Goal: Task Accomplishment & Management: Use online tool/utility

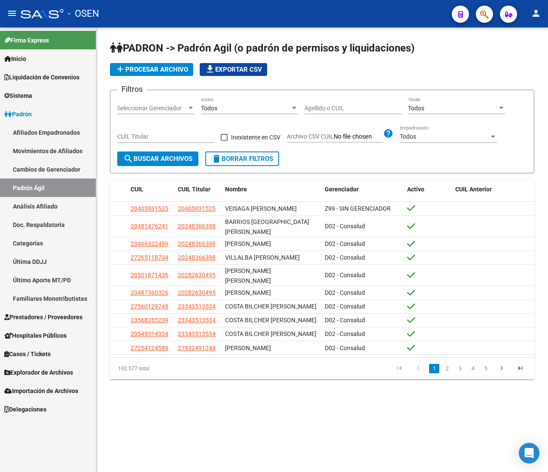
click at [15, 12] on mat-icon "menu" at bounding box center [12, 13] width 10 height 10
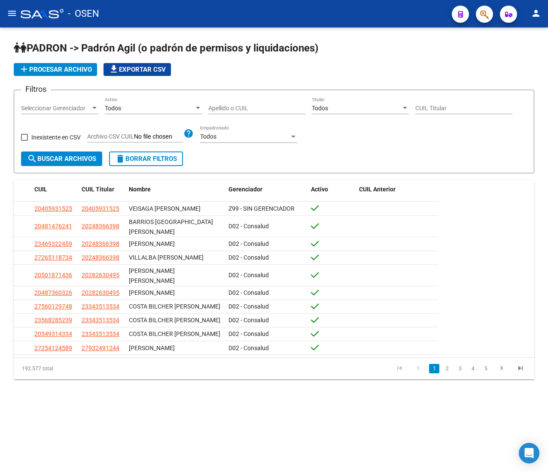
click at [228, 106] on input "Apellido o CUIL" at bounding box center [256, 108] width 97 height 7
paste input "17605841"
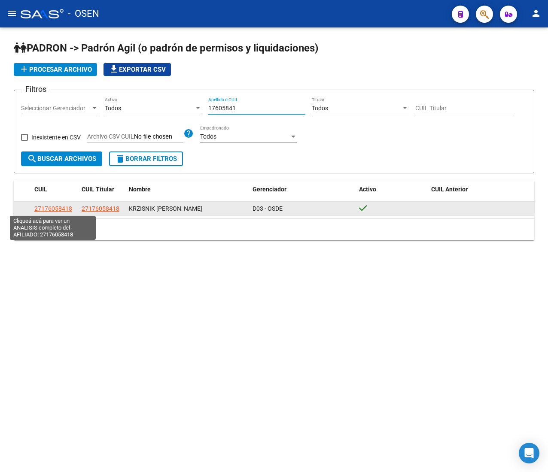
type input "17605841"
click at [66, 209] on span "27176058418" at bounding box center [53, 208] width 38 height 7
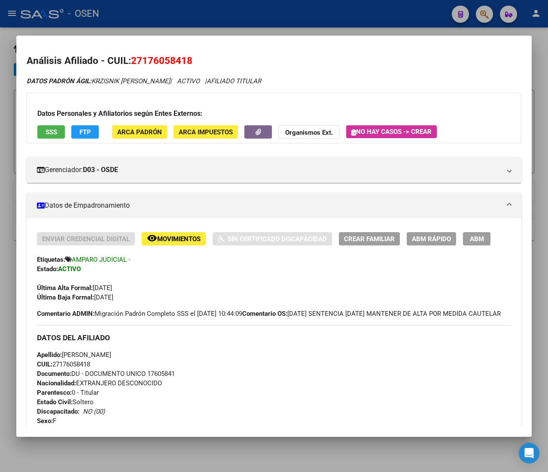
click at [82, 368] on span "CUIL: 27176058418" at bounding box center [63, 365] width 53 height 8
copy span "27176058418"
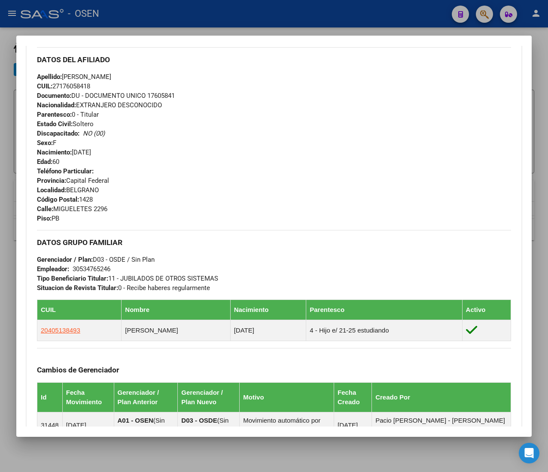
scroll to position [96, 0]
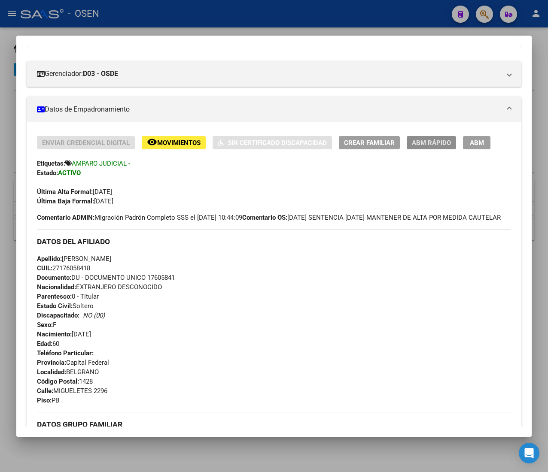
click at [433, 144] on span "ABM Rápido" at bounding box center [431, 143] width 39 height 8
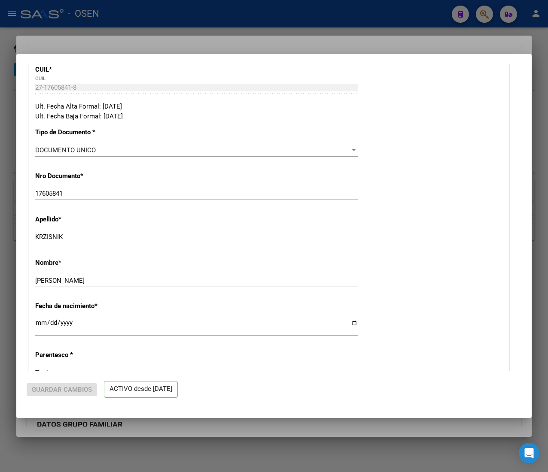
radio input "true"
type input "30-53476524-6"
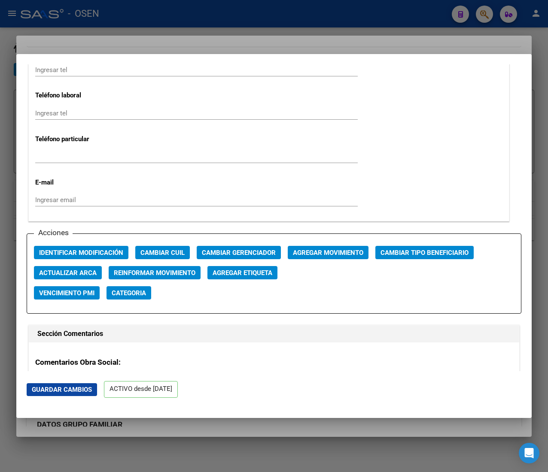
scroll to position [1116, 0]
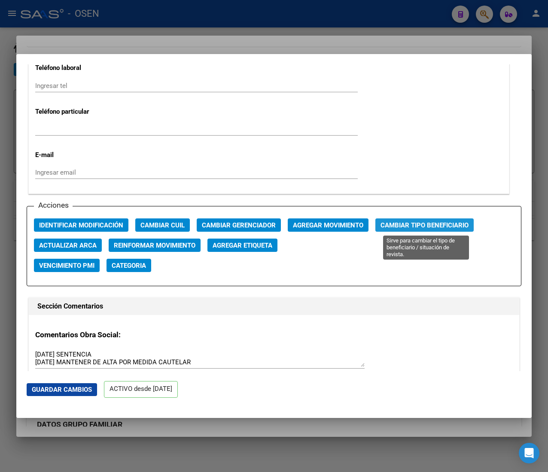
click at [383, 226] on span "Cambiar Tipo Beneficiario" at bounding box center [424, 226] width 88 height 8
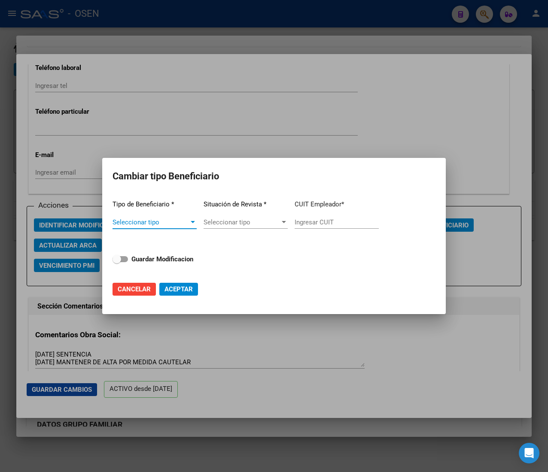
click at [184, 222] on span "Seleccionar tipo" at bounding box center [150, 223] width 76 height 8
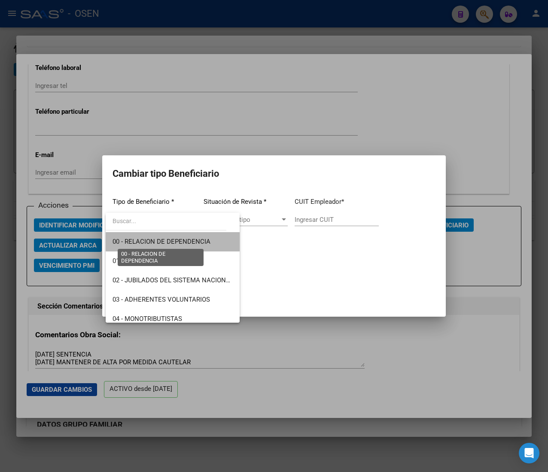
drag, startPoint x: 185, startPoint y: 242, endPoint x: 295, endPoint y: 231, distance: 111.3
click at [185, 242] on span "00 - RELACION DE DEPENDENCIA" at bounding box center [161, 242] width 98 height 8
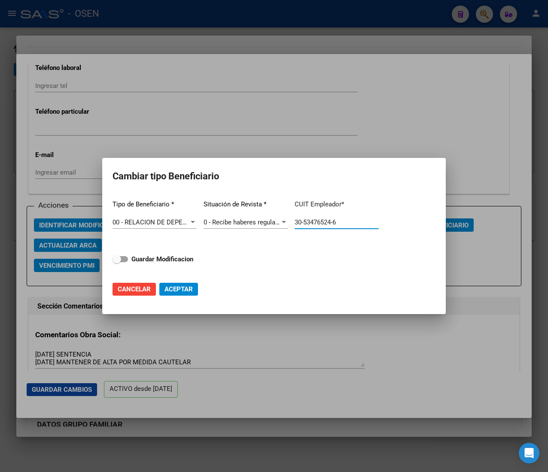
drag, startPoint x: 358, startPoint y: 224, endPoint x: 237, endPoint y: 229, distance: 120.8
click at [240, 228] on div "Tipo de Beneficiario * 00 - RELACION DE DEPENDENCIA Seleccionar tipo Situación …" at bounding box center [273, 233] width 323 height 81
paste input "27-17605841-8"
type input "27-17605841-8"
click at [151, 255] on strong "Guardar Modificacion" at bounding box center [162, 259] width 62 height 8
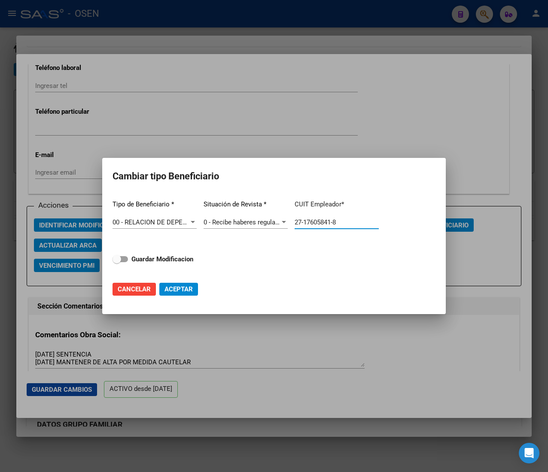
click at [117, 262] on input "Guardar Modificacion" at bounding box center [116, 262] width 0 height 0
checkbox input "true"
click at [175, 290] on span "Aceptar" at bounding box center [178, 290] width 28 height 8
type input "27-17605841-8"
checkbox input "false"
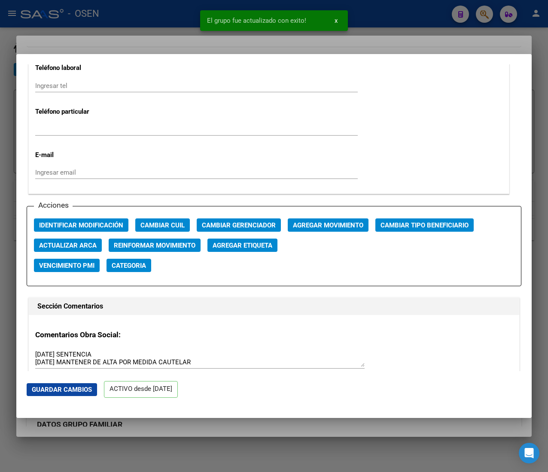
click at [168, 20] on div at bounding box center [274, 236] width 548 height 472
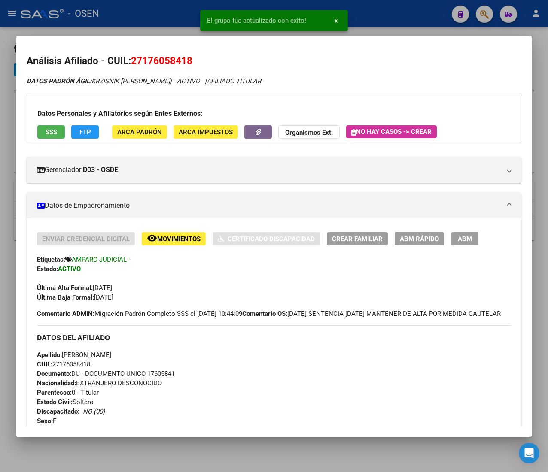
click at [168, 20] on div at bounding box center [274, 236] width 548 height 472
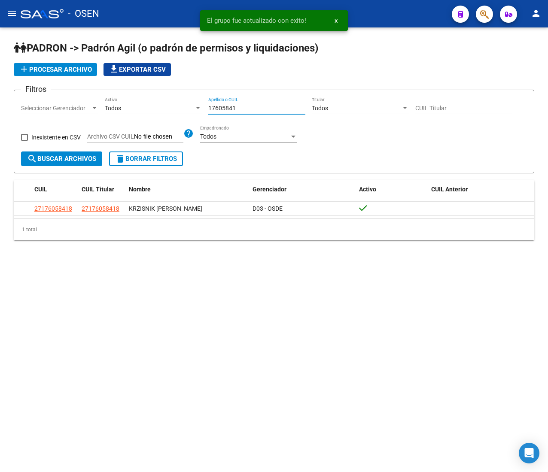
drag, startPoint x: 240, startPoint y: 112, endPoint x: 187, endPoint y: 107, distance: 52.6
click at [187, 107] on div "Filtros Seleccionar Gerenciador Seleccionar Gerenciador Todos Activo 17605841 A…" at bounding box center [274, 124] width 506 height 55
paste input "41297239"
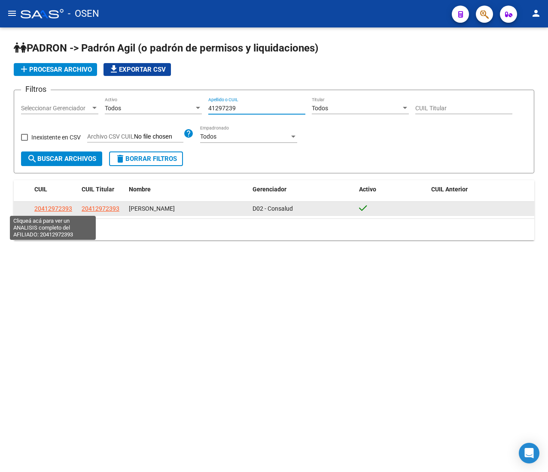
type input "41297239"
click at [45, 207] on span "20412972393" at bounding box center [53, 208] width 38 height 7
type textarea "20412972393"
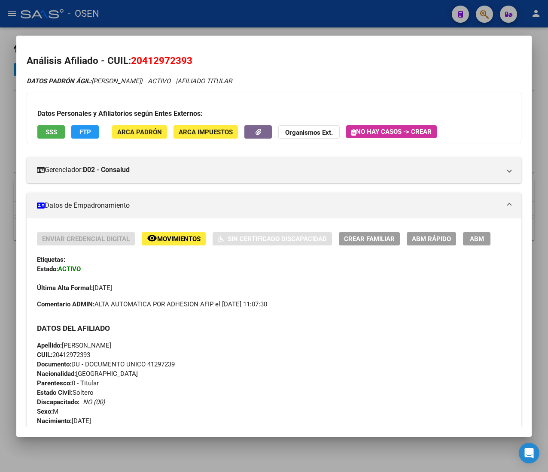
click at [74, 355] on span "CUIL: 20412972393" at bounding box center [63, 355] width 53 height 8
copy span "20412972393"
click at [441, 237] on span "ABM Rápido" at bounding box center [431, 239] width 39 height 8
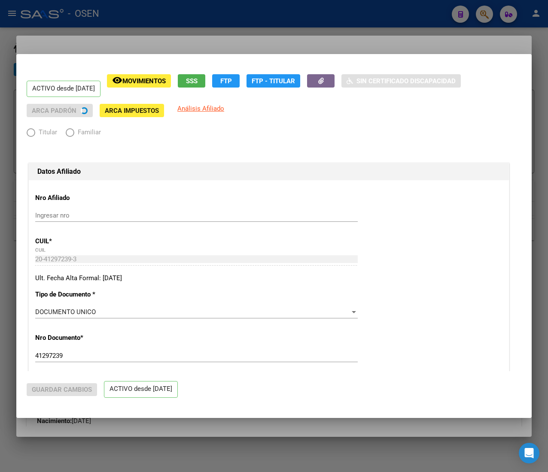
radio input "true"
type input "30-69184358-7"
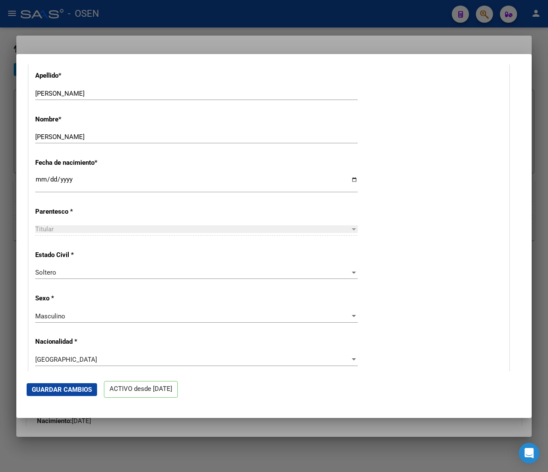
scroll to position [515, 0]
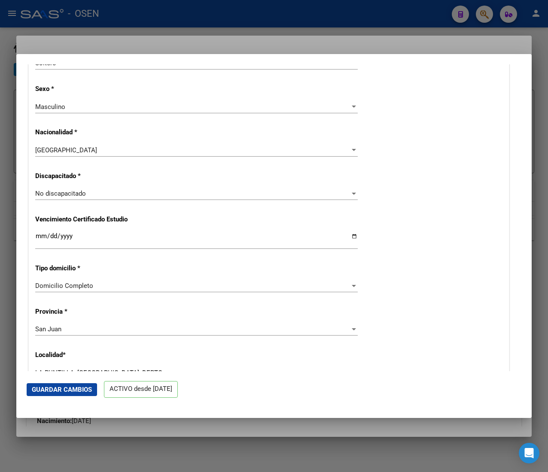
click at [226, 0] on div at bounding box center [274, 236] width 548 height 472
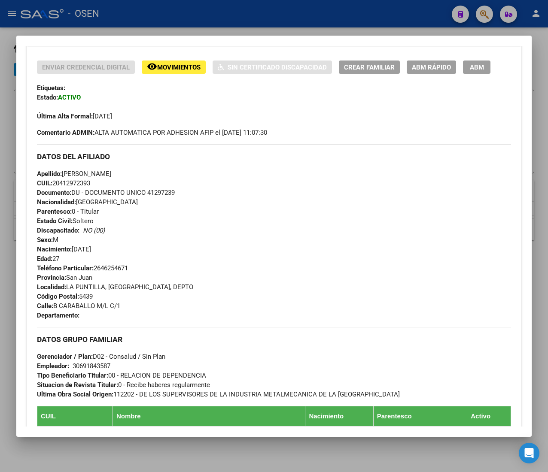
scroll to position [86, 0]
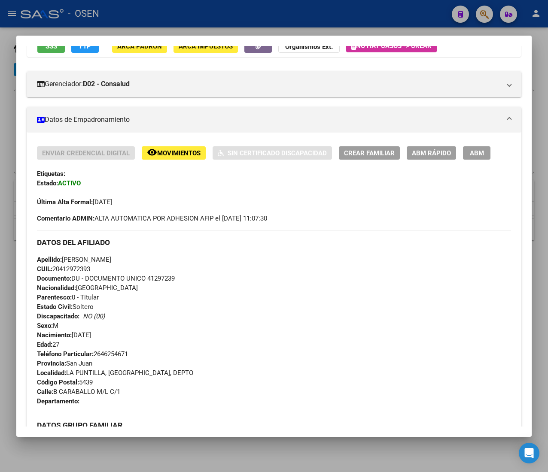
click at [67, 270] on span "CUIL: 20412972393" at bounding box center [63, 269] width 53 height 8
copy span "20412972393"
click at [428, 154] on span "ABM Rápido" at bounding box center [431, 153] width 39 height 8
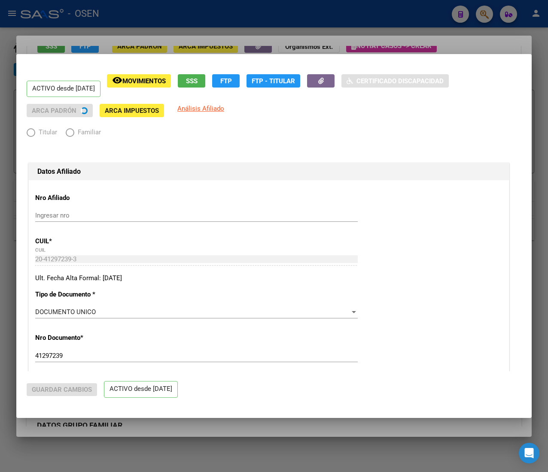
radio input "true"
type input "30-69184358-7"
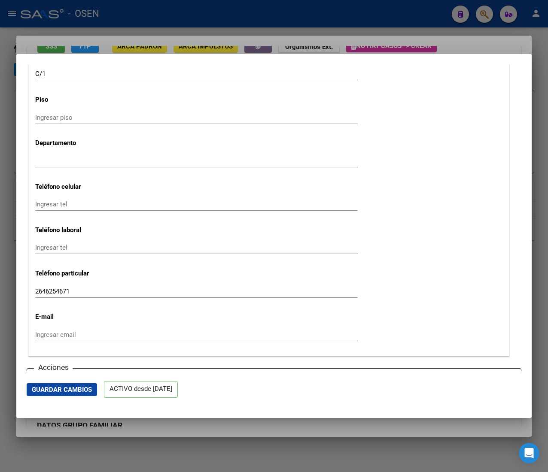
scroll to position [1116, 0]
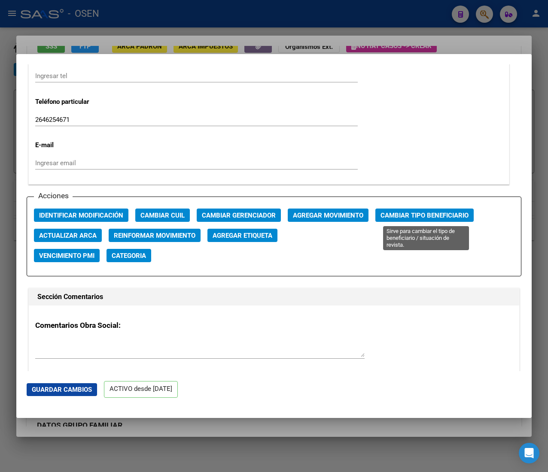
click at [395, 216] on span "Cambiar Tipo Beneficiario" at bounding box center [424, 216] width 88 height 8
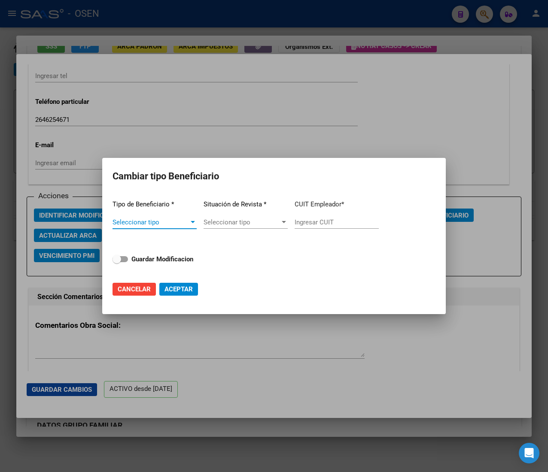
click at [175, 220] on span "Seleccionar tipo" at bounding box center [150, 223] width 76 height 8
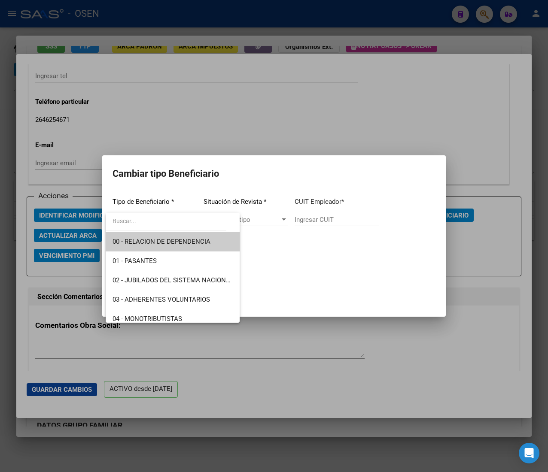
click at [179, 235] on span "00 - RELACION DE DEPENDENCIA" at bounding box center [172, 241] width 120 height 19
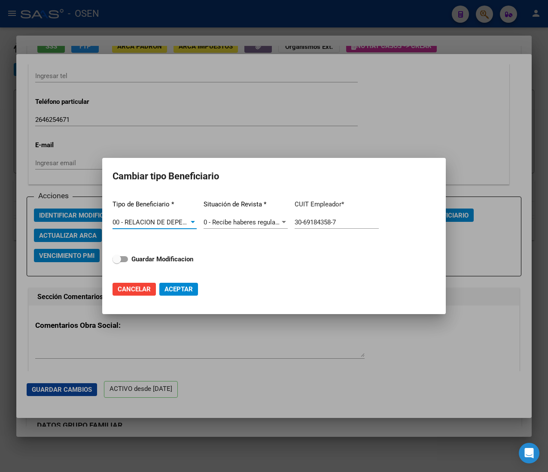
drag, startPoint x: 339, startPoint y: 219, endPoint x: 216, endPoint y: 214, distance: 123.8
click at [216, 214] on div "Tipo de Beneficiario * 00 - RELACION DE DEPENDENCIA Seleccionar tipo Situación …" at bounding box center [273, 233] width 323 height 81
paste input "20-41297239-3"
type input "20-41297239-3"
click at [157, 261] on strong "Guardar Modificacion" at bounding box center [162, 259] width 62 height 8
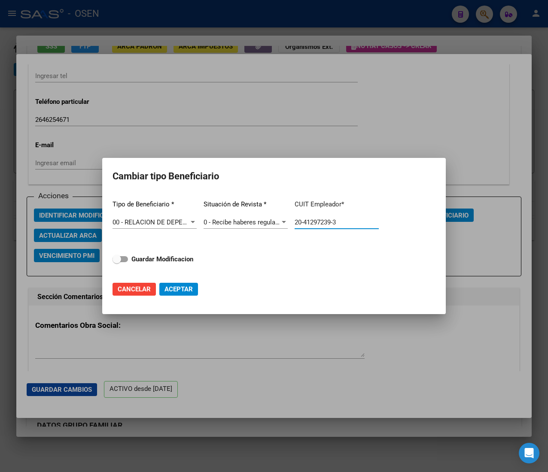
click at [117, 262] on input "Guardar Modificacion" at bounding box center [116, 262] width 0 height 0
checkbox input "true"
click at [184, 289] on span "Aceptar" at bounding box center [178, 290] width 28 height 8
type input "20-41297239-3"
checkbox input "false"
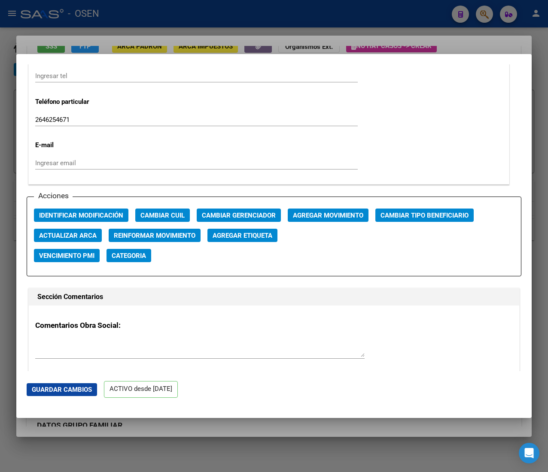
click at [122, 12] on div at bounding box center [274, 236] width 548 height 472
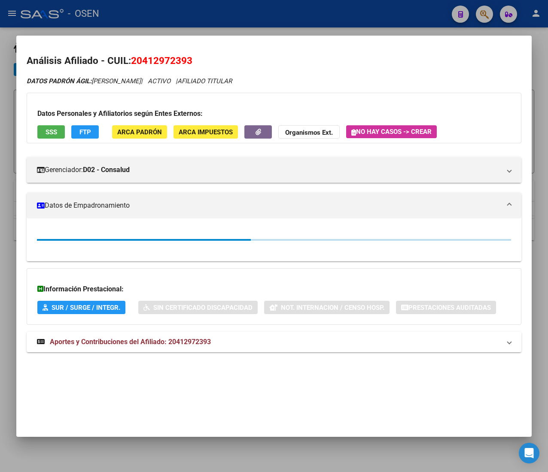
drag, startPoint x: 152, startPoint y: 13, endPoint x: 224, endPoint y: 67, distance: 90.3
click at [152, 13] on div at bounding box center [274, 236] width 548 height 472
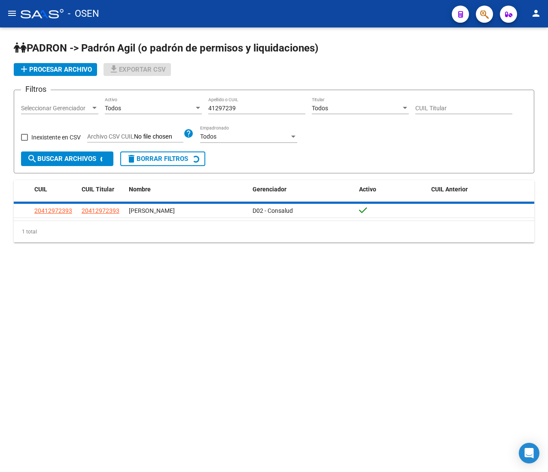
drag, startPoint x: 191, startPoint y: 109, endPoint x: 6, endPoint y: 114, distance: 185.5
click at [32, 114] on div "Filtros Seleccionar Gerenciador Seleccionar Gerenciador Todos Activo 41297239 A…" at bounding box center [274, 124] width 506 height 55
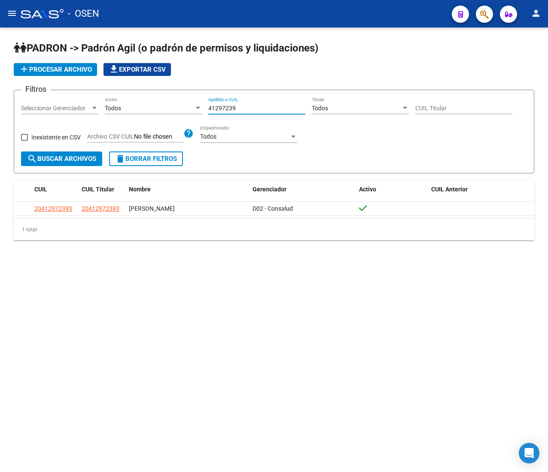
paste input "1093691"
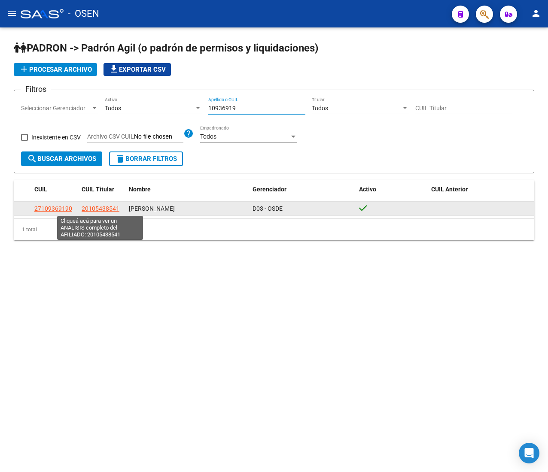
type input "10936919"
click at [113, 207] on span "20105438541" at bounding box center [101, 208] width 38 height 7
copy span "4"
type textarea "20105438541"
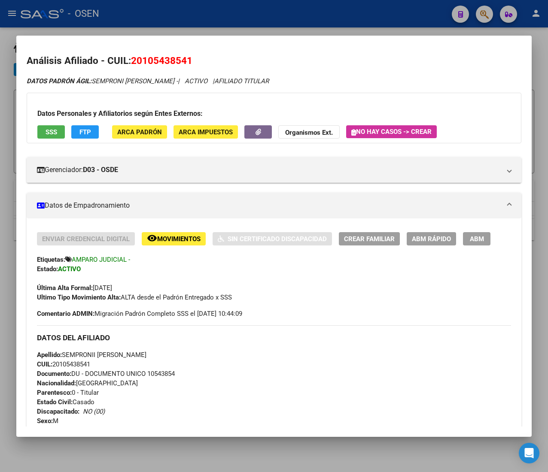
click at [82, 362] on span "CUIL: 20105438541" at bounding box center [63, 365] width 53 height 8
copy span "20105438541"
click at [447, 240] on span "ABM Rápido" at bounding box center [431, 239] width 39 height 8
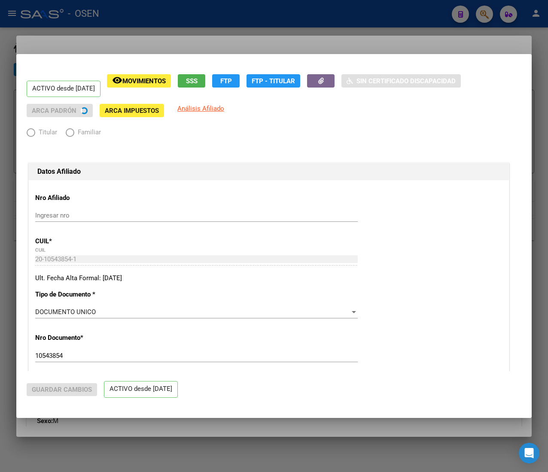
radio input "true"
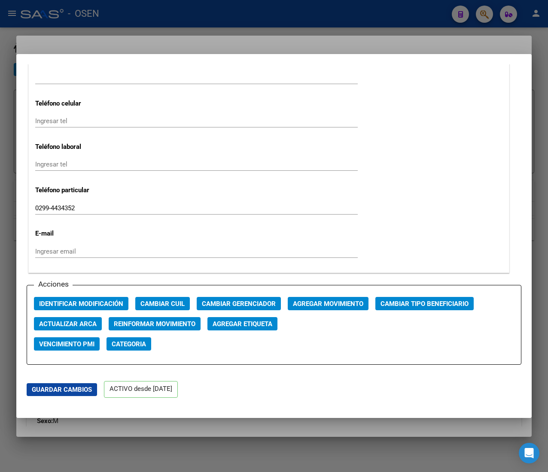
scroll to position [1030, 0]
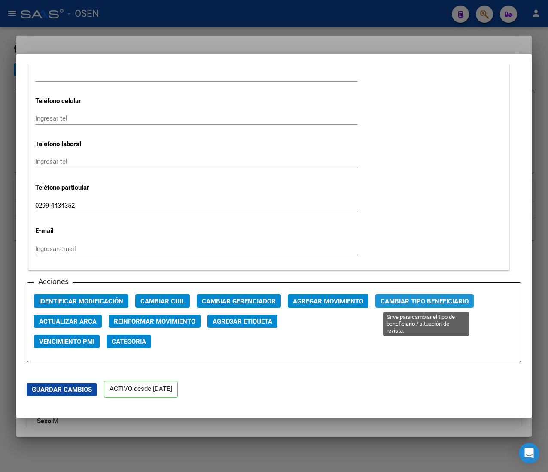
click at [398, 298] on span "Cambiar Tipo Beneficiario" at bounding box center [424, 302] width 88 height 8
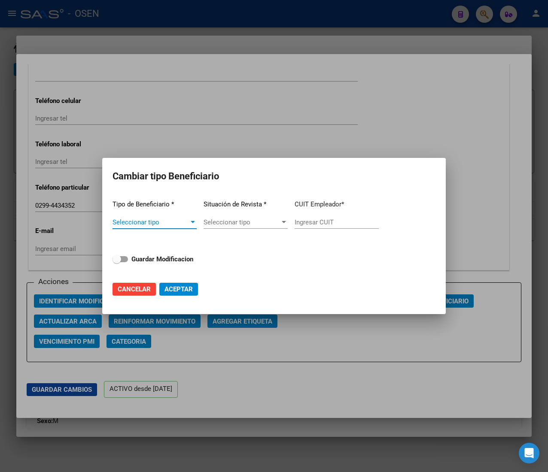
click at [167, 221] on span "Seleccionar tipo" at bounding box center [150, 223] width 76 height 8
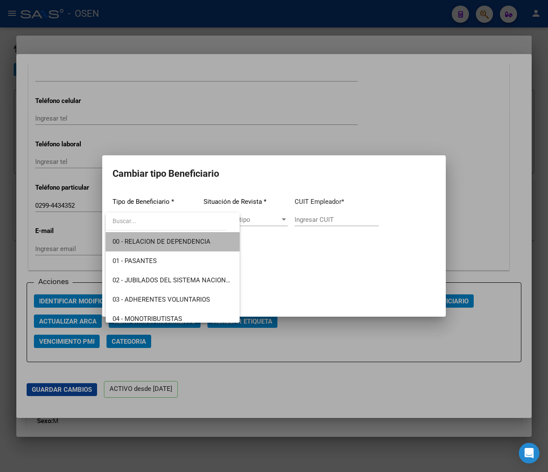
click at [182, 246] on span "00 - RELACION DE DEPENDENCIA" at bounding box center [172, 241] width 120 height 19
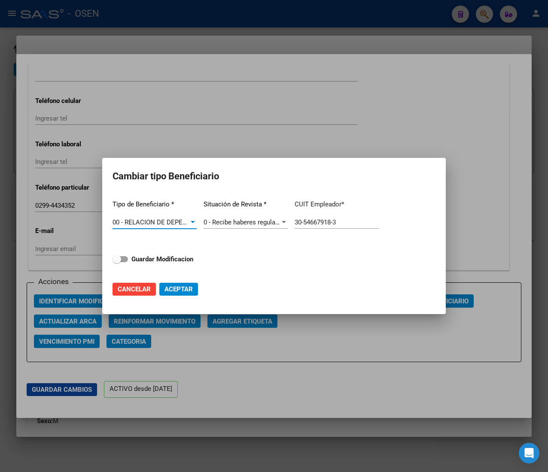
click at [188, 219] on span "00 - RELACION DE DEPENDENCIA" at bounding box center [161, 223] width 98 height 8
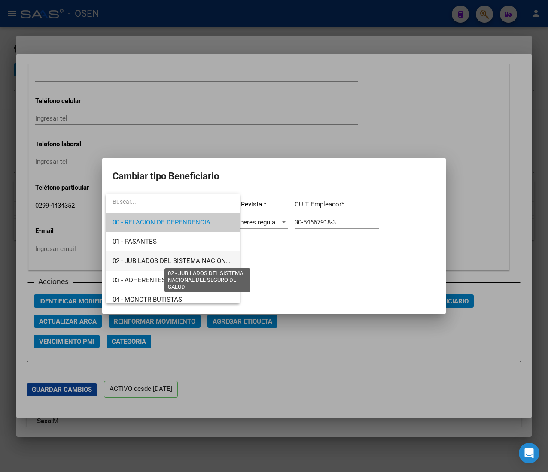
click at [205, 259] on span "02 - JUBILADOS DEL SISTEMA NACIONAL DEL SEGURO DE SALUD" at bounding box center [208, 261] width 192 height 8
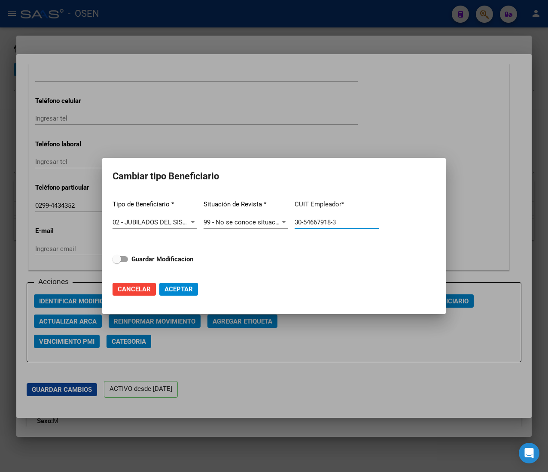
drag, startPoint x: 263, startPoint y: 216, endPoint x: 223, endPoint y: 213, distance: 39.7
click at [223, 213] on div "Tipo de Beneficiario * 02 - JUBILADOS DEL SISTEMA NACIONAL DEL SEGURO DE SALUD …" at bounding box center [273, 233] width 323 height 81
paste input "20-10543854-1"
type input "20-10543854-1"
click at [224, 99] on div at bounding box center [274, 236] width 548 height 472
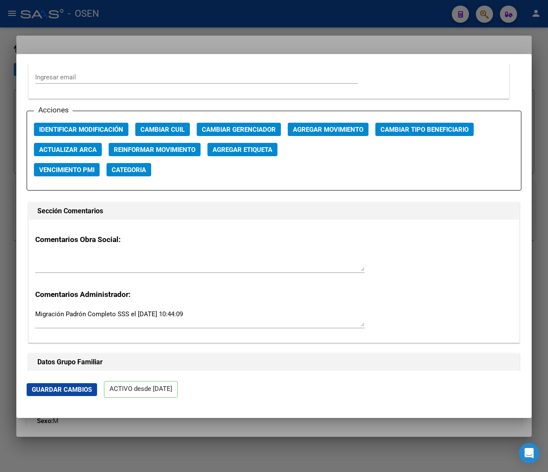
scroll to position [1116, 0]
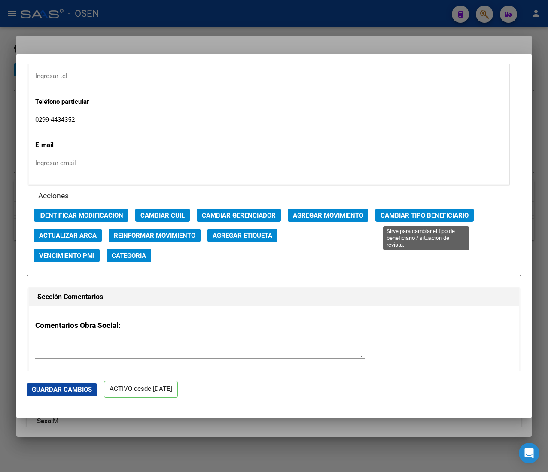
click at [418, 219] on button "Cambiar Tipo Beneficiario" at bounding box center [424, 215] width 98 height 13
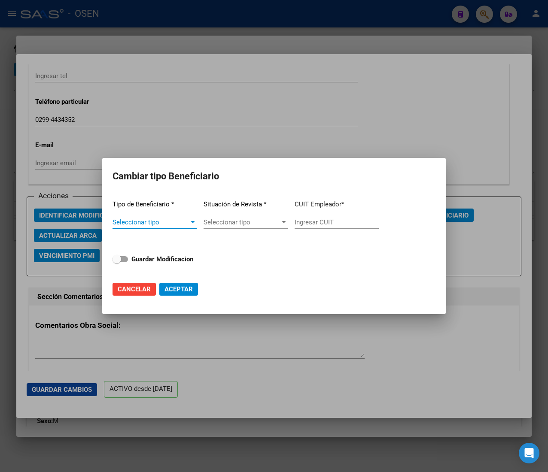
click at [174, 222] on span "Seleccionar tipo" at bounding box center [150, 223] width 76 height 8
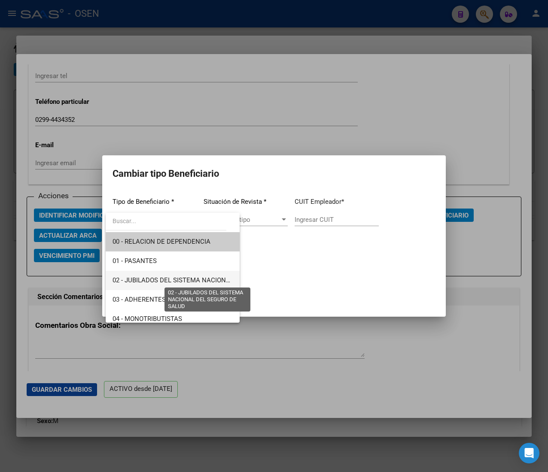
click at [199, 281] on span "02 - JUBILADOS DEL SISTEMA NACIONAL DEL SEGURO DE SALUD" at bounding box center [208, 281] width 192 height 8
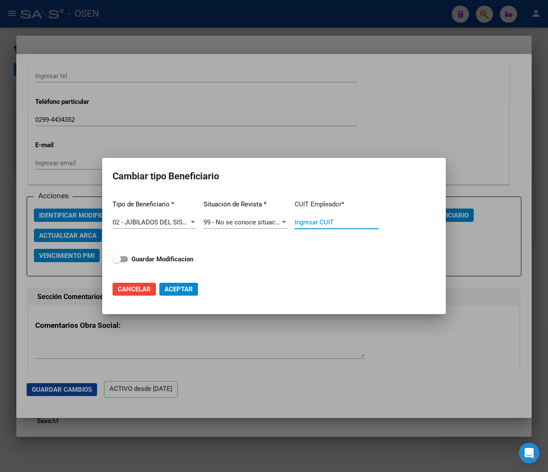
click at [340, 221] on input "Ingresar CUIT" at bounding box center [337, 223] width 84 height 8
paste input "20-10543854-1"
type input "20-10543854-1"
click at [169, 255] on strong "Guardar Modificacion" at bounding box center [162, 259] width 62 height 8
click at [117, 262] on input "Guardar Modificacion" at bounding box center [116, 262] width 0 height 0
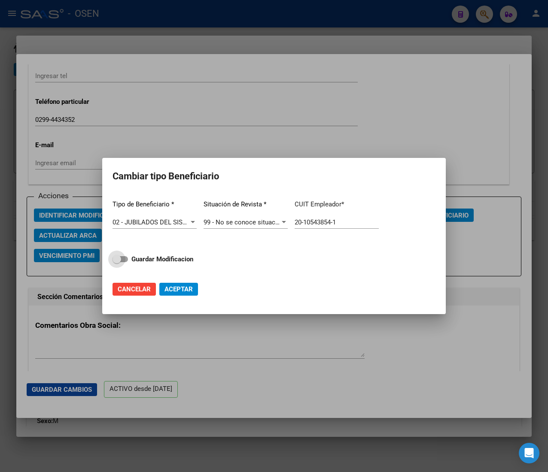
checkbox input "true"
click at [191, 291] on span "Aceptar" at bounding box center [178, 290] width 28 height 8
type input "20-10543854-1"
checkbox input "false"
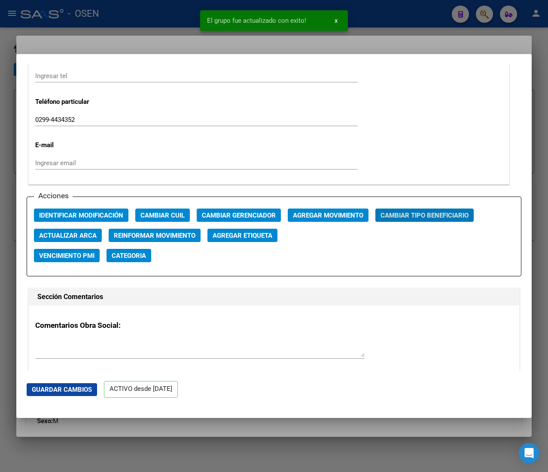
click at [102, 25] on div at bounding box center [274, 236] width 548 height 472
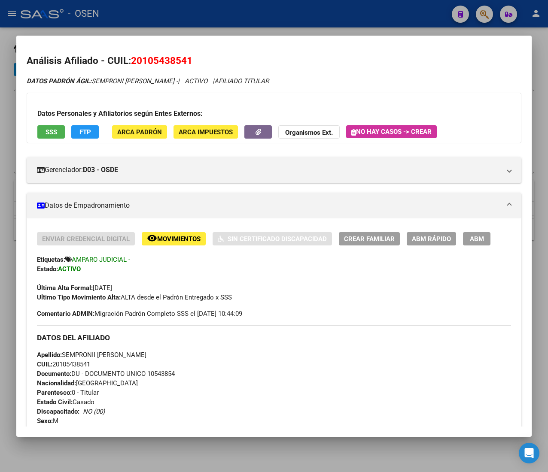
click at [175, 15] on div at bounding box center [274, 236] width 548 height 472
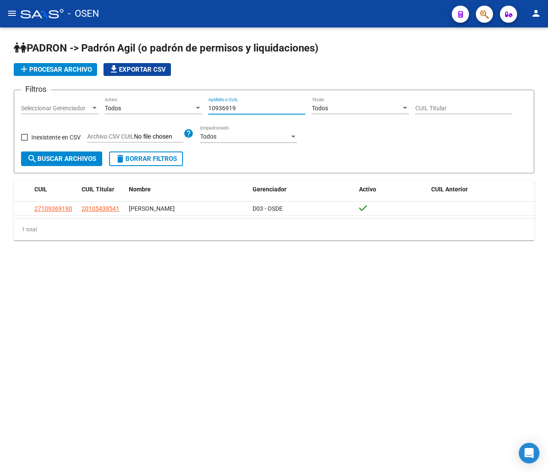
drag, startPoint x: 236, startPoint y: 108, endPoint x: 45, endPoint y: 118, distance: 191.8
click at [82, 111] on div "Filtros Seleccionar Gerenciador Seleccionar Gerenciador Todos Activo 10936919 A…" at bounding box center [274, 124] width 506 height 55
paste input "4129723"
drag, startPoint x: 249, startPoint y: 108, endPoint x: 137, endPoint y: 106, distance: 112.9
click at [138, 107] on div "Filtros Seleccionar Gerenciador Seleccionar Gerenciador Todos Activo 41297239 A…" at bounding box center [274, 124] width 506 height 55
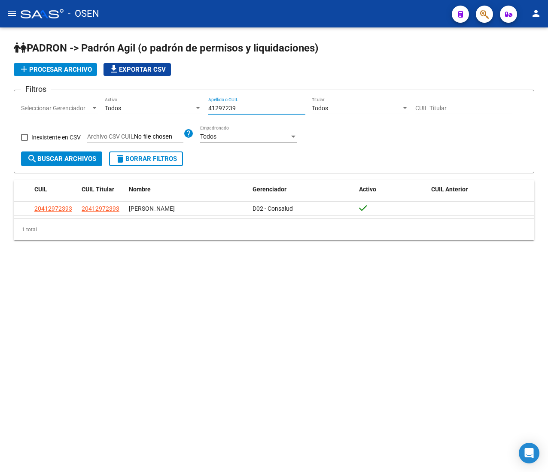
paste input "17605841"
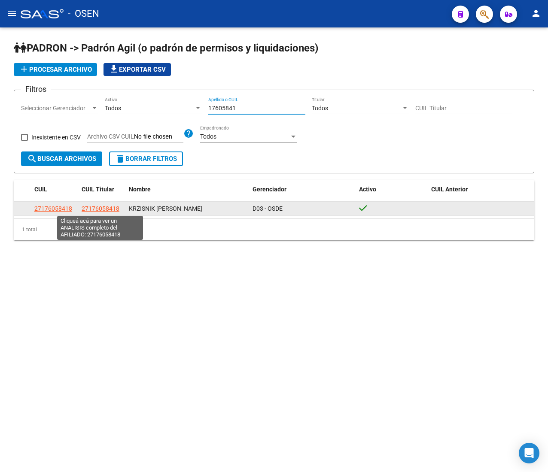
type input "17605841"
click at [93, 208] on span "27176058418" at bounding box center [101, 208] width 38 height 7
type textarea "27176058418"
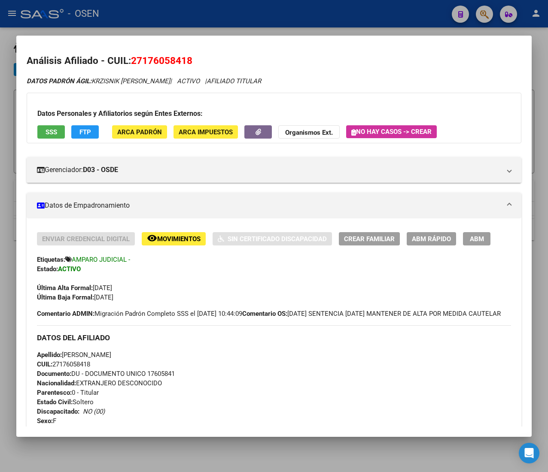
scroll to position [86, 0]
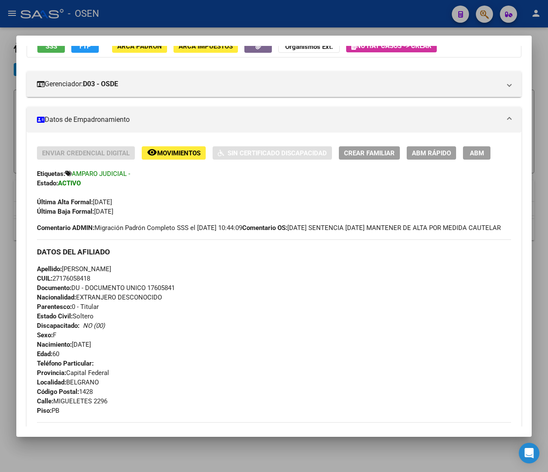
click at [439, 151] on span "ABM Rápido" at bounding box center [431, 153] width 39 height 8
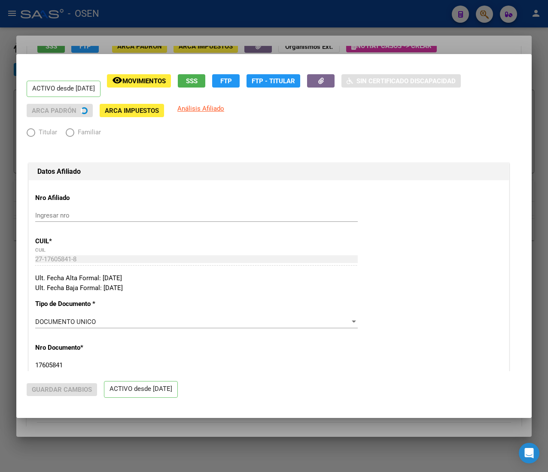
radio input "true"
type input "27-17605841-8"
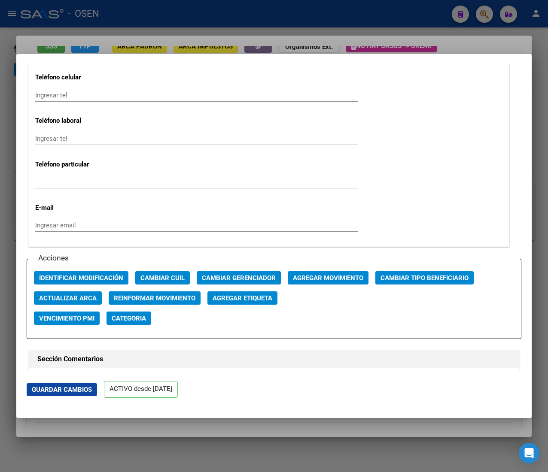
scroll to position [1116, 0]
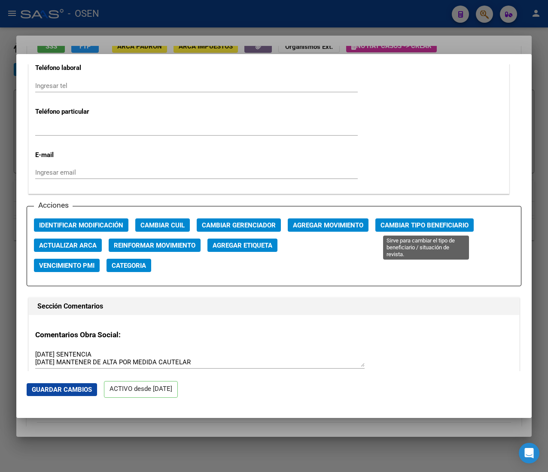
click at [413, 223] on span "Cambiar Tipo Beneficiario" at bounding box center [424, 226] width 88 height 8
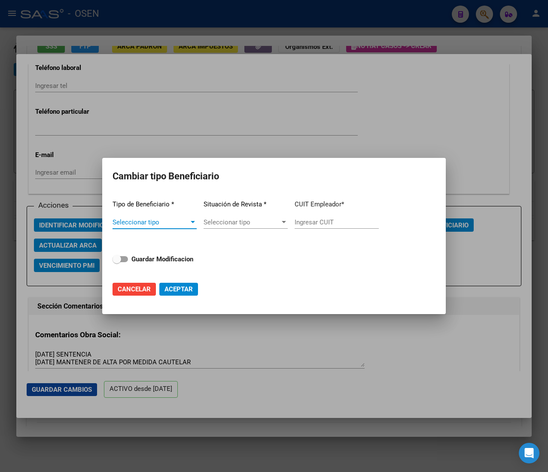
click at [189, 222] on span "Seleccionar tipo" at bounding box center [150, 223] width 76 height 8
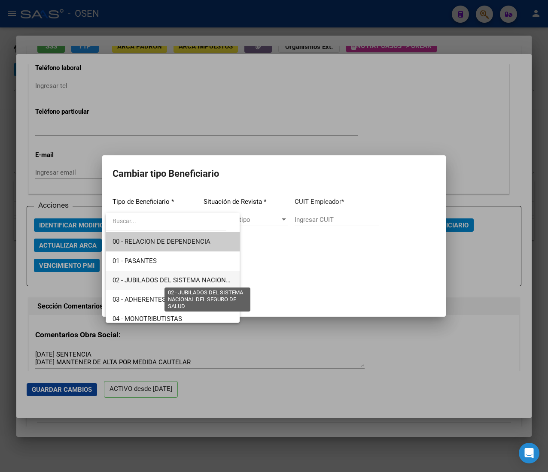
click at [203, 279] on span "02 - JUBILADOS DEL SISTEMA NACIONAL DEL SEGURO DE SALUD" at bounding box center [208, 281] width 192 height 8
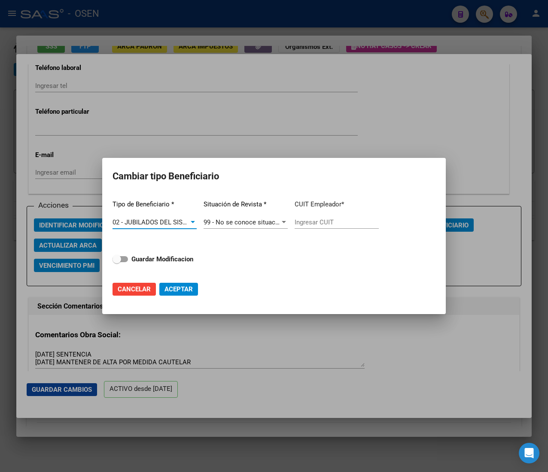
click at [328, 221] on input "Ingresar CUIT" at bounding box center [337, 223] width 84 height 8
click at [301, 221] on input "Ingresar CUIT" at bounding box center [337, 223] width 84 height 8
paste input "27-17605841-8"
type input "27-17605841-8"
click at [176, 259] on strong "Guardar Modificacion" at bounding box center [162, 259] width 62 height 8
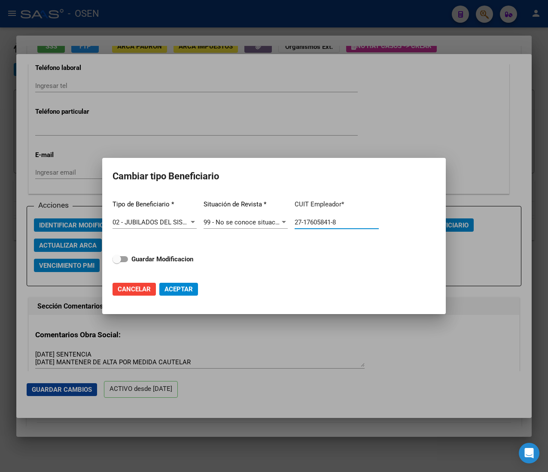
click at [117, 262] on input "Guardar Modificacion" at bounding box center [116, 262] width 0 height 0
click at [181, 286] on span "Aceptar" at bounding box center [178, 290] width 28 height 8
checkbox input "false"
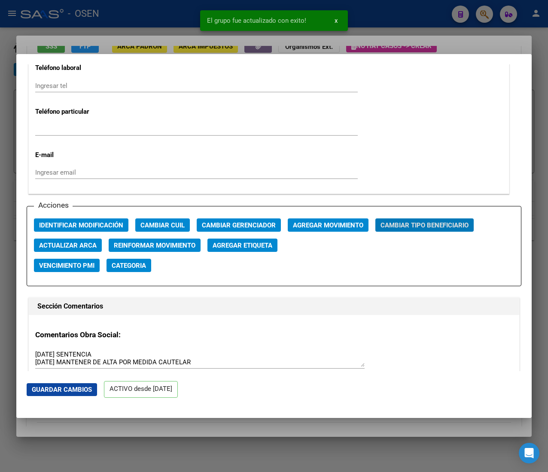
click at [141, 17] on div at bounding box center [274, 236] width 548 height 472
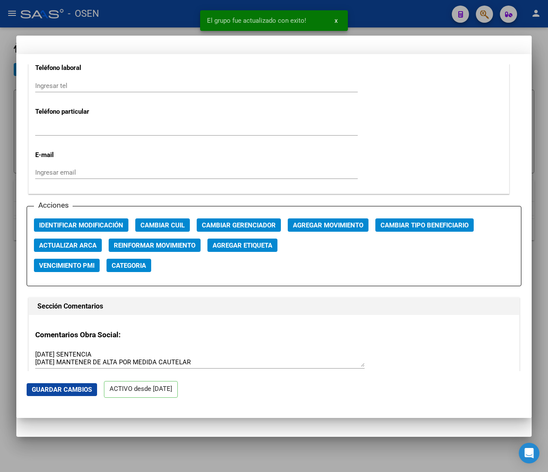
scroll to position [0, 0]
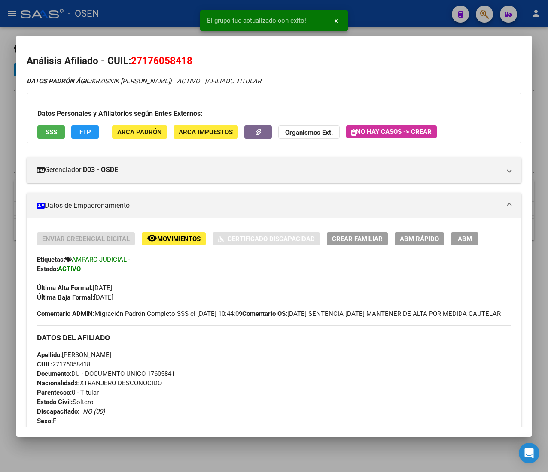
click at [145, 15] on div at bounding box center [274, 236] width 548 height 472
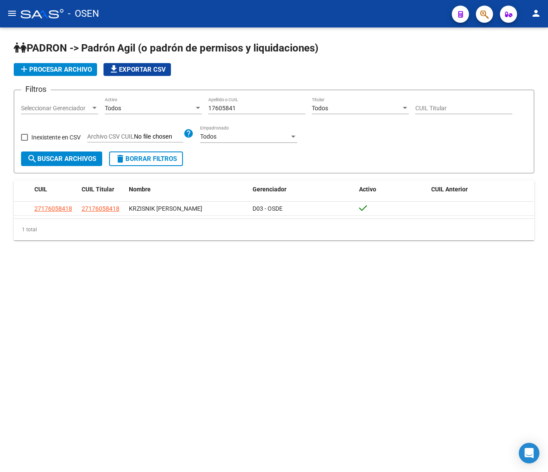
drag, startPoint x: 250, startPoint y: 106, endPoint x: 83, endPoint y: 105, distance: 167.0
click at [93, 106] on div "Filtros Seleccionar Gerenciador Seleccionar Gerenciador Todos Activo 17605841 A…" at bounding box center [274, 124] width 506 height 55
paste input "0936919"
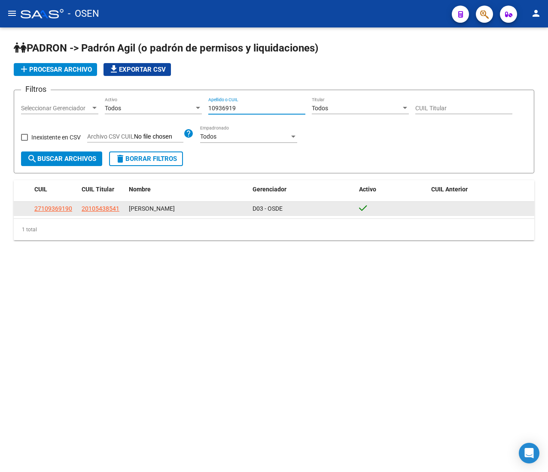
type input "10936919"
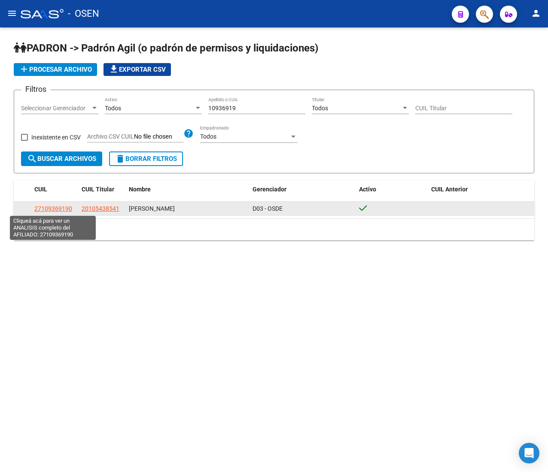
click at [52, 208] on span "27109369190" at bounding box center [53, 208] width 38 height 7
type textarea "27109369190"
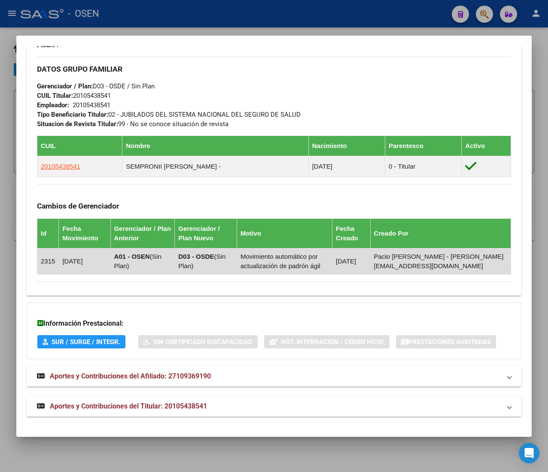
scroll to position [473, 0]
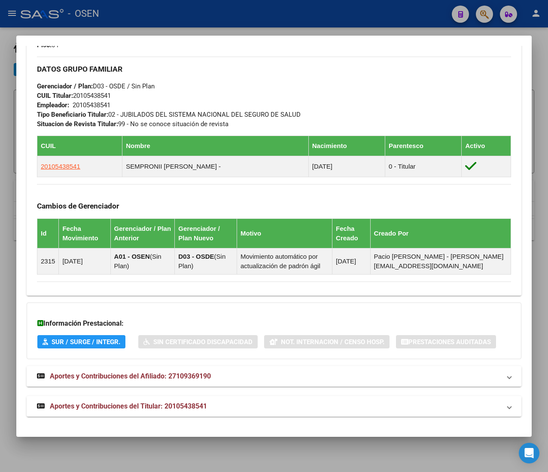
click at [159, 6] on div at bounding box center [274, 236] width 548 height 472
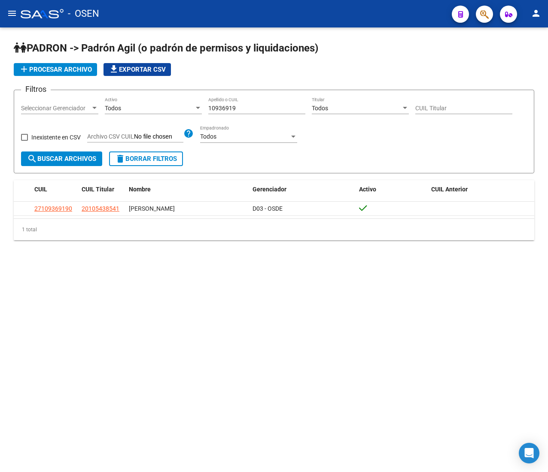
drag, startPoint x: 250, startPoint y: 104, endPoint x: 205, endPoint y: 106, distance: 45.1
click at [215, 106] on div "10936919 Apellido o CUIL" at bounding box center [256, 105] width 97 height 17
drag, startPoint x: 250, startPoint y: 106, endPoint x: 191, endPoint y: 109, distance: 59.4
click at [191, 109] on div "Filtros Seleccionar Gerenciador Seleccionar Gerenciador Todos Activo 10936919 A…" at bounding box center [274, 124] width 506 height 55
paste input "3305432"
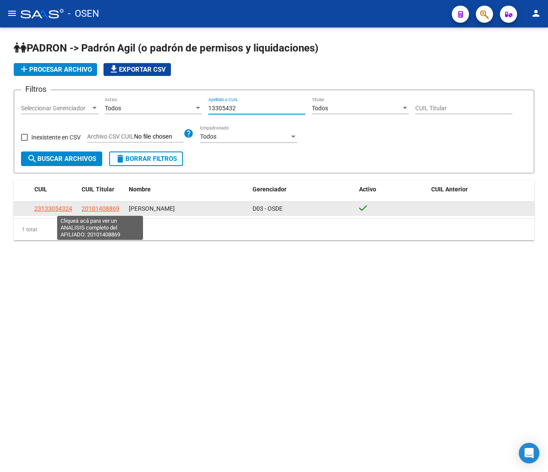
type input "13305432"
click at [101, 206] on span "20101408869" at bounding box center [101, 208] width 38 height 7
type textarea "20101408869"
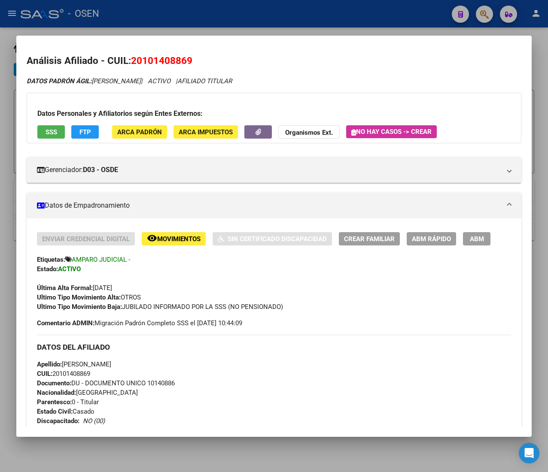
click at [78, 375] on span "CUIL: 20101408869" at bounding box center [63, 374] width 53 height 8
copy span "20101408869"
click at [433, 238] on span "ABM Rápido" at bounding box center [431, 239] width 39 height 8
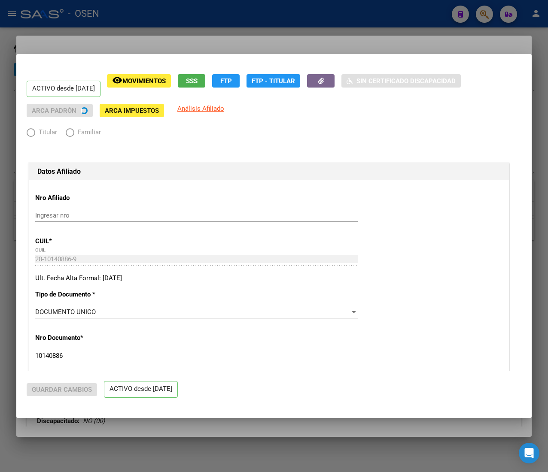
radio input "true"
type input "33-63761744-9"
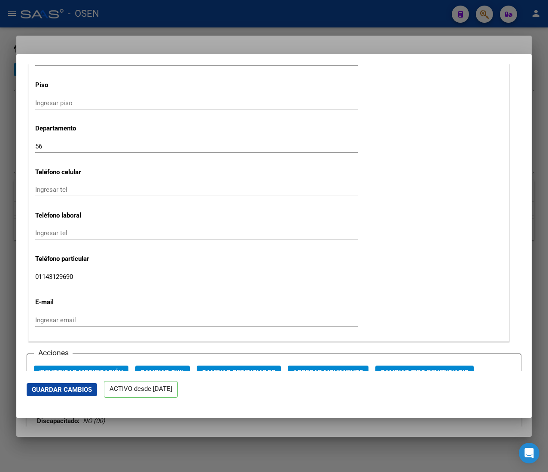
scroll to position [1030, 0]
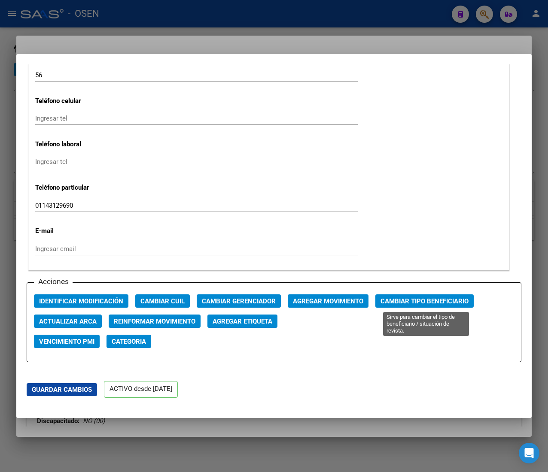
click at [397, 298] on span "Cambiar Tipo Beneficiario" at bounding box center [424, 302] width 88 height 8
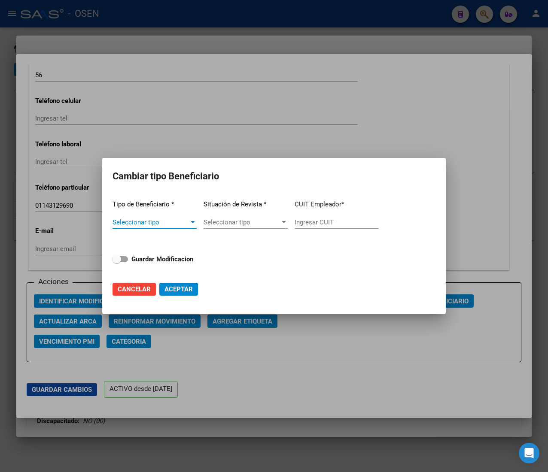
click at [182, 214] on app-drop-down-list "Tipo de Beneficiario * Seleccionar tipo Seleccionar tipo" at bounding box center [154, 214] width 84 height 43
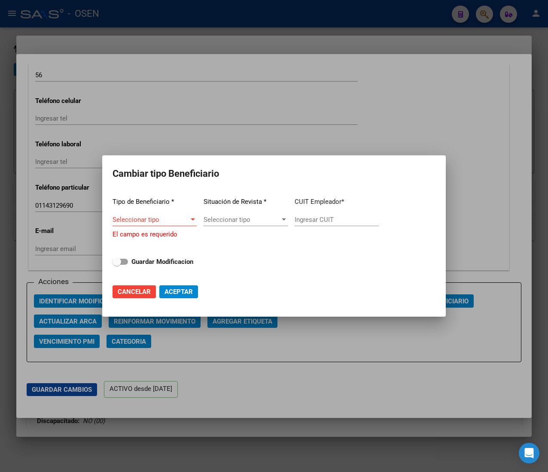
click at [184, 218] on span "Seleccionar tipo" at bounding box center [150, 220] width 76 height 8
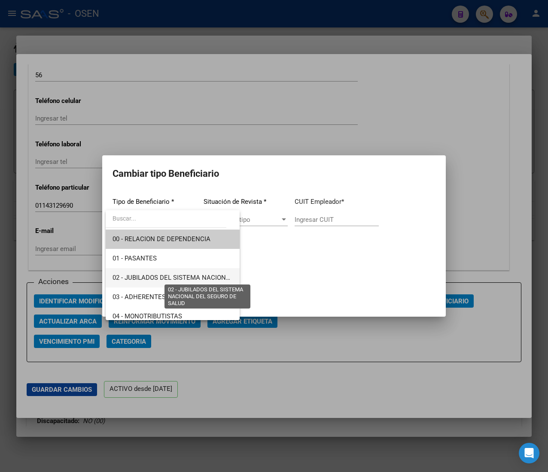
click at [180, 277] on span "02 - JUBILADOS DEL SISTEMA NACIONAL DEL SEGURO DE SALUD" at bounding box center [208, 278] width 192 height 8
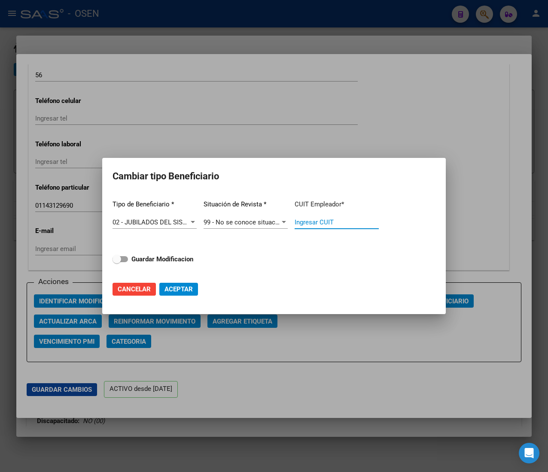
click at [320, 222] on input "Ingresar CUIT" at bounding box center [337, 223] width 84 height 8
paste input "20-10140886-9"
type input "20-10140886-9"
click at [185, 255] on strong "Guardar Modificacion" at bounding box center [162, 259] width 62 height 8
click at [117, 262] on input "Guardar Modificacion" at bounding box center [116, 262] width 0 height 0
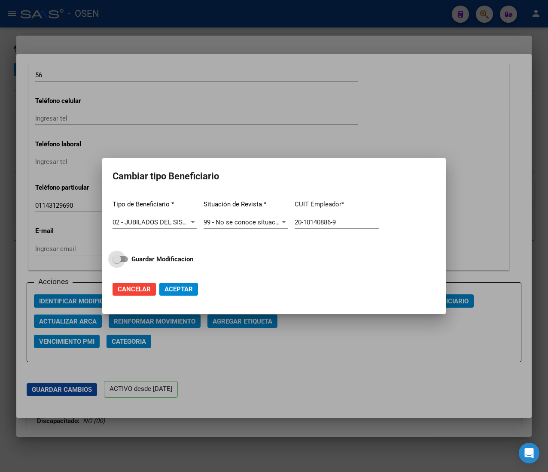
checkbox input "true"
click at [187, 291] on span "Aceptar" at bounding box center [178, 290] width 28 height 8
type input "20-10140886-9"
checkbox input "false"
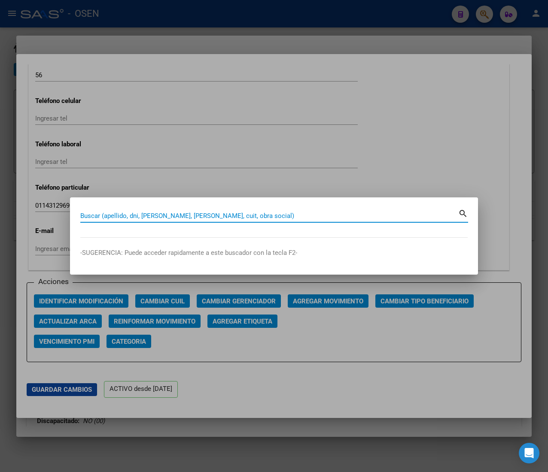
paste input "11130603"
type input "11130603"
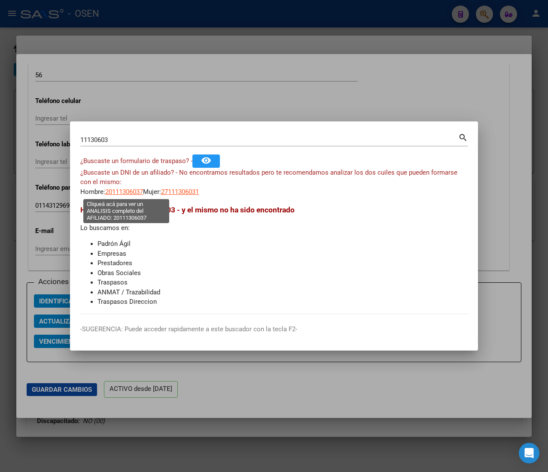
click at [126, 191] on span "20111306037" at bounding box center [124, 192] width 38 height 8
type textarea "20111306037"
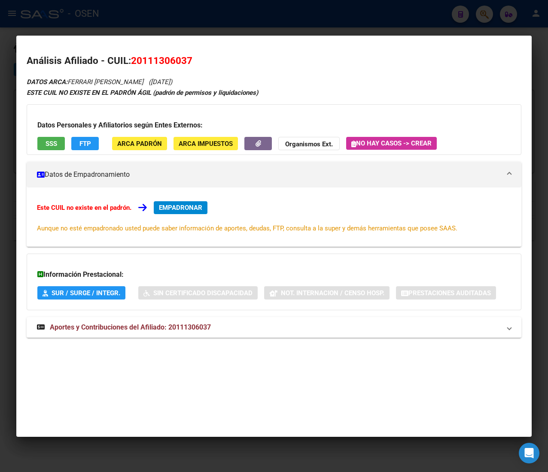
click at [52, 144] on span "SSS" at bounding box center [52, 144] width 12 height 8
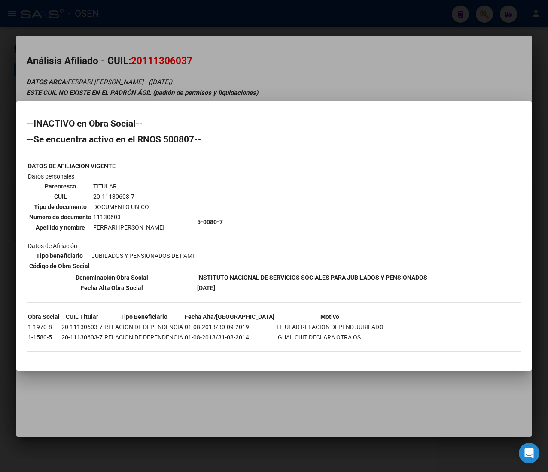
click at [318, 82] on div at bounding box center [274, 236] width 548 height 472
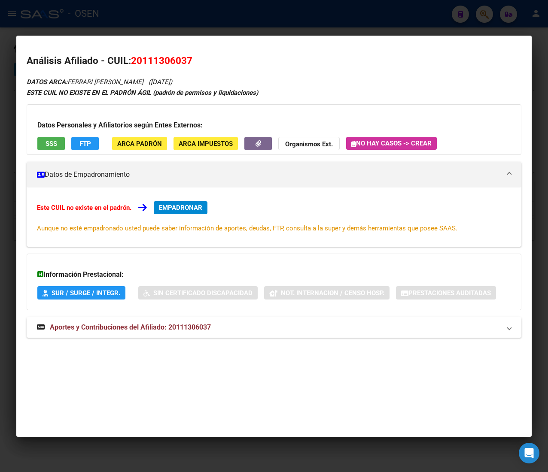
click at [224, 331] on mat-panel-title "Aportes y Contribuciones del Afiliado: 20111306037" at bounding box center [269, 327] width 464 height 10
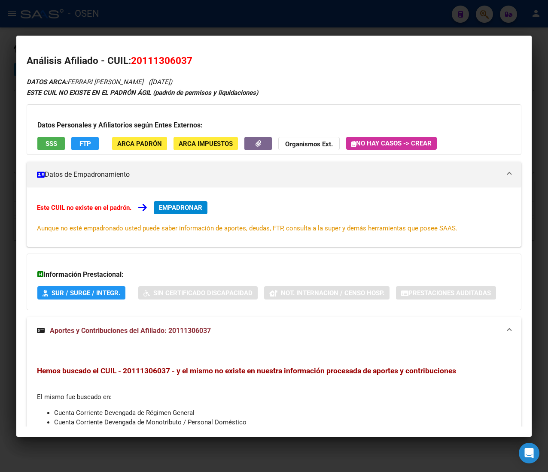
click at [218, 17] on div at bounding box center [274, 236] width 548 height 472
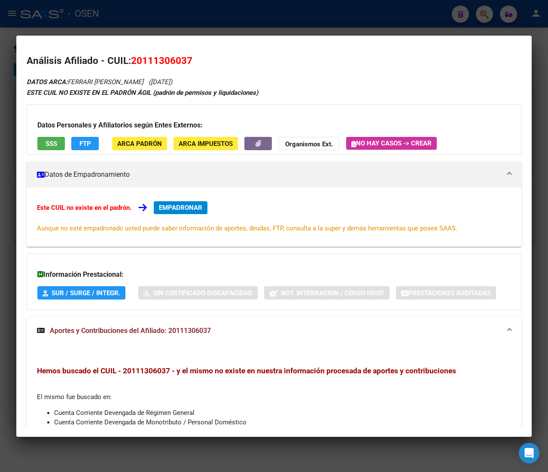
click at [218, 17] on div at bounding box center [274, 236] width 548 height 472
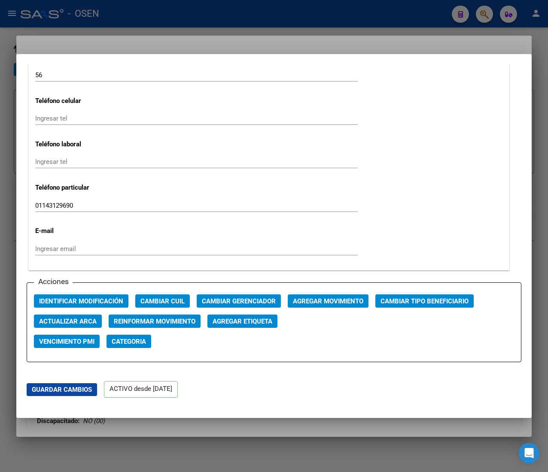
click at [218, 17] on div at bounding box center [274, 236] width 548 height 472
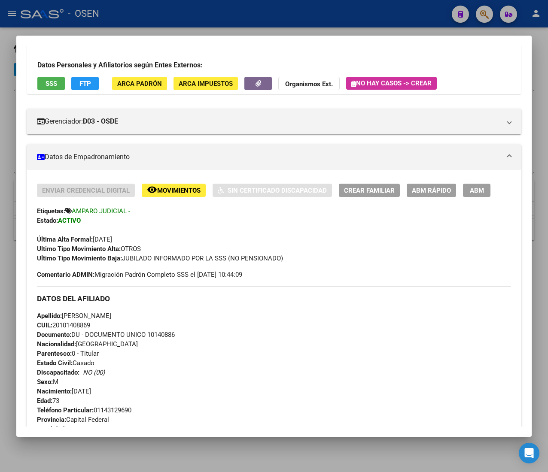
scroll to position [48, 0]
click at [270, 20] on div at bounding box center [274, 236] width 548 height 472
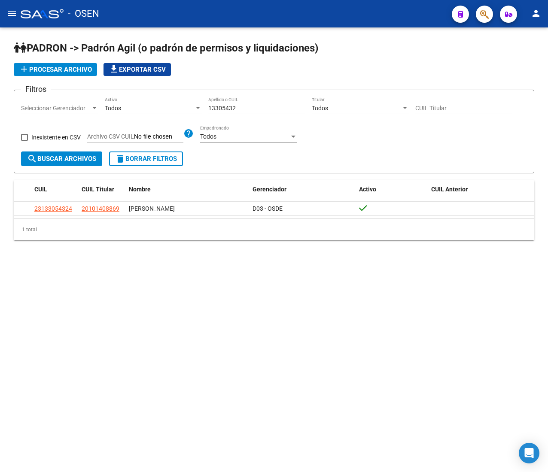
drag, startPoint x: 198, startPoint y: 109, endPoint x: 100, endPoint y: 109, distance: 97.5
click at [126, 109] on div "Filtros Seleccionar Gerenciador Seleccionar Gerenciador Todos Activo 13305432 A…" at bounding box center [274, 124] width 506 height 55
paste input "6055961"
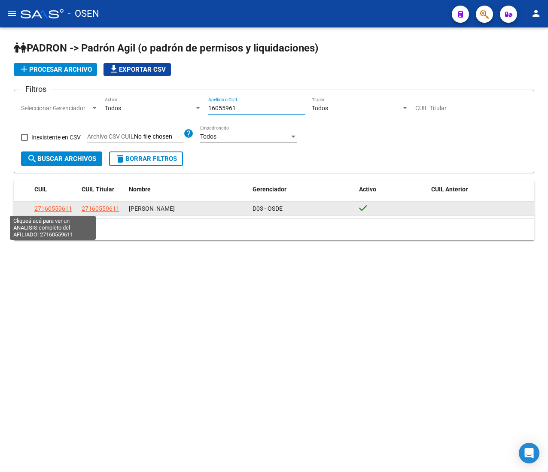
type input "16055961"
click at [59, 211] on span "27160559611" at bounding box center [53, 208] width 38 height 7
type textarea "27160559611"
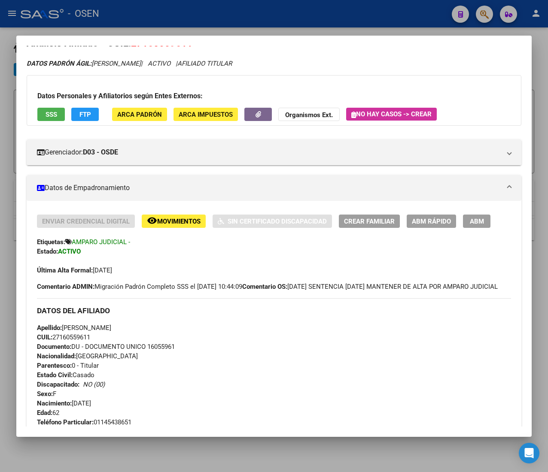
scroll to position [0, 0]
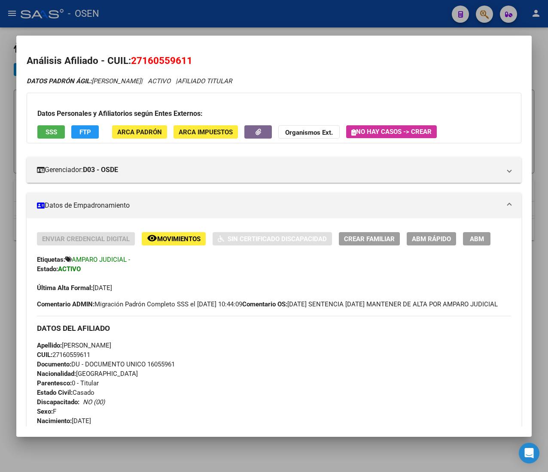
click at [75, 359] on span "CUIL: 27160559611" at bounding box center [63, 355] width 53 height 8
copy span "27160559611"
click at [444, 243] on span "ABM Rápido" at bounding box center [431, 239] width 39 height 8
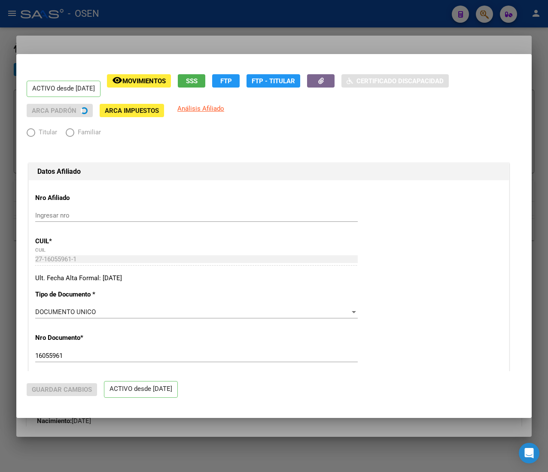
radio input "true"
type input "33-63761744-9"
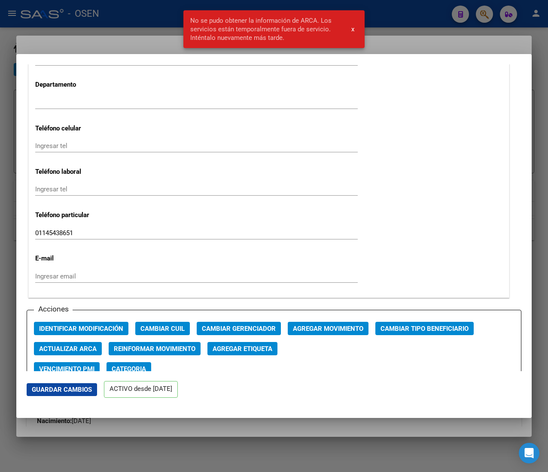
scroll to position [1030, 0]
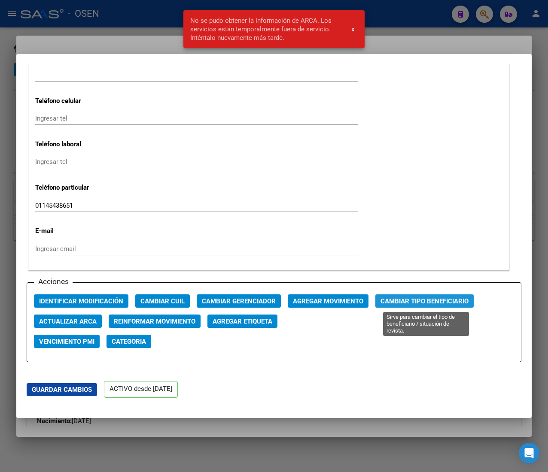
click at [403, 299] on span "Cambiar Tipo Beneficiario" at bounding box center [424, 302] width 88 height 8
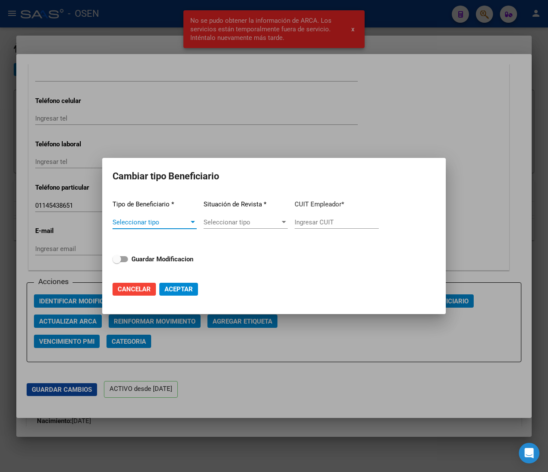
click at [179, 221] on span "Seleccionar tipo" at bounding box center [150, 223] width 76 height 8
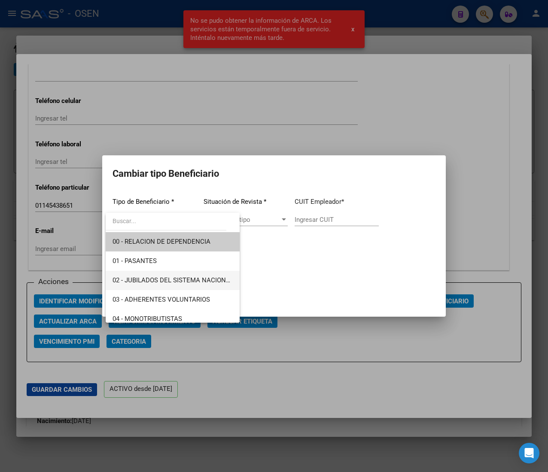
drag, startPoint x: 198, startPoint y: 276, endPoint x: 213, endPoint y: 265, distance: 17.9
click at [198, 275] on span "02 - JUBILADOS DEL SISTEMA NACIONAL DEL SEGURO DE SALUD" at bounding box center [172, 280] width 120 height 19
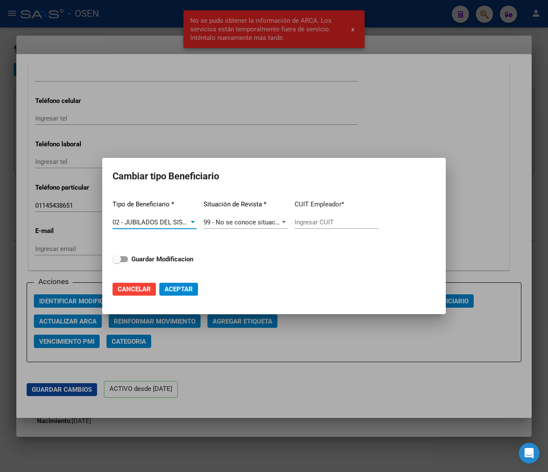
click at [327, 219] on input "Ingresar CUIT" at bounding box center [337, 223] width 84 height 8
paste input "27-16055961-1"
type input "27-16055961-1"
click at [142, 252] on div "Tipo de Beneficiario * 02 - JUBILADOS DEL SISTEMA NACIONAL DEL SEGURO DE SALUD …" at bounding box center [273, 233] width 323 height 81
click at [147, 261] on strong "Guardar Modificacion" at bounding box center [162, 259] width 62 height 8
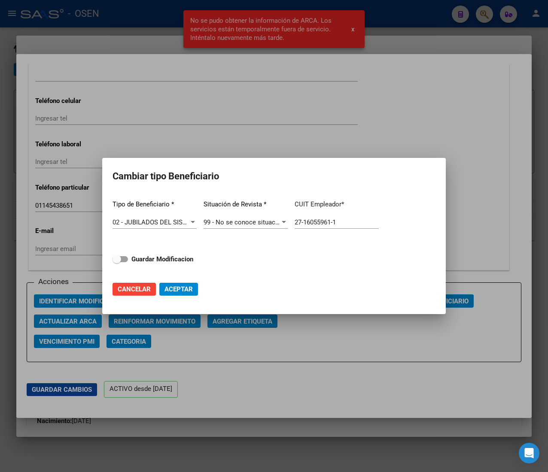
click at [117, 262] on input "Guardar Modificacion" at bounding box center [116, 262] width 0 height 0
checkbox input "true"
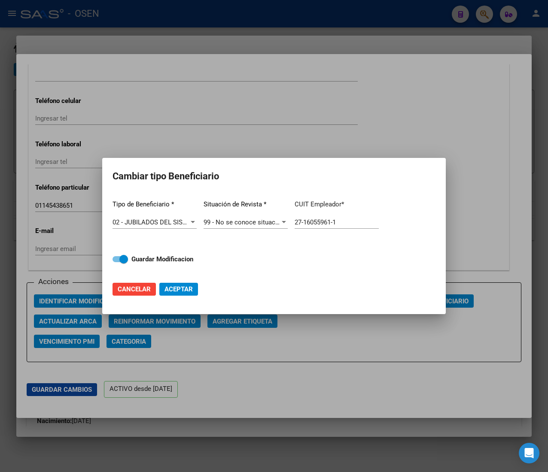
click at [192, 289] on span "Aceptar" at bounding box center [178, 290] width 28 height 8
type input "27-16055961-1"
checkbox input "false"
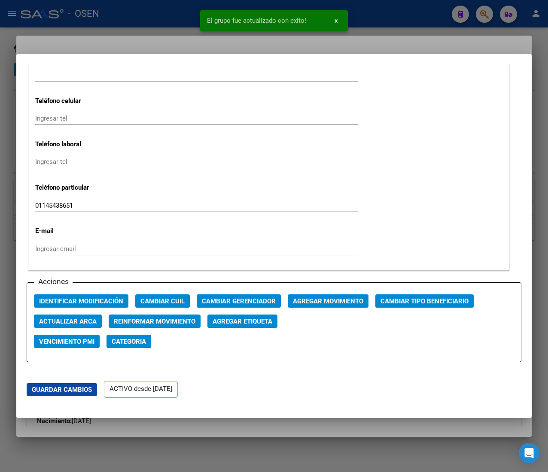
click at [182, 12] on div at bounding box center [274, 236] width 548 height 472
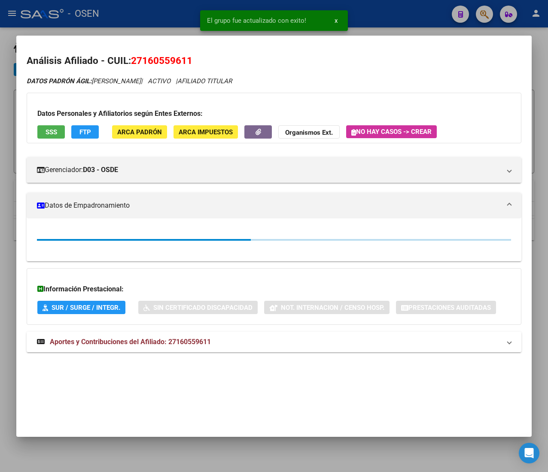
click at [166, 19] on div at bounding box center [274, 236] width 548 height 472
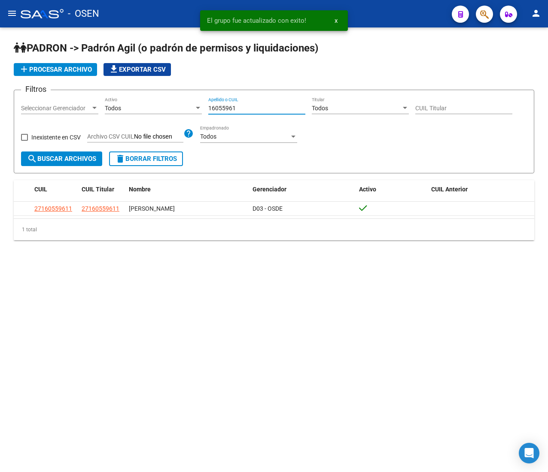
drag, startPoint x: 239, startPoint y: 105, endPoint x: 156, endPoint y: 109, distance: 82.5
click at [176, 110] on div "Filtros Seleccionar Gerenciador Seleccionar Gerenciador Todos Activo 16055961 A…" at bounding box center [274, 124] width 506 height 55
paste input "48716096"
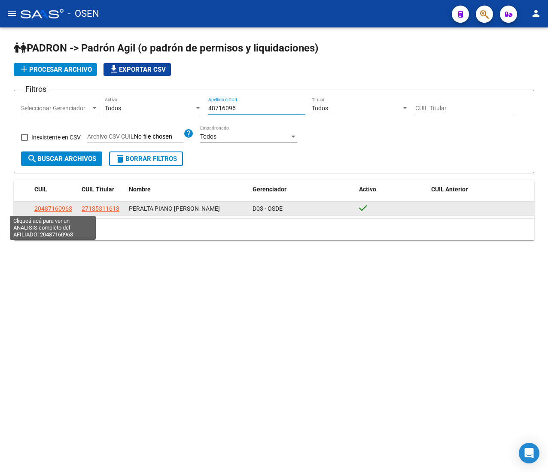
type input "48716096"
click at [62, 210] on span "20487160963" at bounding box center [53, 208] width 38 height 7
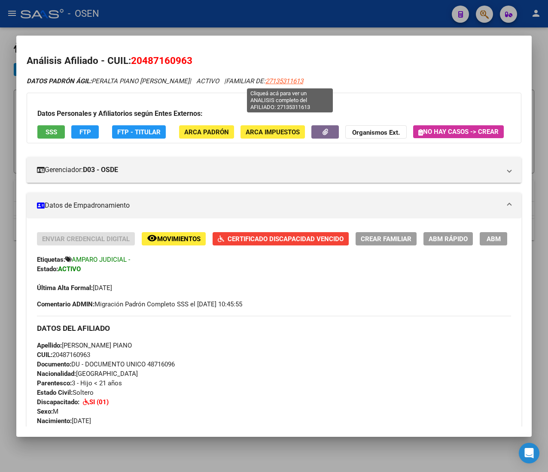
click at [296, 80] on span "27135311613" at bounding box center [284, 81] width 38 height 8
type textarea "27135311613"
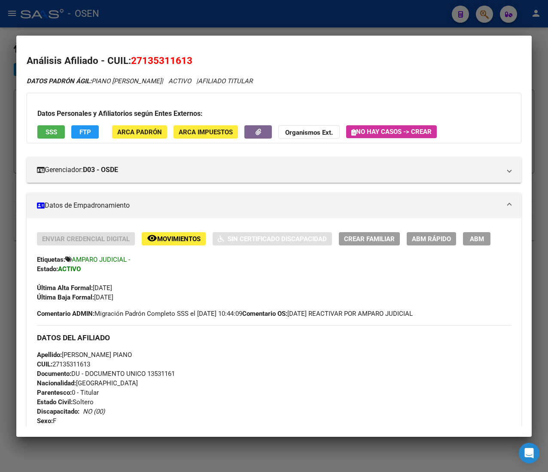
click at [85, 365] on span "CUIL: 27135311613" at bounding box center [63, 365] width 53 height 8
copy span "27135311613"
click at [425, 236] on span "ABM Rápido" at bounding box center [431, 239] width 39 height 8
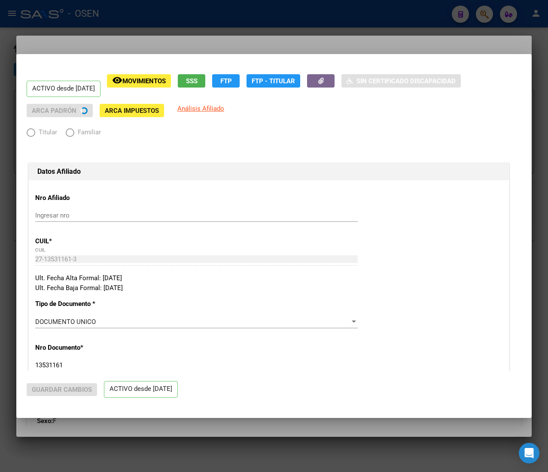
radio input "true"
type input "33-63761744-9"
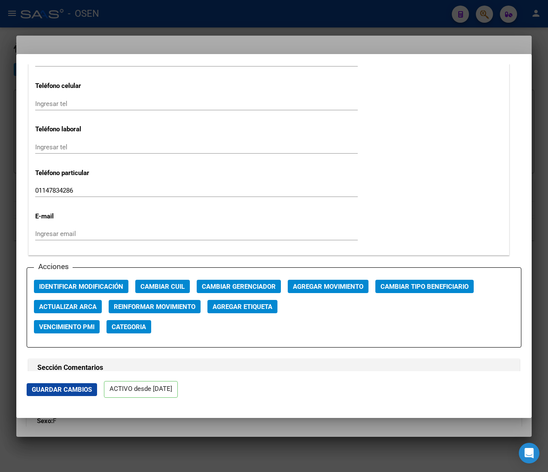
scroll to position [1116, 0]
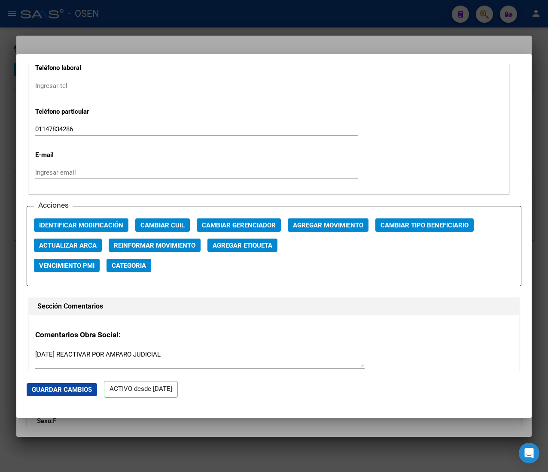
click at [419, 216] on div "Acciones Identificar Modificación Cambiar CUIL Cambiar Gerenciador Agregar Movi…" at bounding box center [274, 246] width 495 height 80
click at [420, 226] on span "Cambiar Tipo Beneficiario" at bounding box center [424, 226] width 88 height 8
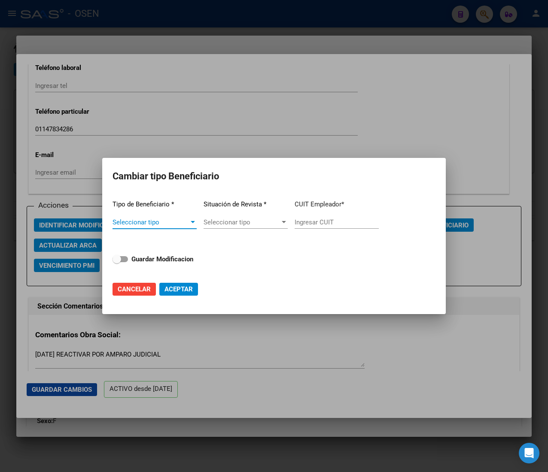
click at [182, 221] on span "Seleccionar tipo" at bounding box center [150, 223] width 76 height 8
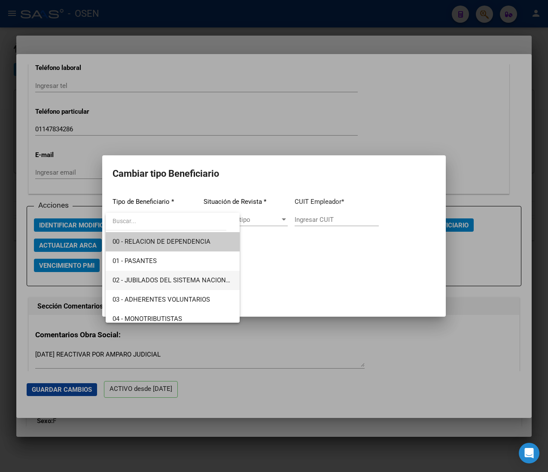
drag, startPoint x: 184, startPoint y: 273, endPoint x: 266, endPoint y: 250, distance: 85.5
click at [184, 273] on span "02 - JUBILADOS DEL SISTEMA NACIONAL DEL SEGURO DE SALUD" at bounding box center [172, 280] width 120 height 19
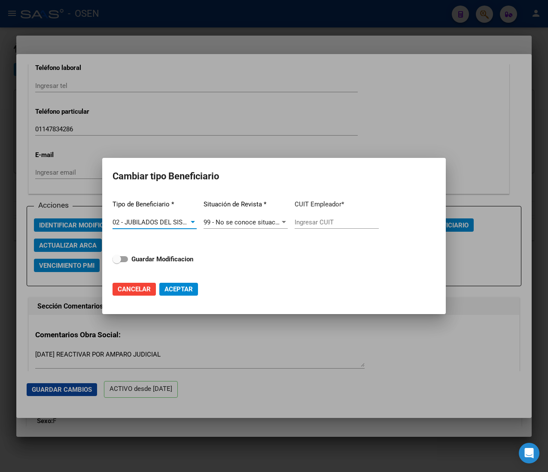
click at [318, 222] on input "Ingresar CUIT" at bounding box center [337, 223] width 84 height 8
paste input "27-13531161-3"
type input "27-13531161-3"
click at [173, 262] on strong "Guardar Modificacion" at bounding box center [162, 259] width 62 height 8
click at [117, 262] on input "Guardar Modificacion" at bounding box center [116, 262] width 0 height 0
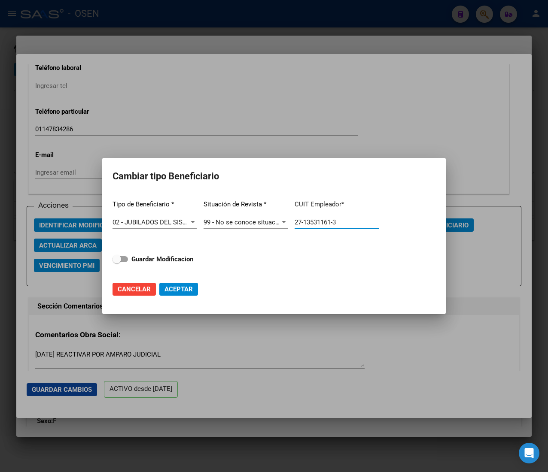
checkbox input "true"
click at [182, 288] on span "Aceptar" at bounding box center [178, 290] width 28 height 8
type input "27-13531161-3"
checkbox input "false"
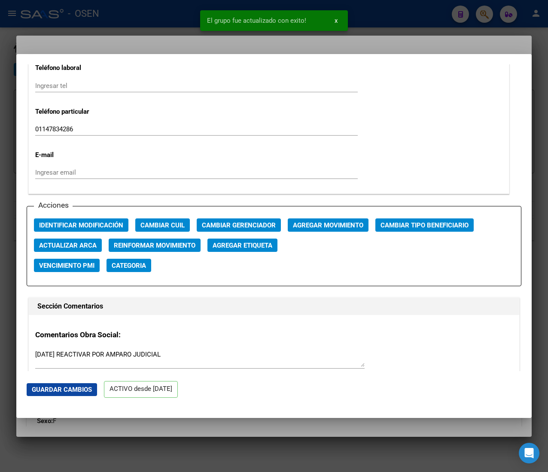
click at [143, 32] on div at bounding box center [274, 236] width 548 height 472
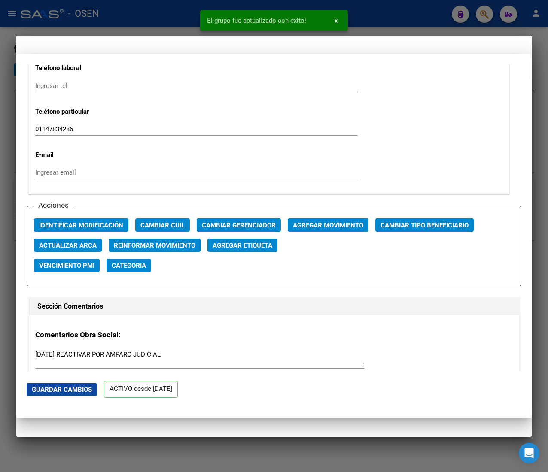
click at [149, 24] on div at bounding box center [274, 236] width 548 height 472
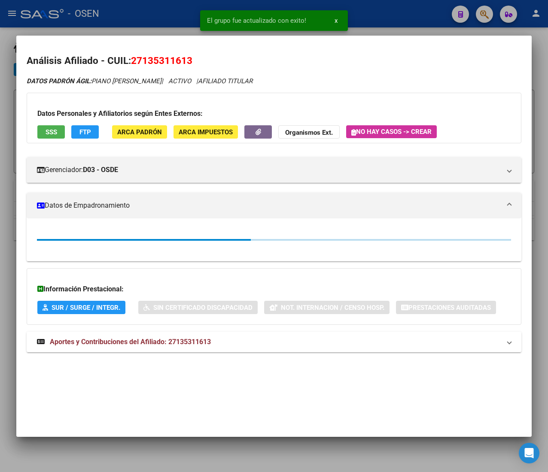
click at [161, 15] on div at bounding box center [274, 236] width 548 height 472
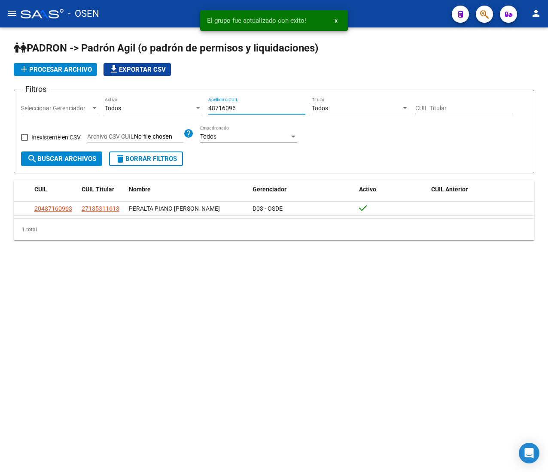
drag, startPoint x: 241, startPoint y: 107, endPoint x: 179, endPoint y: 103, distance: 62.4
click at [179, 103] on div "Filtros Seleccionar Gerenciador Seleccionar Gerenciador Todos Activo 48716096 A…" at bounding box center [274, 124] width 506 height 55
paste input "14134499"
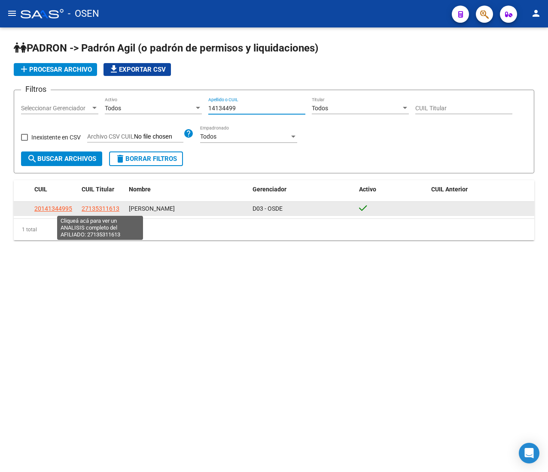
click at [94, 211] on span "27135311613" at bounding box center [101, 208] width 38 height 7
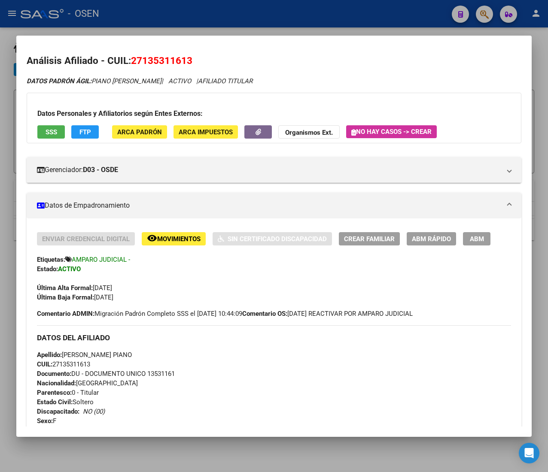
click at [83, 365] on span "CUIL: 27135311613" at bounding box center [63, 365] width 53 height 8
copy span "27135311613"
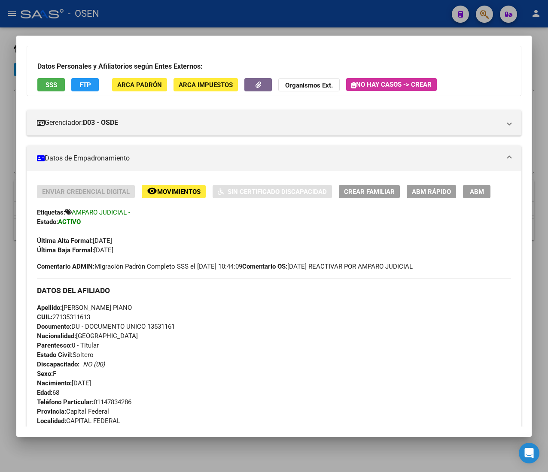
scroll to position [0, 0]
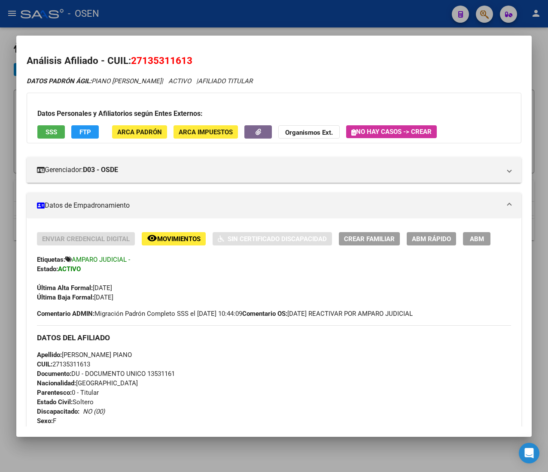
click at [209, 10] on div at bounding box center [274, 236] width 548 height 472
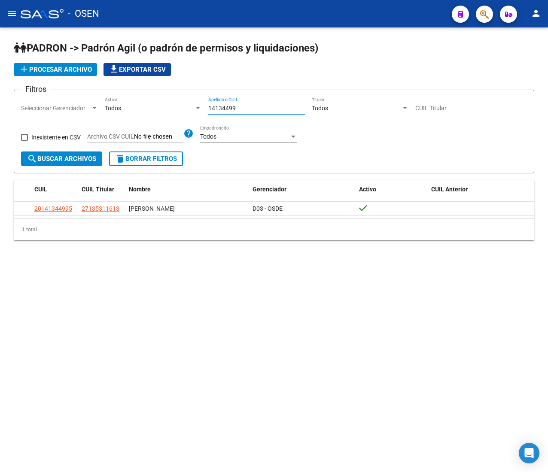
drag, startPoint x: 232, startPoint y: 110, endPoint x: 200, endPoint y: 106, distance: 32.4
click at [206, 108] on div "Filtros Seleccionar Gerenciador Seleccionar Gerenciador Todos Activo 14134499 A…" at bounding box center [274, 124] width 506 height 55
paste input "4416285"
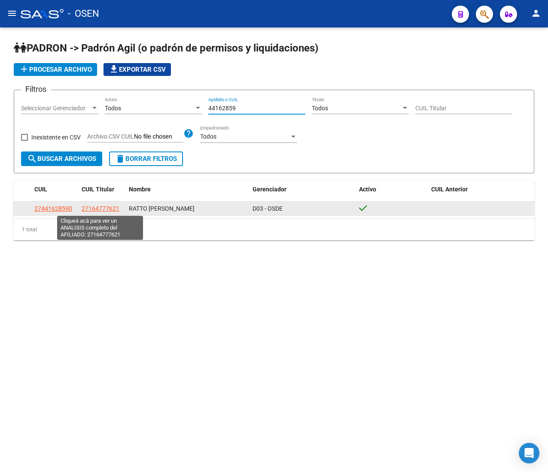
type input "44162859"
click at [108, 207] on span "27164777621" at bounding box center [101, 208] width 38 height 7
type textarea "27164777621"
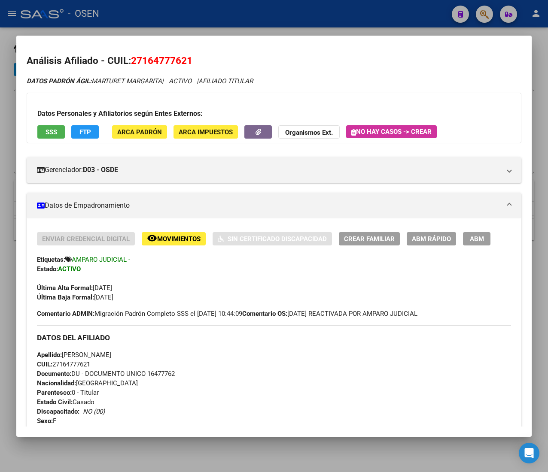
click at [423, 241] on span "ABM Rápido" at bounding box center [431, 239] width 39 height 8
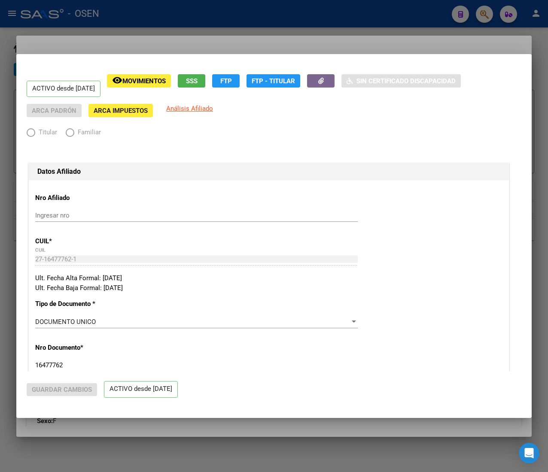
radio input "true"
type input "33-63761744-9"
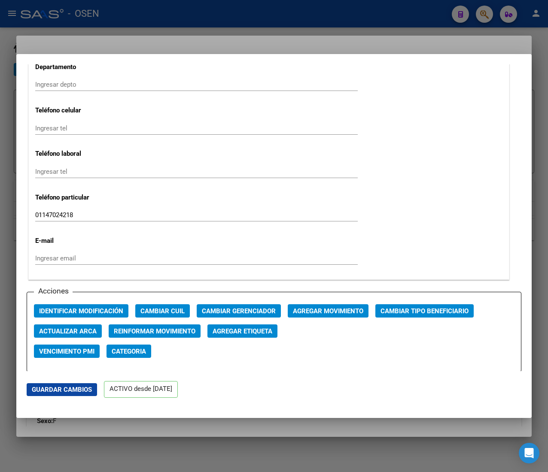
scroll to position [1116, 0]
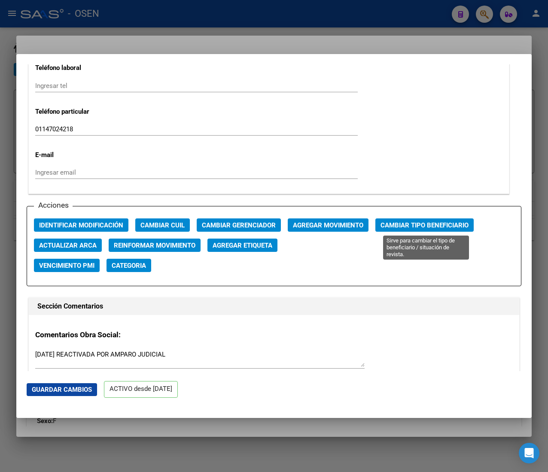
click at [392, 223] on span "Cambiar Tipo Beneficiario" at bounding box center [424, 226] width 88 height 8
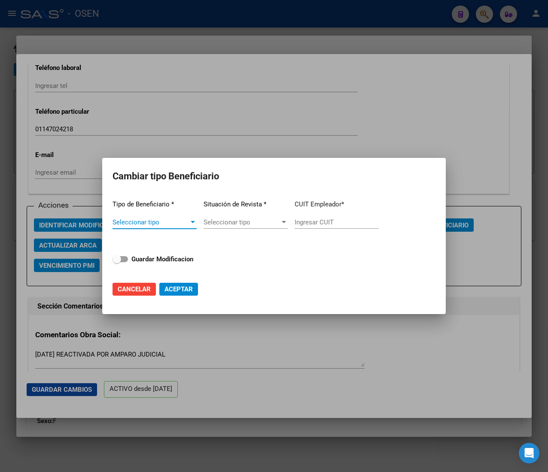
click at [182, 221] on span "Seleccionar tipo" at bounding box center [150, 223] width 76 height 8
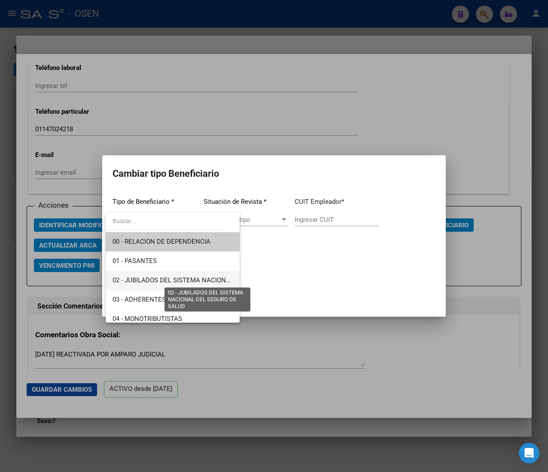
click at [185, 277] on span "02 - JUBILADOS DEL SISTEMA NACIONAL DEL SEGURO DE SALUD" at bounding box center [208, 281] width 192 height 8
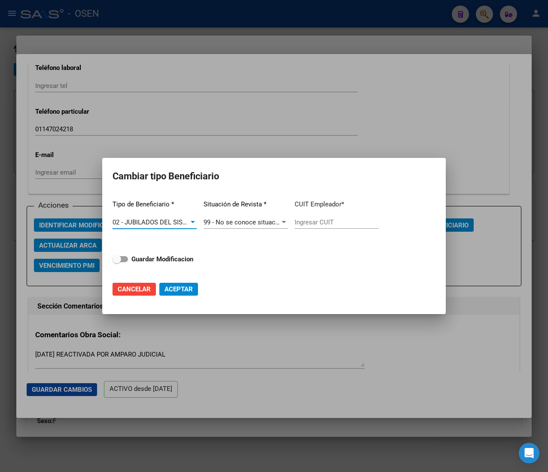
click at [315, 223] on input "Ingresar CUIT" at bounding box center [337, 223] width 84 height 8
paste input "27-16477762-1"
type input "27-16477762-1"
click at [175, 261] on strong "Guardar Modificacion" at bounding box center [162, 259] width 62 height 8
click at [117, 262] on input "Guardar Modificacion" at bounding box center [116, 262] width 0 height 0
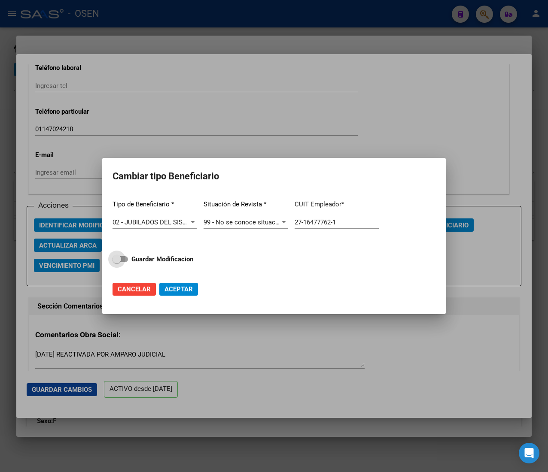
checkbox input "true"
click at [188, 288] on span "Aceptar" at bounding box center [178, 290] width 28 height 8
type input "27-16477762-1"
checkbox input "false"
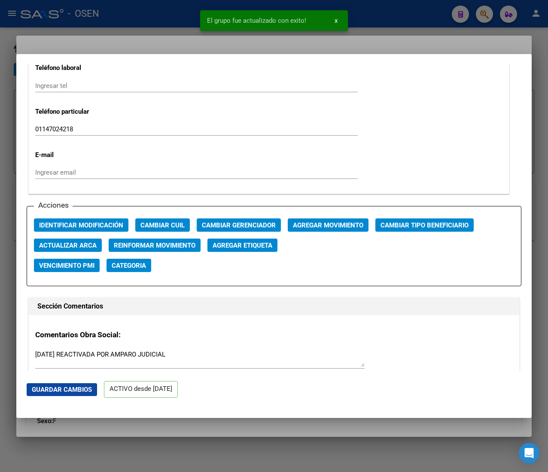
click at [167, 24] on div at bounding box center [274, 236] width 548 height 472
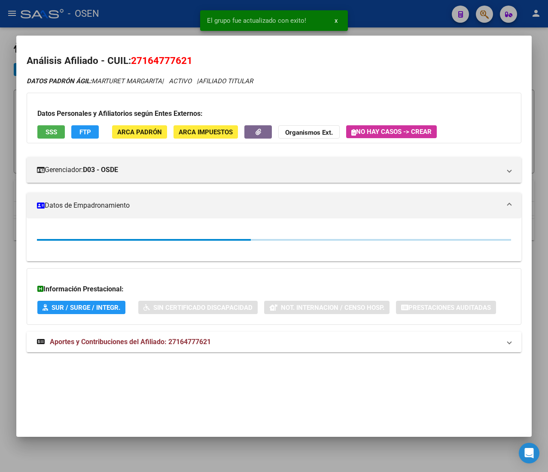
click at [165, 16] on div at bounding box center [274, 236] width 548 height 472
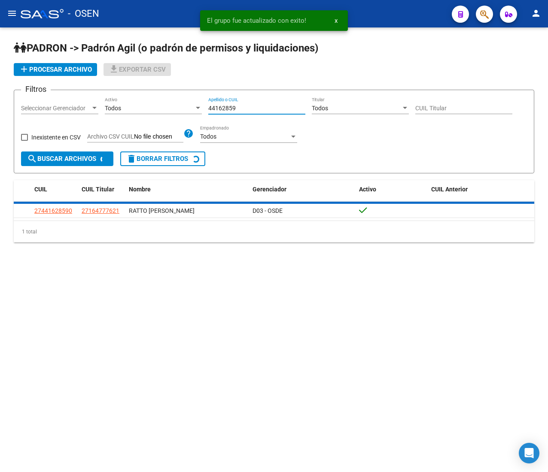
drag, startPoint x: 246, startPoint y: 106, endPoint x: 189, endPoint y: 106, distance: 56.7
click at [189, 106] on div "Filtros Seleccionar Gerenciador Seleccionar Gerenciador Todos Activo 44162859 A…" at bounding box center [274, 124] width 506 height 55
paste input "13800303"
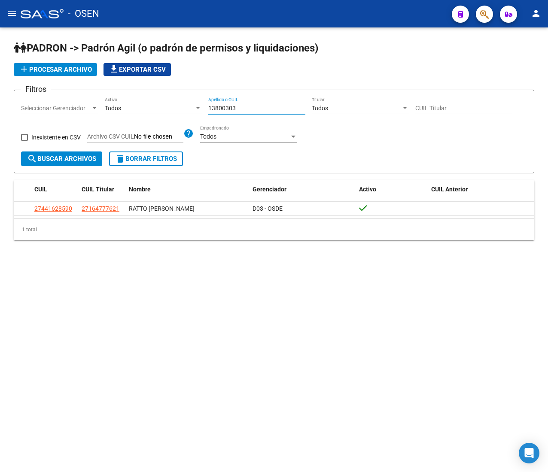
type input "13800303"
click at [103, 161] on form "Filtros Seleccionar Gerenciador Seleccionar Gerenciador Todos Activo 13800303 A…" at bounding box center [274, 132] width 520 height 84
click at [96, 161] on span "search Buscar Archivos" at bounding box center [61, 159] width 69 height 8
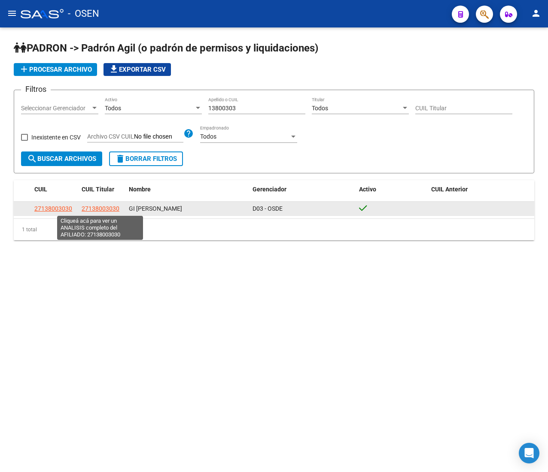
click at [96, 209] on span "27138003030" at bounding box center [101, 208] width 38 height 7
type textarea "27138003030"
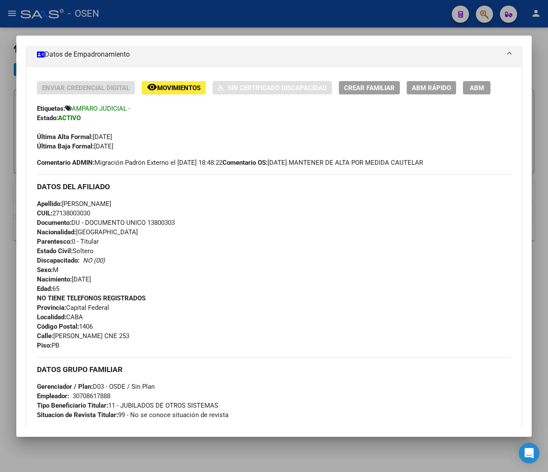
scroll to position [150, 0]
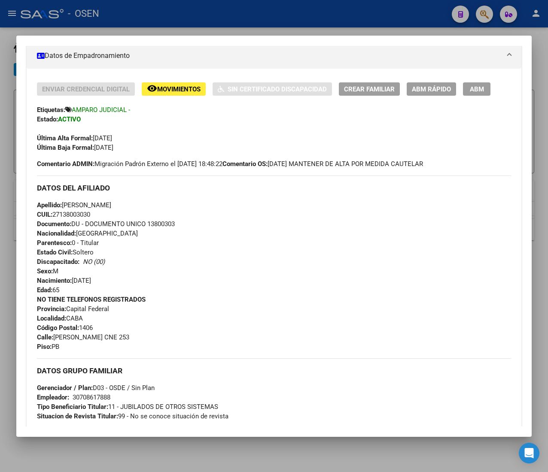
click at [85, 215] on span "CUIL: 27138003030" at bounding box center [63, 215] width 53 height 8
copy span "27138003030"
click at [425, 91] on span "ABM Rápido" at bounding box center [431, 89] width 39 height 8
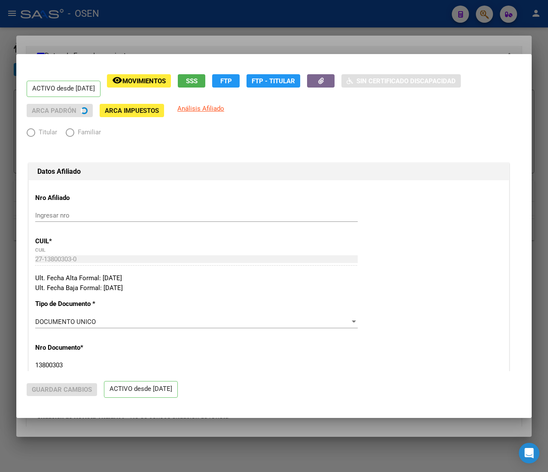
radio input "true"
type input "30-70861788-8"
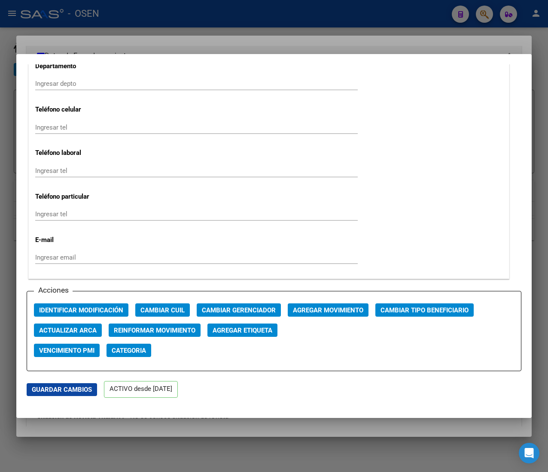
scroll to position [1116, 0]
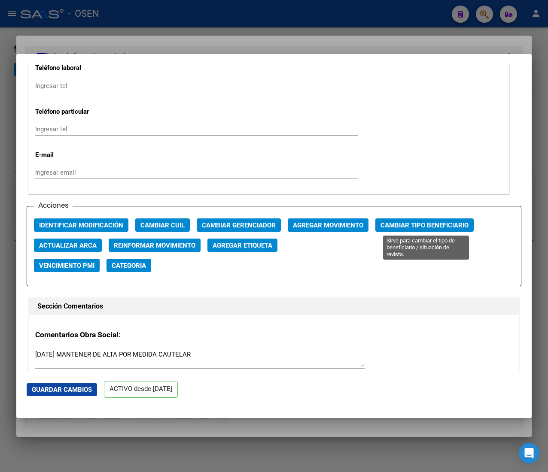
click at [416, 226] on span "Cambiar Tipo Beneficiario" at bounding box center [424, 226] width 88 height 8
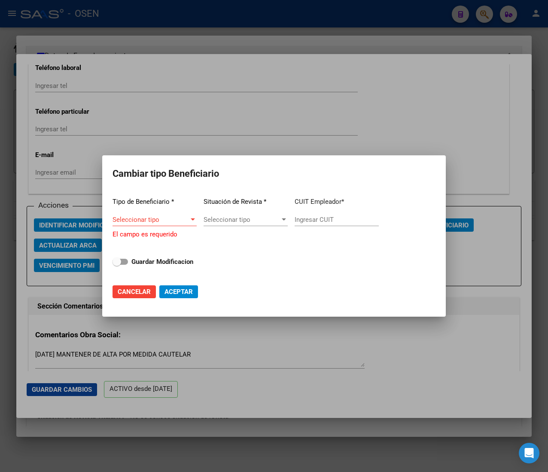
click at [174, 217] on div "Seleccionar tipo Seleccionar tipo" at bounding box center [154, 219] width 84 height 13
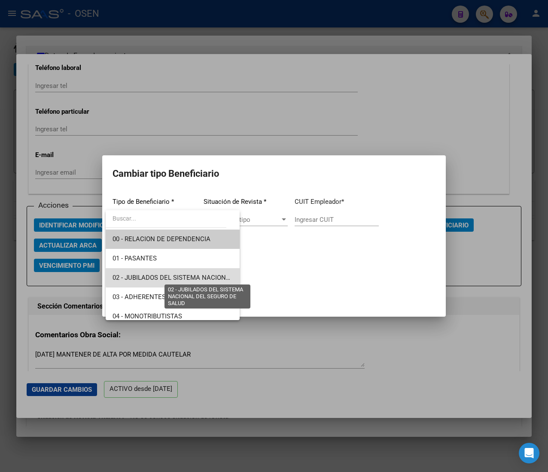
click at [186, 277] on span "02 - JUBILADOS DEL SISTEMA NACIONAL DEL SEGURO DE SALUD" at bounding box center [208, 278] width 192 height 8
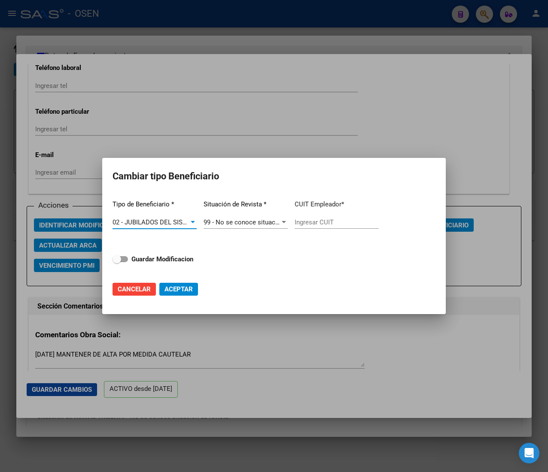
click at [303, 225] on input "Ingresar CUIT" at bounding box center [337, 223] width 84 height 8
paste input "27-13800303-0"
type input "27-13800303-0"
click at [179, 258] on strong "Guardar Modificacion" at bounding box center [162, 259] width 62 height 8
click at [117, 262] on input "Guardar Modificacion" at bounding box center [116, 262] width 0 height 0
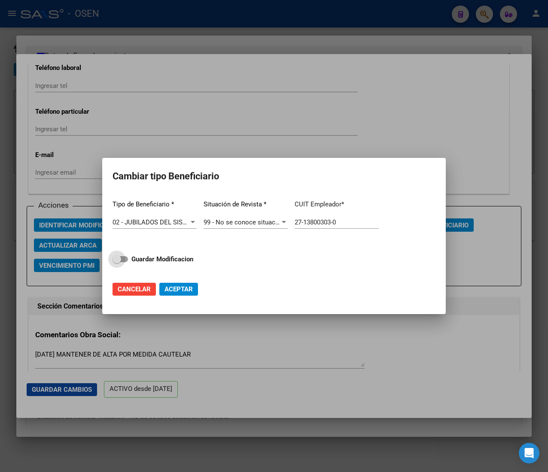
checkbox input "true"
click at [181, 288] on span "Aceptar" at bounding box center [178, 290] width 28 height 8
type input "27-13800303-0"
checkbox input "false"
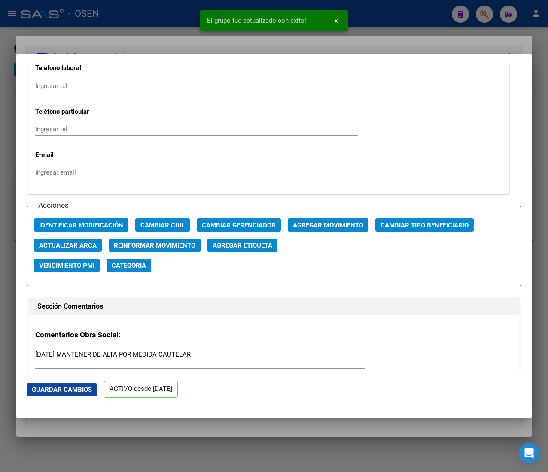
click at [164, 10] on div at bounding box center [274, 236] width 548 height 472
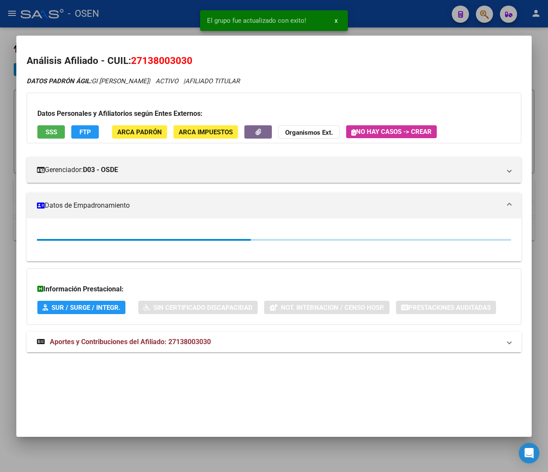
click at [161, 11] on div at bounding box center [274, 236] width 548 height 472
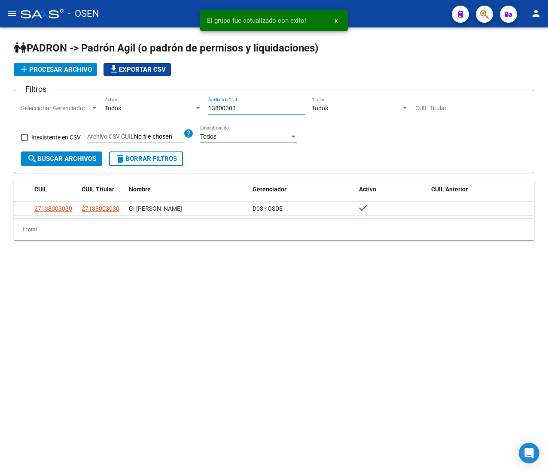
drag, startPoint x: 239, startPoint y: 108, endPoint x: 174, endPoint y: 104, distance: 65.4
click at [174, 104] on div "Filtros Seleccionar Gerenciador Seleccionar Gerenciador Todos Activo 13800303 A…" at bounding box center [274, 124] width 506 height 55
paste input "276"
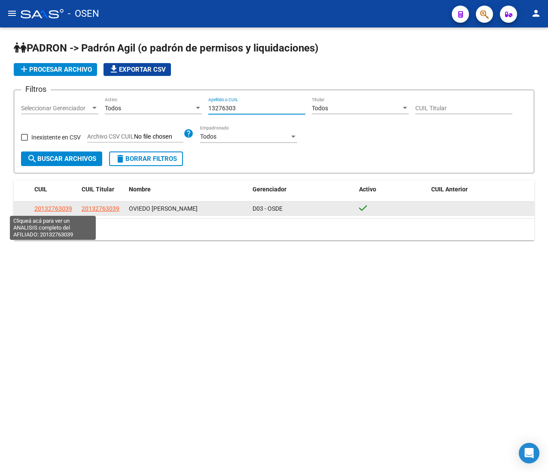
type input "13276303"
click at [63, 208] on span "20132763039" at bounding box center [53, 208] width 38 height 7
type textarea "20132763039"
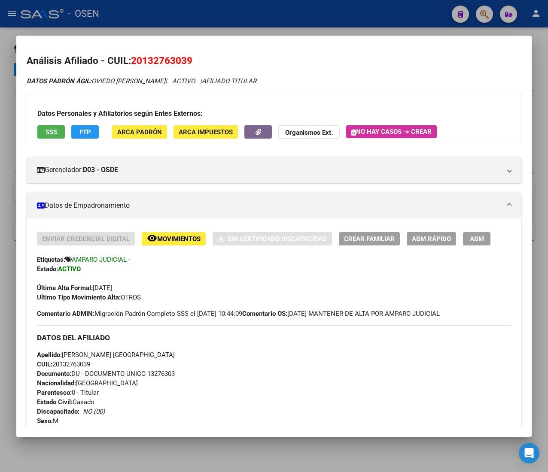
click at [82, 367] on span "CUIL: 20132763039" at bounding box center [63, 365] width 53 height 8
click at [439, 240] on span "ABM Rápido" at bounding box center [431, 239] width 39 height 8
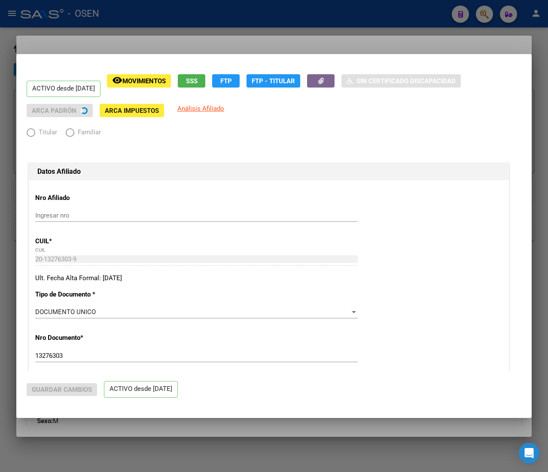
radio input "true"
type input "33-63761744-9"
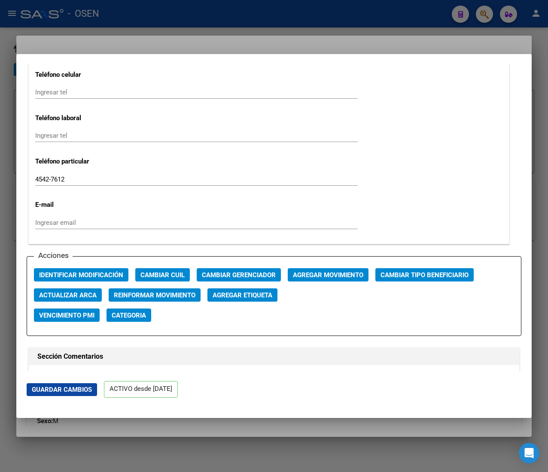
scroll to position [1116, 0]
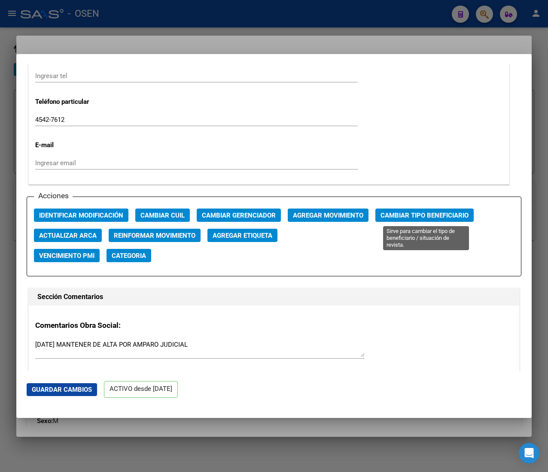
click at [398, 214] on span "Cambiar Tipo Beneficiario" at bounding box center [424, 216] width 88 height 8
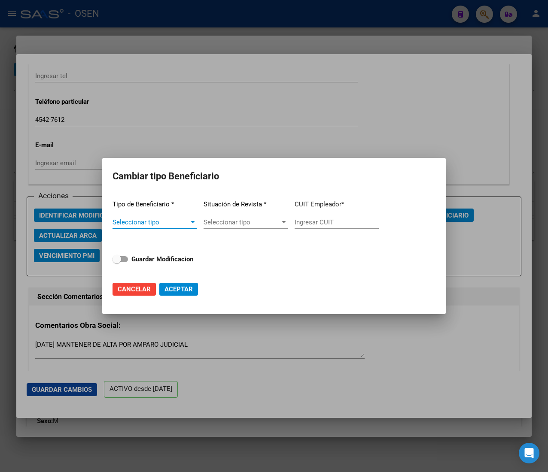
click at [177, 221] on span "Seleccionar tipo" at bounding box center [150, 223] width 76 height 8
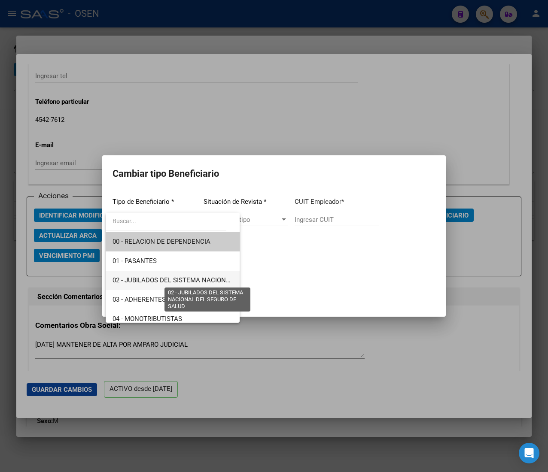
drag, startPoint x: 179, startPoint y: 277, endPoint x: 198, endPoint y: 271, distance: 18.9
click at [181, 277] on span "02 - JUBILADOS DEL SISTEMA NACIONAL DEL SEGURO DE SALUD" at bounding box center [208, 281] width 192 height 8
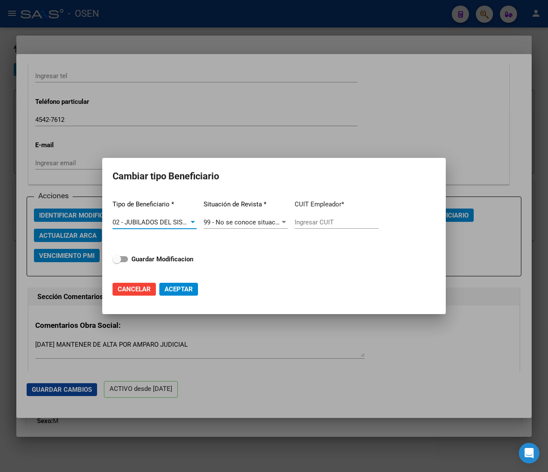
click at [313, 223] on input "Ingresar CUIT" at bounding box center [337, 223] width 84 height 8
paste input "20-13276303-9"
type input "20-13276303-9"
click at [160, 257] on strong "Guardar Modificacion" at bounding box center [162, 259] width 62 height 8
click at [117, 262] on input "Guardar Modificacion" at bounding box center [116, 262] width 0 height 0
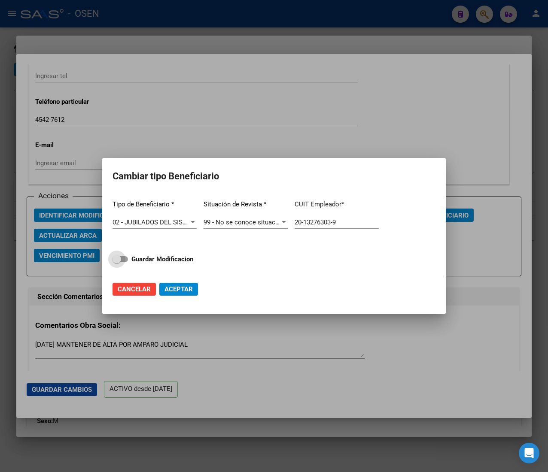
checkbox input "true"
click at [176, 281] on mat-dialog-actions "Cancelar Aceptar" at bounding box center [273, 289] width 323 height 29
click at [177, 284] on button "Aceptar" at bounding box center [178, 289] width 39 height 13
type input "20-13276303-9"
checkbox input "false"
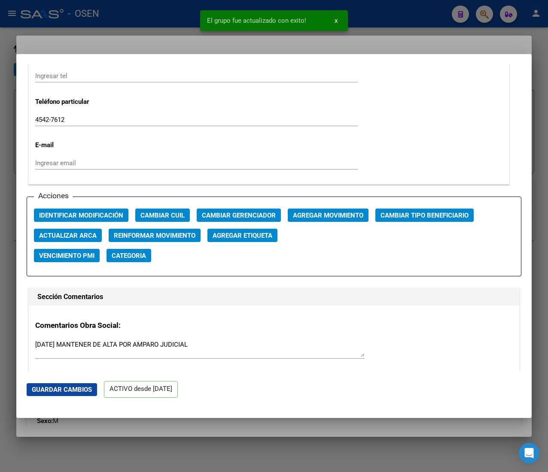
click at [165, 5] on div at bounding box center [274, 236] width 548 height 472
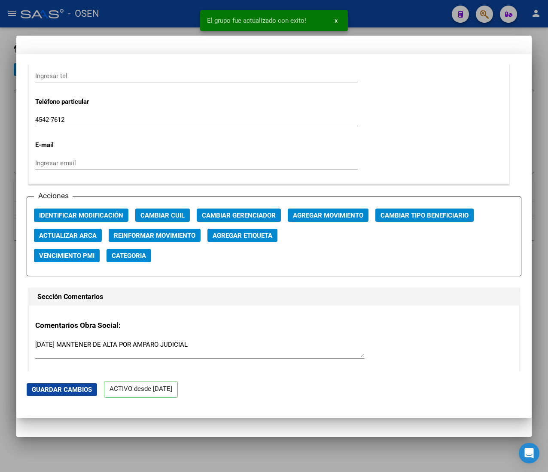
click at [162, 13] on div at bounding box center [274, 236] width 548 height 472
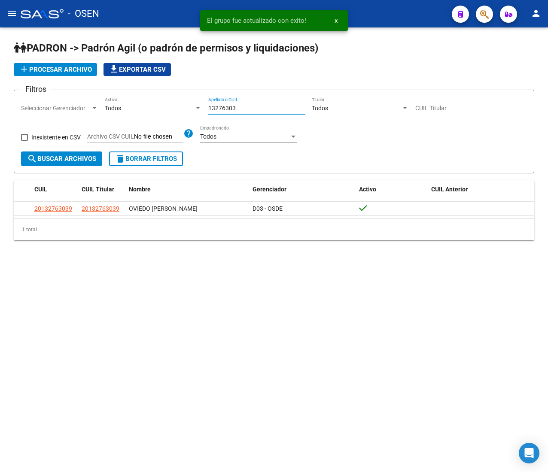
drag, startPoint x: 252, startPoint y: 111, endPoint x: 182, endPoint y: 106, distance: 69.7
click at [182, 106] on div "Filtros Seleccionar Gerenciador Seleccionar Gerenciador Todos Activo 13276303 A…" at bounding box center [274, 124] width 506 height 55
paste input "2160440"
type input "12160440"
click at [73, 162] on span "search Buscar Archivos" at bounding box center [61, 159] width 69 height 8
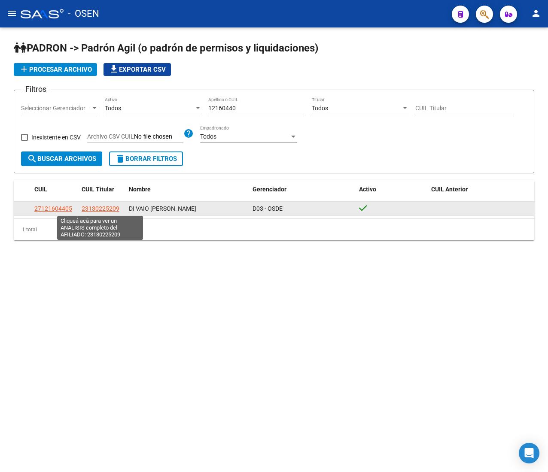
click at [95, 211] on span "23130225209" at bounding box center [101, 208] width 38 height 7
type textarea "23130225209"
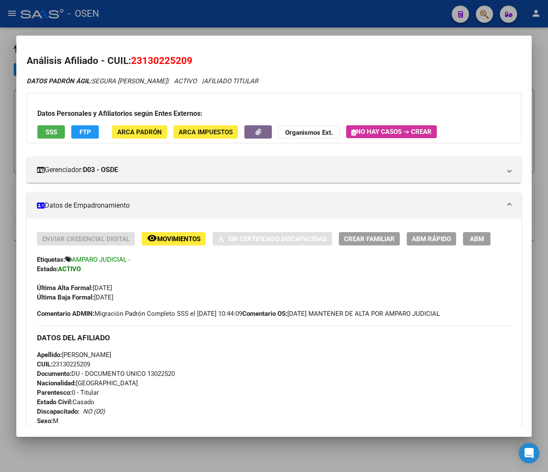
click at [66, 366] on span "CUIL: 23130225209" at bounding box center [63, 365] width 53 height 8
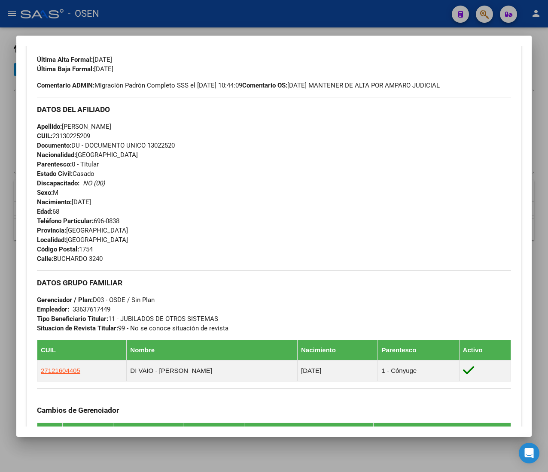
scroll to position [0, 0]
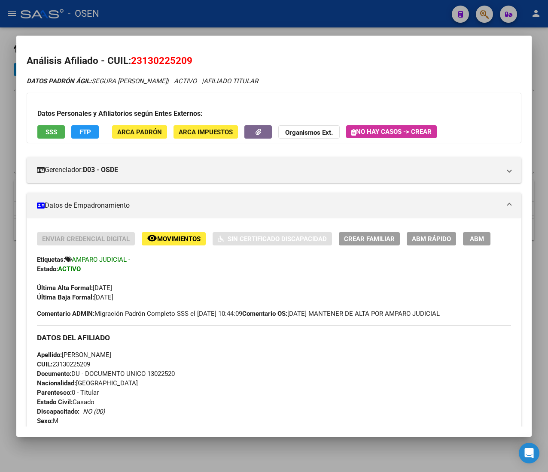
click at [418, 237] on span "ABM Rápido" at bounding box center [431, 239] width 39 height 8
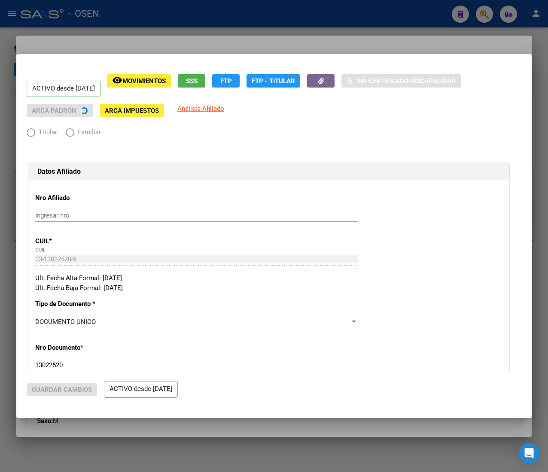
radio input "true"
type input "33-63761744-9"
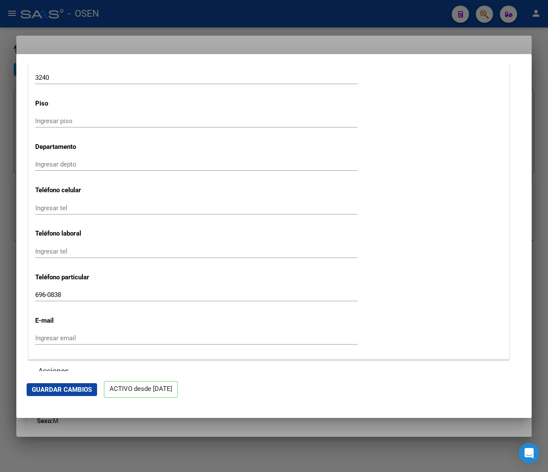
scroll to position [1116, 0]
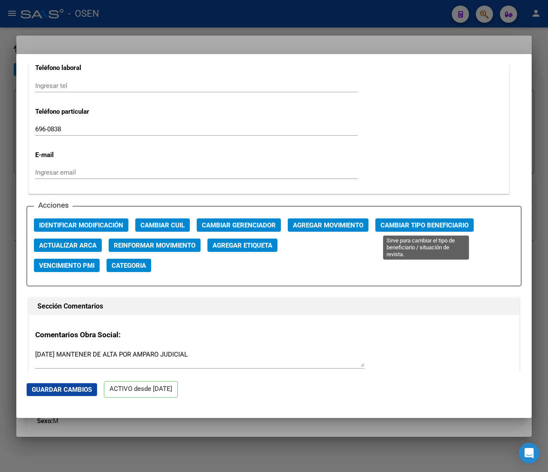
click at [404, 227] on span "Cambiar Tipo Beneficiario" at bounding box center [424, 226] width 88 height 8
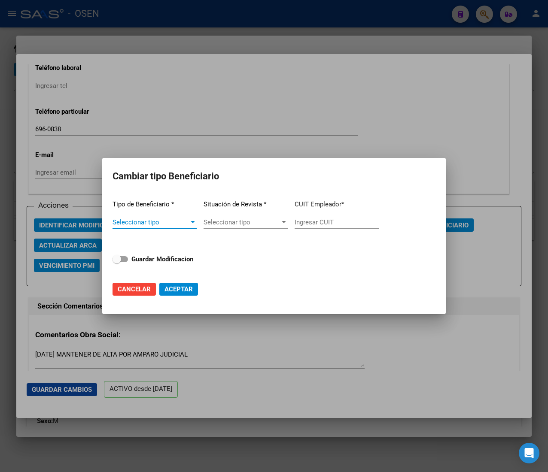
click at [184, 225] on span "Seleccionar tipo" at bounding box center [150, 223] width 76 height 8
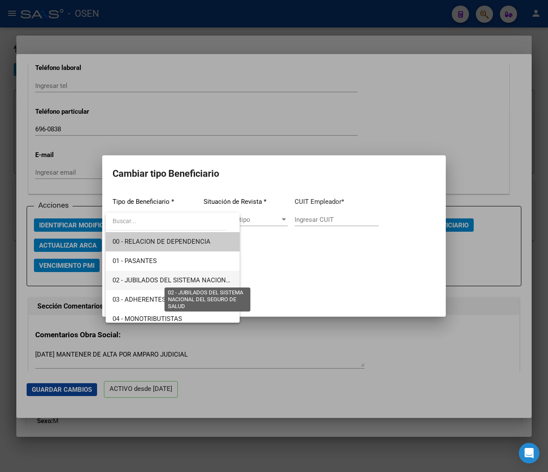
drag, startPoint x: 183, startPoint y: 283, endPoint x: 213, endPoint y: 271, distance: 32.6
click at [184, 283] on span "02 - JUBILADOS DEL SISTEMA NACIONAL DEL SEGURO DE SALUD" at bounding box center [208, 281] width 192 height 8
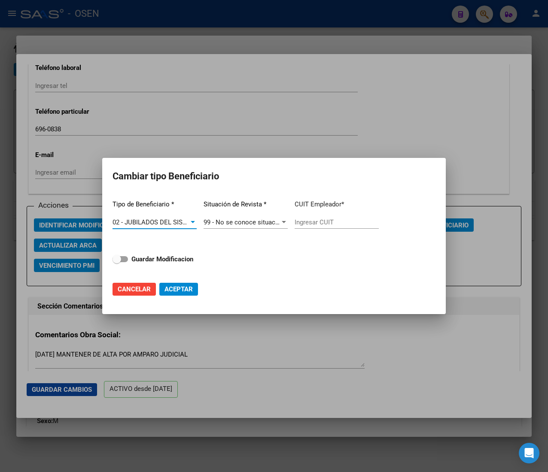
click at [320, 219] on app-form-text-field "CUIT Empleador * Ingresar CUIT" at bounding box center [337, 214] width 84 height 43
click at [321, 223] on input "Ingresar CUIT" at bounding box center [337, 223] width 84 height 8
paste input "23-13022520-9"
type input "23-13022520-9"
click at [186, 262] on strong "Guardar Modificacion" at bounding box center [162, 259] width 62 height 8
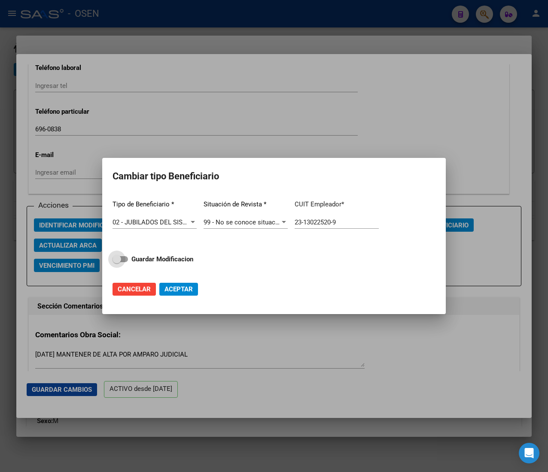
click at [117, 262] on input "Guardar Modificacion" at bounding box center [116, 262] width 0 height 0
checkbox input "true"
click at [188, 289] on span "Aceptar" at bounding box center [178, 290] width 28 height 8
type input "23-13022520-9"
checkbox input "false"
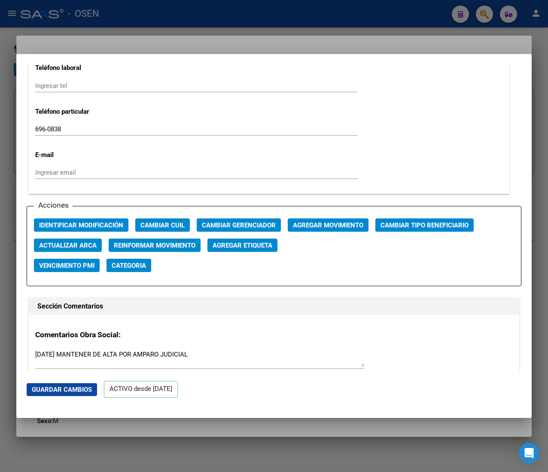
click at [173, 24] on div at bounding box center [274, 236] width 548 height 472
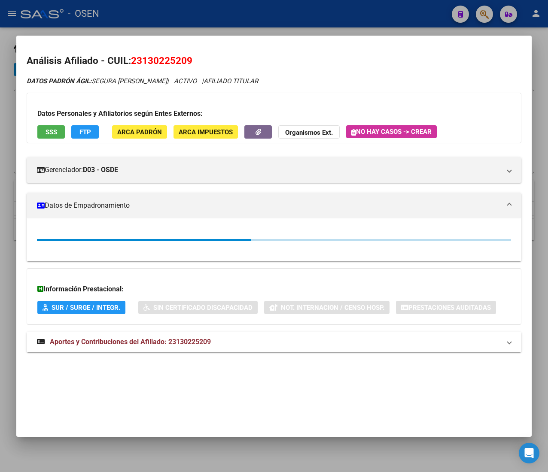
click at [180, 13] on div at bounding box center [274, 236] width 548 height 472
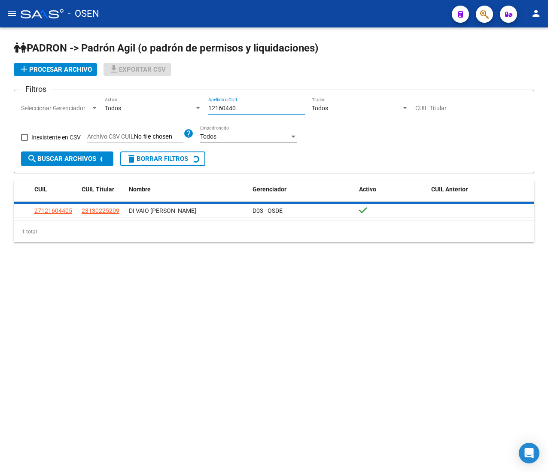
drag, startPoint x: 260, startPoint y: 106, endPoint x: 181, endPoint y: 104, distance: 79.5
click at [181, 104] on div "Filtros Seleccionar Gerenciador Seleccionar Gerenciador Todos Activo 12160440 A…" at bounding box center [274, 124] width 506 height 55
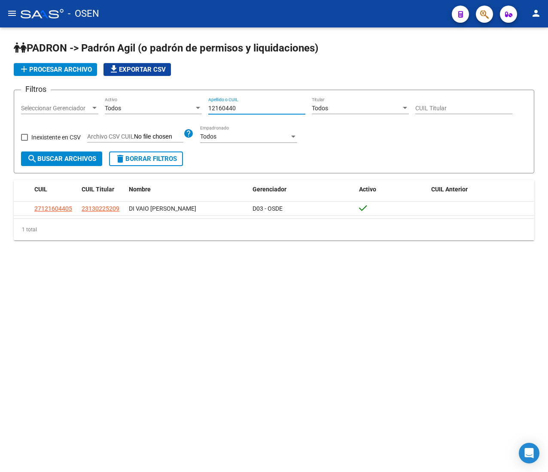
paste input "302252"
type input "13022520"
click at [83, 160] on span "search Buscar Archivos" at bounding box center [61, 159] width 69 height 8
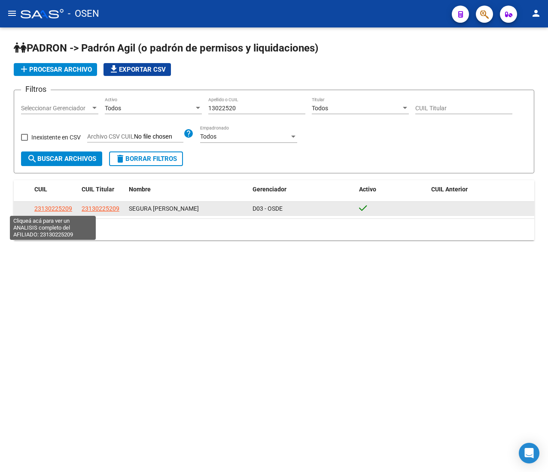
click at [66, 207] on span "23130225209" at bounding box center [53, 208] width 38 height 7
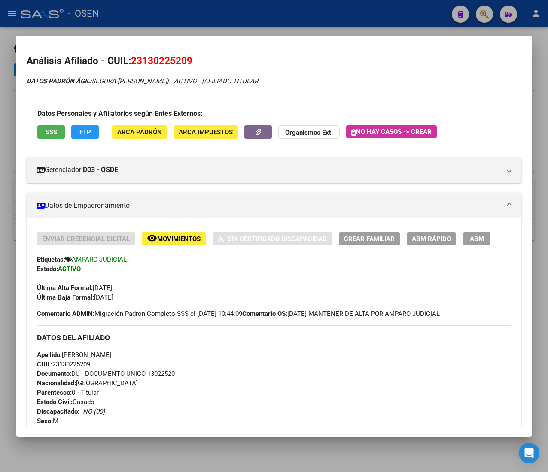
click at [86, 364] on span "CUIL: 23130225209" at bounding box center [63, 365] width 53 height 8
click at [425, 240] on span "ABM Rápido" at bounding box center [431, 239] width 39 height 8
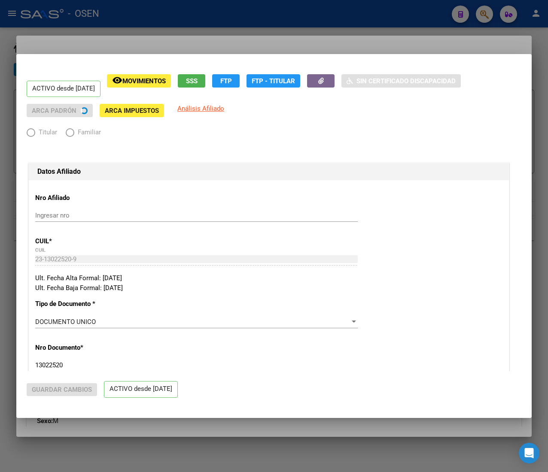
radio input "true"
type input "23-13022520-9"
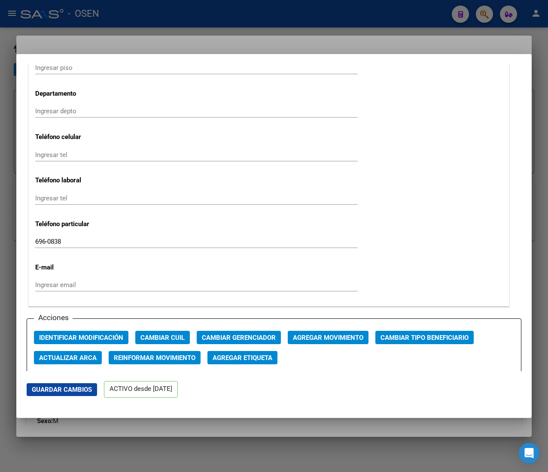
scroll to position [1030, 0]
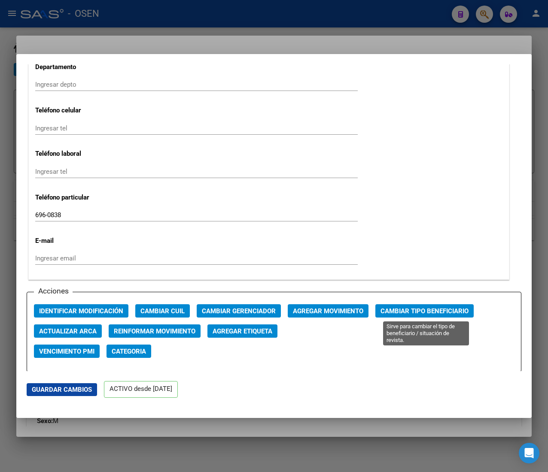
click at [399, 307] on button "Cambiar Tipo Beneficiario" at bounding box center [424, 310] width 98 height 13
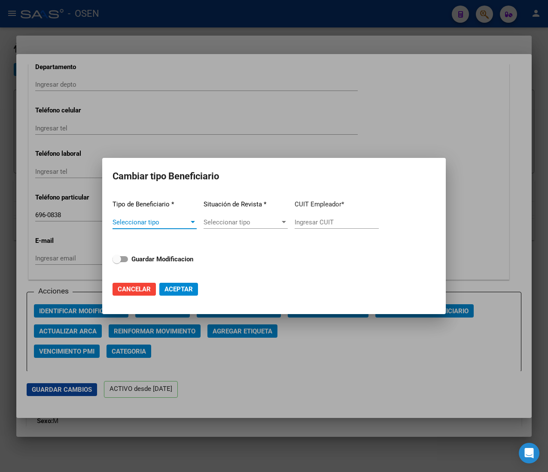
click at [189, 221] on span "Seleccionar tipo" at bounding box center [150, 223] width 76 height 8
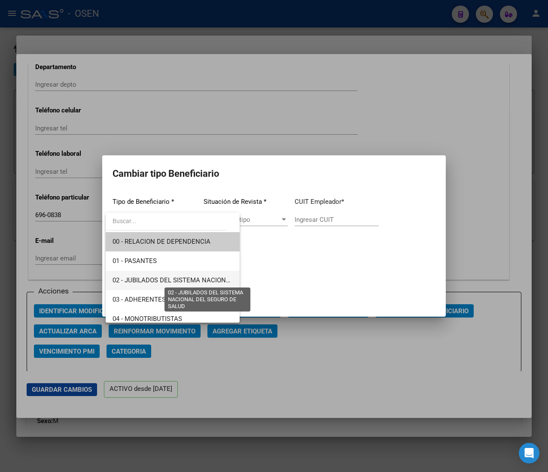
click at [195, 280] on span "02 - JUBILADOS DEL SISTEMA NACIONAL DEL SEGURO DE SALUD" at bounding box center [208, 281] width 192 height 8
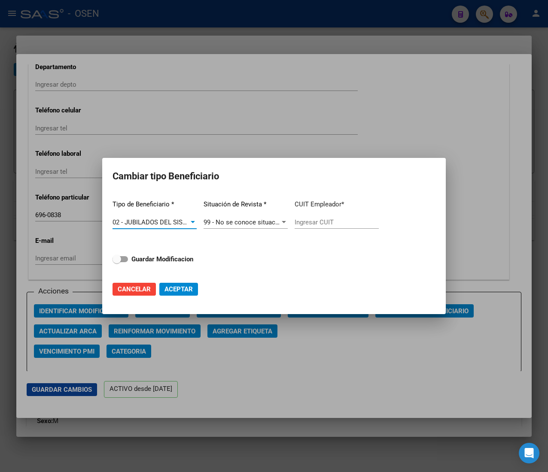
click at [315, 217] on div "Ingresar CUIT" at bounding box center [337, 222] width 84 height 13
click at [314, 222] on input "Ingresar CUIT" at bounding box center [337, 223] width 84 height 8
paste input "23-13022520-9"
type input "23-13022520-9"
click at [169, 261] on strong "Guardar Modificacion" at bounding box center [162, 259] width 62 height 8
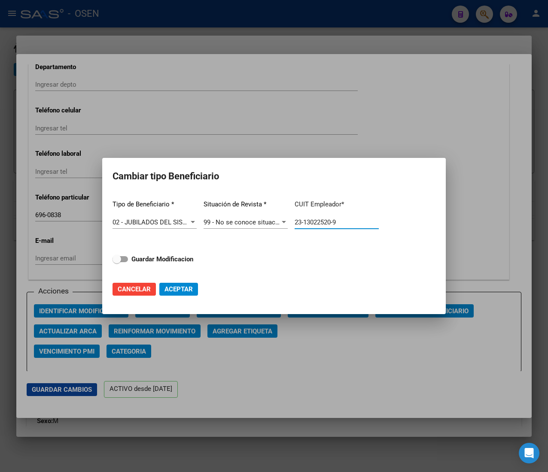
click at [117, 262] on input "Guardar Modificacion" at bounding box center [116, 262] width 0 height 0
click at [181, 293] on button "Aceptar" at bounding box center [178, 289] width 39 height 13
checkbox input "false"
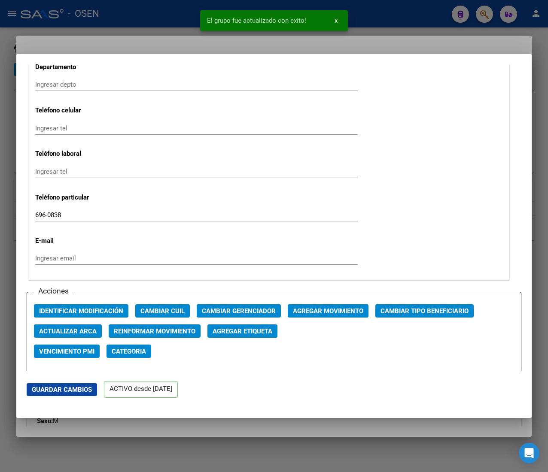
click at [143, 27] on div at bounding box center [274, 236] width 548 height 472
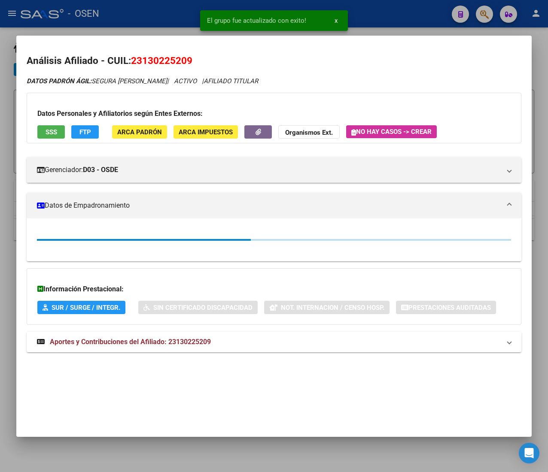
click at [150, 11] on div at bounding box center [274, 236] width 548 height 472
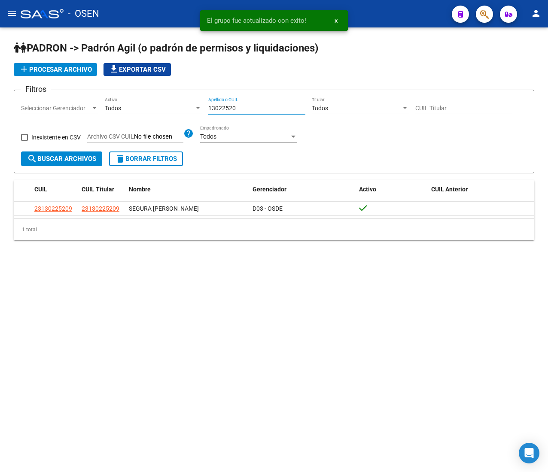
drag, startPoint x: 248, startPoint y: 108, endPoint x: 121, endPoint y: 124, distance: 128.0
click at [169, 105] on div "Filtros Seleccionar Gerenciador Seleccionar Gerenciador Todos Activo 13022520 A…" at bounding box center [274, 124] width 506 height 55
paste input "43441243"
type input "43441243"
click at [53, 161] on span "search Buscar Archivos" at bounding box center [61, 159] width 69 height 8
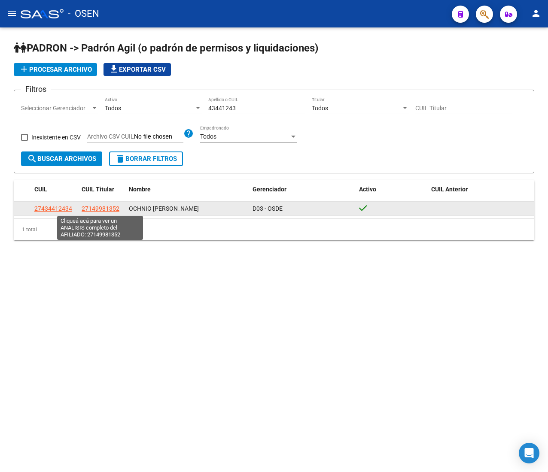
click at [111, 206] on span "27149981352" at bounding box center [101, 208] width 38 height 7
type textarea "27149981352"
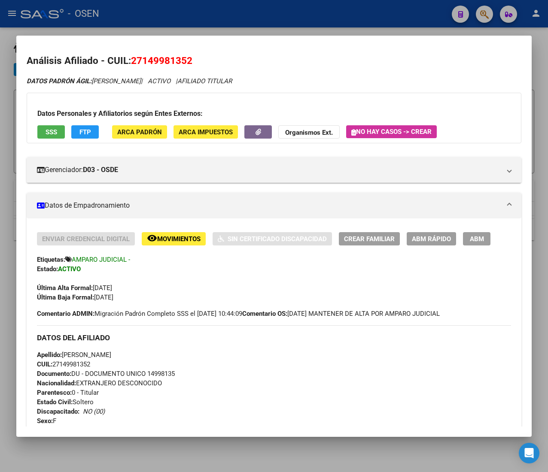
click at [69, 365] on span "CUIL: 27149981352" at bounding box center [63, 365] width 53 height 8
click at [435, 237] on span "ABM Rápido" at bounding box center [431, 239] width 39 height 8
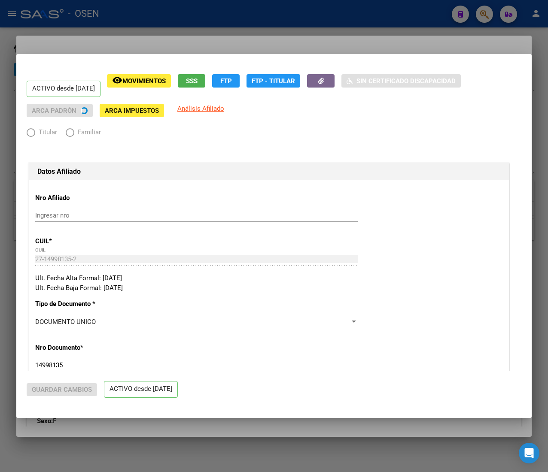
radio input "true"
type input "30-69879986-9"
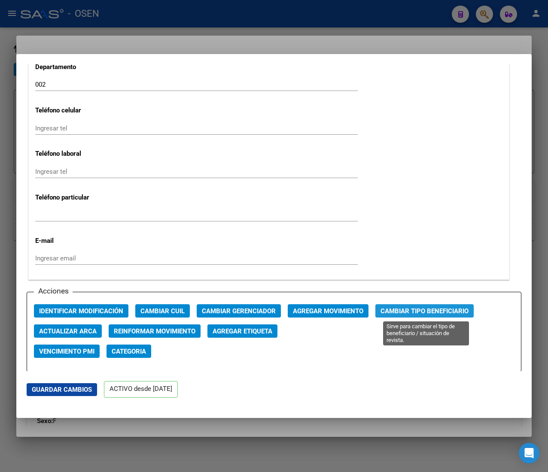
click at [406, 311] on span "Cambiar Tipo Beneficiario" at bounding box center [424, 311] width 88 height 8
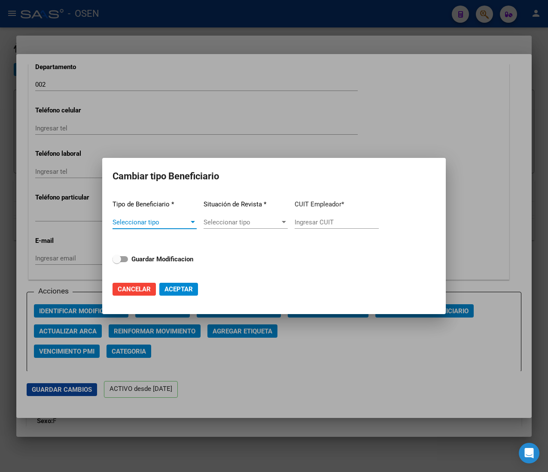
click at [196, 226] on div "Seleccionar tipo" at bounding box center [154, 223] width 84 height 8
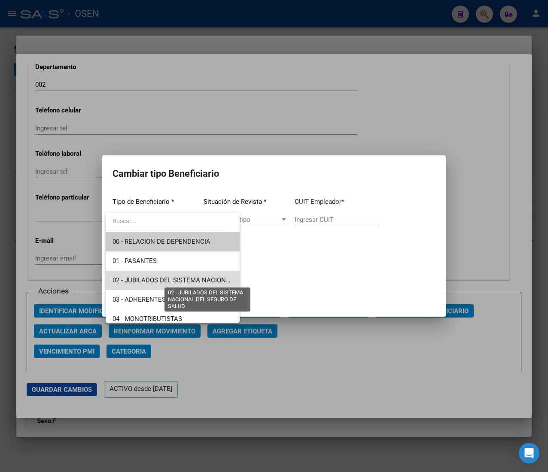
drag, startPoint x: 191, startPoint y: 277, endPoint x: 207, endPoint y: 271, distance: 16.8
click at [192, 277] on span "02 - JUBILADOS DEL SISTEMA NACIONAL DEL SEGURO DE SALUD" at bounding box center [208, 281] width 192 height 8
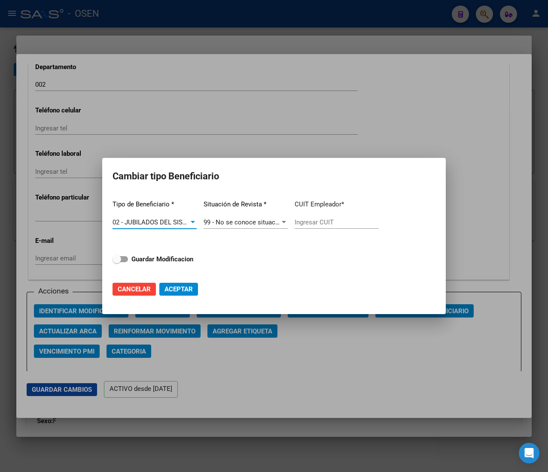
click at [316, 228] on div "Ingresar CUIT" at bounding box center [337, 222] width 84 height 13
paste input "27-14998135-2"
type input "27-14998135-2"
click at [168, 253] on div "Tipo de Beneficiario * 02 - JUBILADOS DEL SISTEMA NACIONAL DEL SEGURO DE SALUD …" at bounding box center [273, 233] width 323 height 81
click at [178, 259] on strong "Guardar Modificacion" at bounding box center [162, 259] width 62 height 8
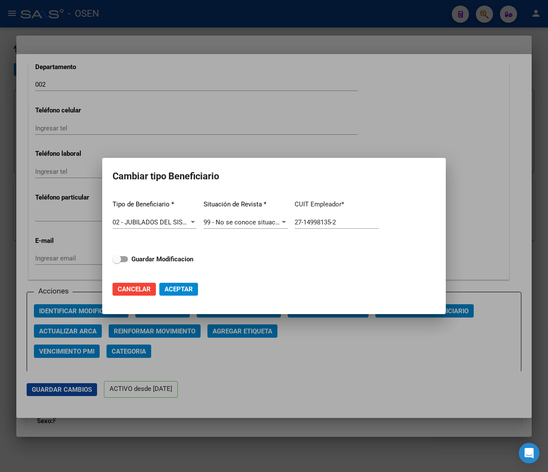
click at [117, 262] on input "Guardar Modificacion" at bounding box center [116, 262] width 0 height 0
checkbox input "true"
click at [183, 286] on span "Aceptar" at bounding box center [178, 290] width 28 height 8
type input "27-14998135-2"
checkbox input "false"
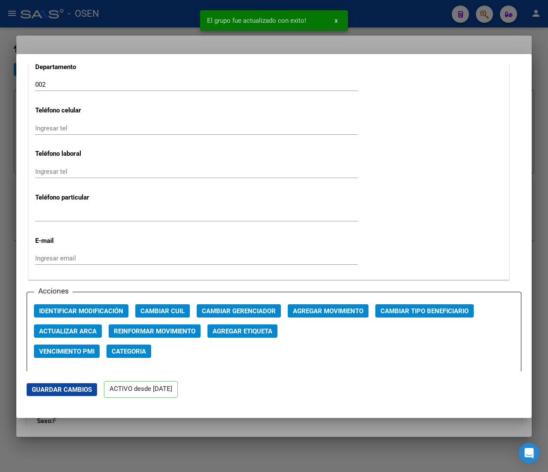
click at [137, 18] on div at bounding box center [274, 236] width 548 height 472
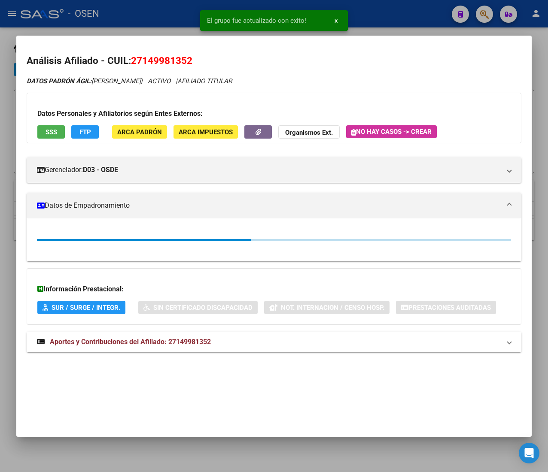
click at [162, 17] on div at bounding box center [274, 236] width 548 height 472
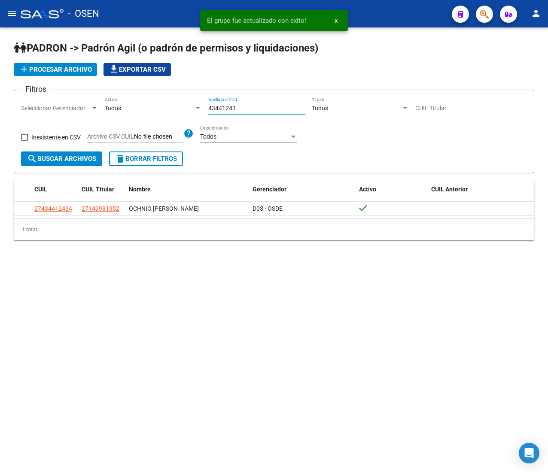
drag, startPoint x: 241, startPoint y: 106, endPoint x: 177, endPoint y: 98, distance: 64.9
click at [177, 98] on div "Filtros Seleccionar Gerenciador Seleccionar Gerenciador Todos Activo 43441243 A…" at bounding box center [274, 124] width 506 height 55
paste input "245969"
type input "43245969"
click at [82, 153] on button "search Buscar Archivos" at bounding box center [61, 159] width 81 height 15
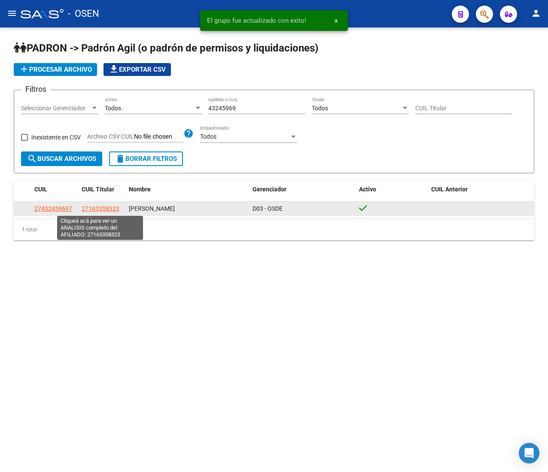
click at [105, 207] on span "27163358323" at bounding box center [101, 208] width 38 height 7
type textarea "27163358323"
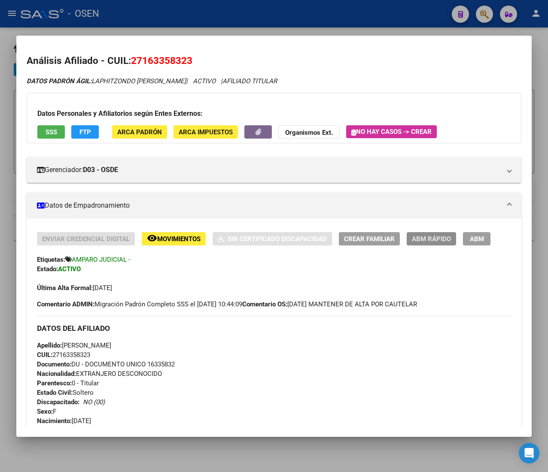
click at [438, 235] on span "ABM Rápido" at bounding box center [431, 239] width 39 height 8
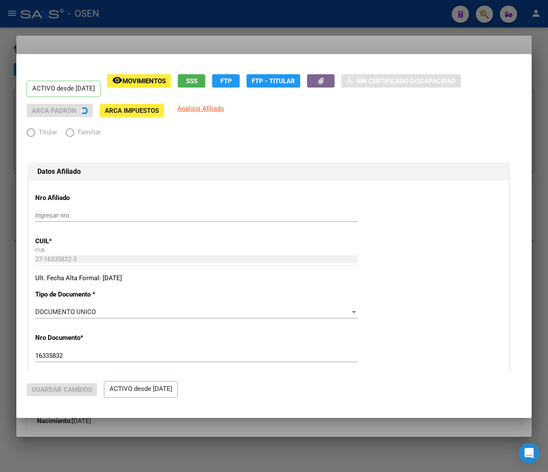
radio input "true"
type input "33-63761744-9"
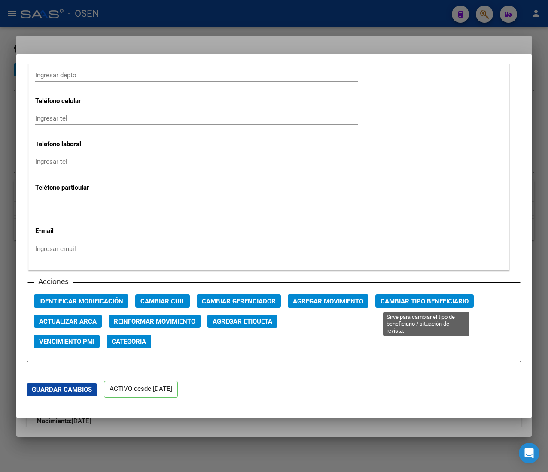
click at [413, 304] on span "Cambiar Tipo Beneficiario" at bounding box center [424, 302] width 88 height 8
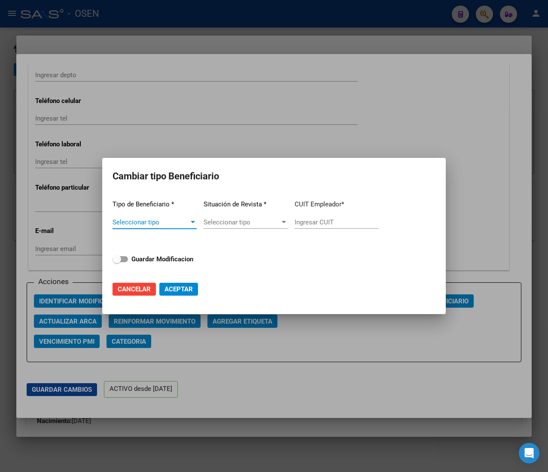
click at [173, 223] on span "Seleccionar tipo" at bounding box center [150, 223] width 76 height 8
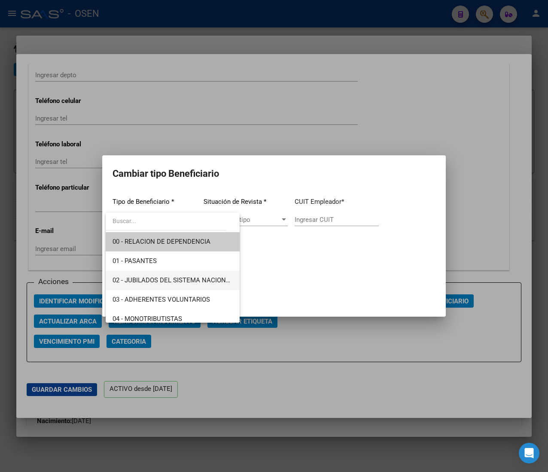
click at [189, 274] on span "02 - JUBILADOS DEL SISTEMA NACIONAL DEL SEGURO DE SALUD" at bounding box center [172, 280] width 120 height 19
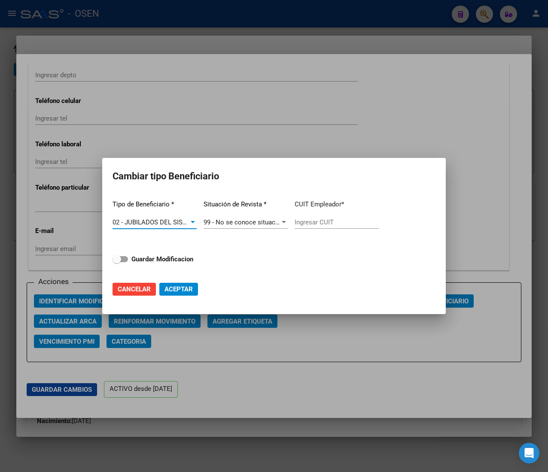
click at [301, 224] on input "Ingresar CUIT" at bounding box center [337, 223] width 84 height 8
paste input "27-16335832-3"
type input "27-16335832-3"
click at [164, 257] on strong "Guardar Modificacion" at bounding box center [162, 259] width 62 height 8
click at [117, 262] on input "Guardar Modificacion" at bounding box center [116, 262] width 0 height 0
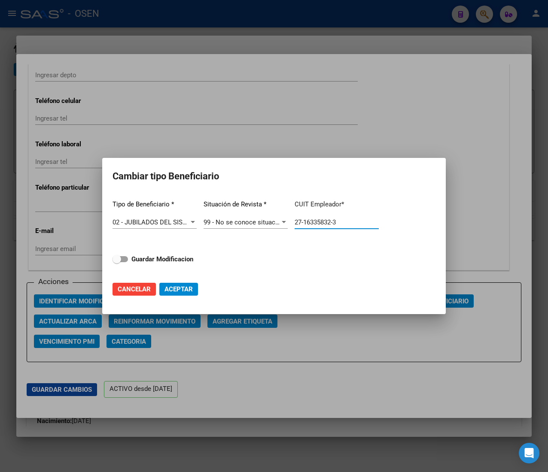
checkbox input "true"
click at [191, 286] on span "Aceptar" at bounding box center [178, 290] width 28 height 8
type input "27-16335832-3"
checkbox input "false"
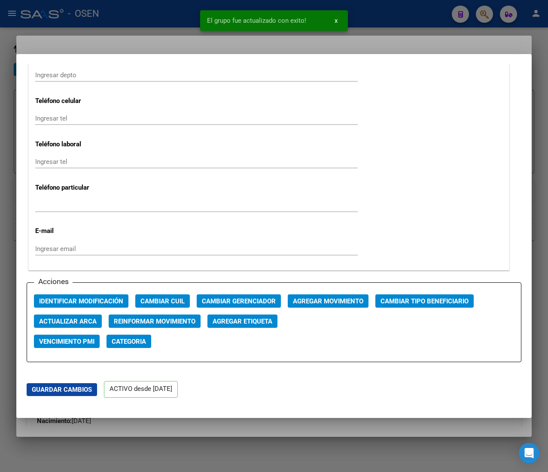
click at [114, 17] on div at bounding box center [274, 236] width 548 height 472
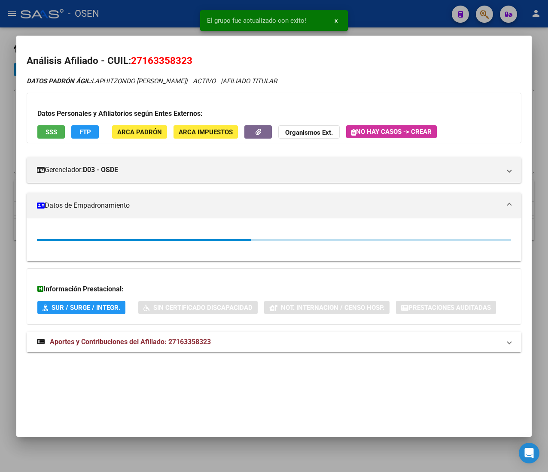
drag, startPoint x: 142, startPoint y: 13, endPoint x: 196, endPoint y: 54, distance: 68.4
click at [143, 13] on div at bounding box center [274, 236] width 548 height 472
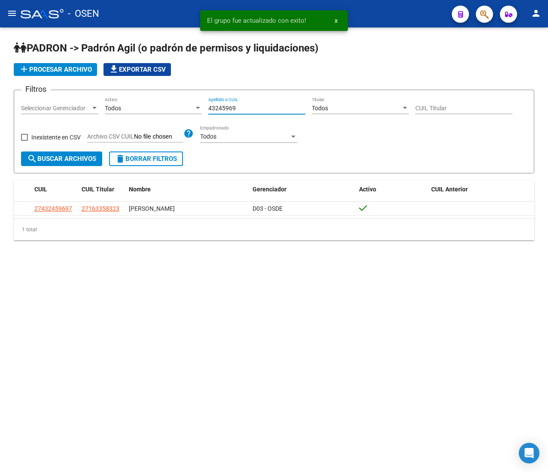
drag, startPoint x: 240, startPoint y: 108, endPoint x: 152, endPoint y: 104, distance: 88.1
click at [152, 104] on div "Filtros Seleccionar Gerenciador Seleccionar Gerenciador Todos Activo 43245969 A…" at bounding box center [274, 124] width 506 height 55
paste input "1645634"
type input "16456349"
click at [66, 165] on button "search Buscar Archivos" at bounding box center [61, 159] width 81 height 15
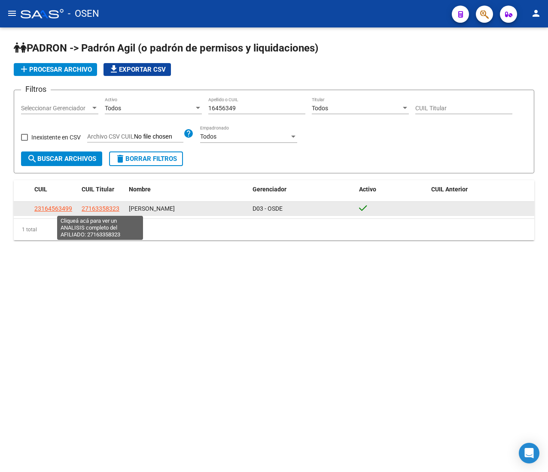
click at [94, 209] on span "27163358323" at bounding box center [101, 208] width 38 height 7
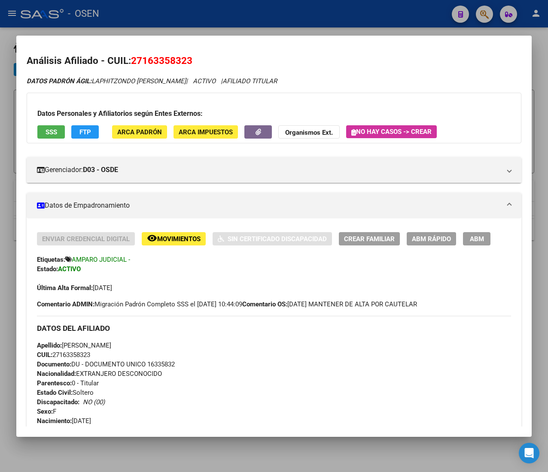
click at [82, 356] on span "CUIL: 27163358323" at bounding box center [63, 355] width 53 height 8
click at [438, 236] on span "ABM Rápido" at bounding box center [431, 239] width 39 height 8
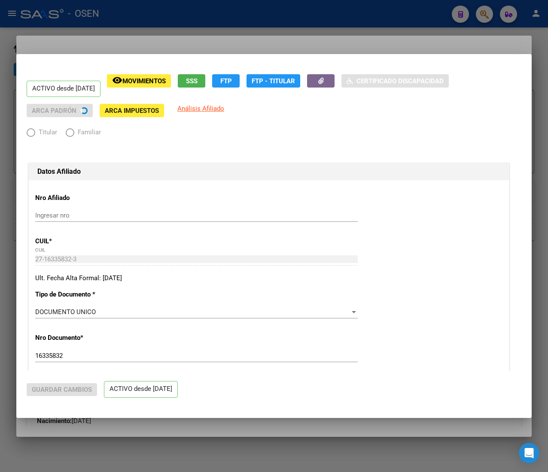
radio input "true"
type input "27-16335832-3"
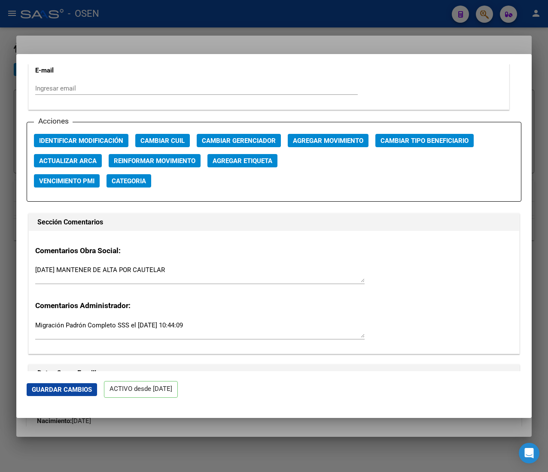
scroll to position [1202, 0]
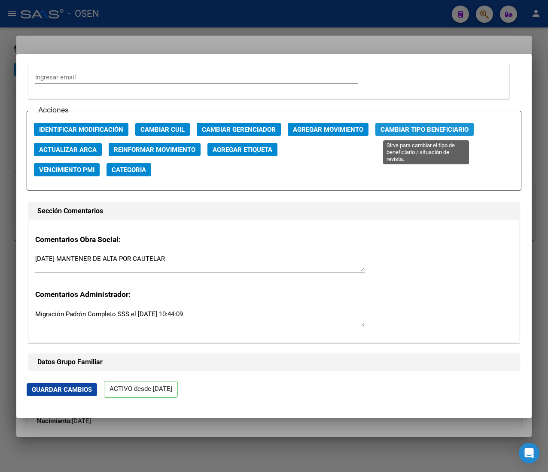
click at [416, 129] on span "Cambiar Tipo Beneficiario" at bounding box center [424, 130] width 88 height 8
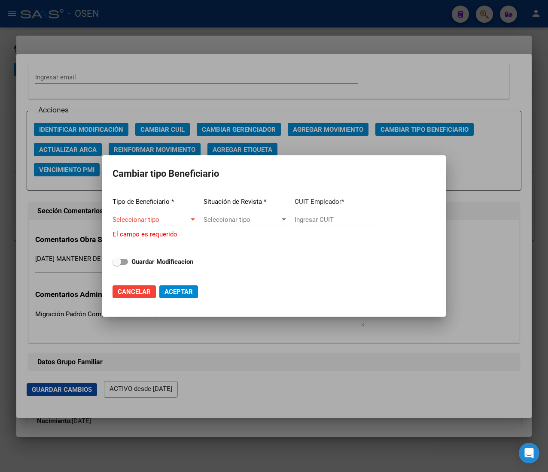
drag, startPoint x: 182, startPoint y: 213, endPoint x: 182, endPoint y: 219, distance: 6.0
click at [182, 214] on app-drop-down-list "Tipo de Beneficiario * Seleccionar tipo Seleccionar tipo El campo es requerido" at bounding box center [154, 215] width 84 height 49
click at [189, 223] on div "Seleccionar tipo Seleccionar tipo" at bounding box center [154, 219] width 84 height 13
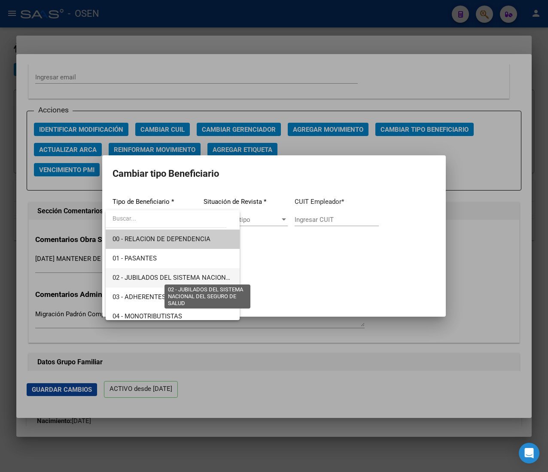
click at [209, 277] on span "02 - JUBILADOS DEL SISTEMA NACIONAL DEL SEGURO DE SALUD" at bounding box center [208, 278] width 192 height 8
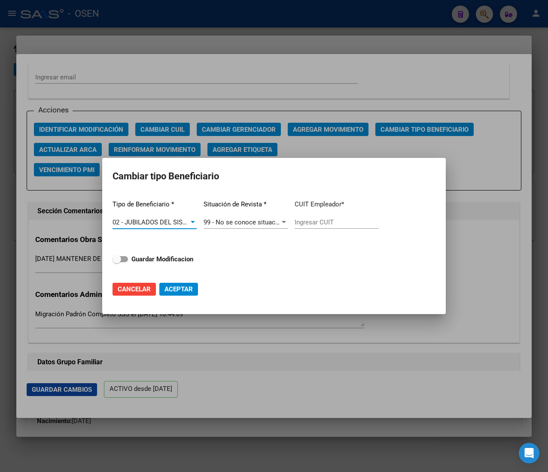
click at [303, 225] on input "Ingresar CUIT" at bounding box center [337, 223] width 84 height 8
paste input "27-16335832-3"
type input "27-16335832-3"
click at [167, 261] on strong "Guardar Modificacion" at bounding box center [162, 259] width 62 height 8
click at [117, 262] on input "Guardar Modificacion" at bounding box center [116, 262] width 0 height 0
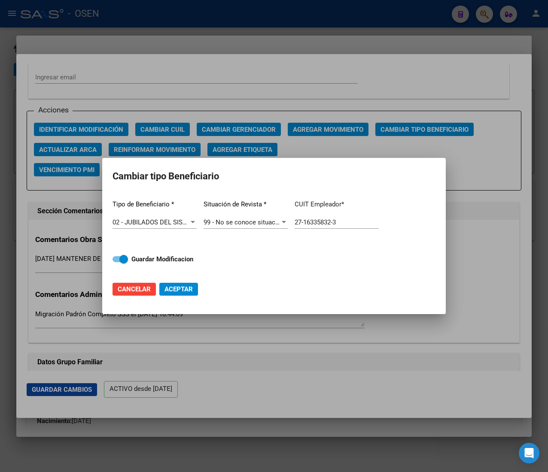
click at [183, 286] on span "Aceptar" at bounding box center [178, 290] width 28 height 8
checkbox input "false"
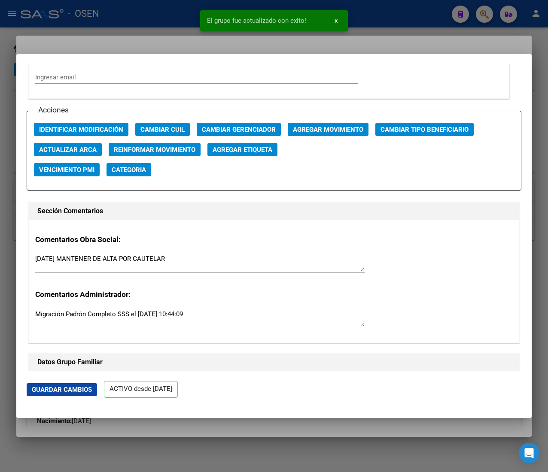
click at [181, 22] on div at bounding box center [274, 236] width 548 height 472
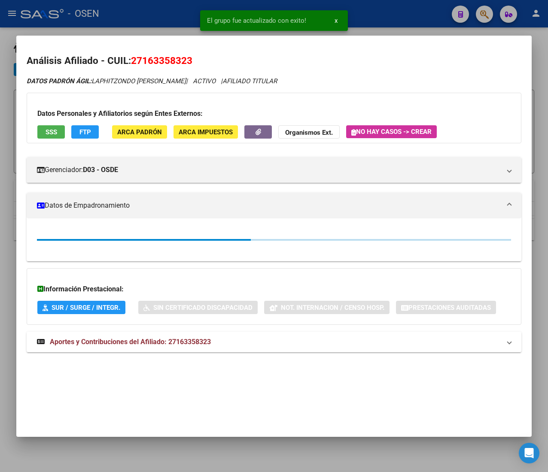
click at [189, 19] on div at bounding box center [274, 236] width 548 height 472
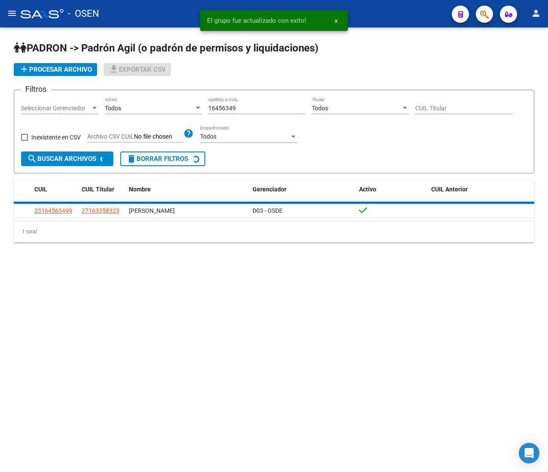
drag, startPoint x: 243, startPoint y: 106, endPoint x: 167, endPoint y: 109, distance: 75.2
click at [167, 109] on div "Filtros Seleccionar Gerenciador Seleccionar Gerenciador Todos Activo 16456349 A…" at bounding box center [274, 124] width 506 height 55
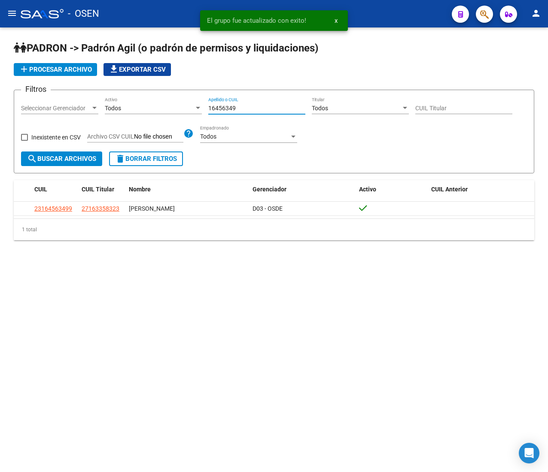
paste input "755385"
type input "16755385"
click at [83, 155] on span "search Buscar Archivos" at bounding box center [61, 159] width 69 height 8
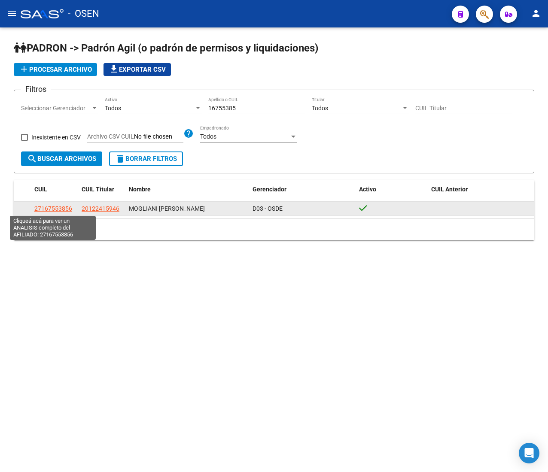
click at [70, 210] on span "27167553856" at bounding box center [53, 208] width 38 height 7
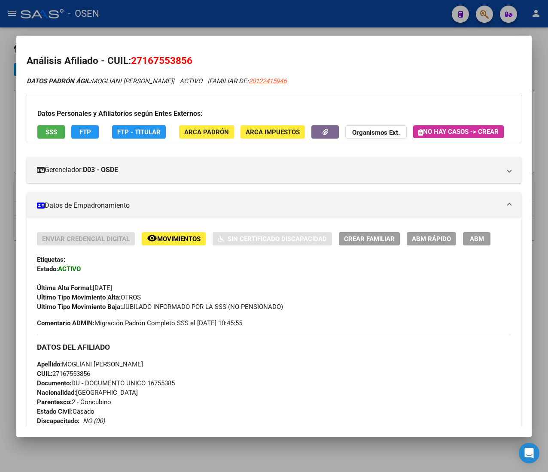
click at [71, 378] on span "CUIL: 27167553856" at bounding box center [63, 374] width 53 height 8
click at [286, 82] on span "20122415946" at bounding box center [268, 81] width 38 height 8
type textarea "20122415946"
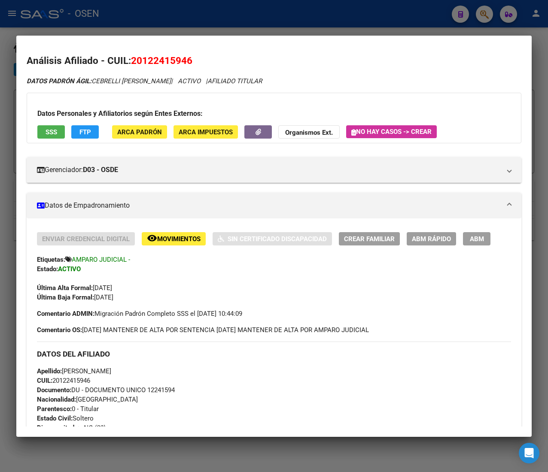
click at [72, 384] on span "CUIL: 20122415946" at bounding box center [63, 381] width 53 height 8
click at [434, 240] on span "ABM Rápido" at bounding box center [431, 239] width 39 height 8
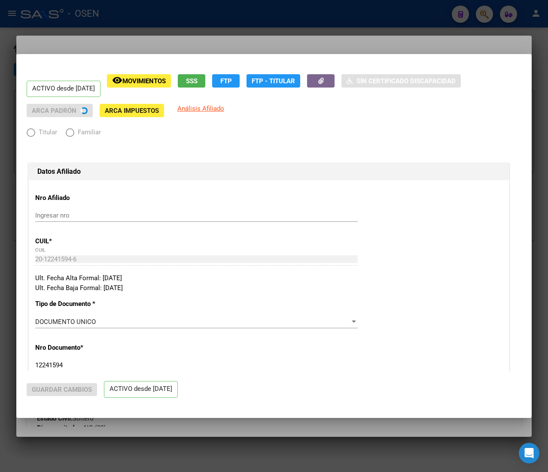
radio input "true"
type input "30-99903208-3"
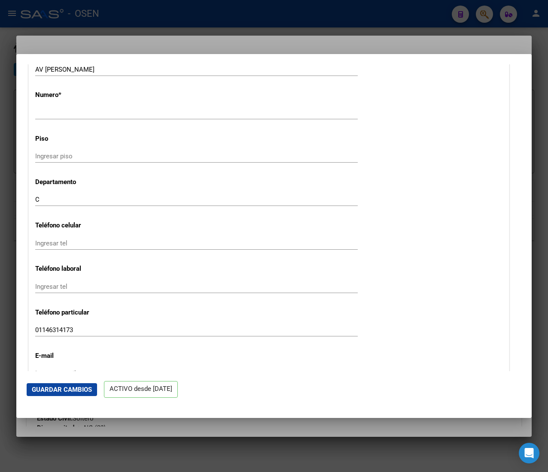
scroll to position [1116, 0]
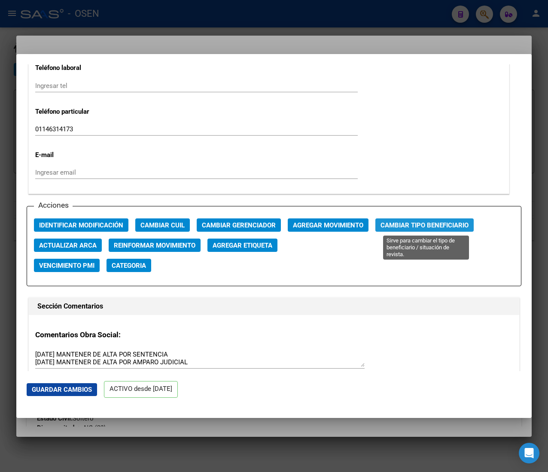
click at [405, 229] on span "Cambiar Tipo Beneficiario" at bounding box center [424, 226] width 88 height 8
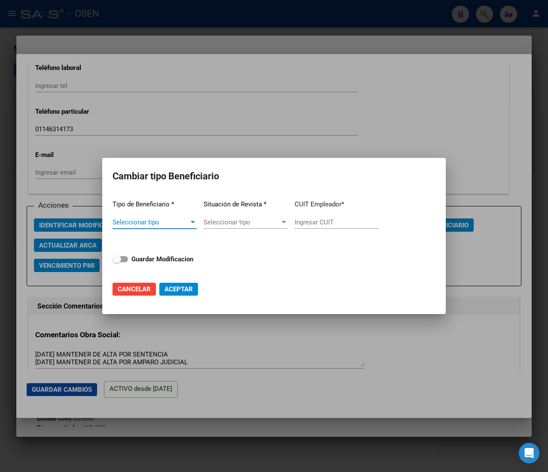
click at [173, 221] on span "Seleccionar tipo" at bounding box center [150, 223] width 76 height 8
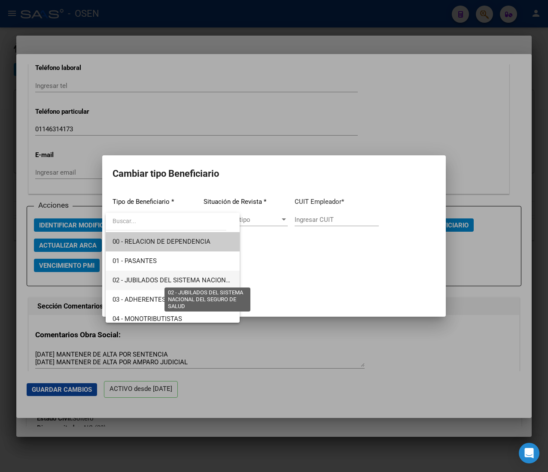
click at [181, 277] on span "02 - JUBILADOS DEL SISTEMA NACIONAL DEL SEGURO DE SALUD" at bounding box center [208, 281] width 192 height 8
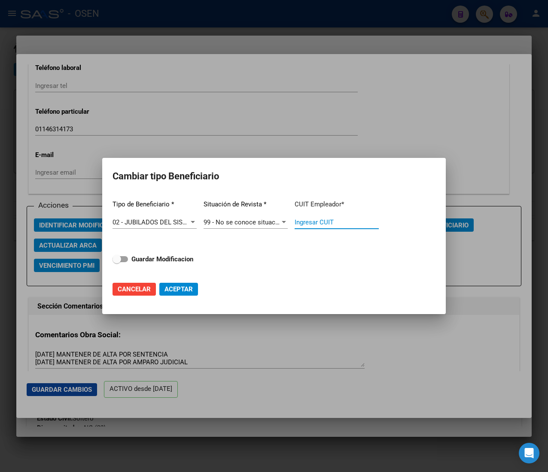
click at [310, 224] on input "Ingresar CUIT" at bounding box center [337, 223] width 84 height 8
paste input "20-12241594-6"
type input "20-12241594-6"
click at [155, 261] on strong "Guardar Modificacion" at bounding box center [162, 259] width 62 height 8
click at [117, 262] on input "Guardar Modificacion" at bounding box center [116, 262] width 0 height 0
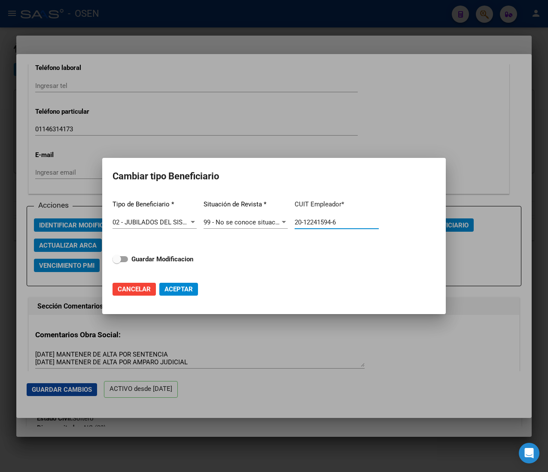
checkbox input "true"
click at [181, 295] on button "Aceptar" at bounding box center [178, 289] width 39 height 13
type input "20-12241594-6"
checkbox input "false"
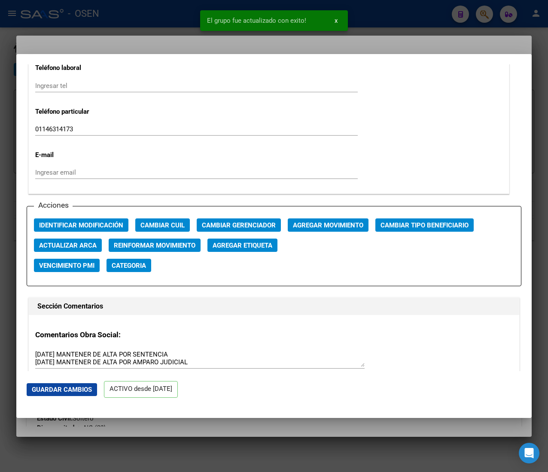
click at [136, 14] on div at bounding box center [274, 236] width 548 height 472
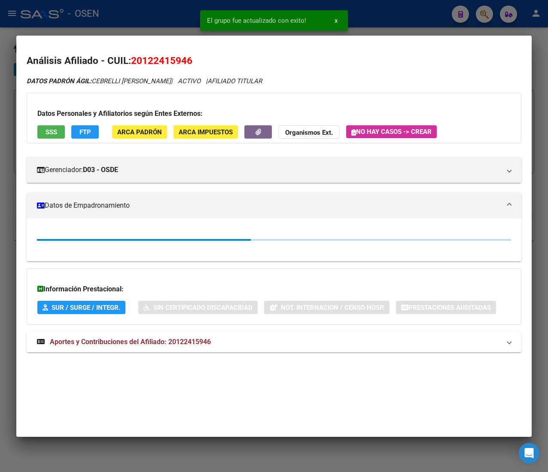
click at [137, 11] on div at bounding box center [274, 236] width 548 height 472
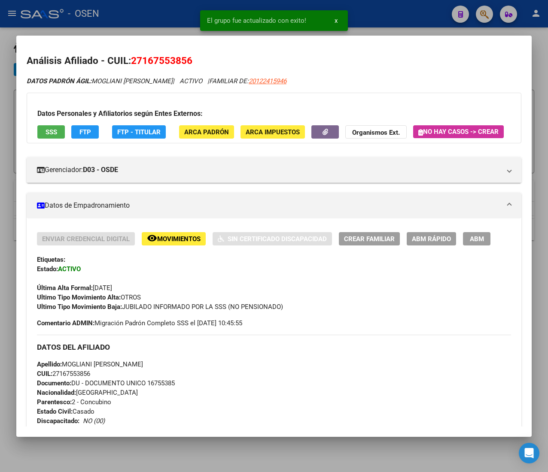
click at [176, 19] on div at bounding box center [274, 236] width 548 height 472
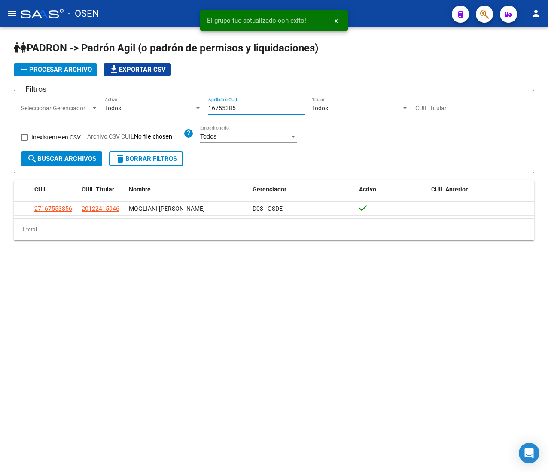
drag, startPoint x: 242, startPoint y: 104, endPoint x: 195, endPoint y: 106, distance: 47.7
click at [195, 106] on div "Filtros Seleccionar Gerenciador Seleccionar Gerenciador Todos Activo 16755385 A…" at bounding box center [274, 124] width 506 height 55
paste input "1113339"
type input "11113339"
click at [76, 161] on span "search Buscar Archivos" at bounding box center [61, 159] width 69 height 8
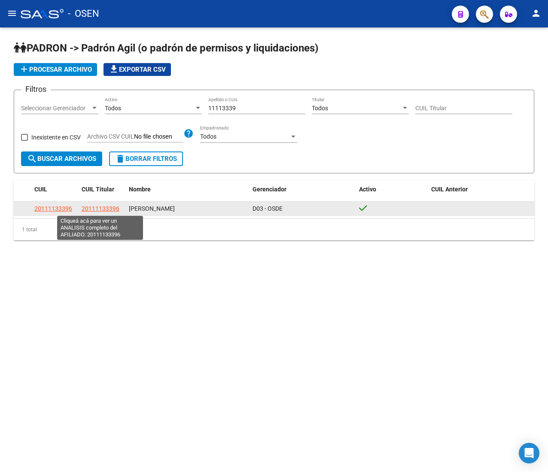
click at [100, 207] on span "20111133396" at bounding box center [101, 208] width 38 height 7
type textarea "20111133396"
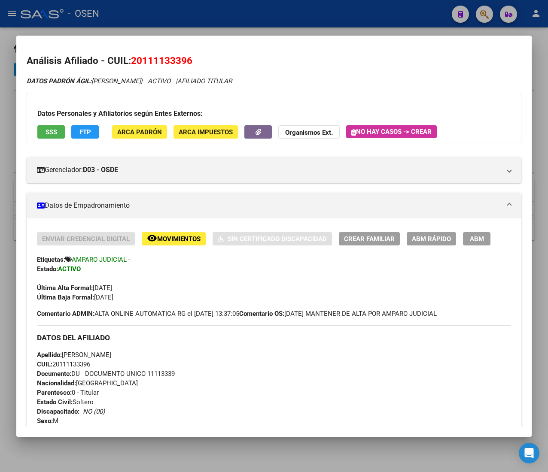
click at [82, 363] on span "CUIL: 20111133396" at bounding box center [63, 365] width 53 height 8
click at [425, 240] on span "ABM Rápido" at bounding box center [431, 239] width 39 height 8
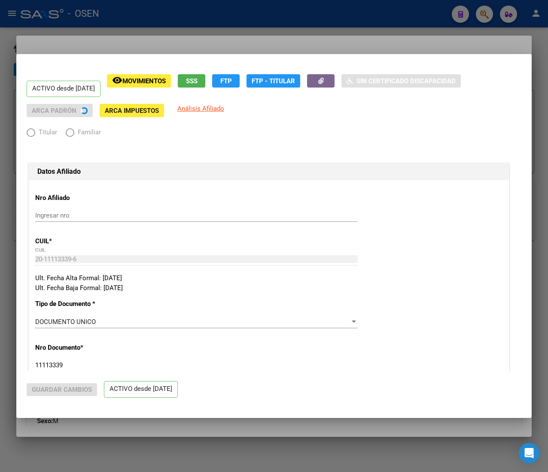
radio input "true"
type input "33-63761744-9"
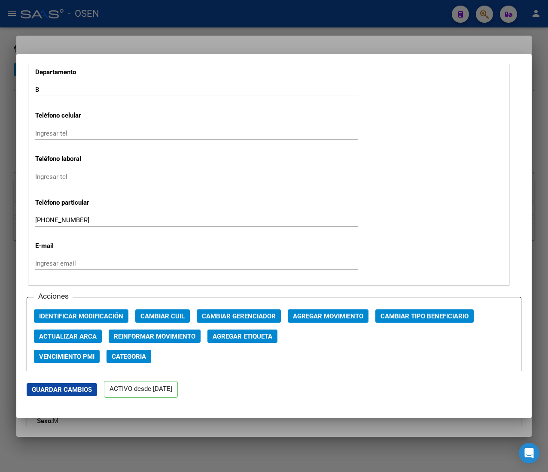
scroll to position [1030, 0]
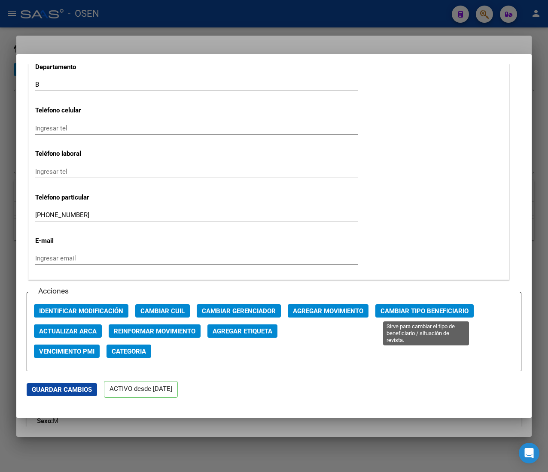
click at [407, 310] on span "Cambiar Tipo Beneficiario" at bounding box center [424, 311] width 88 height 8
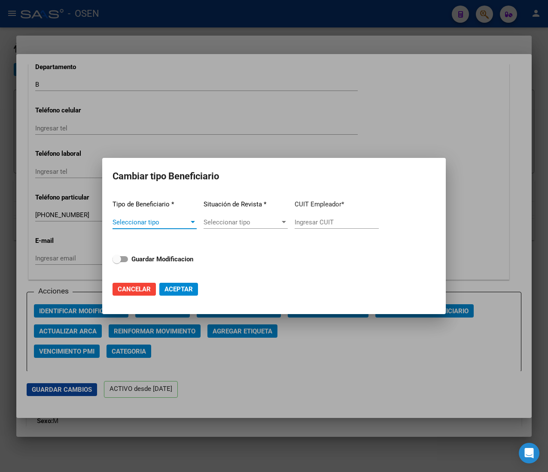
click at [171, 219] on span "Seleccionar tipo" at bounding box center [150, 223] width 76 height 8
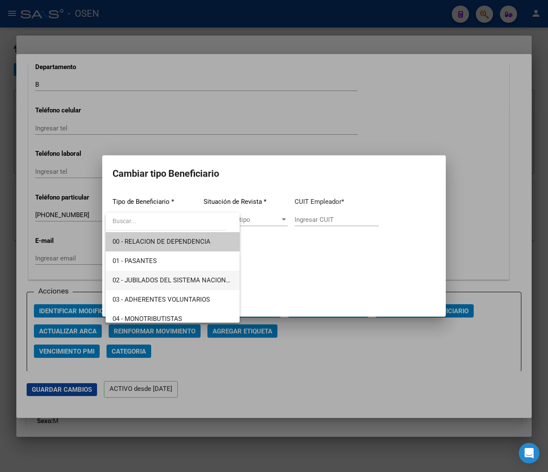
drag, startPoint x: 182, startPoint y: 279, endPoint x: 222, endPoint y: 265, distance: 41.8
click at [183, 279] on span "02 - JUBILADOS DEL SISTEMA NACIONAL DEL SEGURO DE SALUD" at bounding box center [208, 281] width 192 height 8
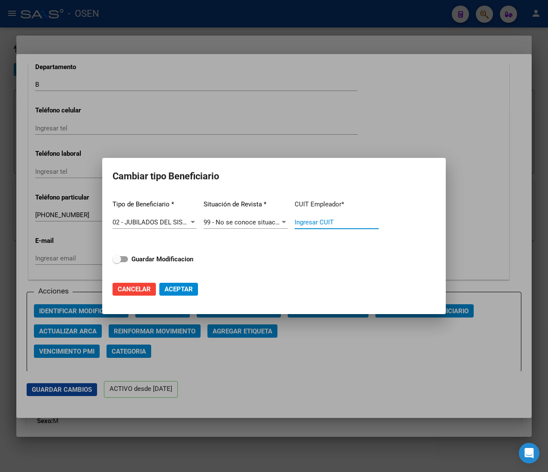
click at [325, 221] on input "Ingresar CUIT" at bounding box center [337, 223] width 84 height 8
paste input "20-11113339-6"
type input "20-11113339-6"
click at [160, 258] on strong "Guardar Modificacion" at bounding box center [162, 259] width 62 height 8
click at [117, 262] on input "Guardar Modificacion" at bounding box center [116, 262] width 0 height 0
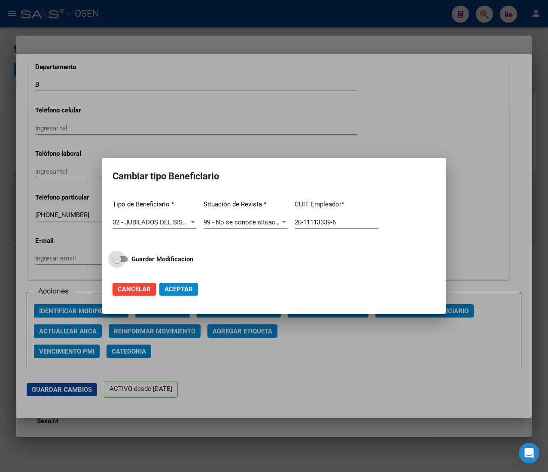
checkbox input "true"
click at [171, 288] on span "Aceptar" at bounding box center [178, 290] width 28 height 8
type input "20-11113339-6"
checkbox input "false"
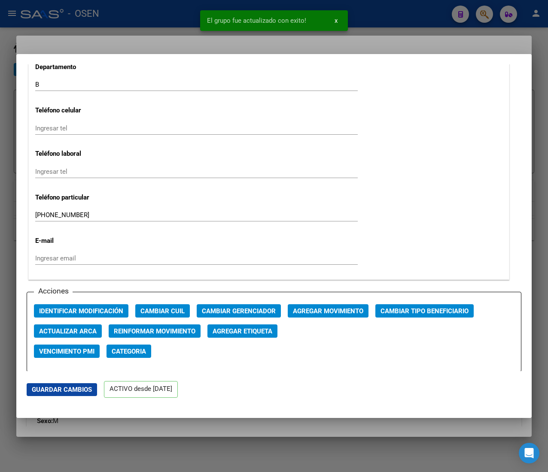
click at [152, 15] on div at bounding box center [274, 236] width 548 height 472
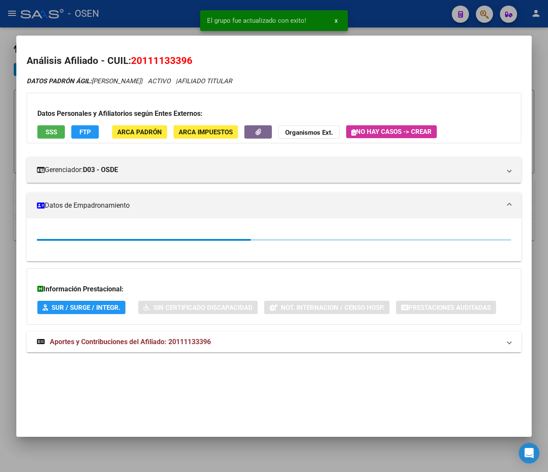
click at [157, 11] on div at bounding box center [274, 236] width 548 height 472
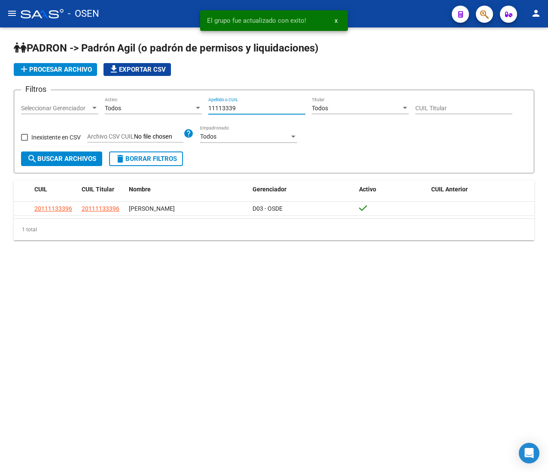
drag, startPoint x: 245, startPoint y: 111, endPoint x: 154, endPoint y: 125, distance: 92.1
click at [166, 113] on div "Filtros Seleccionar Gerenciador Seleccionar Gerenciador Todos Activo 11113339 A…" at bounding box center [274, 124] width 506 height 55
paste input "22784207"
type input "22784207"
click at [81, 165] on form "Filtros Seleccionar Gerenciador Seleccionar Gerenciador Todos Activo 22784207 A…" at bounding box center [274, 132] width 520 height 84
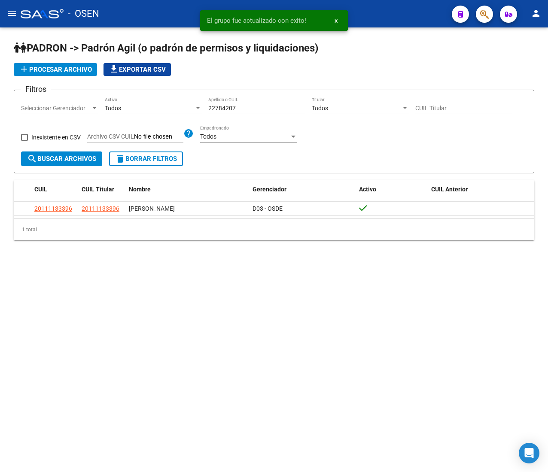
click at [87, 157] on span "search Buscar Archivos" at bounding box center [61, 159] width 69 height 8
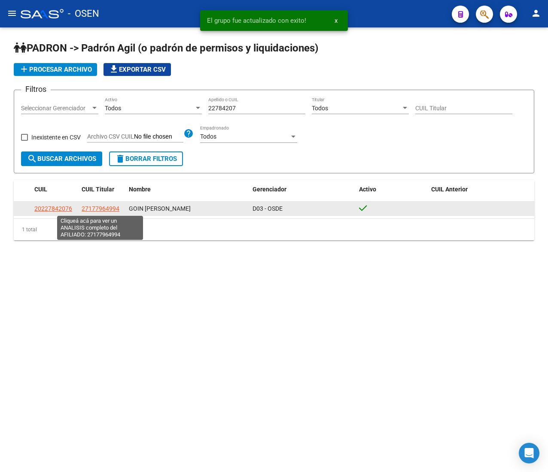
click at [115, 206] on span "27177964994" at bounding box center [101, 208] width 38 height 7
type textarea "27177964994"
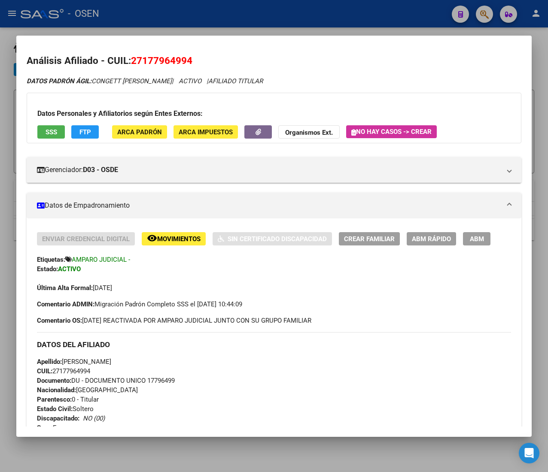
click at [418, 238] on span "ABM Rápido" at bounding box center [431, 239] width 39 height 8
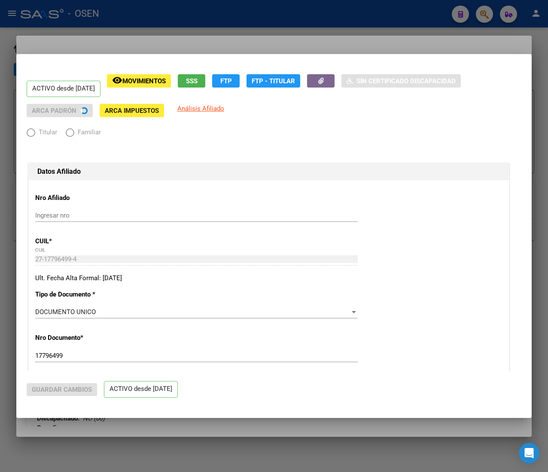
radio input "true"
type input "33-63761744-9"
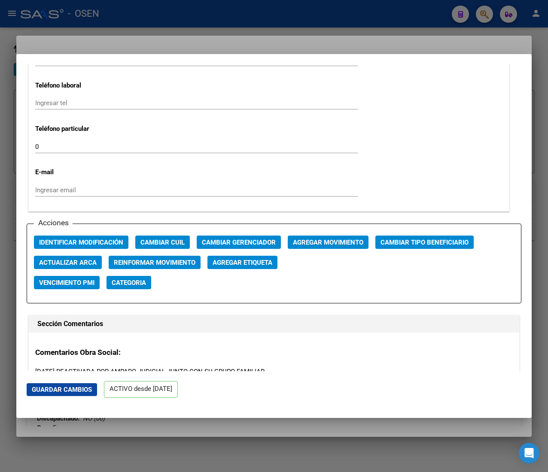
scroll to position [1116, 0]
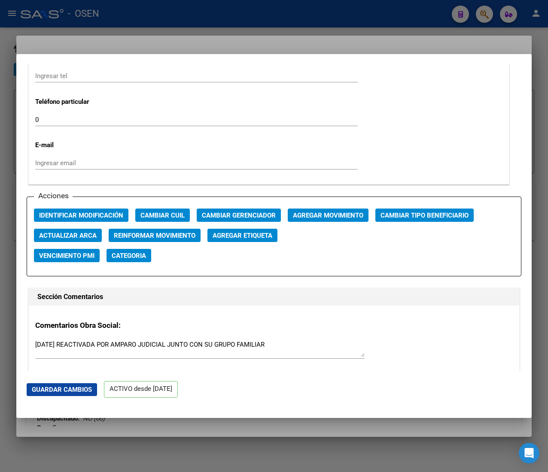
click at [342, 216] on span "Agregar Movimiento" at bounding box center [328, 216] width 70 height 8
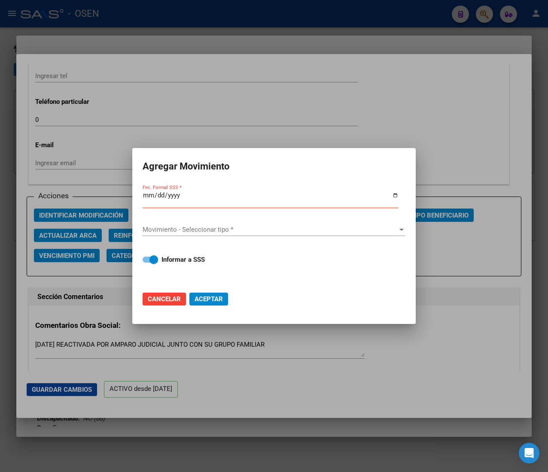
click at [469, 120] on div at bounding box center [274, 236] width 548 height 472
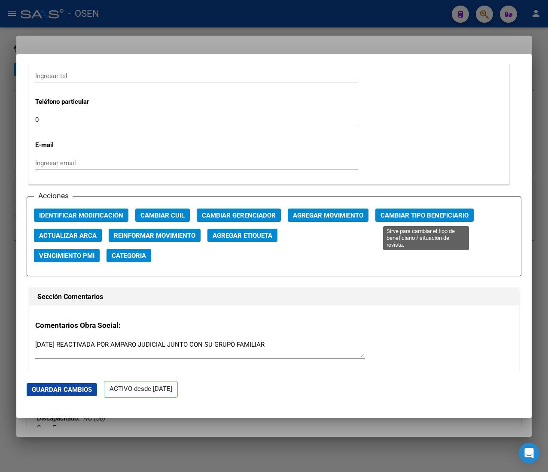
click at [437, 214] on span "Cambiar Tipo Beneficiario" at bounding box center [424, 216] width 88 height 8
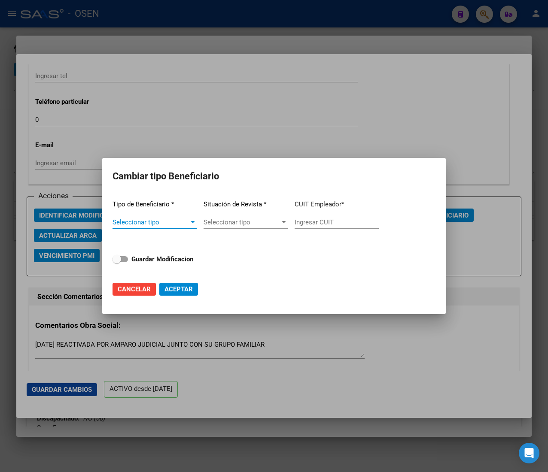
click at [172, 220] on span "Seleccionar tipo" at bounding box center [150, 223] width 76 height 8
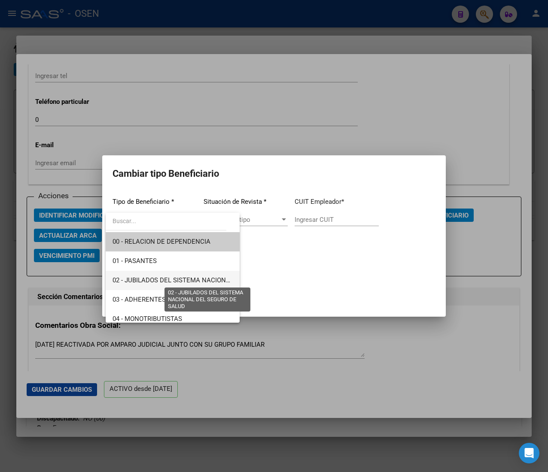
click at [197, 280] on span "02 - JUBILADOS DEL SISTEMA NACIONAL DEL SEGURO DE SALUD" at bounding box center [208, 281] width 192 height 8
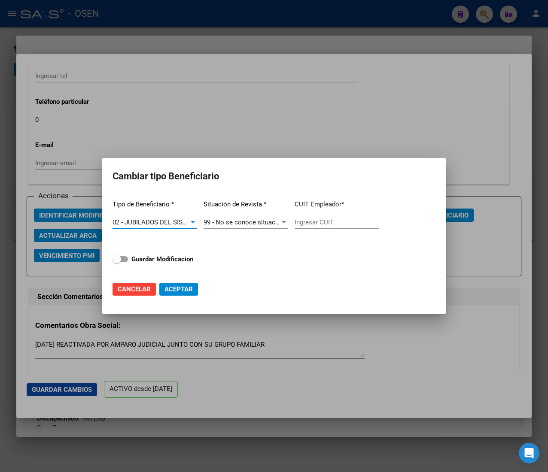
click at [327, 219] on input "Ingresar CUIT" at bounding box center [337, 223] width 84 height 8
paste input "27-17796499-4"
type input "27-17796499-4"
click at [158, 263] on strong "Guardar Modificacion" at bounding box center [162, 259] width 62 height 8
click at [117, 263] on input "Guardar Modificacion" at bounding box center [116, 262] width 0 height 0
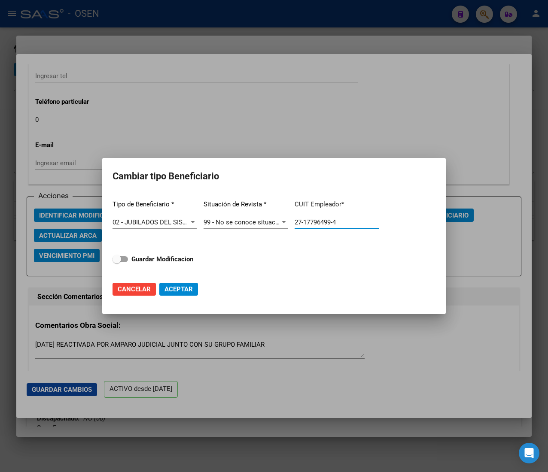
checkbox input "true"
click at [218, 112] on div at bounding box center [274, 236] width 548 height 472
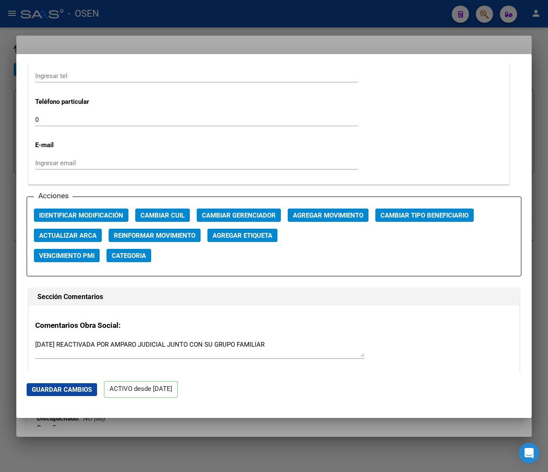
click at [405, 206] on div "Acciones Identificar Modificación Cambiar CUIL Cambiar Gerenciador Agregar Movi…" at bounding box center [274, 237] width 495 height 80
click at [406, 217] on span "Cambiar Tipo Beneficiario" at bounding box center [424, 216] width 88 height 8
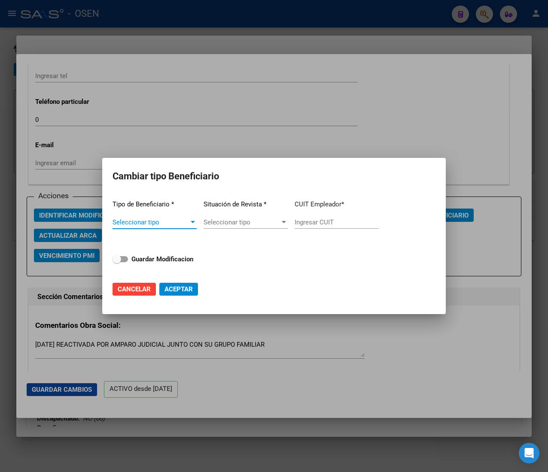
click at [185, 218] on div "Seleccionar tipo Seleccionar tipo" at bounding box center [154, 222] width 84 height 13
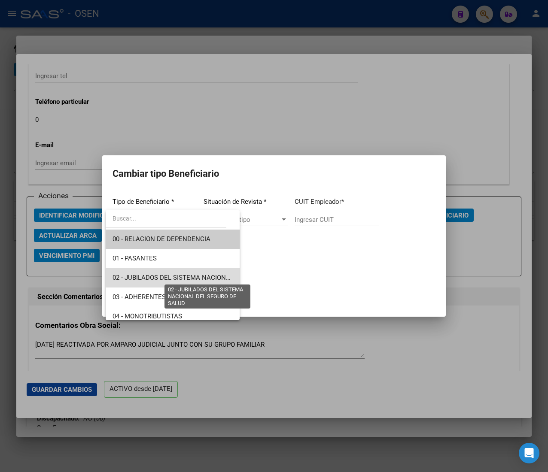
drag, startPoint x: 191, startPoint y: 278, endPoint x: 308, endPoint y: 249, distance: 120.3
click at [192, 278] on span "02 - JUBILADOS DEL SISTEMA NACIONAL DEL SEGURO DE SALUD" at bounding box center [208, 278] width 192 height 8
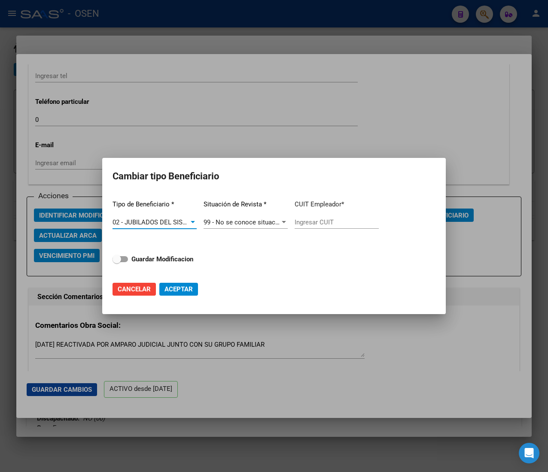
click at [320, 219] on input "Ingresar CUIT" at bounding box center [337, 223] width 84 height 8
paste input "27-17796499-4"
type input "27-17796499-4"
click at [178, 257] on strong "Guardar Modificacion" at bounding box center [162, 259] width 62 height 8
click at [117, 262] on input "Guardar Modificacion" at bounding box center [116, 262] width 0 height 0
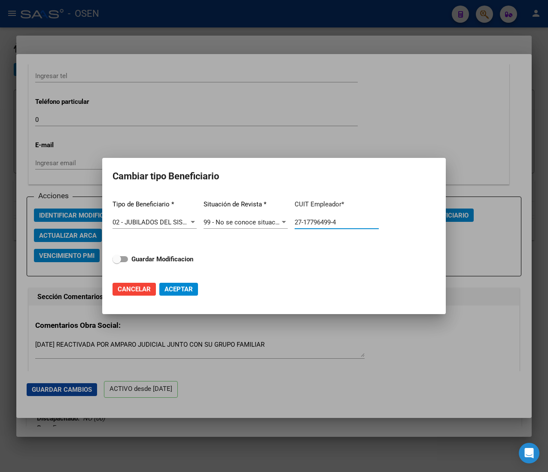
checkbox input "true"
click at [186, 288] on span "Aceptar" at bounding box center [178, 290] width 28 height 8
type input "27-17796499-4"
checkbox input "false"
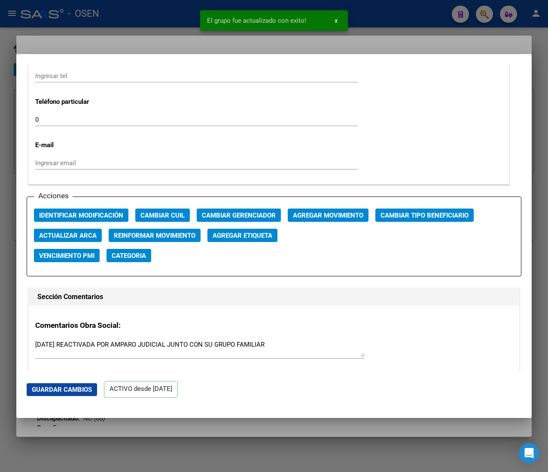
click at [174, 20] on div at bounding box center [274, 236] width 548 height 472
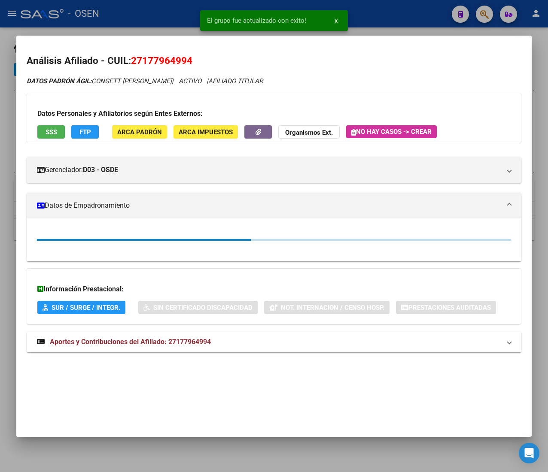
drag, startPoint x: 174, startPoint y: 15, endPoint x: 228, endPoint y: 96, distance: 96.8
click at [175, 16] on div at bounding box center [274, 236] width 548 height 472
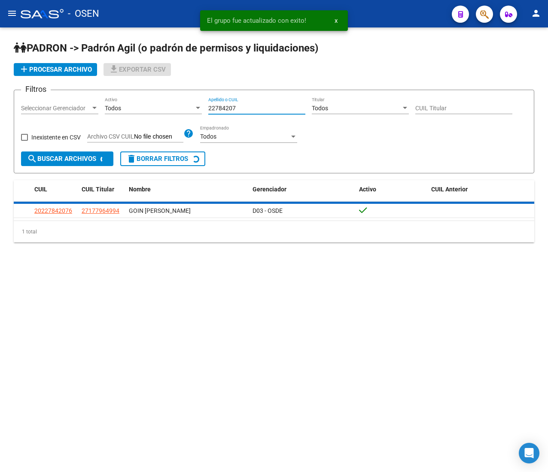
drag, startPoint x: 246, startPoint y: 111, endPoint x: 192, endPoint y: 107, distance: 53.4
click at [194, 107] on div "Filtros Seleccionar Gerenciador Seleccionar Gerenciador Todos Activo 22784207 A…" at bounding box center [274, 124] width 506 height 55
paste input "13132369"
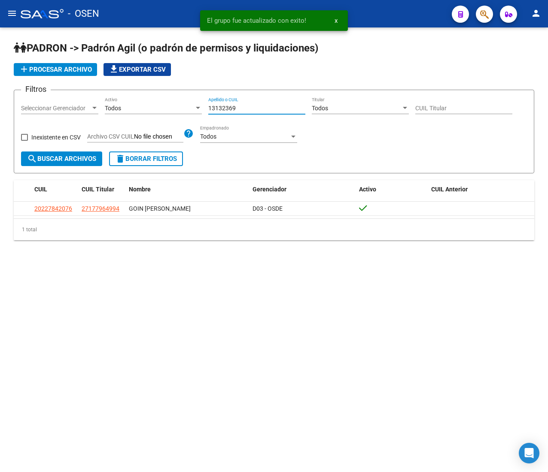
type input "13132369"
click at [81, 158] on span "search Buscar Archivos" at bounding box center [61, 159] width 69 height 8
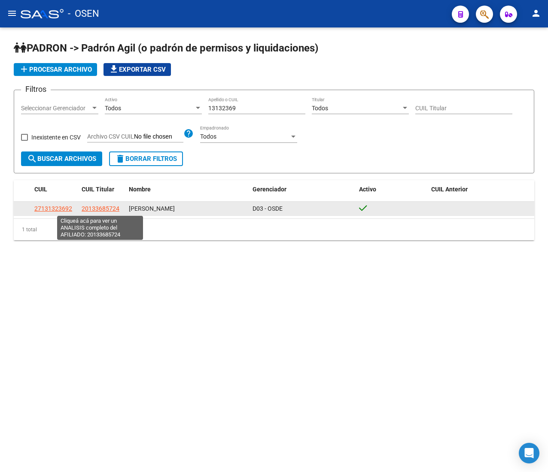
click at [95, 207] on span "20133685724" at bounding box center [101, 208] width 38 height 7
type textarea "20133685724"
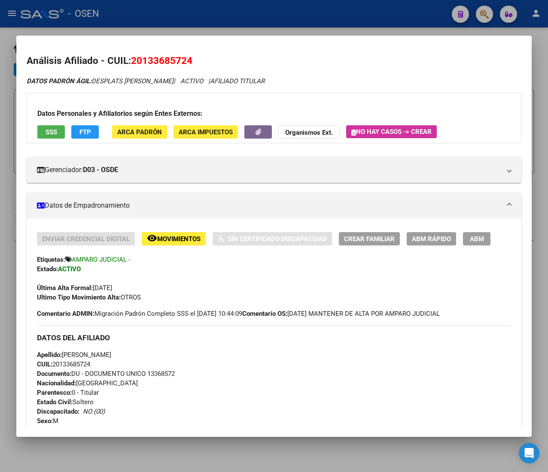
click at [77, 365] on span "CUIL: 20133685724" at bounding box center [63, 365] width 53 height 8
click at [446, 240] on span "ABM Rápido" at bounding box center [431, 239] width 39 height 8
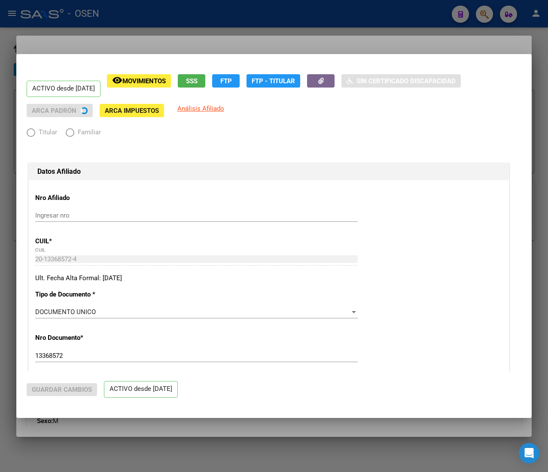
radio input "true"
type input "33-63761744-9"
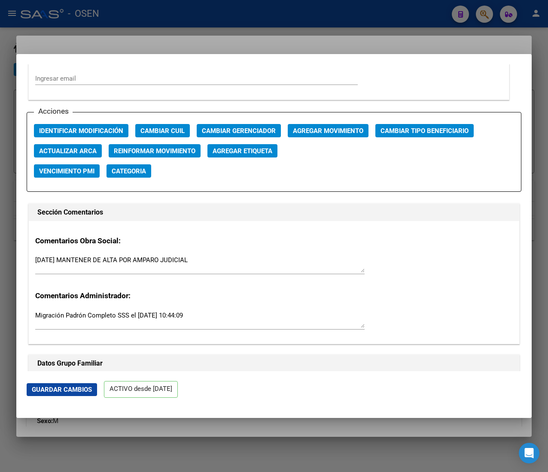
scroll to position [1202, 0]
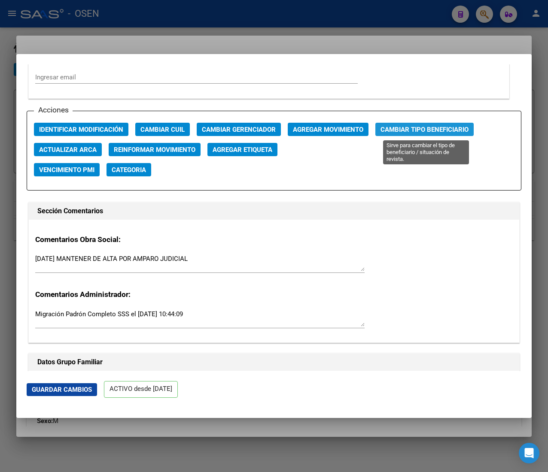
click at [401, 130] on span "Cambiar Tipo Beneficiario" at bounding box center [424, 130] width 88 height 8
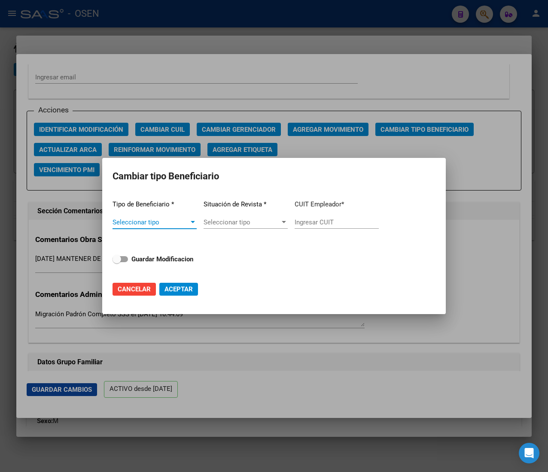
click at [183, 219] on span "Seleccionar tipo" at bounding box center [150, 223] width 76 height 8
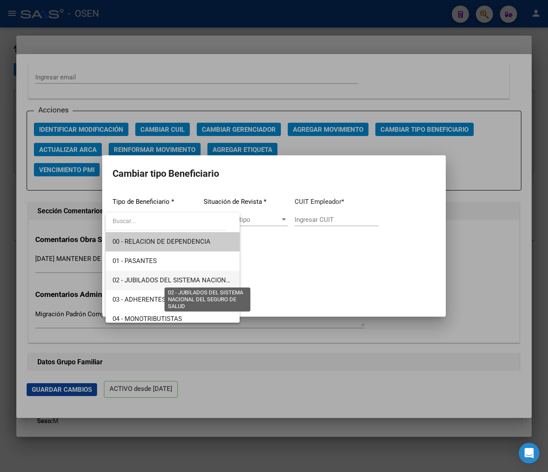
drag, startPoint x: 189, startPoint y: 281, endPoint x: 327, endPoint y: 246, distance: 142.7
click at [191, 280] on span "02 - JUBILADOS DEL SISTEMA NACIONAL DEL SEGURO DE SALUD" at bounding box center [208, 281] width 192 height 8
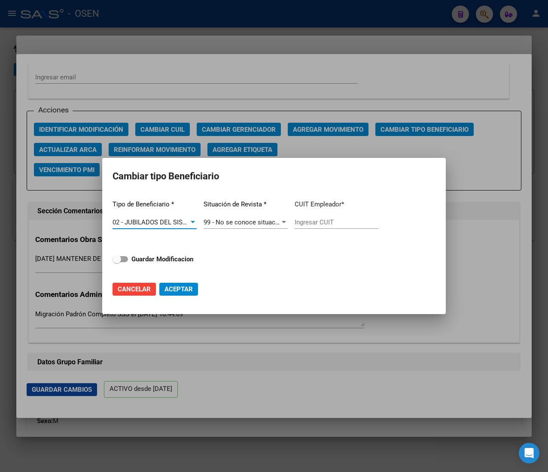
click at [330, 220] on input "Ingresar CUIT" at bounding box center [337, 223] width 84 height 8
paste input "20-13368572-4"
type input "20-13368572-4"
click at [146, 258] on strong "Guardar Modificacion" at bounding box center [162, 259] width 62 height 8
click at [117, 262] on input "Guardar Modificacion" at bounding box center [116, 262] width 0 height 0
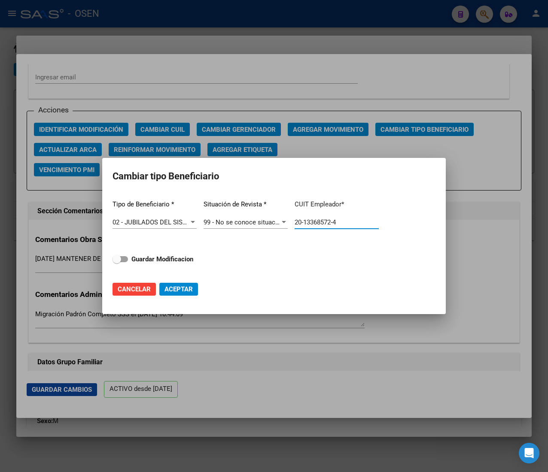
checkbox input "true"
click at [179, 287] on span "Aceptar" at bounding box center [178, 290] width 28 height 8
type input "20-13368572-4"
checkbox input "false"
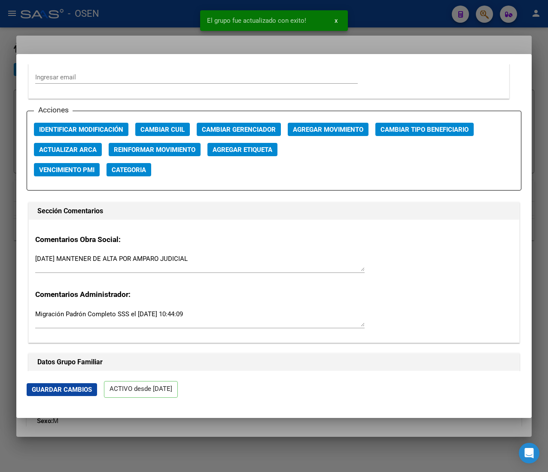
click at [146, 18] on div at bounding box center [274, 236] width 548 height 472
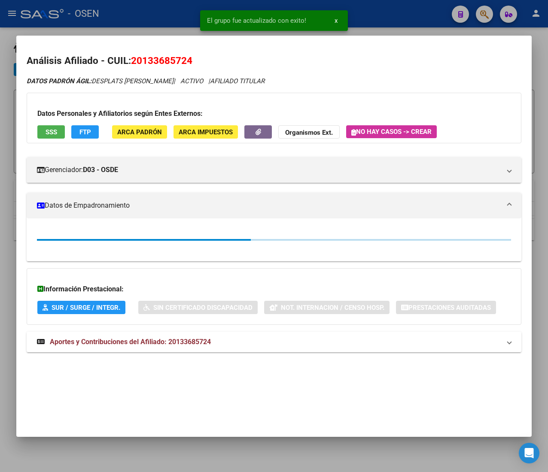
click at [150, 17] on div at bounding box center [274, 236] width 548 height 472
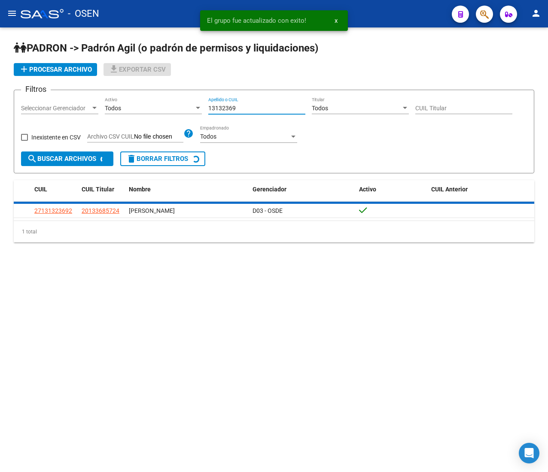
drag, startPoint x: 261, startPoint y: 110, endPoint x: 162, endPoint y: 104, distance: 99.4
click at [173, 104] on div "Filtros Seleccionar Gerenciador Seleccionar Gerenciador Todos Activo 13132369 A…" at bounding box center [274, 124] width 506 height 55
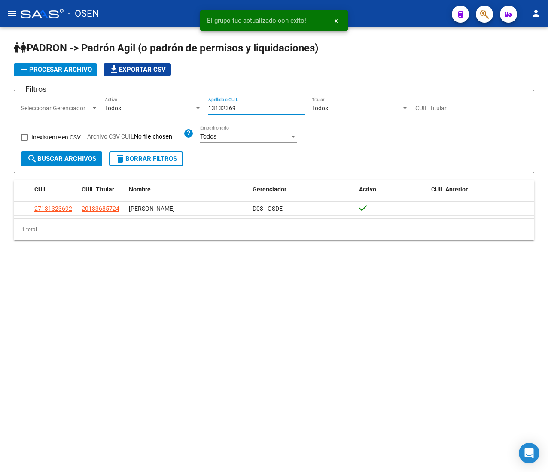
paste input "07758762"
type input "07758762"
click at [81, 154] on button "search Buscar Archivos" at bounding box center [61, 159] width 81 height 15
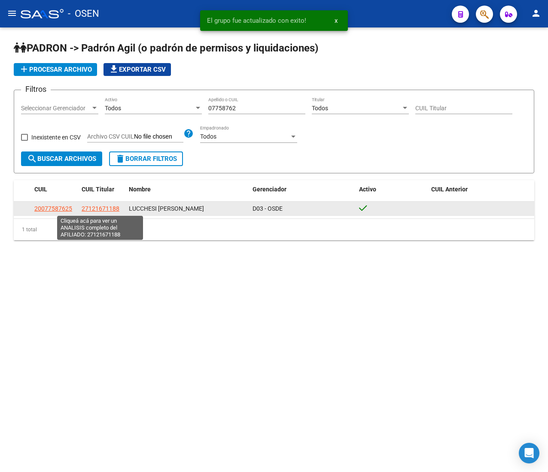
click at [112, 210] on span "27121671188" at bounding box center [101, 208] width 38 height 7
type textarea "27121671188"
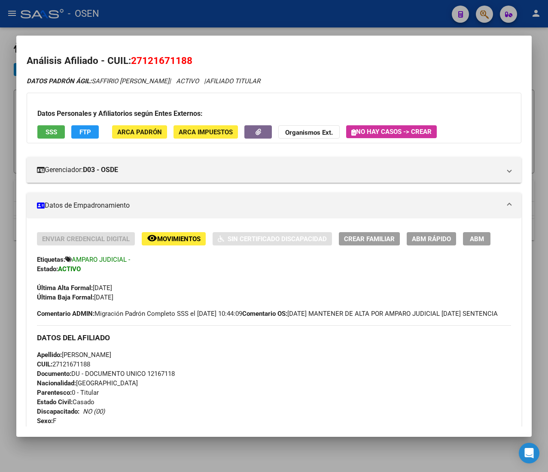
click at [82, 368] on span "CUIL: 27121671188" at bounding box center [63, 365] width 53 height 8
click at [433, 245] on div "Enviar Credencial Digital remove_red_eye Movimientos Sin Certificado Discapacid…" at bounding box center [274, 267] width 474 height 70
click at [419, 238] on span "ABM Rápido" at bounding box center [431, 239] width 39 height 8
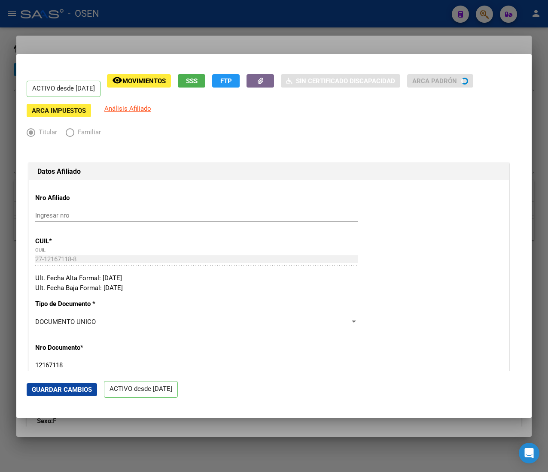
radio input "true"
type input "33-63761744"
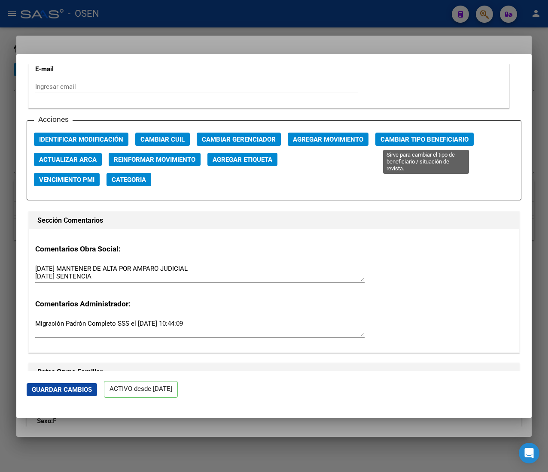
click at [411, 143] on span "Cambiar Tipo Beneficiario" at bounding box center [424, 140] width 88 height 8
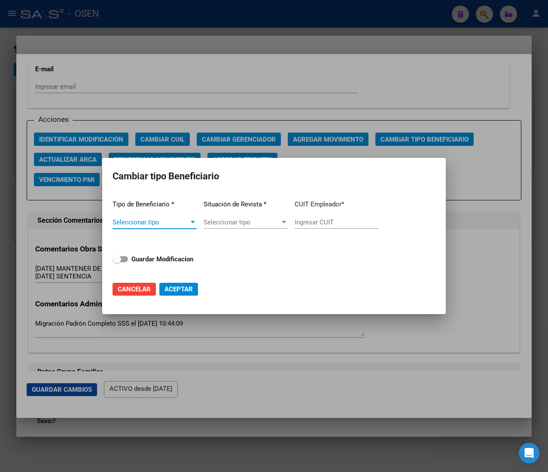
click at [179, 222] on span "Seleccionar tipo" at bounding box center [150, 223] width 76 height 8
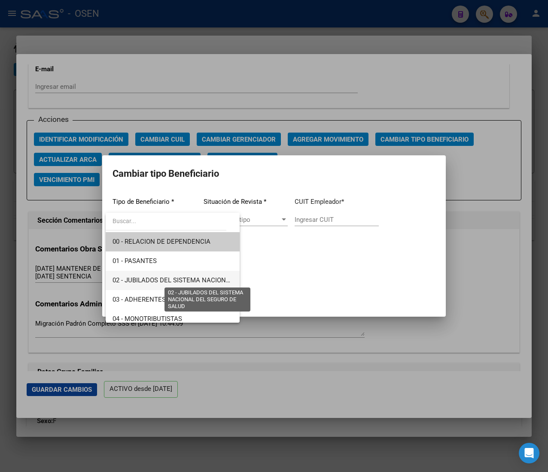
click at [192, 278] on span "02 - JUBILADOS DEL SISTEMA NACIONAL DEL SEGURO DE SALUD" at bounding box center [208, 281] width 192 height 8
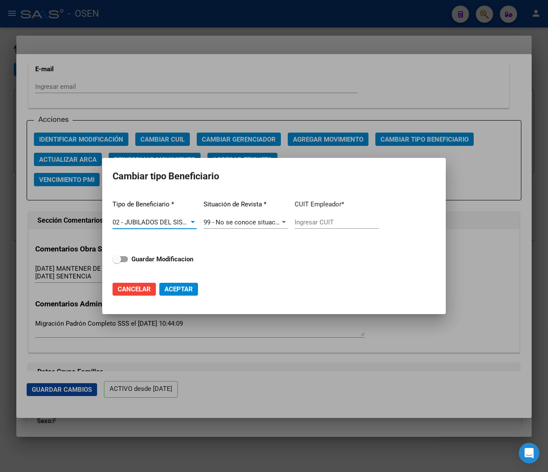
click at [316, 219] on input "Ingresar CUIT" at bounding box center [337, 223] width 84 height 8
paste input "27-12167118-8"
type input "27-12167118-8"
click at [183, 259] on strong "Guardar Modificacion" at bounding box center [162, 259] width 62 height 8
click at [117, 262] on input "Guardar Modificacion" at bounding box center [116, 262] width 0 height 0
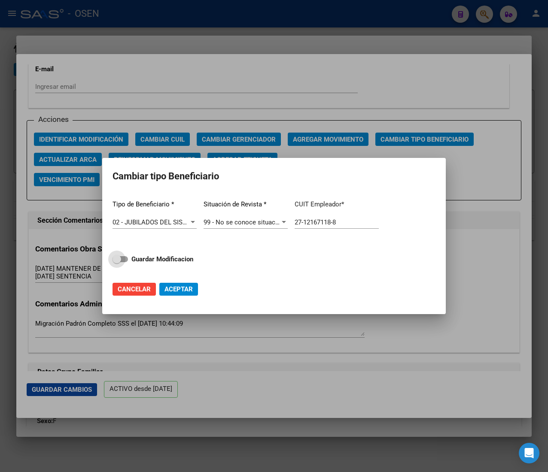
checkbox input "true"
click at [184, 286] on span "Aceptar" at bounding box center [178, 290] width 28 height 8
type input "27-12167118-8"
checkbox input "false"
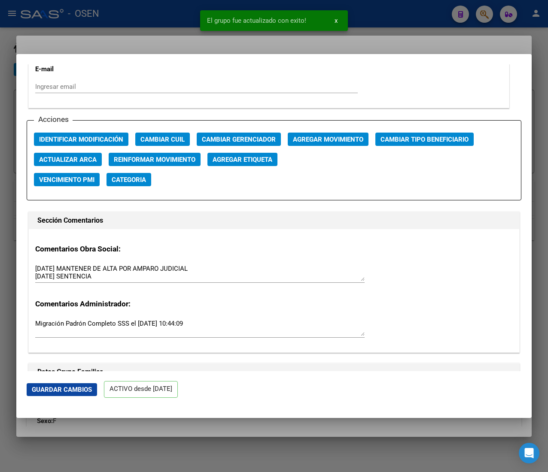
click at [143, 22] on div at bounding box center [274, 236] width 548 height 472
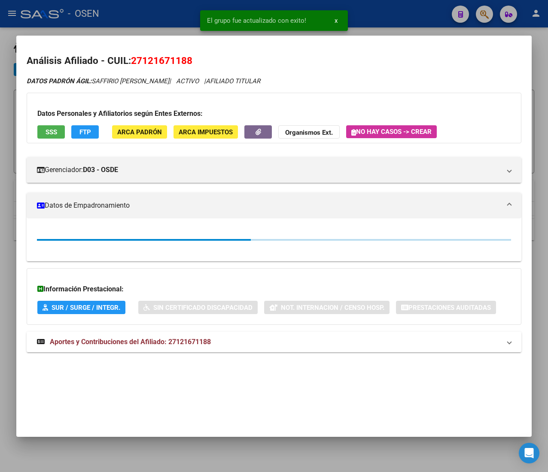
drag, startPoint x: 146, startPoint y: 19, endPoint x: 150, endPoint y: 27, distance: 8.6
click at [149, 19] on div at bounding box center [274, 236] width 548 height 472
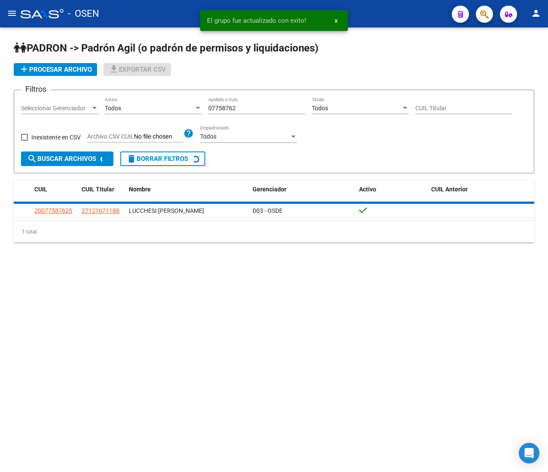
drag, startPoint x: 265, startPoint y: 106, endPoint x: 175, endPoint y: 100, distance: 89.9
click at [177, 100] on div "Filtros Seleccionar Gerenciador Seleccionar Gerenciador Todos Activo 07758762 A…" at bounding box center [274, 124] width 506 height 55
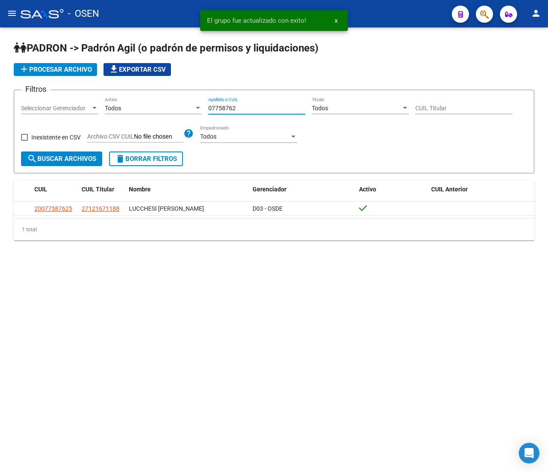
paste input "4324358"
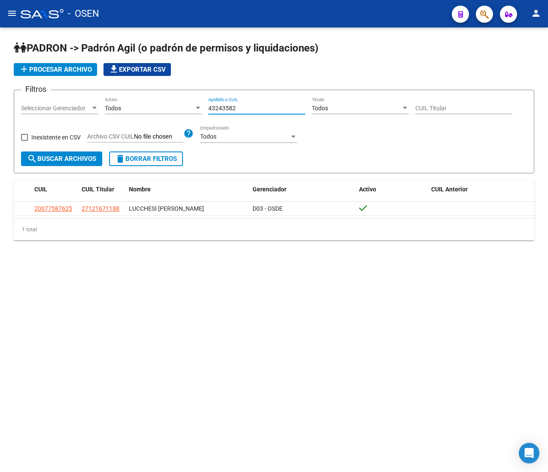
type input "43243582"
click at [90, 159] on span "search Buscar Archivos" at bounding box center [61, 159] width 69 height 8
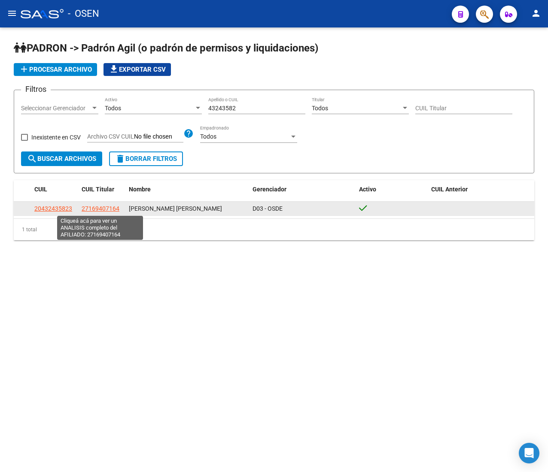
click at [112, 211] on span "27169407164" at bounding box center [101, 208] width 38 height 7
type textarea "27169407164"
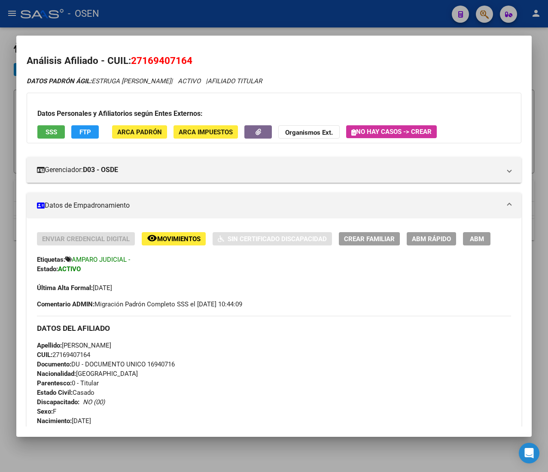
click at [81, 356] on span "CUIL: 27169407164" at bounding box center [63, 355] width 53 height 8
click at [415, 237] on span "ABM Rápido" at bounding box center [431, 239] width 39 height 8
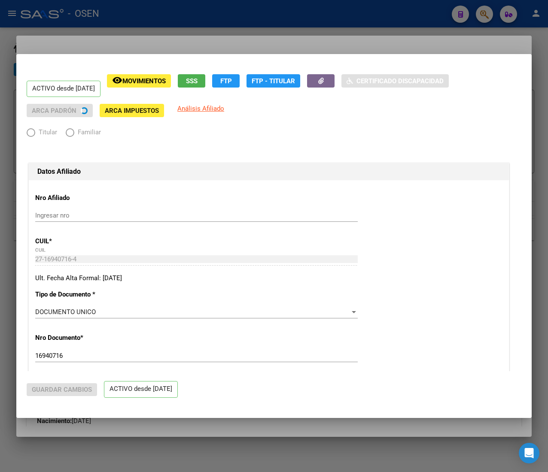
radio input "true"
type input "33-63761744-9"
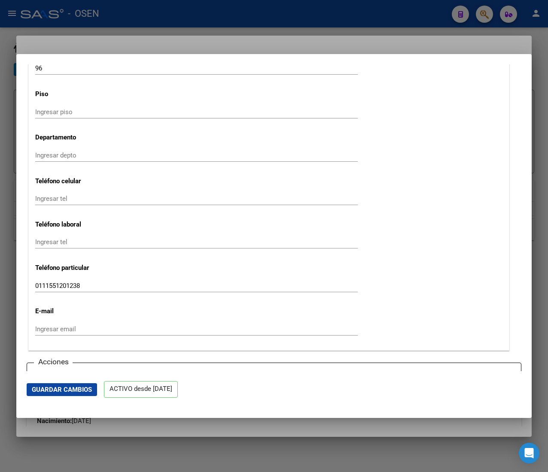
scroll to position [1030, 0]
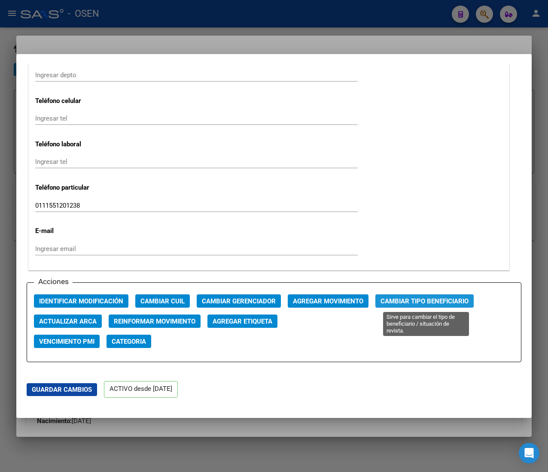
click at [413, 305] on span "Cambiar Tipo Beneficiario" at bounding box center [424, 302] width 88 height 8
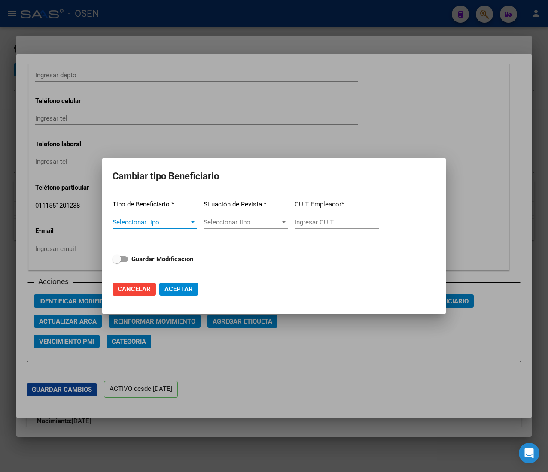
click at [165, 222] on span "Seleccionar tipo" at bounding box center [150, 223] width 76 height 8
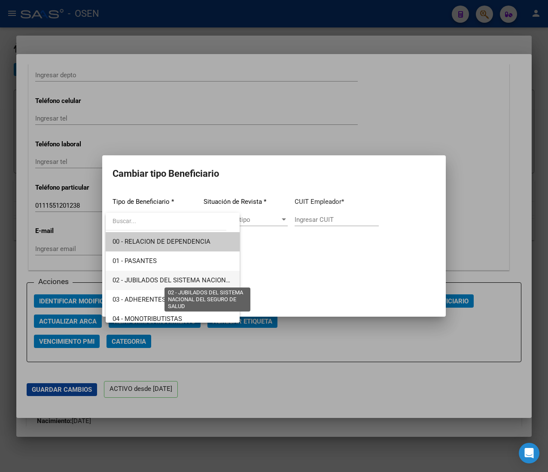
click at [179, 277] on span "02 - JUBILADOS DEL SISTEMA NACIONAL DEL SEGURO DE SALUD" at bounding box center [208, 281] width 192 height 8
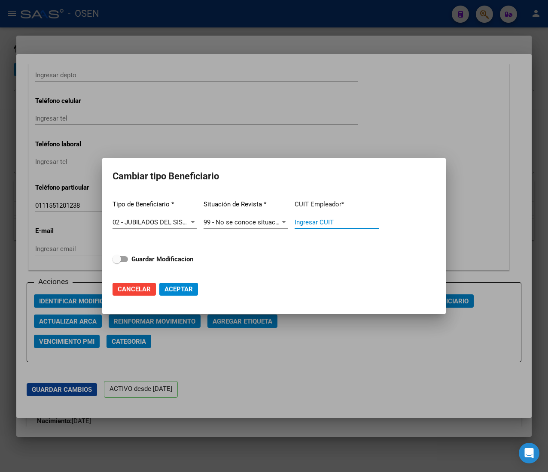
click at [322, 222] on input "Ingresar CUIT" at bounding box center [337, 223] width 84 height 8
paste input "27-16940716-4"
type input "27-16940716-4"
click at [177, 262] on strong "Guardar Modificacion" at bounding box center [162, 259] width 62 height 8
click at [117, 262] on input "Guardar Modificacion" at bounding box center [116, 262] width 0 height 0
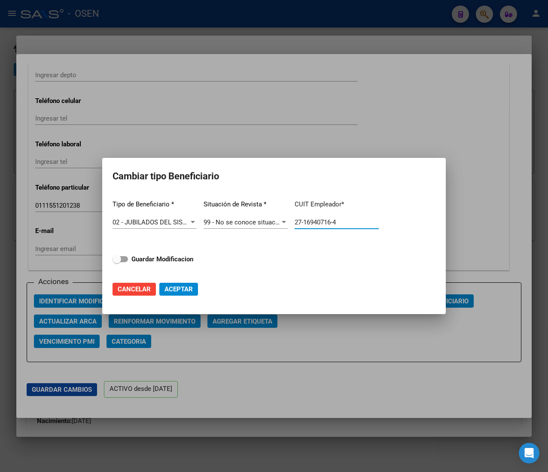
checkbox input "true"
click at [179, 288] on span "Aceptar" at bounding box center [178, 290] width 28 height 8
type input "27-16940716-4"
checkbox input "false"
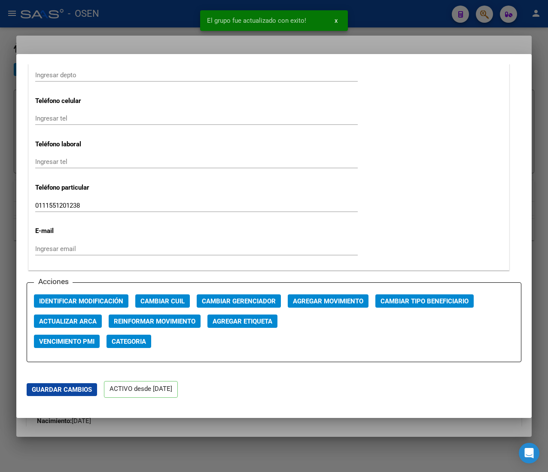
click at [158, 22] on div at bounding box center [274, 236] width 548 height 472
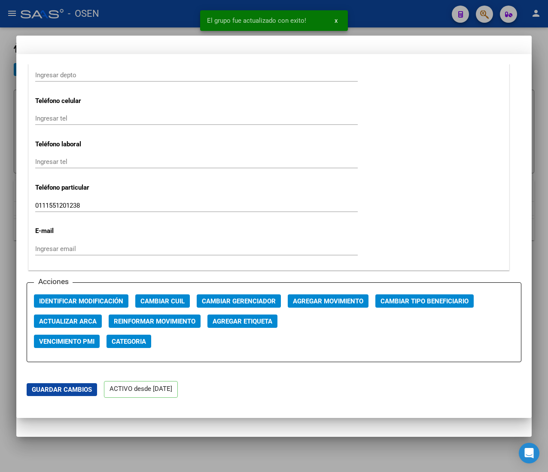
click at [161, 12] on div at bounding box center [274, 236] width 548 height 472
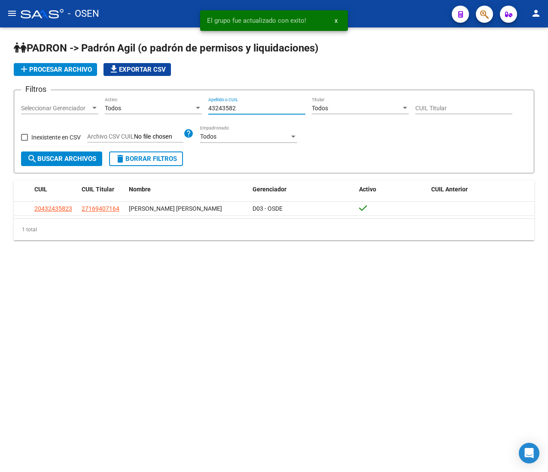
drag, startPoint x: 247, startPoint y: 110, endPoint x: 186, endPoint y: 109, distance: 61.0
click at [189, 110] on div "Filtros Seleccionar Gerenciador Seleccionar Gerenciador Todos Activo 43243582 A…" at bounding box center [274, 124] width 506 height 55
paste input "10306214"
type input "10306214"
click at [70, 163] on span "search Buscar Archivos" at bounding box center [61, 159] width 69 height 8
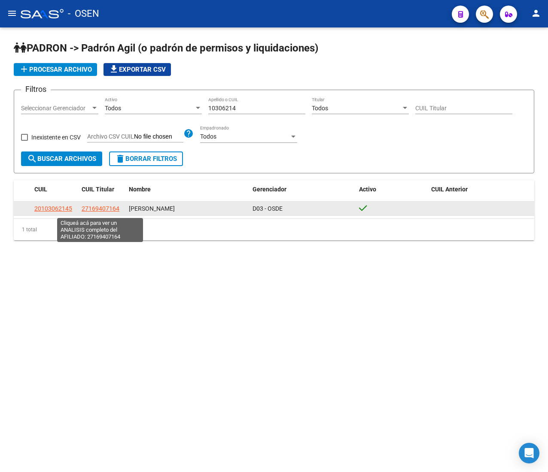
click at [105, 207] on span "27169407164" at bounding box center [101, 208] width 38 height 7
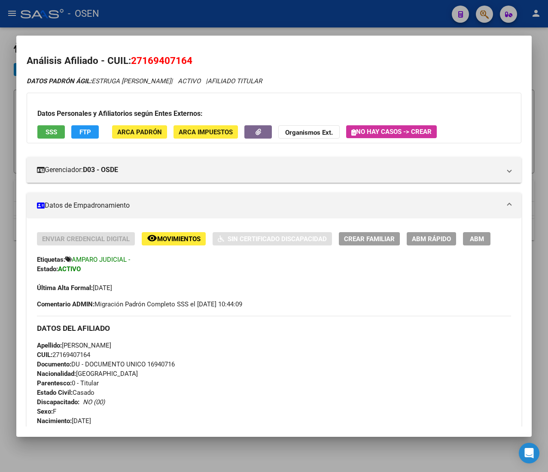
click at [76, 353] on span "CUIL: 27169407164" at bounding box center [63, 355] width 53 height 8
click at [419, 236] on span "ABM Rápido" at bounding box center [431, 239] width 39 height 8
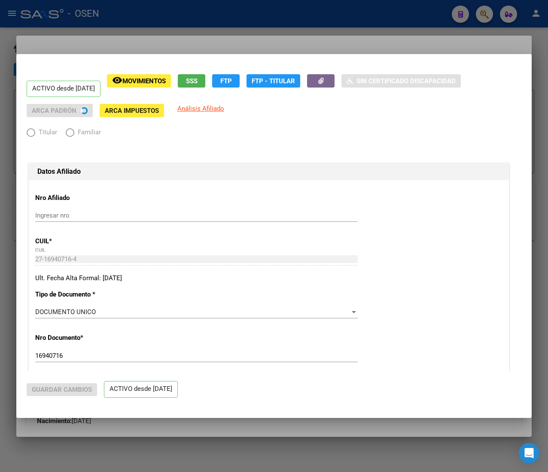
radio input "true"
type input "27-16940716-4"
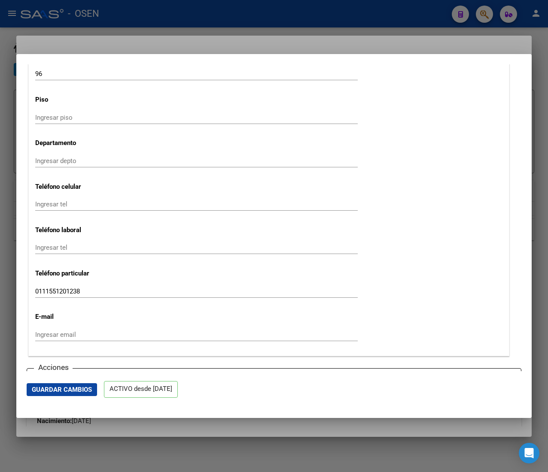
scroll to position [1116, 0]
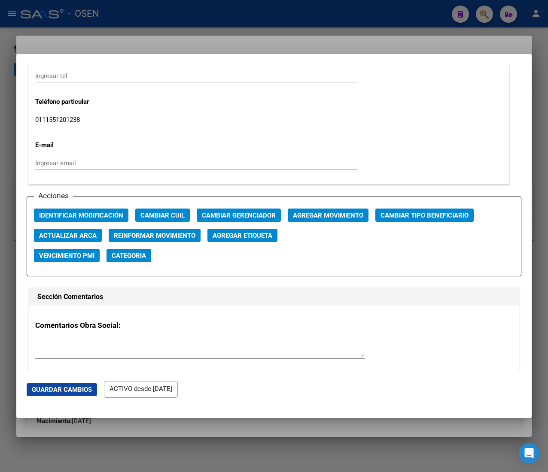
click at [419, 214] on span "Cambiar Tipo Beneficiario" at bounding box center [424, 216] width 88 height 8
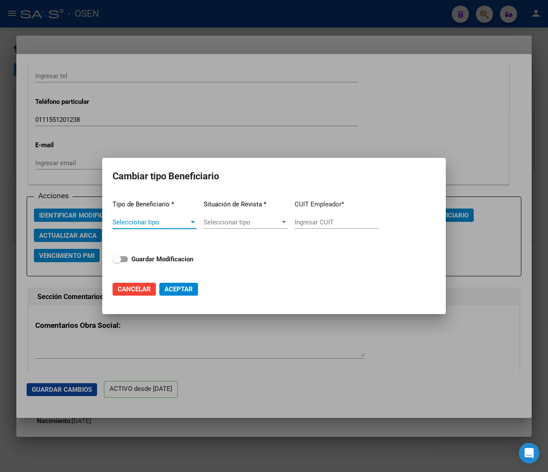
click at [191, 223] on div at bounding box center [193, 222] width 8 height 7
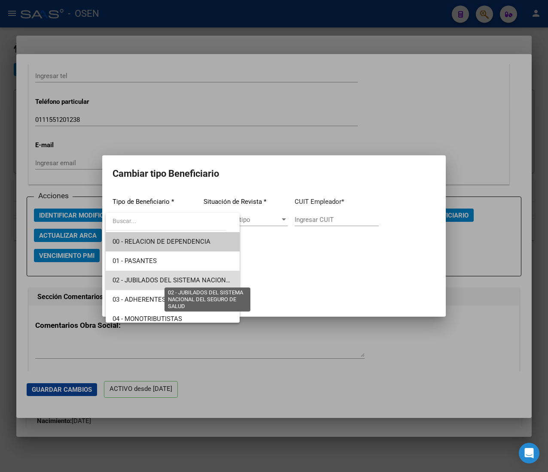
click at [185, 277] on span "02 - JUBILADOS DEL SISTEMA NACIONAL DEL SEGURO DE SALUD" at bounding box center [208, 281] width 192 height 8
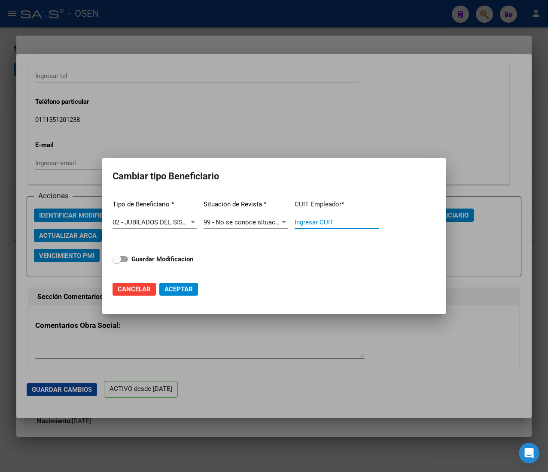
click at [329, 222] on input "Ingresar CUIT" at bounding box center [337, 223] width 84 height 8
paste input "27-16940716-4"
type input "27-16940716-4"
click at [170, 255] on strong "Guardar Modificacion" at bounding box center [162, 259] width 62 height 8
click at [117, 262] on input "Guardar Modificacion" at bounding box center [116, 262] width 0 height 0
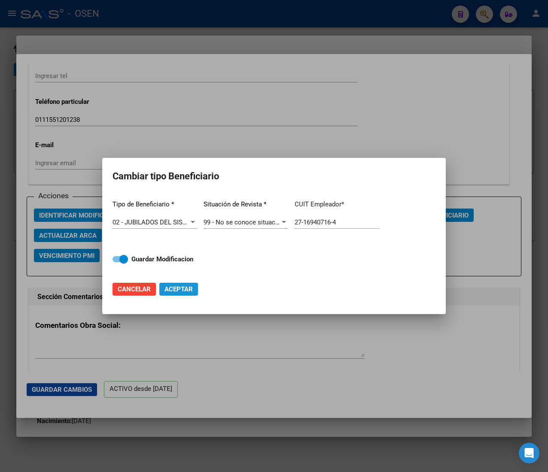
click at [178, 286] on span "Aceptar" at bounding box center [178, 290] width 28 height 8
checkbox input "false"
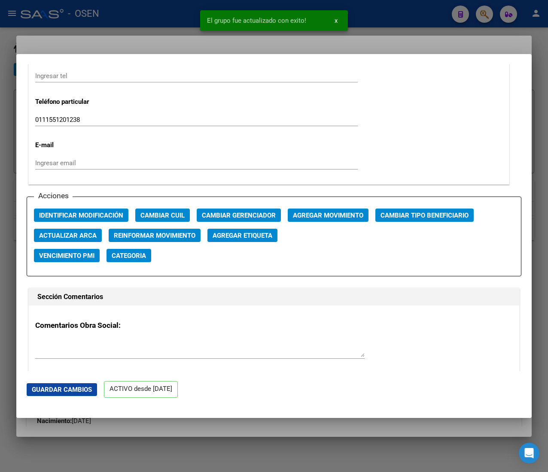
click at [179, 11] on div at bounding box center [274, 236] width 548 height 472
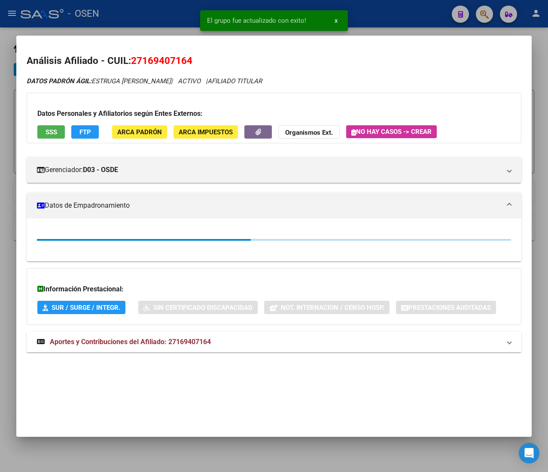
click at [179, 11] on div at bounding box center [274, 236] width 548 height 472
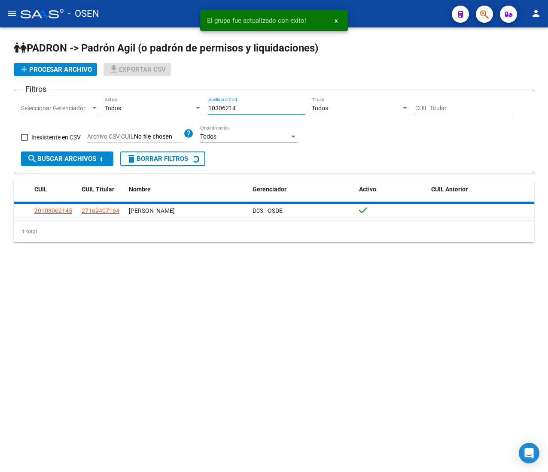
drag, startPoint x: 256, startPoint y: 109, endPoint x: 152, endPoint y: 112, distance: 104.4
click at [156, 112] on div "Filtros Seleccionar Gerenciador Seleccionar Gerenciador Todos Activo 10306214 A…" at bounding box center [274, 124] width 506 height 55
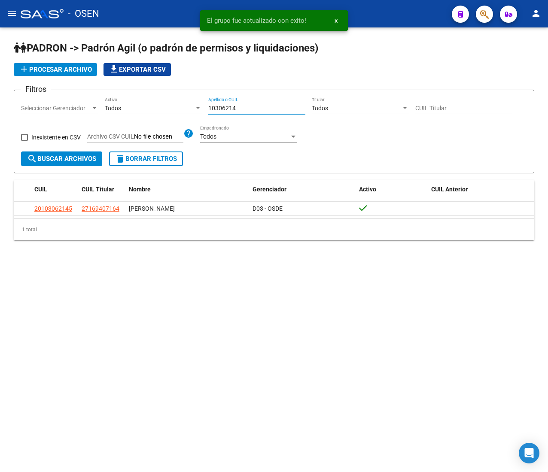
paste input "8303468"
type input "18303468"
click at [84, 161] on span "search Buscar Archivos" at bounding box center [61, 159] width 69 height 8
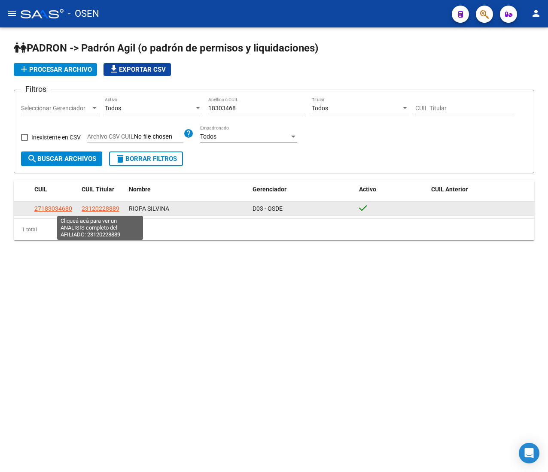
click at [114, 209] on span "23120228889" at bounding box center [101, 208] width 38 height 7
type textarea "23120228889"
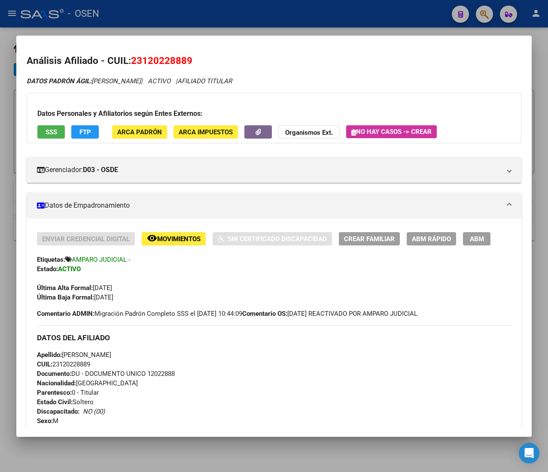
click at [82, 365] on span "CUIL: 23120228889" at bounding box center [63, 365] width 53 height 8
click at [447, 237] on span "ABM Rápido" at bounding box center [431, 239] width 39 height 8
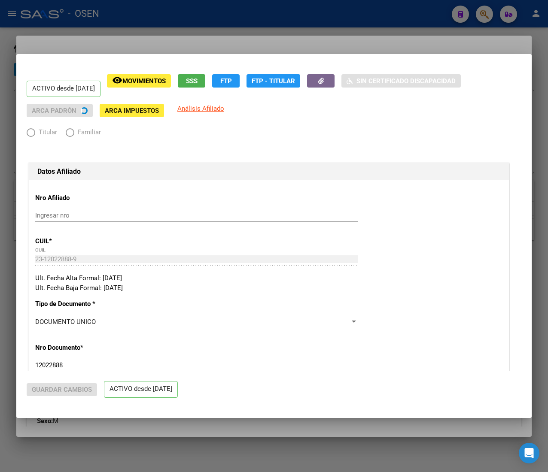
radio input "true"
type input "33-63761744-9"
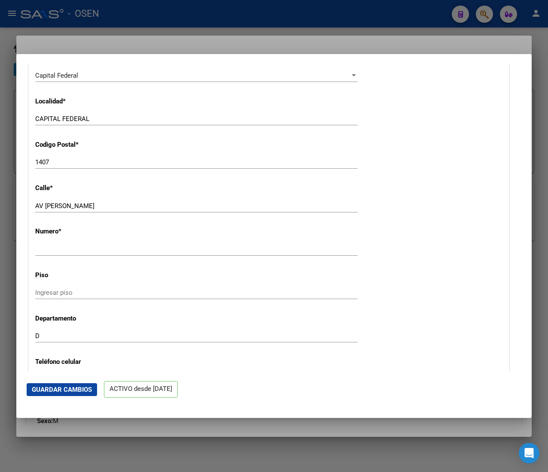
scroll to position [1030, 0]
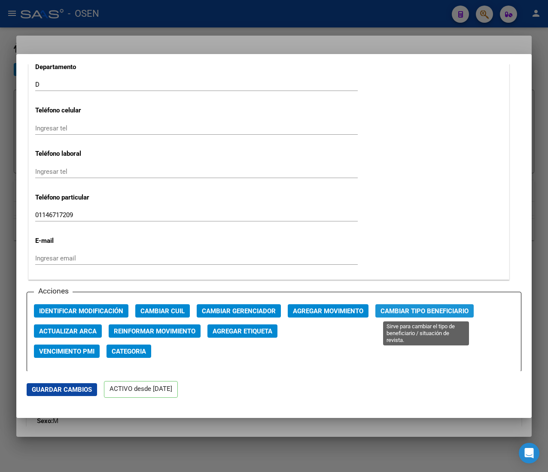
click at [394, 305] on button "Cambiar Tipo Beneficiario" at bounding box center [424, 310] width 98 height 13
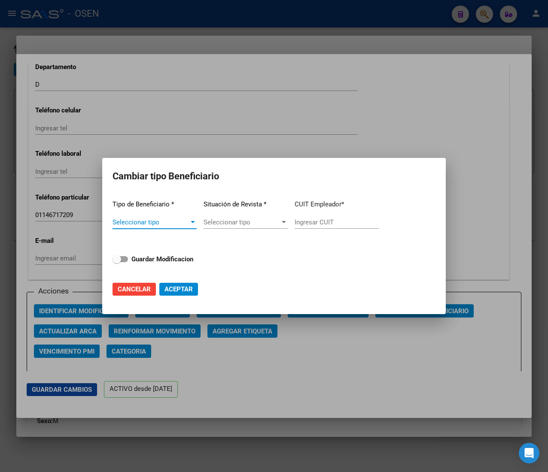
click at [179, 219] on span "Seleccionar tipo" at bounding box center [150, 223] width 76 height 8
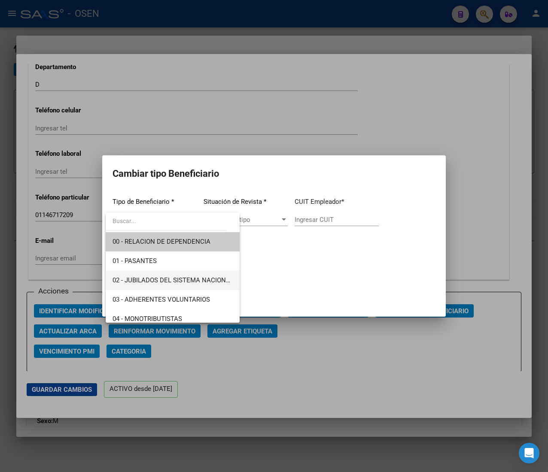
drag, startPoint x: 189, startPoint y: 277, endPoint x: 203, endPoint y: 269, distance: 16.0
click at [189, 278] on span "02 - JUBILADOS DEL SISTEMA NACIONAL DEL SEGURO DE SALUD" at bounding box center [208, 281] width 192 height 8
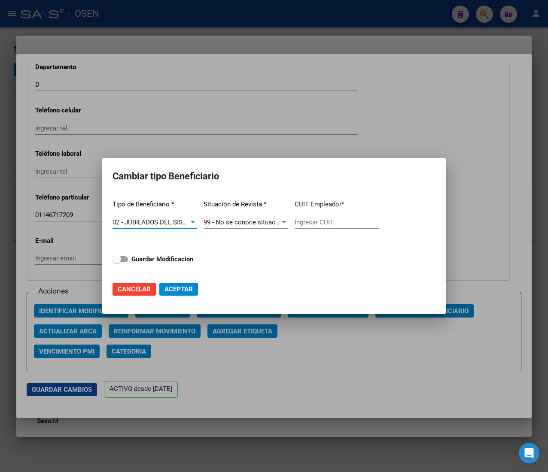
click at [312, 221] on input "Ingresar CUIT" at bounding box center [337, 223] width 84 height 8
paste input "23-12022888-9"
type input "23-12022888-9"
click at [155, 262] on span "Guardar Modificacion" at bounding box center [162, 259] width 62 height 10
click at [117, 262] on input "Guardar Modificacion" at bounding box center [116, 262] width 0 height 0
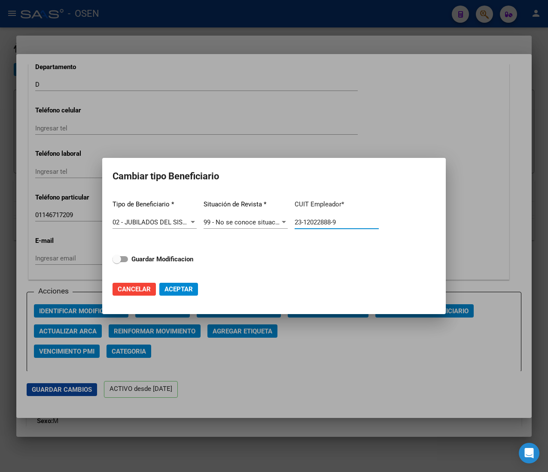
checkbox input "true"
click at [174, 281] on mat-dialog-actions "Cancelar Aceptar" at bounding box center [273, 289] width 323 height 29
click at [184, 288] on span "Aceptar" at bounding box center [178, 290] width 28 height 8
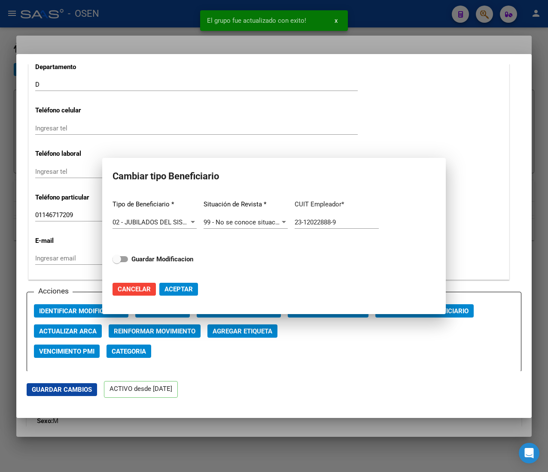
type input "23-12022888-9"
checkbox input "false"
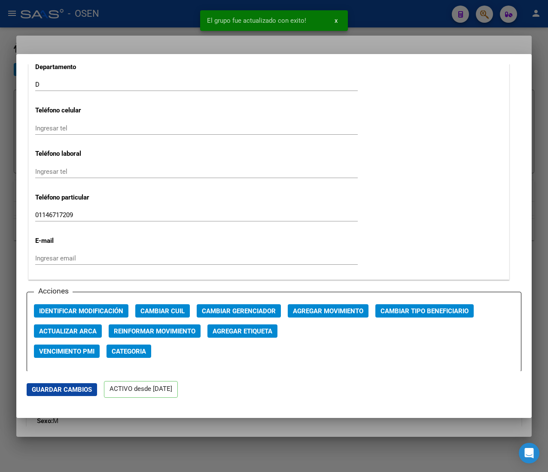
drag, startPoint x: 157, startPoint y: 22, endPoint x: 161, endPoint y: 18, distance: 5.2
click at [157, 22] on div at bounding box center [274, 236] width 548 height 472
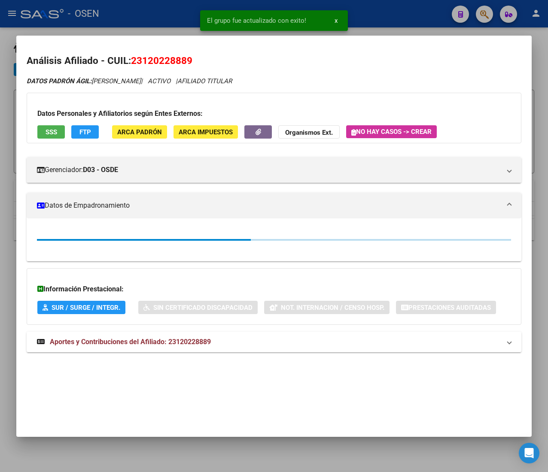
drag, startPoint x: 162, startPoint y: 15, endPoint x: 169, endPoint y: 22, distance: 9.7
click at [164, 15] on div at bounding box center [274, 236] width 548 height 472
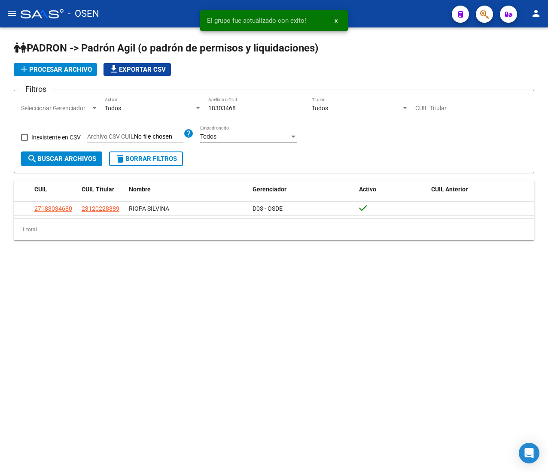
drag, startPoint x: 242, startPoint y: 106, endPoint x: 179, endPoint y: 102, distance: 63.2
click at [198, 104] on div "Filtros Seleccionar Gerenciador Seleccionar Gerenciador Todos Activo 18303468 A…" at bounding box center [274, 124] width 506 height 55
paste input "3146200"
type input "13146200"
click at [69, 159] on span "search Buscar Archivos" at bounding box center [61, 159] width 69 height 8
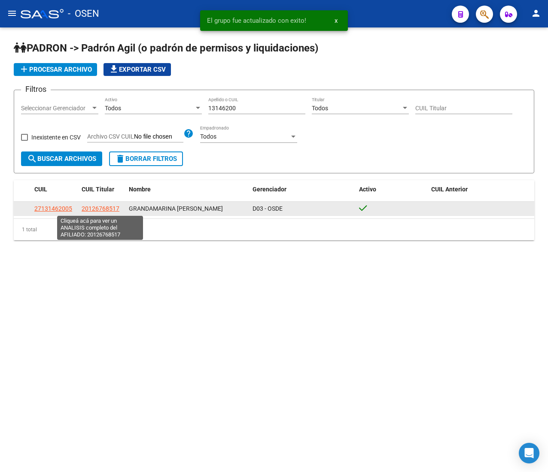
click at [106, 209] on span "20126768517" at bounding box center [101, 208] width 38 height 7
type textarea "20126768517"
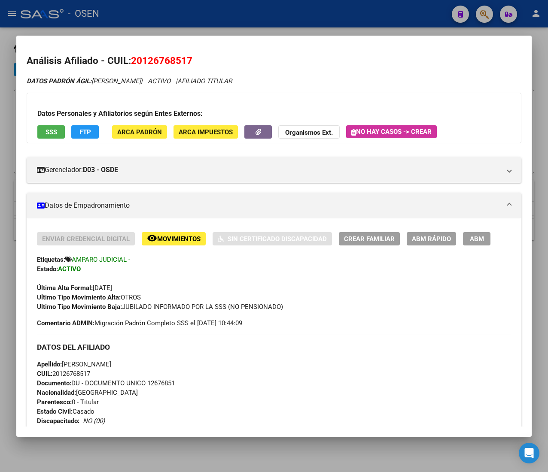
click at [73, 375] on span "CUIL: 20126768517" at bounding box center [63, 374] width 53 height 8
click at [447, 240] on span "ABM Rápido" at bounding box center [431, 239] width 39 height 8
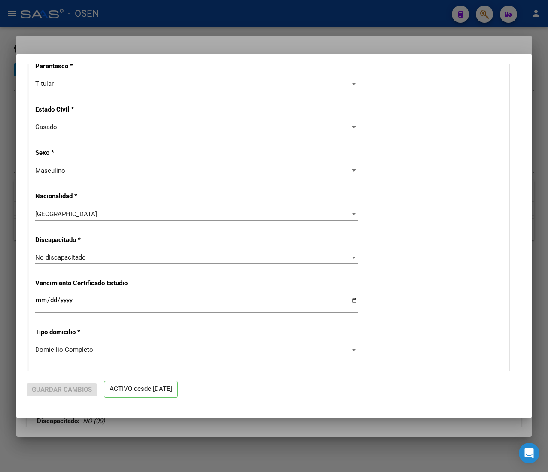
radio input "true"
type input "33-63761744-9"
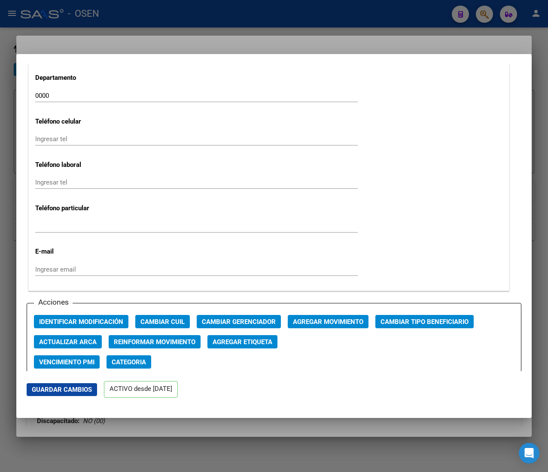
scroll to position [1202, 0]
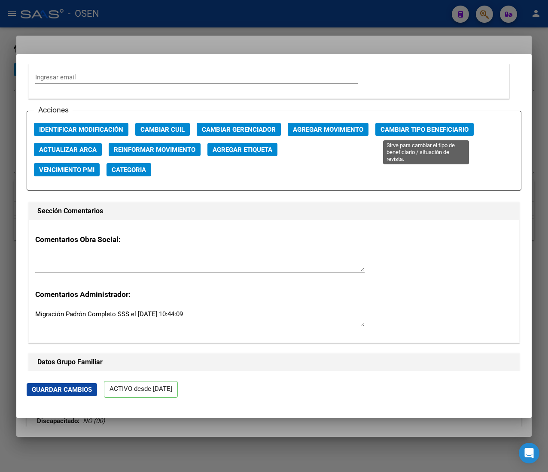
click at [435, 122] on div "Acciones Identificar Modificación Cambiar CUIL Cambiar Gerenciador Agregar Movi…" at bounding box center [274, 151] width 495 height 80
click at [435, 130] on span "Cambiar Tipo Beneficiario" at bounding box center [424, 130] width 88 height 8
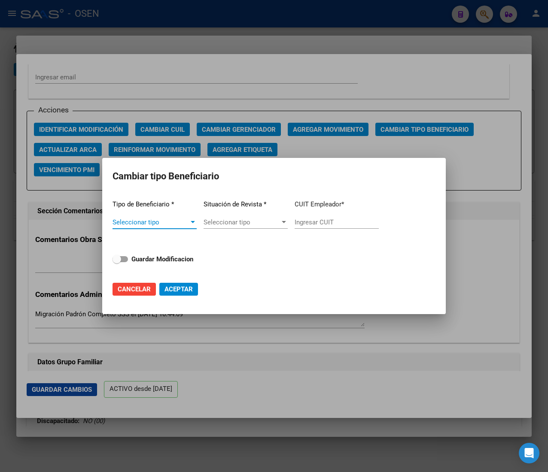
click at [176, 219] on span "Seleccionar tipo" at bounding box center [150, 223] width 76 height 8
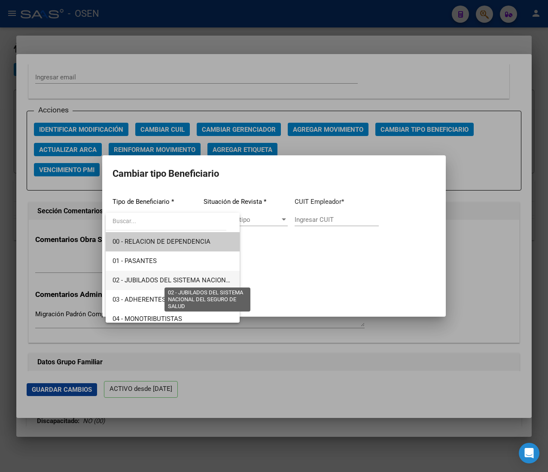
click at [191, 278] on span "02 - JUBILADOS DEL SISTEMA NACIONAL DEL SEGURO DE SALUD" at bounding box center [208, 281] width 192 height 8
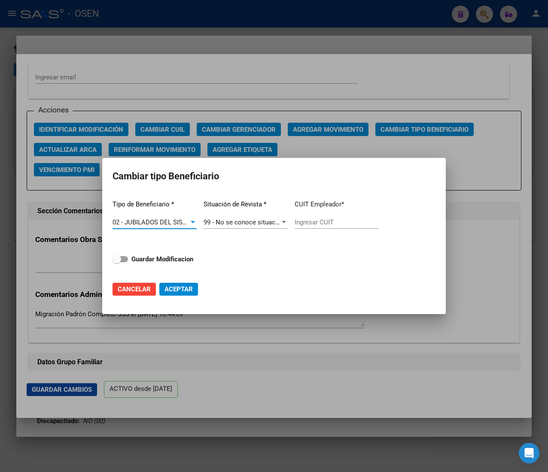
click at [323, 219] on input "Ingresar CUIT" at bounding box center [337, 223] width 84 height 8
paste input "20-12676851-7"
type input "20-12676851-7"
click at [186, 260] on strong "Guardar Modificacion" at bounding box center [162, 259] width 62 height 8
click at [117, 262] on input "Guardar Modificacion" at bounding box center [116, 262] width 0 height 0
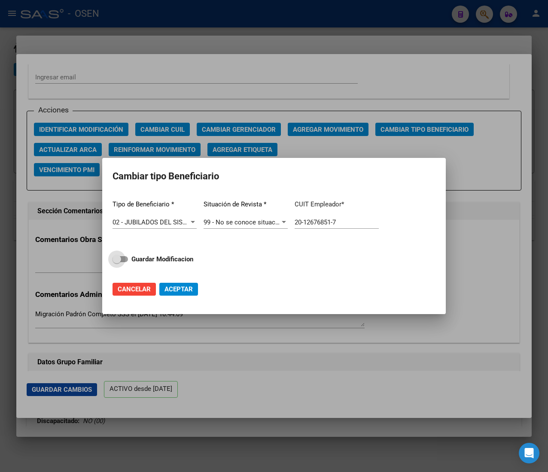
checkbox input "true"
click at [184, 289] on span "Aceptar" at bounding box center [178, 290] width 28 height 8
type input "20-12676851-7"
checkbox input "false"
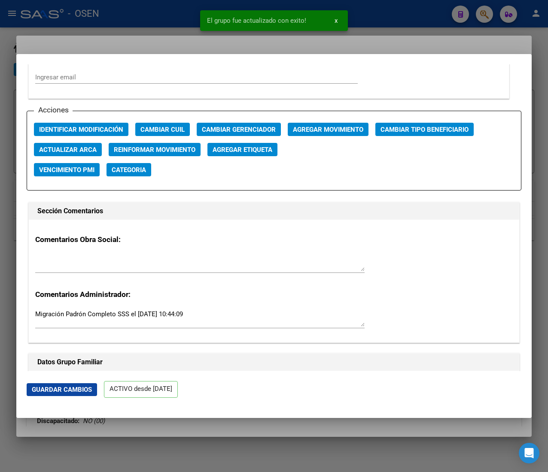
click at [161, 22] on div at bounding box center [274, 236] width 548 height 472
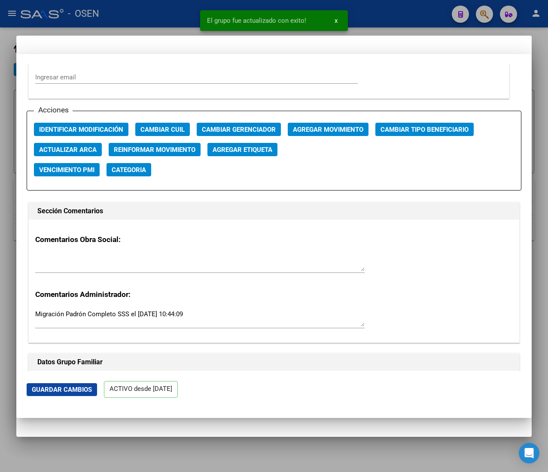
click at [160, 15] on div at bounding box center [274, 236] width 548 height 472
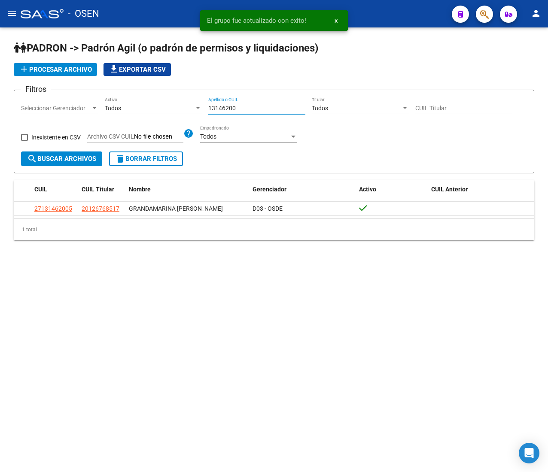
drag, startPoint x: 241, startPoint y: 106, endPoint x: 176, endPoint y: 104, distance: 65.3
click at [179, 104] on div "Filtros Seleccionar Gerenciador Seleccionar Gerenciador Todos Activo 13146200 A…" at bounding box center [274, 124] width 506 height 55
paste input "35327371"
type input "35327371"
click at [43, 162] on span "search Buscar Archivos" at bounding box center [61, 159] width 69 height 8
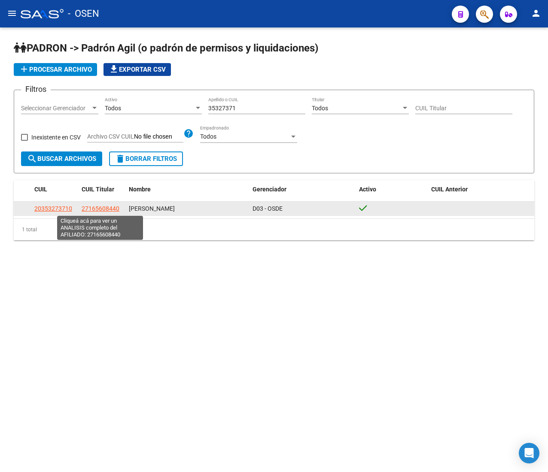
click at [105, 209] on span "27165608440" at bounding box center [101, 208] width 38 height 7
type textarea "27165608440"
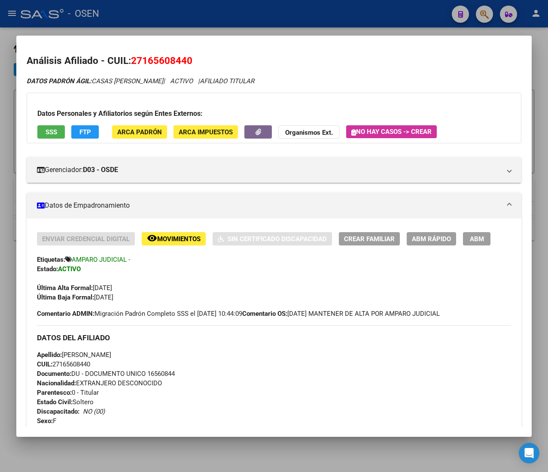
click at [67, 367] on span "CUIL: 27165608440" at bounding box center [63, 365] width 53 height 8
click at [444, 237] on span "ABM Rápido" at bounding box center [431, 239] width 39 height 8
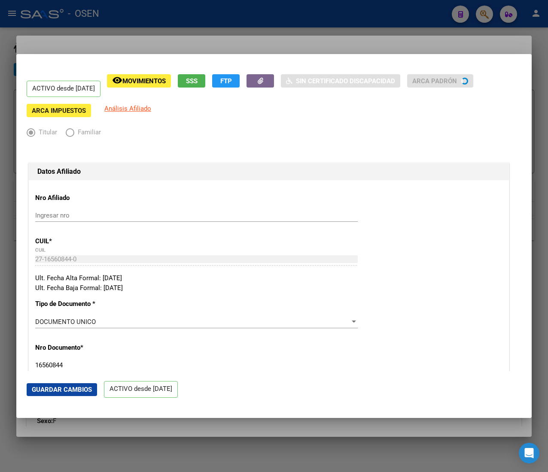
radio input "true"
type input "33-63761744-9"
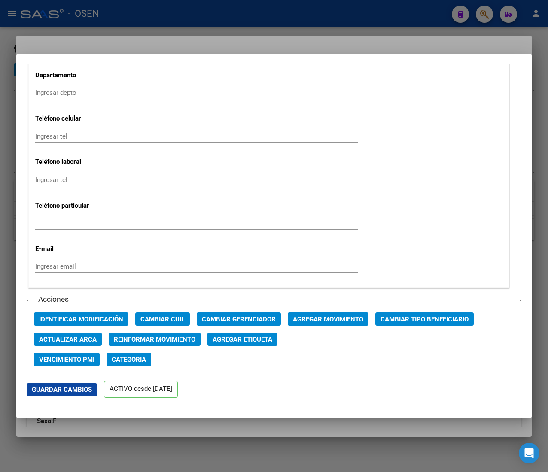
scroll to position [1030, 0]
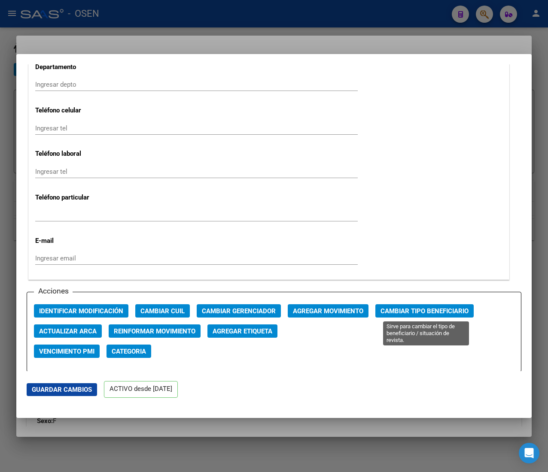
click at [416, 315] on span "Cambiar Tipo Beneficiario" at bounding box center [424, 311] width 88 height 8
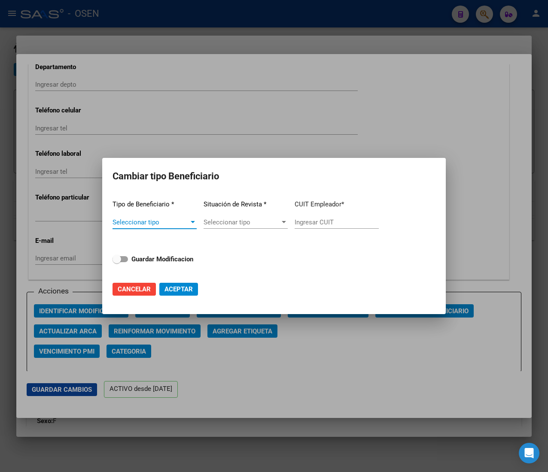
click at [172, 223] on span "Seleccionar tipo" at bounding box center [150, 223] width 76 height 8
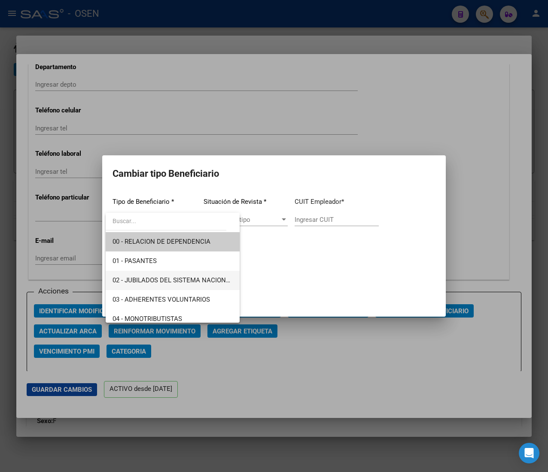
click at [207, 279] on span "02 - JUBILADOS DEL SISTEMA NACIONAL DEL SEGURO DE SALUD" at bounding box center [208, 281] width 192 height 8
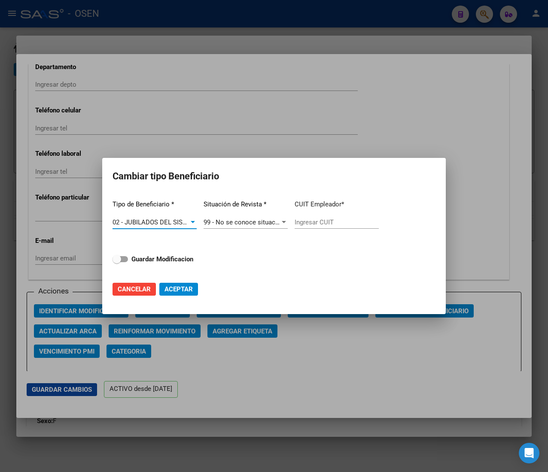
click at [316, 219] on input "Ingresar CUIT" at bounding box center [337, 223] width 84 height 8
paste input "27-16560844-0"
type input "27-16560844-0"
click at [174, 260] on strong "Guardar Modificacion" at bounding box center [162, 259] width 62 height 8
click at [117, 262] on input "Guardar Modificacion" at bounding box center [116, 262] width 0 height 0
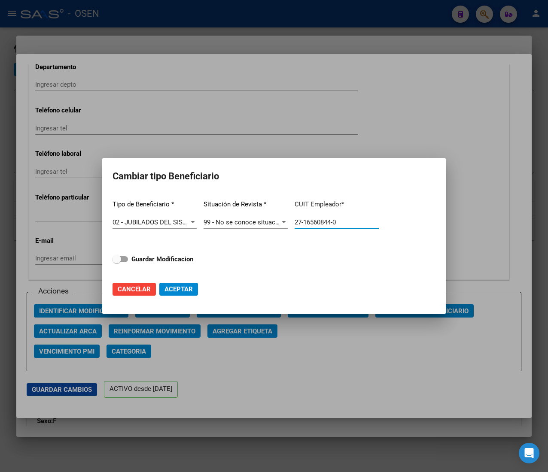
checkbox input "true"
click at [182, 283] on button "Aceptar" at bounding box center [178, 289] width 39 height 13
type input "27-16560844-0"
checkbox input "false"
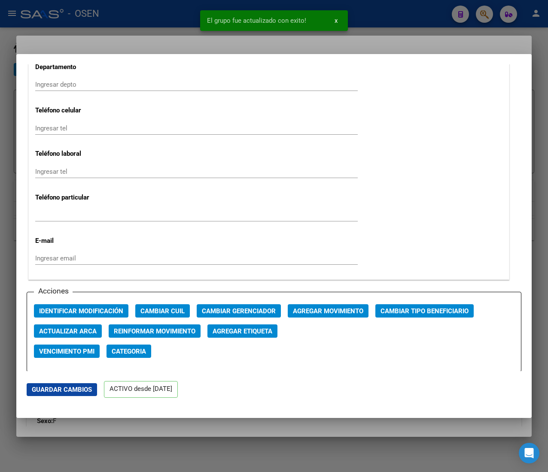
click at [175, 15] on div at bounding box center [274, 236] width 548 height 472
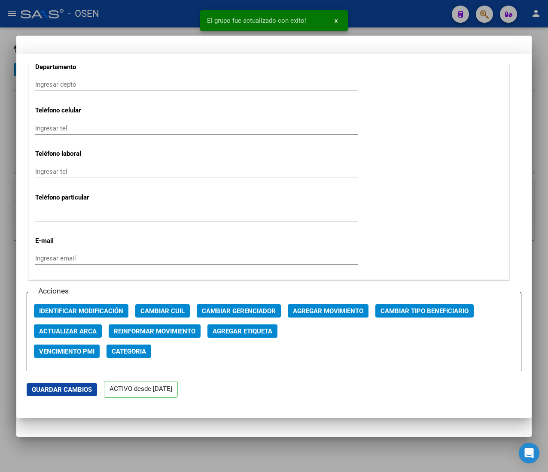
click at [173, 15] on div at bounding box center [274, 236] width 548 height 472
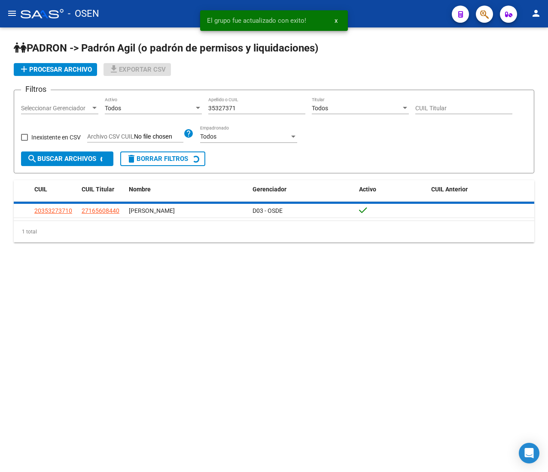
drag, startPoint x: 246, startPoint y: 108, endPoint x: 188, endPoint y: 106, distance: 58.5
click at [188, 106] on div "Filtros Seleccionar Gerenciador Seleccionar Gerenciador Todos Activo 35327371 A…" at bounding box center [274, 124] width 506 height 55
paste input "16560844"
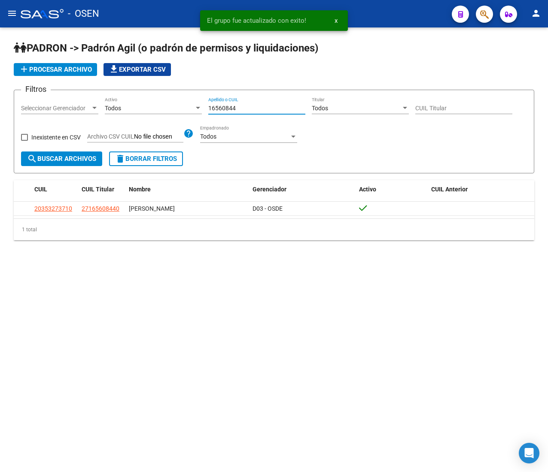
type input "16560844"
click at [52, 156] on span "search Buscar Archivos" at bounding box center [61, 159] width 69 height 8
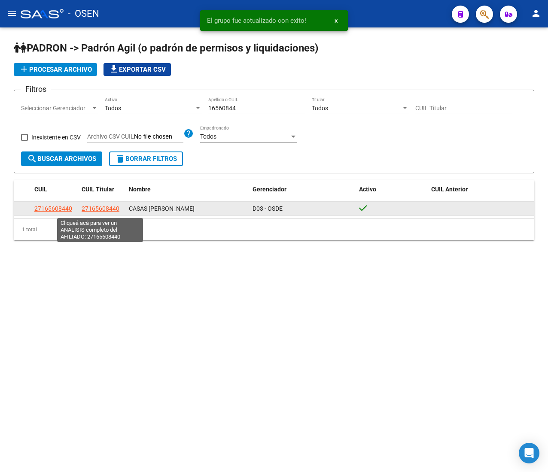
click at [115, 206] on span "27165608440" at bounding box center [101, 208] width 38 height 7
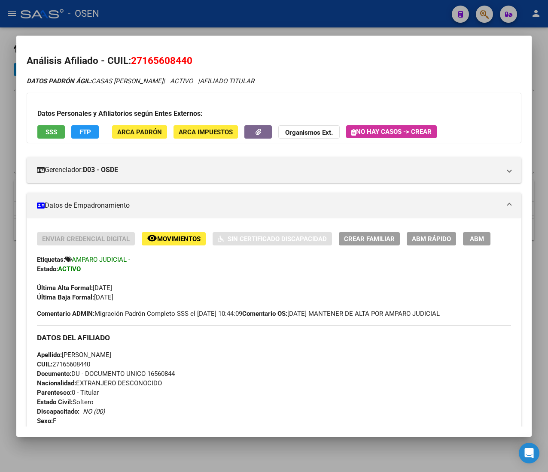
click at [69, 362] on span "CUIL: 27165608440" at bounding box center [63, 365] width 53 height 8
click at [453, 235] on button "ABM Rápido" at bounding box center [431, 238] width 49 height 13
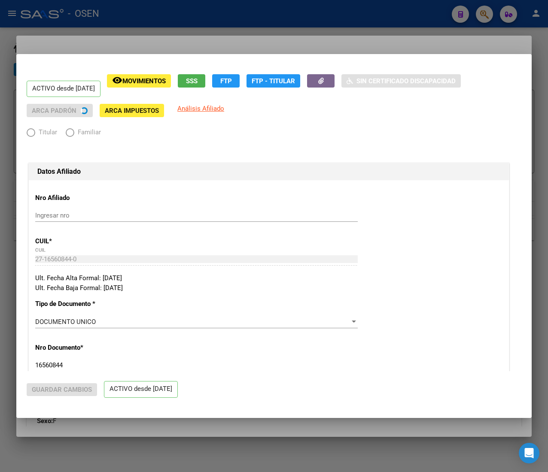
radio input "true"
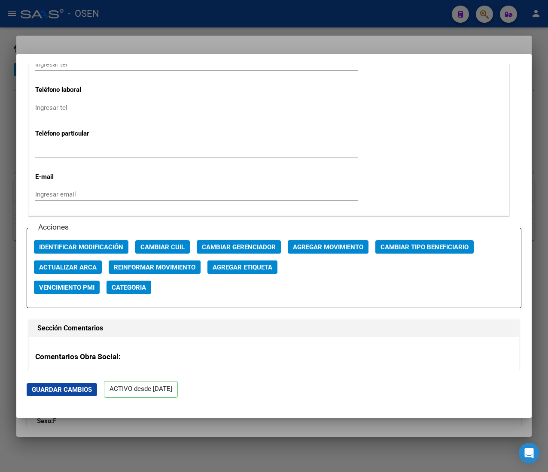
scroll to position [1116, 0]
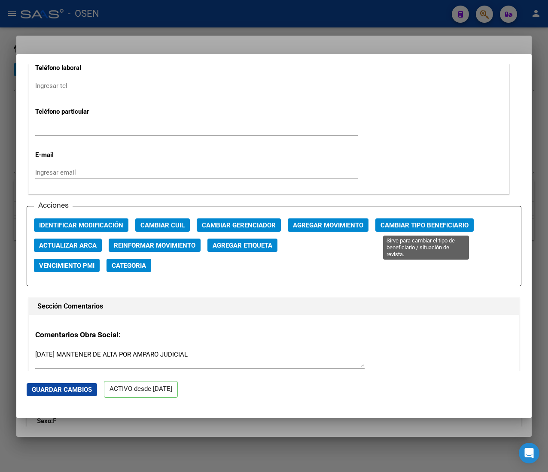
click at [406, 227] on span "Cambiar Tipo Beneficiario" at bounding box center [424, 226] width 88 height 8
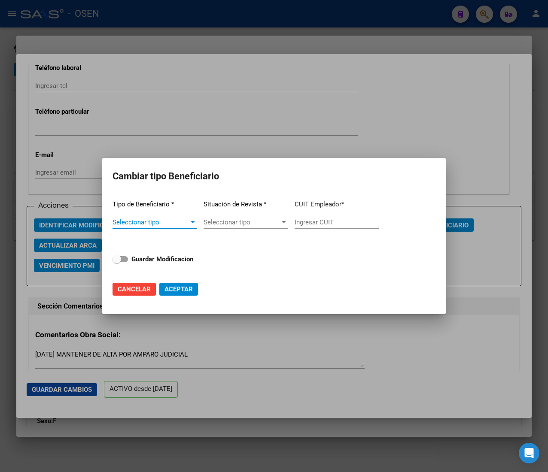
click at [174, 221] on span "Seleccionar tipo" at bounding box center [150, 223] width 76 height 8
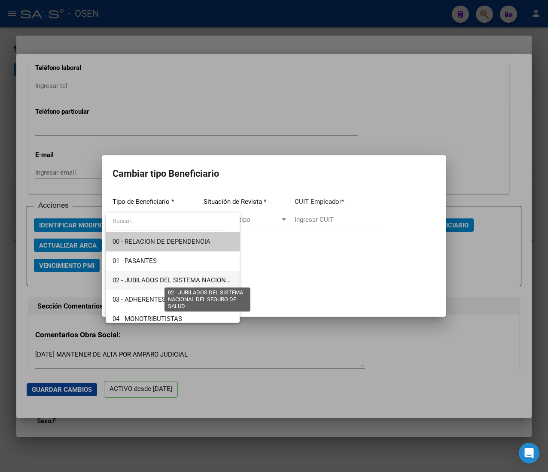
drag, startPoint x: 189, startPoint y: 281, endPoint x: 307, endPoint y: 245, distance: 123.9
click at [191, 281] on span "02 - JUBILADOS DEL SISTEMA NACIONAL DEL SEGURO DE SALUD" at bounding box center [208, 281] width 192 height 8
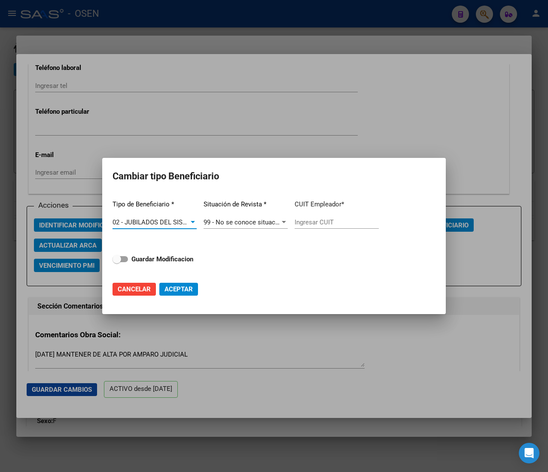
click at [330, 220] on input "Ingresar CUIT" at bounding box center [337, 223] width 84 height 8
paste input "27-16560844-0"
click at [160, 259] on strong "Guardar Modificacion" at bounding box center [162, 259] width 62 height 8
click at [117, 262] on input "Guardar Modificacion" at bounding box center [116, 262] width 0 height 0
click at [179, 292] on span "Aceptar" at bounding box center [178, 290] width 28 height 8
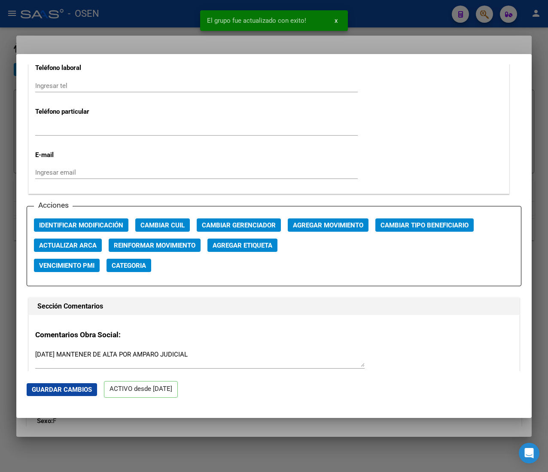
click at [150, 14] on div at bounding box center [274, 236] width 548 height 472
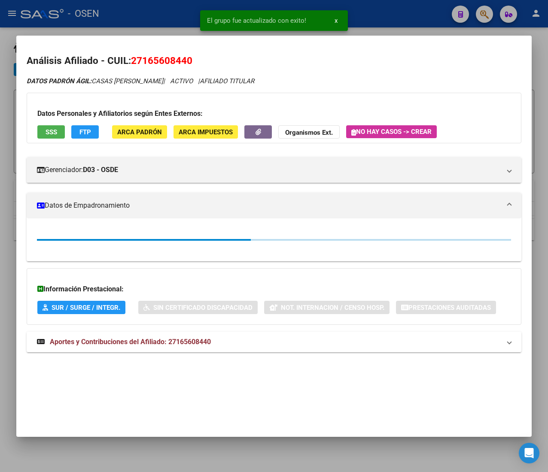
click at [158, 11] on div at bounding box center [274, 236] width 548 height 472
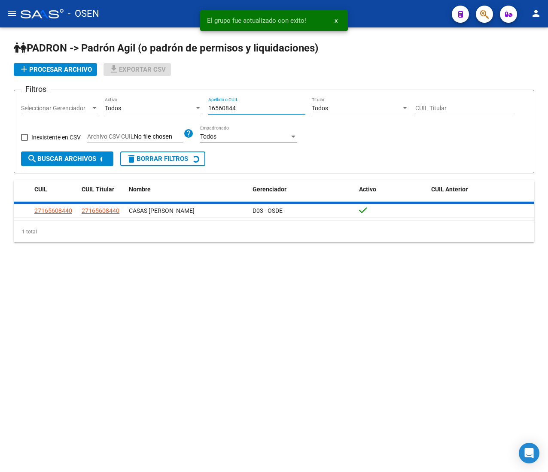
drag, startPoint x: 258, startPoint y: 109, endPoint x: 147, endPoint y: 102, distance: 111.4
click at [149, 103] on div "Filtros Seleccionar Gerenciador Seleccionar Gerenciador Todos Activo 16560844 A…" at bounding box center [274, 124] width 506 height 55
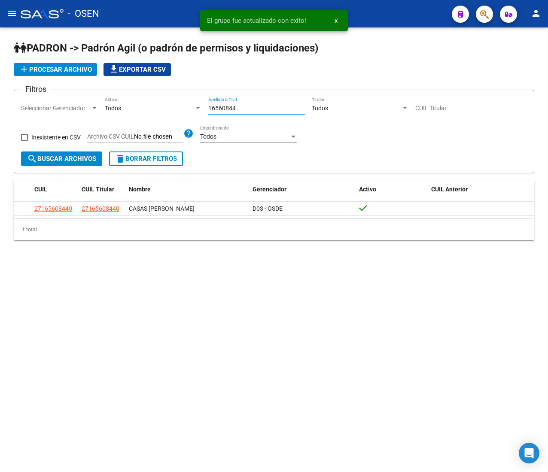
paste input "2454747"
click at [69, 159] on span "search Buscar Archivos" at bounding box center [61, 159] width 69 height 8
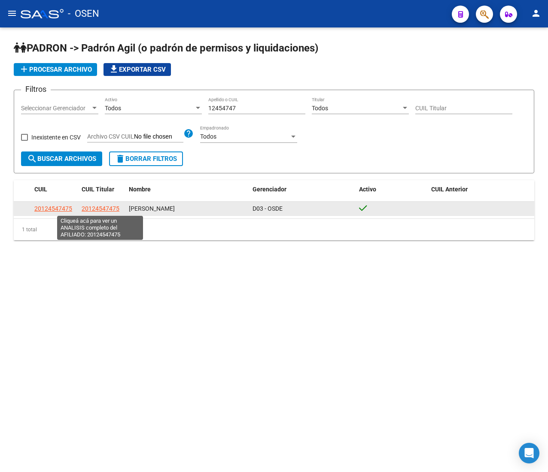
click at [91, 207] on span "20124547475" at bounding box center [101, 208] width 38 height 7
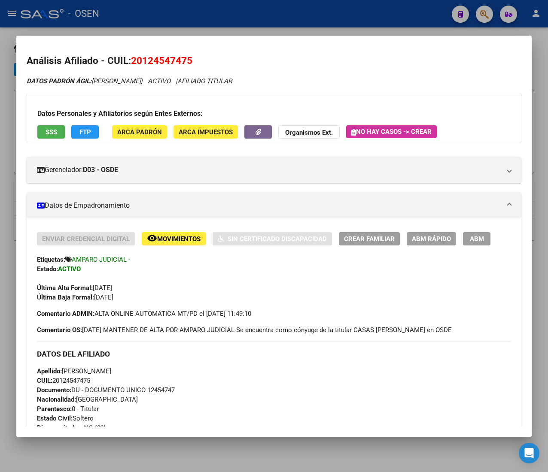
click at [86, 380] on span "CUIL: 20124547475" at bounding box center [63, 381] width 53 height 8
click at [422, 243] on button "ABM Rápido" at bounding box center [431, 238] width 49 height 13
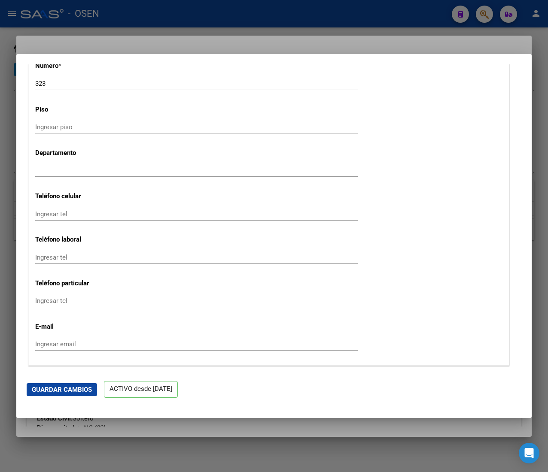
scroll to position [1030, 0]
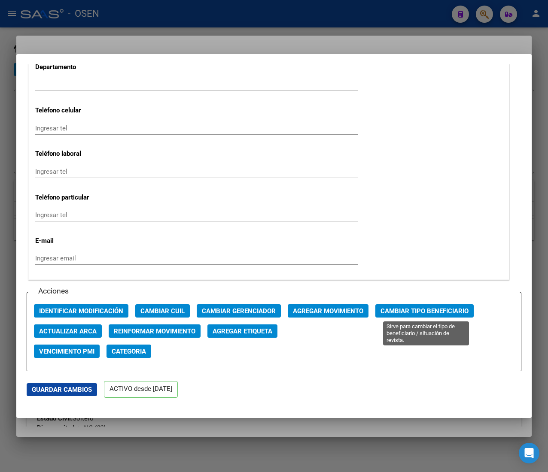
click at [404, 312] on span "Cambiar Tipo Beneficiario" at bounding box center [424, 311] width 88 height 8
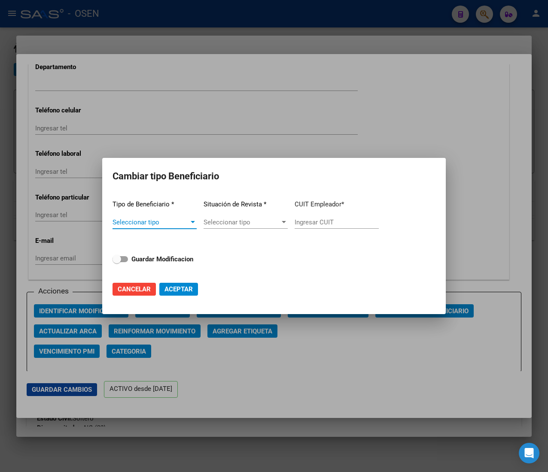
click at [173, 218] on div "Seleccionar tipo Seleccionar tipo" at bounding box center [154, 222] width 84 height 13
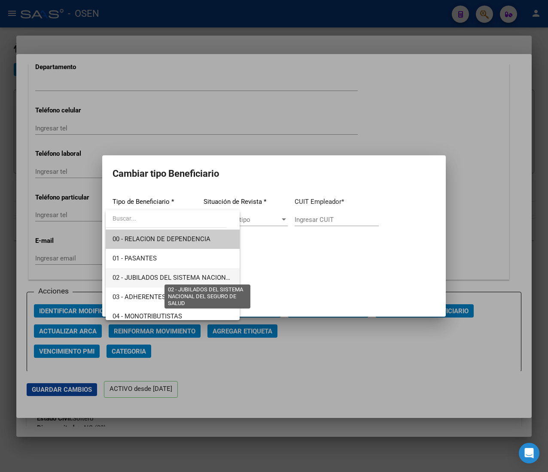
click at [203, 275] on span "02 - JUBILADOS DEL SISTEMA NACIONAL DEL SEGURO DE SALUD" at bounding box center [208, 278] width 192 height 8
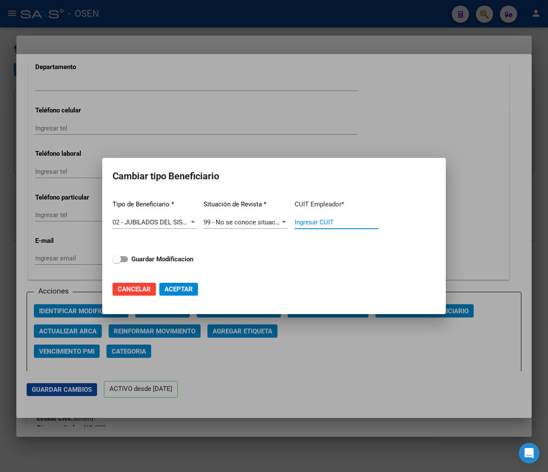
click at [310, 222] on input "Ingresar CUIT" at bounding box center [337, 223] width 84 height 8
paste input "20-12454747-5"
click at [183, 261] on strong "Guardar Modificacion" at bounding box center [162, 259] width 62 height 8
click at [117, 262] on input "Guardar Modificacion" at bounding box center [116, 262] width 0 height 0
click at [185, 286] on span "Aceptar" at bounding box center [178, 290] width 28 height 8
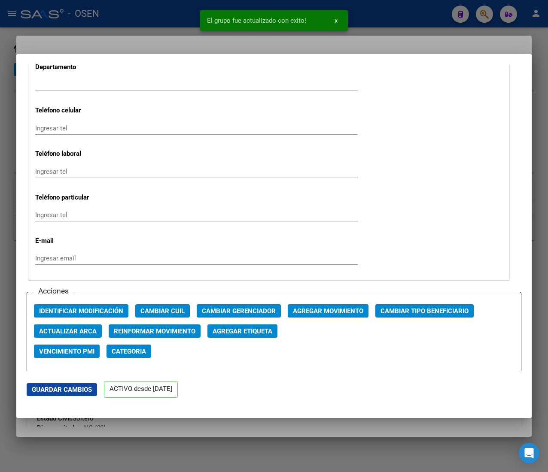
click at [173, 27] on div at bounding box center [274, 236] width 548 height 472
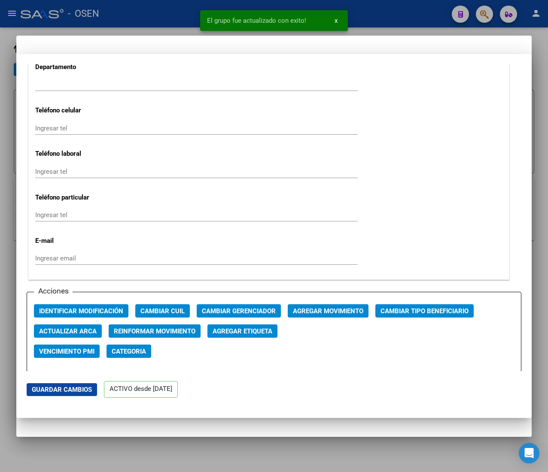
click at [172, 15] on div at bounding box center [274, 236] width 548 height 472
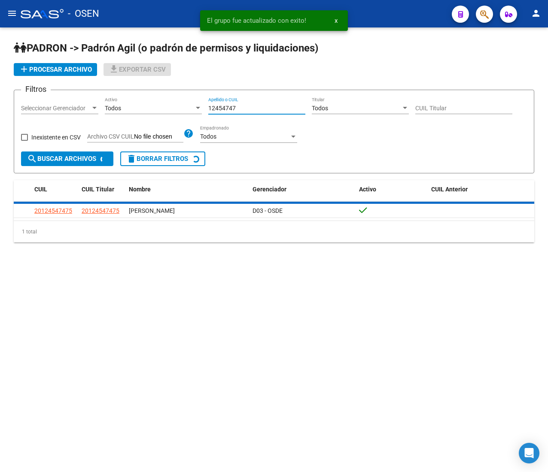
drag, startPoint x: 259, startPoint y: 108, endPoint x: 160, endPoint y: 110, distance: 99.2
click at [174, 107] on div "Filtros Seleccionar Gerenciador Seleccionar Gerenciador Todos Activo 12454747 A…" at bounding box center [274, 124] width 506 height 55
paste input "248241"
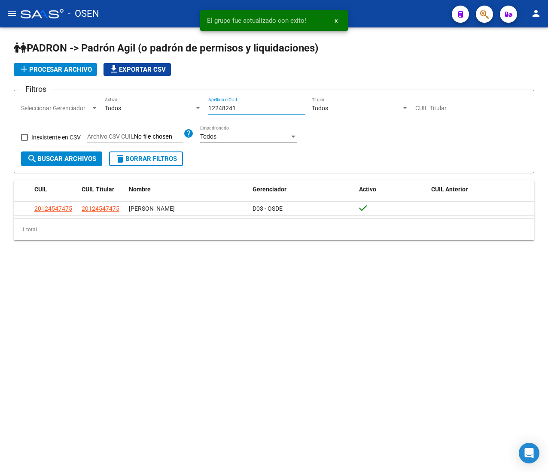
click at [66, 168] on form "Filtros Seleccionar Gerenciador Seleccionar Gerenciador Todos Activo 12248241 A…" at bounding box center [274, 132] width 520 height 84
click at [71, 161] on button "search Buscar Archivos" at bounding box center [61, 159] width 81 height 15
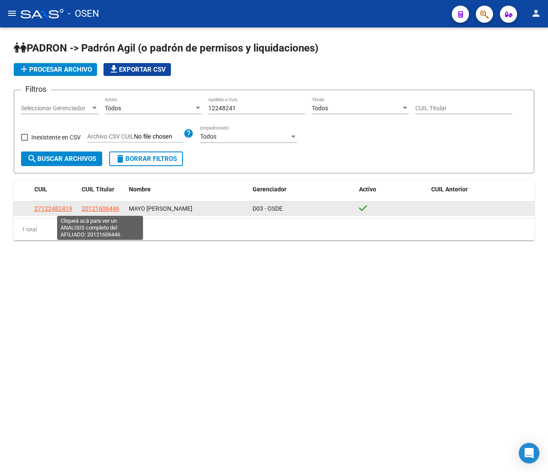
click at [117, 209] on span "20121606446" at bounding box center [101, 208] width 38 height 7
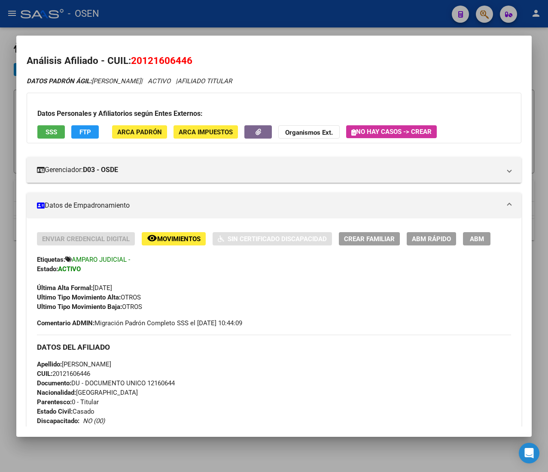
click at [79, 375] on span "CUIL: 20121606446" at bounding box center [63, 374] width 53 height 8
click at [432, 235] on span "ABM Rápido" at bounding box center [431, 239] width 39 height 8
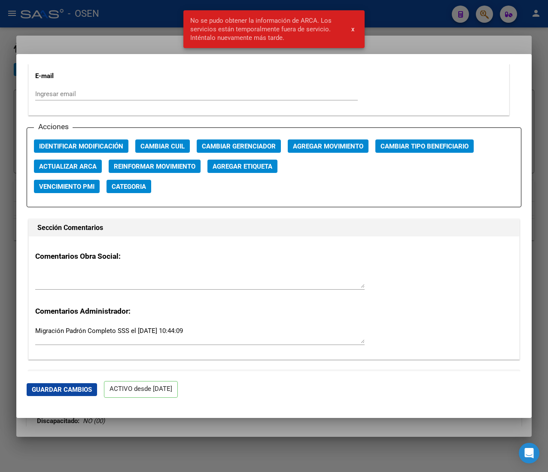
scroll to position [1202, 0]
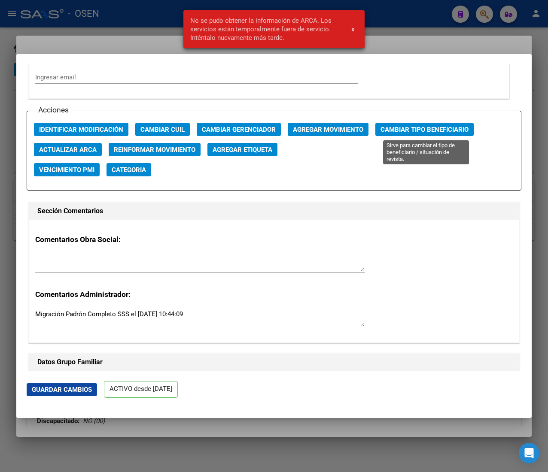
click at [409, 129] on span "Cambiar Tipo Beneficiario" at bounding box center [424, 130] width 88 height 8
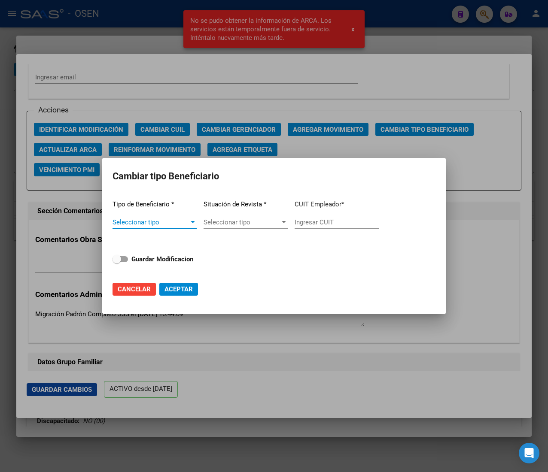
click at [191, 219] on div at bounding box center [193, 222] width 8 height 7
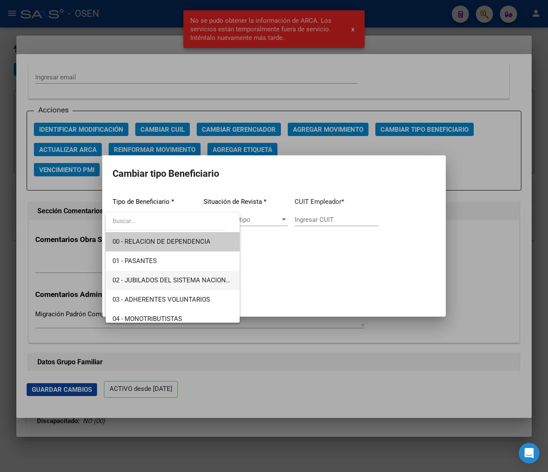
click at [190, 277] on span "02 - JUBILADOS DEL SISTEMA NACIONAL DEL SEGURO DE SALUD" at bounding box center [208, 281] width 192 height 8
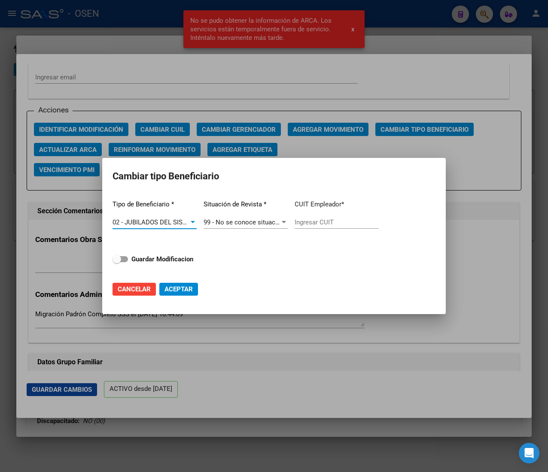
click at [313, 213] on app-form-text-field "CUIT Empleador * Ingresar CUIT" at bounding box center [337, 214] width 84 height 43
click at [313, 220] on input "Ingresar CUIT" at bounding box center [337, 223] width 84 height 8
paste input "20-12160644-6"
click at [166, 257] on strong "Guardar Modificacion" at bounding box center [162, 259] width 62 height 8
click at [117, 262] on input "Guardar Modificacion" at bounding box center [116, 262] width 0 height 0
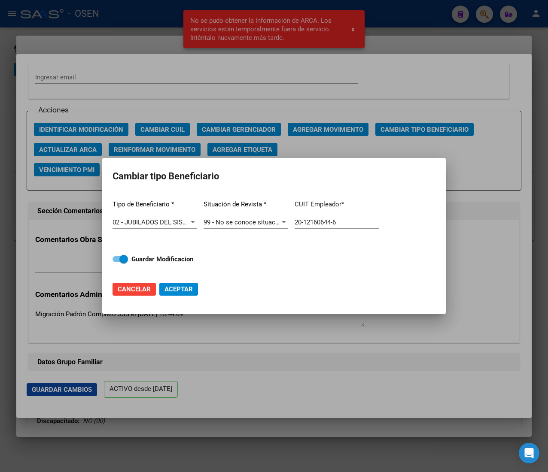
click at [179, 287] on span "Aceptar" at bounding box center [178, 290] width 28 height 8
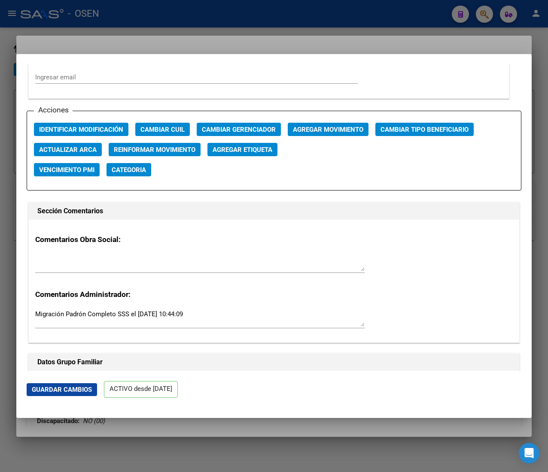
click at [117, 17] on div at bounding box center [274, 236] width 548 height 472
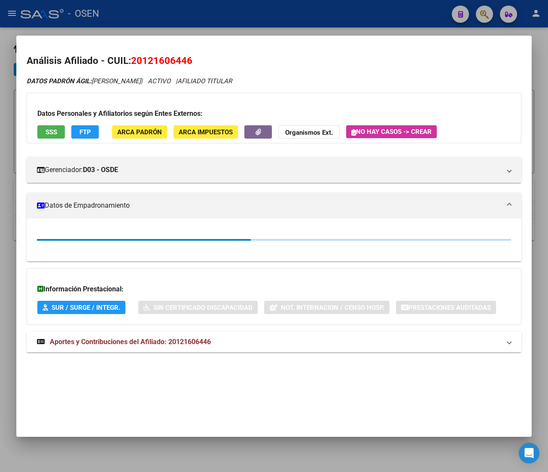
click at [141, 15] on div at bounding box center [274, 236] width 548 height 472
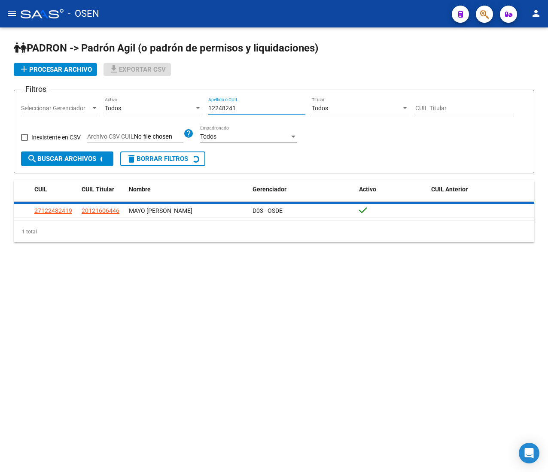
drag, startPoint x: 255, startPoint y: 108, endPoint x: 174, endPoint y: 106, distance: 80.3
click at [176, 106] on div "Filtros Seleccionar Gerenciador Seleccionar Gerenciador Todos Activo 12248241 A…" at bounding box center [274, 124] width 506 height 55
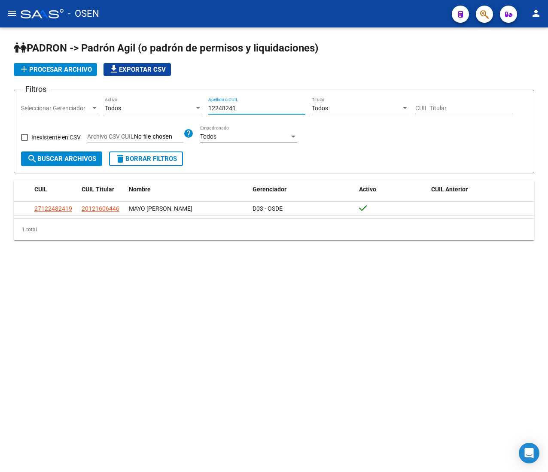
paste input "47102890"
click at [57, 159] on span "search Buscar Archivos" at bounding box center [61, 159] width 69 height 8
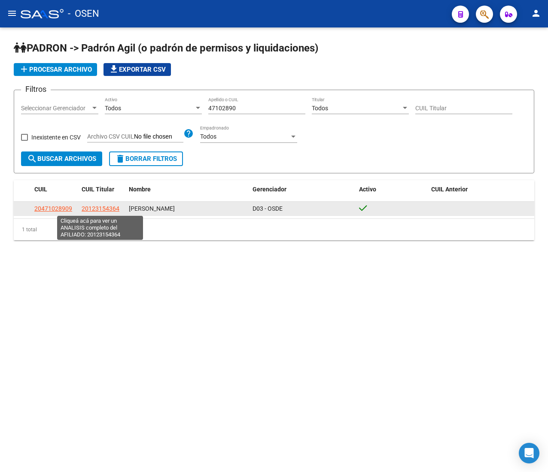
click at [106, 205] on span "20123154364" at bounding box center [101, 208] width 38 height 7
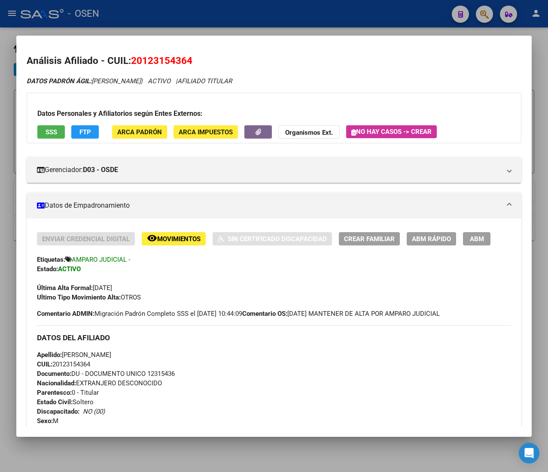
click at [83, 362] on span "CUIL: 20123154364" at bounding box center [63, 365] width 53 height 8
click at [433, 233] on button "ABM Rápido" at bounding box center [431, 238] width 49 height 13
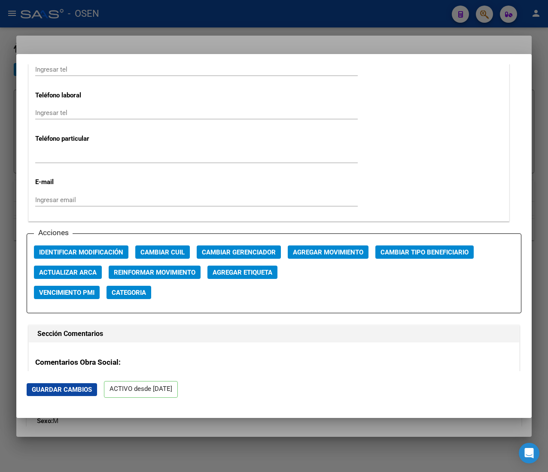
scroll to position [1116, 0]
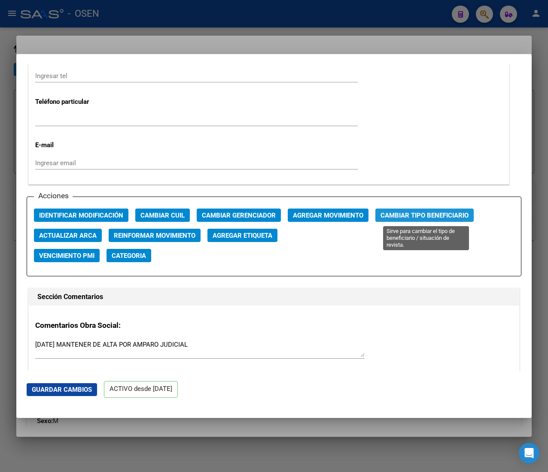
click at [407, 219] on span "Cambiar Tipo Beneficiario" at bounding box center [424, 216] width 88 height 8
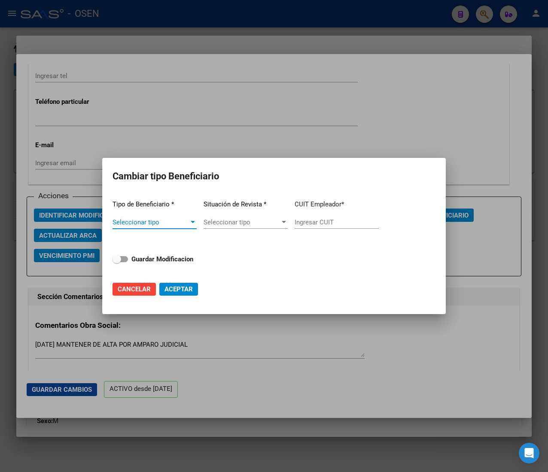
click at [185, 223] on span "Seleccionar tipo" at bounding box center [150, 223] width 76 height 8
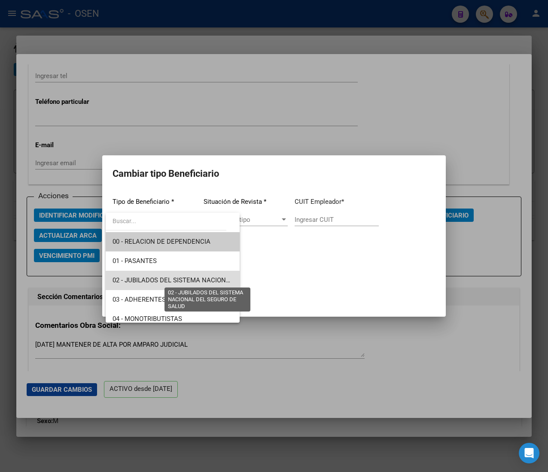
click at [189, 278] on span "02 - JUBILADOS DEL SISTEMA NACIONAL DEL SEGURO DE SALUD" at bounding box center [208, 281] width 192 height 8
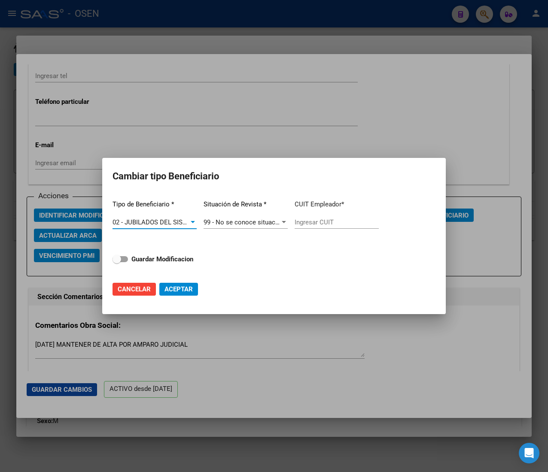
click at [330, 223] on input "Ingresar CUIT" at bounding box center [337, 223] width 84 height 8
paste input "20-12315436-4"
click at [170, 259] on strong "Guardar Modificacion" at bounding box center [162, 259] width 62 height 8
click at [117, 262] on input "Guardar Modificacion" at bounding box center [116, 262] width 0 height 0
click at [186, 294] on button "Aceptar" at bounding box center [178, 289] width 39 height 13
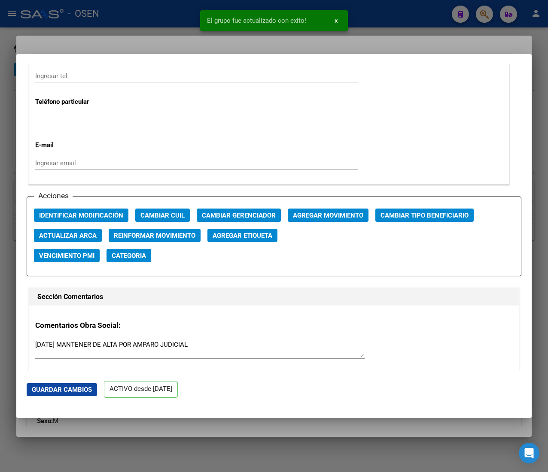
click at [173, 21] on div at bounding box center [274, 236] width 548 height 472
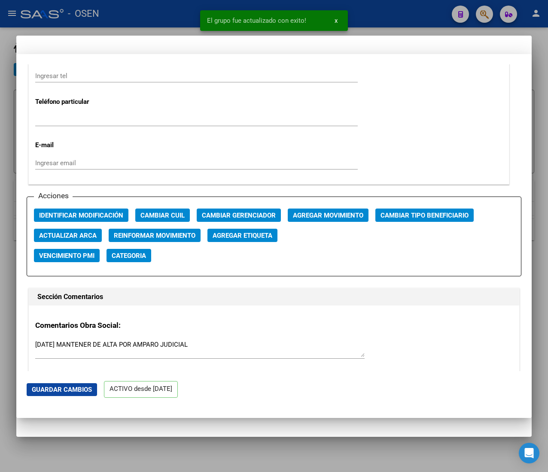
click at [174, 15] on div at bounding box center [274, 236] width 548 height 472
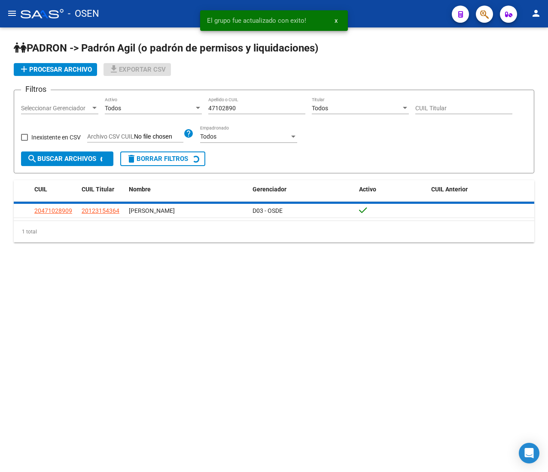
drag, startPoint x: 242, startPoint y: 110, endPoint x: 196, endPoint y: 110, distance: 45.9
click at [196, 110] on div "Filtros Seleccionar Gerenciador Seleccionar Gerenciador Todos Activo 47102890 A…" at bounding box center [274, 124] width 506 height 55
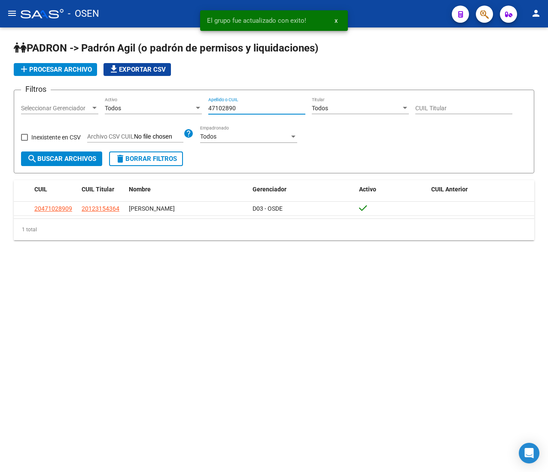
paste input "52363663"
click at [67, 158] on span "search Buscar Archivos" at bounding box center [61, 159] width 69 height 8
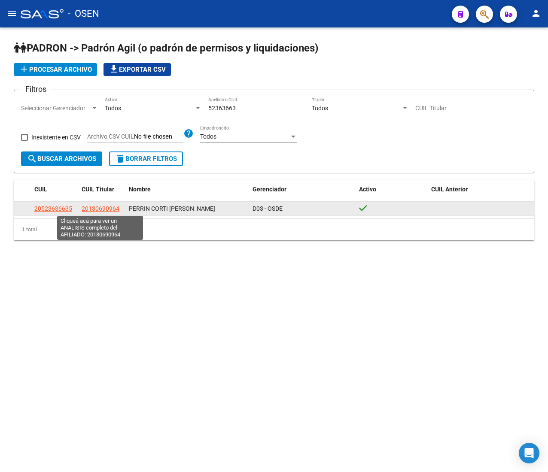
click at [95, 209] on span "20130690964" at bounding box center [101, 208] width 38 height 7
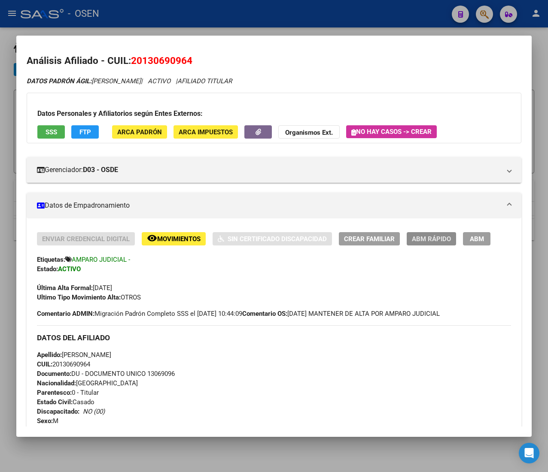
click at [415, 240] on span "ABM Rápido" at bounding box center [431, 239] width 39 height 8
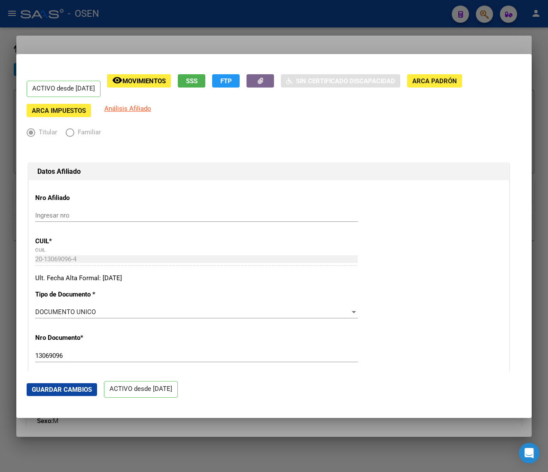
click at [203, 20] on div at bounding box center [274, 236] width 548 height 472
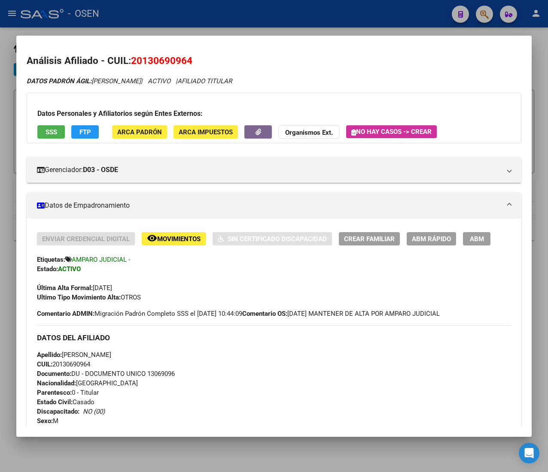
click at [83, 362] on span "CUIL: 20130690964" at bounding box center [63, 365] width 53 height 8
click at [450, 242] on span "ABM Rápido" at bounding box center [431, 239] width 39 height 8
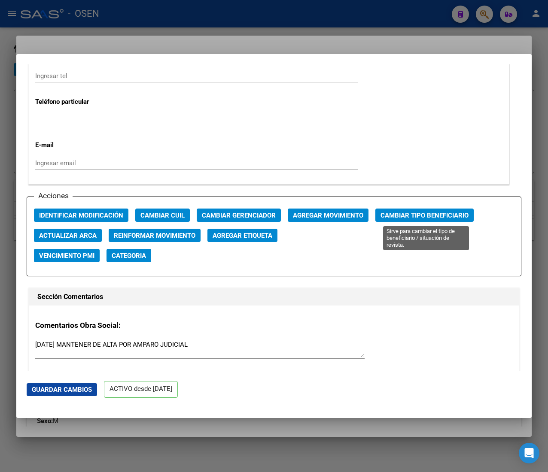
click at [410, 214] on span "Cambiar Tipo Beneficiario" at bounding box center [424, 216] width 88 height 8
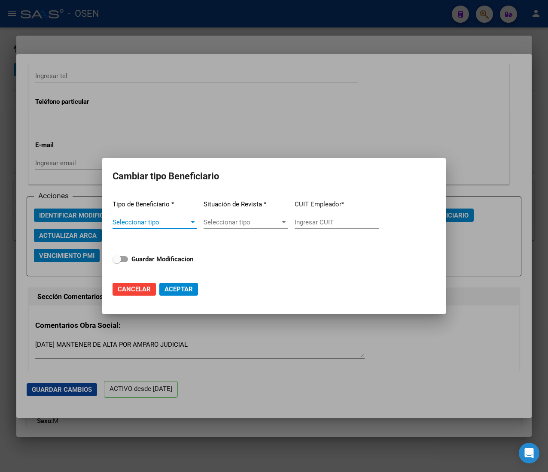
click at [170, 222] on span "Seleccionar tipo" at bounding box center [150, 223] width 76 height 8
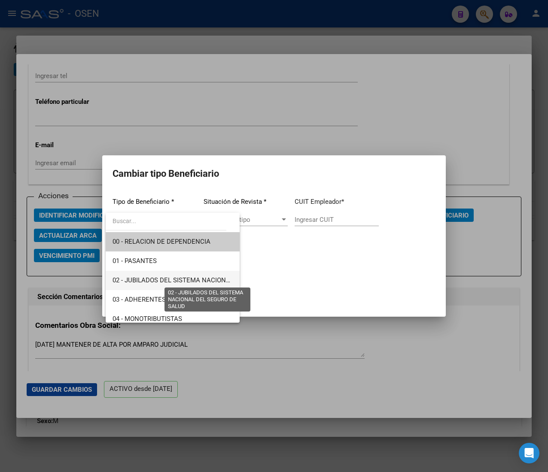
click at [209, 275] on span "02 - JUBILADOS DEL SISTEMA NACIONAL DEL SEGURO DE SALUD" at bounding box center [172, 280] width 120 height 19
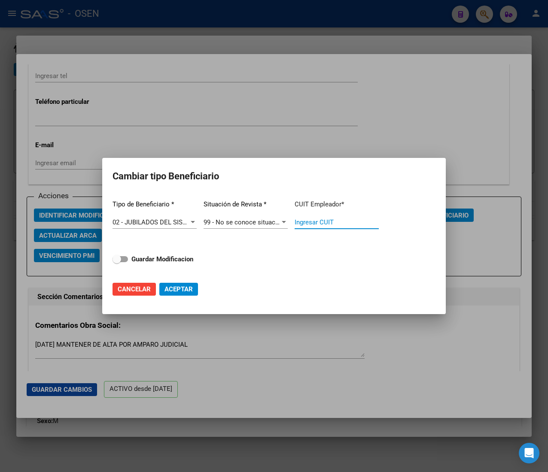
click at [319, 221] on input "Ingresar CUIT" at bounding box center [337, 223] width 84 height 8
paste input "20-13069096-4"
click at [158, 259] on strong "Guardar Modificacion" at bounding box center [162, 259] width 62 height 8
click at [117, 262] on input "Guardar Modificacion" at bounding box center [116, 262] width 0 height 0
click at [188, 289] on span "Aceptar" at bounding box center [178, 290] width 28 height 8
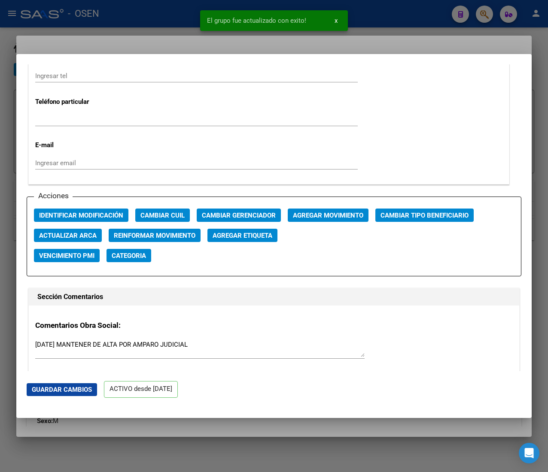
drag, startPoint x: 174, startPoint y: 16, endPoint x: 158, endPoint y: 14, distance: 16.5
click at [173, 17] on div at bounding box center [274, 236] width 548 height 472
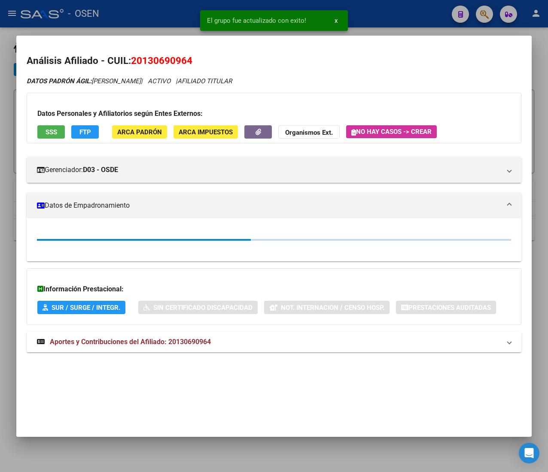
click at [157, 13] on div at bounding box center [274, 236] width 548 height 472
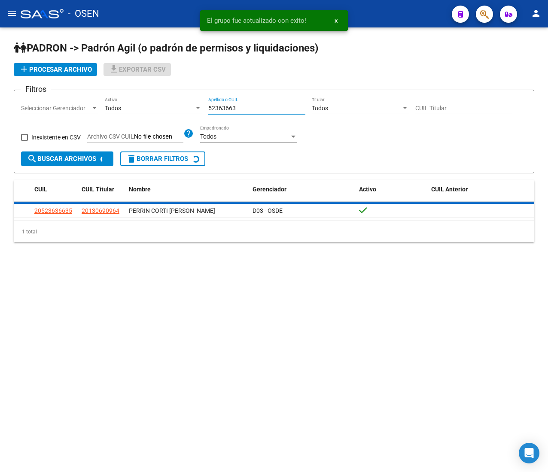
drag, startPoint x: 253, startPoint y: 106, endPoint x: 177, endPoint y: 99, distance: 76.8
click at [182, 99] on div "Filtros Seleccionar Gerenciador Seleccionar Gerenciador Todos Activo 52363663 A…" at bounding box center [274, 124] width 506 height 55
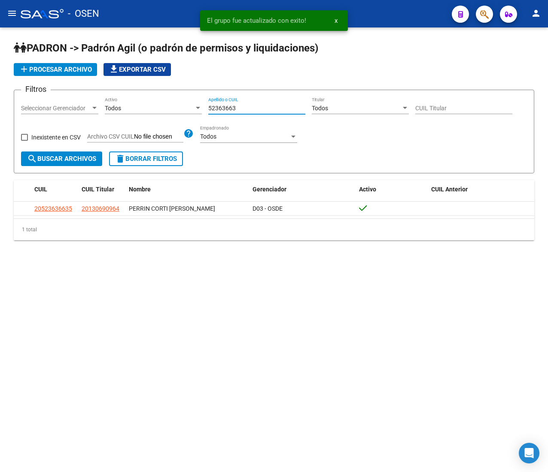
paste input "14695978"
click at [72, 156] on span "search Buscar Archivos" at bounding box center [61, 159] width 69 height 8
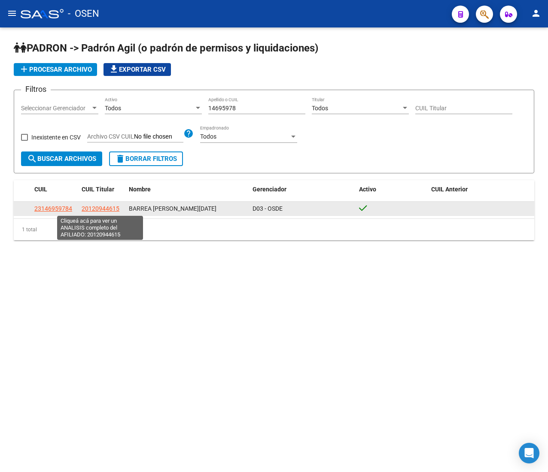
click at [100, 207] on span "20120944615" at bounding box center [101, 208] width 38 height 7
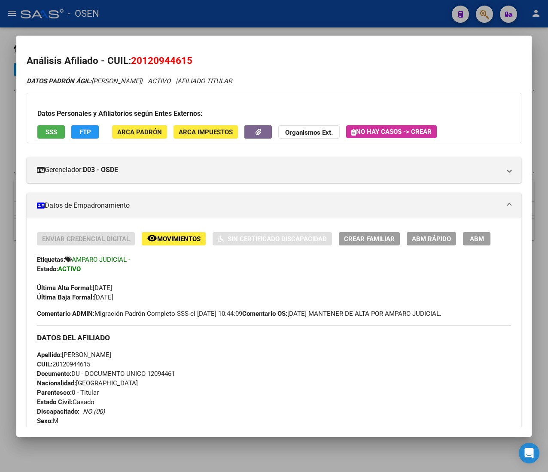
click at [82, 364] on span "CUIL: 20120944615" at bounding box center [63, 365] width 53 height 8
click at [433, 237] on span "ABM Rápido" at bounding box center [431, 239] width 39 height 8
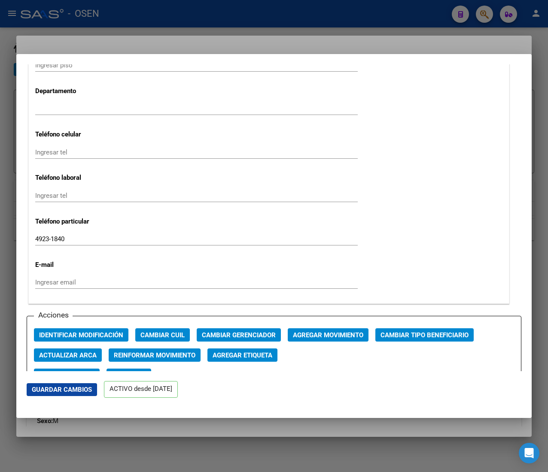
scroll to position [1030, 0]
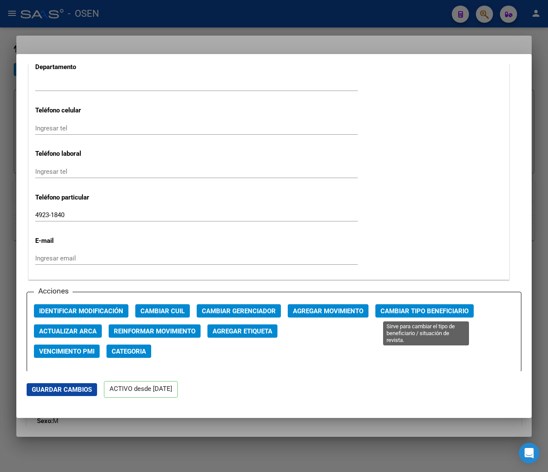
click at [407, 307] on span "Cambiar Tipo Beneficiario" at bounding box center [424, 311] width 88 height 8
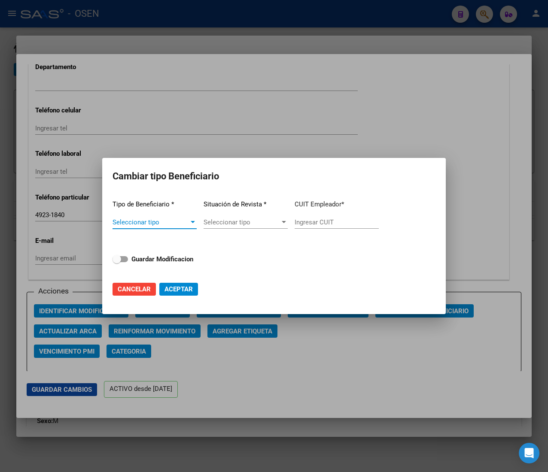
click at [186, 223] on span "Seleccionar tipo" at bounding box center [150, 223] width 76 height 8
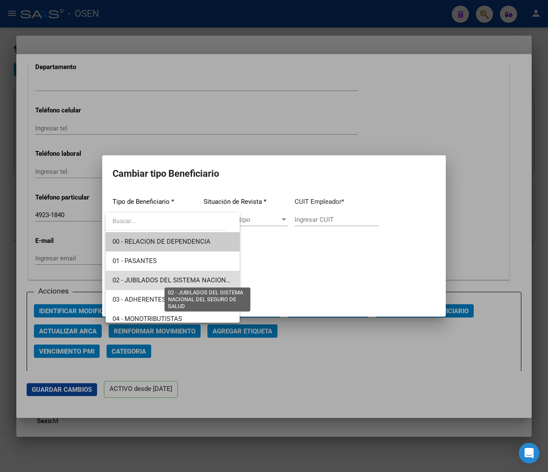
click at [195, 277] on span "02 - JUBILADOS DEL SISTEMA NACIONAL DEL SEGURO DE SALUD" at bounding box center [208, 281] width 192 height 8
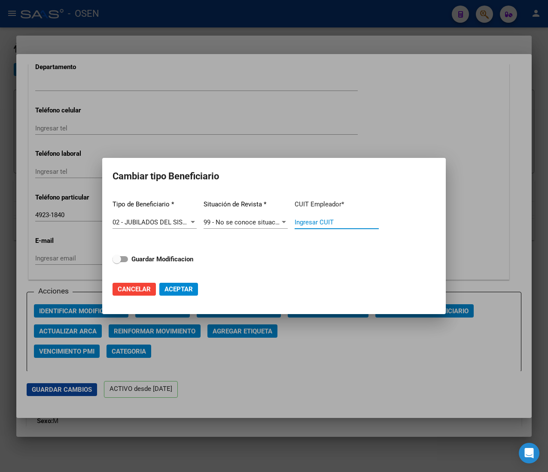
click at [347, 222] on input "Ingresar CUIT" at bounding box center [337, 223] width 84 height 8
paste input "20-12094461-5"
click at [172, 258] on strong "Guardar Modificacion" at bounding box center [162, 259] width 62 height 8
click at [117, 262] on input "Guardar Modificacion" at bounding box center [116, 262] width 0 height 0
click at [176, 288] on span "Aceptar" at bounding box center [178, 290] width 28 height 8
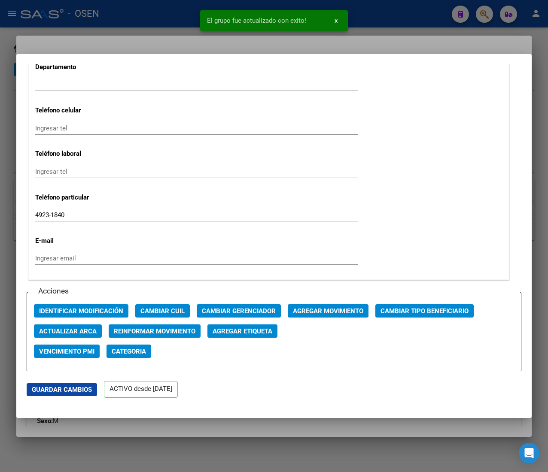
click at [161, 28] on div at bounding box center [274, 236] width 548 height 472
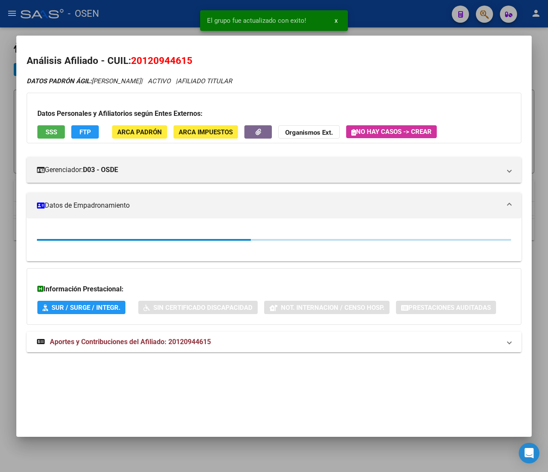
drag, startPoint x: 167, startPoint y: 22, endPoint x: 220, endPoint y: 94, distance: 89.0
click at [167, 22] on div at bounding box center [274, 236] width 548 height 472
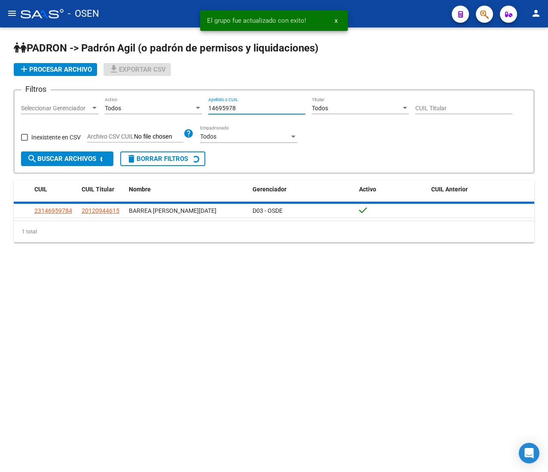
drag, startPoint x: 252, startPoint y: 110, endPoint x: 181, endPoint y: 106, distance: 71.4
click at [186, 106] on div "Filtros Seleccionar Gerenciador Seleccionar Gerenciador Todos Activo 14695978 A…" at bounding box center [274, 124] width 506 height 55
paste input "42410144"
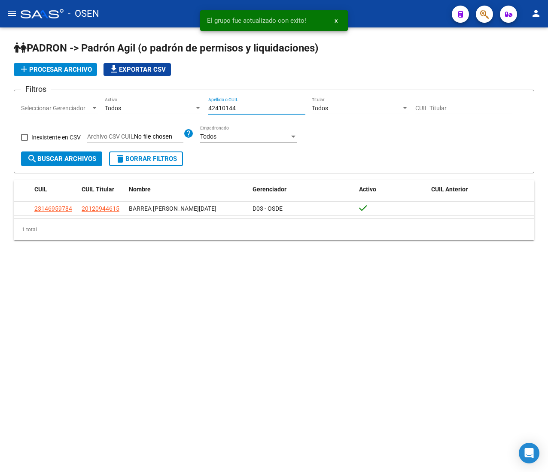
click at [87, 162] on span "search Buscar Archivos" at bounding box center [61, 159] width 69 height 8
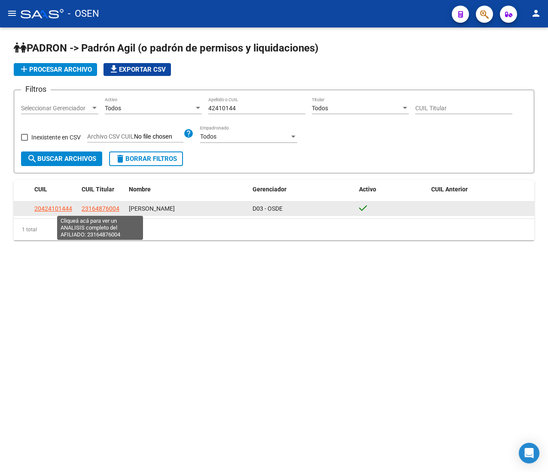
click at [105, 208] on span "23164876004" at bounding box center [101, 208] width 38 height 7
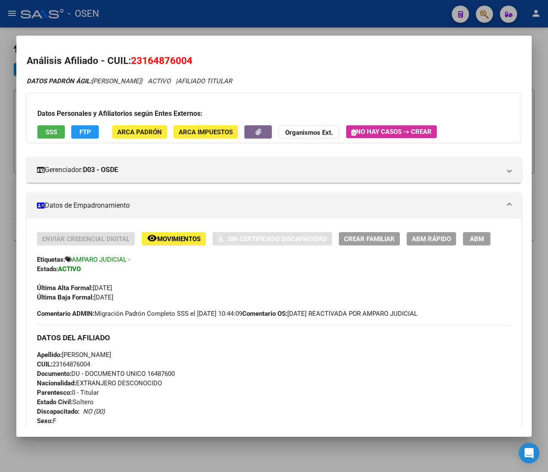
click at [76, 367] on span "CUIL: 23164876004" at bounding box center [63, 365] width 53 height 8
click at [439, 237] on span "ABM Rápido" at bounding box center [431, 239] width 39 height 8
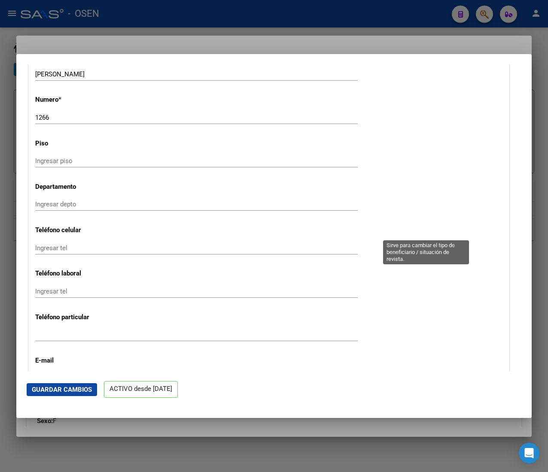
scroll to position [1116, 0]
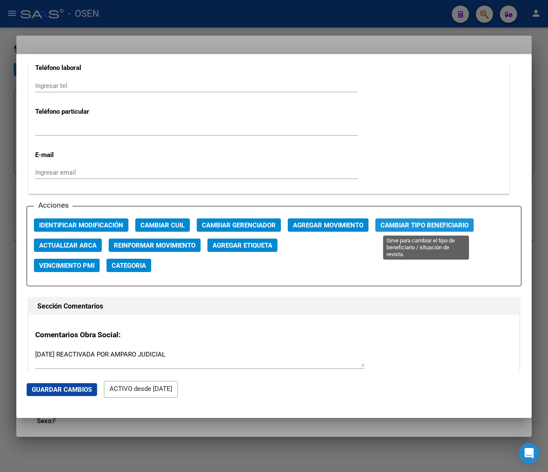
click at [411, 225] on span "Cambiar Tipo Beneficiario" at bounding box center [424, 226] width 88 height 8
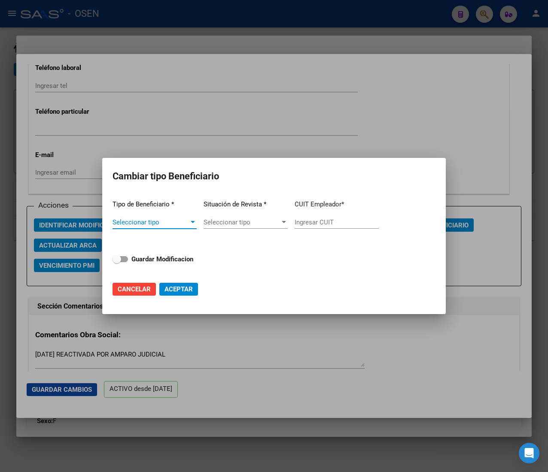
click at [175, 219] on span "Seleccionar tipo" at bounding box center [150, 223] width 76 height 8
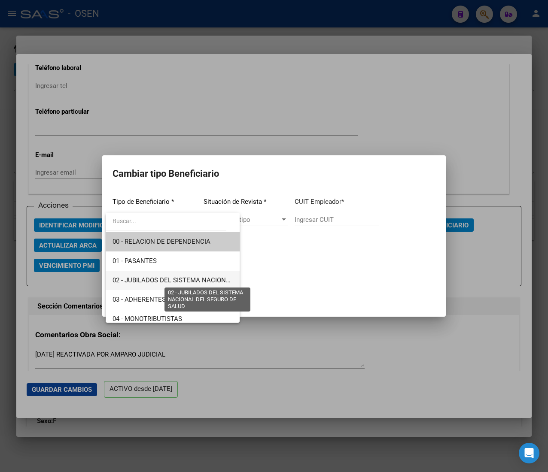
drag, startPoint x: 174, startPoint y: 277, endPoint x: 246, endPoint y: 261, distance: 73.4
click at [175, 277] on span "02 - JUBILADOS DEL SISTEMA NACIONAL DEL SEGURO DE SALUD" at bounding box center [208, 281] width 192 height 8
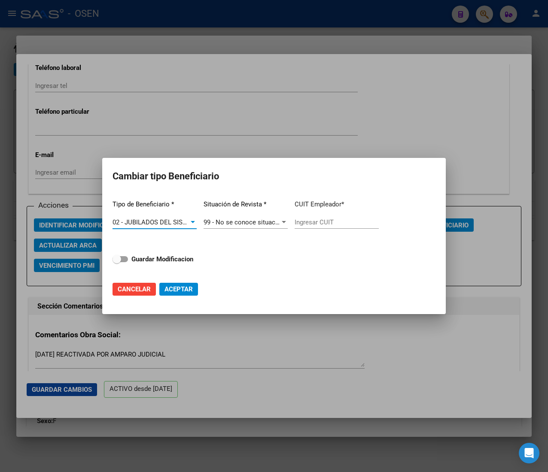
click at [320, 221] on input "Ingresar CUIT" at bounding box center [337, 223] width 84 height 8
paste input "23-16487600-4"
click at [163, 261] on strong "Guardar Modificacion" at bounding box center [162, 259] width 62 height 8
click at [117, 262] on input "Guardar Modificacion" at bounding box center [116, 262] width 0 height 0
click at [177, 288] on span "Aceptar" at bounding box center [178, 290] width 28 height 8
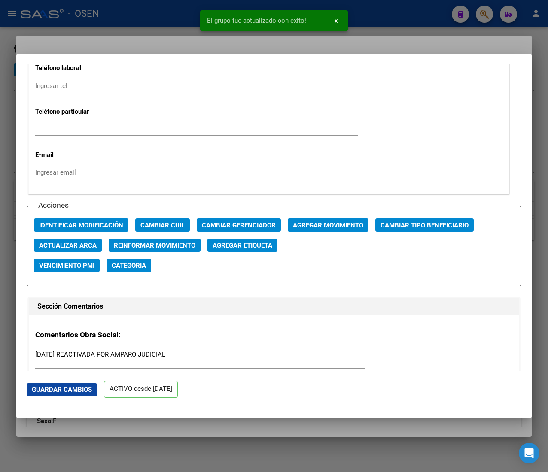
click at [164, 15] on div at bounding box center [274, 236] width 548 height 472
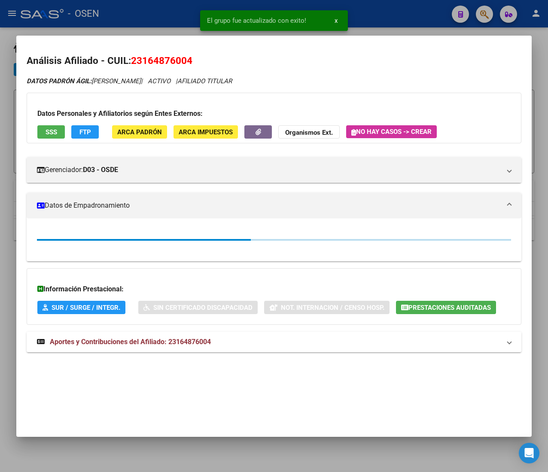
click at [158, 15] on div at bounding box center [274, 236] width 548 height 472
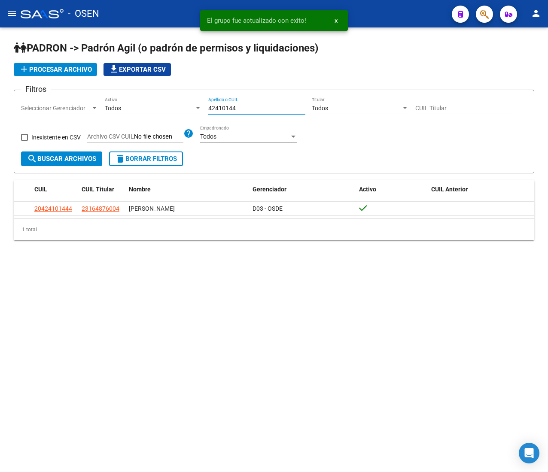
drag, startPoint x: 249, startPoint y: 106, endPoint x: 191, endPoint y: 105, distance: 58.0
click at [196, 105] on div "Filtros Seleccionar Gerenciador Seleccionar Gerenciador Todos Activo 42410144 A…" at bounding box center [274, 124] width 506 height 55
paste input "12890547"
drag, startPoint x: 71, startPoint y: 158, endPoint x: 91, endPoint y: 160, distance: 19.9
click at [71, 157] on span "search Buscar Archivos" at bounding box center [61, 159] width 69 height 8
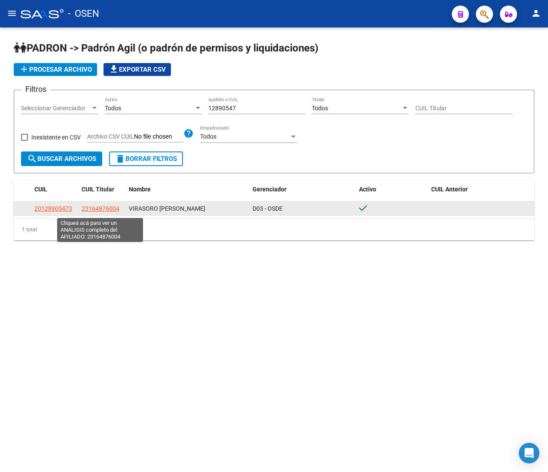
click at [106, 209] on span "23164876004" at bounding box center [101, 208] width 38 height 7
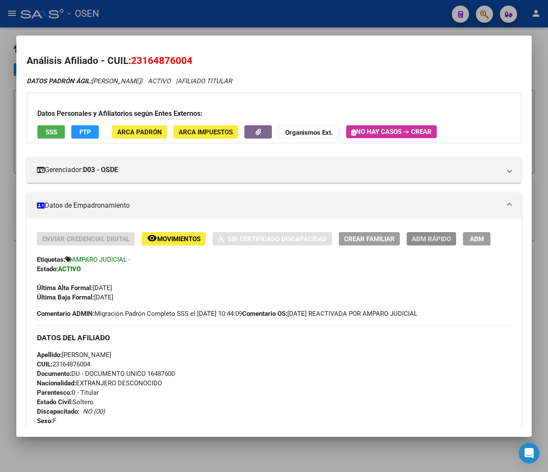
click at [423, 243] on span "ABM Rápido" at bounding box center [431, 239] width 39 height 8
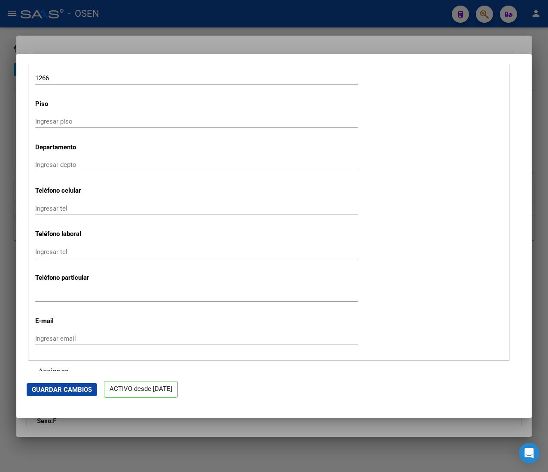
scroll to position [773, 0]
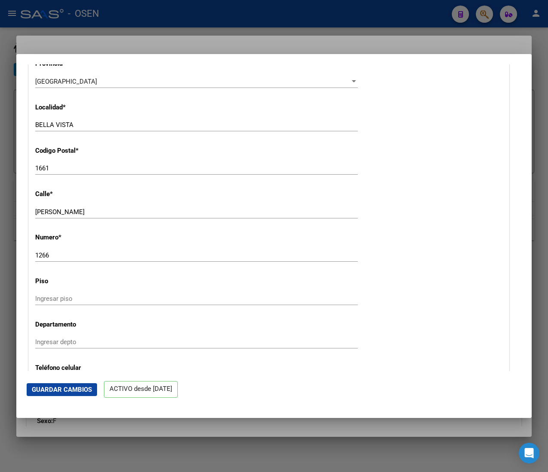
click at [240, 20] on div at bounding box center [274, 236] width 548 height 472
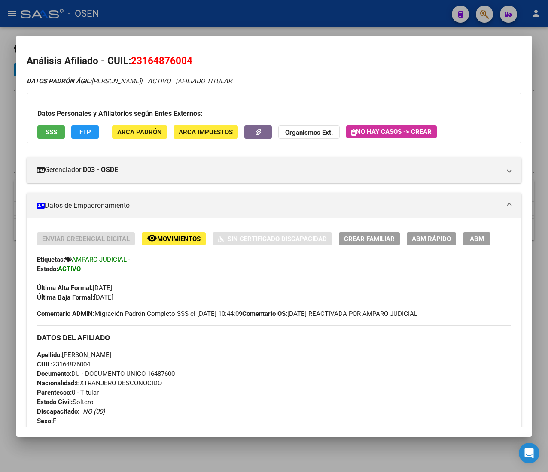
click at [68, 362] on span "CUIL: 23164876004" at bounding box center [63, 365] width 53 height 8
click at [438, 240] on span "ABM Rápido" at bounding box center [431, 239] width 39 height 8
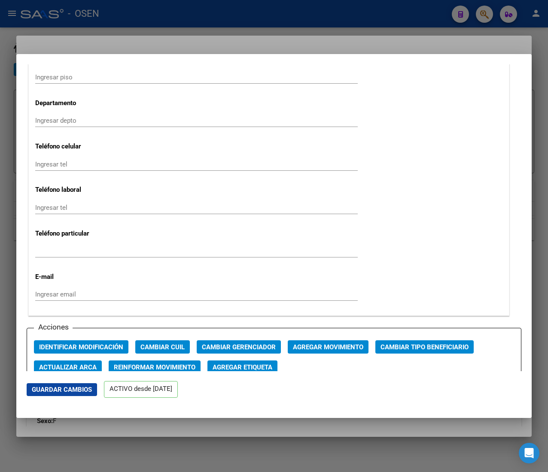
scroll to position [1116, 0]
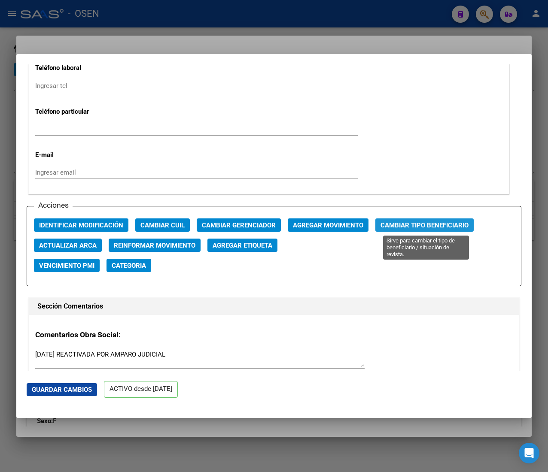
click at [417, 223] on span "Cambiar Tipo Beneficiario" at bounding box center [424, 226] width 88 height 8
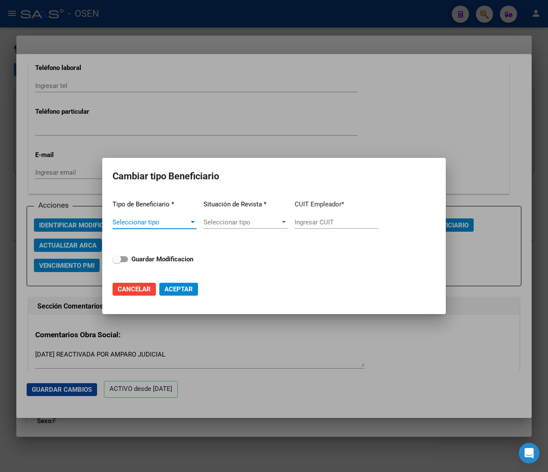
click at [179, 216] on div "Seleccionar tipo Seleccionar tipo" at bounding box center [154, 222] width 84 height 13
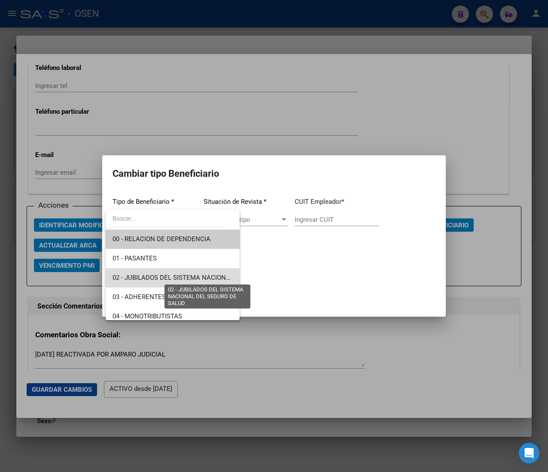
drag, startPoint x: 189, startPoint y: 277, endPoint x: 304, endPoint y: 230, distance: 124.2
click at [190, 278] on span "02 - JUBILADOS DEL SISTEMA NACIONAL DEL SEGURO DE SALUD" at bounding box center [208, 278] width 192 height 8
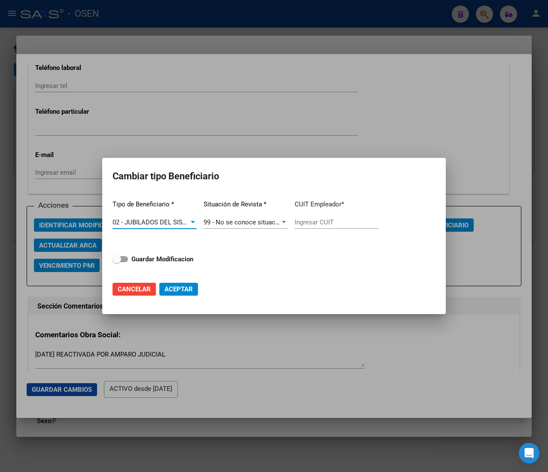
click at [312, 222] on input "Ingresar CUIT" at bounding box center [337, 223] width 84 height 8
paste input "23-16487600-4"
drag, startPoint x: 161, startPoint y: 254, endPoint x: 163, endPoint y: 269, distance: 15.2
click at [161, 254] on span "Guardar Modificacion" at bounding box center [162, 259] width 62 height 10
click at [117, 262] on input "Guardar Modificacion" at bounding box center [116, 262] width 0 height 0
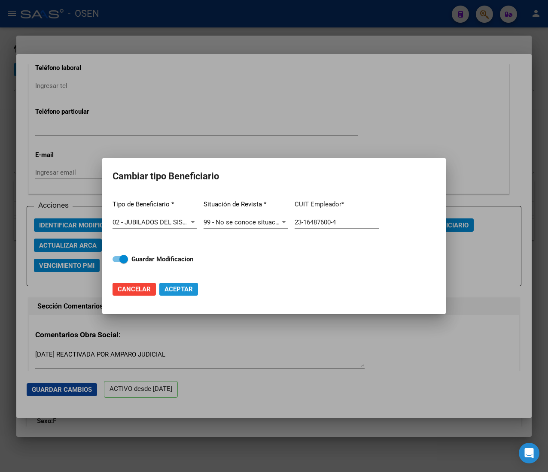
click at [172, 286] on span "Aceptar" at bounding box center [178, 290] width 28 height 8
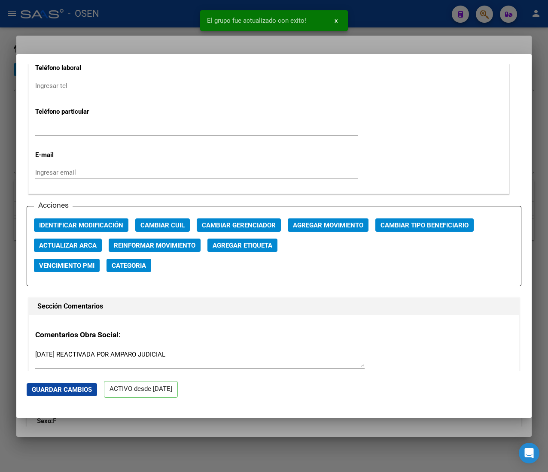
click at [176, 18] on div at bounding box center [274, 236] width 548 height 472
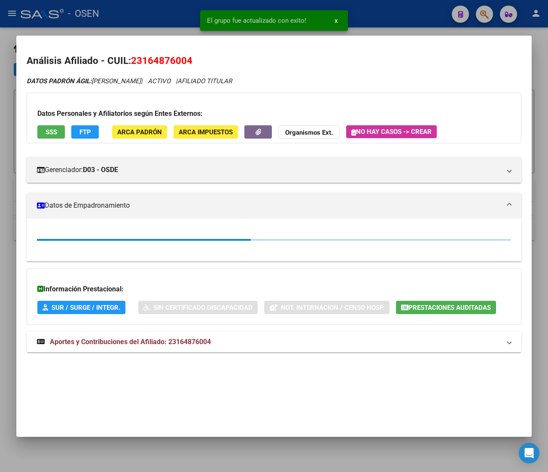
click at [173, 15] on div at bounding box center [274, 236] width 548 height 472
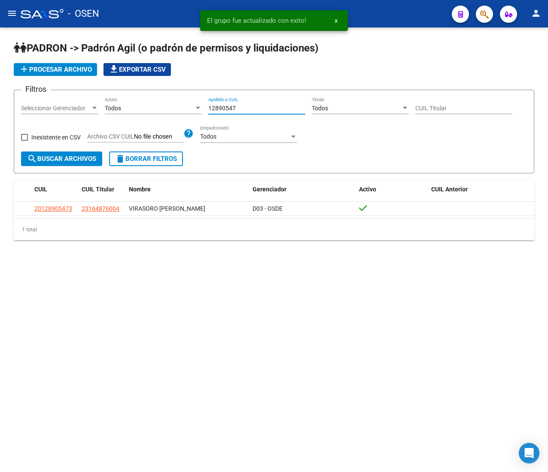
drag, startPoint x: 251, startPoint y: 108, endPoint x: 178, endPoint y: 102, distance: 73.2
click at [178, 102] on div "Filtros Seleccionar Gerenciador Seleccionar Gerenciador Todos Activo 12890547 A…" at bounding box center [274, 124] width 506 height 55
paste input "4310045"
click at [88, 151] on div "Filtros Seleccionar Gerenciador Seleccionar Gerenciador Todos Activo 14310045 A…" at bounding box center [274, 124] width 506 height 55
click at [87, 159] on span "search Buscar Archivos" at bounding box center [61, 159] width 69 height 8
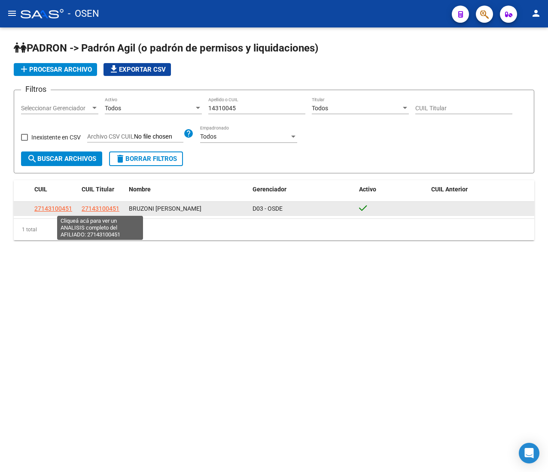
click at [107, 210] on span "27143100451" at bounding box center [101, 208] width 38 height 7
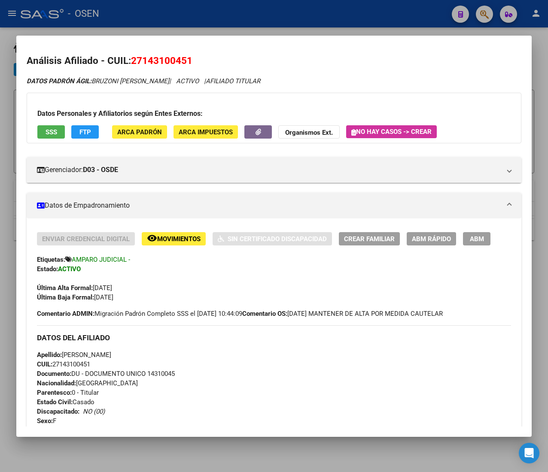
click at [86, 366] on span "CUIL: 27143100451" at bounding box center [63, 365] width 53 height 8
click at [428, 240] on span "ABM Rápido" at bounding box center [431, 239] width 39 height 8
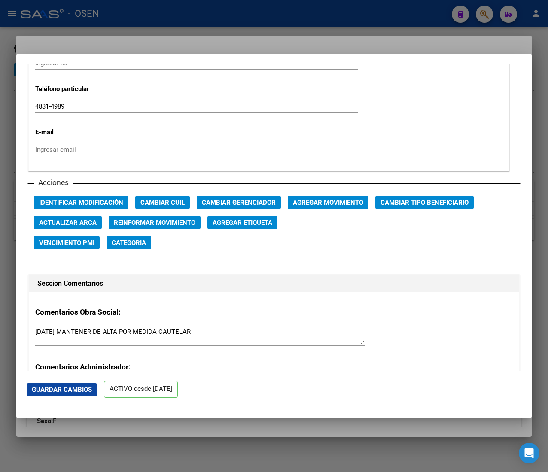
scroll to position [1202, 0]
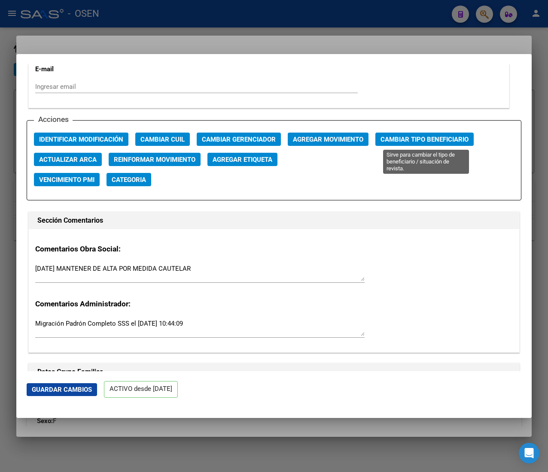
click at [403, 138] on span "Cambiar Tipo Beneficiario" at bounding box center [424, 140] width 88 height 8
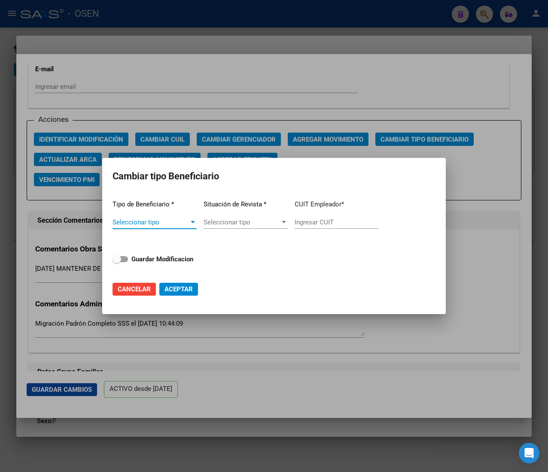
click at [156, 221] on span "Seleccionar tipo" at bounding box center [150, 223] width 76 height 8
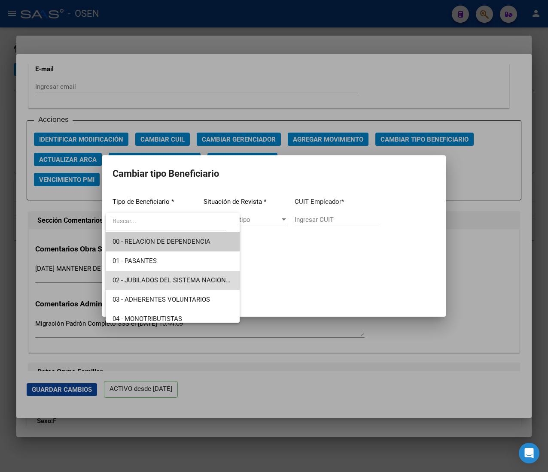
click at [205, 275] on span "02 - JUBILADOS DEL SISTEMA NACIONAL DEL SEGURO DE SALUD" at bounding box center [172, 280] width 120 height 19
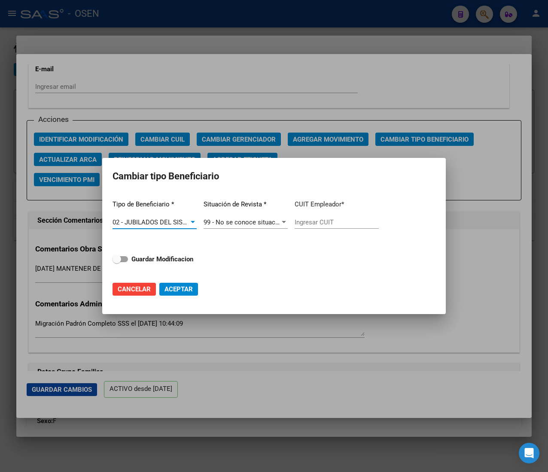
click at [307, 222] on input "Ingresar CUIT" at bounding box center [337, 223] width 84 height 8
paste input "27-14310045-1"
click at [172, 259] on strong "Guardar Modificacion" at bounding box center [162, 259] width 62 height 8
click at [117, 262] on input "Guardar Modificacion" at bounding box center [116, 262] width 0 height 0
click at [183, 286] on span "Aceptar" at bounding box center [178, 290] width 28 height 8
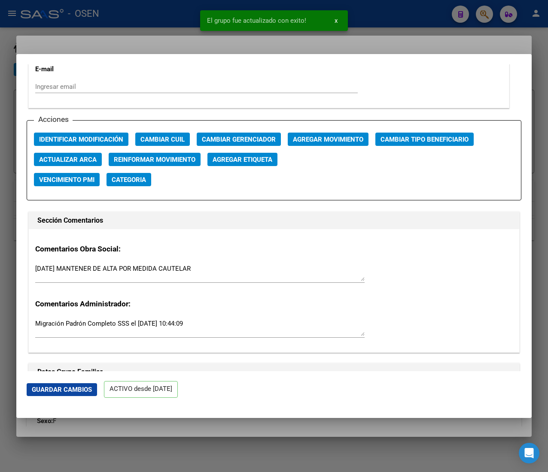
click at [155, 10] on div at bounding box center [274, 236] width 548 height 472
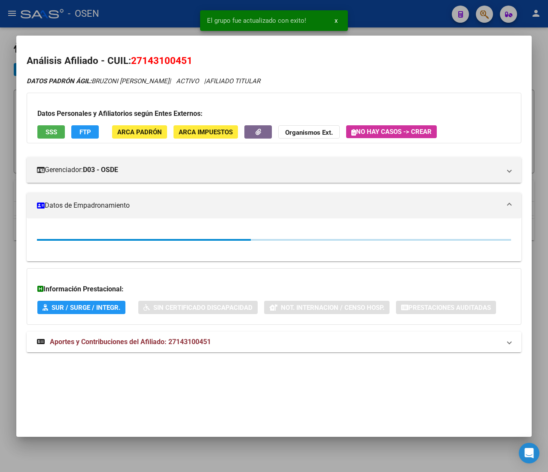
drag, startPoint x: 156, startPoint y: 10, endPoint x: 232, endPoint y: 76, distance: 100.7
click at [157, 10] on div at bounding box center [274, 236] width 548 height 472
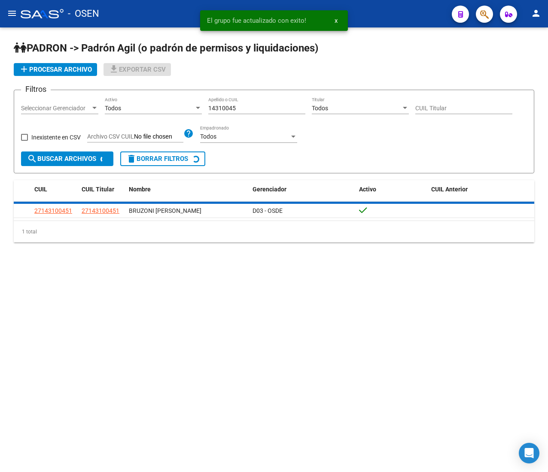
drag, startPoint x: 248, startPoint y: 108, endPoint x: 167, endPoint y: 102, distance: 81.3
click at [167, 102] on div "Filtros Seleccionar Gerenciador Seleccionar Gerenciador Todos Activo 14310045 A…" at bounding box center [274, 124] width 506 height 55
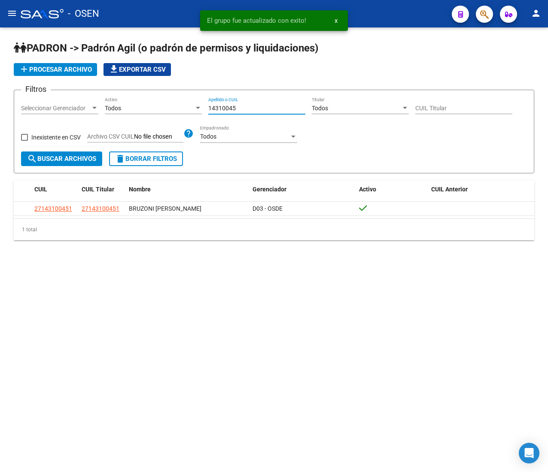
paste input "27143100451"
drag, startPoint x: 268, startPoint y: 109, endPoint x: 182, endPoint y: 104, distance: 86.5
click at [185, 104] on div "Filtros Seleccionar Gerenciador Seleccionar Gerenciador Todos Activo 2714310045…" at bounding box center [274, 124] width 506 height 55
paste input
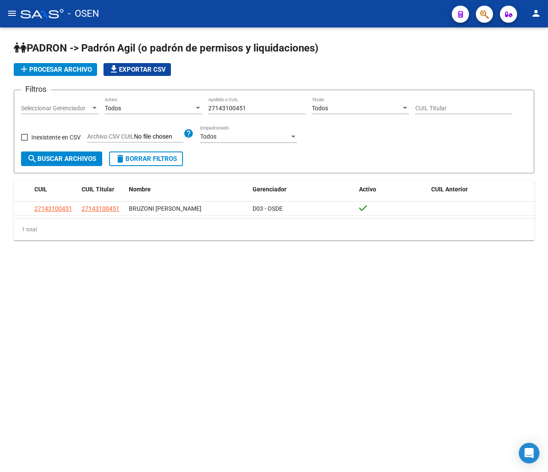
drag, startPoint x: 255, startPoint y: 104, endPoint x: 166, endPoint y: 100, distance: 89.4
click at [167, 100] on div "Filtros Seleccionar Gerenciador Seleccionar Gerenciador Todos Activo 2714310045…" at bounding box center [274, 124] width 506 height 55
drag, startPoint x: 237, startPoint y: 108, endPoint x: 131, endPoint y: 102, distance: 106.2
click at [131, 102] on div "Filtros Seleccionar Gerenciador Seleccionar Gerenciador Todos Activo 2714310045…" at bounding box center [274, 124] width 506 height 55
paste input "1789395"
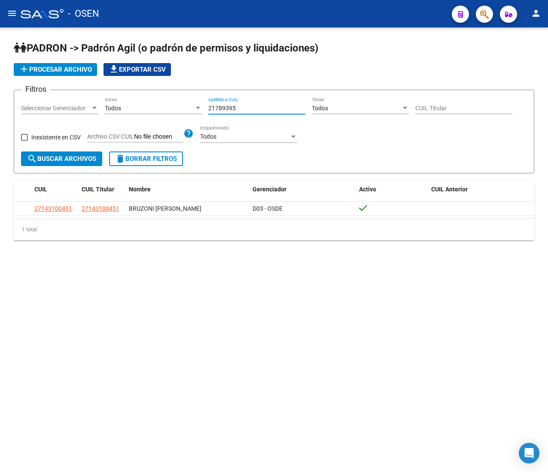
click at [85, 152] on button "search Buscar Archivos" at bounding box center [61, 159] width 81 height 15
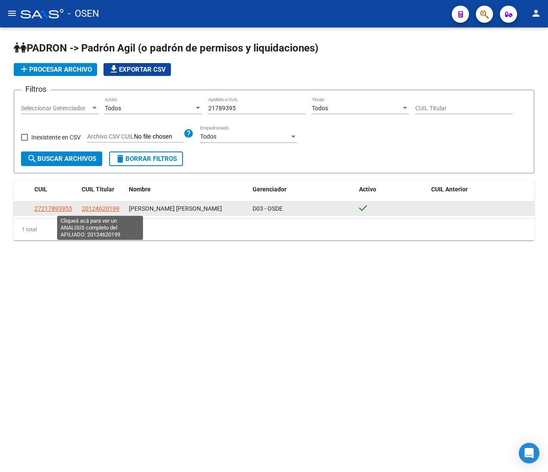
click at [92, 210] on span "20124620199" at bounding box center [101, 208] width 38 height 7
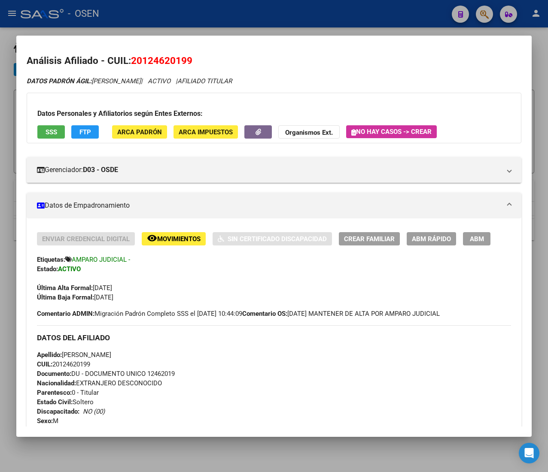
click at [83, 365] on span "CUIL: 20124620199" at bounding box center [63, 365] width 53 height 8
click at [441, 235] on span "ABM Rápido" at bounding box center [431, 239] width 39 height 8
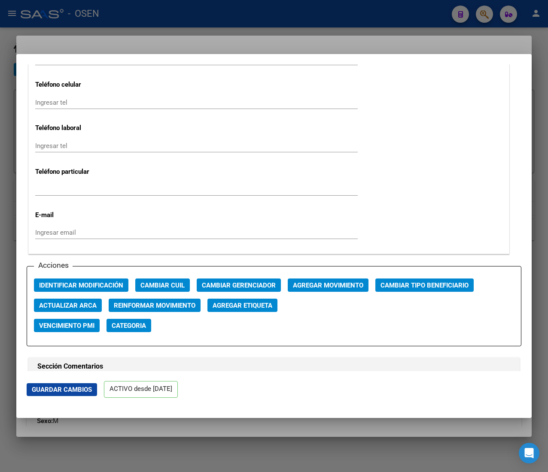
scroll to position [1116, 0]
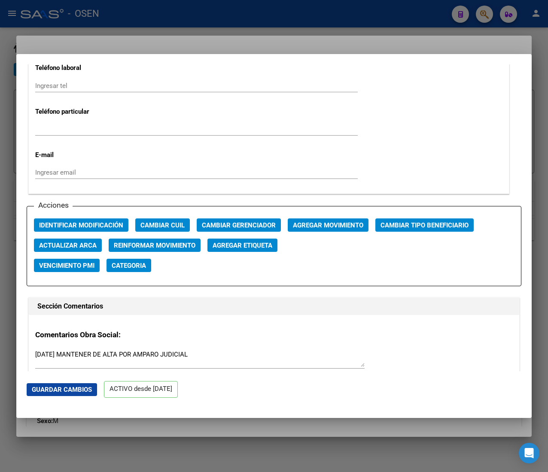
click at [399, 228] on span "Cambiar Tipo Beneficiario" at bounding box center [424, 226] width 88 height 8
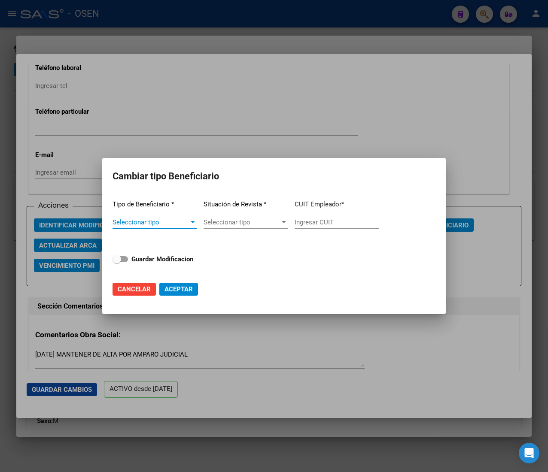
click at [176, 219] on span "Seleccionar tipo" at bounding box center [150, 223] width 76 height 8
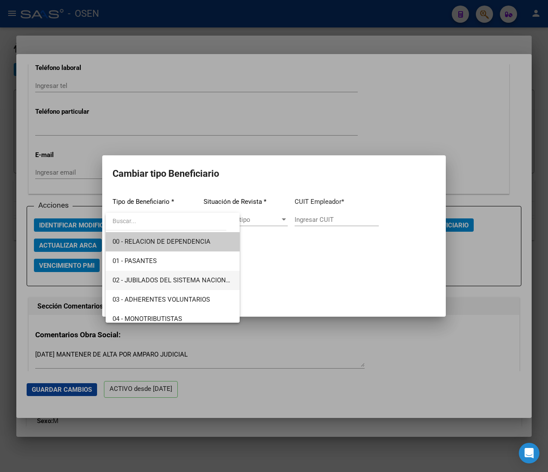
click at [180, 277] on span "02 - JUBILADOS DEL SISTEMA NACIONAL DEL SEGURO DE SALUD" at bounding box center [208, 281] width 192 height 8
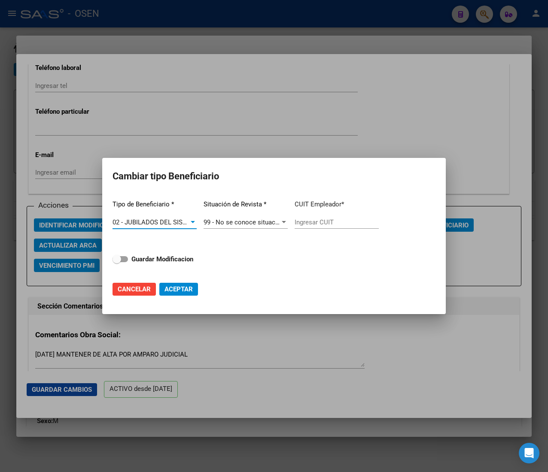
click at [315, 221] on input "Ingresar CUIT" at bounding box center [337, 223] width 84 height 8
paste input "20-12462019-9"
click at [169, 261] on strong "Guardar Modificacion" at bounding box center [162, 259] width 62 height 8
click at [117, 262] on input "Guardar Modificacion" at bounding box center [116, 262] width 0 height 0
click at [189, 289] on span "Aceptar" at bounding box center [178, 290] width 28 height 8
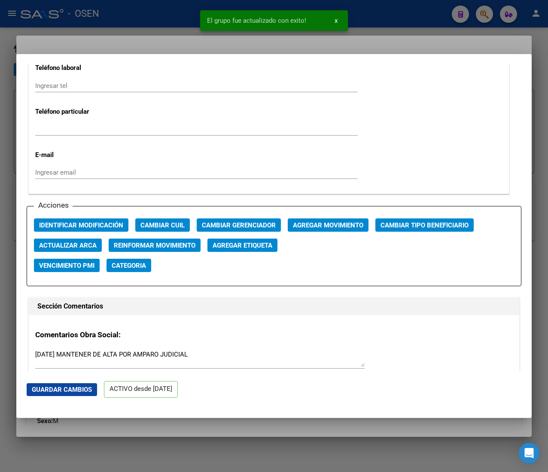
click at [143, 21] on div at bounding box center [274, 236] width 548 height 472
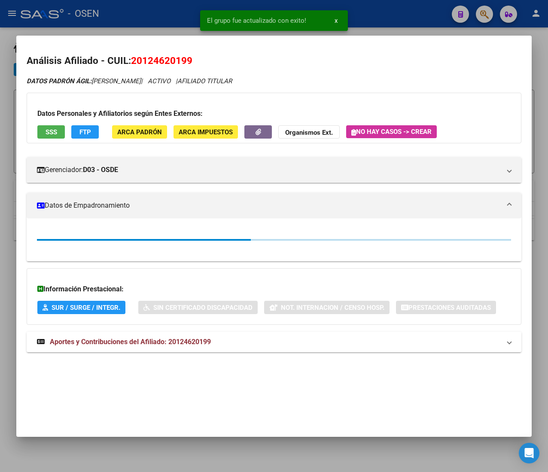
click at [143, 18] on div at bounding box center [274, 236] width 548 height 472
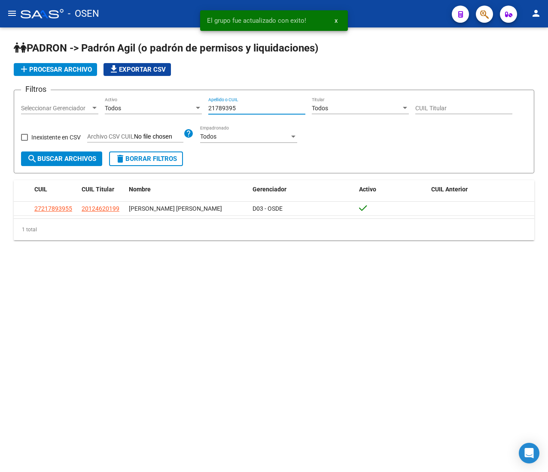
drag, startPoint x: 250, startPoint y: 108, endPoint x: 177, endPoint y: 103, distance: 73.1
click at [182, 99] on div "Filtros Seleccionar Gerenciador Seleccionar Gerenciador Todos Activo 21789395 A…" at bounding box center [274, 124] width 506 height 55
paste input "12462019"
click at [71, 156] on span "search Buscar Archivos" at bounding box center [61, 159] width 69 height 8
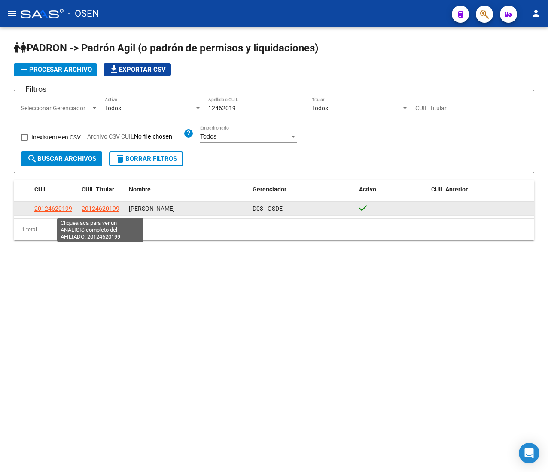
click at [106, 208] on span "20124620199" at bounding box center [101, 208] width 38 height 7
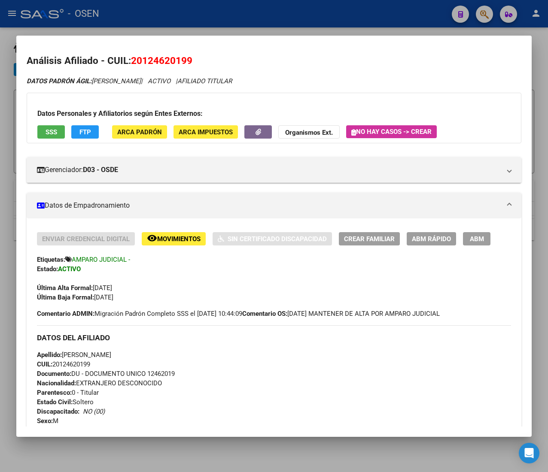
click at [77, 362] on span "CUIL: 20124620199" at bounding box center [63, 365] width 53 height 8
click at [78, 362] on span "CUIL: 20124620199" at bounding box center [63, 365] width 53 height 8
click at [442, 235] on span "ABM Rápido" at bounding box center [431, 239] width 39 height 8
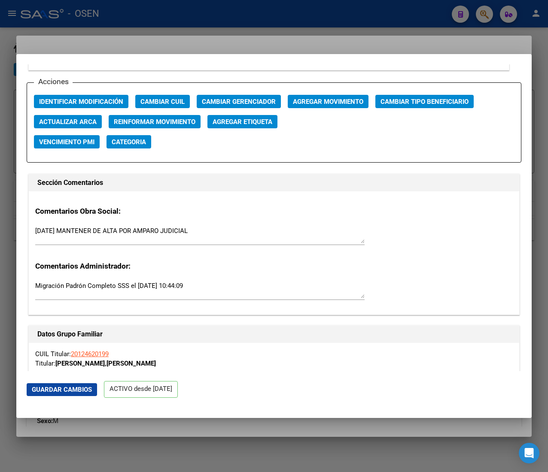
scroll to position [1202, 0]
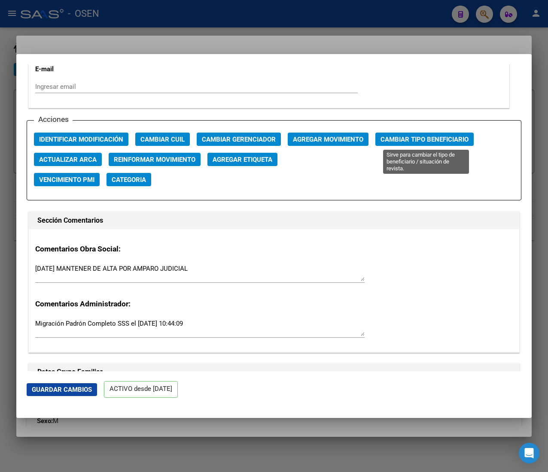
click at [420, 139] on span "Cambiar Tipo Beneficiario" at bounding box center [424, 140] width 88 height 8
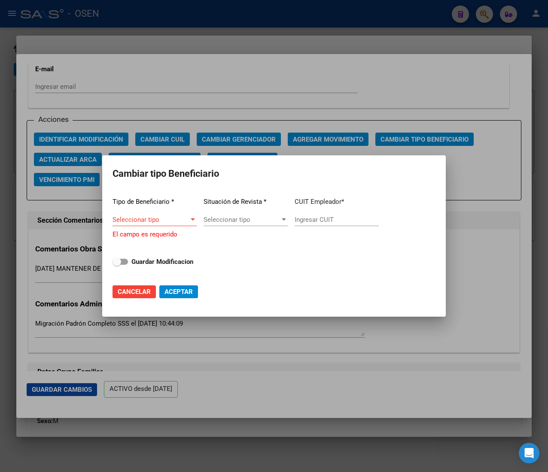
click at [174, 215] on app-drop-down-list "Tipo de Beneficiario * Seleccionar tipo Seleccionar tipo El campo es requerido" at bounding box center [154, 215] width 84 height 49
click at [181, 220] on span "Seleccionar tipo" at bounding box center [150, 220] width 76 height 8
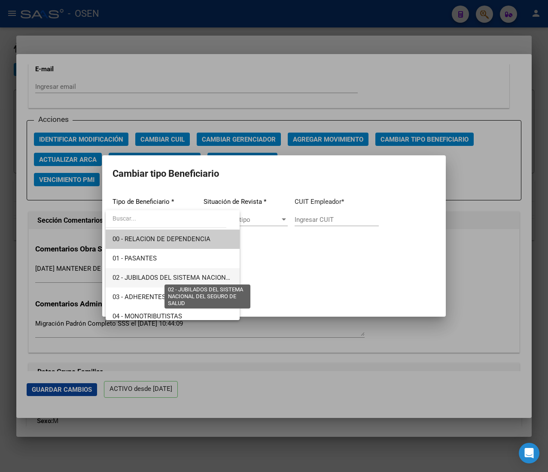
click at [194, 274] on span "02 - JUBILADOS DEL SISTEMA NACIONAL DEL SEGURO DE SALUD" at bounding box center [208, 278] width 192 height 8
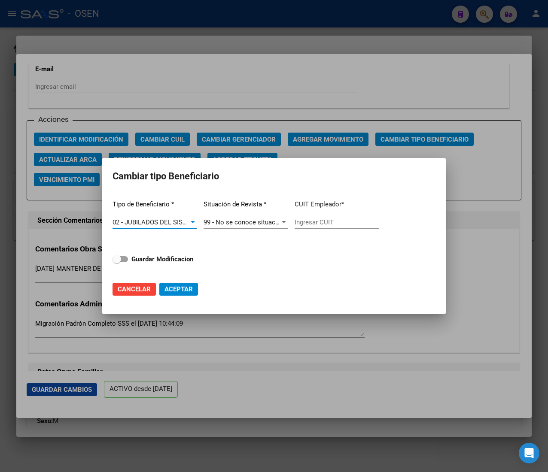
click at [307, 219] on input "Ingresar CUIT" at bounding box center [337, 223] width 84 height 8
paste input "20-12462019-9"
click at [170, 258] on strong "Guardar Modificacion" at bounding box center [162, 259] width 62 height 8
click at [117, 262] on input "Guardar Modificacion" at bounding box center [116, 262] width 0 height 0
click at [179, 291] on span "Aceptar" at bounding box center [178, 290] width 28 height 8
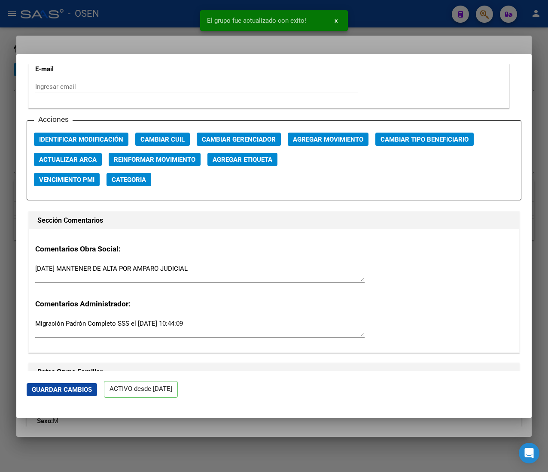
click at [157, 15] on div at bounding box center [274, 236] width 548 height 472
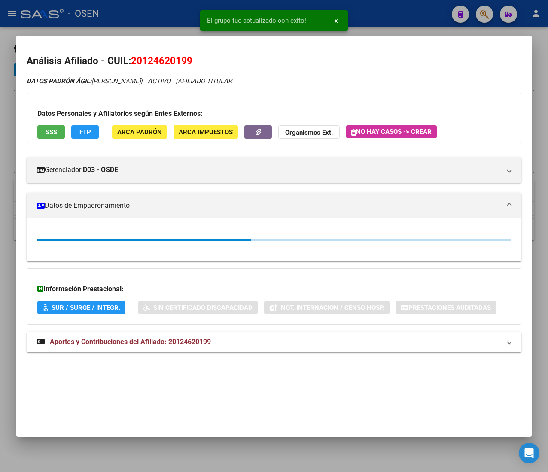
click at [164, 10] on div at bounding box center [274, 236] width 548 height 472
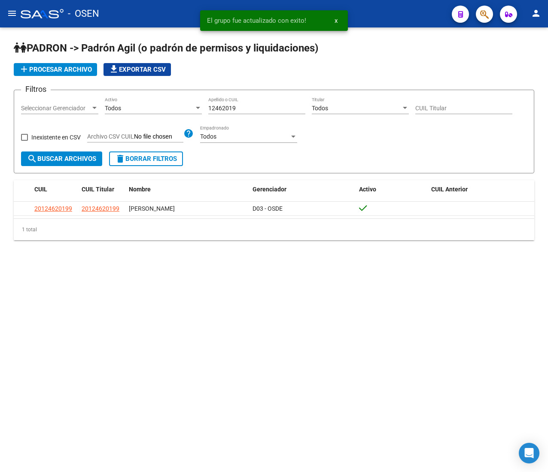
drag, startPoint x: 246, startPoint y: 107, endPoint x: 195, endPoint y: 104, distance: 51.2
click at [200, 106] on div "Filtros Seleccionar Gerenciador Seleccionar Gerenciador Todos Activo 12462019 A…" at bounding box center [274, 124] width 506 height 55
paste input "2042365"
click at [75, 157] on span "search Buscar Archivos" at bounding box center [61, 159] width 69 height 8
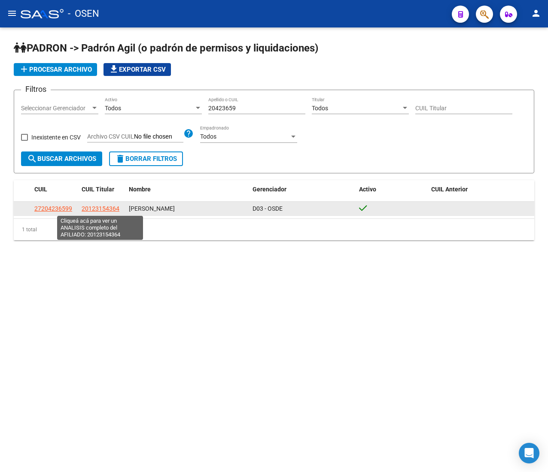
click at [102, 211] on span "20123154364" at bounding box center [101, 208] width 38 height 7
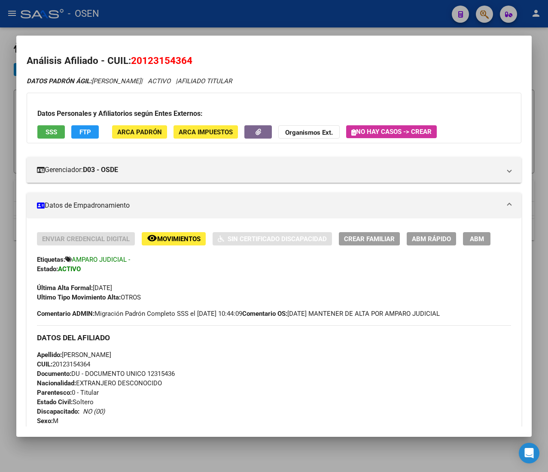
click at [79, 360] on div "Apellido: GUSTAVO EDUARDO LOPEZ CUIL: 20123154364 Documento: DU - DOCUMENTO UNI…" at bounding box center [274, 397] width 474 height 94
click at [79, 363] on span "CUIL: 20123154364" at bounding box center [63, 365] width 53 height 8
click at [79, 364] on span "CUIL: 20123154364" at bounding box center [63, 365] width 53 height 8
click at [422, 234] on button "ABM Rápido" at bounding box center [431, 238] width 49 height 13
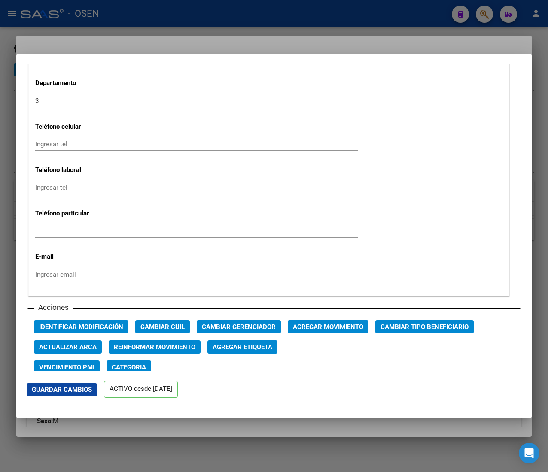
scroll to position [1030, 0]
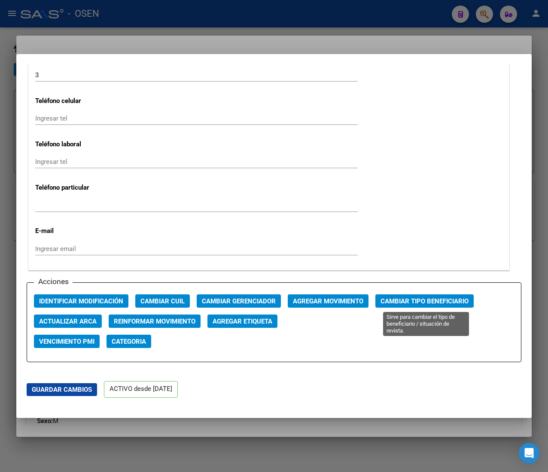
click at [442, 301] on span "Cambiar Tipo Beneficiario" at bounding box center [424, 302] width 88 height 8
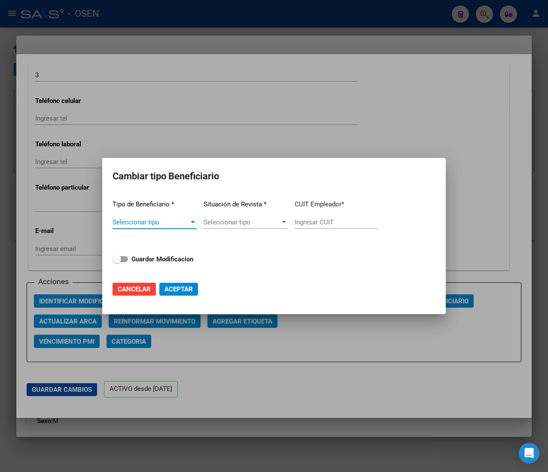
click at [173, 225] on span "Seleccionar tipo" at bounding box center [150, 223] width 76 height 8
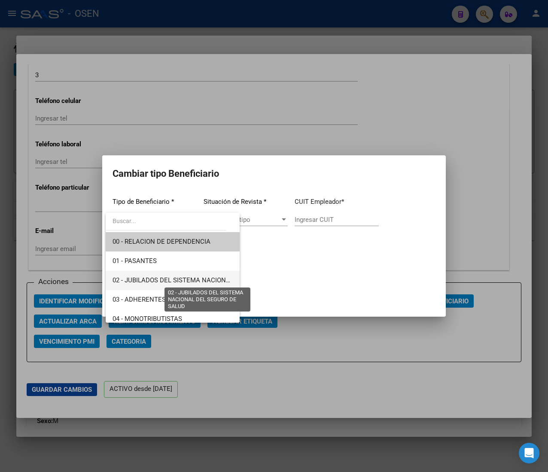
click at [200, 282] on span "02 - JUBILADOS DEL SISTEMA NACIONAL DEL SEGURO DE SALUD" at bounding box center [208, 281] width 192 height 8
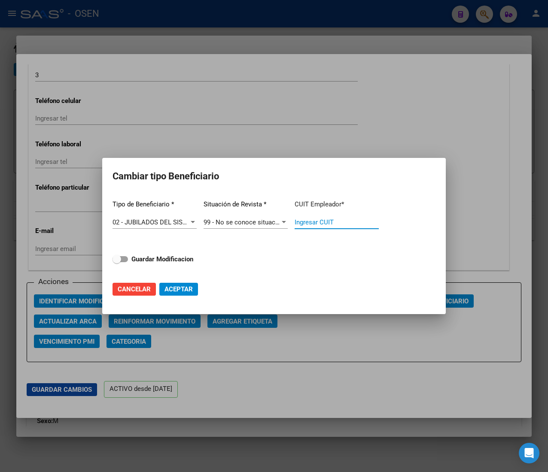
click at [318, 221] on input "Ingresar CUIT" at bounding box center [337, 223] width 84 height 8
paste input "20-12315436-4"
click at [173, 260] on strong "Guardar Modificacion" at bounding box center [162, 259] width 62 height 8
click at [117, 262] on input "Guardar Modificacion" at bounding box center [116, 262] width 0 height 0
click at [178, 289] on span "Aceptar" at bounding box center [178, 290] width 28 height 8
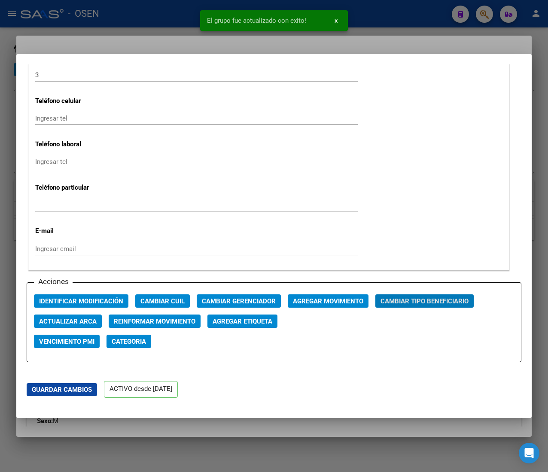
click at [167, 20] on div at bounding box center [274, 236] width 548 height 472
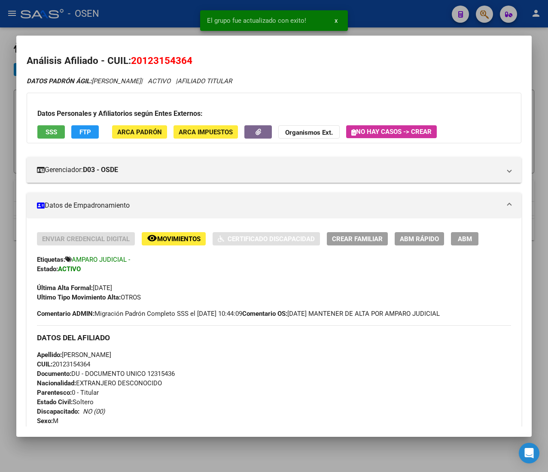
click at [162, 14] on div at bounding box center [274, 236] width 548 height 472
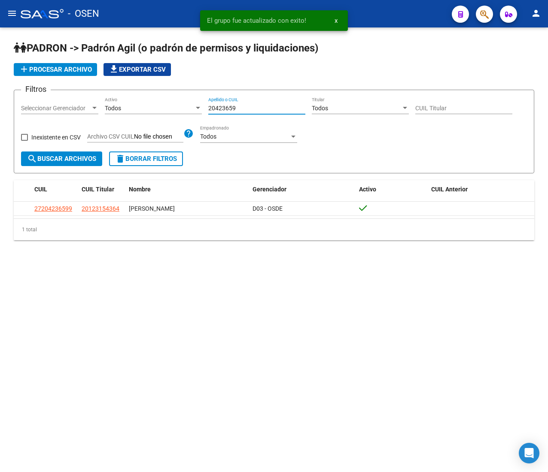
drag, startPoint x: 251, startPoint y: 107, endPoint x: 185, endPoint y: 106, distance: 65.3
click at [186, 106] on div "Filtros Seleccionar Gerenciador Seleccionar Gerenciador Todos Activo 20423659 A…" at bounding box center [274, 124] width 506 height 55
paste input "17367130"
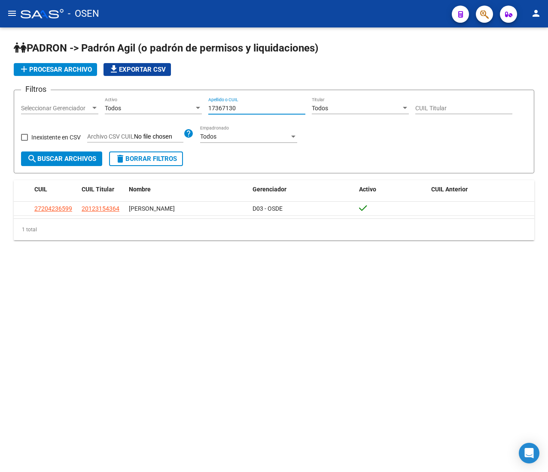
click at [88, 161] on span "search Buscar Archivos" at bounding box center [61, 159] width 69 height 8
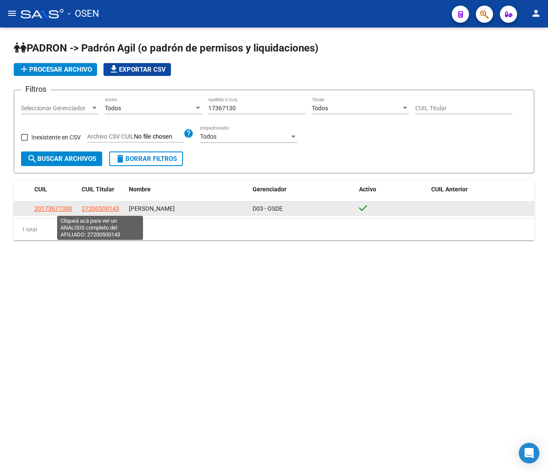
click at [111, 207] on span "27200500143" at bounding box center [101, 208] width 38 height 7
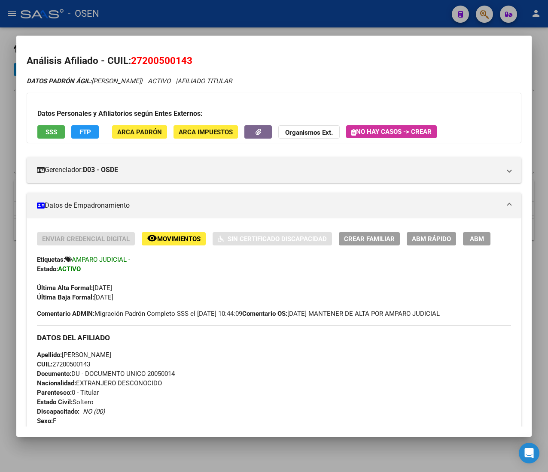
click at [86, 359] on span "Apellido: LAURA FERNANDA GONZALEZ" at bounding box center [74, 355] width 74 height 8
click at [84, 363] on span "CUIL: 27200500143" at bounding box center [63, 365] width 53 height 8
click at [435, 241] on span "ABM Rápido" at bounding box center [431, 239] width 39 height 8
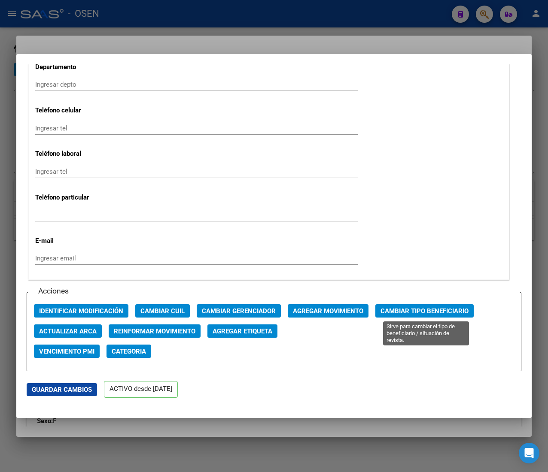
click at [428, 317] on button "Cambiar Tipo Beneficiario" at bounding box center [424, 310] width 98 height 13
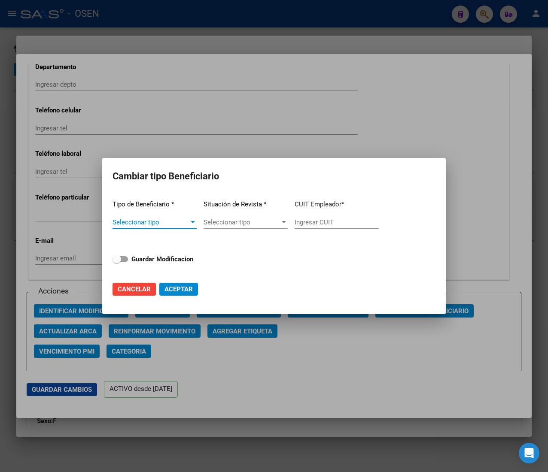
click at [183, 220] on span "Seleccionar tipo" at bounding box center [150, 223] width 76 height 8
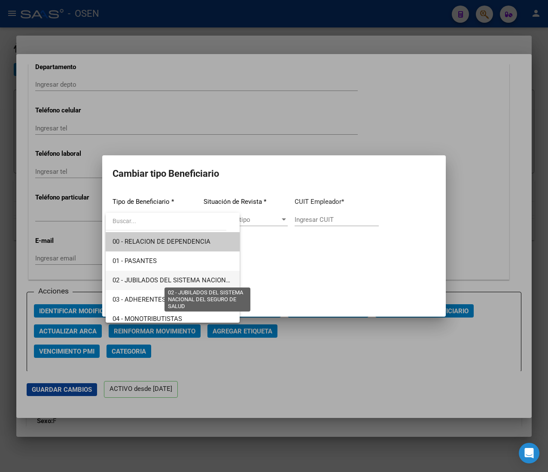
click at [188, 277] on span "02 - JUBILADOS DEL SISTEMA NACIONAL DEL SEGURO DE SALUD" at bounding box center [208, 281] width 192 height 8
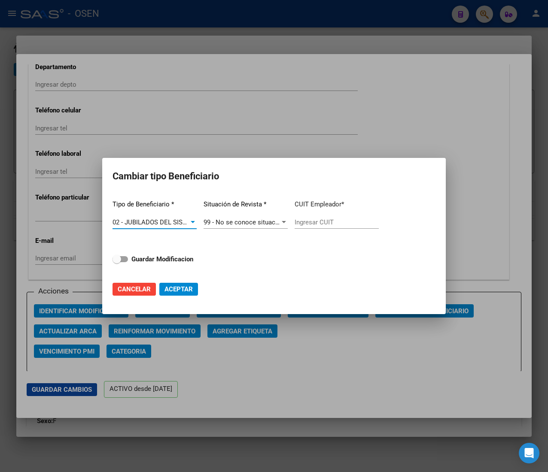
click at [314, 222] on input "Ingresar CUIT" at bounding box center [337, 223] width 84 height 8
paste input "27-20050014-3"
click at [131, 257] on strong "Guardar Modificacion" at bounding box center [162, 259] width 62 height 8
click at [117, 262] on input "Guardar Modificacion" at bounding box center [116, 262] width 0 height 0
click at [173, 286] on span "Aceptar" at bounding box center [178, 290] width 28 height 8
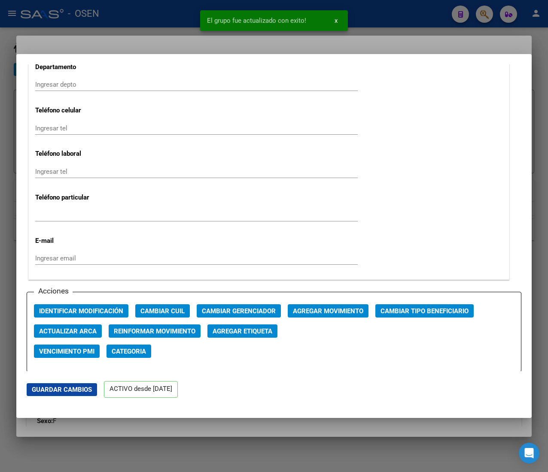
click at [146, 24] on div at bounding box center [274, 236] width 548 height 472
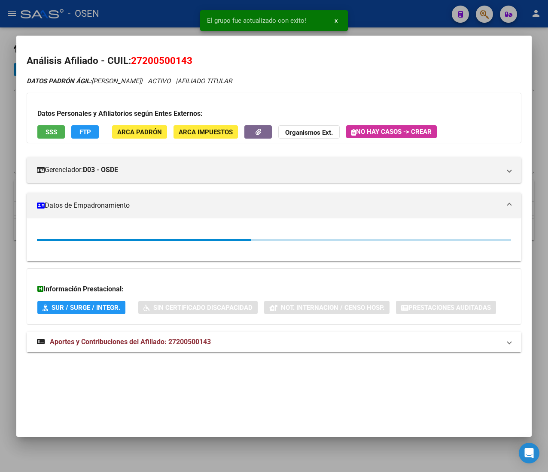
drag, startPoint x: 154, startPoint y: 14, endPoint x: 171, endPoint y: 26, distance: 21.0
click at [155, 14] on div at bounding box center [274, 236] width 548 height 472
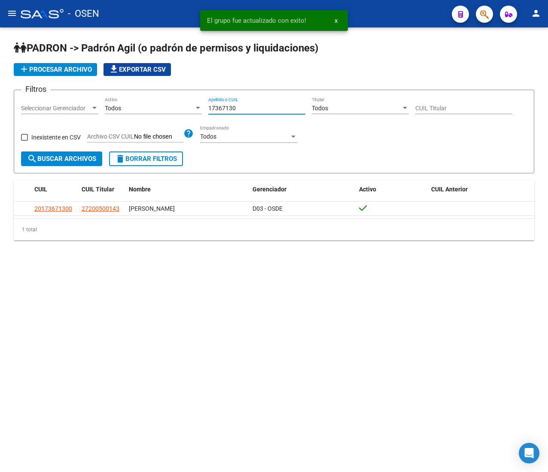
drag, startPoint x: 253, startPoint y: 108, endPoint x: 148, endPoint y: 103, distance: 104.9
click at [152, 104] on div "Filtros Seleccionar Gerenciador Seleccionar Gerenciador Todos Activo 17367130 A…" at bounding box center [274, 124] width 506 height 55
paste input "41835031"
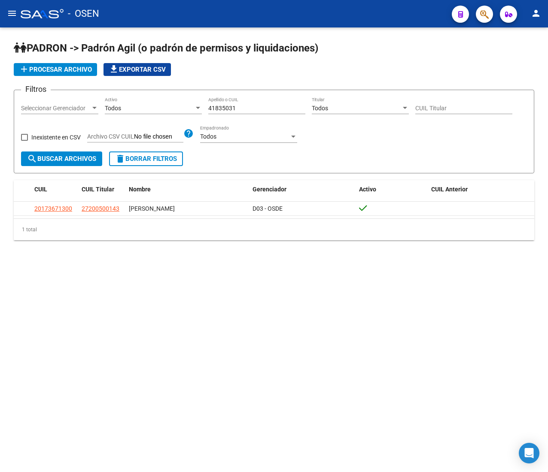
click at [81, 151] on div "Filtros Seleccionar Gerenciador Seleccionar Gerenciador Todos Activo 41835031 A…" at bounding box center [274, 124] width 506 height 55
click at [81, 156] on span "search Buscar Archivos" at bounding box center [61, 159] width 69 height 8
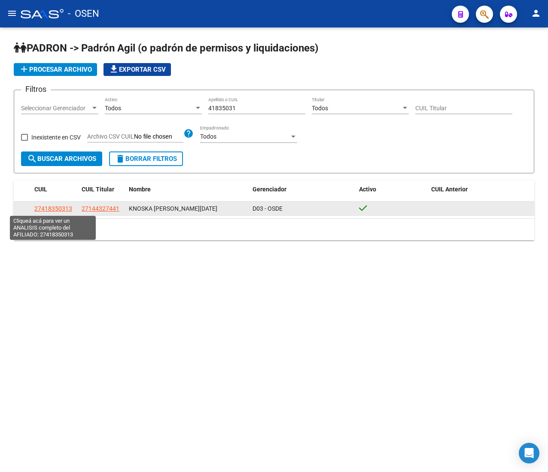
click at [52, 206] on span "27418350313" at bounding box center [53, 208] width 38 height 7
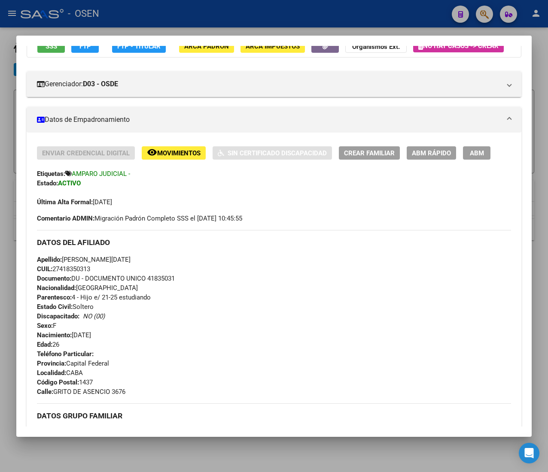
scroll to position [0, 0]
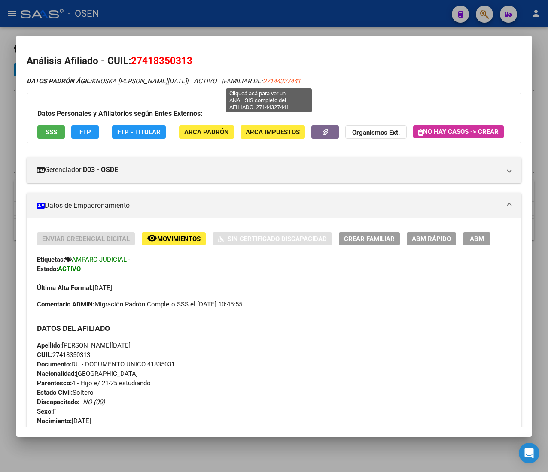
click at [271, 79] on span "27144327441" at bounding box center [282, 81] width 38 height 8
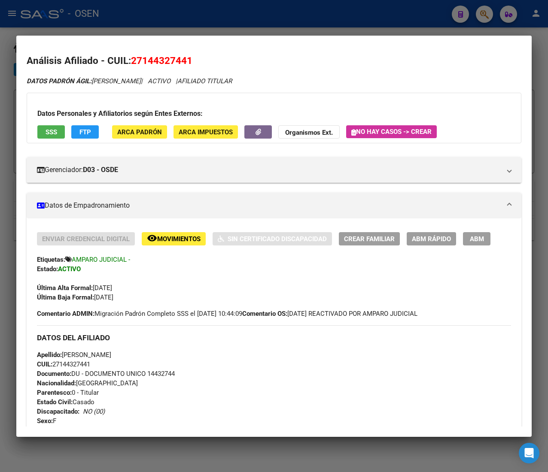
click at [70, 366] on span "CUIL: 27144327441" at bounding box center [63, 365] width 53 height 8
click at [443, 236] on span "ABM Rápido" at bounding box center [431, 239] width 39 height 8
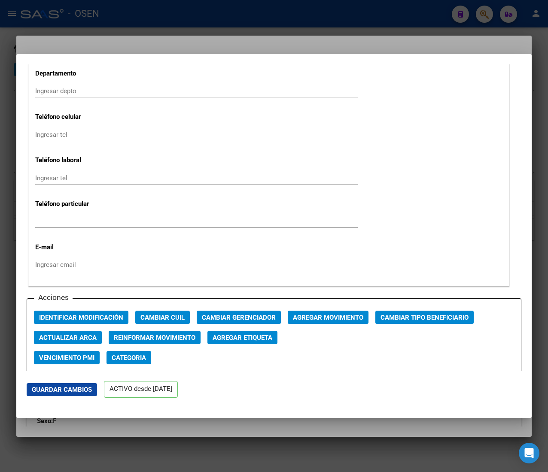
scroll to position [1116, 0]
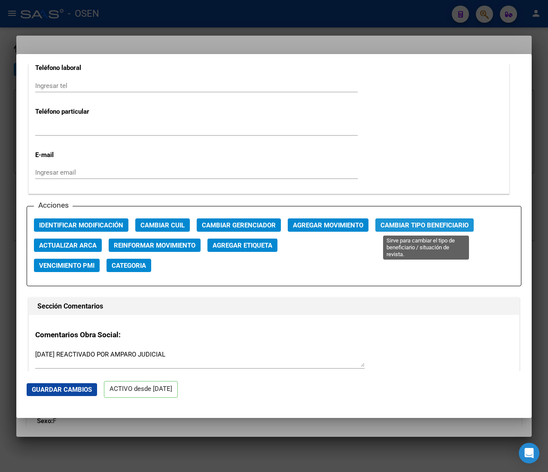
click at [423, 228] on span "Cambiar Tipo Beneficiario" at bounding box center [424, 226] width 88 height 8
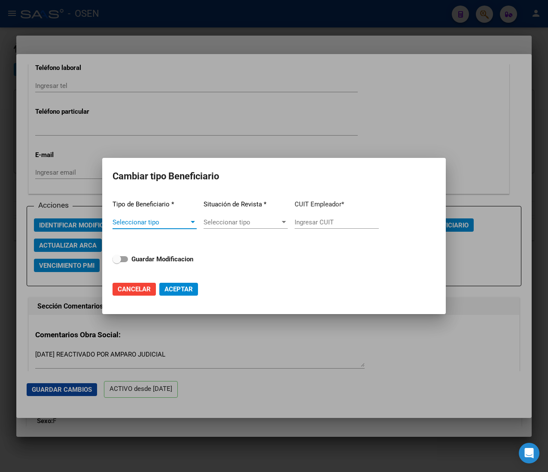
click at [149, 220] on span "Seleccionar tipo" at bounding box center [150, 223] width 76 height 8
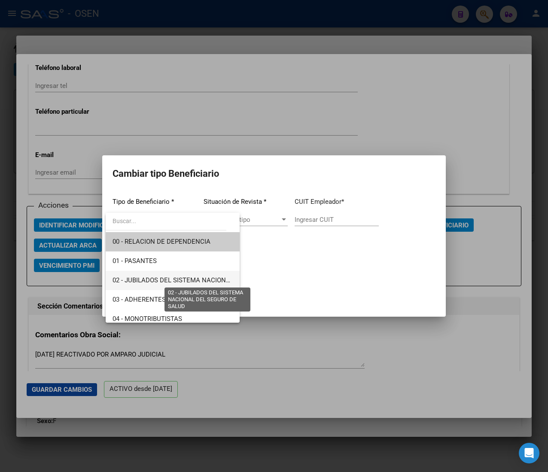
click at [178, 278] on span "02 - JUBILADOS DEL SISTEMA NACIONAL DEL SEGURO DE SALUD" at bounding box center [208, 281] width 192 height 8
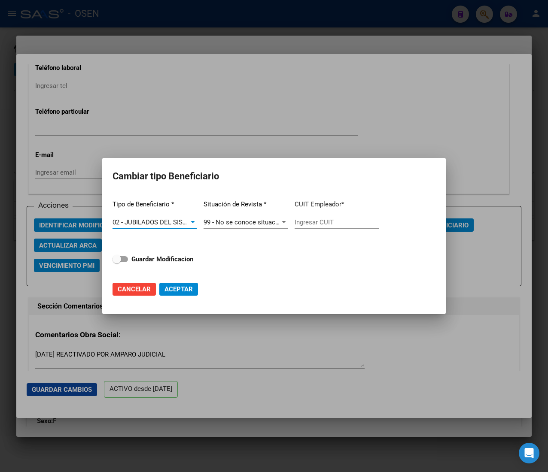
click at [322, 216] on app-form-text-field "CUIT Empleador * Ingresar CUIT" at bounding box center [337, 214] width 84 height 43
click at [324, 221] on input "Ingresar CUIT" at bounding box center [337, 223] width 84 height 8
paste input "27-14432744-1"
click at [169, 262] on strong "Guardar Modificacion" at bounding box center [162, 259] width 62 height 8
click at [117, 262] on input "Guardar Modificacion" at bounding box center [116, 262] width 0 height 0
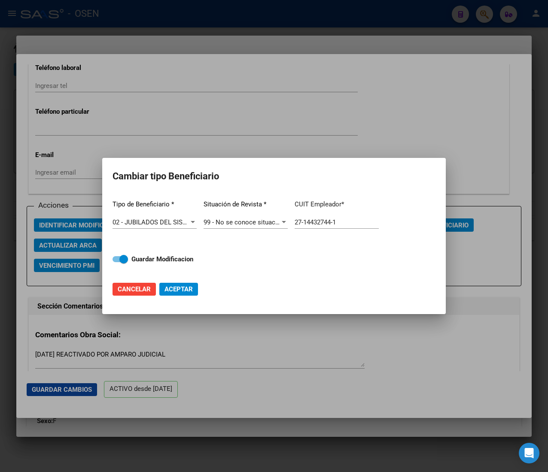
click at [186, 293] on span "Aceptar" at bounding box center [178, 290] width 28 height 8
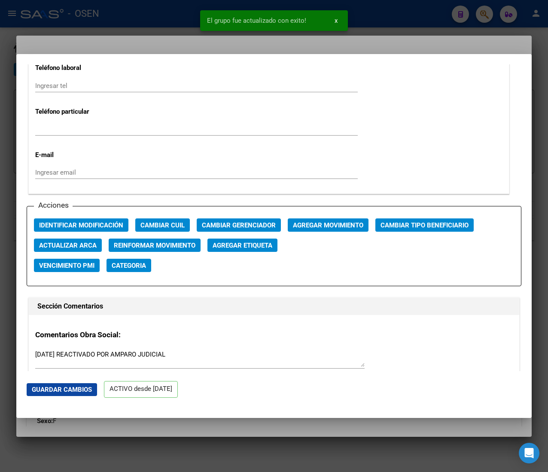
click at [158, 18] on div at bounding box center [274, 236] width 548 height 472
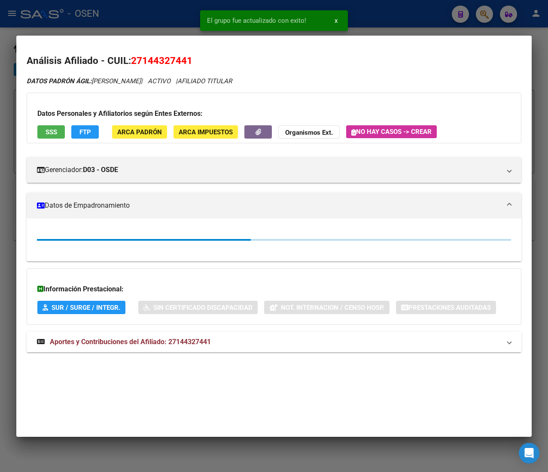
click at [155, 11] on div at bounding box center [274, 236] width 548 height 472
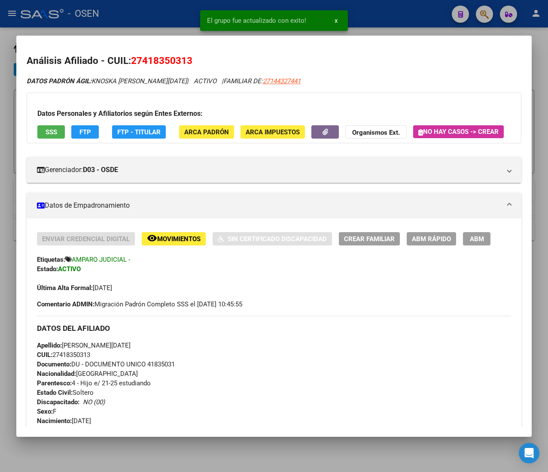
click at [379, 15] on div at bounding box center [274, 236] width 548 height 472
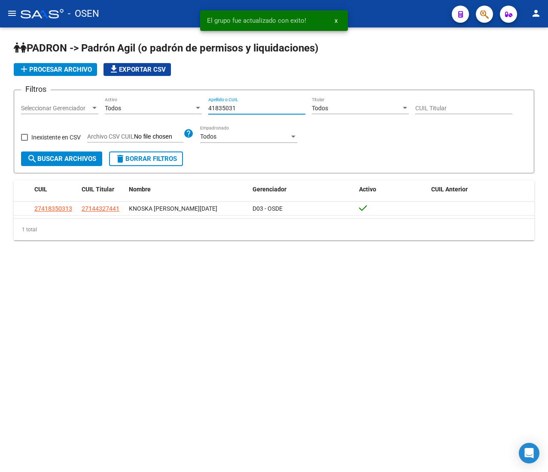
drag, startPoint x: 261, startPoint y: 106, endPoint x: 173, endPoint y: 100, distance: 89.1
click at [175, 100] on div "Filtros Seleccionar Gerenciador Seleccionar Gerenciador Todos Activo 41835031 A…" at bounding box center [274, 124] width 506 height 55
paste input "14432744"
click at [83, 158] on span "search Buscar Archivos" at bounding box center [61, 159] width 69 height 8
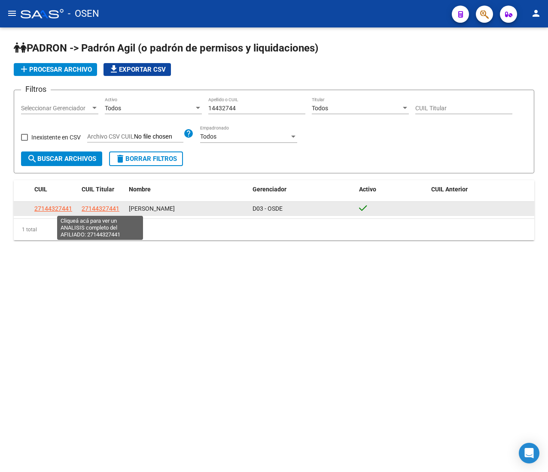
click at [106, 207] on span "27144327441" at bounding box center [101, 208] width 38 height 7
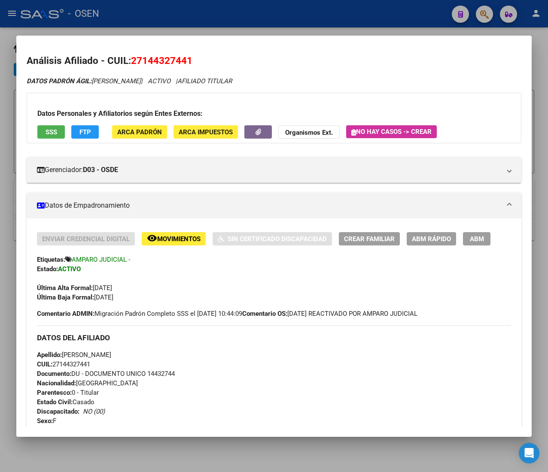
click at [83, 364] on span "CUIL: 27144327441" at bounding box center [63, 365] width 53 height 8
click at [419, 237] on span "ABM Rápido" at bounding box center [431, 239] width 39 height 8
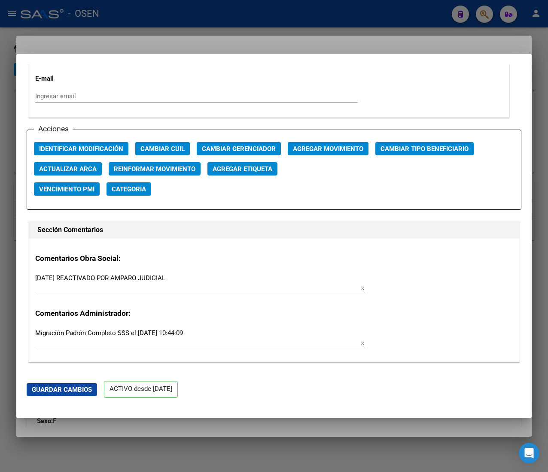
scroll to position [1202, 0]
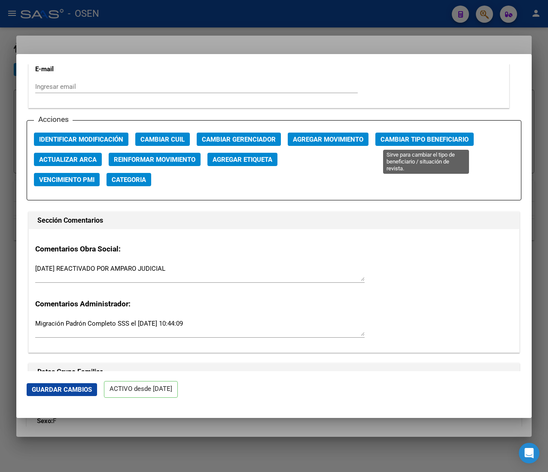
click at [401, 140] on span "Cambiar Tipo Beneficiario" at bounding box center [424, 140] width 88 height 8
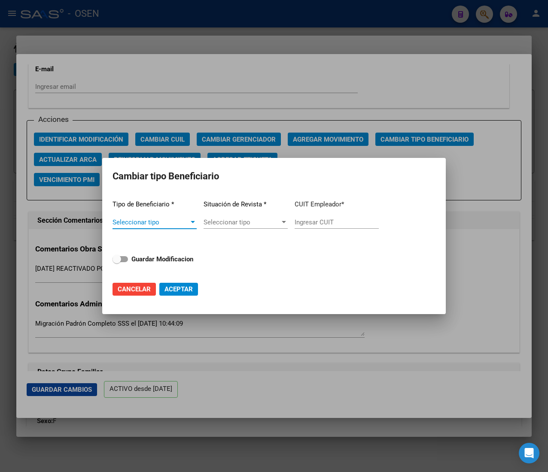
click at [157, 222] on span "Seleccionar tipo" at bounding box center [150, 223] width 76 height 8
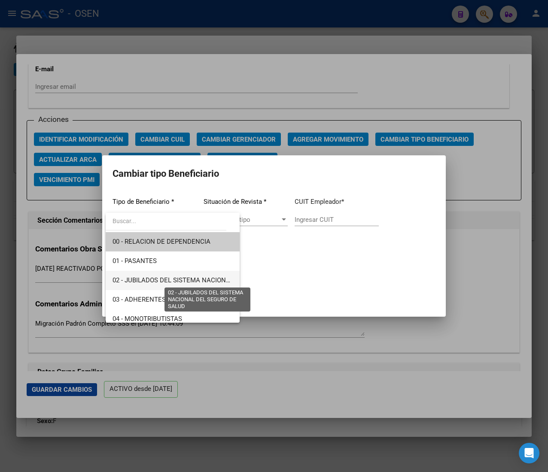
click at [186, 277] on span "02 - JUBILADOS DEL SISTEMA NACIONAL DEL SEGURO DE SALUD" at bounding box center [208, 281] width 192 height 8
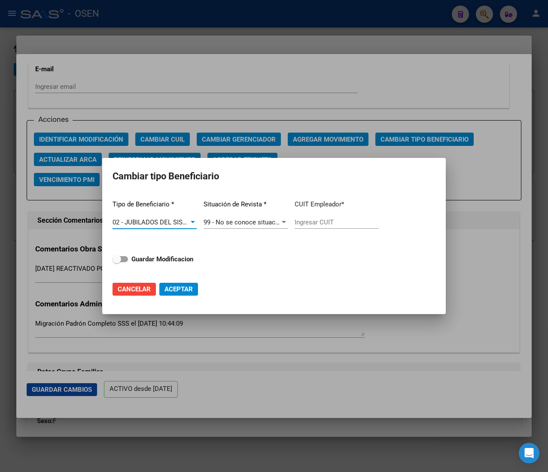
click at [316, 219] on input "Ingresar CUIT" at bounding box center [337, 223] width 84 height 8
paste input "27-14432744-1"
click at [143, 257] on strong "Guardar Modificacion" at bounding box center [162, 259] width 62 height 8
click at [117, 262] on input "Guardar Modificacion" at bounding box center [116, 262] width 0 height 0
click at [182, 289] on span "Aceptar" at bounding box center [178, 290] width 28 height 8
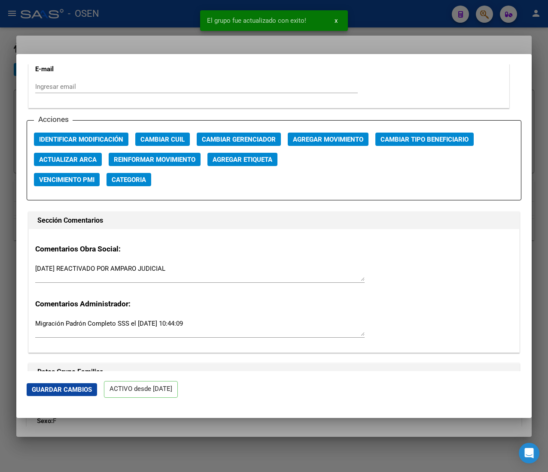
click at [162, 10] on div at bounding box center [274, 236] width 548 height 472
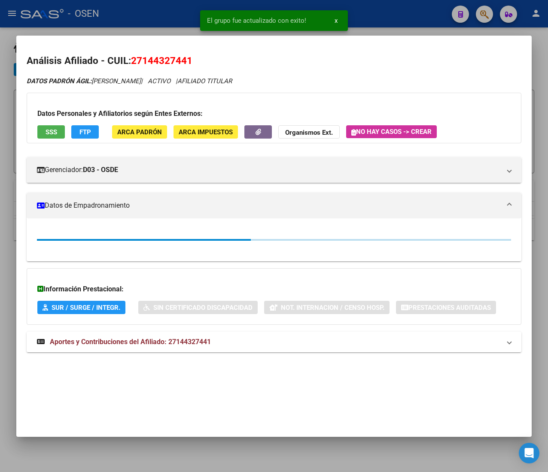
click at [155, 16] on div at bounding box center [274, 236] width 548 height 472
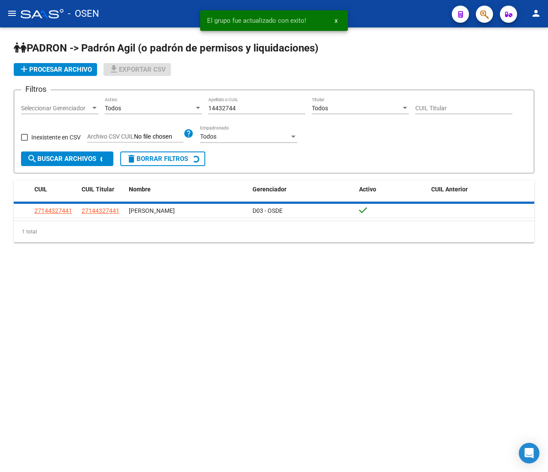
drag, startPoint x: 254, startPoint y: 107, endPoint x: 170, endPoint y: 100, distance: 84.1
click at [170, 100] on div "Filtros Seleccionar Gerenciador Seleccionar Gerenciador Todos Activo 14432744 A…" at bounding box center [274, 124] width 506 height 55
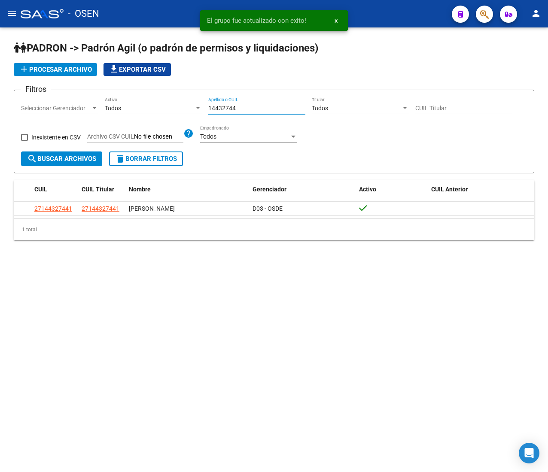
paste input "2895065"
click at [66, 159] on span "search Buscar Archivos" at bounding box center [61, 159] width 69 height 8
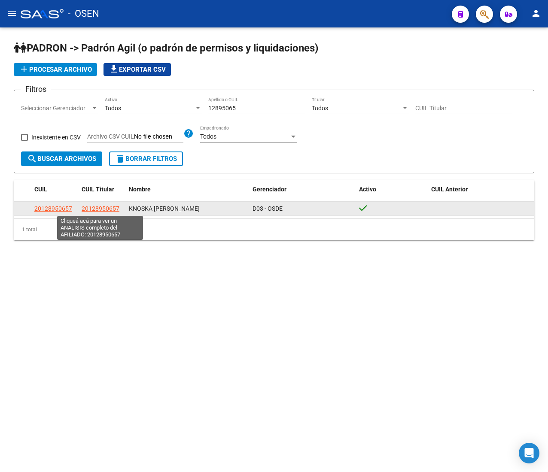
click at [107, 210] on span "20128950657" at bounding box center [101, 208] width 38 height 7
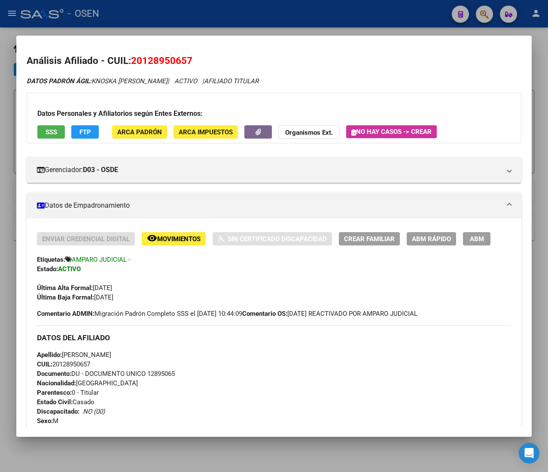
click at [69, 362] on span "CUIL: 20128950657" at bounding box center [63, 365] width 53 height 8
click at [447, 238] on span "ABM Rápido" at bounding box center [431, 239] width 39 height 8
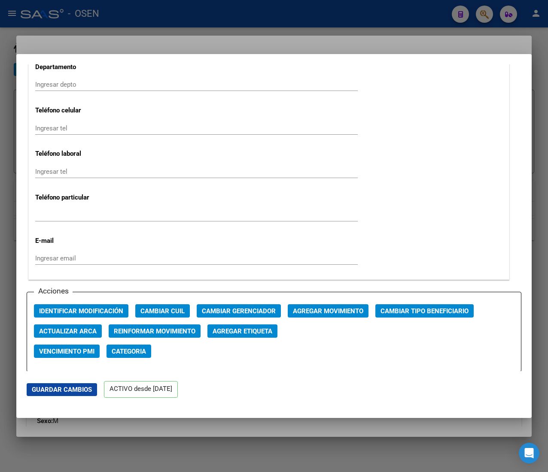
scroll to position [1116, 0]
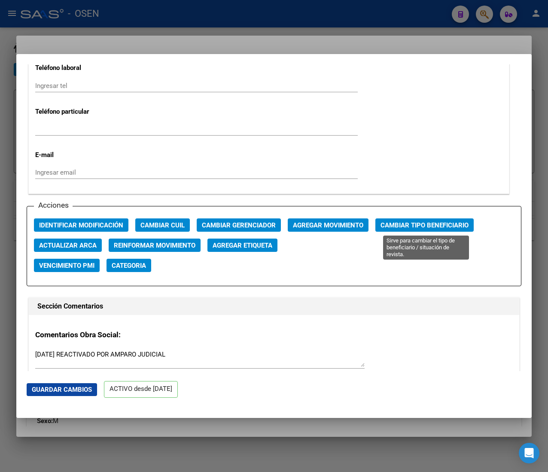
click at [406, 226] on span "Cambiar Tipo Beneficiario" at bounding box center [424, 226] width 88 height 8
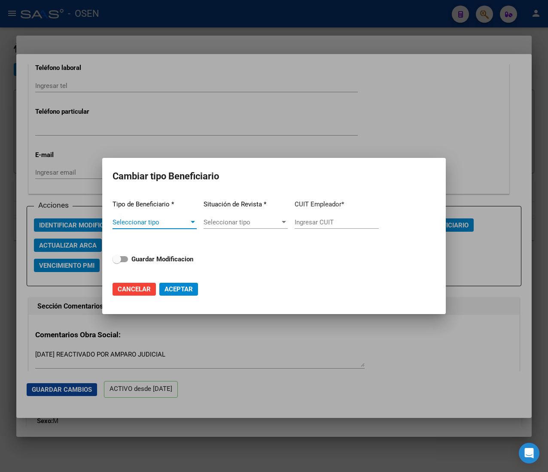
click at [179, 219] on span "Seleccionar tipo" at bounding box center [150, 223] width 76 height 8
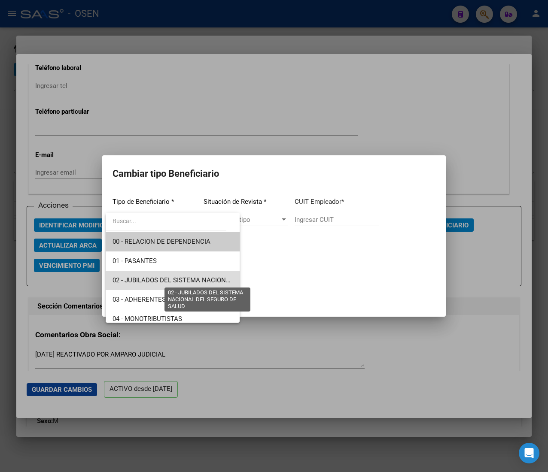
drag, startPoint x: 187, startPoint y: 279, endPoint x: 307, endPoint y: 255, distance: 121.8
click at [188, 279] on span "02 - JUBILADOS DEL SISTEMA NACIONAL DEL SEGURO DE SALUD" at bounding box center [208, 281] width 192 height 8
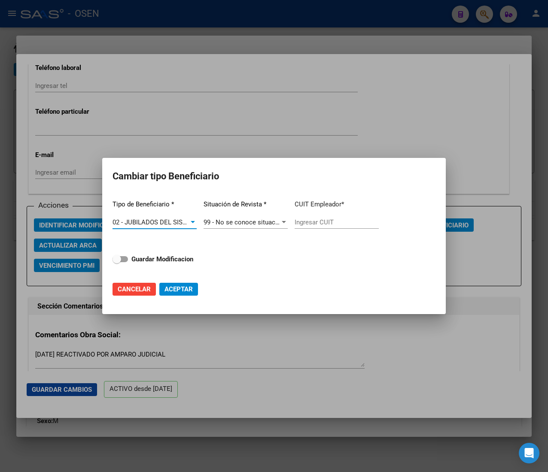
click at [332, 222] on input "Ingresar CUIT" at bounding box center [337, 223] width 84 height 8
paste input "20-12895065-7"
click at [181, 257] on strong "Guardar Modificacion" at bounding box center [162, 259] width 62 height 8
click at [117, 262] on input "Guardar Modificacion" at bounding box center [116, 262] width 0 height 0
click at [183, 287] on span "Aceptar" at bounding box center [178, 290] width 28 height 8
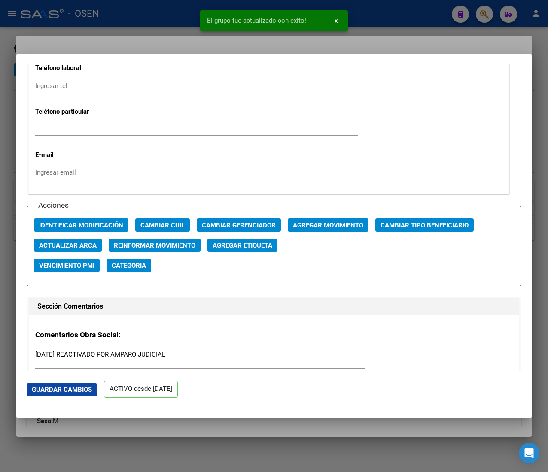
click at [163, 15] on div at bounding box center [274, 236] width 548 height 472
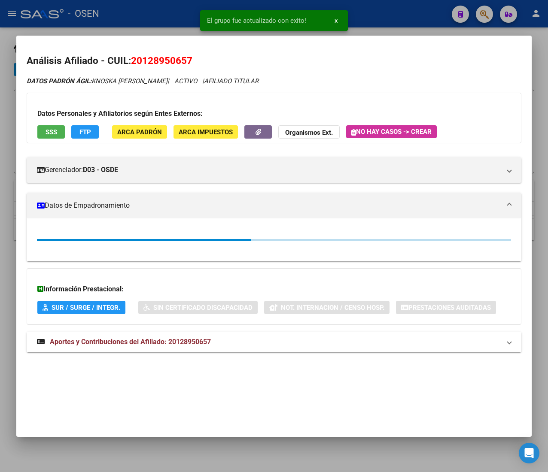
click at [167, 13] on div at bounding box center [274, 236] width 548 height 472
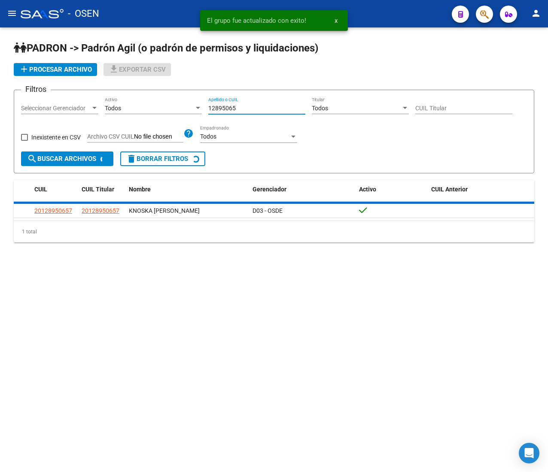
drag, startPoint x: 246, startPoint y: 109, endPoint x: 168, endPoint y: 106, distance: 77.8
click at [168, 106] on div "Filtros Seleccionar Gerenciador Seleccionar Gerenciador Todos Activo 12895065 A…" at bounding box center [274, 124] width 506 height 55
paste input "145073"
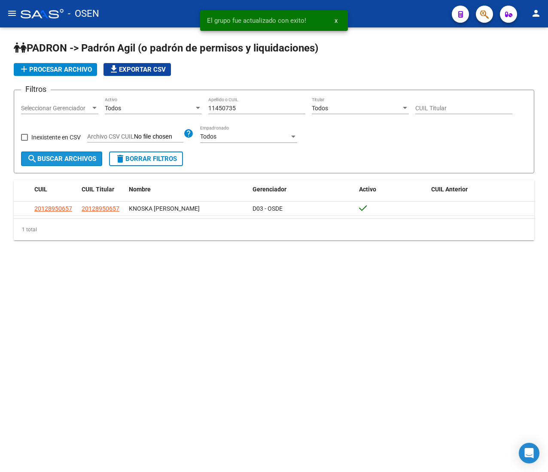
click at [82, 156] on span "search Buscar Archivos" at bounding box center [61, 159] width 69 height 8
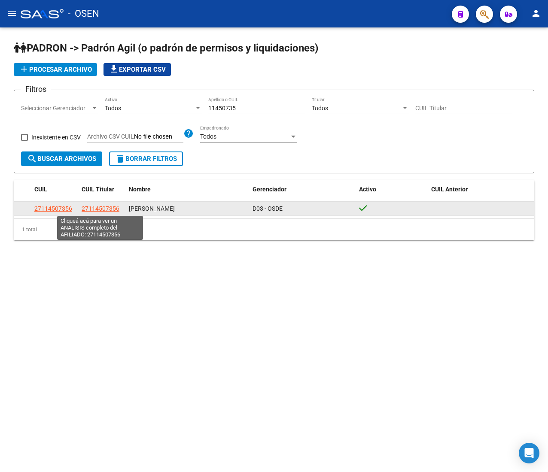
click at [100, 209] on span "27114507356" at bounding box center [101, 208] width 38 height 7
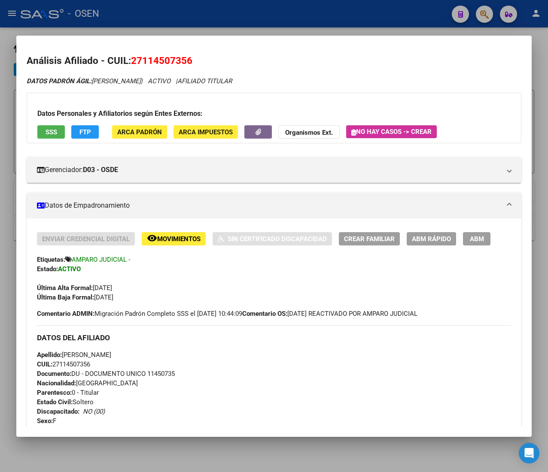
click at [77, 362] on span "CUIL: 27114507356" at bounding box center [63, 365] width 53 height 8
click at [413, 238] on span "ABM Rápido" at bounding box center [431, 239] width 39 height 8
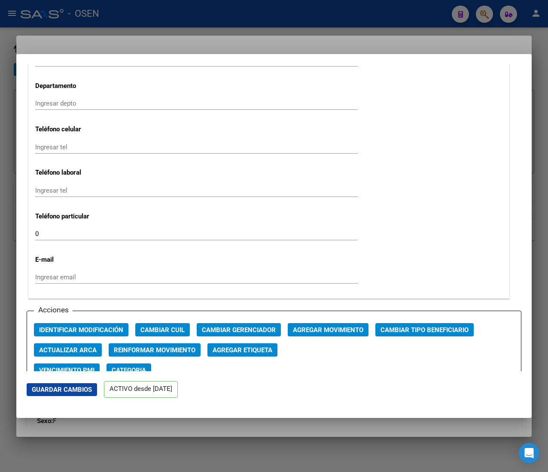
scroll to position [1030, 0]
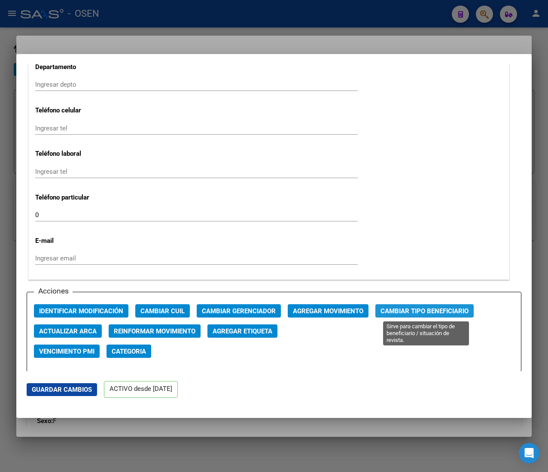
click at [435, 310] on span "Cambiar Tipo Beneficiario" at bounding box center [424, 311] width 88 height 8
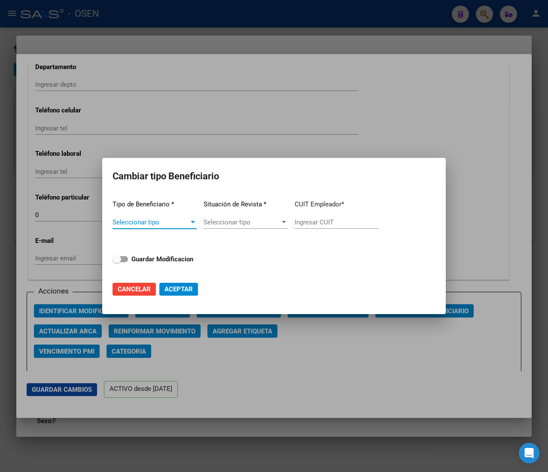
click at [170, 219] on span "Seleccionar tipo" at bounding box center [150, 223] width 76 height 8
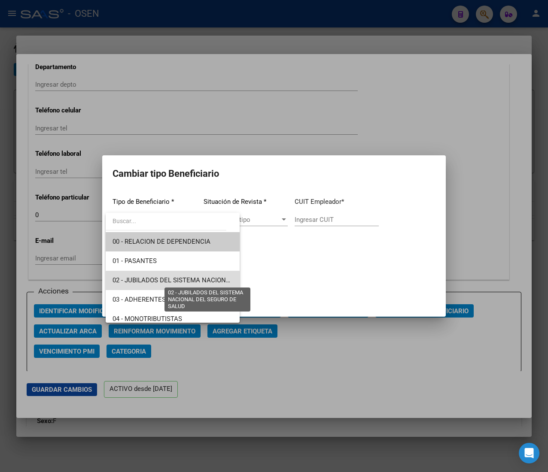
drag, startPoint x: 202, startPoint y: 281, endPoint x: 266, endPoint y: 255, distance: 69.5
click at [204, 280] on span "02 - JUBILADOS DEL SISTEMA NACIONAL DEL SEGURO DE SALUD" at bounding box center [208, 281] width 192 height 8
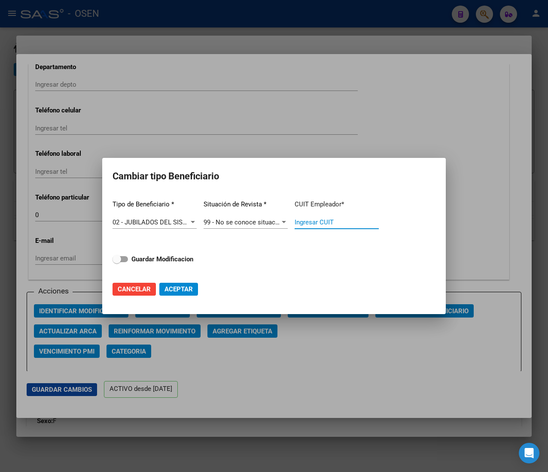
click at [316, 225] on input "Ingresar CUIT" at bounding box center [337, 223] width 84 height 8
paste input "27-11450735-6"
click at [171, 259] on strong "Guardar Modificacion" at bounding box center [162, 259] width 62 height 8
click at [117, 262] on input "Guardar Modificacion" at bounding box center [116, 262] width 0 height 0
click at [181, 290] on span "Aceptar" at bounding box center [178, 290] width 28 height 8
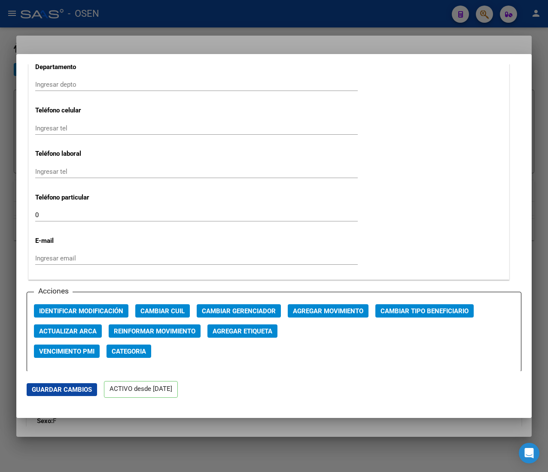
click at [159, 8] on div at bounding box center [274, 236] width 548 height 472
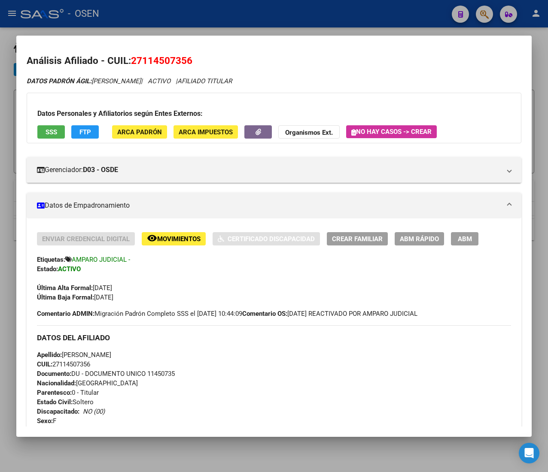
click at [265, 17] on div at bounding box center [274, 236] width 548 height 472
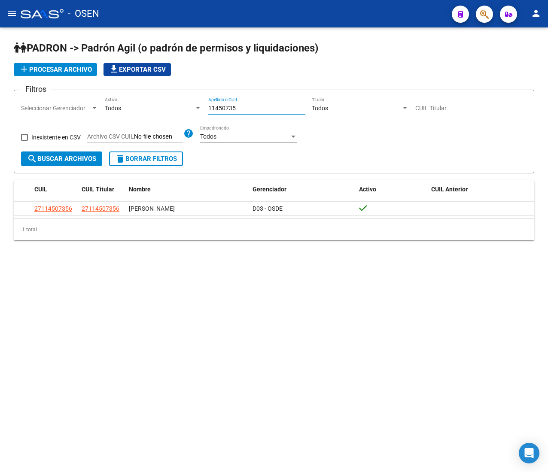
drag, startPoint x: 265, startPoint y: 108, endPoint x: 155, endPoint y: 105, distance: 110.0
click at [157, 106] on div "Filtros Seleccionar Gerenciador Seleccionar Gerenciador Todos Activo 11450735 A…" at bounding box center [274, 124] width 506 height 55
paste input "4952709"
click at [50, 160] on span "search Buscar Archivos" at bounding box center [61, 159] width 69 height 8
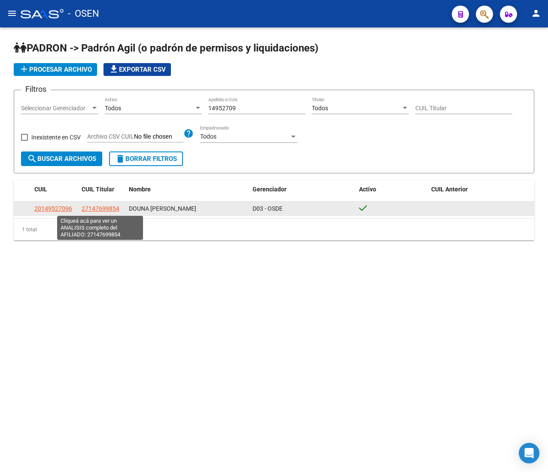
click at [110, 208] on span "27147699854" at bounding box center [101, 208] width 38 height 7
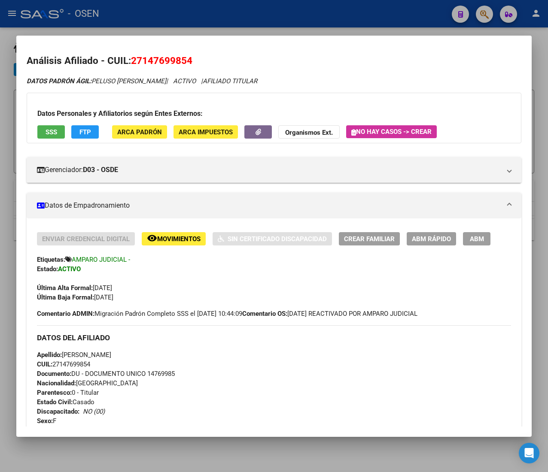
click at [74, 362] on span "CUIL: 27147699854" at bounding box center [63, 365] width 53 height 8
click at [426, 239] on span "ABM Rápido" at bounding box center [431, 239] width 39 height 8
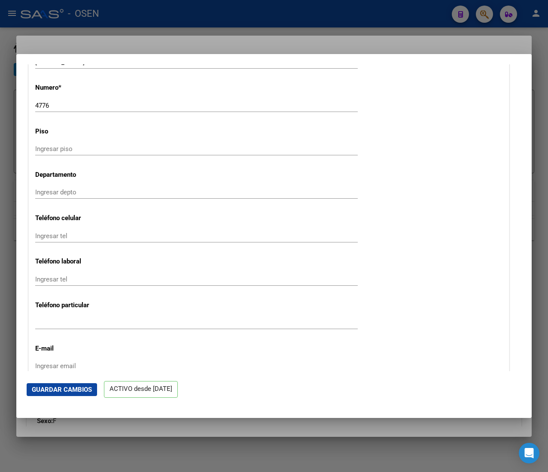
scroll to position [1030, 0]
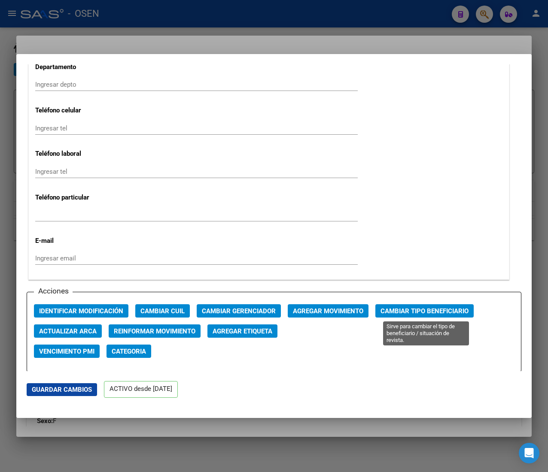
click at [433, 311] on span "Cambiar Tipo Beneficiario" at bounding box center [424, 311] width 88 height 8
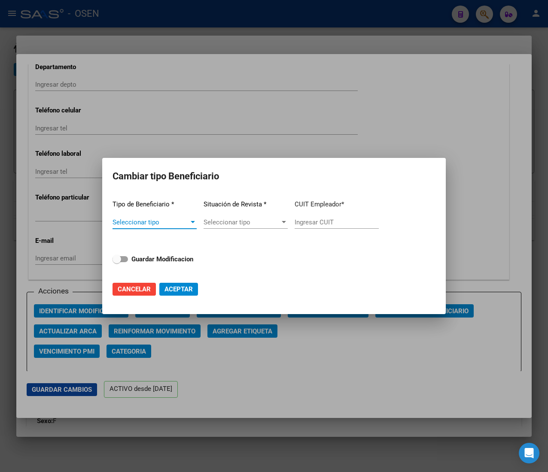
click at [189, 219] on div at bounding box center [193, 222] width 8 height 7
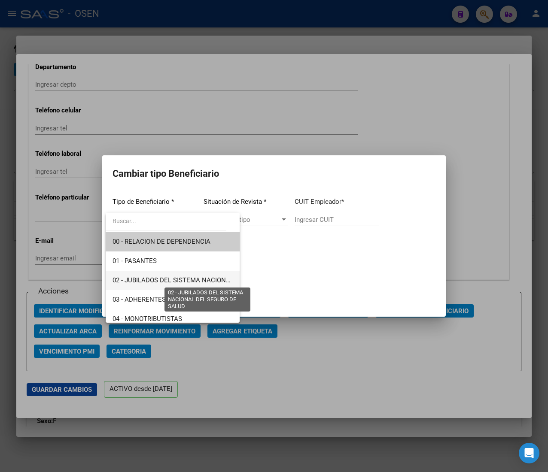
drag, startPoint x: 201, startPoint y: 279, endPoint x: 212, endPoint y: 271, distance: 13.5
click at [204, 277] on span "02 - JUBILADOS DEL SISTEMA NACIONAL DEL SEGURO DE SALUD" at bounding box center [208, 281] width 192 height 8
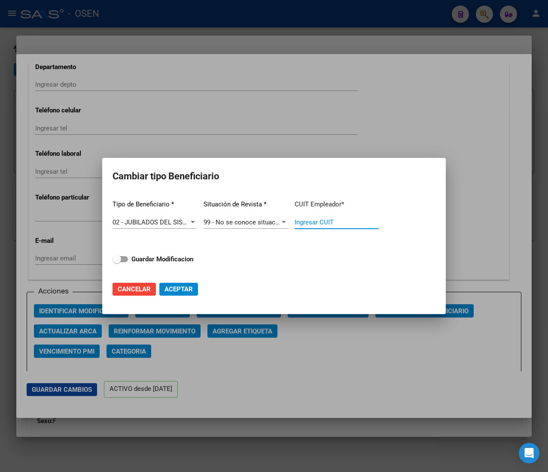
click at [308, 222] on input "Ingresar CUIT" at bounding box center [337, 223] width 84 height 8
paste input "27-14769985-4"
type input "27-14769985-4"
click at [161, 259] on strong "Guardar Modificacion" at bounding box center [162, 259] width 62 height 8
click at [117, 262] on input "Guardar Modificacion" at bounding box center [116, 262] width 0 height 0
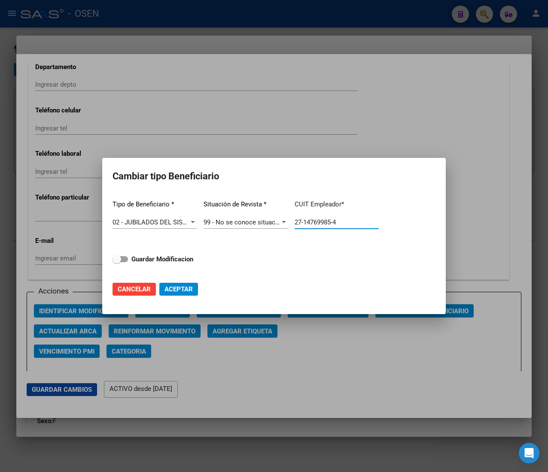
checkbox input "true"
click at [176, 289] on span "Aceptar" at bounding box center [178, 290] width 28 height 8
type input "27-14769985-4"
checkbox input "false"
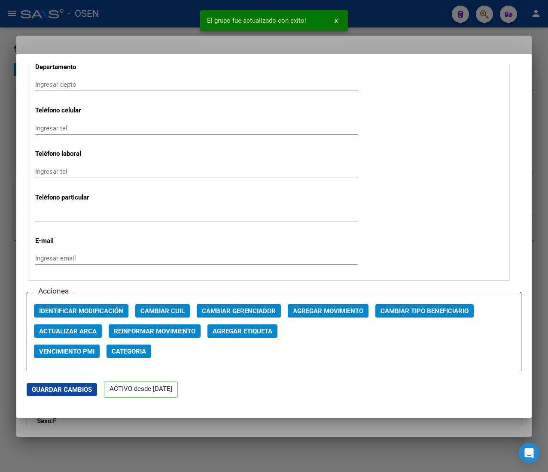
click at [94, 15] on div at bounding box center [274, 236] width 548 height 472
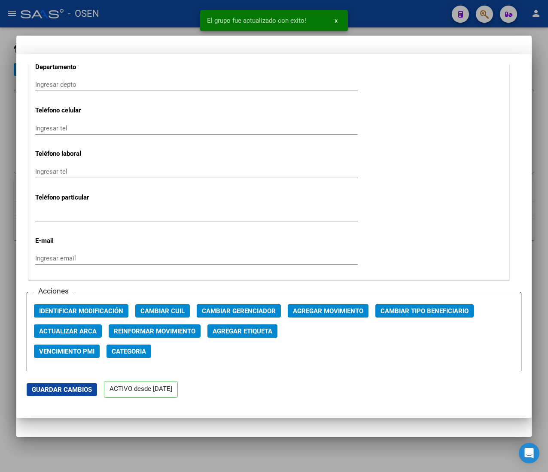
click at [97, 15] on div at bounding box center [274, 236] width 548 height 472
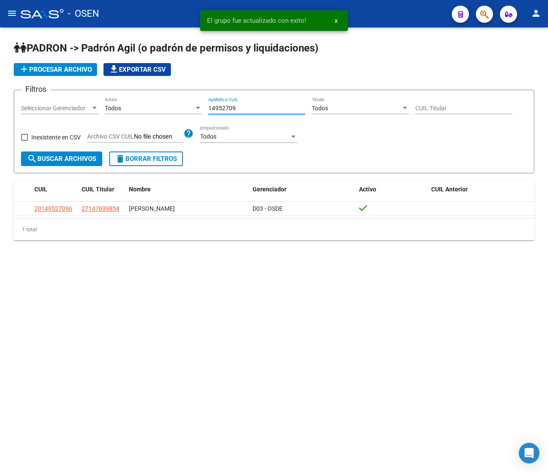
drag, startPoint x: 255, startPoint y: 109, endPoint x: 161, endPoint y: 107, distance: 94.5
click at [177, 107] on div "Filtros Seleccionar Gerenciador Seleccionar Gerenciador Todos Activo 14952709 A…" at bounding box center [274, 124] width 506 height 55
paste input "2600990"
type input "12600990"
click at [76, 157] on span "search Buscar Archivos" at bounding box center [61, 159] width 69 height 8
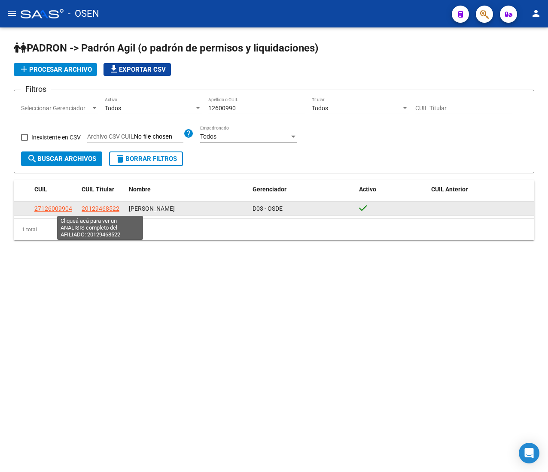
click at [110, 206] on span "20129468522" at bounding box center [101, 208] width 38 height 7
type textarea "20129468522"
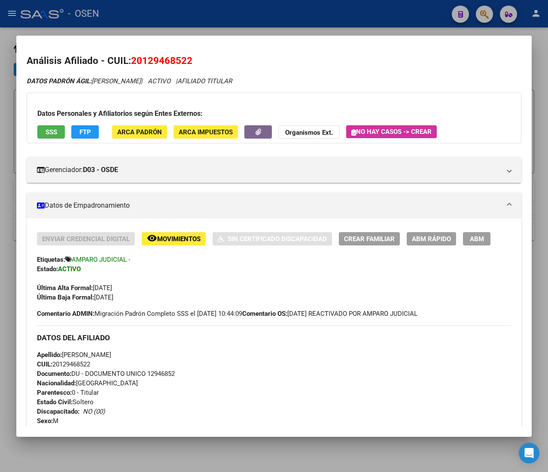
click at [83, 365] on span "CUIL: 20129468522" at bounding box center [63, 365] width 53 height 8
copy span "20129468522"
click at [420, 245] on div "Enviar Credencial Digital remove_red_eye Movimientos Sin Certificado Discapacid…" at bounding box center [274, 267] width 474 height 70
click at [423, 242] on span "ABM Rápido" at bounding box center [431, 239] width 39 height 8
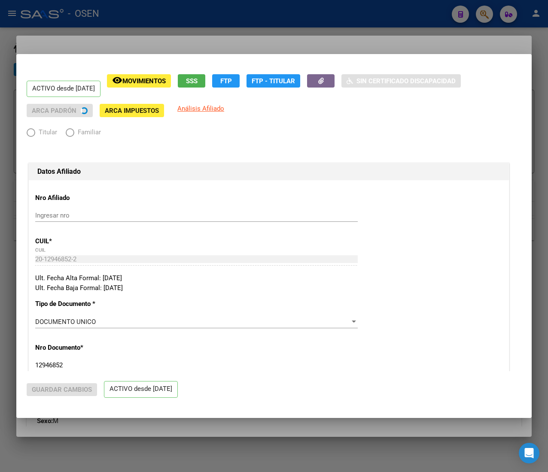
radio input "true"
type input "33-63761744-9"
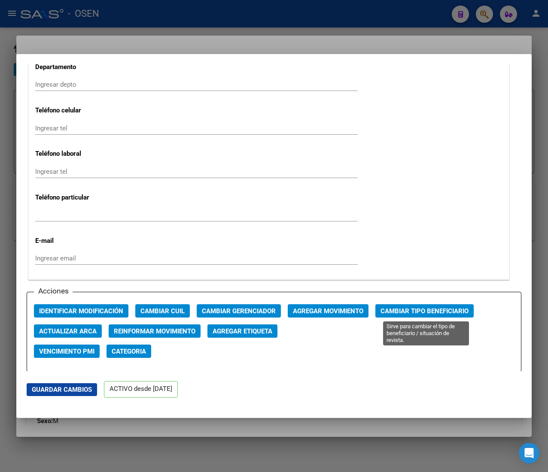
click at [418, 309] on span "Cambiar Tipo Beneficiario" at bounding box center [424, 311] width 88 height 8
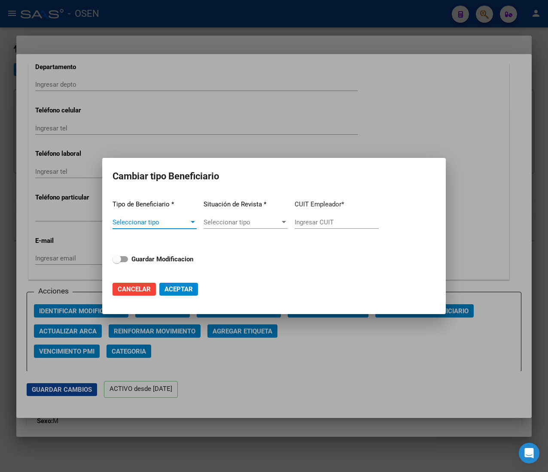
click at [186, 225] on span "Seleccionar tipo" at bounding box center [150, 223] width 76 height 8
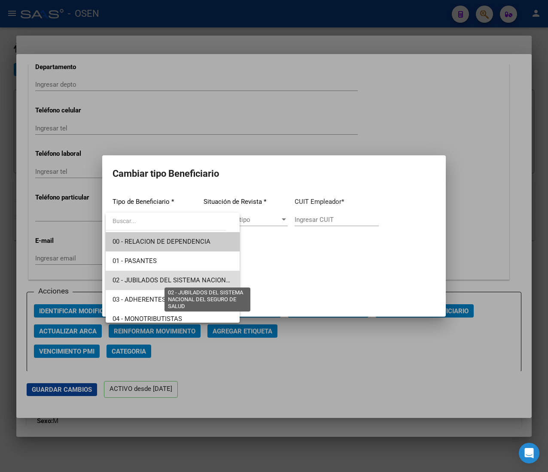
click at [198, 283] on span "02 - JUBILADOS DEL SISTEMA NACIONAL DEL SEGURO DE SALUD" at bounding box center [208, 281] width 192 height 8
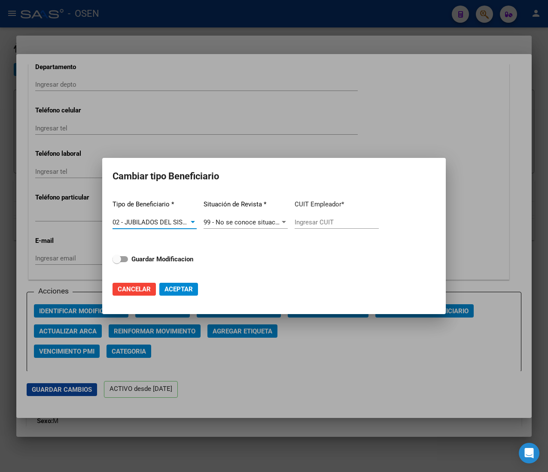
click at [328, 221] on input "Ingresar CUIT" at bounding box center [337, 223] width 84 height 8
paste input "20-12946852-2"
type input "20-12946852-2"
click at [183, 257] on strong "Guardar Modificacion" at bounding box center [162, 259] width 62 height 8
click at [117, 262] on input "Guardar Modificacion" at bounding box center [116, 262] width 0 height 0
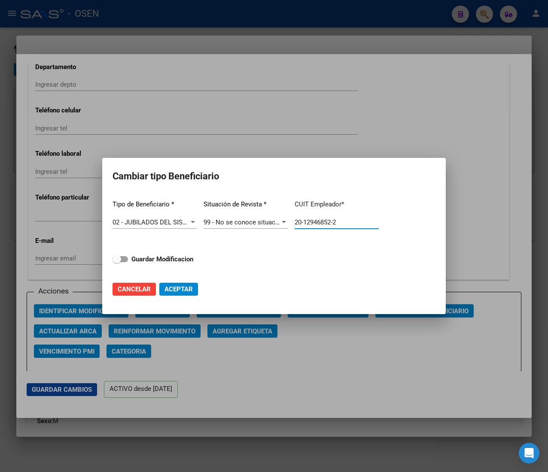
checkbox input "true"
click at [179, 290] on span "Aceptar" at bounding box center [178, 290] width 28 height 8
type input "20-12946852-2"
checkbox input "false"
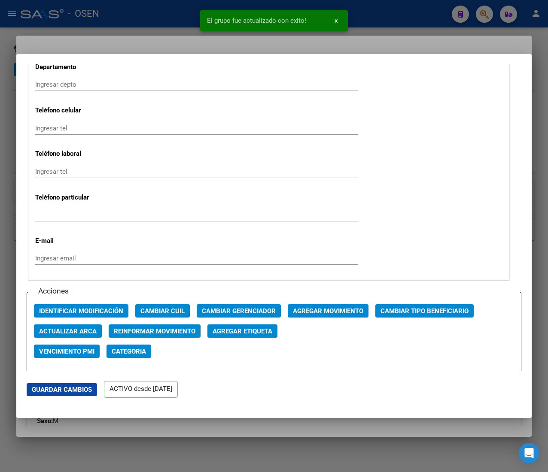
drag, startPoint x: 149, startPoint y: 22, endPoint x: 149, endPoint y: 15, distance: 6.9
click at [149, 22] on div at bounding box center [274, 236] width 548 height 472
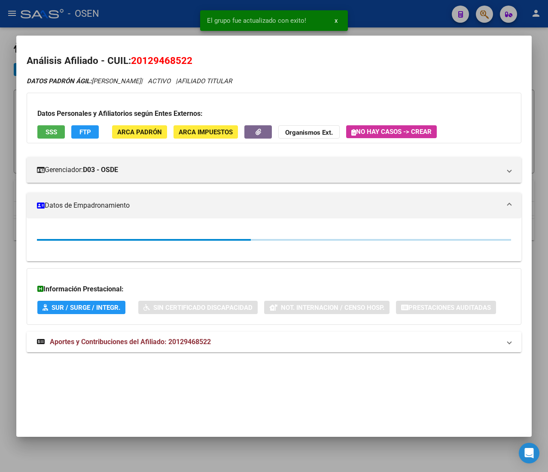
click at [149, 12] on div at bounding box center [274, 236] width 548 height 472
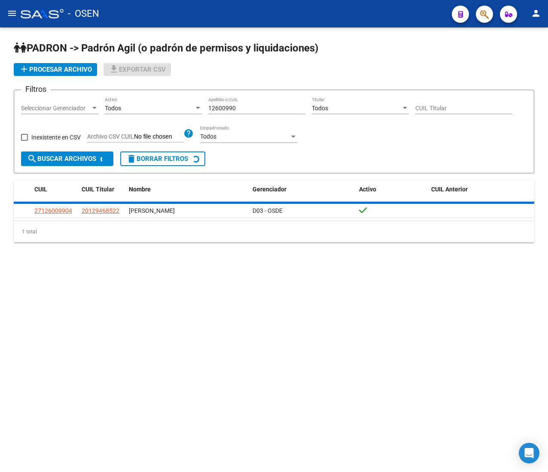
drag, startPoint x: 246, startPoint y: 109, endPoint x: 162, endPoint y: 101, distance: 84.2
click at [162, 101] on div "Filtros Seleccionar Gerenciador Seleccionar Gerenciador Todos Activo 12600990 A…" at bounding box center [274, 124] width 506 height 55
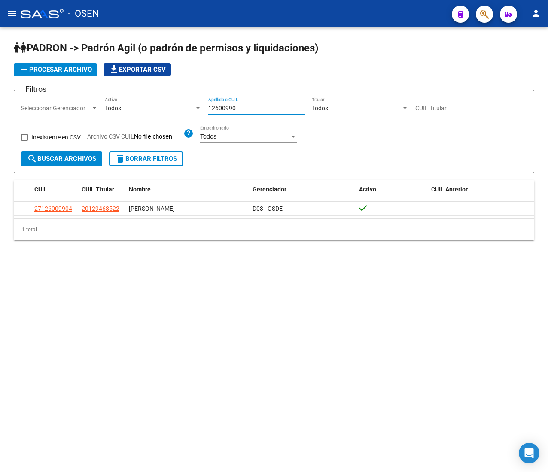
paste input "1858528"
type input "11858528"
click at [50, 161] on span "search Buscar Archivos" at bounding box center [61, 159] width 69 height 8
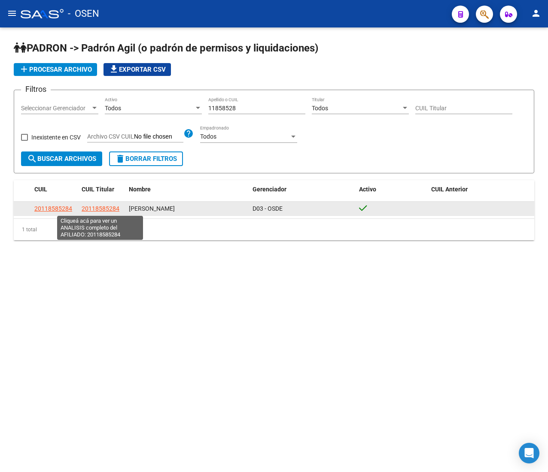
click at [110, 209] on span "20118585284" at bounding box center [101, 208] width 38 height 7
type textarea "20118585284"
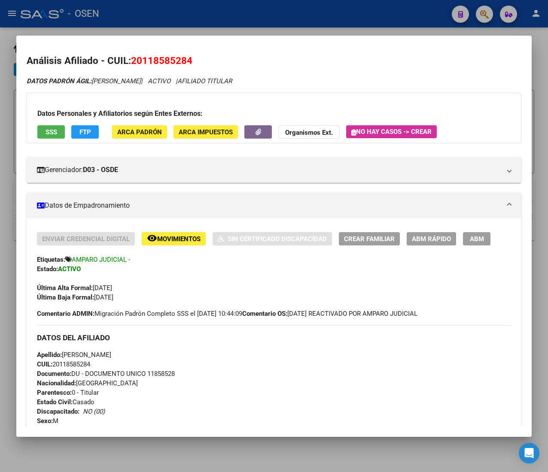
click at [79, 362] on span "CUIL: 20118585284" at bounding box center [63, 365] width 53 height 8
copy span "20118585284"
click at [420, 238] on span "ABM Rápido" at bounding box center [431, 239] width 39 height 8
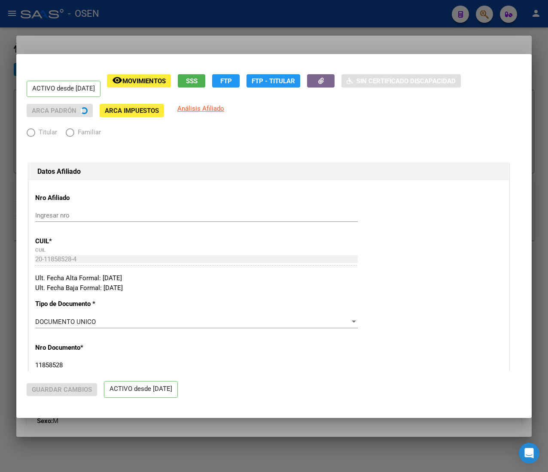
radio input "true"
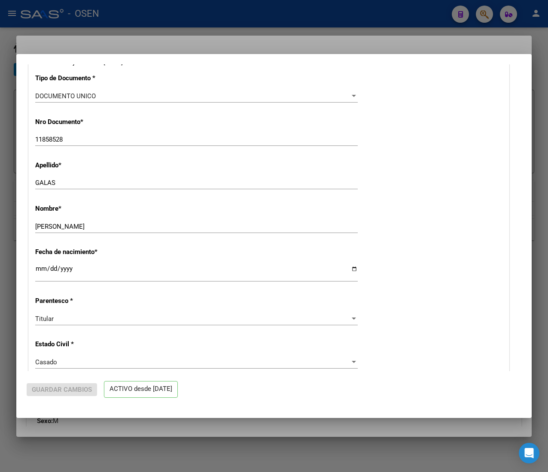
type input "30-99903208-3"
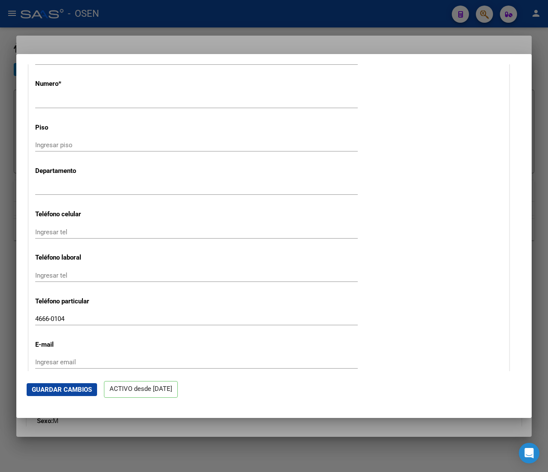
scroll to position [1116, 0]
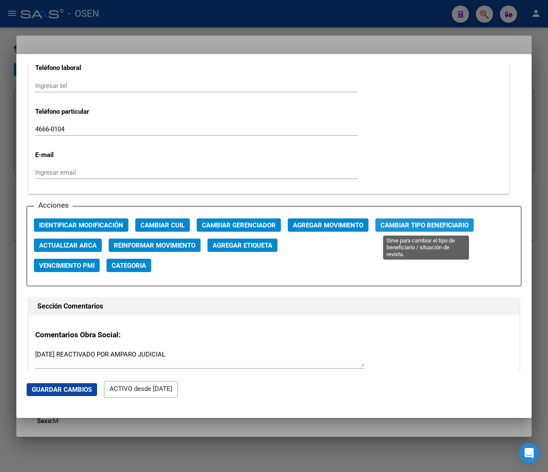
click at [430, 232] on button "Cambiar Tipo Beneficiario" at bounding box center [424, 225] width 98 height 13
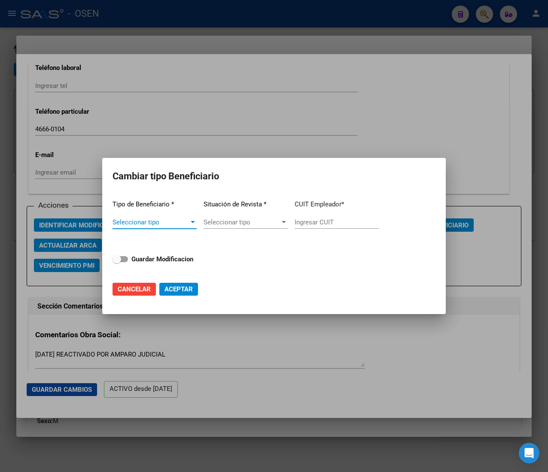
click at [184, 220] on span "Seleccionar tipo" at bounding box center [150, 223] width 76 height 8
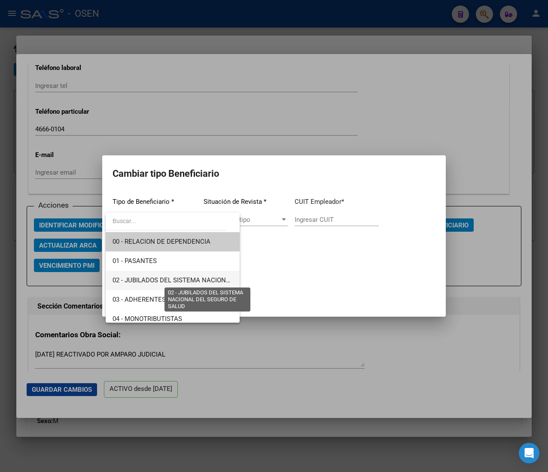
click at [198, 280] on span "02 - JUBILADOS DEL SISTEMA NACIONAL DEL SEGURO DE SALUD" at bounding box center [208, 281] width 192 height 8
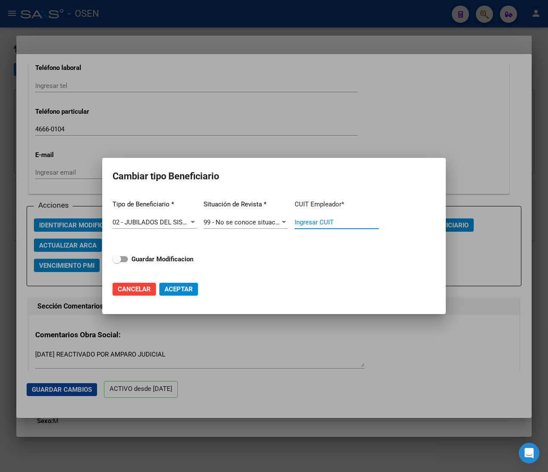
click at [330, 225] on input "Ingresar CUIT" at bounding box center [337, 223] width 84 height 8
paste input "20-11858528-4"
type input "20-11858528-4"
click at [171, 258] on strong "Guardar Modificacion" at bounding box center [162, 259] width 62 height 8
click at [117, 262] on input "Guardar Modificacion" at bounding box center [116, 262] width 0 height 0
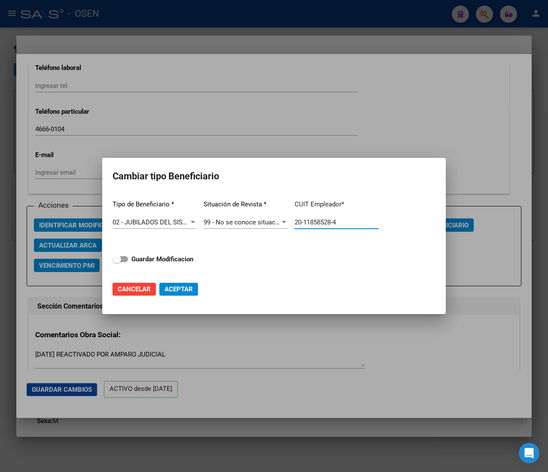
checkbox input "true"
click at [185, 292] on span "Aceptar" at bounding box center [178, 290] width 28 height 8
type input "20-11858528-4"
checkbox input "false"
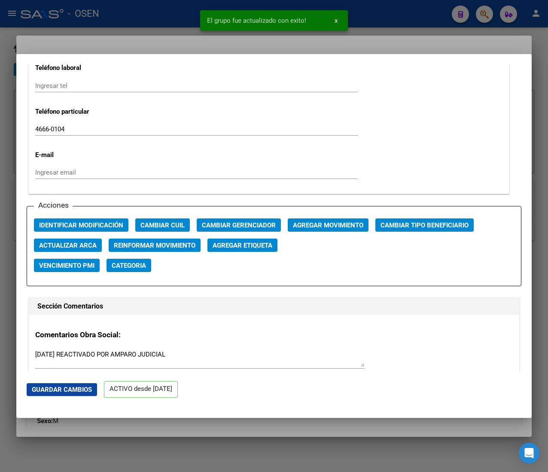
click at [158, 15] on div at bounding box center [274, 236] width 548 height 472
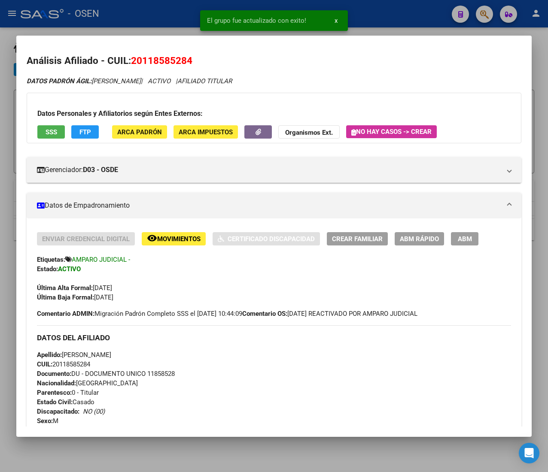
click at [159, 15] on div at bounding box center [274, 236] width 548 height 472
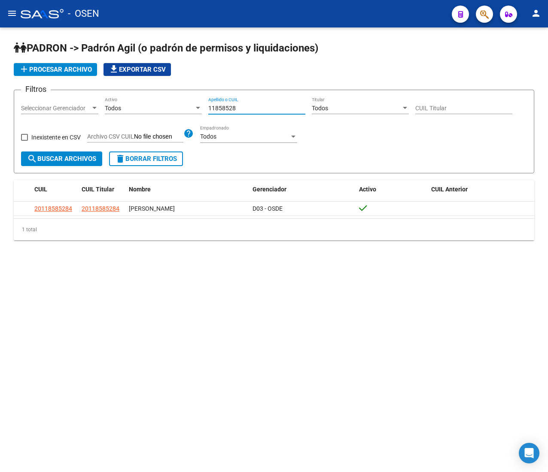
drag, startPoint x: 248, startPoint y: 108, endPoint x: 161, endPoint y: 106, distance: 87.6
click at [164, 106] on div "Filtros Seleccionar Gerenciador Seleccionar Gerenciador Todos Activo 11858528 A…" at bounding box center [274, 124] width 506 height 55
paste input "8799143"
type input "18799143"
click at [91, 160] on span "search Buscar Archivos" at bounding box center [61, 159] width 69 height 8
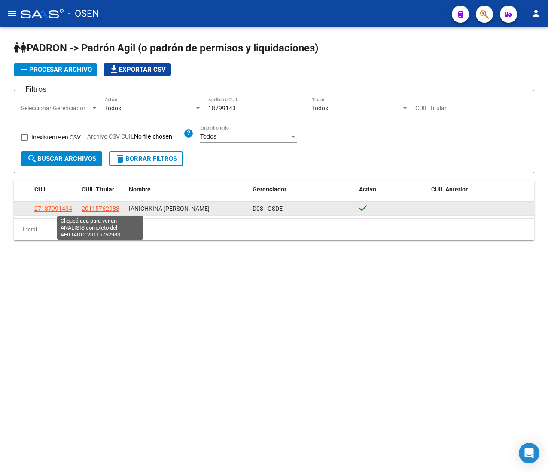
click at [100, 204] on app-link-go-to "20115762983" at bounding box center [101, 209] width 38 height 10
click at [103, 210] on span "20115762983" at bounding box center [101, 208] width 38 height 7
type textarea "20115762983"
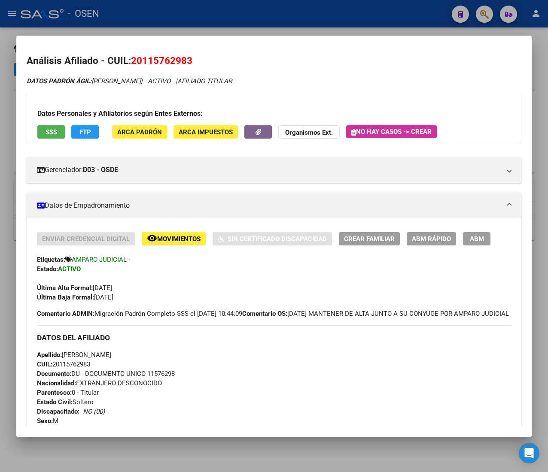
click at [72, 368] on span "CUIL: 20115762983" at bounding box center [63, 365] width 53 height 8
click at [73, 368] on span "CUIL: 20115762983" at bounding box center [63, 365] width 53 height 8
copy span "20115762983"
click at [422, 236] on span "ABM Rápido" at bounding box center [431, 239] width 39 height 8
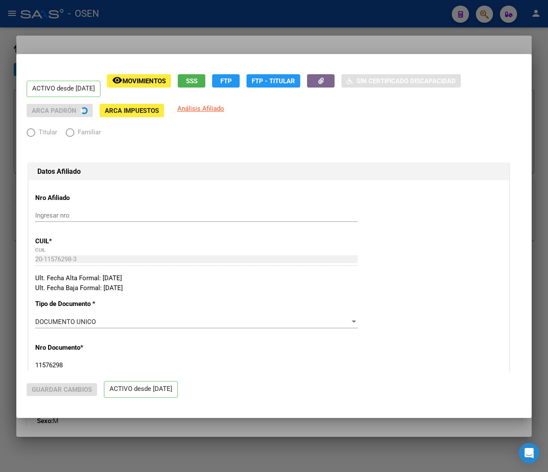
radio input "true"
type input "33-63761744-9"
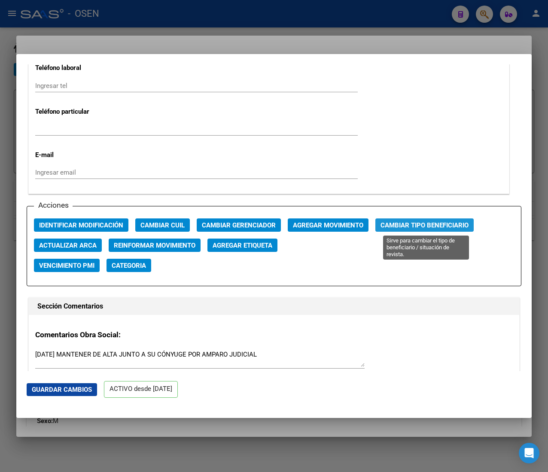
click at [422, 226] on span "Cambiar Tipo Beneficiario" at bounding box center [424, 226] width 88 height 8
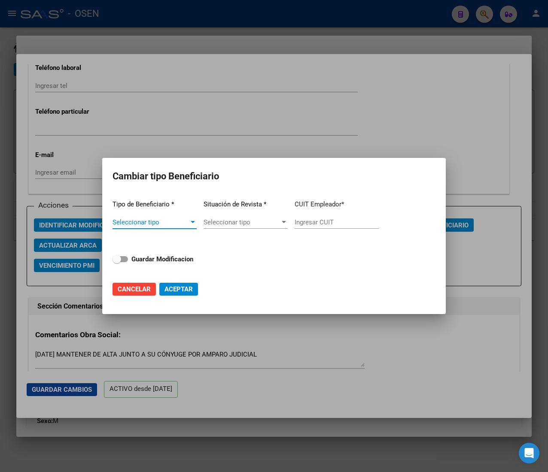
click at [158, 223] on span "Seleccionar tipo" at bounding box center [150, 223] width 76 height 8
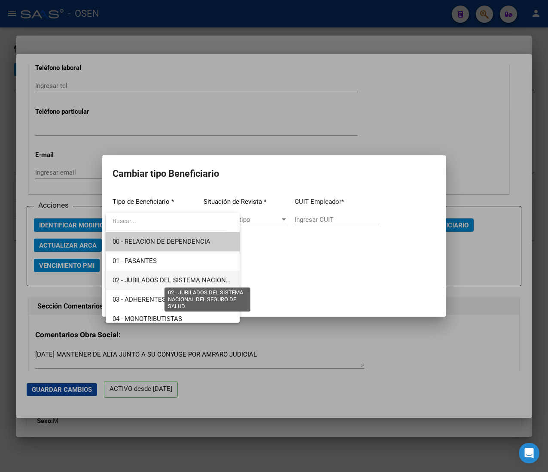
drag, startPoint x: 195, startPoint y: 278, endPoint x: 220, endPoint y: 276, distance: 25.5
click at [196, 278] on span "02 - JUBILADOS DEL SISTEMA NACIONAL DEL SEGURO DE SALUD" at bounding box center [208, 281] width 192 height 8
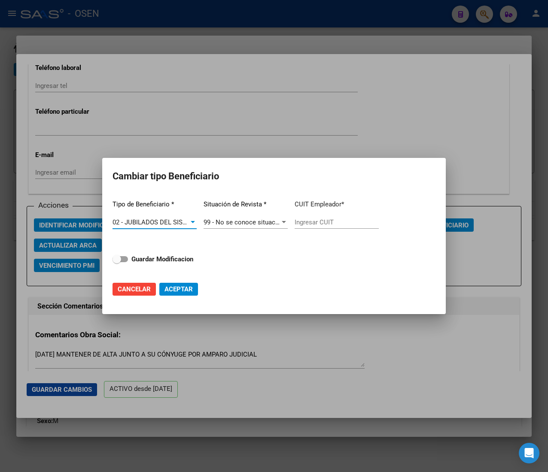
click at [329, 225] on input "Ingresar CUIT" at bounding box center [337, 223] width 84 height 8
paste input "20-11576298-3"
type input "20-11576298-3"
click at [179, 261] on strong "Guardar Modificacion" at bounding box center [162, 259] width 62 height 8
click at [117, 262] on input "Guardar Modificacion" at bounding box center [116, 262] width 0 height 0
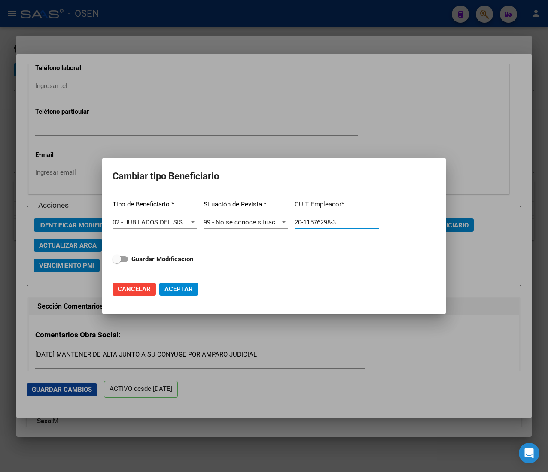
checkbox input "true"
click at [181, 290] on span "Aceptar" at bounding box center [178, 290] width 28 height 8
type input "20-11576298-3"
checkbox input "false"
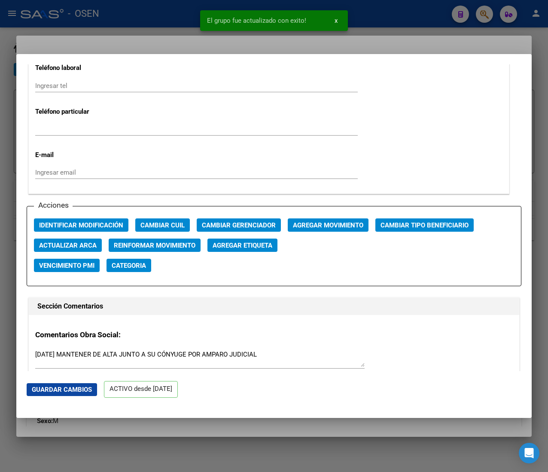
click at [141, 18] on div at bounding box center [274, 236] width 548 height 472
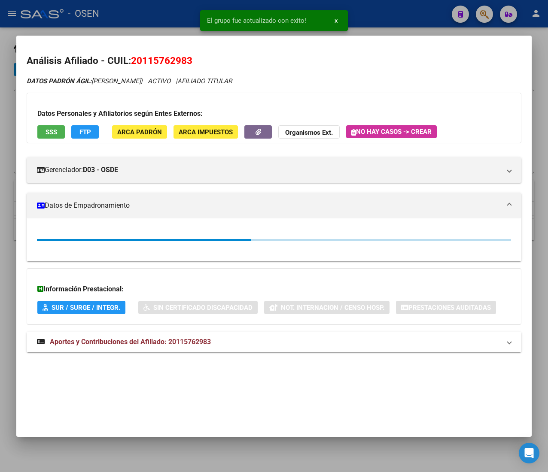
drag, startPoint x: 156, startPoint y: 14, endPoint x: 212, endPoint y: 55, distance: 68.8
click at [159, 14] on div at bounding box center [274, 236] width 548 height 472
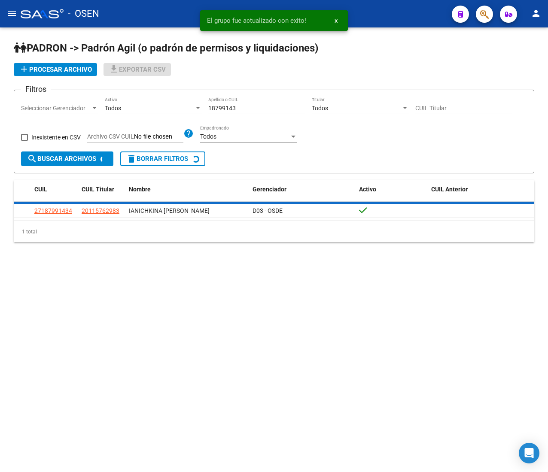
drag, startPoint x: 254, startPoint y: 109, endPoint x: 175, endPoint y: 101, distance: 79.4
click at [175, 101] on div "Filtros Seleccionar Gerenciador Seleccionar Gerenciador Todos Activo 18799143 A…" at bounding box center [274, 124] width 506 height 55
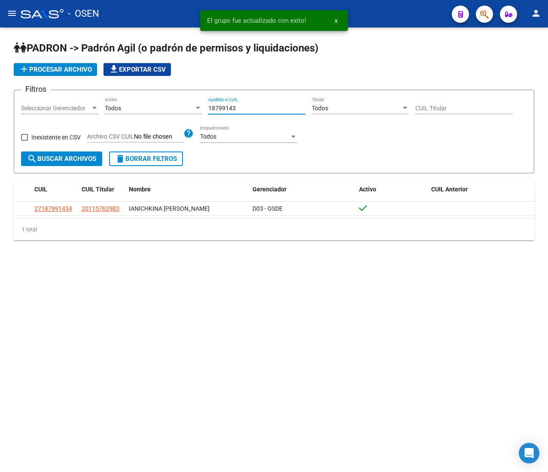
paste input "241063"
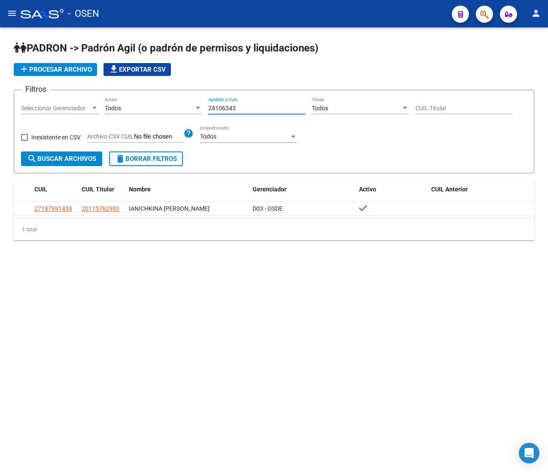
type input "24106343"
click at [91, 157] on span "search Buscar Archivos" at bounding box center [61, 159] width 69 height 8
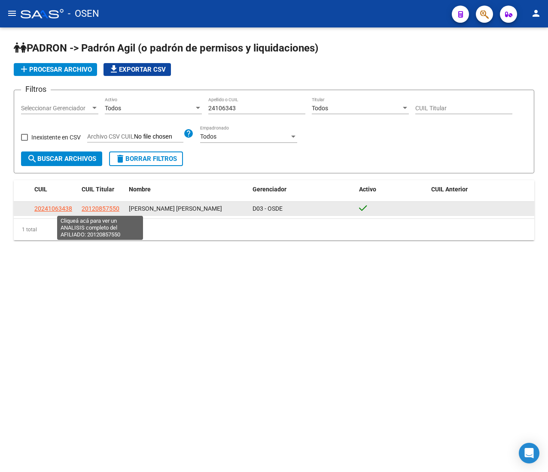
click at [108, 207] on span "20120857550" at bounding box center [101, 208] width 38 height 7
type textarea "20120857550"
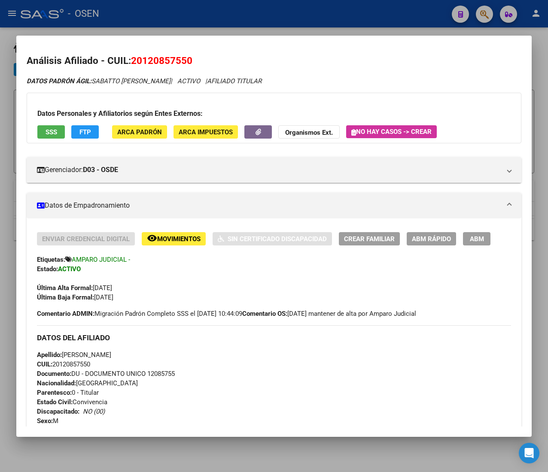
click at [72, 365] on span "CUIL: 20120857550" at bounding box center [63, 365] width 53 height 8
click at [73, 365] on span "CUIL: 20120857550" at bounding box center [63, 365] width 53 height 8
copy span "20120857550"
click at [437, 242] on span "ABM Rápido" at bounding box center [431, 239] width 39 height 8
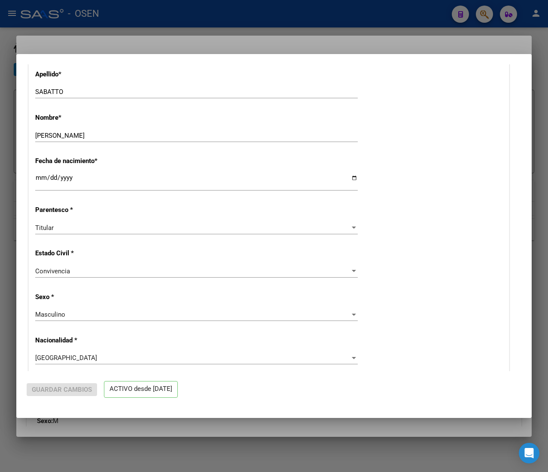
radio input "true"
type input "33-63761744-9"
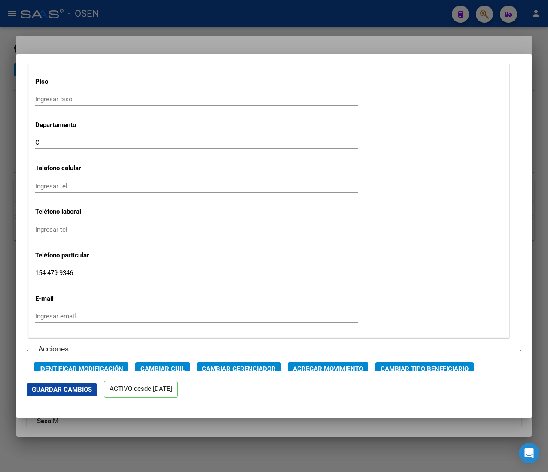
scroll to position [1030, 0]
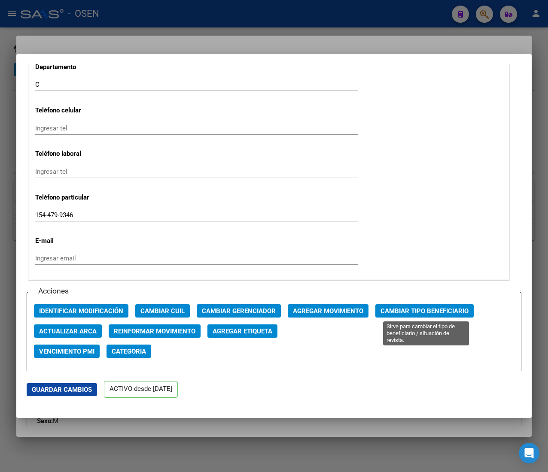
click at [407, 314] on span "Cambiar Tipo Beneficiario" at bounding box center [424, 311] width 88 height 8
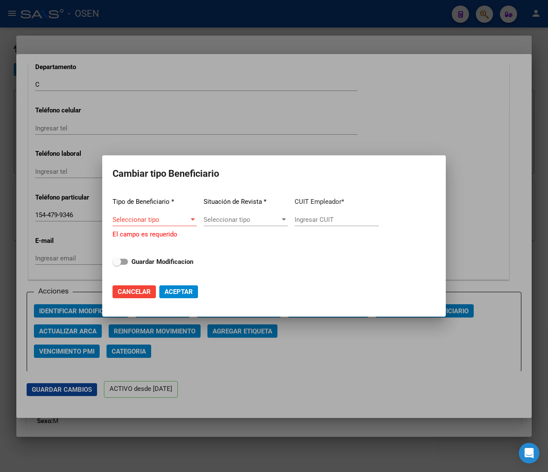
click at [181, 217] on div "Seleccionar tipo Seleccionar tipo" at bounding box center [154, 219] width 84 height 13
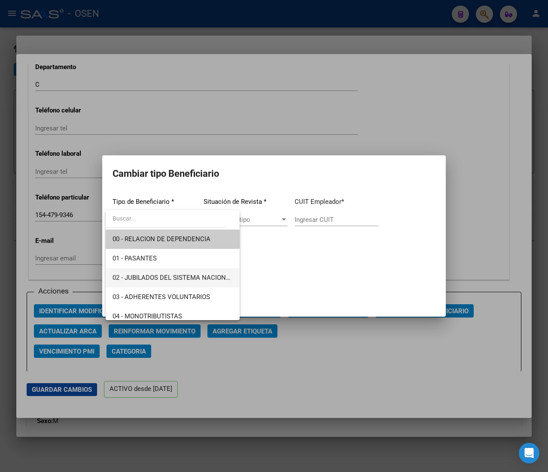
click at [188, 281] on span "02 - JUBILADOS DEL SISTEMA NACIONAL DEL SEGURO DE SALUD" at bounding box center [208, 278] width 192 height 8
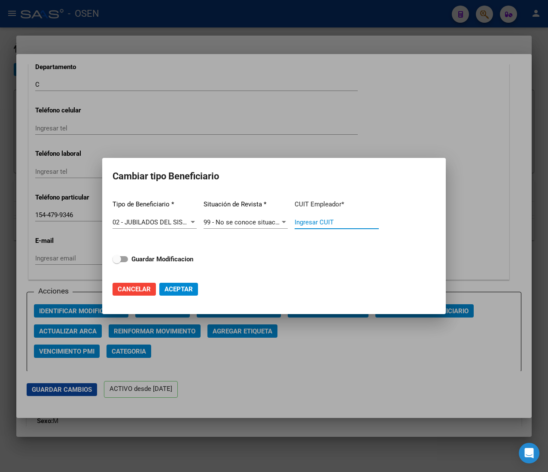
click at [313, 219] on input "Ingresar CUIT" at bounding box center [337, 223] width 84 height 8
paste input "20-12085755-0"
type input "20-12085755-0"
click at [178, 258] on strong "Guardar Modificacion" at bounding box center [162, 259] width 62 height 8
click at [117, 262] on input "Guardar Modificacion" at bounding box center [116, 262] width 0 height 0
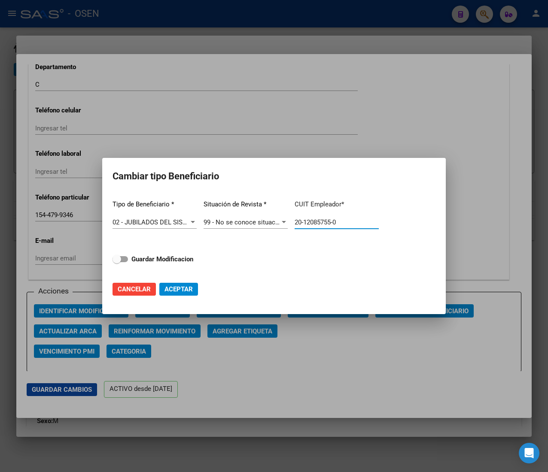
checkbox input "true"
drag, startPoint x: 181, startPoint y: 286, endPoint x: 199, endPoint y: 284, distance: 18.5
click at [181, 286] on span "Aceptar" at bounding box center [178, 290] width 28 height 8
type input "20-12085755-0"
checkbox input "false"
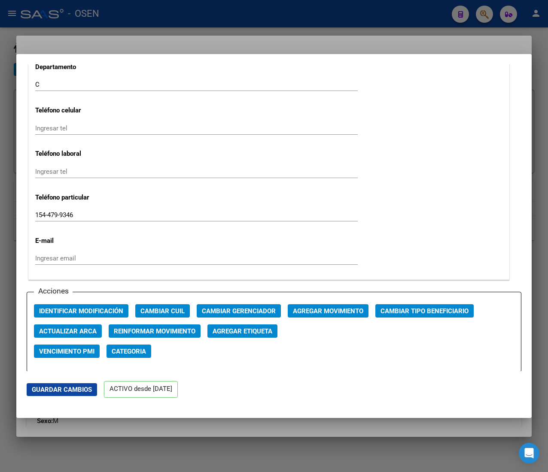
click at [237, 17] on div at bounding box center [274, 236] width 548 height 472
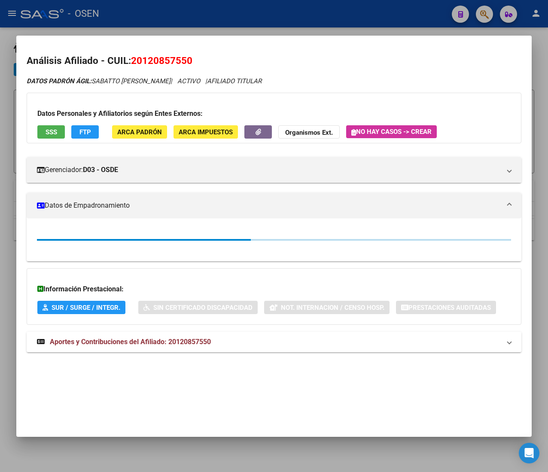
click at [222, 21] on div at bounding box center [274, 236] width 548 height 472
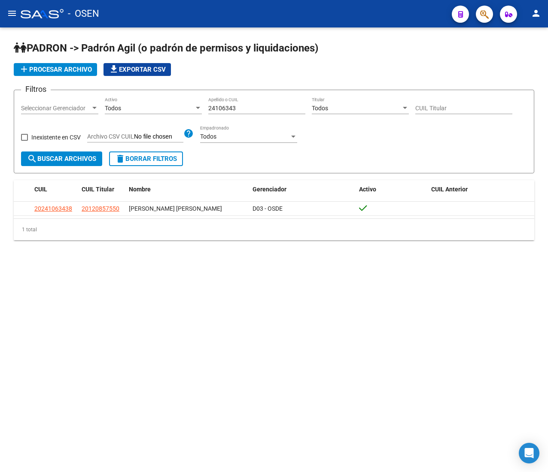
drag, startPoint x: 256, startPoint y: 109, endPoint x: 163, endPoint y: 103, distance: 93.4
click at [168, 104] on div "Filtros Seleccionar Gerenciador Seleccionar Gerenciador Todos Activo 24106343 A…" at bounding box center [274, 124] width 506 height 55
paste input "11938889"
type input "11938889"
click at [85, 161] on span "search Buscar Archivos" at bounding box center [61, 159] width 69 height 8
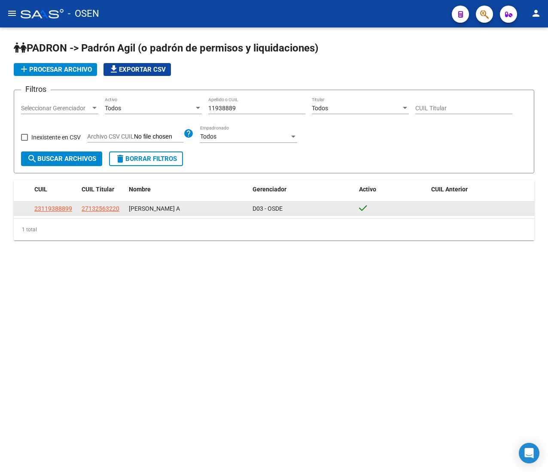
click at [105, 209] on span "27132563220" at bounding box center [101, 208] width 38 height 7
type textarea "27132563220"
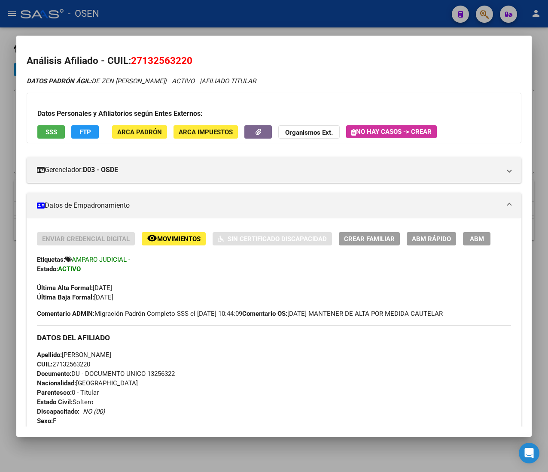
click at [86, 368] on span "CUIL: 27132563220" at bounding box center [63, 365] width 53 height 8
copy span "27132563220"
click at [424, 240] on span "ABM Rápido" at bounding box center [431, 239] width 39 height 8
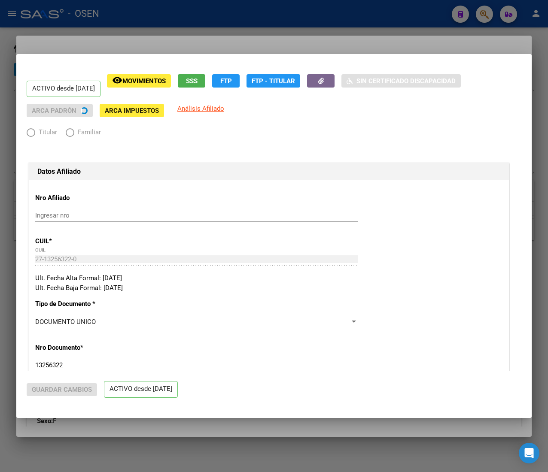
radio input "true"
type input "30-66390477-5"
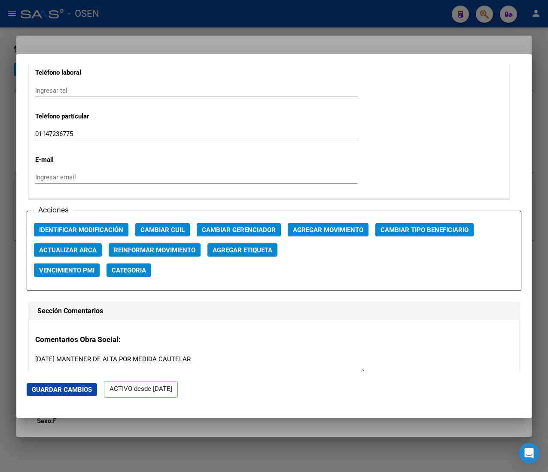
scroll to position [1116, 0]
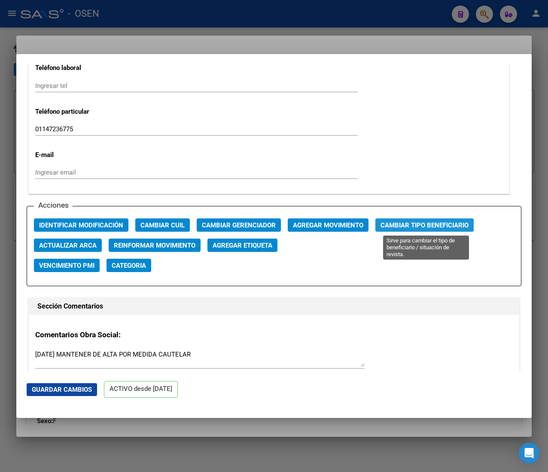
click at [401, 228] on span "Cambiar Tipo Beneficiario" at bounding box center [424, 226] width 88 height 8
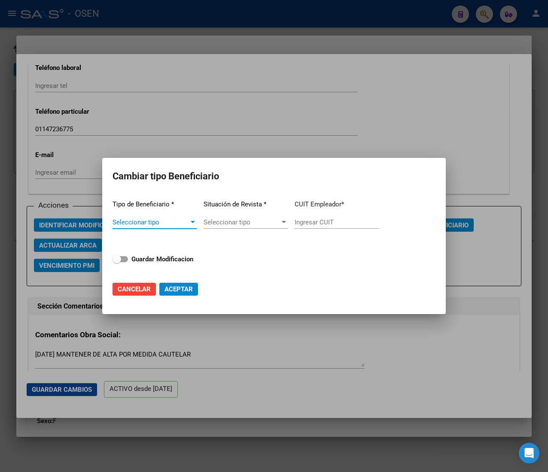
click at [168, 222] on span "Seleccionar tipo" at bounding box center [150, 223] width 76 height 8
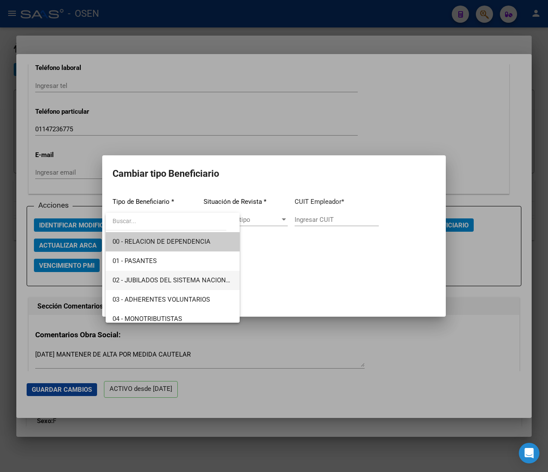
drag, startPoint x: 208, startPoint y: 273, endPoint x: 229, endPoint y: 271, distance: 21.1
click at [209, 273] on span "02 - JUBILADOS DEL SISTEMA NACIONAL DEL SEGURO DE SALUD" at bounding box center [172, 280] width 120 height 19
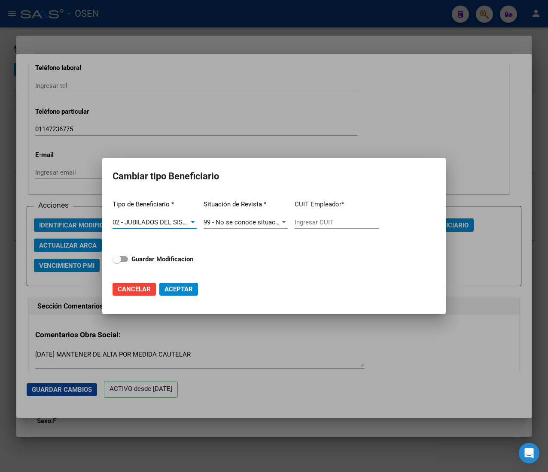
click at [336, 224] on input "Ingresar CUIT" at bounding box center [337, 223] width 84 height 8
paste input "27-13256322-0"
type input "27-13256322-0"
click at [176, 255] on strong "Guardar Modificacion" at bounding box center [162, 259] width 62 height 8
click at [117, 262] on input "Guardar Modificacion" at bounding box center [116, 262] width 0 height 0
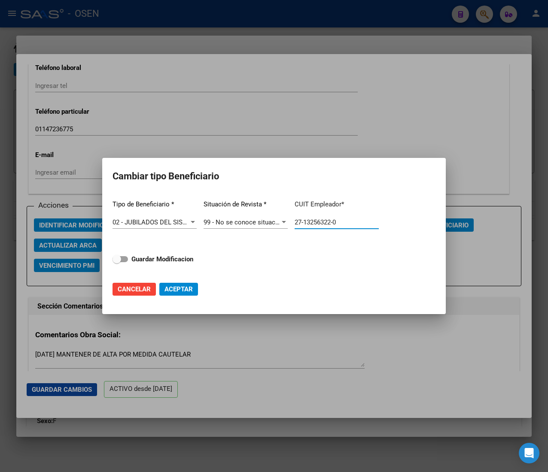
checkbox input "true"
click at [184, 290] on span "Aceptar" at bounding box center [178, 290] width 28 height 8
type input "27-13256322-0"
checkbox input "false"
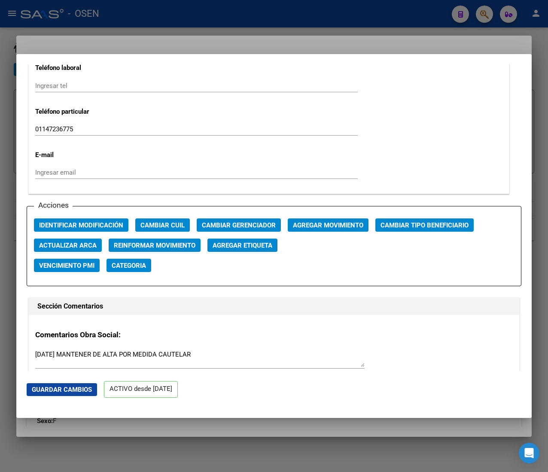
drag, startPoint x: 211, startPoint y: 20, endPoint x: 206, endPoint y: 5, distance: 15.5
click at [212, 20] on div at bounding box center [274, 236] width 548 height 472
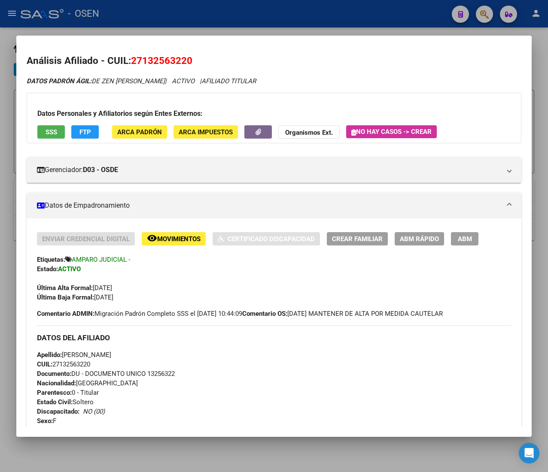
drag, startPoint x: 207, startPoint y: 14, endPoint x: 213, endPoint y: 17, distance: 7.3
click at [208, 14] on div at bounding box center [274, 236] width 548 height 472
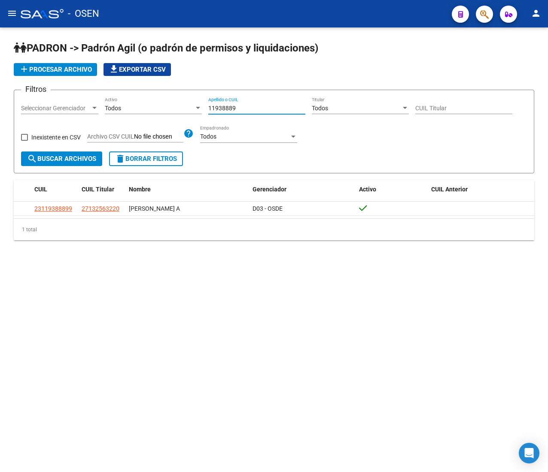
drag, startPoint x: 246, startPoint y: 108, endPoint x: 179, endPoint y: 106, distance: 66.6
click at [182, 105] on div "Filtros Seleccionar Gerenciador Seleccionar Gerenciador Todos Activo 11938889 A…" at bounding box center [274, 124] width 506 height 55
paste input "56810905"
type input "56810905"
click at [93, 159] on span "search Buscar Archivos" at bounding box center [61, 159] width 69 height 8
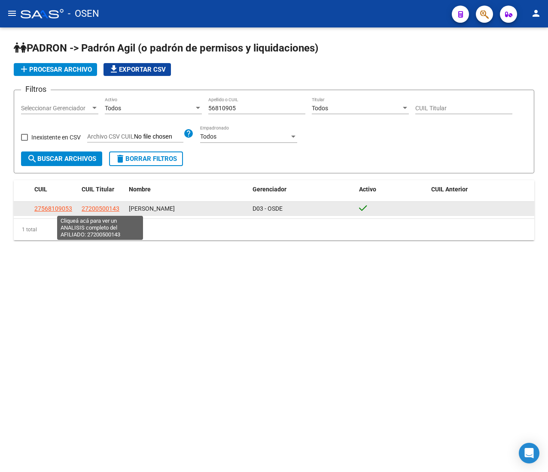
click at [113, 209] on span "27200500143" at bounding box center [101, 208] width 38 height 7
type textarea "27200500143"
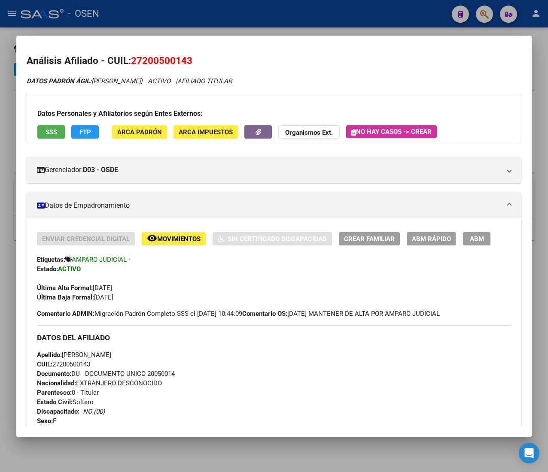
click at [85, 363] on span "CUIL: 27200500143" at bounding box center [63, 365] width 53 height 8
copy span "27200500143"
click at [444, 240] on span "ABM Rápido" at bounding box center [431, 239] width 39 height 8
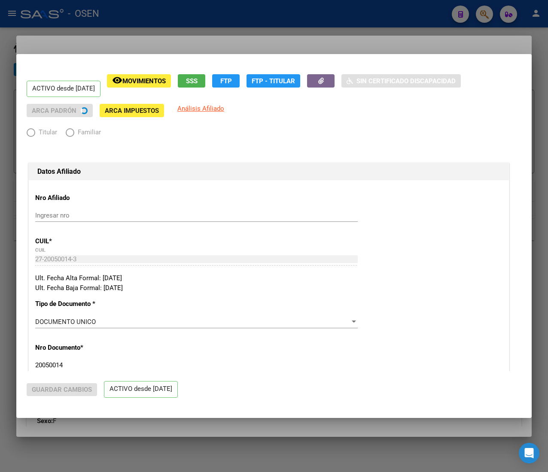
radio input "true"
type input "27-20050014-3"
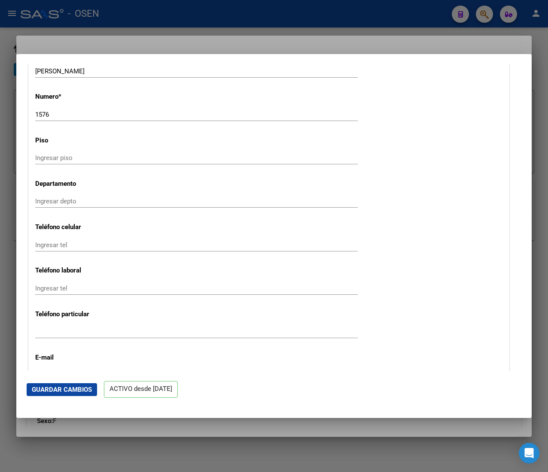
scroll to position [1030, 0]
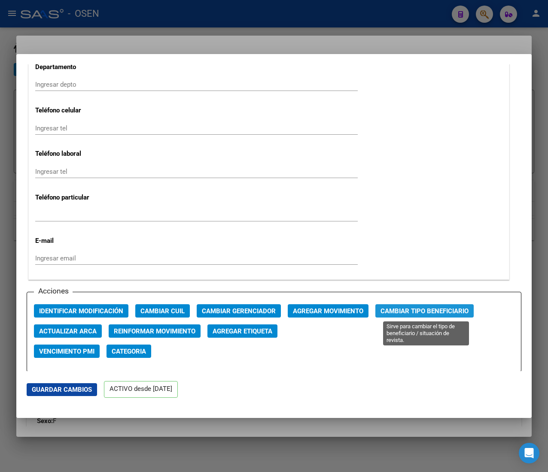
click at [424, 311] on span "Cambiar Tipo Beneficiario" at bounding box center [424, 311] width 88 height 8
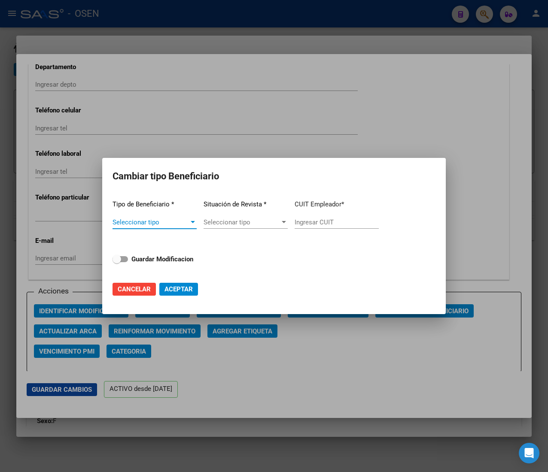
click at [158, 219] on span "Seleccionar tipo" at bounding box center [150, 223] width 76 height 8
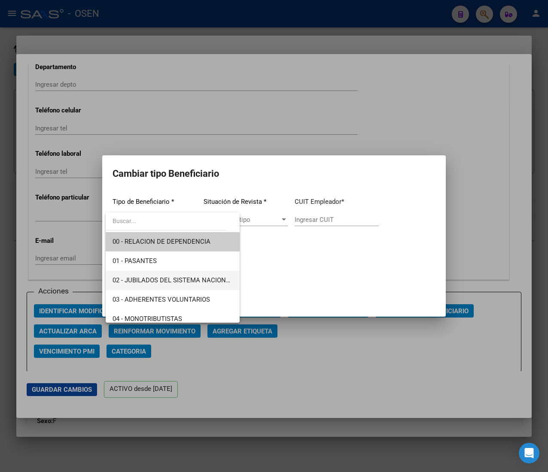
click at [198, 271] on span "02 - JUBILADOS DEL SISTEMA NACIONAL DEL SEGURO DE SALUD" at bounding box center [172, 280] width 120 height 19
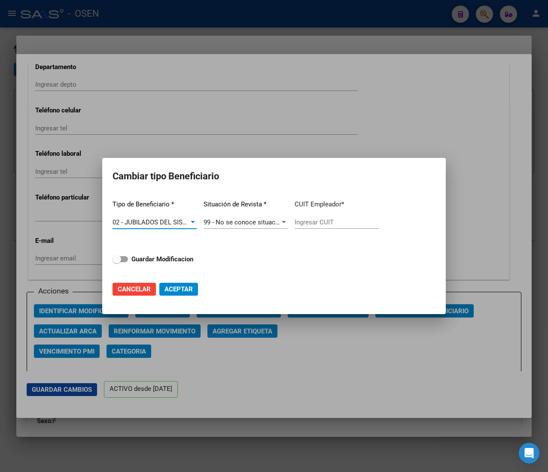
click at [320, 221] on input "Ingresar CUIT" at bounding box center [337, 223] width 84 height 8
paste input "27-20050014-3"
type input "27-20050014-3"
click at [176, 262] on strong "Guardar Modificacion" at bounding box center [162, 259] width 62 height 8
click at [117, 262] on input "Guardar Modificacion" at bounding box center [116, 262] width 0 height 0
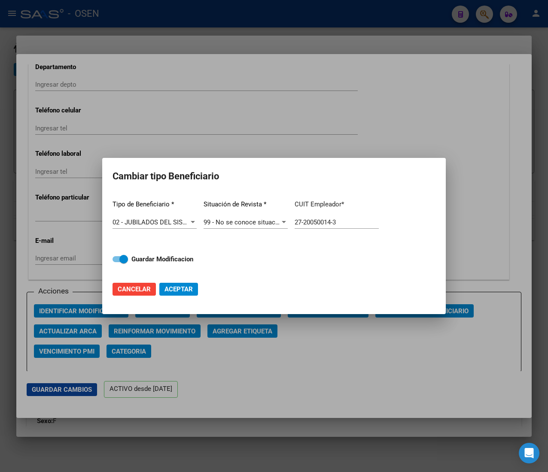
click at [185, 288] on span "Aceptar" at bounding box center [178, 290] width 28 height 8
checkbox input "false"
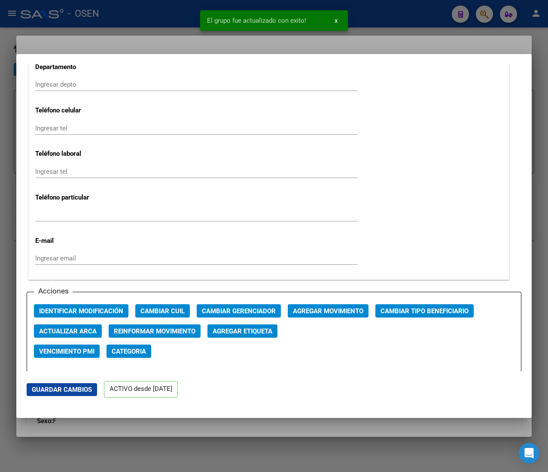
click at [165, 15] on div at bounding box center [274, 236] width 548 height 472
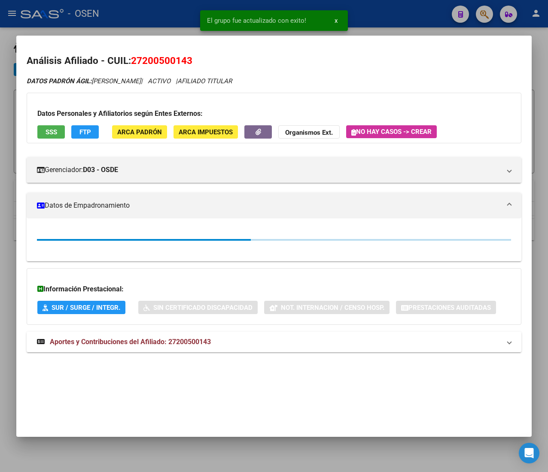
drag, startPoint x: 165, startPoint y: 10, endPoint x: 231, endPoint y: 106, distance: 116.1
click at [166, 13] on div at bounding box center [274, 236] width 548 height 472
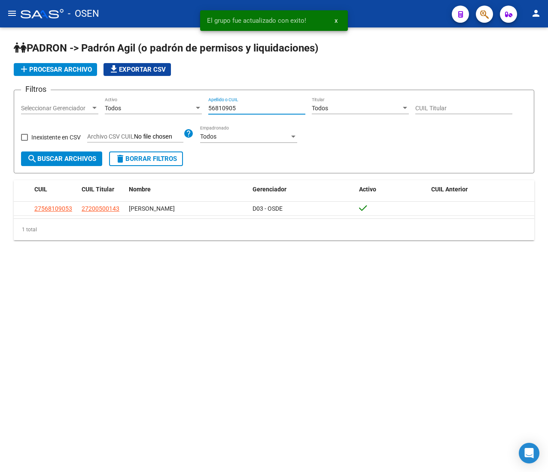
drag, startPoint x: 244, startPoint y: 108, endPoint x: 188, endPoint y: 102, distance: 57.0
click at [194, 101] on div "Filtros Seleccionar Gerenciador Seleccionar Gerenciador Todos Activo 56810905 A…" at bounding box center [274, 124] width 506 height 55
paste input "47393801"
type input "47393801"
drag, startPoint x: 102, startPoint y: 156, endPoint x: 118, endPoint y: 164, distance: 17.7
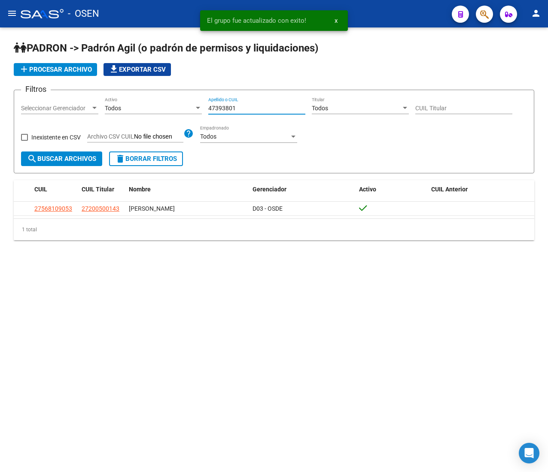
click at [98, 156] on button "search Buscar Archivos" at bounding box center [61, 159] width 81 height 15
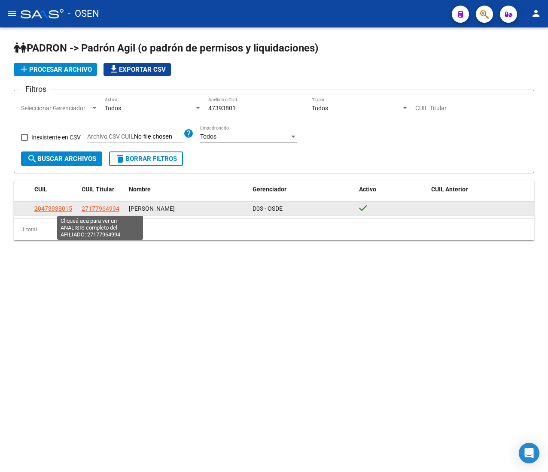
click at [111, 205] on span "27177964994" at bounding box center [101, 208] width 38 height 7
type textarea "27177964994"
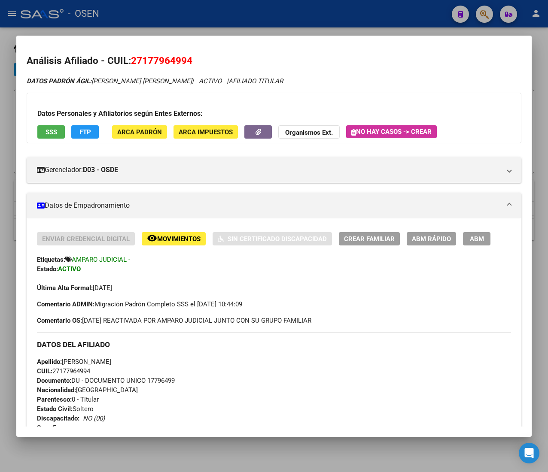
click at [82, 371] on span "CUIL: 27177964994" at bounding box center [63, 372] width 53 height 8
copy span "27177964994"
click at [428, 233] on button "ABM Rápido" at bounding box center [431, 238] width 49 height 13
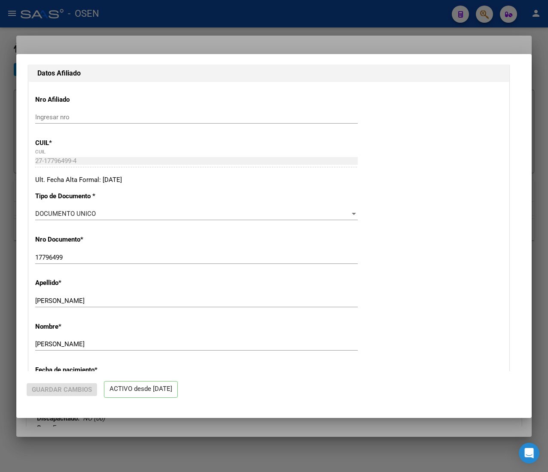
radio input "true"
type input "27-17796499-4"
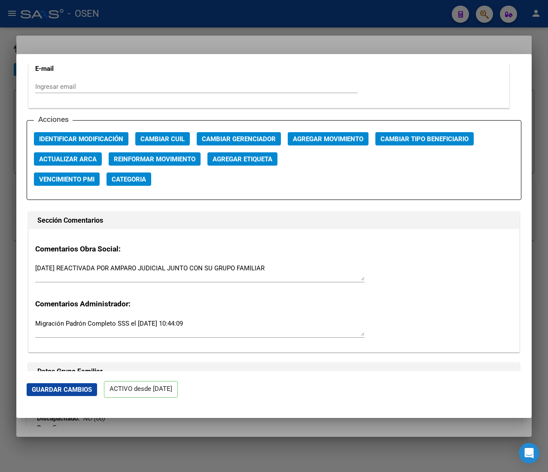
scroll to position [1202, 0]
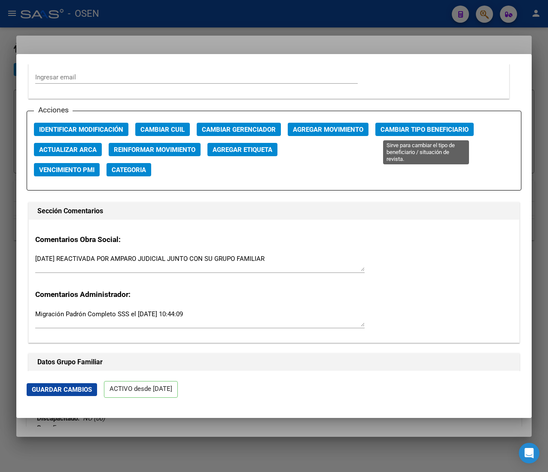
drag, startPoint x: 427, startPoint y: 115, endPoint x: 427, endPoint y: 120, distance: 5.6
click at [427, 117] on div "Acciones Identificar Modificación Cambiar CUIL Cambiar Gerenciador Agregar Movi…" at bounding box center [274, 151] width 495 height 80
click at [427, 128] on span "Cambiar Tipo Beneficiario" at bounding box center [424, 130] width 88 height 8
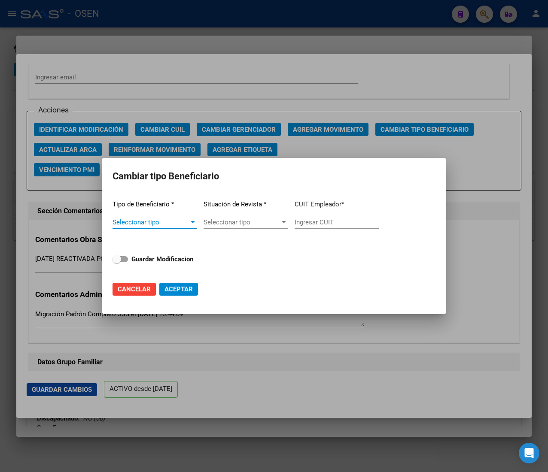
click at [175, 219] on span "Seleccionar tipo" at bounding box center [150, 223] width 76 height 8
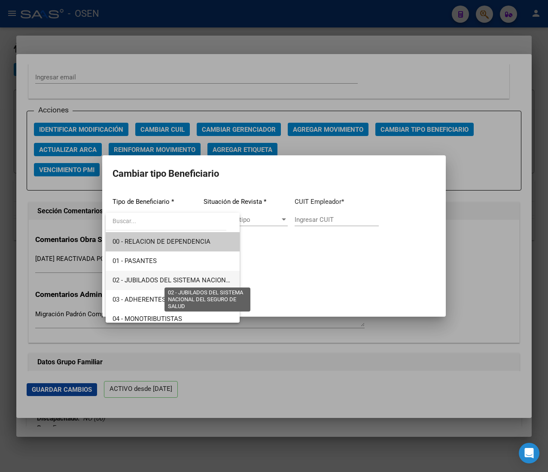
click at [204, 277] on span "02 - JUBILADOS DEL SISTEMA NACIONAL DEL SEGURO DE SALUD" at bounding box center [208, 281] width 192 height 8
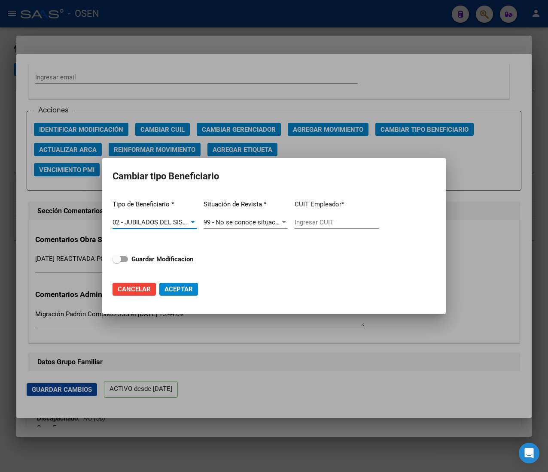
click at [326, 222] on input "Ingresar CUIT" at bounding box center [337, 223] width 84 height 8
paste input "27-17796499-4"
type input "27-17796499-4"
click at [160, 256] on strong "Guardar Modificacion" at bounding box center [162, 259] width 62 height 8
click at [117, 262] on input "Guardar Modificacion" at bounding box center [116, 262] width 0 height 0
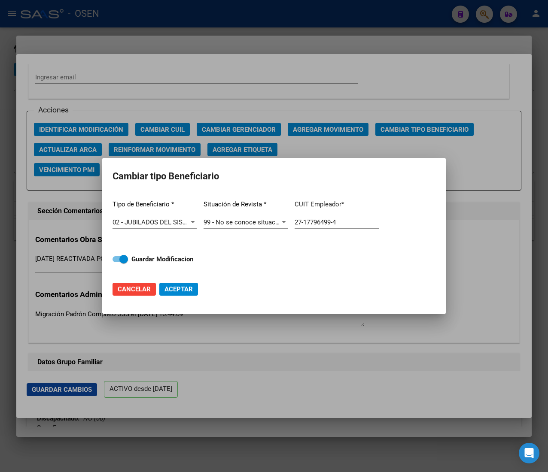
click at [182, 286] on span "Aceptar" at bounding box center [178, 290] width 28 height 8
checkbox input "false"
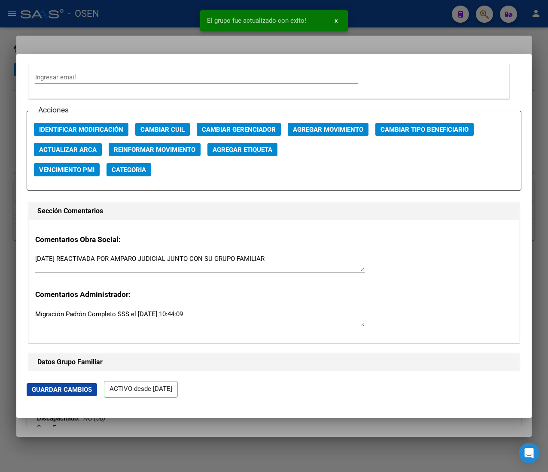
click at [164, 15] on div at bounding box center [274, 236] width 548 height 472
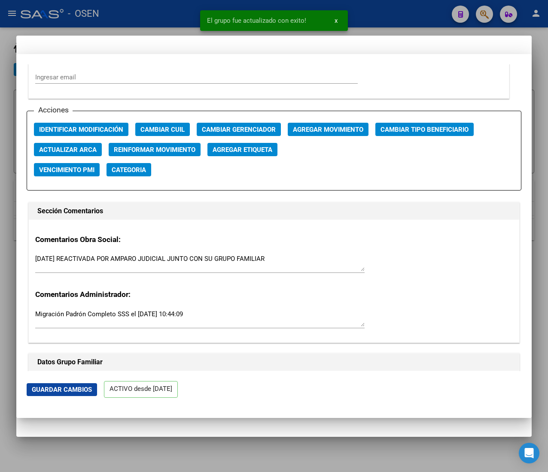
click at [167, 15] on div at bounding box center [274, 236] width 548 height 472
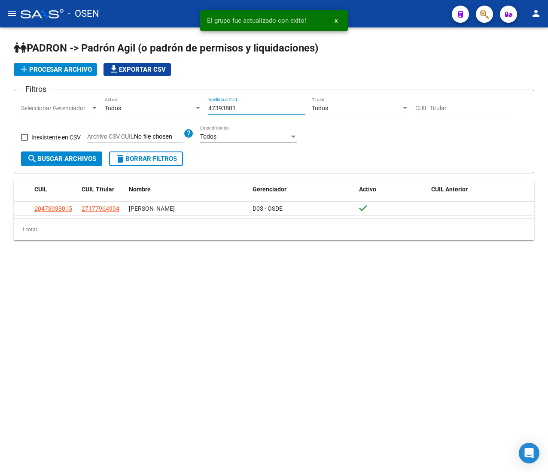
drag, startPoint x: 255, startPoint y: 108, endPoint x: 149, endPoint y: 108, distance: 105.6
click at [149, 108] on div "Filtros Seleccionar Gerenciador Seleccionar Gerenciador Todos Activo 47393801 A…" at bounding box center [274, 124] width 506 height 55
paste input "8801920"
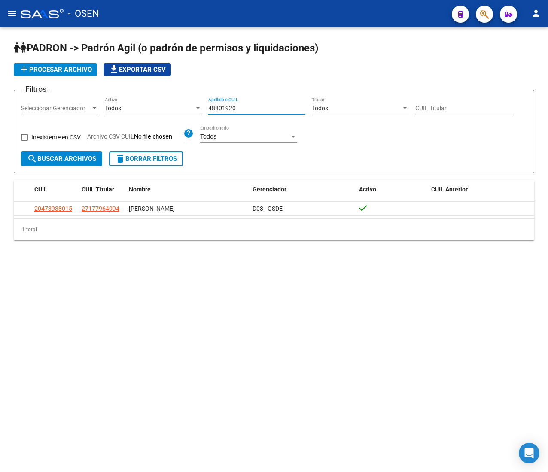
type input "48801920"
click at [76, 163] on span "search Buscar Archivos" at bounding box center [61, 159] width 69 height 8
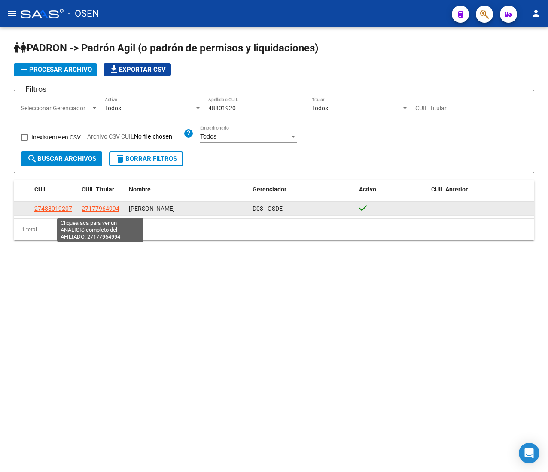
click at [110, 209] on span "27177964994" at bounding box center [101, 208] width 38 height 7
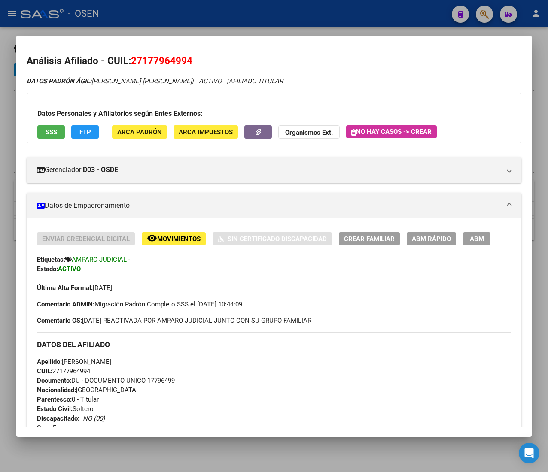
click at [73, 377] on span "Documento: DU - DOCUMENTO UNICO 17796499" at bounding box center [106, 381] width 138 height 8
click at [76, 368] on span "CUIL: 27177964994" at bounding box center [63, 372] width 53 height 8
copy span "27177964994"
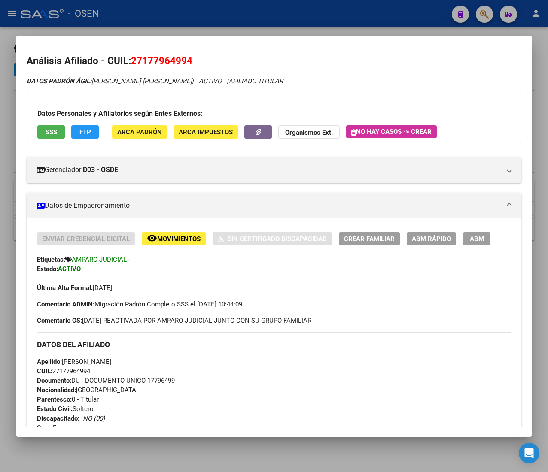
click at [447, 235] on span "ABM Rápido" at bounding box center [431, 239] width 39 height 8
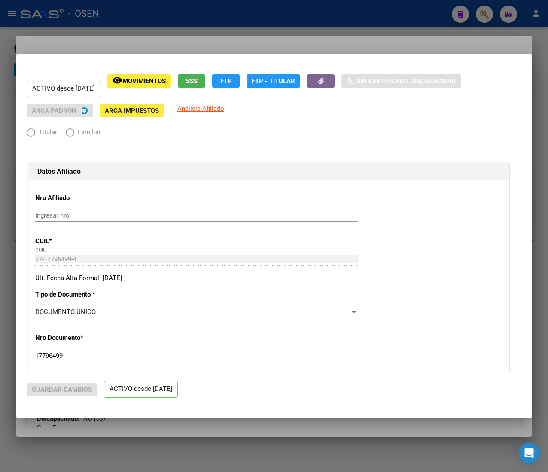
radio input "true"
type input "27-17796499-4"
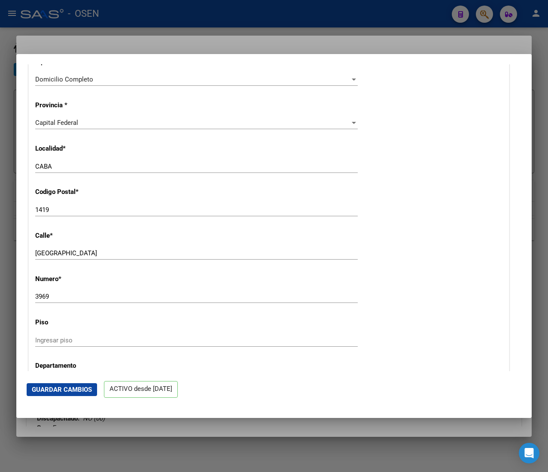
scroll to position [1000, 0]
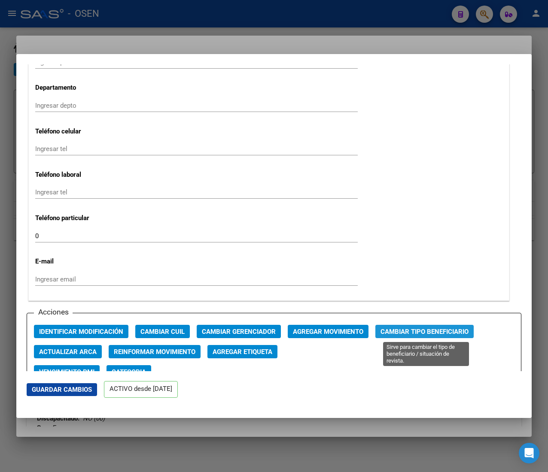
click at [416, 333] on span "Cambiar Tipo Beneficiario" at bounding box center [424, 332] width 88 height 8
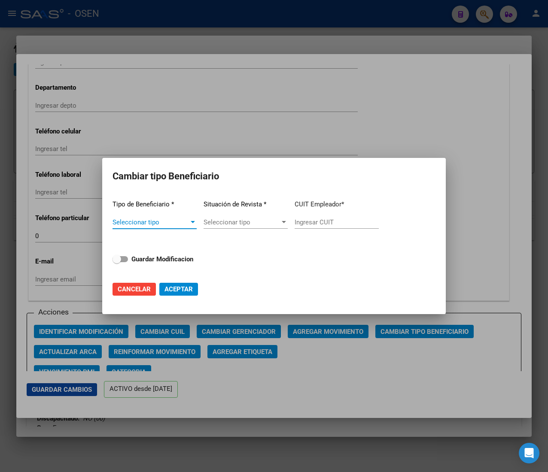
click at [188, 222] on span "Seleccionar tipo" at bounding box center [150, 223] width 76 height 8
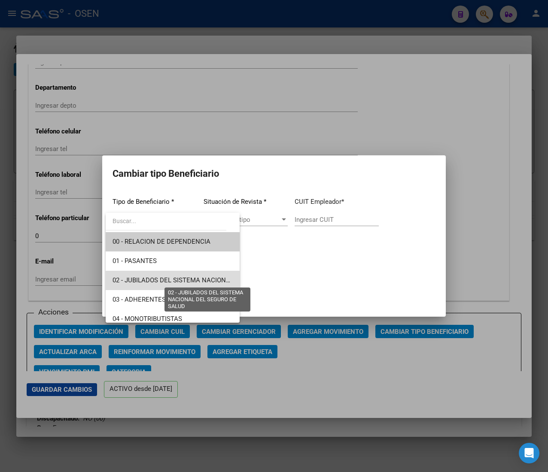
click at [198, 277] on span "02 - JUBILADOS DEL SISTEMA NACIONAL DEL SEGURO DE SALUD" at bounding box center [208, 281] width 192 height 8
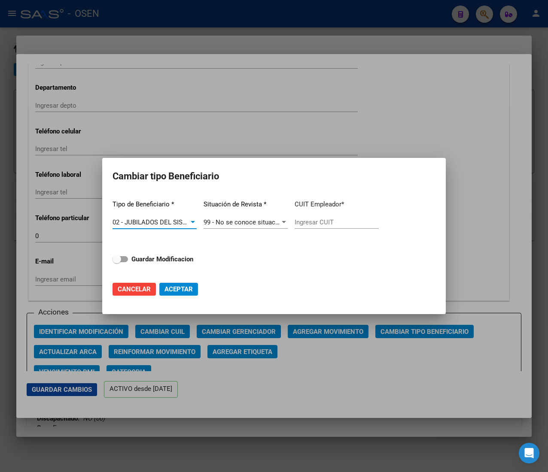
click at [343, 222] on input "Ingresar CUIT" at bounding box center [337, 223] width 84 height 8
paste input "27-17796499-4"
type input "27-17796499-4"
click at [148, 262] on strong "Guardar Modificacion" at bounding box center [162, 259] width 62 height 8
click at [117, 262] on input "Guardar Modificacion" at bounding box center [116, 262] width 0 height 0
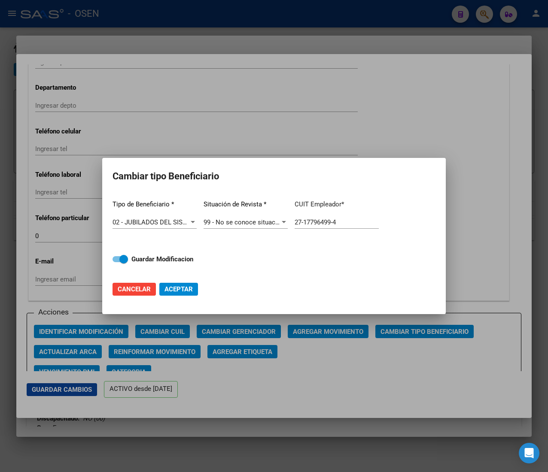
click at [179, 294] on button "Aceptar" at bounding box center [178, 289] width 39 height 13
checkbox input "false"
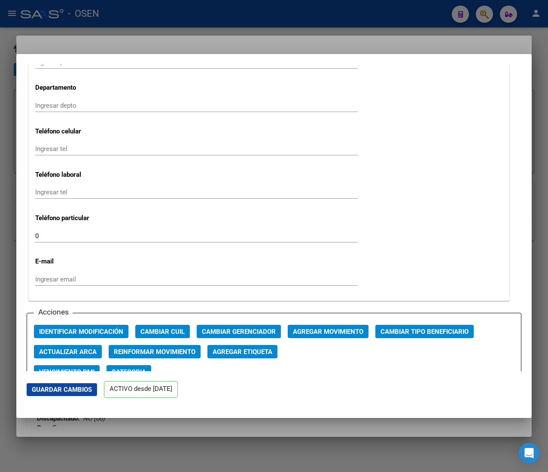
click at [125, 15] on div at bounding box center [274, 236] width 548 height 472
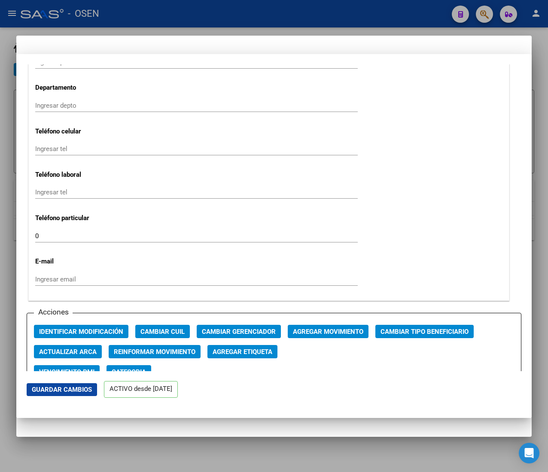
drag, startPoint x: 153, startPoint y: 14, endPoint x: 162, endPoint y: 21, distance: 11.6
click at [154, 15] on div at bounding box center [274, 236] width 548 height 472
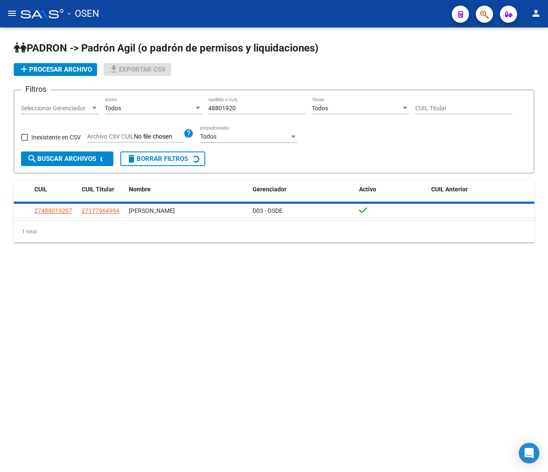
drag, startPoint x: 219, startPoint y: 110, endPoint x: 191, endPoint y: 109, distance: 27.1
click at [197, 109] on div "Filtros Seleccionar Gerenciador Seleccionar Gerenciador Todos Activo 48801920 A…" at bounding box center [274, 124] width 506 height 55
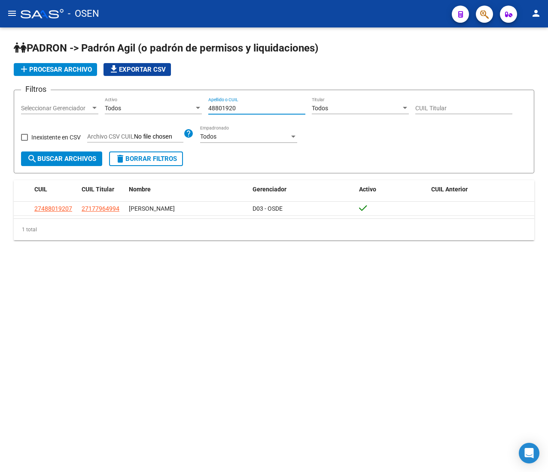
paste input "6646161"
type input "46646161"
click at [55, 158] on span "search Buscar Archivos" at bounding box center [61, 159] width 69 height 8
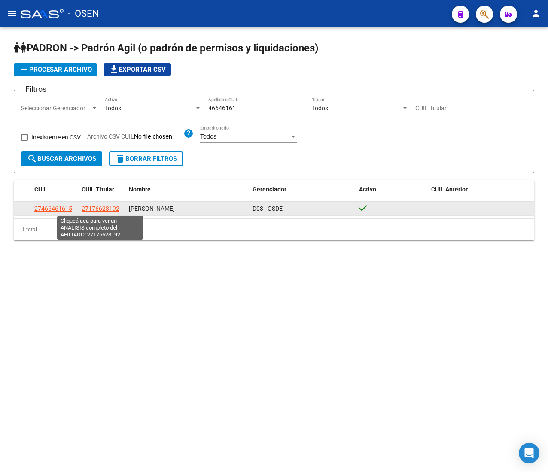
click at [110, 209] on span "27176628192" at bounding box center [101, 208] width 38 height 7
type textarea "27176628192"
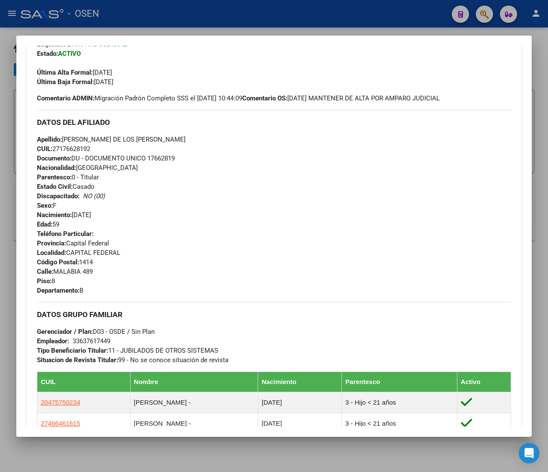
scroll to position [0, 0]
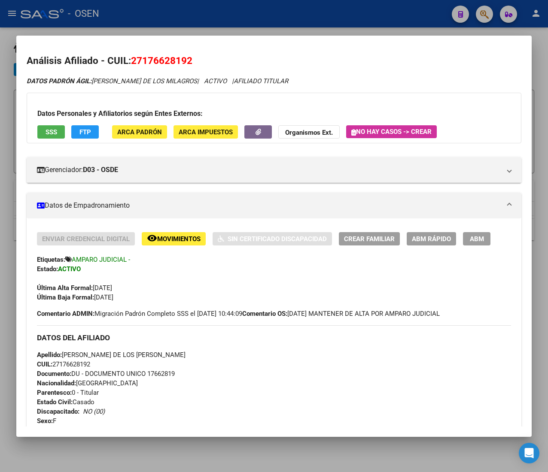
click at [84, 365] on span "CUIL: 27176628192" at bounding box center [63, 365] width 53 height 8
copy span "27176628192"
click at [442, 233] on button "ABM Rápido" at bounding box center [431, 238] width 49 height 13
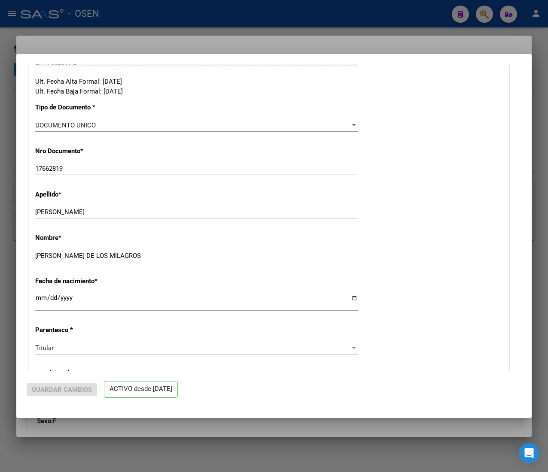
radio input "true"
type input "33-63761744-9"
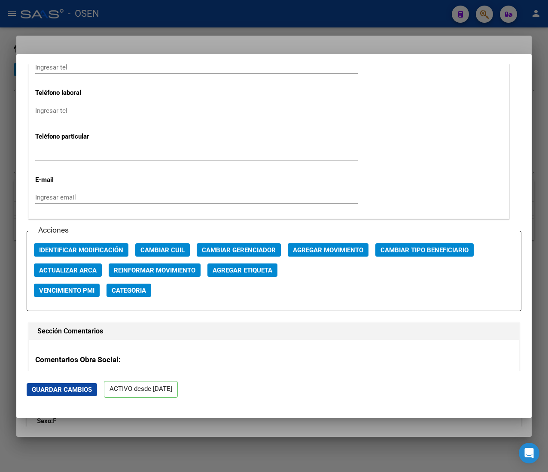
scroll to position [1116, 0]
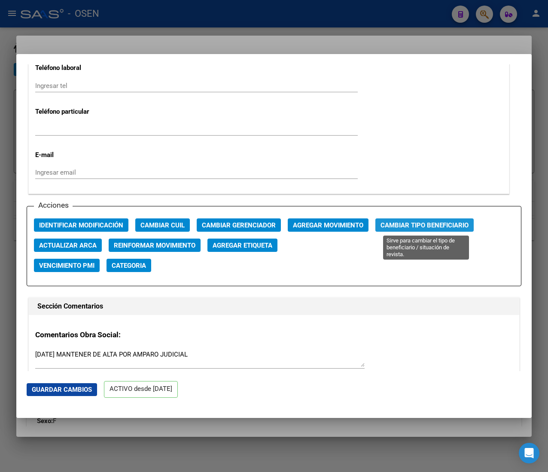
click at [397, 225] on span "Cambiar Tipo Beneficiario" at bounding box center [424, 226] width 88 height 8
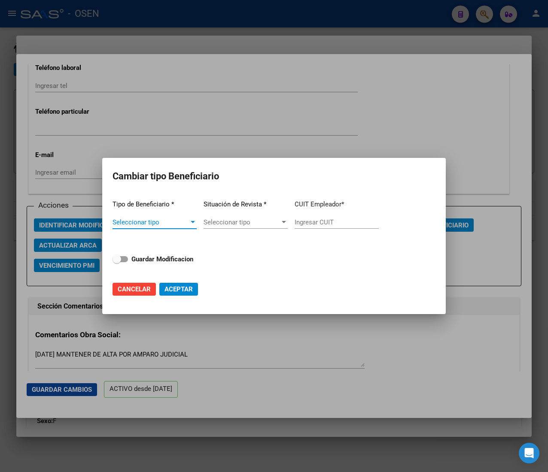
click at [177, 218] on div "Seleccionar tipo Seleccionar tipo" at bounding box center [154, 222] width 84 height 13
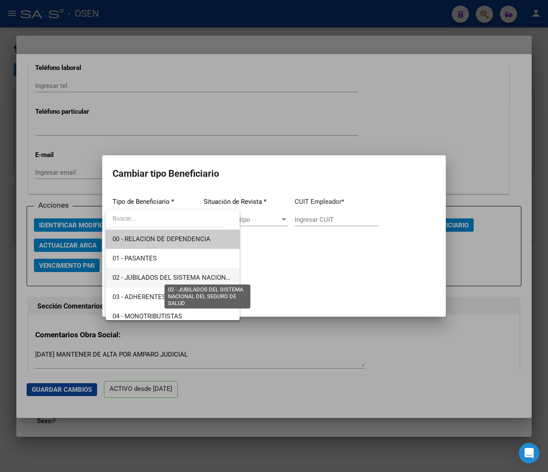
click at [191, 274] on span "02 - JUBILADOS DEL SISTEMA NACIONAL DEL SEGURO DE SALUD" at bounding box center [208, 278] width 192 height 8
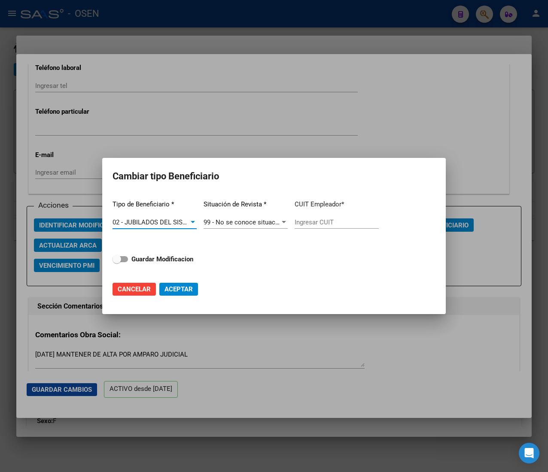
click at [319, 221] on input "Ingresar CUIT" at bounding box center [337, 223] width 84 height 8
paste input "27-17662819-2"
type input "27-17662819-2"
click at [173, 259] on strong "Guardar Modificacion" at bounding box center [162, 259] width 62 height 8
click at [117, 262] on input "Guardar Modificacion" at bounding box center [116, 262] width 0 height 0
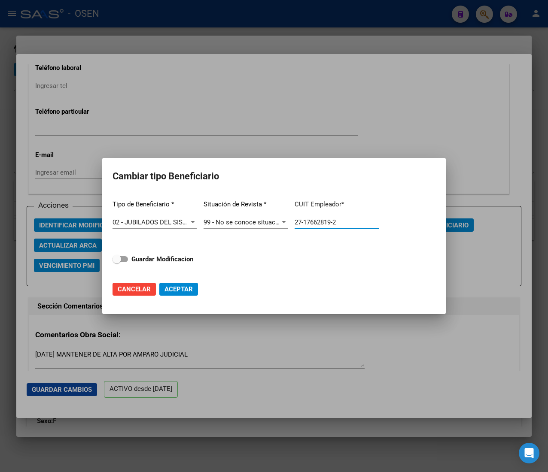
checkbox input "true"
click at [182, 288] on span "Aceptar" at bounding box center [178, 290] width 28 height 8
type input "27-17662819-2"
checkbox input "false"
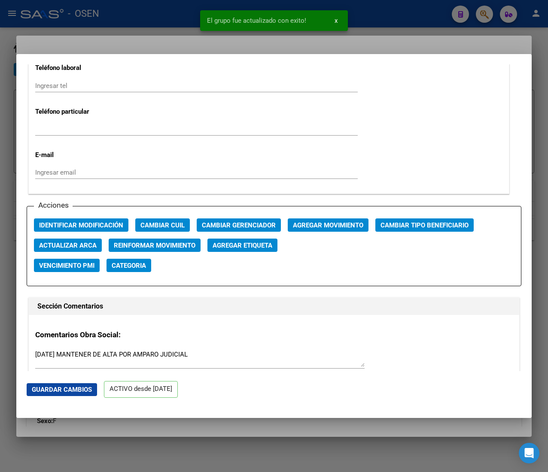
click at [161, 17] on div at bounding box center [274, 236] width 548 height 472
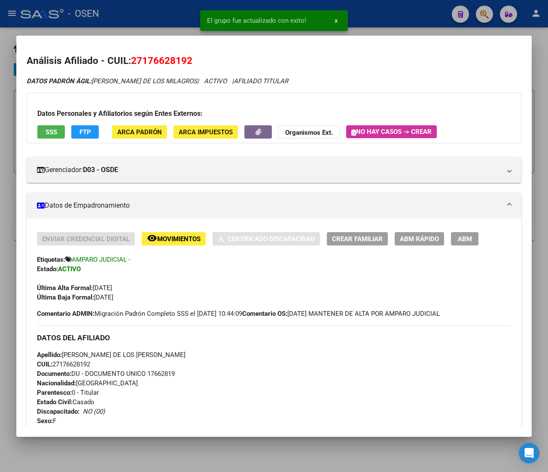
click at [161, 17] on div at bounding box center [274, 236] width 548 height 472
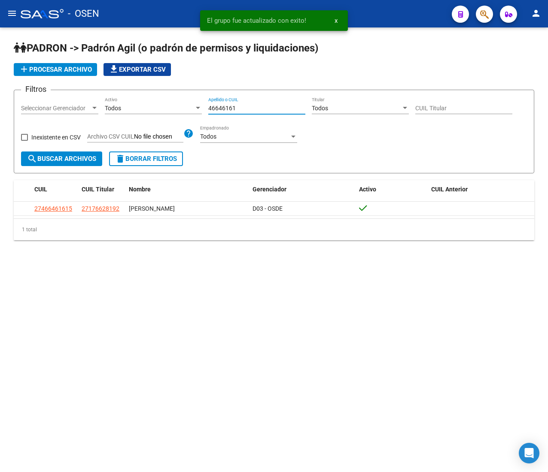
drag, startPoint x: 241, startPoint y: 109, endPoint x: 174, endPoint y: 101, distance: 67.5
click at [178, 101] on div "Filtros Seleccionar Gerenciador Seleccionar Gerenciador Todos Activo 46646161 A…" at bounding box center [274, 124] width 506 height 55
paste input "7575023"
click at [90, 161] on span "search Buscar Archivos" at bounding box center [61, 159] width 69 height 8
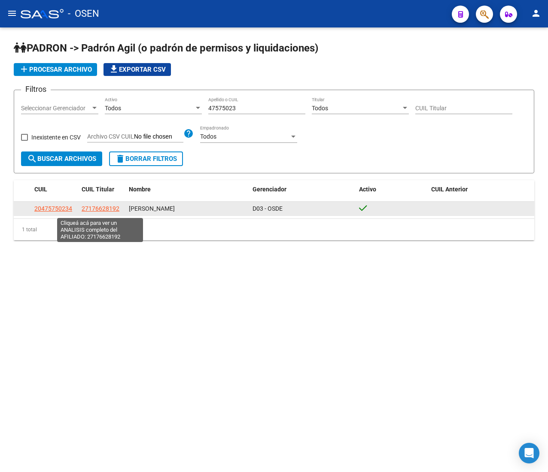
click at [107, 207] on span "27176628192" at bounding box center [101, 208] width 38 height 7
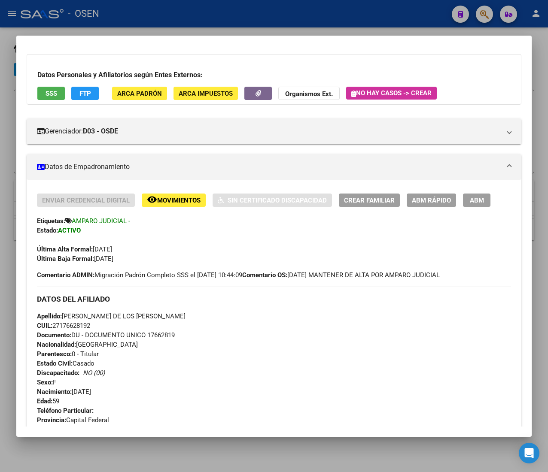
scroll to position [0, 0]
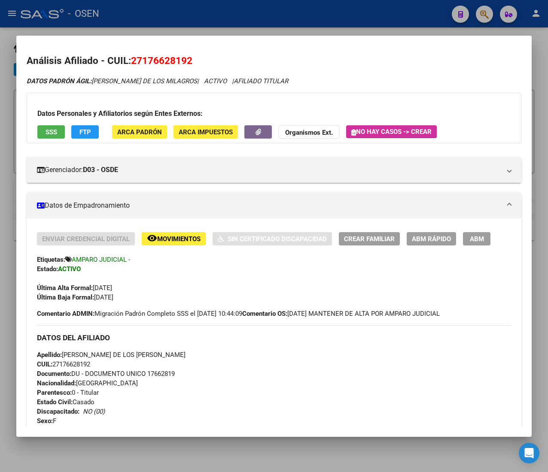
drag, startPoint x: 185, startPoint y: 13, endPoint x: 220, endPoint y: 50, distance: 51.3
click at [185, 13] on div at bounding box center [274, 236] width 548 height 472
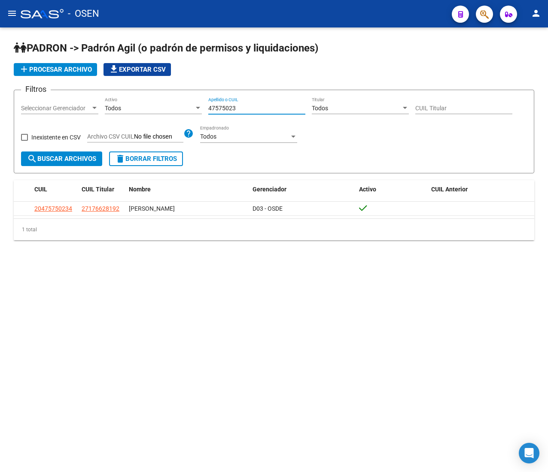
drag, startPoint x: 246, startPoint y: 106, endPoint x: 159, endPoint y: 96, distance: 87.3
click at [160, 96] on form "Filtros Seleccionar Gerenciador Seleccionar Gerenciador Todos Activo 47575023 A…" at bounding box center [274, 132] width 520 height 84
paste input "14588069"
type input "14588069"
click at [95, 159] on span "search Buscar Archivos" at bounding box center [61, 159] width 69 height 8
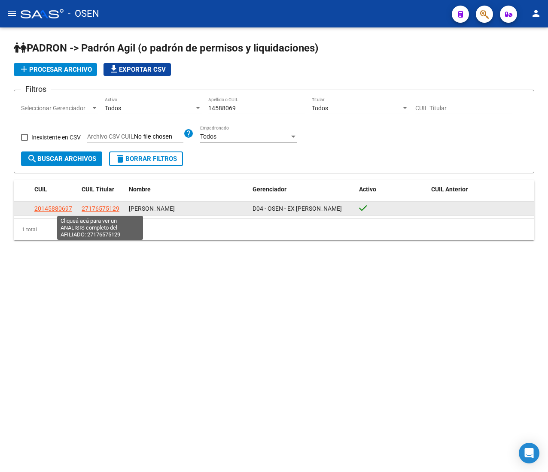
click at [105, 210] on span "27176575129" at bounding box center [101, 208] width 38 height 7
type textarea "27176575129"
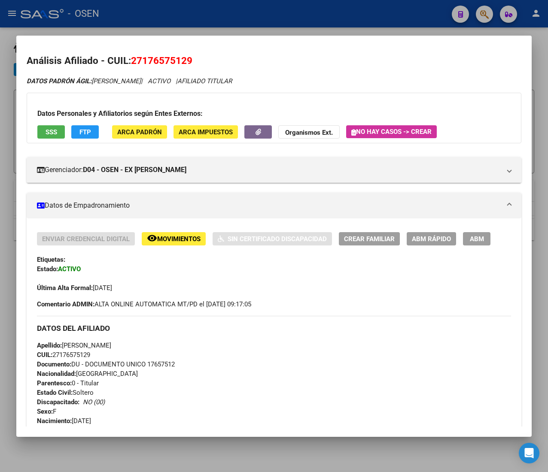
drag, startPoint x: 190, startPoint y: 15, endPoint x: 243, endPoint y: 58, distance: 68.7
click at [191, 15] on div at bounding box center [274, 236] width 548 height 472
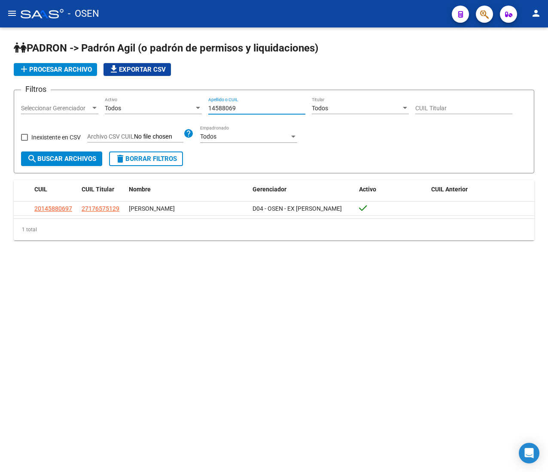
drag, startPoint x: 245, startPoint y: 104, endPoint x: 175, endPoint y: 104, distance: 69.6
click at [183, 99] on div "Filtros Seleccionar Gerenciador Seleccionar Gerenciador Todos Activo 14588069 A…" at bounding box center [274, 124] width 506 height 55
paste input "45012538"
type input "45012538"
click at [69, 161] on span "search Buscar Archivos" at bounding box center [61, 159] width 69 height 8
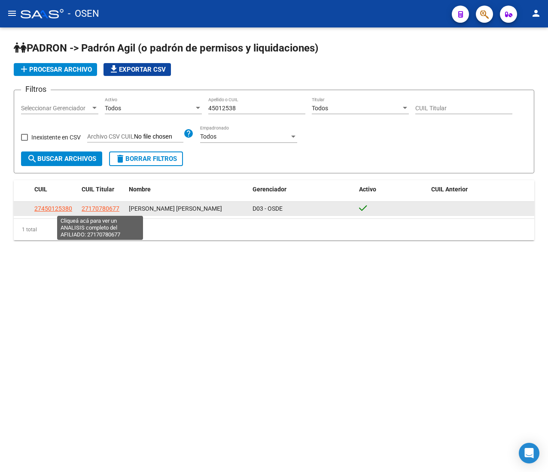
click at [102, 210] on span "27170780677" at bounding box center [101, 208] width 38 height 7
type textarea "27170780677"
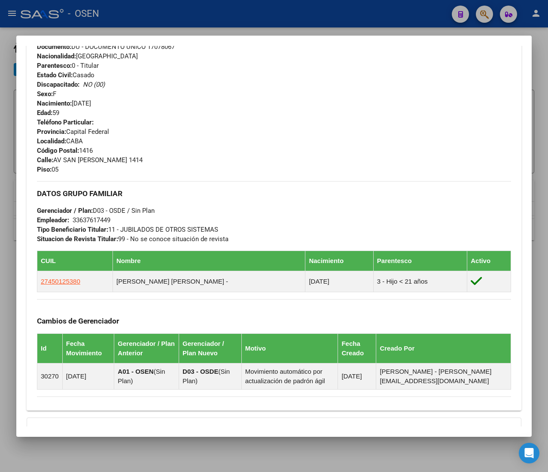
scroll to position [86, 0]
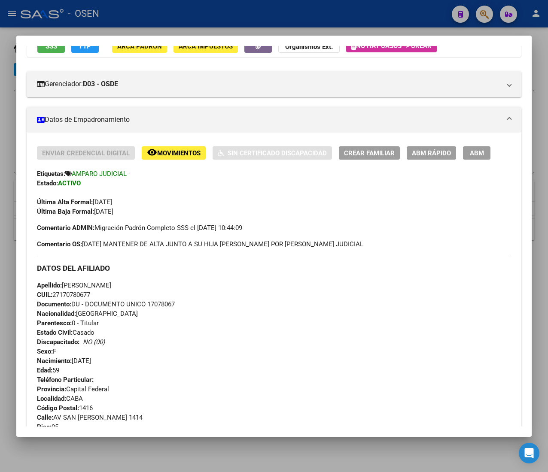
click at [83, 297] on span "CUIL: 27170780677" at bounding box center [63, 295] width 53 height 8
copy span "27170780677"
click at [419, 150] on span "ABM Rápido" at bounding box center [431, 153] width 39 height 8
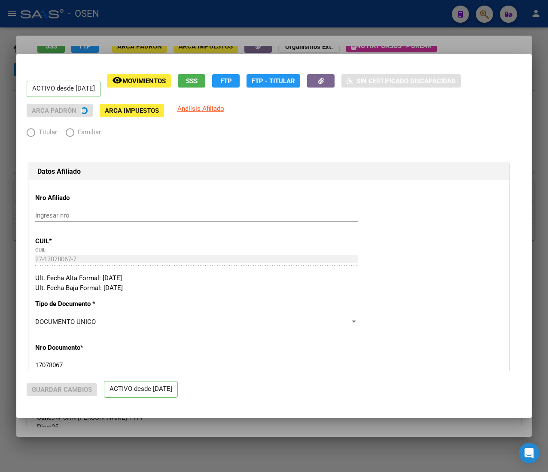
radio input "true"
type input "33-63761744-9"
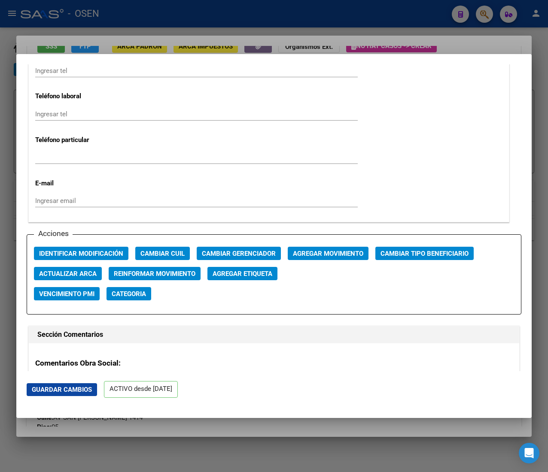
scroll to position [1116, 0]
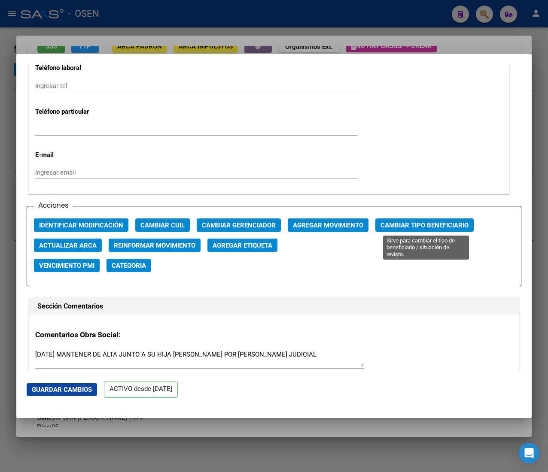
click at [421, 219] on button "Cambiar Tipo Beneficiario" at bounding box center [424, 225] width 98 height 13
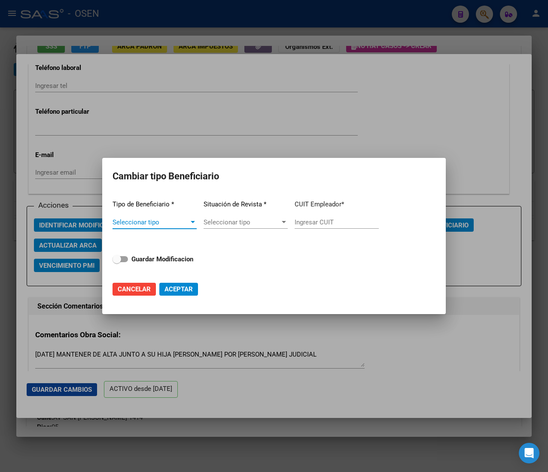
click at [181, 219] on span "Seleccionar tipo" at bounding box center [150, 223] width 76 height 8
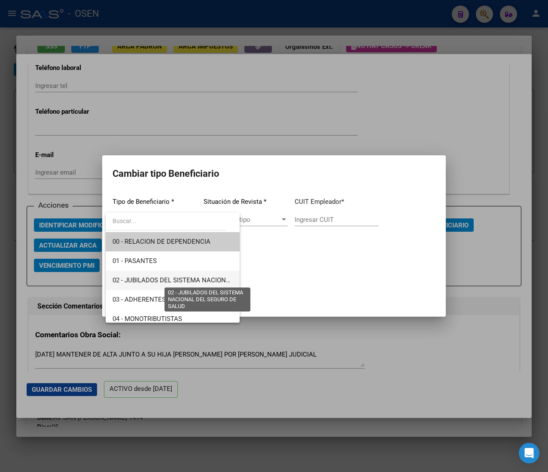
drag, startPoint x: 200, startPoint y: 281, endPoint x: 301, endPoint y: 238, distance: 110.4
click at [200, 281] on span "02 - JUBILADOS DEL SISTEMA NACIONAL DEL SEGURO DE SALUD" at bounding box center [208, 281] width 192 height 8
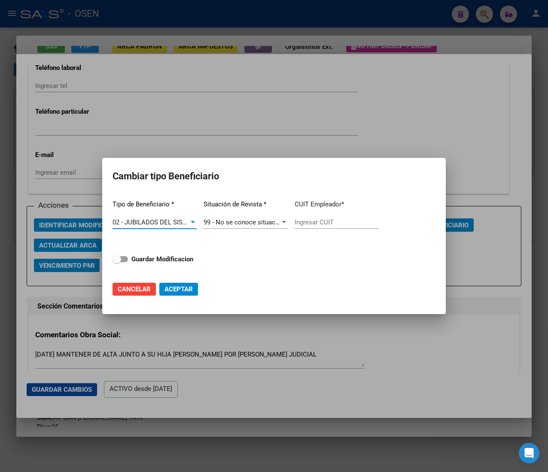
click at [322, 221] on input "Ingresar CUIT" at bounding box center [337, 223] width 84 height 8
paste input "27-17078067-7"
type input "27-17078067-7"
click at [155, 257] on strong "Guardar Modificacion" at bounding box center [162, 259] width 62 height 8
click at [117, 262] on input "Guardar Modificacion" at bounding box center [116, 262] width 0 height 0
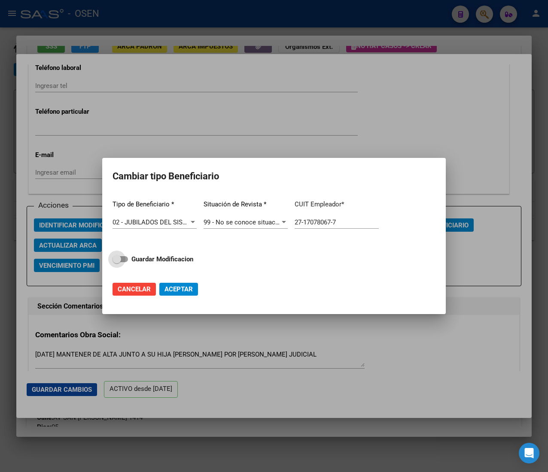
checkbox input "true"
drag, startPoint x: 169, startPoint y: 290, endPoint x: 179, endPoint y: 292, distance: 10.4
click at [169, 289] on span "Aceptar" at bounding box center [178, 290] width 28 height 8
type input "27-17078067-7"
checkbox input "false"
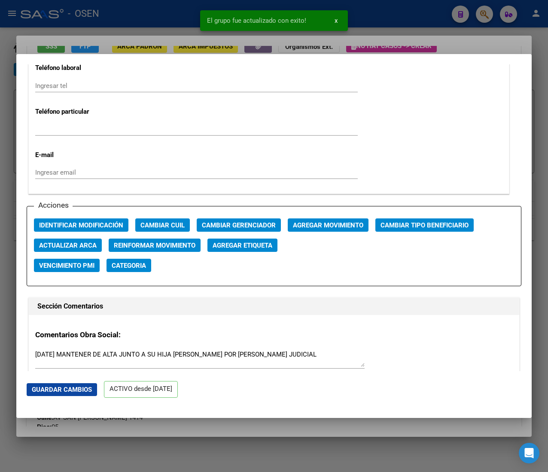
drag, startPoint x: 164, startPoint y: 15, endPoint x: 158, endPoint y: 15, distance: 5.2
click at [163, 15] on div at bounding box center [274, 236] width 548 height 472
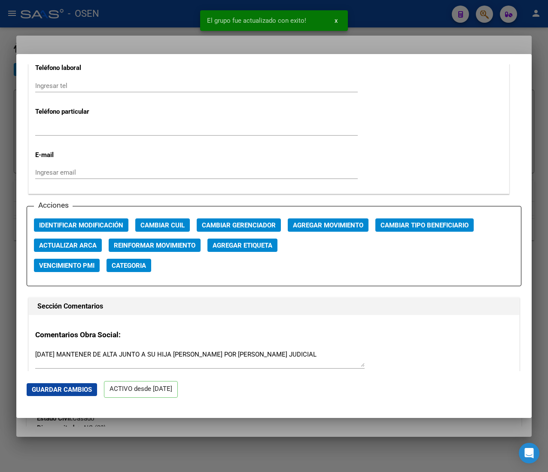
click at [158, 15] on div at bounding box center [274, 236] width 548 height 472
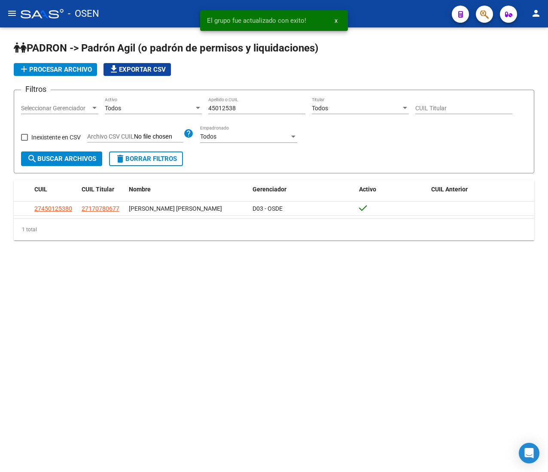
drag, startPoint x: 247, startPoint y: 110, endPoint x: 179, endPoint y: 101, distance: 68.8
click at [179, 101] on div "Filtros Seleccionar Gerenciador Seleccionar Gerenciador Todos Activo 45012538 A…" at bounding box center [274, 124] width 506 height 55
paste input "10932639"
type input "10932639"
click at [61, 155] on span "search Buscar Archivos" at bounding box center [61, 159] width 69 height 8
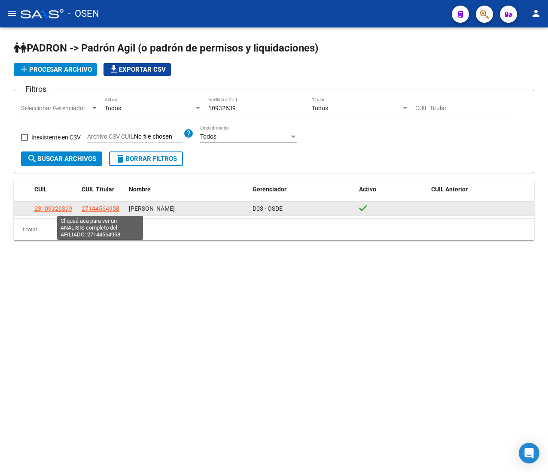
click at [112, 207] on span "27144564958" at bounding box center [101, 208] width 38 height 7
type textarea "27144564958"
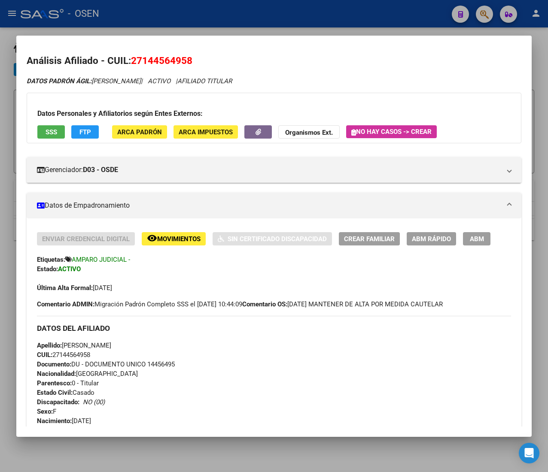
click at [86, 354] on span "CUIL: 27144564958" at bounding box center [63, 355] width 53 height 8
click at [433, 246] on div "Enviar Credencial Digital remove_red_eye Movimientos Sin Certificado Discapacid…" at bounding box center [274, 262] width 474 height 61
click at [430, 235] on span "ABM Rápido" at bounding box center [431, 239] width 39 height 8
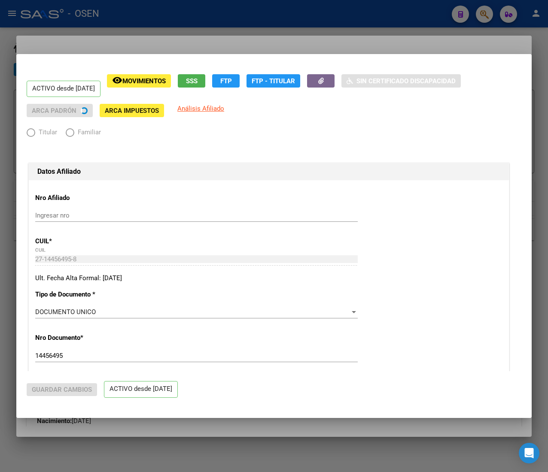
radio input "true"
type input "33-63761744-9"
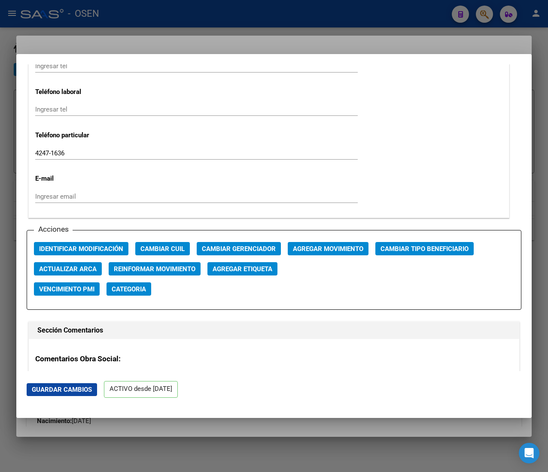
scroll to position [1116, 0]
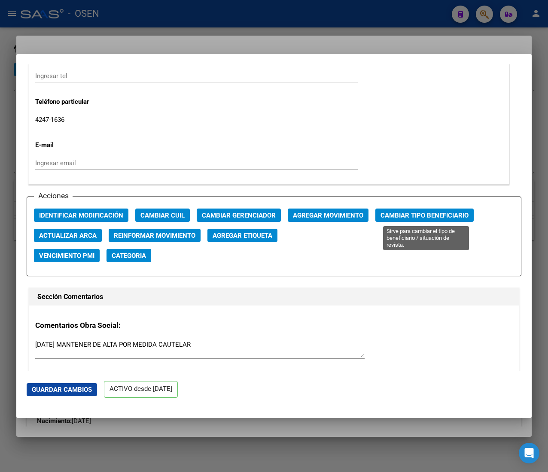
click at [423, 216] on span "Cambiar Tipo Beneficiario" at bounding box center [424, 216] width 88 height 8
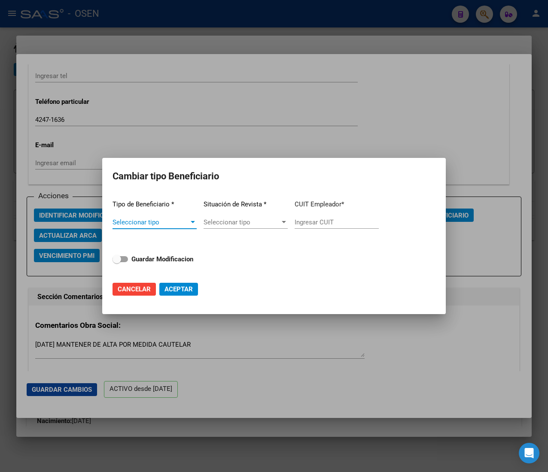
click at [186, 220] on span "Seleccionar tipo" at bounding box center [150, 223] width 76 height 8
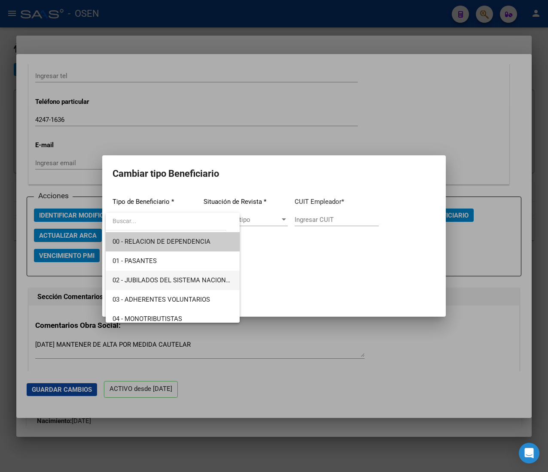
click at [190, 277] on span "02 - JUBILADOS DEL SISTEMA NACIONAL DEL SEGURO DE SALUD" at bounding box center [208, 281] width 192 height 8
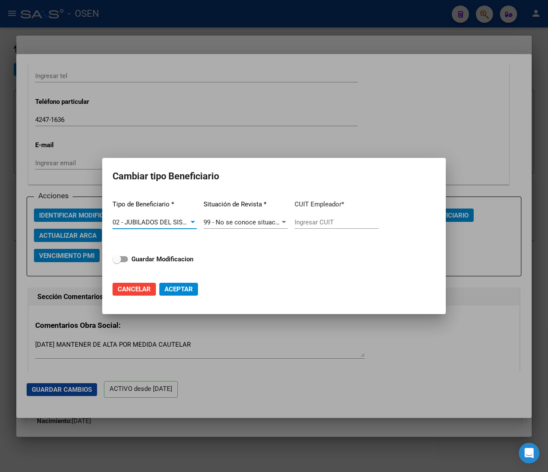
click at [325, 229] on div "Ingresar CUIT" at bounding box center [337, 226] width 84 height 21
click at [330, 221] on input "Ingresar CUIT" at bounding box center [337, 223] width 84 height 8
paste input "27-14456495-8"
type input "27-14456495-8"
click at [170, 259] on strong "Guardar Modificacion" at bounding box center [162, 259] width 62 height 8
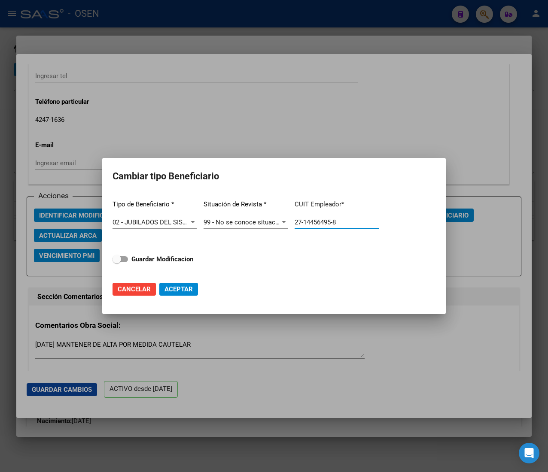
click at [117, 262] on input "Guardar Modificacion" at bounding box center [116, 262] width 0 height 0
checkbox input "true"
click at [185, 286] on span "Aceptar" at bounding box center [178, 290] width 28 height 8
type input "27-14456495-8"
checkbox input "false"
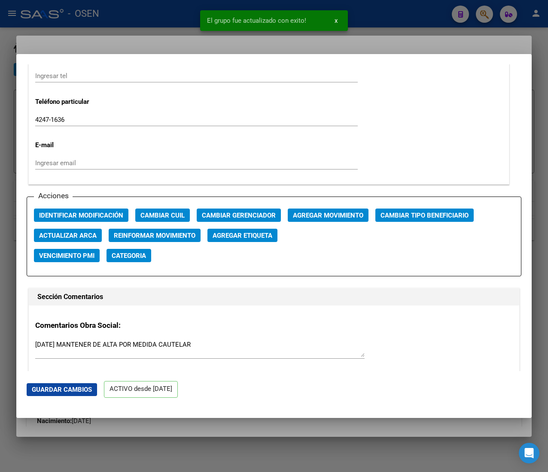
click at [148, 18] on div at bounding box center [274, 236] width 548 height 472
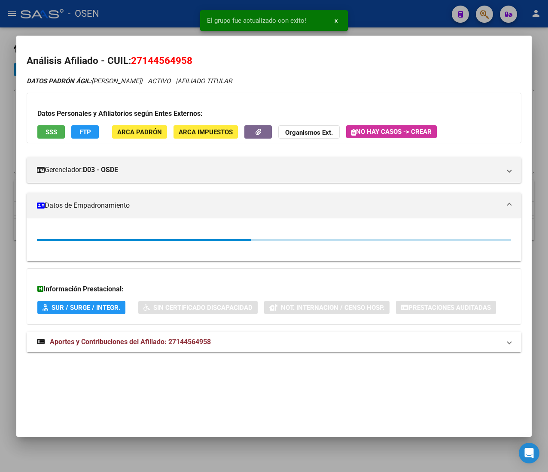
click at [150, 12] on div at bounding box center [274, 236] width 548 height 472
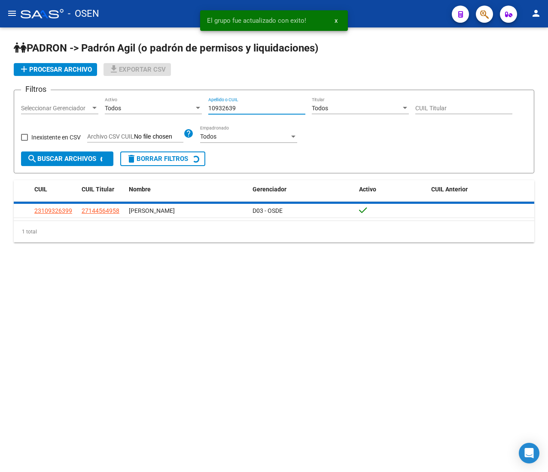
drag, startPoint x: 251, startPoint y: 105, endPoint x: 177, endPoint y: 122, distance: 75.3
click at [182, 101] on div "Filtros Seleccionar Gerenciador Seleccionar Gerenciador Todos Activo 10932639 A…" at bounding box center [274, 124] width 506 height 55
paste input "2009864"
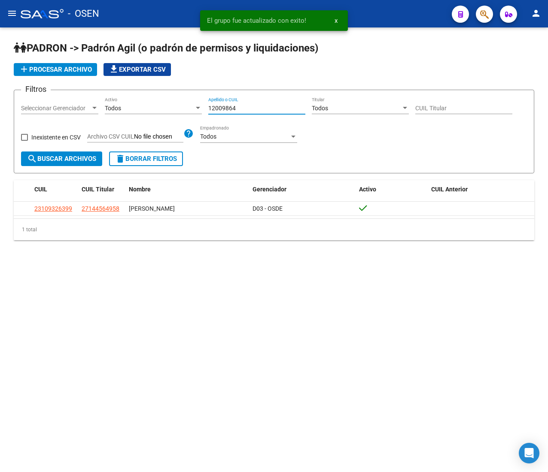
type input "12009864"
click at [58, 159] on span "search Buscar Archivos" at bounding box center [61, 159] width 69 height 8
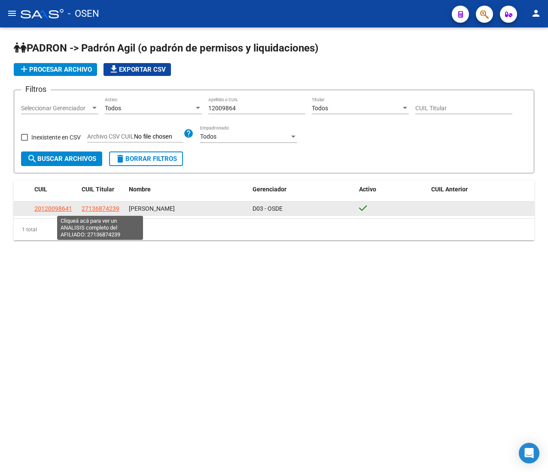
click at [100, 206] on span "27136874239" at bounding box center [101, 208] width 38 height 7
type textarea "27136874239"
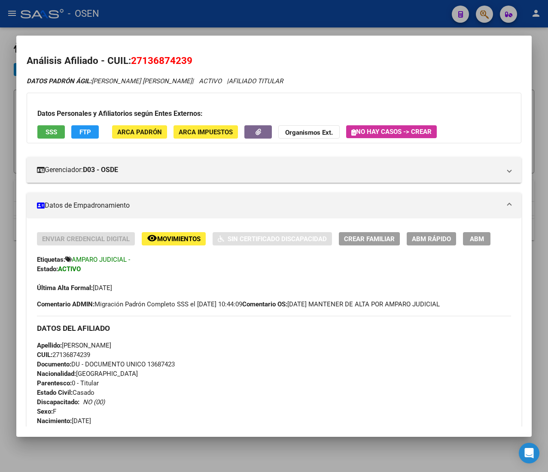
click at [74, 358] on span "CUIL: 27136874239" at bounding box center [63, 355] width 53 height 8
click at [432, 240] on span "ABM Rápido" at bounding box center [431, 239] width 39 height 8
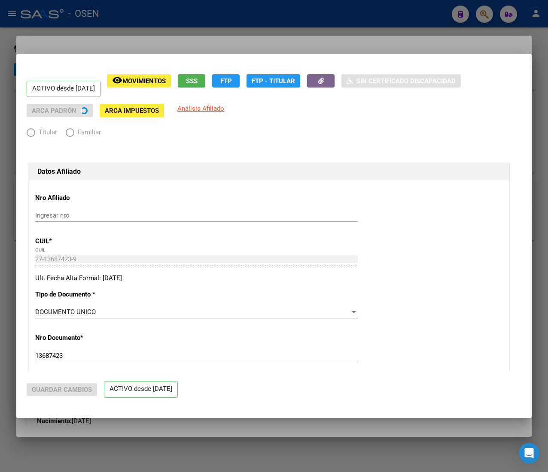
radio input "true"
type input "33-63761744-9"
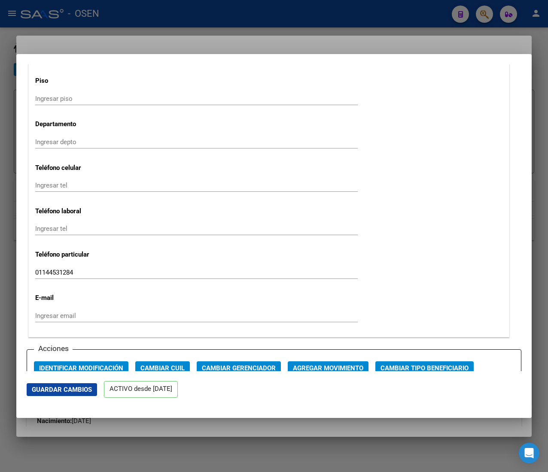
scroll to position [1202, 0]
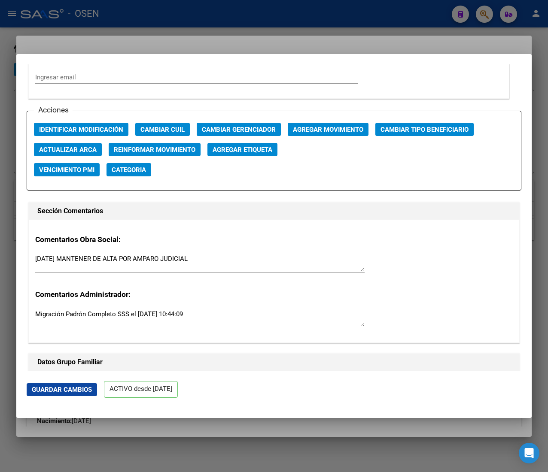
click at [404, 123] on div "Acciones Identificar Modificación Cambiar CUIL Cambiar Gerenciador Agregar Movi…" at bounding box center [274, 151] width 495 height 80
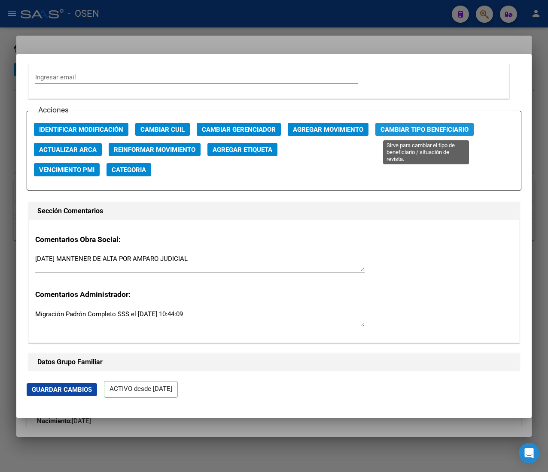
click at [404, 129] on span "Cambiar Tipo Beneficiario" at bounding box center [424, 130] width 88 height 8
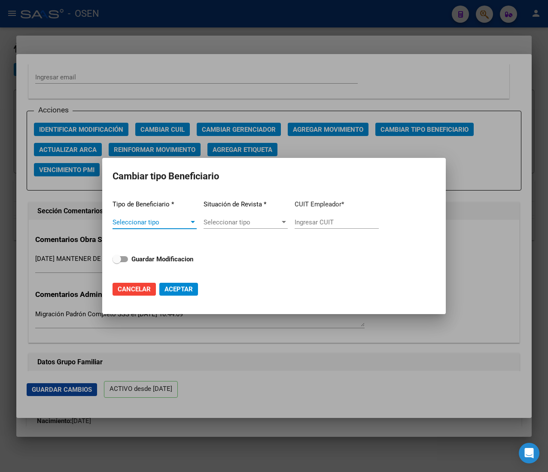
click at [184, 219] on span "Seleccionar tipo" at bounding box center [150, 223] width 76 height 8
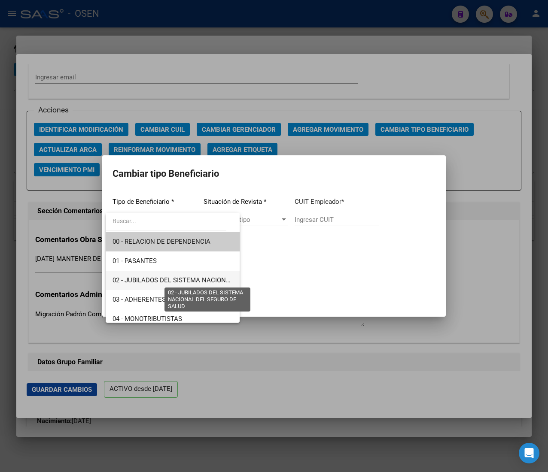
click at [191, 277] on span "02 - JUBILADOS DEL SISTEMA NACIONAL DEL SEGURO DE SALUD" at bounding box center [208, 281] width 192 height 8
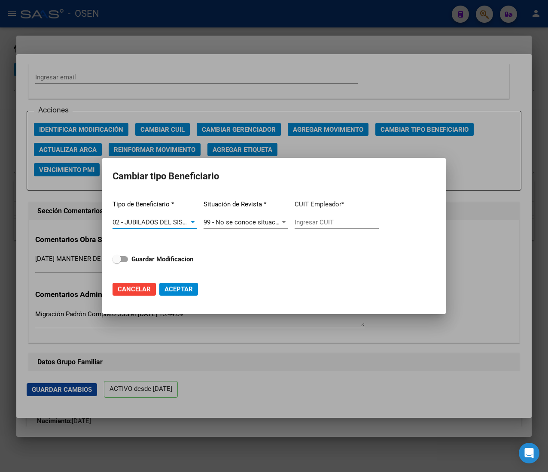
click at [319, 222] on input "Ingresar CUIT" at bounding box center [337, 223] width 84 height 8
paste input "27-13687423-9"
type input "27-13687423-9"
click at [169, 258] on strong "Guardar Modificacion" at bounding box center [162, 259] width 62 height 8
click at [117, 262] on input "Guardar Modificacion" at bounding box center [116, 262] width 0 height 0
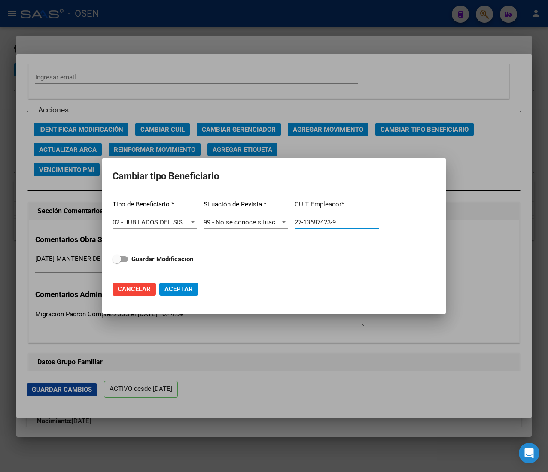
checkbox input "true"
click at [188, 286] on span "Aceptar" at bounding box center [178, 290] width 28 height 8
type input "27-13687423-9"
checkbox input "false"
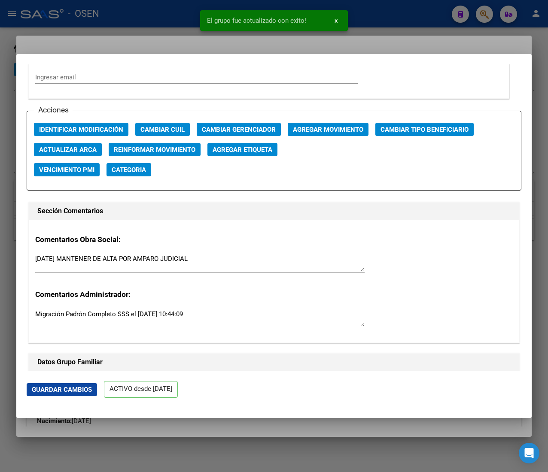
click at [148, 17] on div at bounding box center [274, 236] width 548 height 472
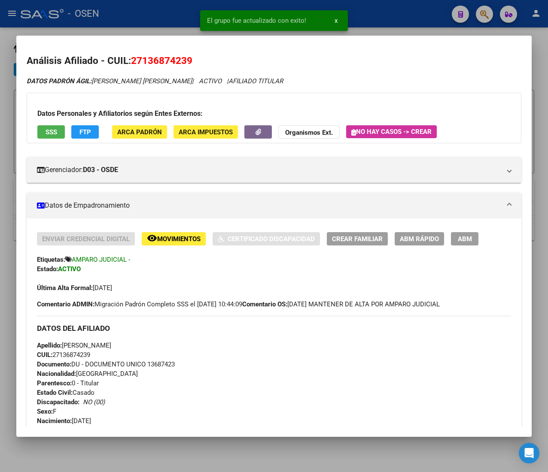
click at [150, 16] on div at bounding box center [274, 236] width 548 height 472
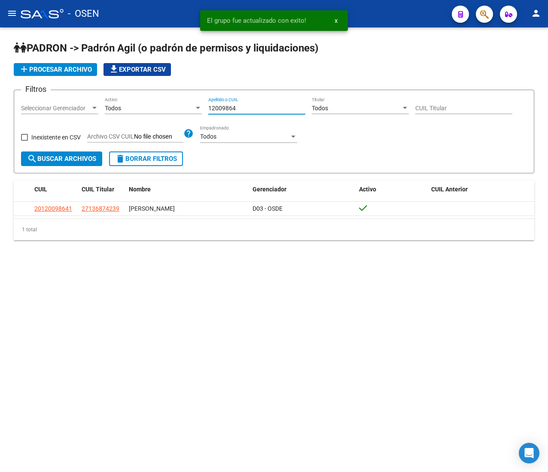
drag, startPoint x: 233, startPoint y: 108, endPoint x: 181, endPoint y: 106, distance: 52.0
click at [181, 106] on div "Filtros Seleccionar Gerenciador Seleccionar Gerenciador Todos Activo 12009864 A…" at bounding box center [274, 124] width 506 height 55
paste input "43030820"
type input "43030820"
click at [66, 158] on span "search Buscar Archivos" at bounding box center [61, 159] width 69 height 8
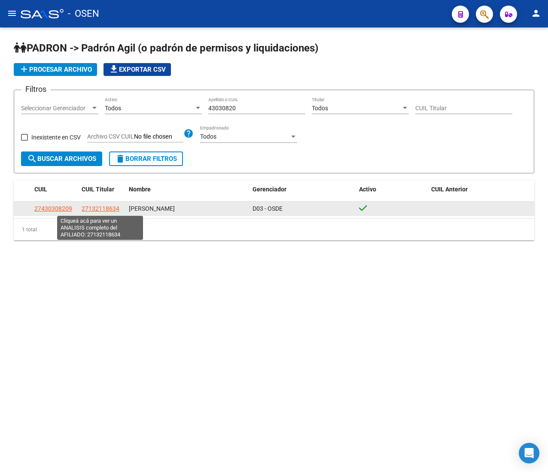
click at [105, 208] on span "27132118634" at bounding box center [101, 208] width 38 height 7
type textarea "27132118634"
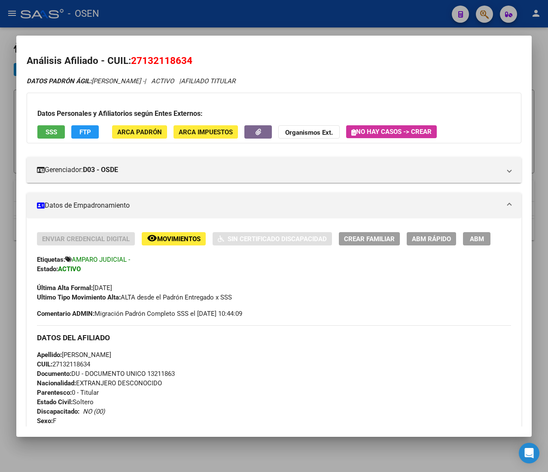
click at [80, 366] on span "CUIL: 27132118634" at bounding box center [63, 365] width 53 height 8
click at [418, 241] on span "ABM Rápido" at bounding box center [431, 239] width 39 height 8
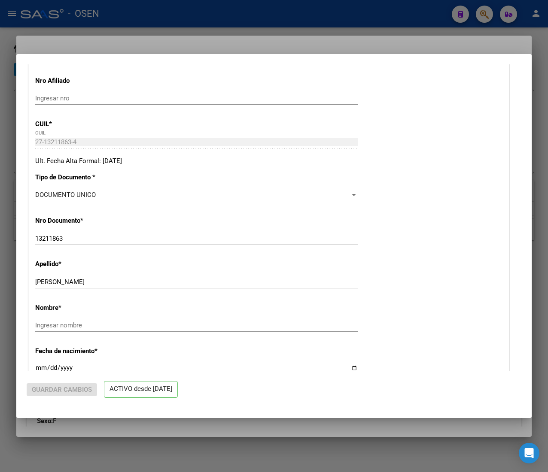
radio input "true"
type input "33-63761744-9"
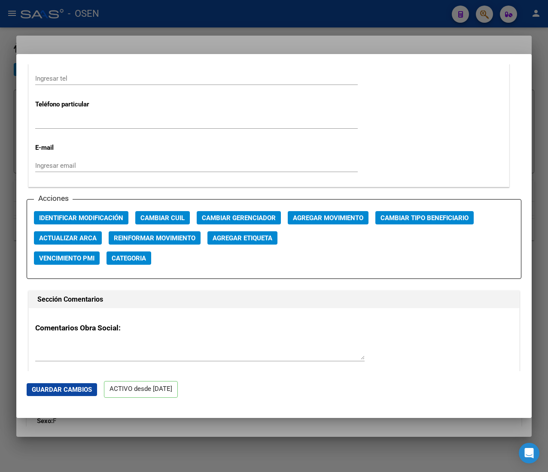
scroll to position [1116, 0]
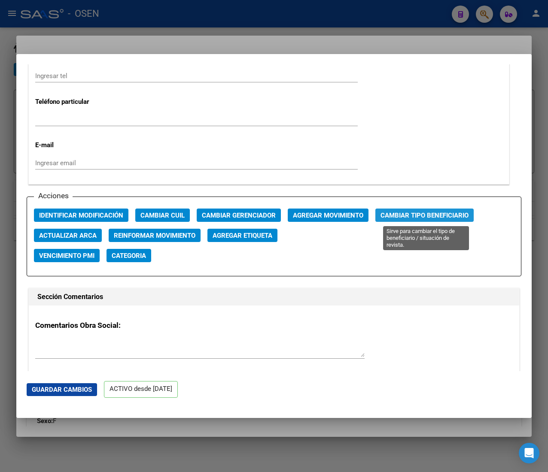
click at [412, 216] on span "Cambiar Tipo Beneficiario" at bounding box center [424, 216] width 88 height 8
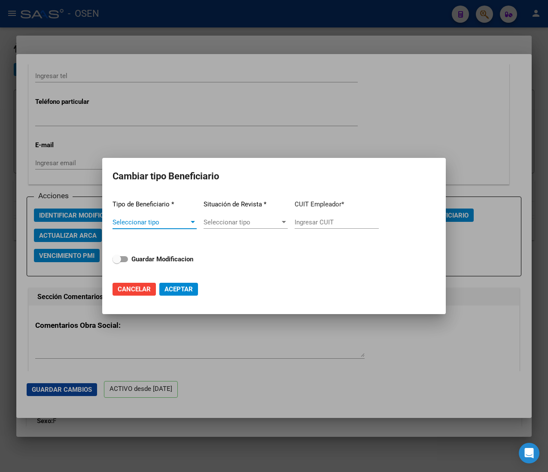
click at [175, 220] on span "Seleccionar tipo" at bounding box center [150, 223] width 76 height 8
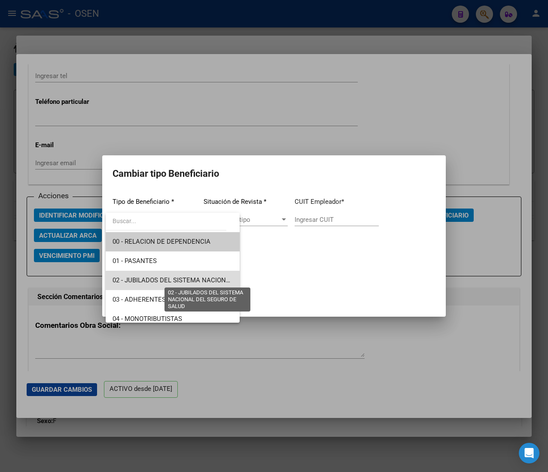
click at [193, 278] on span "02 - JUBILADOS DEL SISTEMA NACIONAL DEL SEGURO DE SALUD" at bounding box center [208, 281] width 192 height 8
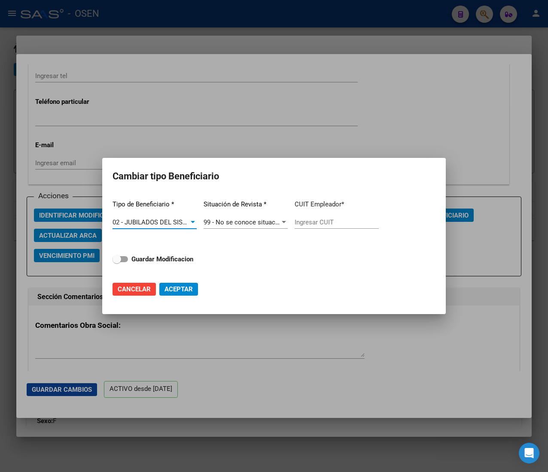
click at [308, 222] on input "Ingresar CUIT" at bounding box center [337, 223] width 84 height 8
paste input "27-13211863-4"
type input "27-13211863-4"
click at [177, 256] on strong "Guardar Modificacion" at bounding box center [162, 259] width 62 height 8
click at [117, 262] on input "Guardar Modificacion" at bounding box center [116, 262] width 0 height 0
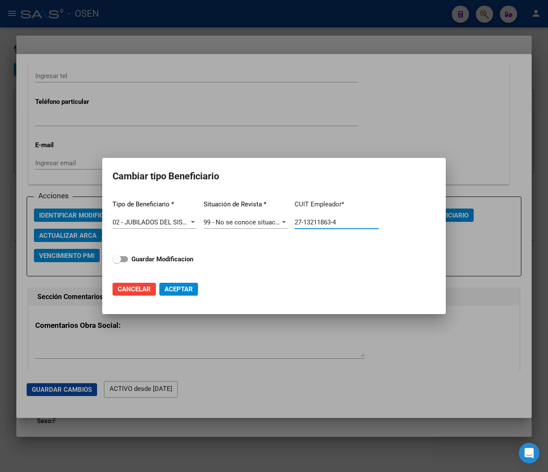
checkbox input "true"
click at [185, 293] on span "Aceptar" at bounding box center [178, 290] width 28 height 8
type input "27-13211863-4"
checkbox input "false"
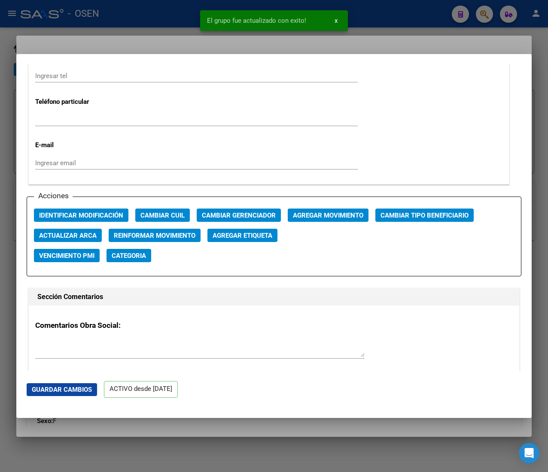
click at [155, 17] on div at bounding box center [274, 236] width 548 height 472
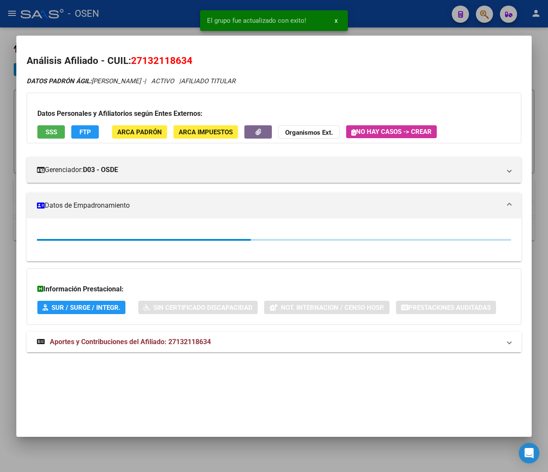
click at [160, 17] on div at bounding box center [274, 236] width 548 height 472
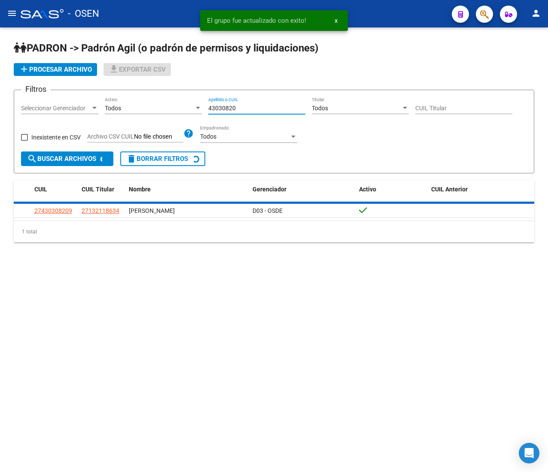
drag, startPoint x: 245, startPoint y: 106, endPoint x: 182, endPoint y: 106, distance: 62.3
click at [182, 106] on div "Filtros Seleccionar Gerenciador Seleccionar Gerenciador Todos Activo 43030820 A…" at bounding box center [274, 124] width 506 height 55
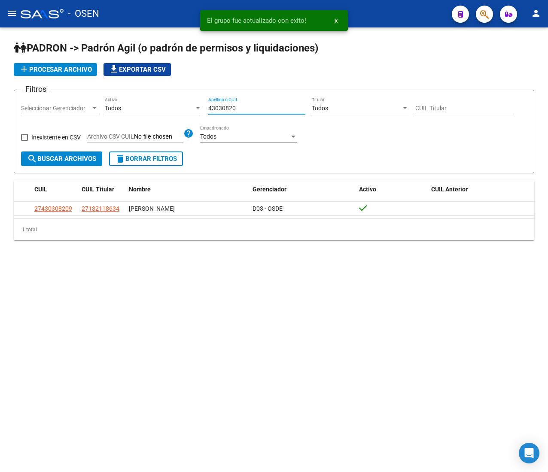
paste input "16639094"
type input "16639094"
click at [80, 158] on span "search Buscar Archivos" at bounding box center [61, 159] width 69 height 8
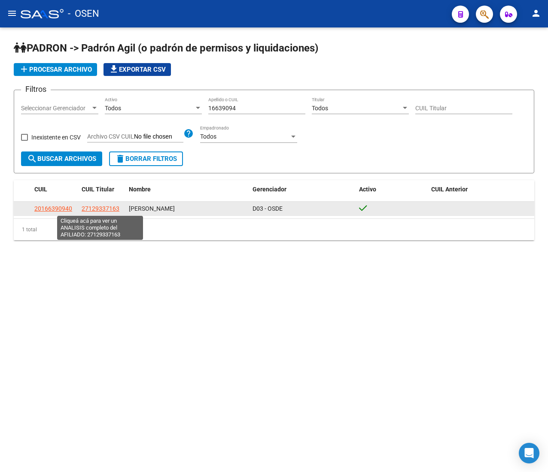
click at [105, 210] on span "27129337163" at bounding box center [101, 208] width 38 height 7
type textarea "27129337163"
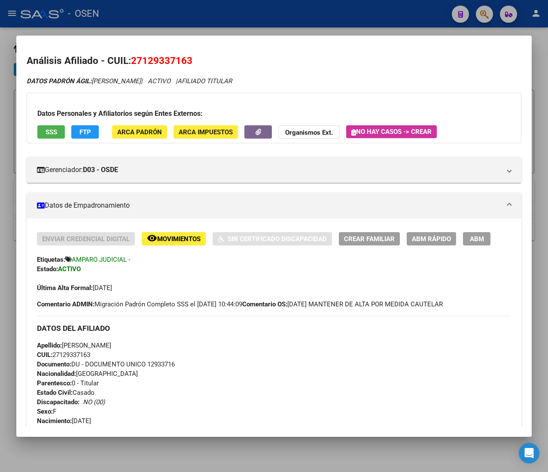
click at [84, 356] on span "CUIL: 27129337163" at bounding box center [63, 355] width 53 height 8
click at [416, 235] on span "ABM Rápido" at bounding box center [431, 239] width 39 height 8
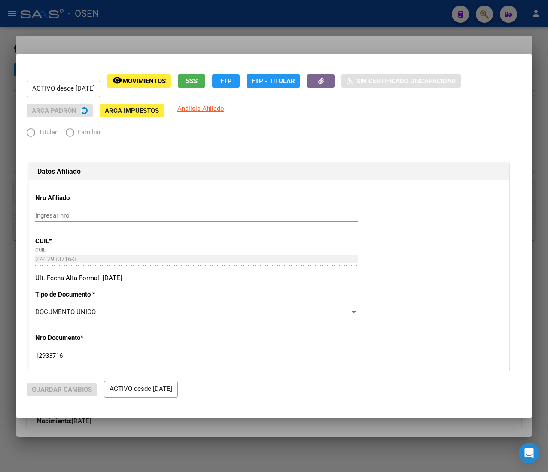
radio input "true"
type input "33-63761744-9"
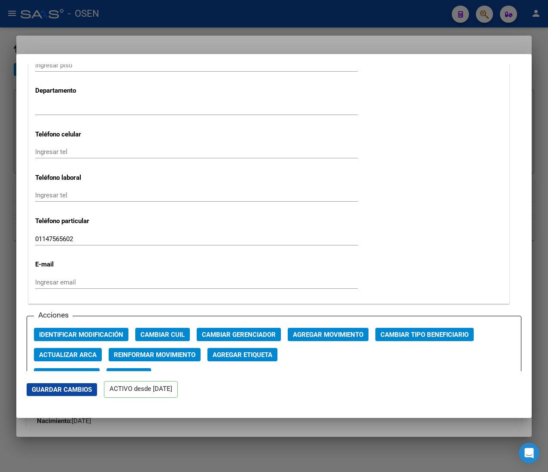
scroll to position [1030, 0]
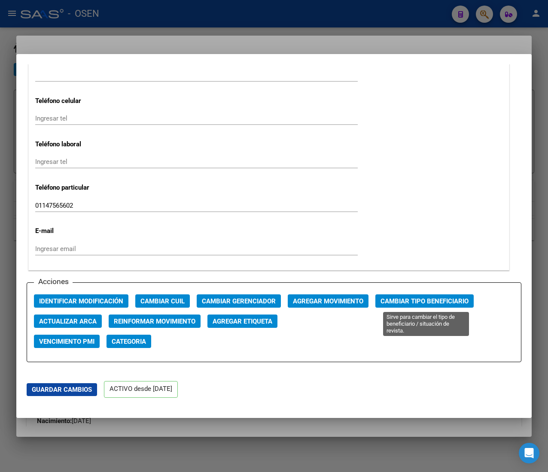
click at [445, 300] on span "Cambiar Tipo Beneficiario" at bounding box center [424, 302] width 88 height 8
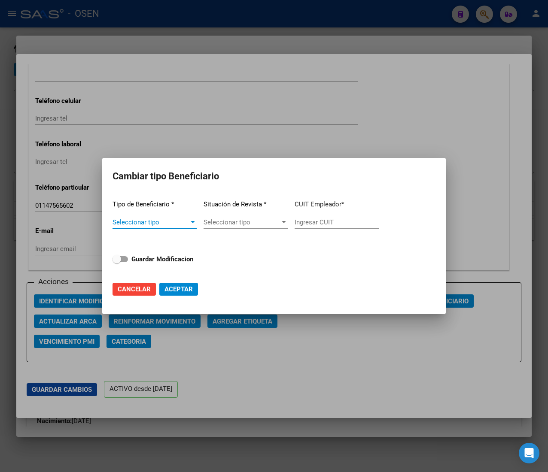
click at [179, 222] on span "Seleccionar tipo" at bounding box center [150, 223] width 76 height 8
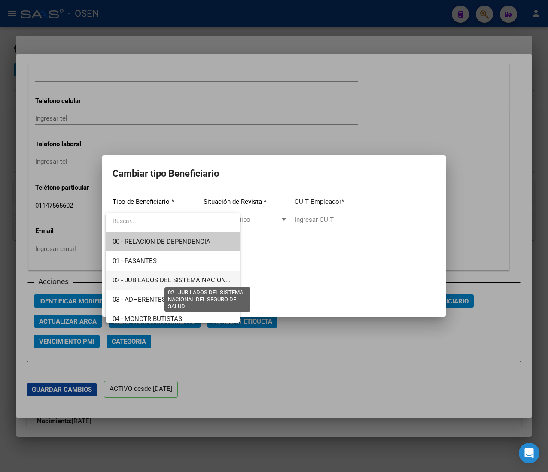
drag, startPoint x: 205, startPoint y: 283, endPoint x: 213, endPoint y: 280, distance: 8.7
click at [205, 283] on span "02 - JUBILADOS DEL SISTEMA NACIONAL DEL SEGURO DE SALUD" at bounding box center [208, 281] width 192 height 8
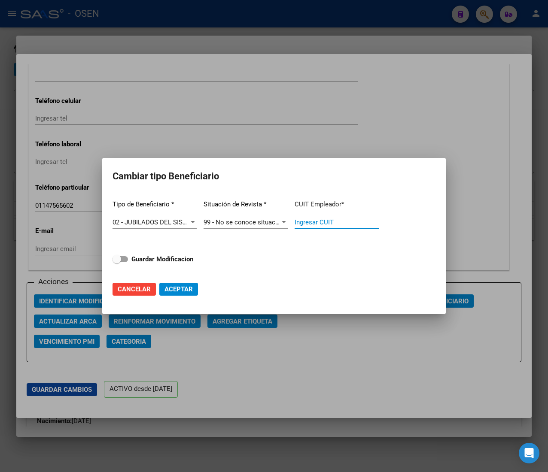
click at [335, 221] on input "Ingresar CUIT" at bounding box center [337, 223] width 84 height 8
paste input "27-12933716-3"
type input "27-12933716-3"
click at [187, 262] on strong "Guardar Modificacion" at bounding box center [162, 259] width 62 height 8
click at [117, 262] on input "Guardar Modificacion" at bounding box center [116, 262] width 0 height 0
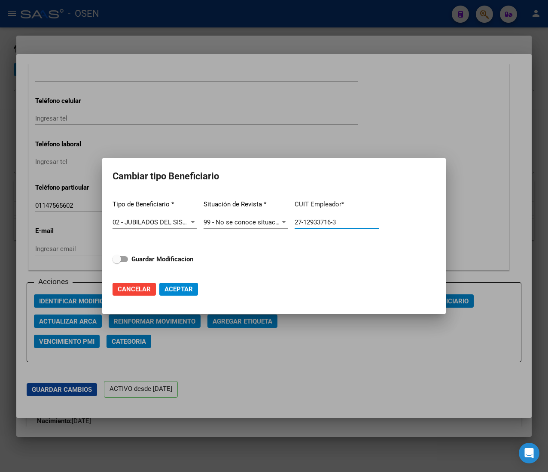
checkbox input "true"
click at [190, 289] on span "Aceptar" at bounding box center [178, 290] width 28 height 8
type input "27-12933716-3"
checkbox input "false"
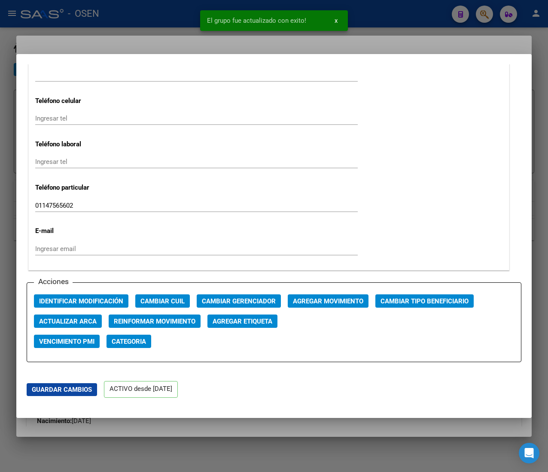
click at [181, 13] on div at bounding box center [274, 236] width 548 height 472
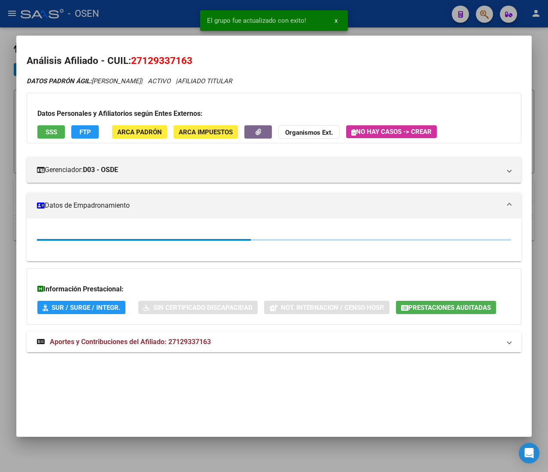
click at [167, 10] on div at bounding box center [274, 236] width 548 height 472
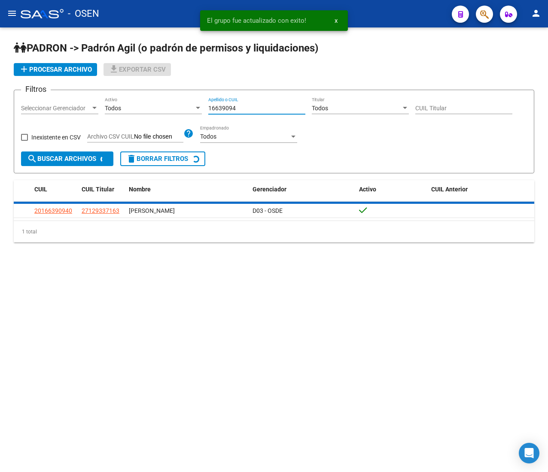
drag, startPoint x: 247, startPoint y: 107, endPoint x: 167, endPoint y: 119, distance: 81.2
click at [179, 99] on div "Filtros Seleccionar Gerenciador Seleccionar Gerenciador Todos Activo 16639094 A…" at bounding box center [274, 124] width 506 height 55
paste input "2029535"
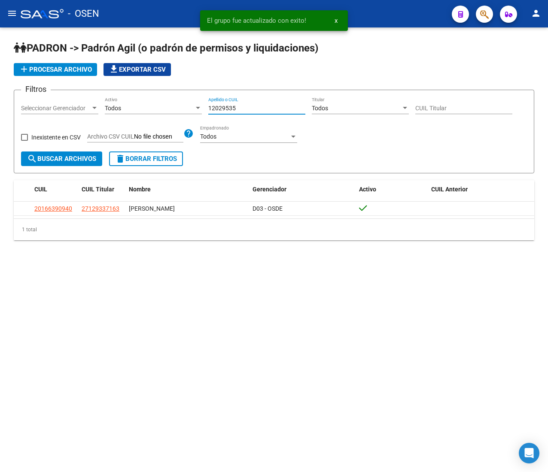
type input "12029535"
click at [76, 161] on span "search Buscar Archivos" at bounding box center [61, 159] width 69 height 8
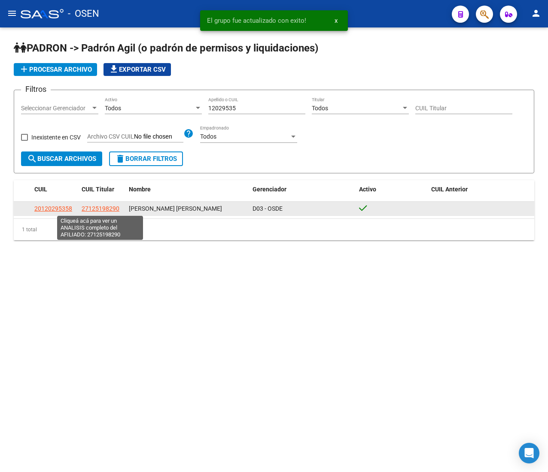
click at [108, 208] on span "27125198290" at bounding box center [101, 208] width 38 height 7
type textarea "27125198290"
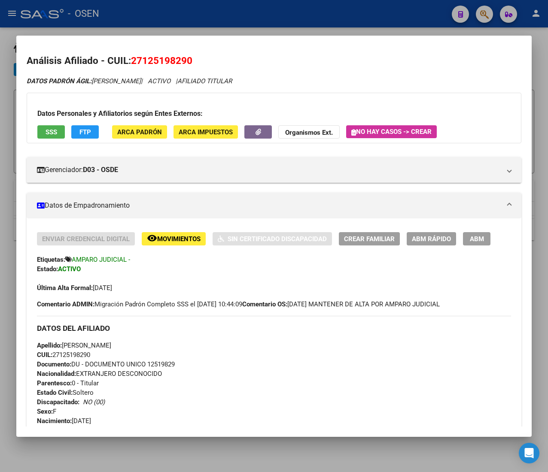
click at [76, 356] on span "CUIL: 27125198290" at bounding box center [63, 355] width 53 height 8
click at [435, 235] on span "ABM Rápido" at bounding box center [431, 239] width 39 height 8
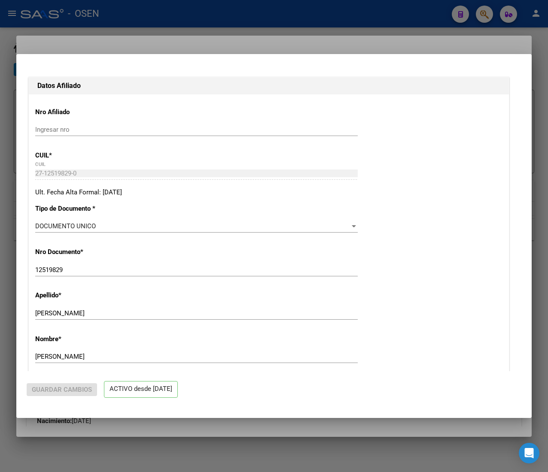
radio input "true"
type input "33-63761744-9"
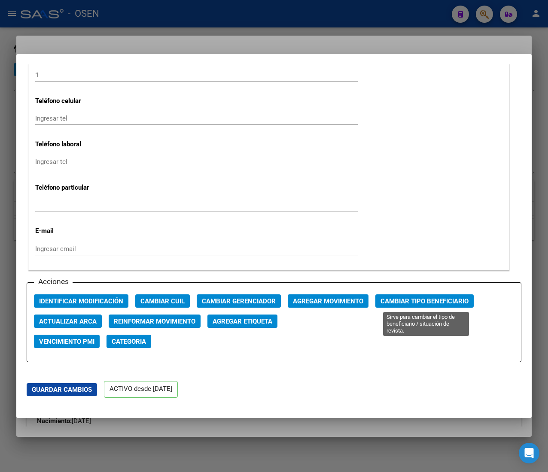
click at [410, 299] on span "Cambiar Tipo Beneficiario" at bounding box center [424, 302] width 88 height 8
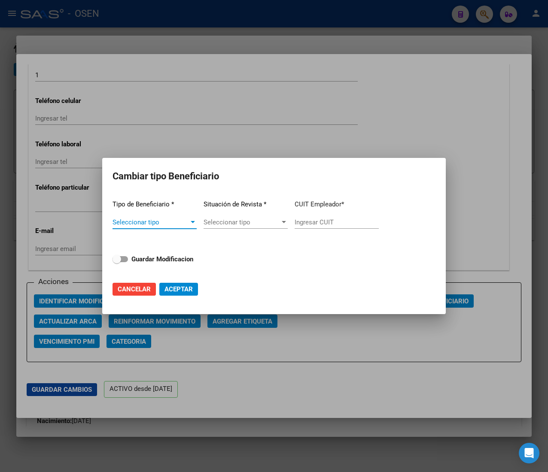
click at [164, 220] on span "Seleccionar tipo" at bounding box center [150, 223] width 76 height 8
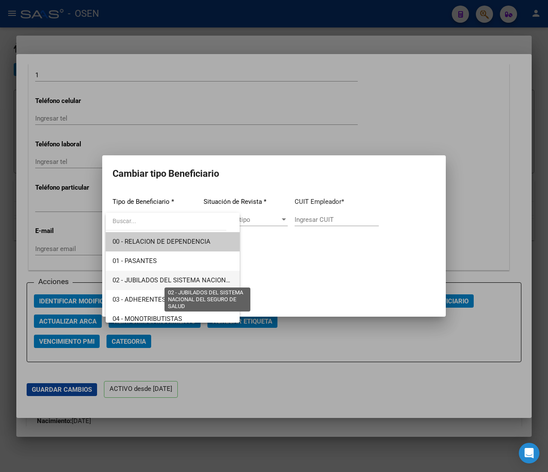
drag, startPoint x: 195, startPoint y: 281, endPoint x: 211, endPoint y: 278, distance: 16.5
click at [197, 281] on span "02 - JUBILADOS DEL SISTEMA NACIONAL DEL SEGURO DE SALUD" at bounding box center [208, 281] width 192 height 8
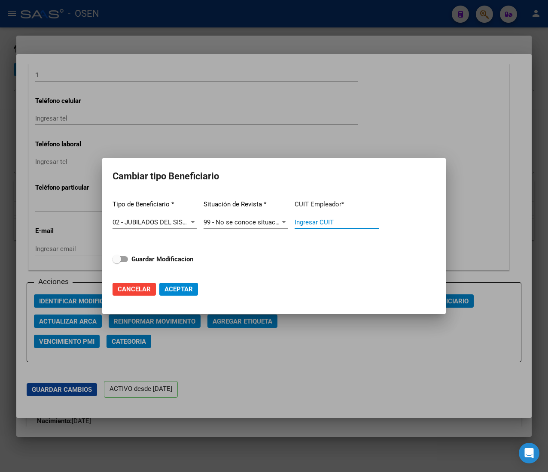
click at [319, 220] on input "Ingresar CUIT" at bounding box center [337, 223] width 84 height 8
paste input "27-12519829-0"
type input "27-12519829-0"
click at [167, 258] on strong "Guardar Modificacion" at bounding box center [162, 259] width 62 height 8
click at [117, 262] on input "Guardar Modificacion" at bounding box center [116, 262] width 0 height 0
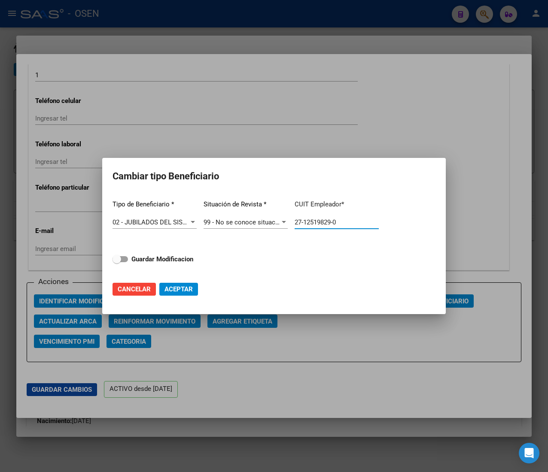
checkbox input "true"
click at [189, 291] on span "Aceptar" at bounding box center [178, 290] width 28 height 8
type input "27-12519829-0"
checkbox input "false"
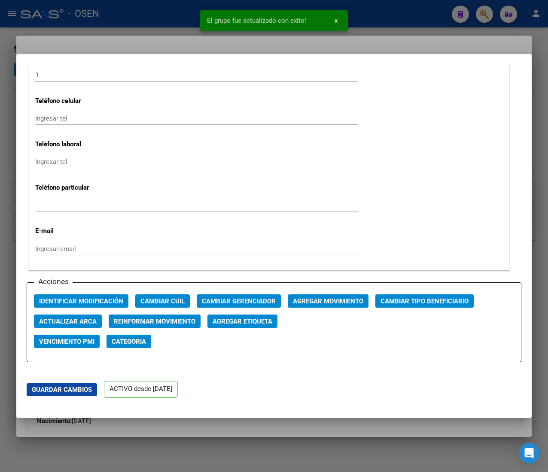
click at [156, 29] on div at bounding box center [274, 236] width 548 height 472
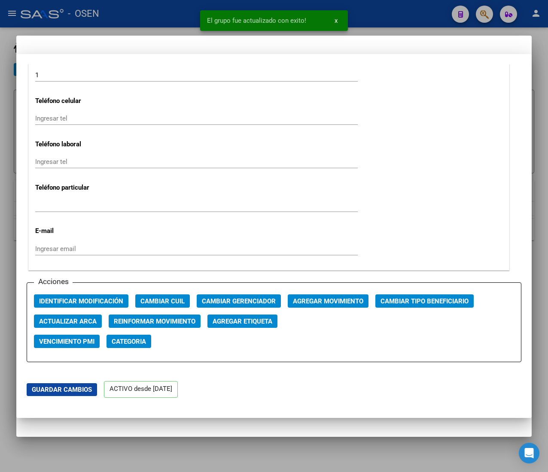
click at [155, 14] on div at bounding box center [274, 236] width 548 height 472
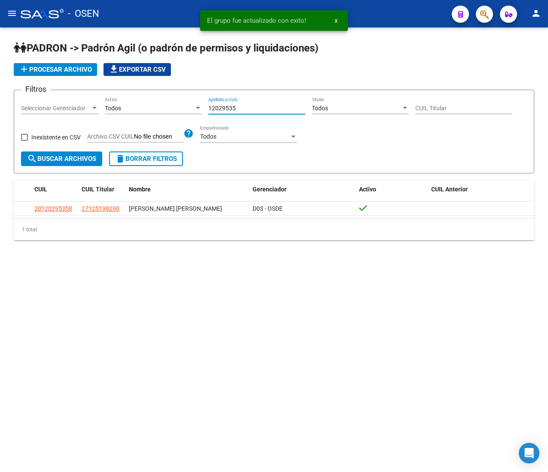
drag, startPoint x: 245, startPoint y: 106, endPoint x: 186, endPoint y: 96, distance: 59.4
click at [191, 96] on form "Filtros Seleccionar Gerenciador Seleccionar Gerenciador Todos Activo 12029535 A…" at bounding box center [274, 132] width 520 height 84
paste input "1450478"
type input "11450478"
drag, startPoint x: 60, startPoint y: 160, endPoint x: 85, endPoint y: 163, distance: 24.7
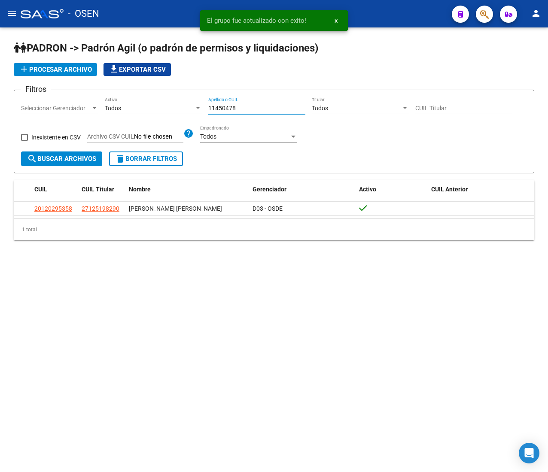
click at [62, 160] on span "search Buscar Archivos" at bounding box center [61, 159] width 69 height 8
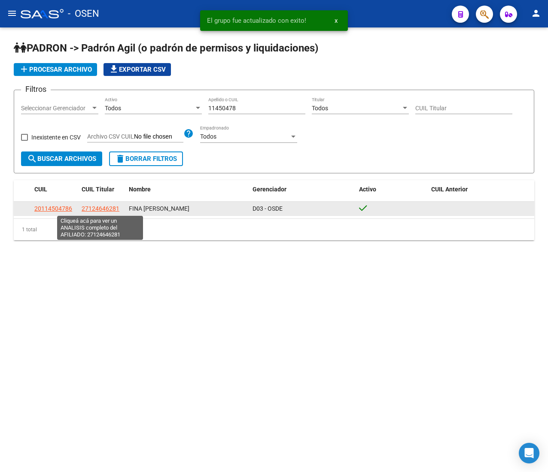
click at [108, 209] on span "27124646281" at bounding box center [101, 208] width 38 height 7
type textarea "27124646281"
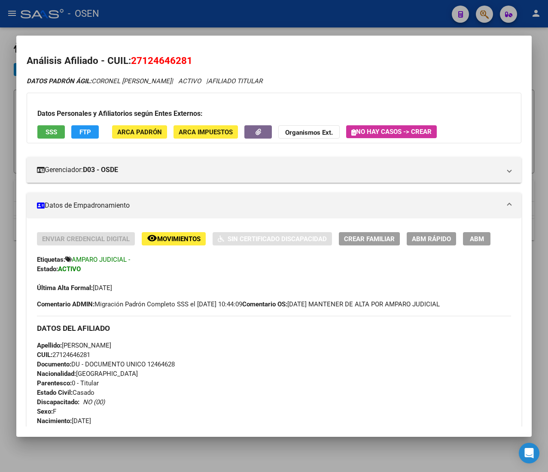
click at [86, 356] on span "CUIL: 27124646281" at bounding box center [63, 355] width 53 height 8
click at [441, 228] on div "Enviar Credencial Digital remove_red_eye Movimientos Sin Certificado Discapacid…" at bounding box center [274, 479] width 495 height 520
click at [440, 235] on span "ABM Rápido" at bounding box center [431, 239] width 39 height 8
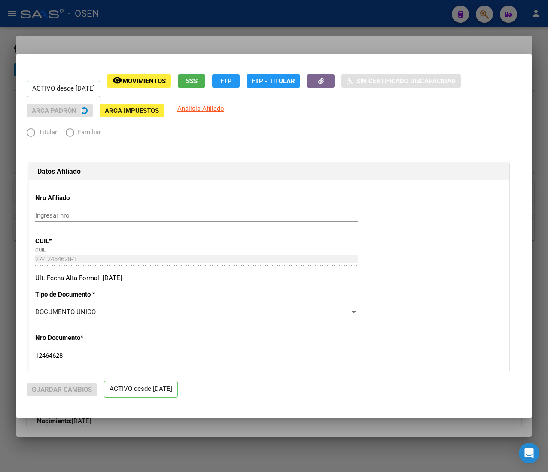
radio input "true"
type input "30-99903208-3"
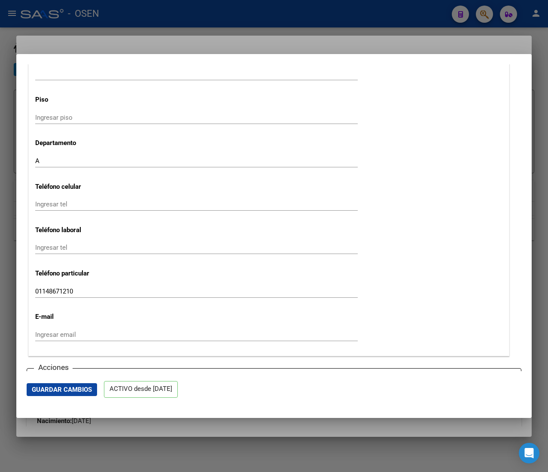
scroll to position [1116, 0]
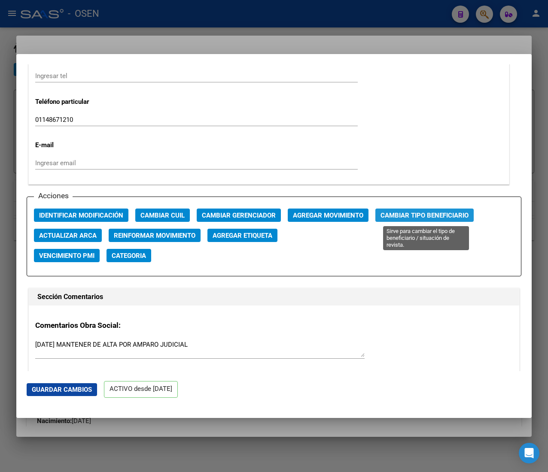
click at [440, 213] on span "Cambiar Tipo Beneficiario" at bounding box center [424, 216] width 88 height 8
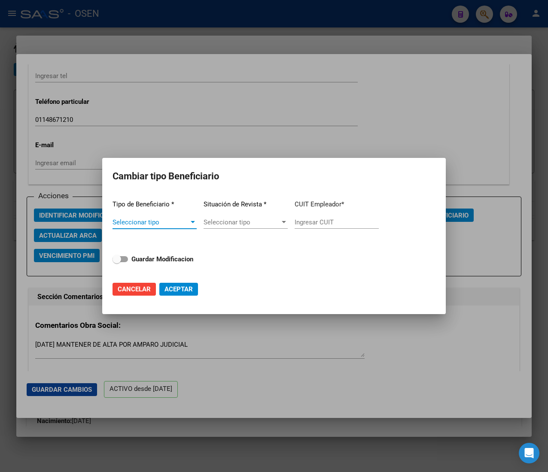
click at [179, 219] on span "Seleccionar tipo" at bounding box center [150, 223] width 76 height 8
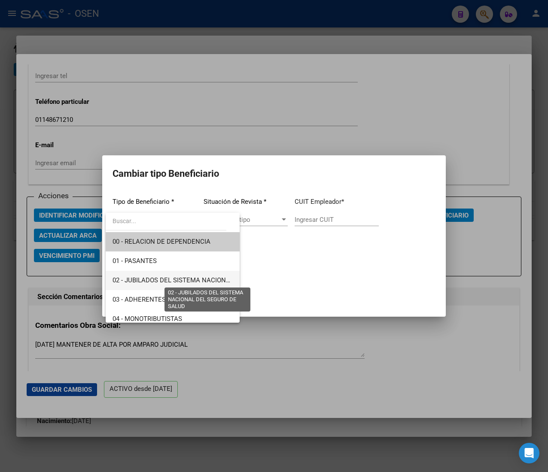
drag, startPoint x: 184, startPoint y: 283, endPoint x: 246, endPoint y: 269, distance: 63.3
click at [185, 282] on span "02 - JUBILADOS DEL SISTEMA NACIONAL DEL SEGURO DE SALUD" at bounding box center [208, 281] width 192 height 8
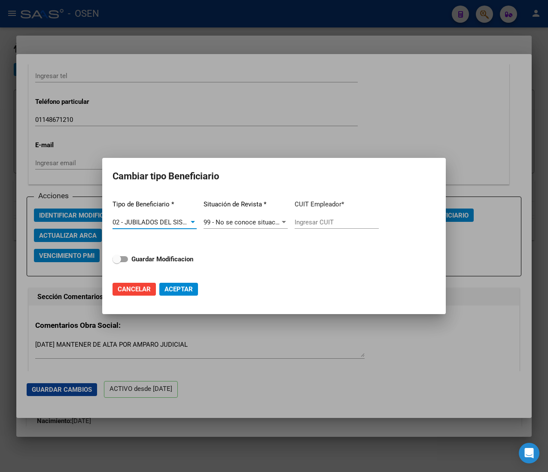
click at [315, 221] on input "Ingresar CUIT" at bounding box center [337, 223] width 84 height 8
paste input "27-12464628-1"
type input "27-12464628-1"
click at [145, 252] on div "Tipo de Beneficiario * 02 - JUBILADOS DEL SISTEMA NACIONAL DEL SEGURO DE SALUD …" at bounding box center [273, 233] width 323 height 81
click at [146, 262] on strong "Guardar Modificacion" at bounding box center [162, 259] width 62 height 8
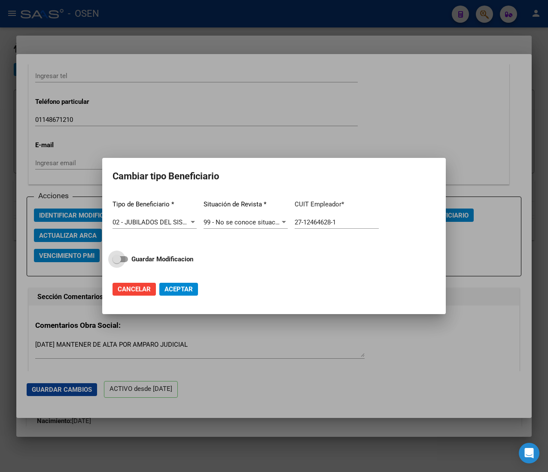
click at [117, 262] on input "Guardar Modificacion" at bounding box center [116, 262] width 0 height 0
checkbox input "true"
click at [176, 286] on span "Aceptar" at bounding box center [178, 290] width 28 height 8
type input "27-12464628-1"
checkbox input "false"
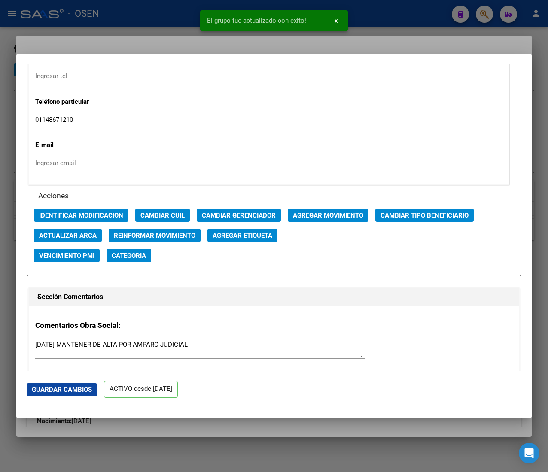
drag, startPoint x: 127, startPoint y: 22, endPoint x: 132, endPoint y: 18, distance: 6.4
click at [128, 22] on div at bounding box center [274, 236] width 548 height 472
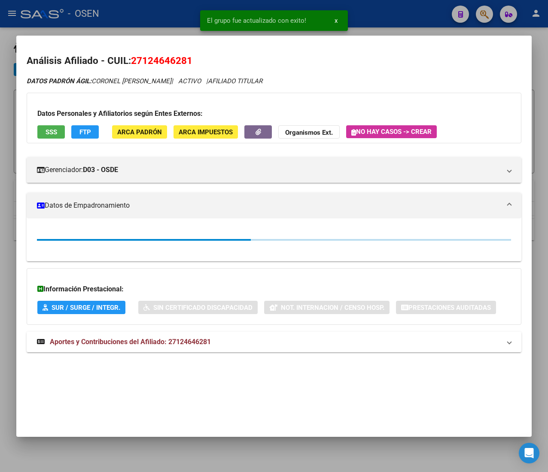
click at [139, 12] on div at bounding box center [274, 236] width 548 height 472
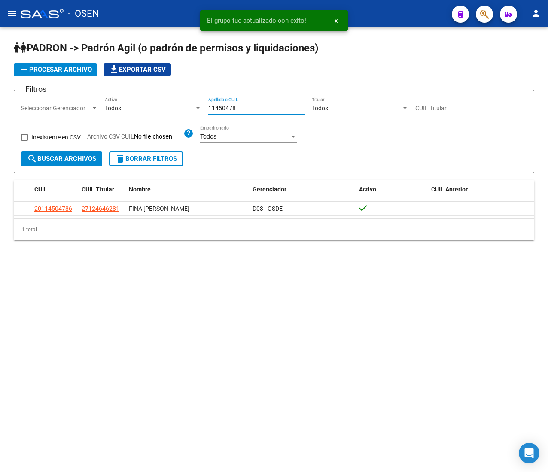
drag, startPoint x: 244, startPoint y: 106, endPoint x: 173, endPoint y: 103, distance: 70.9
click at [173, 103] on div "Filtros Seleccionar Gerenciador Seleccionar Gerenciador Todos Activo 11450478 A…" at bounding box center [274, 124] width 506 height 55
paste input "0462551"
type input "10462551"
click at [69, 157] on span "search Buscar Archivos" at bounding box center [61, 159] width 69 height 8
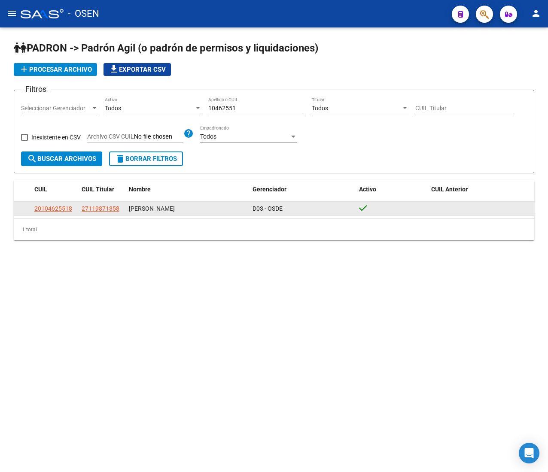
click at [95, 209] on span "27119871358" at bounding box center [101, 208] width 38 height 7
type textarea "27119871358"
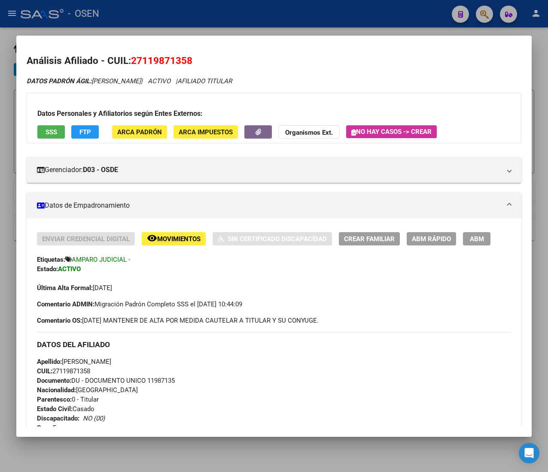
click at [88, 376] on div "Apellido: [PERSON_NAME] CUIL: 27119871358 Documento: DU - DOCUMENTO UNICO 11987…" at bounding box center [274, 404] width 474 height 94
click at [429, 241] on span "ABM Rápido" at bounding box center [431, 239] width 39 height 8
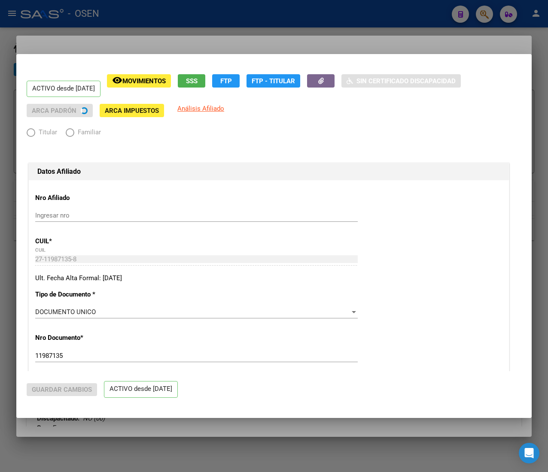
radio input "true"
type input "34-99903208-9"
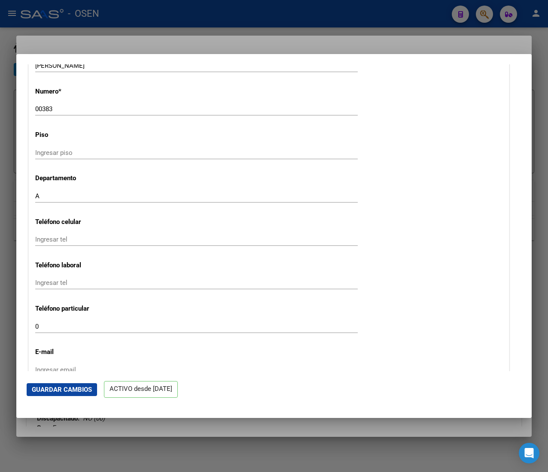
scroll to position [1030, 0]
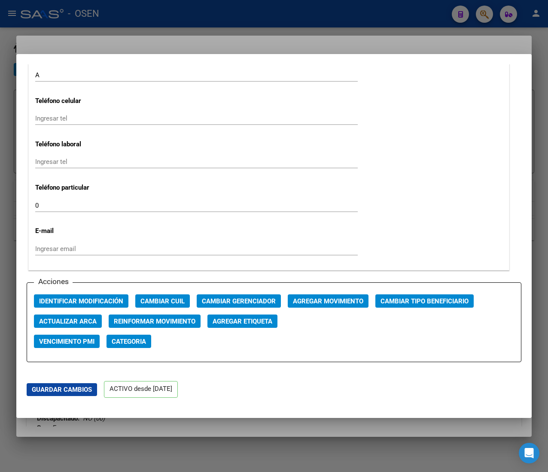
click at [409, 295] on button "Cambiar Tipo Beneficiario" at bounding box center [424, 301] width 98 height 13
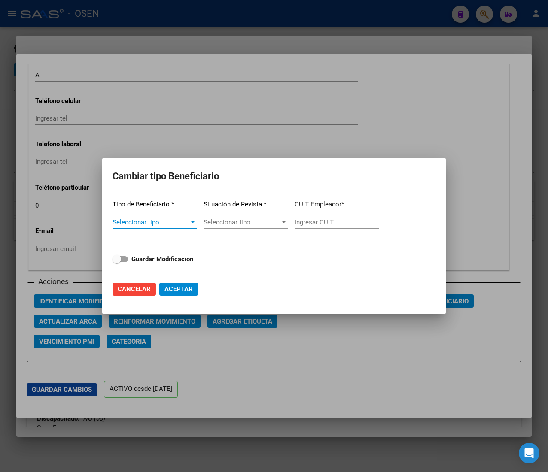
click at [182, 221] on span "Seleccionar tipo" at bounding box center [150, 223] width 76 height 8
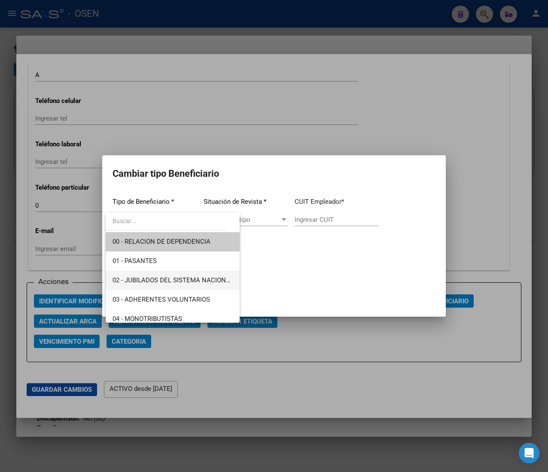
click at [200, 274] on span "02 - JUBILADOS DEL SISTEMA NACIONAL DEL SEGURO DE SALUD" at bounding box center [172, 280] width 120 height 19
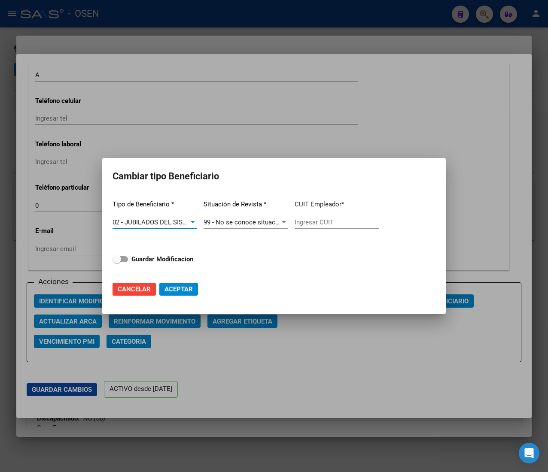
click at [308, 221] on input "Ingresar CUIT" at bounding box center [337, 223] width 84 height 8
paste input "27-11987135-8"
type input "27-11987135-8"
click at [174, 258] on strong "Guardar Modificacion" at bounding box center [162, 259] width 62 height 8
click at [117, 262] on input "Guardar Modificacion" at bounding box center [116, 262] width 0 height 0
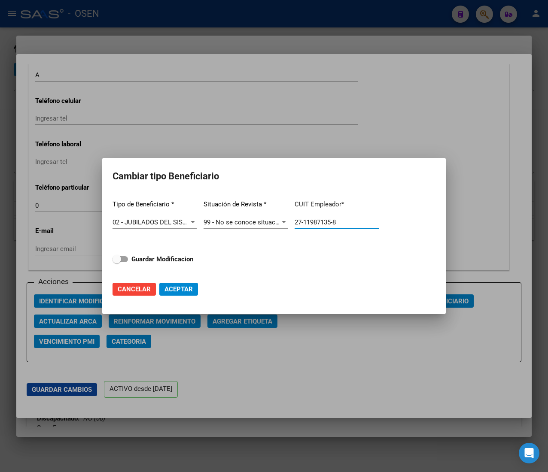
checkbox input "true"
click at [184, 286] on span "Aceptar" at bounding box center [178, 290] width 28 height 8
type input "27-11987135-8"
checkbox input "false"
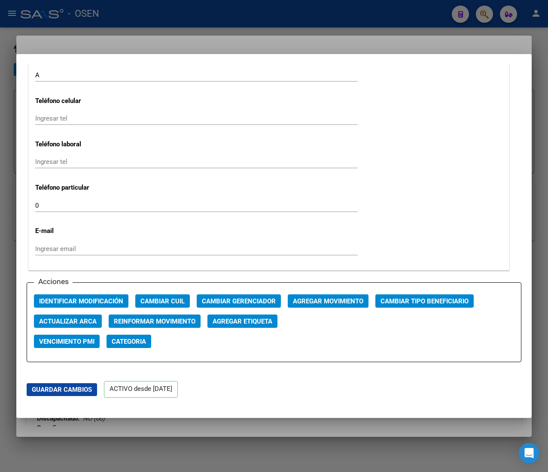
click at [171, 15] on div at bounding box center [274, 236] width 548 height 472
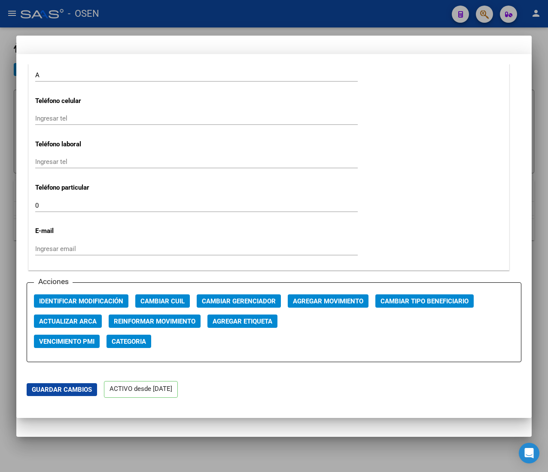
click at [171, 15] on div at bounding box center [274, 236] width 548 height 472
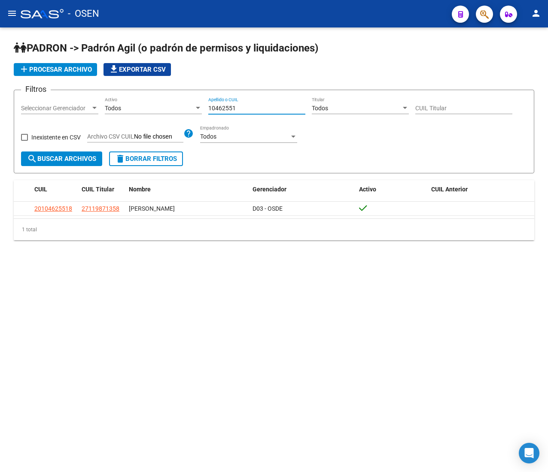
drag, startPoint x: 258, startPoint y: 109, endPoint x: 188, endPoint y: 107, distance: 70.4
click at [196, 108] on div "Filtros Seleccionar Gerenciador Seleccionar Gerenciador Todos Activo 10462551 A…" at bounding box center [274, 124] width 506 height 55
paste input "44260514"
type input "44260514"
click at [84, 158] on span "search Buscar Archivos" at bounding box center [61, 159] width 69 height 8
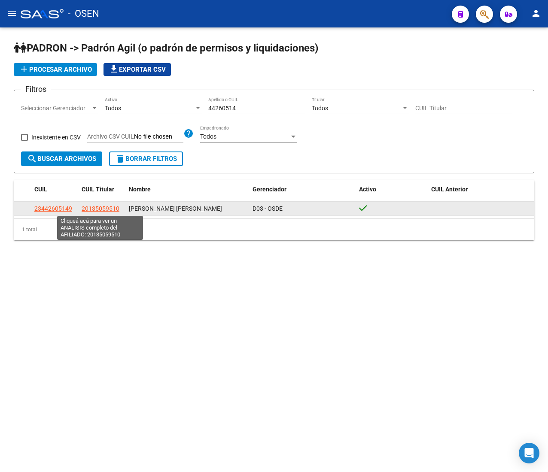
click at [105, 209] on span "20135059510" at bounding box center [101, 208] width 38 height 7
type textarea "20135059510"
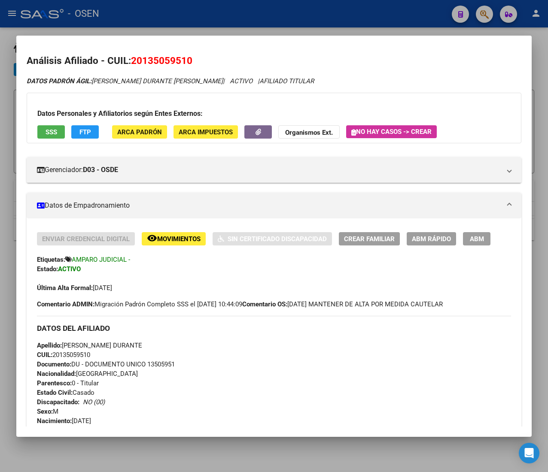
click at [79, 355] on span "CUIL: 20135059510" at bounding box center [63, 355] width 53 height 8
click at [442, 238] on span "ABM Rápido" at bounding box center [431, 239] width 39 height 8
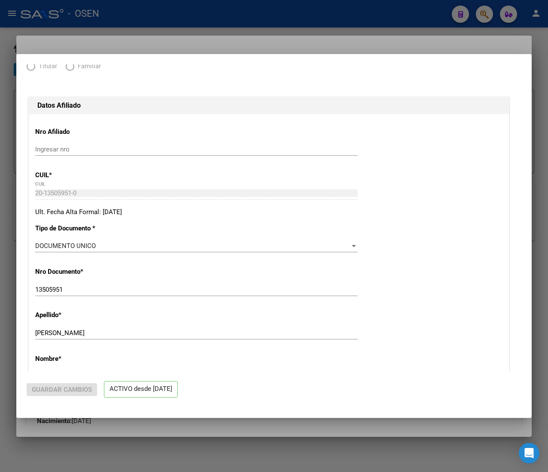
radio input "true"
type input "33-63761744-9"
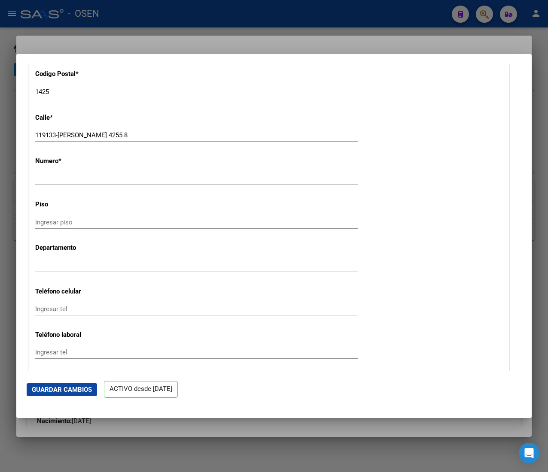
scroll to position [1116, 0]
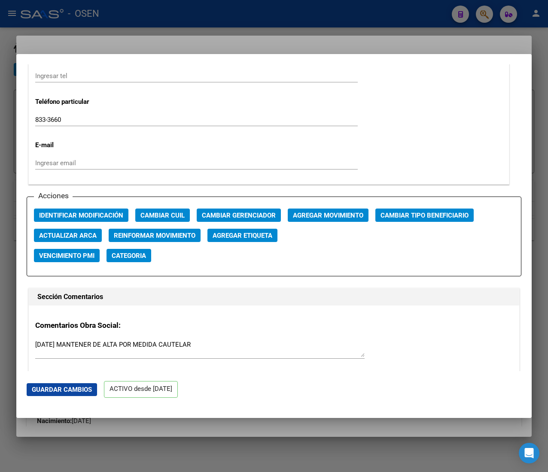
click at [423, 211] on div "Acciones Identificar Modificación Cambiar CUIL Cambiar Gerenciador Agregar Movi…" at bounding box center [274, 237] width 495 height 80
click at [422, 213] on span "Cambiar Tipo Beneficiario" at bounding box center [424, 216] width 88 height 8
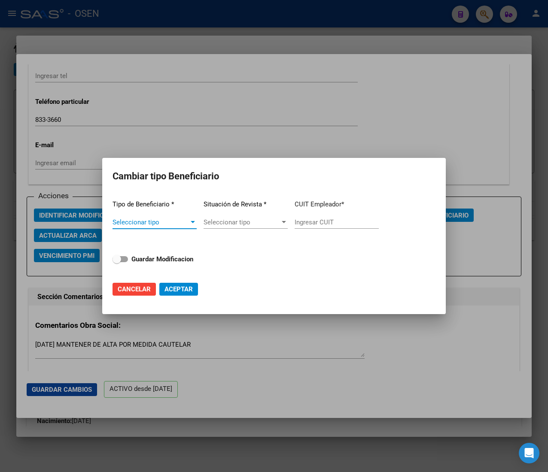
click at [179, 222] on span "Seleccionar tipo" at bounding box center [150, 223] width 76 height 8
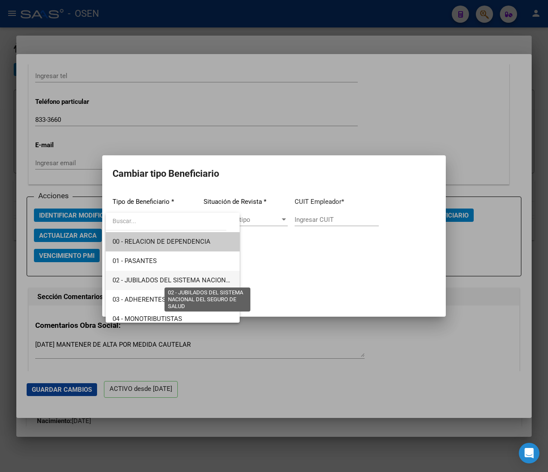
drag, startPoint x: 199, startPoint y: 278, endPoint x: 299, endPoint y: 236, distance: 108.1
click at [200, 278] on span "02 - JUBILADOS DEL SISTEMA NACIONAL DEL SEGURO DE SALUD" at bounding box center [208, 281] width 192 height 8
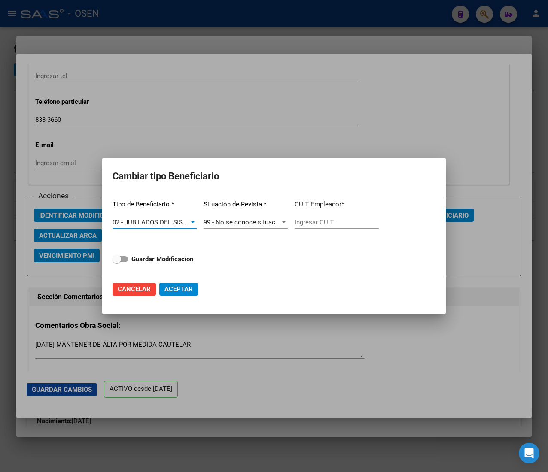
click at [308, 221] on input "Ingresar CUIT" at bounding box center [337, 223] width 84 height 8
paste input "20-13505951-0"
type input "20-13505951-0"
click at [169, 258] on strong "Guardar Modificacion" at bounding box center [162, 259] width 62 height 8
click at [117, 262] on input "Guardar Modificacion" at bounding box center [116, 262] width 0 height 0
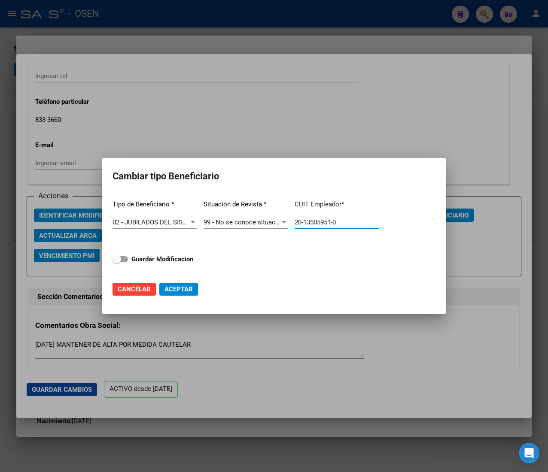
checkbox input "true"
click at [171, 290] on span "Aceptar" at bounding box center [178, 290] width 28 height 8
type input "20-13505951-0"
checkbox input "false"
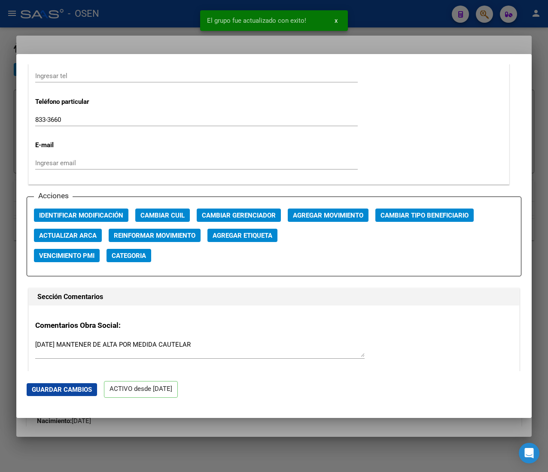
click at [162, 17] on div at bounding box center [274, 236] width 548 height 472
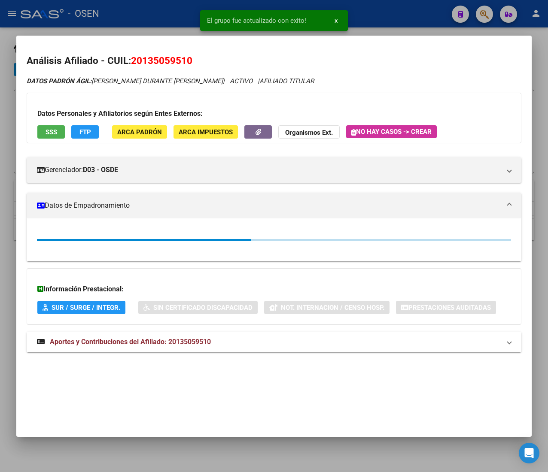
drag, startPoint x: 162, startPoint y: 17, endPoint x: 208, endPoint y: 96, distance: 91.0
click at [165, 17] on div at bounding box center [274, 236] width 548 height 472
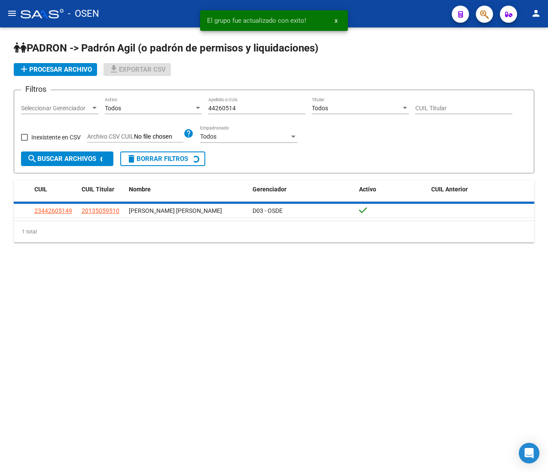
drag, startPoint x: 251, startPoint y: 106, endPoint x: 172, endPoint y: 103, distance: 79.1
click at [174, 103] on div "Filtros Seleccionar Gerenciador Seleccionar Gerenciador Todos Activo 44260514 A…" at bounding box center [274, 124] width 506 height 55
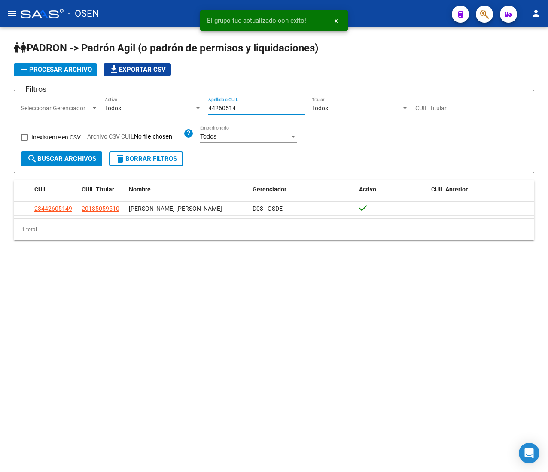
paste input "18321673"
type input "18321673"
drag, startPoint x: 77, startPoint y: 156, endPoint x: 113, endPoint y: 208, distance: 63.2
click at [79, 156] on span "search Buscar Archivos" at bounding box center [61, 159] width 69 height 8
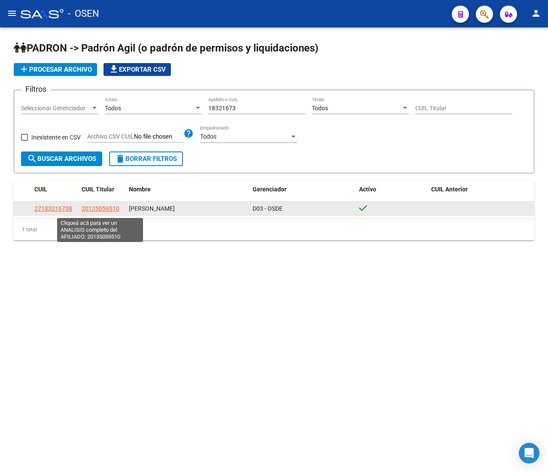
click at [112, 211] on span "20135059510" at bounding box center [101, 208] width 38 height 7
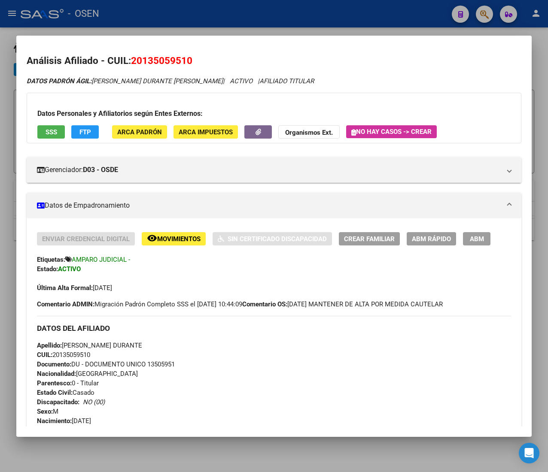
click at [78, 356] on span "CUIL: 20135059510" at bounding box center [63, 355] width 53 height 8
click at [425, 237] on span "ABM Rápido" at bounding box center [431, 239] width 39 height 8
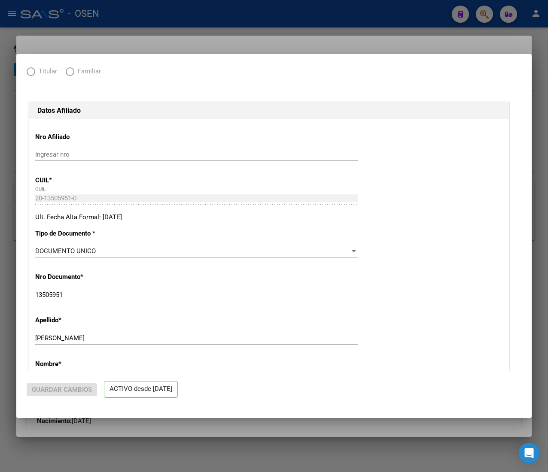
radio input "true"
type input "20-13505951-0"
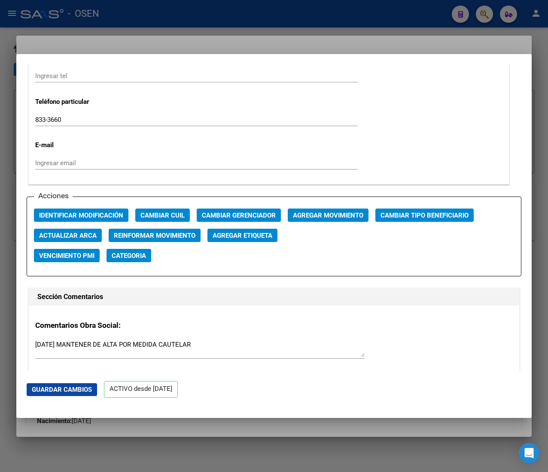
click at [416, 216] on span "Cambiar Tipo Beneficiario" at bounding box center [424, 216] width 88 height 8
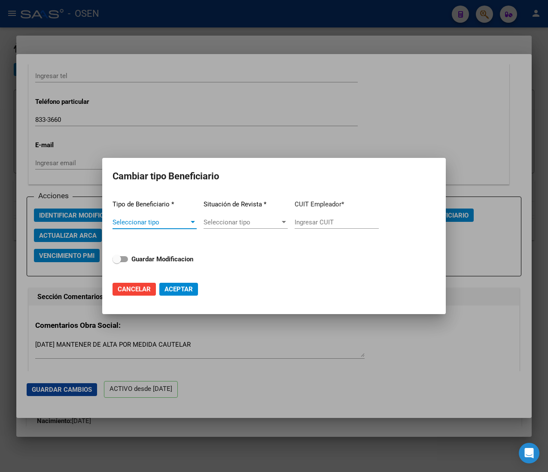
click at [187, 219] on span "Seleccionar tipo" at bounding box center [150, 223] width 76 height 8
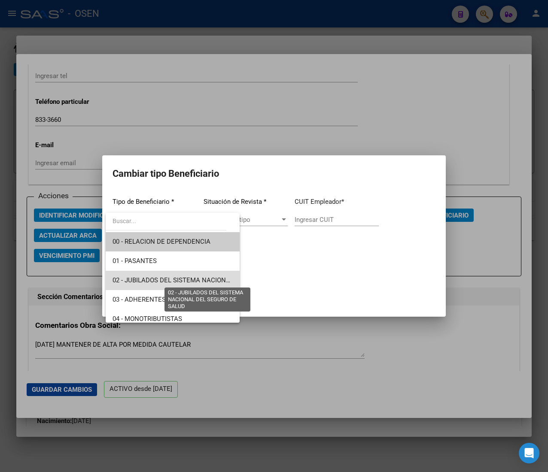
click at [198, 278] on span "02 - JUBILADOS DEL SISTEMA NACIONAL DEL SEGURO DE SALUD" at bounding box center [208, 281] width 192 height 8
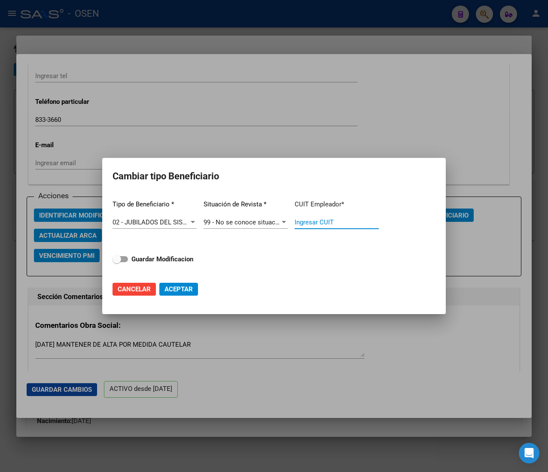
click at [308, 223] on input "Ingresar CUIT" at bounding box center [337, 223] width 84 height 8
paste input "20-13505951-0"
type input "20-13505951-0"
click at [167, 260] on strong "Guardar Modificacion" at bounding box center [162, 259] width 62 height 8
click at [117, 262] on input "Guardar Modificacion" at bounding box center [116, 262] width 0 height 0
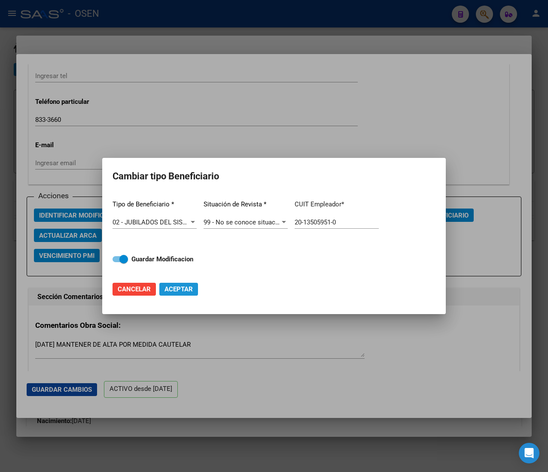
click at [181, 290] on span "Aceptar" at bounding box center [178, 290] width 28 height 8
checkbox input "false"
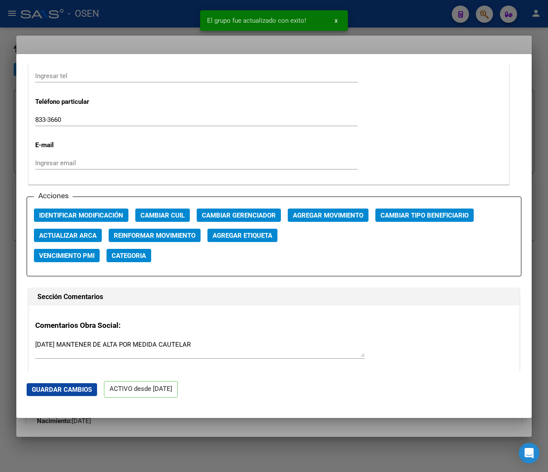
click at [158, 18] on div at bounding box center [274, 236] width 548 height 472
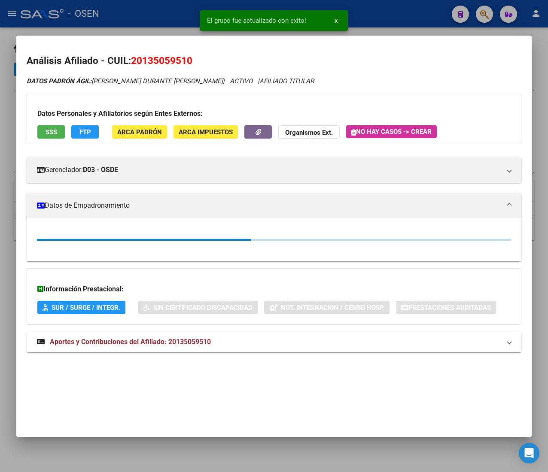
click at [150, 21] on div at bounding box center [274, 236] width 548 height 472
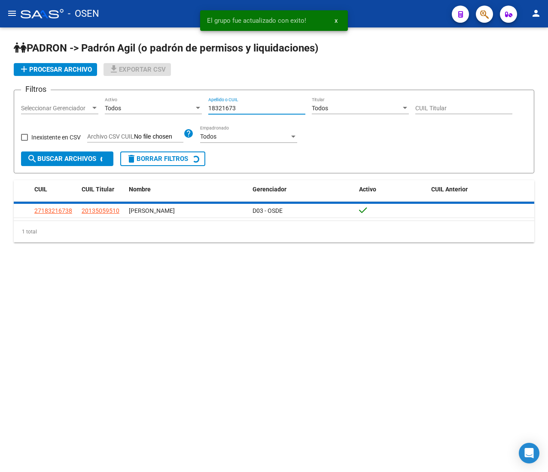
drag, startPoint x: 246, startPoint y: 106, endPoint x: 188, endPoint y: 104, distance: 57.6
click at [188, 104] on div "Filtros Seleccionar Gerenciador Seleccionar Gerenciador Todos Activo 18321673 A…" at bounding box center [274, 124] width 506 height 55
paste input "2666912"
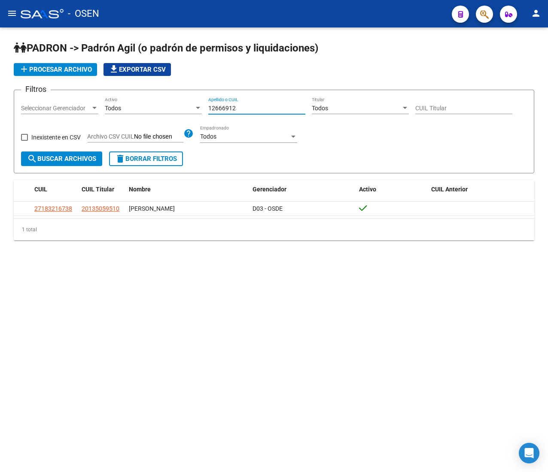
type input "12666912"
click at [83, 156] on span "search Buscar Archivos" at bounding box center [61, 159] width 69 height 8
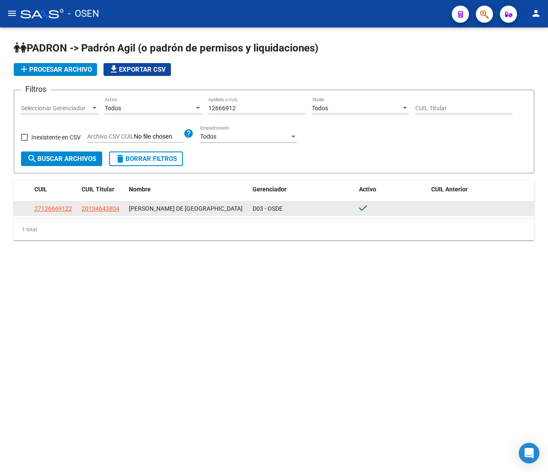
click at [112, 204] on app-link-go-to "20134643804" at bounding box center [101, 209] width 38 height 10
click at [112, 206] on span "20134643804" at bounding box center [101, 208] width 38 height 7
type textarea "20134643804"
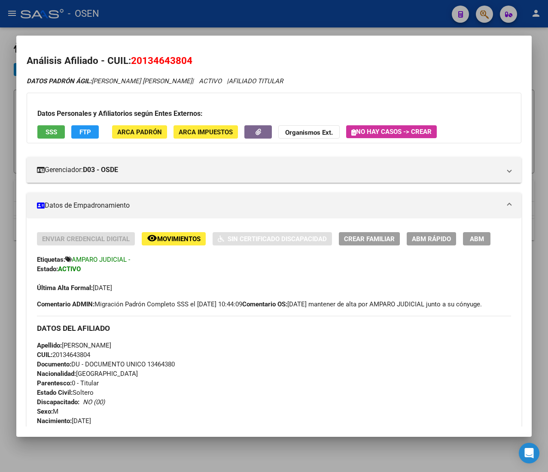
click at [78, 359] on span "CUIL: 20134643804" at bounding box center [63, 355] width 53 height 8
click at [421, 237] on span "ABM Rápido" at bounding box center [431, 239] width 39 height 8
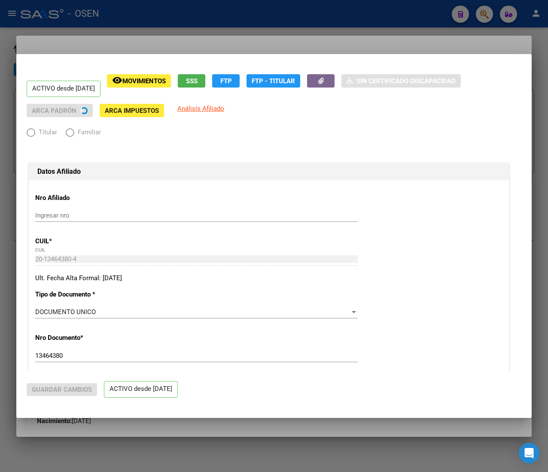
radio input "true"
type input "33-63761744-9"
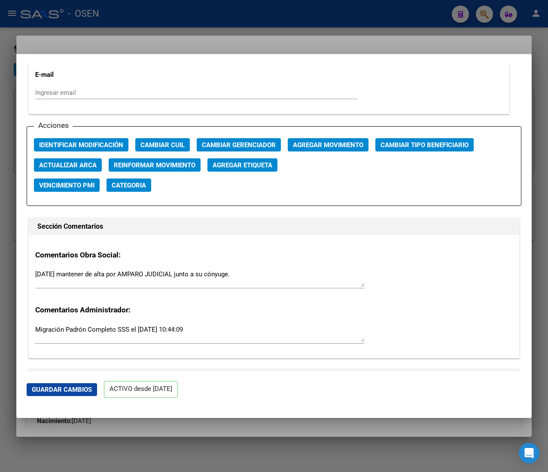
scroll to position [1202, 0]
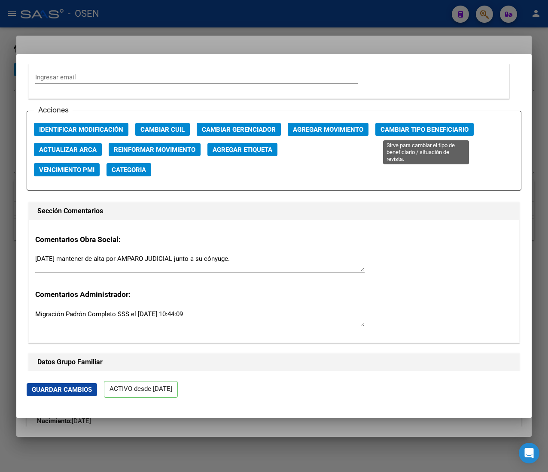
click at [411, 127] on span "Cambiar Tipo Beneficiario" at bounding box center [424, 130] width 88 height 8
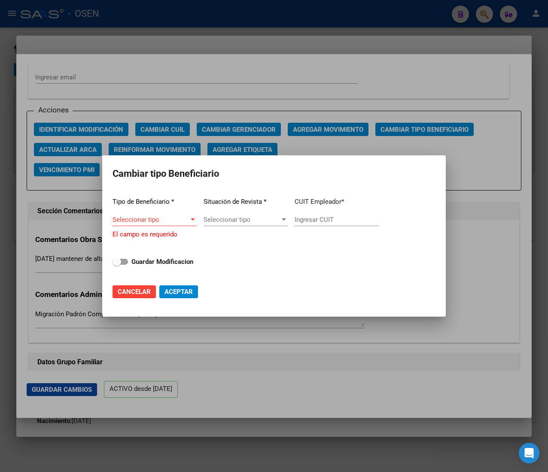
click at [182, 218] on div "Seleccionar tipo Seleccionar tipo" at bounding box center [154, 219] width 84 height 13
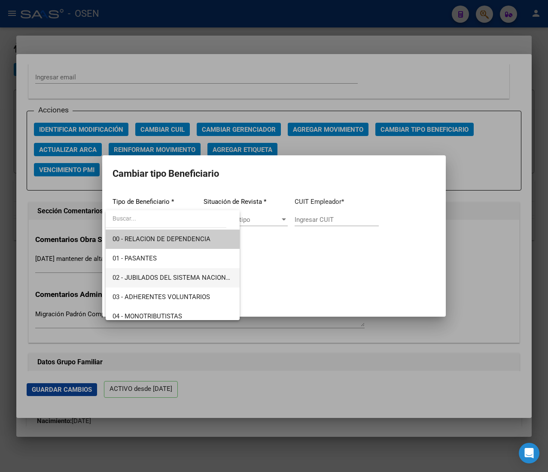
drag, startPoint x: 188, startPoint y: 277, endPoint x: 192, endPoint y: 276, distance: 5.0
click at [191, 276] on span "02 - JUBILADOS DEL SISTEMA NACIONAL DEL SEGURO DE SALUD" at bounding box center [208, 278] width 192 height 8
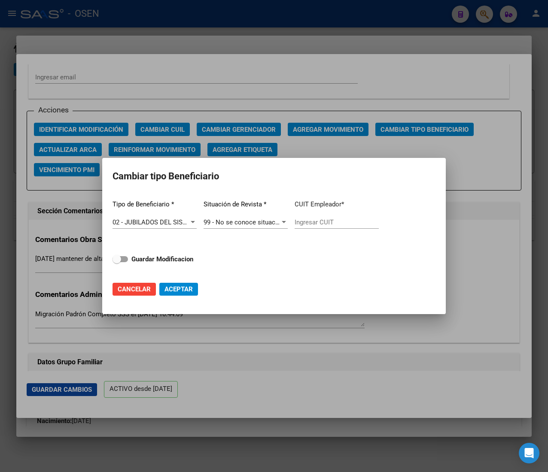
click at [309, 218] on div "Ingresar CUIT" at bounding box center [337, 222] width 84 height 13
paste input "20-13464380-4"
type input "20-13464380-4"
click at [157, 258] on strong "Guardar Modificacion" at bounding box center [162, 259] width 62 height 8
click at [117, 262] on input "Guardar Modificacion" at bounding box center [116, 262] width 0 height 0
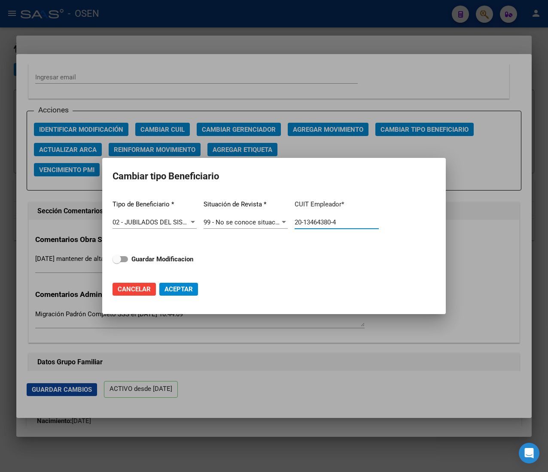
checkbox input "true"
click at [174, 288] on span "Aceptar" at bounding box center [178, 290] width 28 height 8
type input "20-13464380-4"
checkbox input "false"
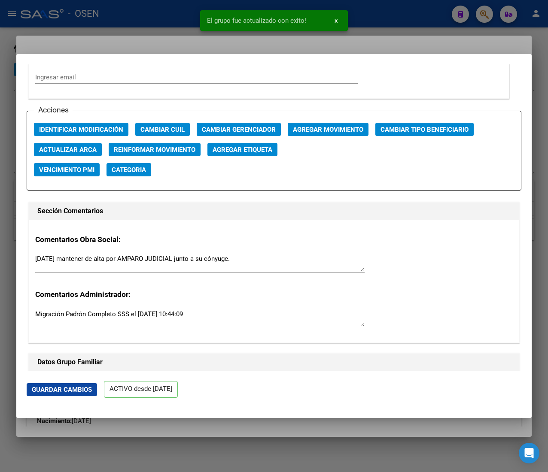
click at [169, 17] on div at bounding box center [274, 236] width 548 height 472
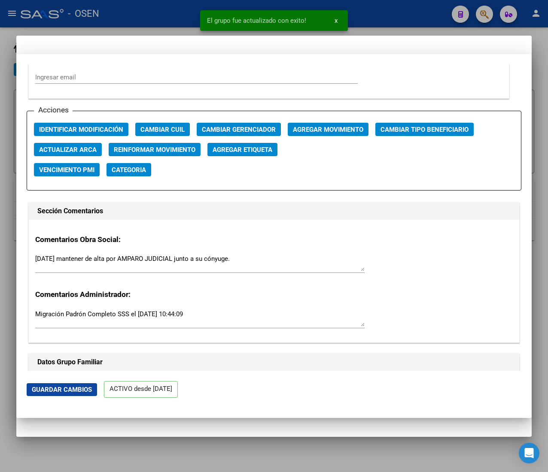
click at [157, 10] on div at bounding box center [274, 236] width 548 height 472
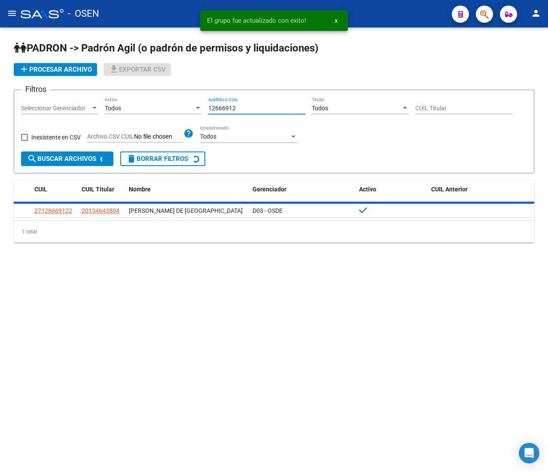
drag, startPoint x: 245, startPoint y: 109, endPoint x: 172, endPoint y: 107, distance: 73.0
click at [184, 108] on div "Filtros Seleccionar Gerenciador Seleccionar Gerenciador Todos Activo 12666912 A…" at bounding box center [274, 124] width 506 height 55
paste input "92798488"
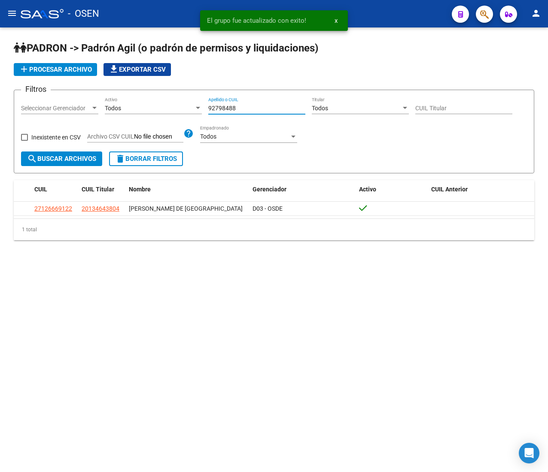
type input "92798488"
click at [91, 163] on button "search Buscar Archivos" at bounding box center [61, 159] width 81 height 15
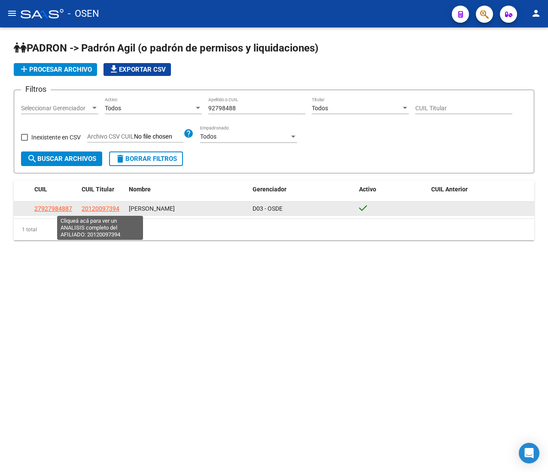
click at [105, 211] on span "20120097394" at bounding box center [101, 208] width 38 height 7
type textarea "20120097394"
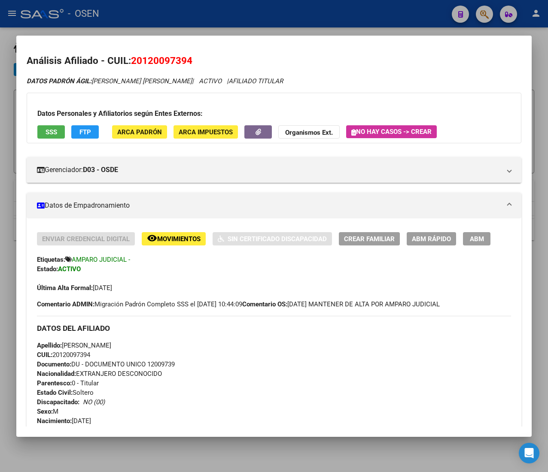
click at [82, 355] on span "CUIL: 20120097394" at bounding box center [63, 355] width 53 height 8
click at [425, 238] on span "ABM Rápido" at bounding box center [431, 239] width 39 height 8
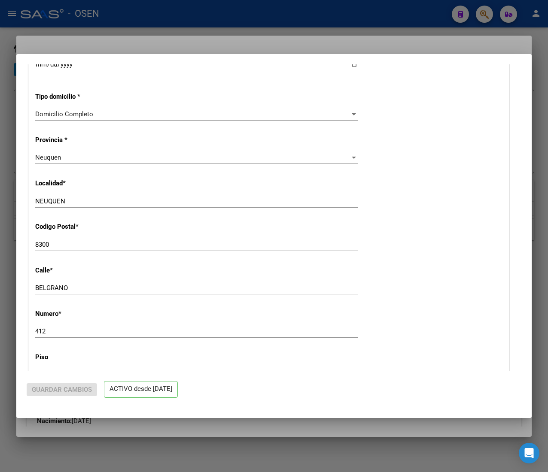
radio input "true"
type input "33-69345023-9"
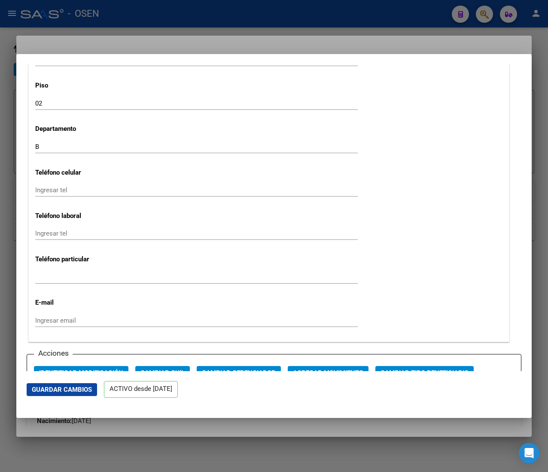
scroll to position [1030, 0]
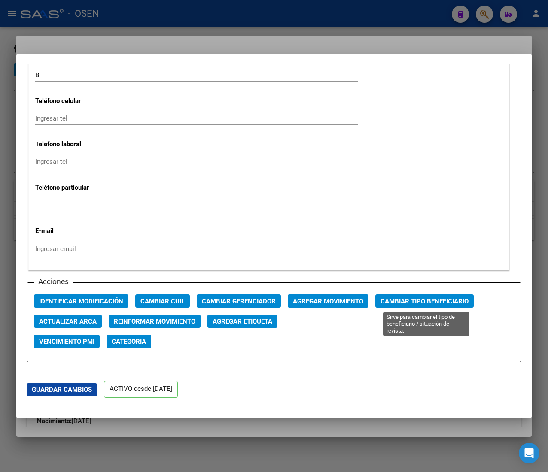
click at [413, 303] on span "Cambiar Tipo Beneficiario" at bounding box center [424, 302] width 88 height 8
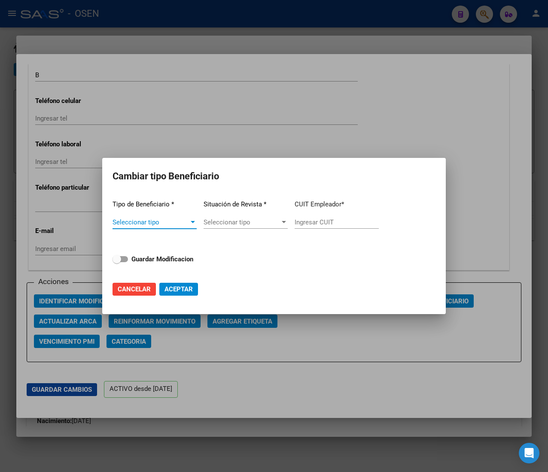
click at [191, 216] on div "Seleccionar tipo Seleccionar tipo" at bounding box center [154, 222] width 84 height 13
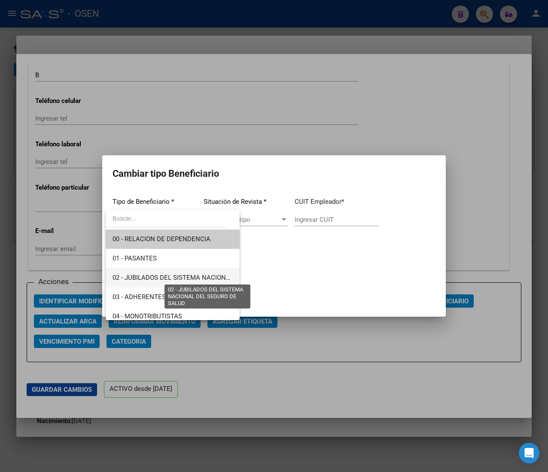
drag, startPoint x: 181, startPoint y: 274, endPoint x: 353, endPoint y: 234, distance: 176.6
click at [183, 274] on span "02 - JUBILADOS DEL SISTEMA NACIONAL DEL SEGURO DE SALUD" at bounding box center [208, 278] width 192 height 8
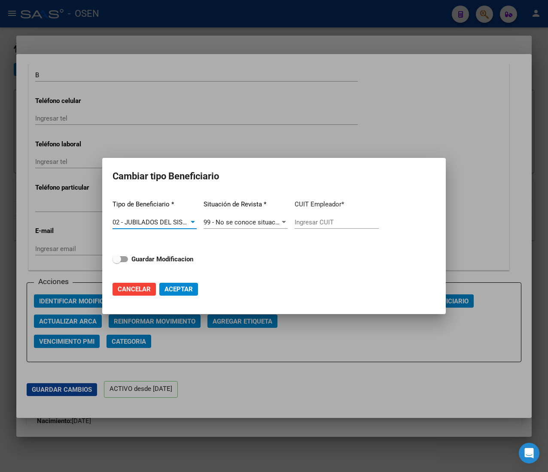
click at [351, 225] on input "Ingresar CUIT" at bounding box center [337, 223] width 84 height 8
paste input "20-12009739-4"
type input "20-12009739-4"
click at [176, 257] on strong "Guardar Modificacion" at bounding box center [162, 259] width 62 height 8
click at [117, 262] on input "Guardar Modificacion" at bounding box center [116, 262] width 0 height 0
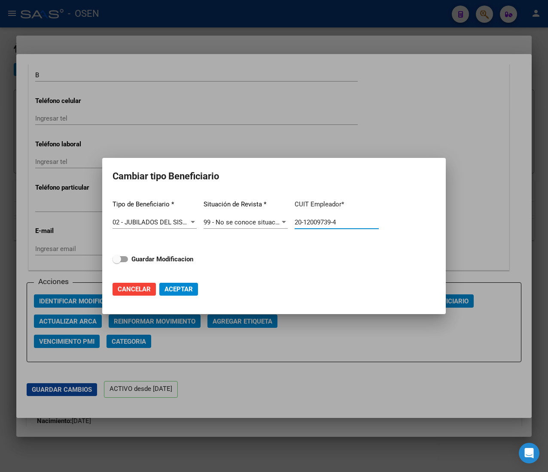
checkbox input "true"
click at [189, 286] on span "Aceptar" at bounding box center [178, 290] width 28 height 8
type input "20-12009739-4"
checkbox input "false"
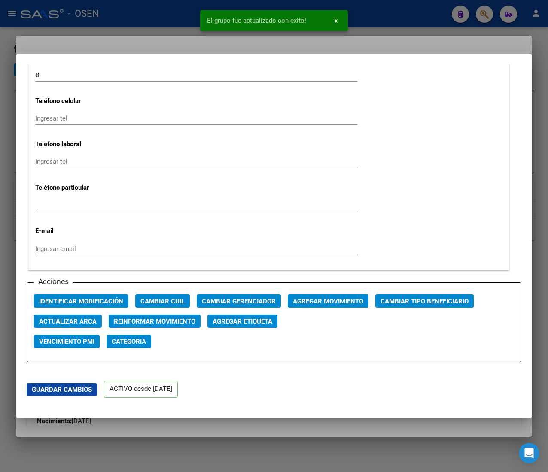
click at [152, 16] on div at bounding box center [274, 236] width 548 height 472
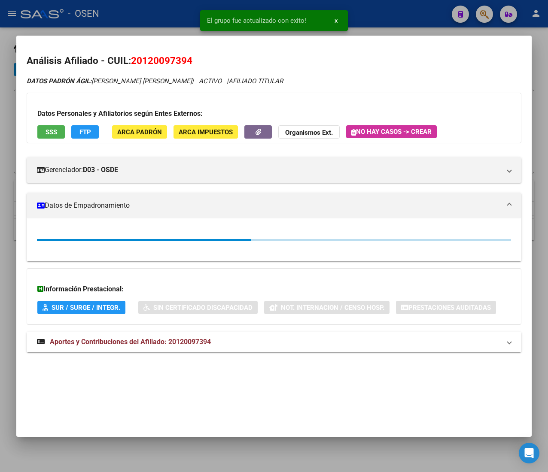
drag, startPoint x: 153, startPoint y: 12, endPoint x: 208, endPoint y: 84, distance: 90.7
click at [154, 11] on div at bounding box center [274, 236] width 548 height 472
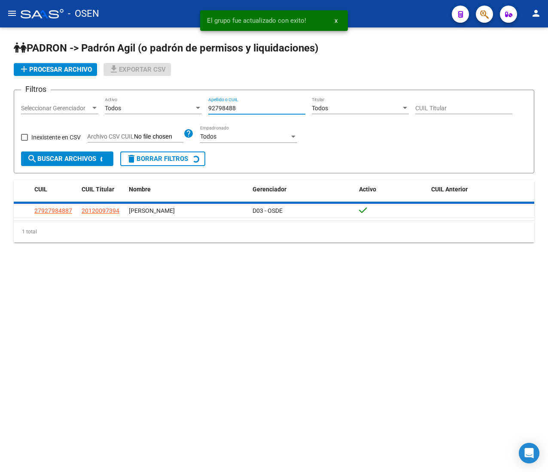
drag, startPoint x: 251, startPoint y: 106, endPoint x: 153, endPoint y: 125, distance: 99.7
click at [176, 101] on div "Filtros Seleccionar Gerenciador Seleccionar Gerenciador Todos Activo 92798488 A…" at bounding box center [274, 124] width 506 height 55
paste input "42248623"
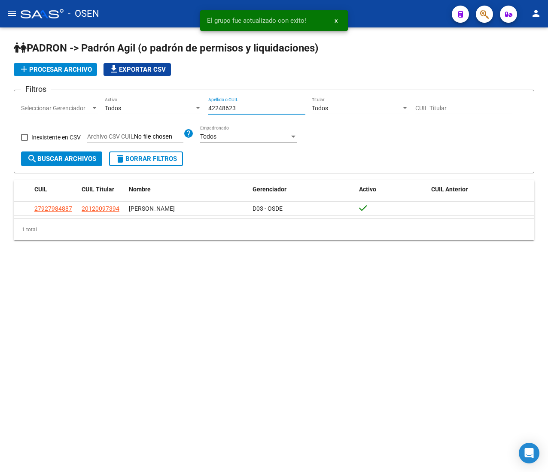
type input "42248623"
click at [63, 160] on span "search Buscar Archivos" at bounding box center [61, 159] width 69 height 8
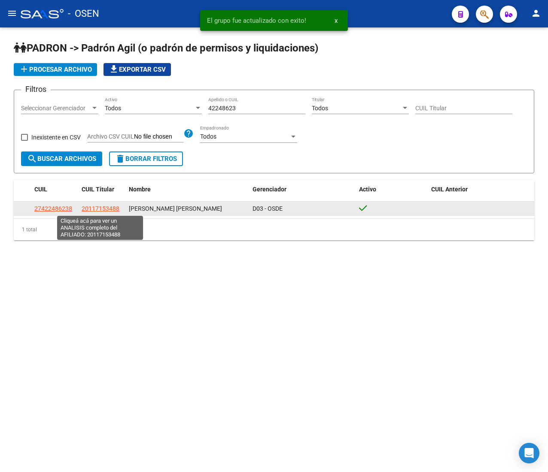
click at [106, 207] on span "20117153488" at bounding box center [101, 208] width 38 height 7
type textarea "20117153488"
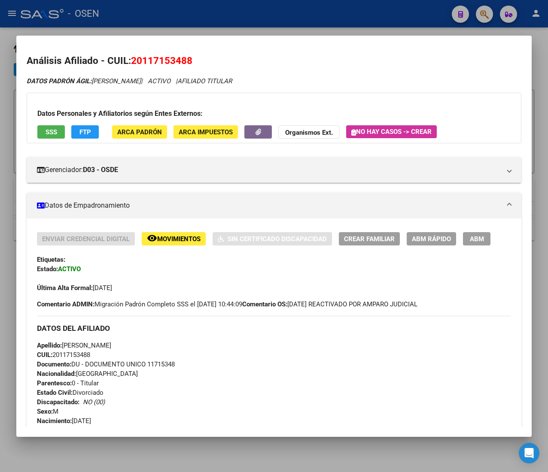
click at [89, 356] on span "CUIL: 20117153488" at bounding box center [63, 355] width 53 height 8
click at [87, 356] on span "CUIL: 20117153488" at bounding box center [63, 355] width 53 height 8
click at [438, 238] on span "ABM Rápido" at bounding box center [431, 239] width 39 height 8
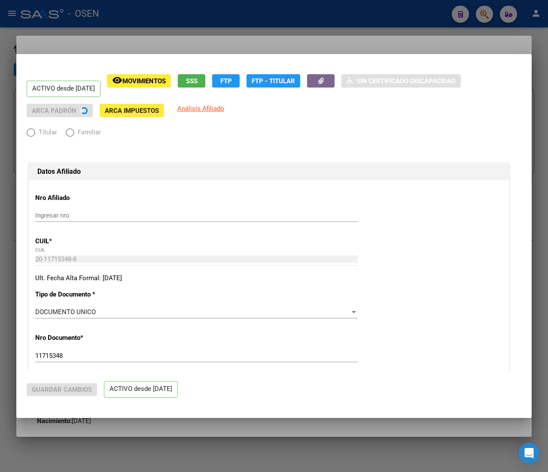
radio input "true"
type input "20-11715348-8"
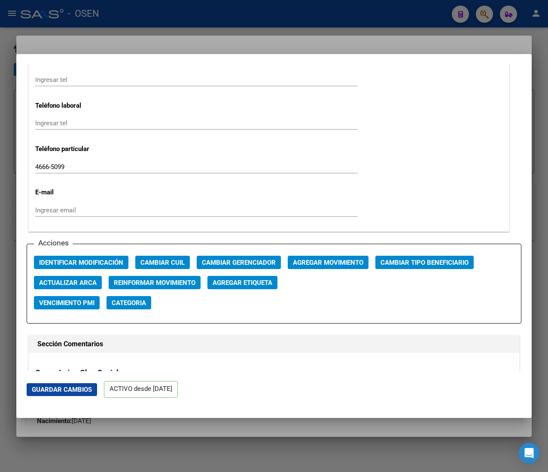
scroll to position [1116, 0]
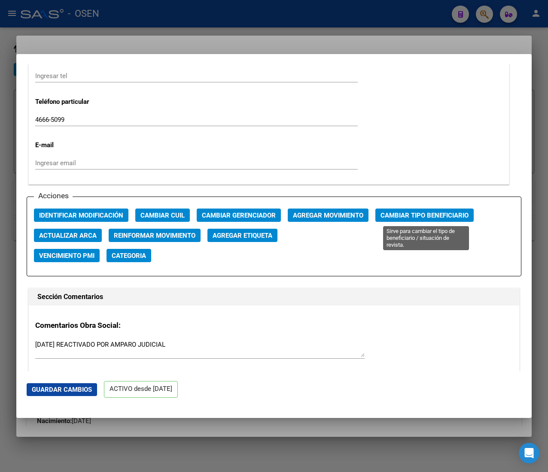
click at [424, 221] on button "Cambiar Tipo Beneficiario" at bounding box center [424, 215] width 98 height 13
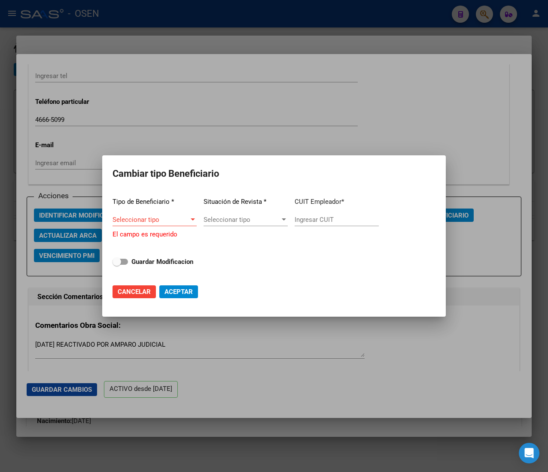
click at [310, 84] on div at bounding box center [274, 236] width 548 height 472
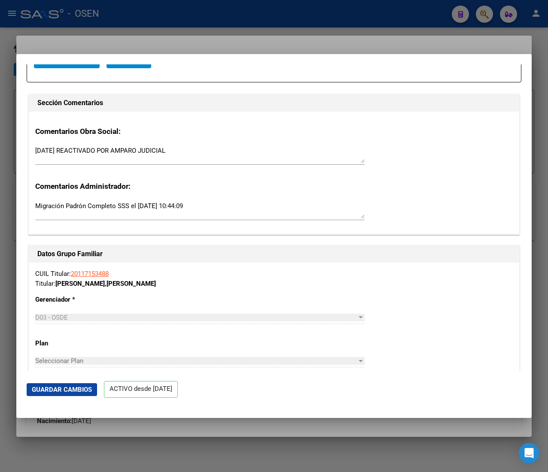
scroll to position [1202, 0]
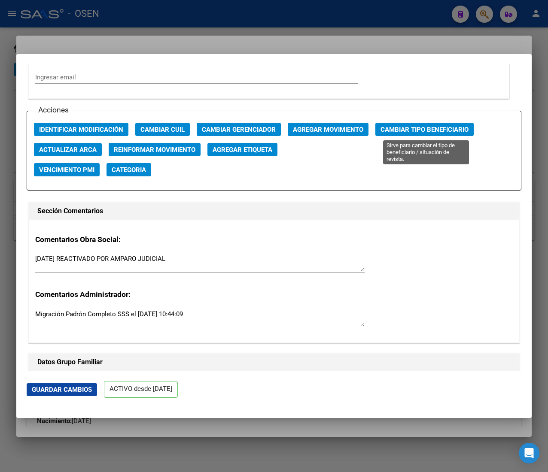
click at [428, 130] on span "Cambiar Tipo Beneficiario" at bounding box center [424, 130] width 88 height 8
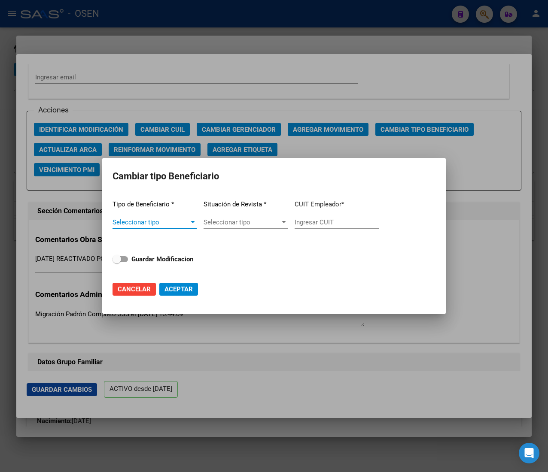
click at [141, 216] on div "Seleccionar tipo Seleccionar tipo" at bounding box center [154, 222] width 84 height 13
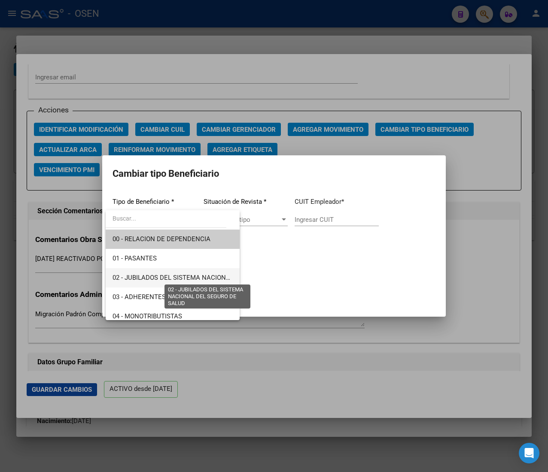
click at [188, 277] on span "02 - JUBILADOS DEL SISTEMA NACIONAL DEL SEGURO DE SALUD" at bounding box center [208, 278] width 192 height 8
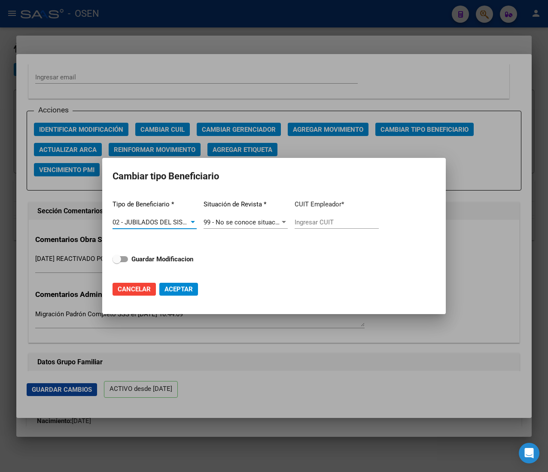
click at [313, 219] on input "Ingresar CUIT" at bounding box center [337, 223] width 84 height 8
paste input "20-11715348-8"
type input "20-11715348-8"
click at [182, 258] on strong "Guardar Modificacion" at bounding box center [162, 259] width 62 height 8
click at [117, 262] on input "Guardar Modificacion" at bounding box center [116, 262] width 0 height 0
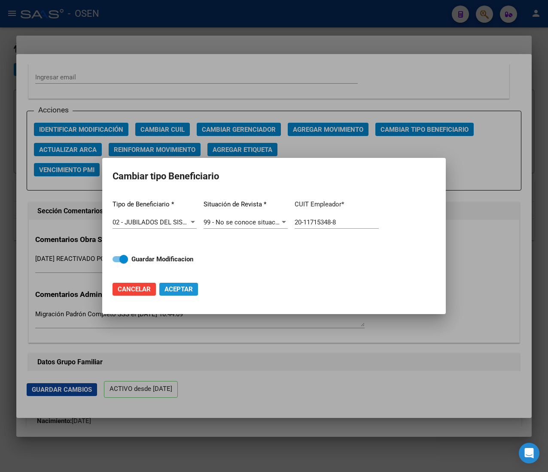
click at [184, 290] on span "Aceptar" at bounding box center [178, 290] width 28 height 8
checkbox input "false"
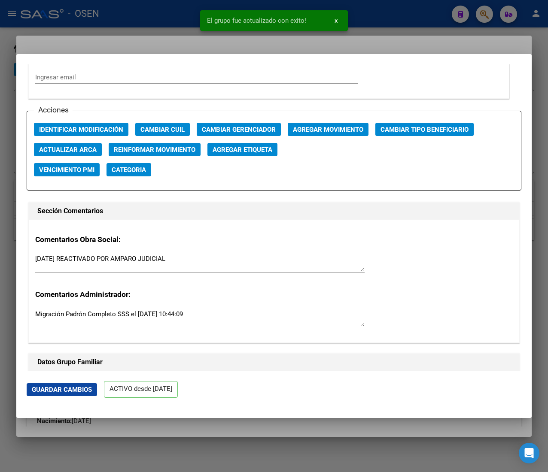
drag, startPoint x: 156, startPoint y: 24, endPoint x: 154, endPoint y: 16, distance: 7.7
click at [156, 24] on div at bounding box center [274, 236] width 548 height 472
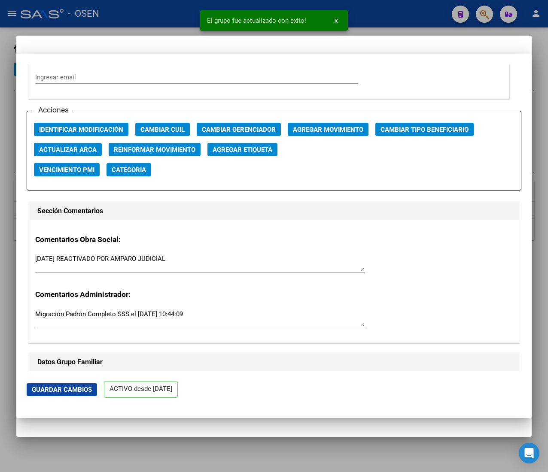
click at [154, 16] on div at bounding box center [274, 236] width 548 height 472
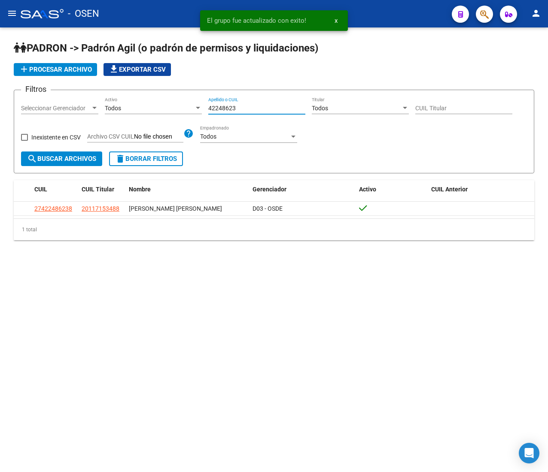
drag, startPoint x: 209, startPoint y: 107, endPoint x: 180, endPoint y: 115, distance: 29.4
click at [191, 107] on div "Filtros Seleccionar Gerenciador Seleccionar Gerenciador Todos Activo 42248623 A…" at bounding box center [274, 124] width 506 height 55
paste input "6988767"
type input "46988767"
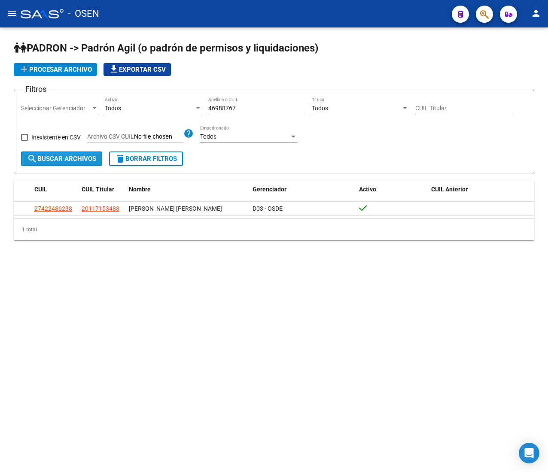
click at [82, 158] on span "search Buscar Archivos" at bounding box center [61, 159] width 69 height 8
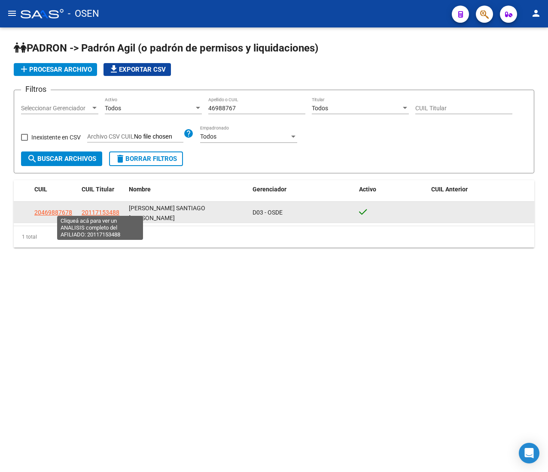
click at [91, 209] on span "20117153488" at bounding box center [101, 212] width 38 height 7
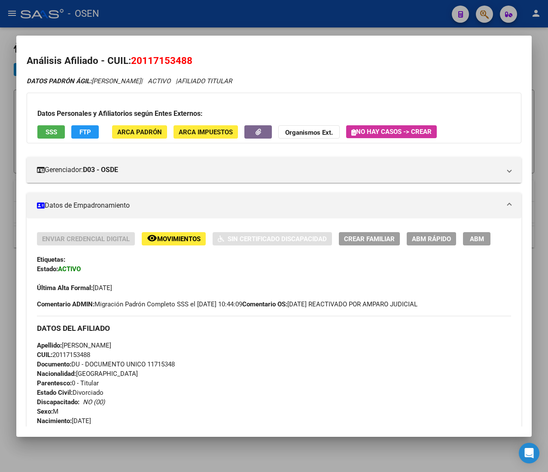
click at [82, 359] on span "CUIL: 20117153488" at bounding box center [63, 355] width 53 height 8
click at [433, 235] on span "ABM Rápido" at bounding box center [431, 239] width 39 height 8
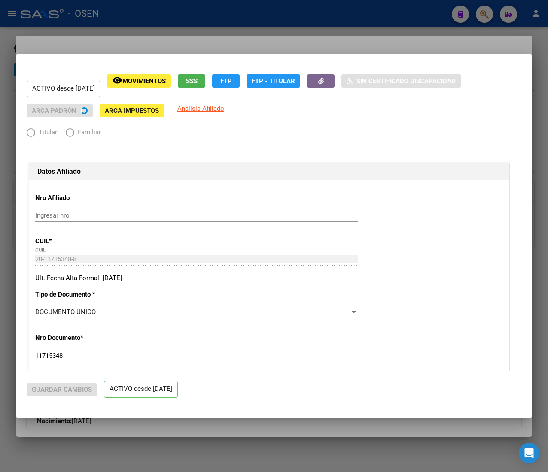
radio input "true"
type input "20-11715348-8"
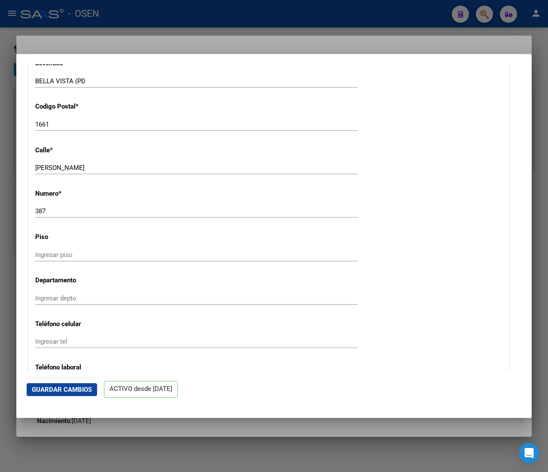
scroll to position [1030, 0]
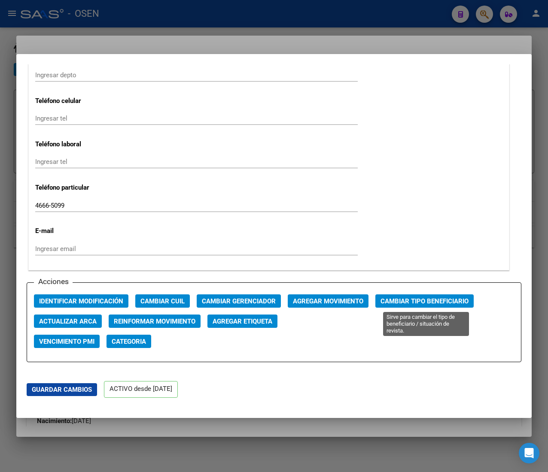
click at [397, 299] on span "Cambiar Tipo Beneficiario" at bounding box center [424, 302] width 88 height 8
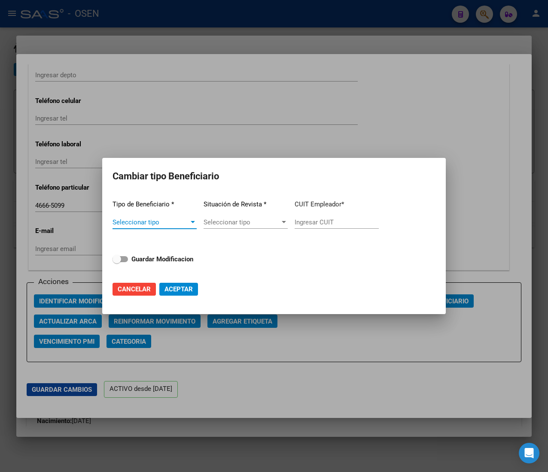
click at [169, 207] on app-drop-down-list "Tipo de Beneficiario * Seleccionar tipo Seleccionar tipo" at bounding box center [154, 214] width 84 height 43
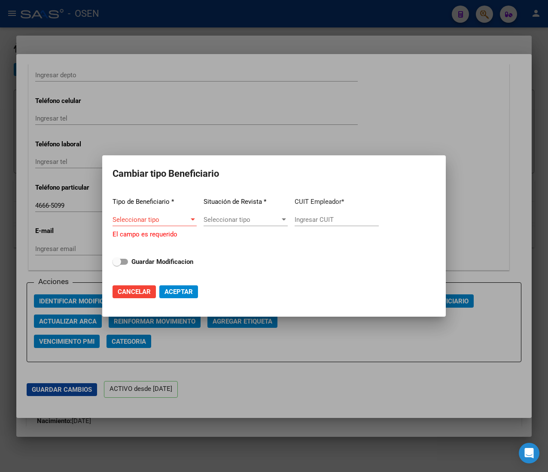
click at [170, 219] on span "Seleccionar tipo" at bounding box center [150, 220] width 76 height 8
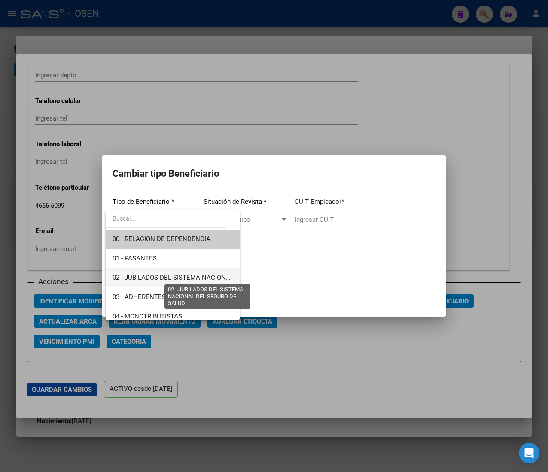
drag, startPoint x: 198, startPoint y: 278, endPoint x: 203, endPoint y: 277, distance: 5.6
click at [198, 278] on span "02 - JUBILADOS DEL SISTEMA NACIONAL DEL SEGURO DE SALUD" at bounding box center [208, 278] width 192 height 8
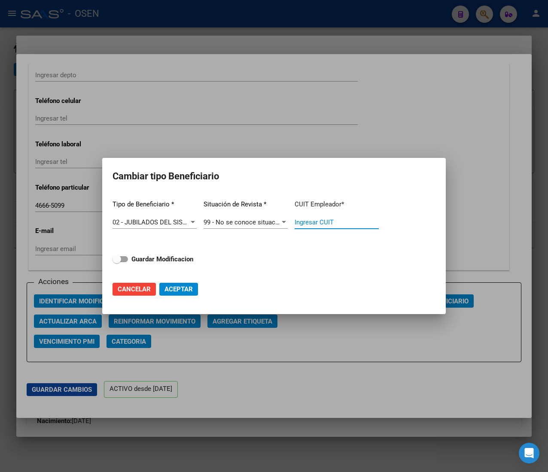
click at [316, 220] on input "Ingresar CUIT" at bounding box center [337, 223] width 84 height 8
paste input "20-11715348-8"
type input "20-11715348-8"
click at [177, 266] on div "Tipo de Beneficiario * 02 - JUBILADOS DEL SISTEMA NACIONAL DEL SEGURO DE SALUD …" at bounding box center [273, 233] width 323 height 81
click at [179, 259] on strong "Guardar Modificacion" at bounding box center [162, 259] width 62 height 8
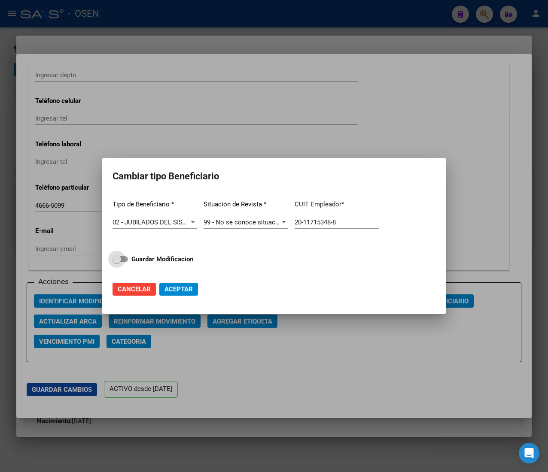
click at [117, 262] on input "Guardar Modificacion" at bounding box center [116, 262] width 0 height 0
click at [179, 288] on span "Aceptar" at bounding box center [178, 290] width 28 height 8
checkbox input "false"
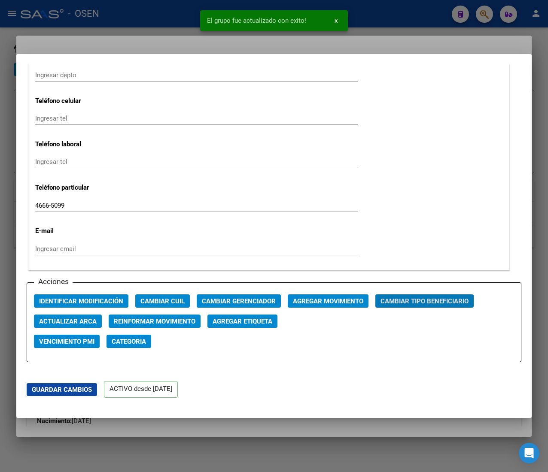
click at [165, 13] on div at bounding box center [274, 236] width 548 height 472
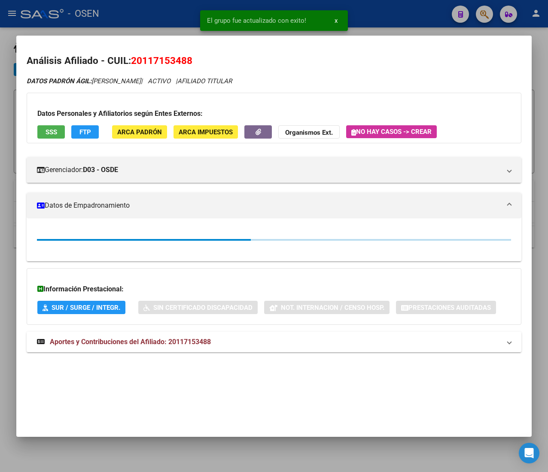
drag, startPoint x: 164, startPoint y: 14, endPoint x: 234, endPoint y: 85, distance: 99.9
click at [165, 15] on div at bounding box center [274, 236] width 548 height 472
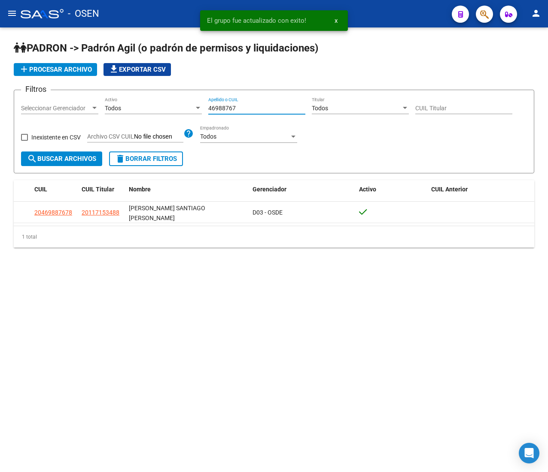
drag, startPoint x: 235, startPoint y: 109, endPoint x: 150, endPoint y: 99, distance: 86.1
click at [150, 99] on div "Filtros Seleccionar Gerenciador Seleccionar Gerenciador Todos Activo 46988767 A…" at bounding box center [274, 124] width 506 height 55
paste input "16969451"
type input "16969451"
click at [91, 159] on span "search Buscar Archivos" at bounding box center [61, 159] width 69 height 8
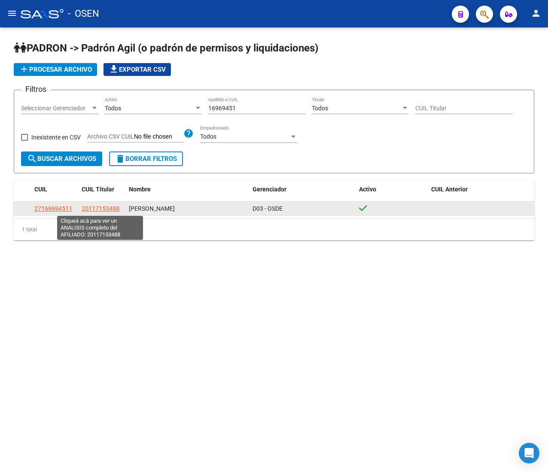
click at [91, 209] on span "20117153488" at bounding box center [101, 208] width 38 height 7
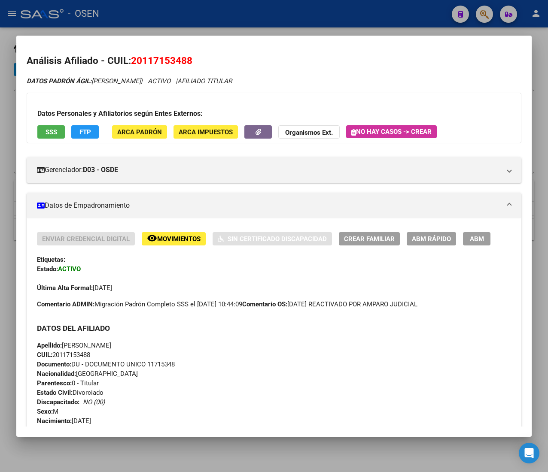
click at [77, 355] on span "CUIL: 20117153488" at bounding box center [63, 355] width 53 height 8
click at [439, 233] on button "ABM Rápido" at bounding box center [431, 238] width 49 height 13
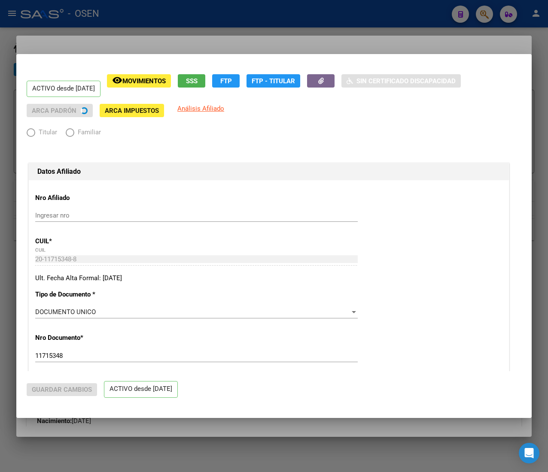
radio input "true"
type input "20-11715348-8"
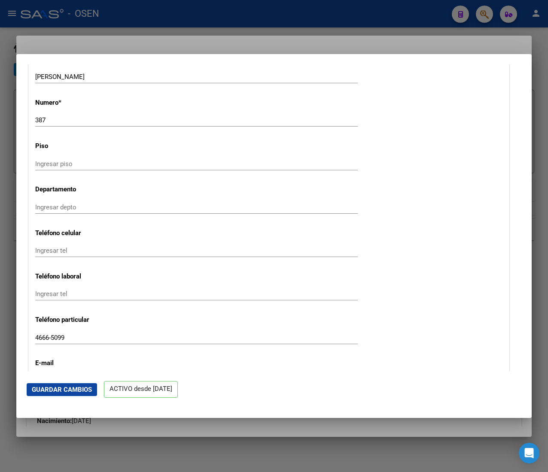
scroll to position [1116, 0]
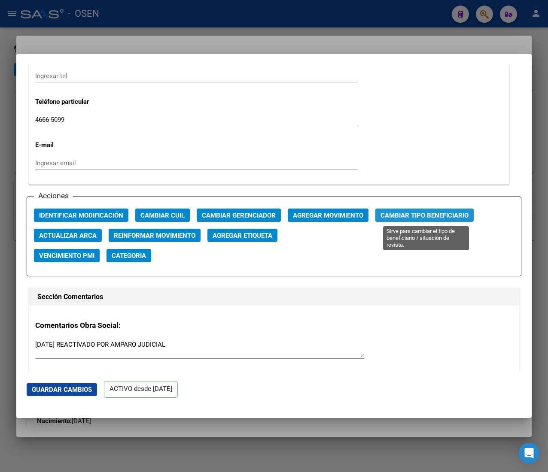
click at [395, 216] on span "Cambiar Tipo Beneficiario" at bounding box center [424, 216] width 88 height 8
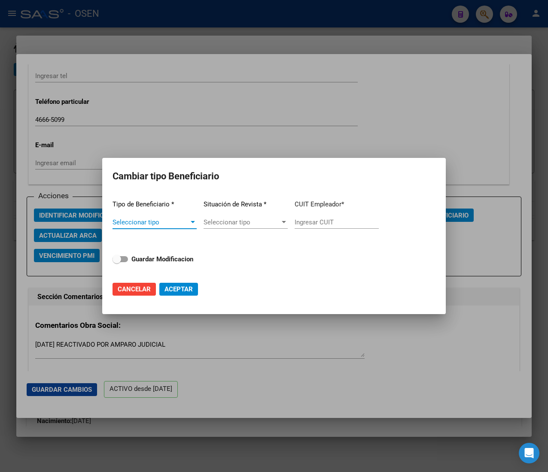
click at [167, 223] on span "Seleccionar tipo" at bounding box center [150, 223] width 76 height 8
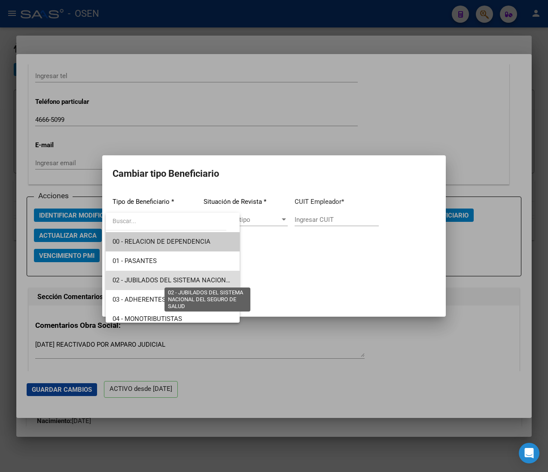
drag, startPoint x: 186, startPoint y: 281, endPoint x: 191, endPoint y: 279, distance: 5.0
click at [188, 280] on span "02 - JUBILADOS DEL SISTEMA NACIONAL DEL SEGURO DE SALUD" at bounding box center [208, 281] width 192 height 8
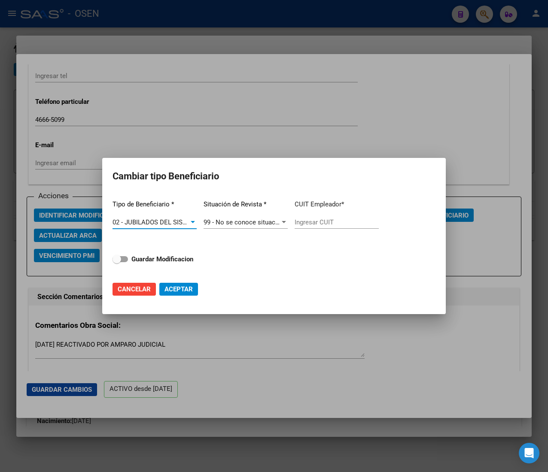
click at [325, 222] on input "Ingresar CUIT" at bounding box center [337, 223] width 84 height 8
paste input "20-11715348-8"
type input "20-11715348-8"
click at [174, 259] on strong "Guardar Modificacion" at bounding box center [162, 259] width 62 height 8
click at [117, 262] on input "Guardar Modificacion" at bounding box center [116, 262] width 0 height 0
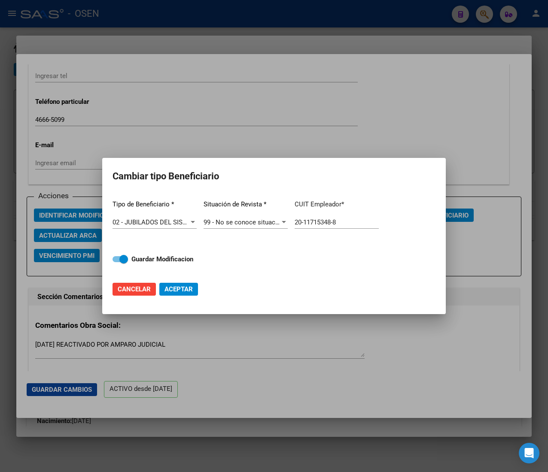
click at [177, 286] on span "Aceptar" at bounding box center [178, 290] width 28 height 8
checkbox input "false"
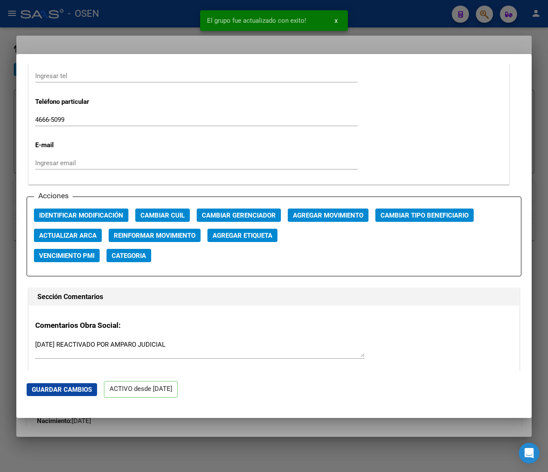
click at [133, 22] on div at bounding box center [274, 236] width 548 height 472
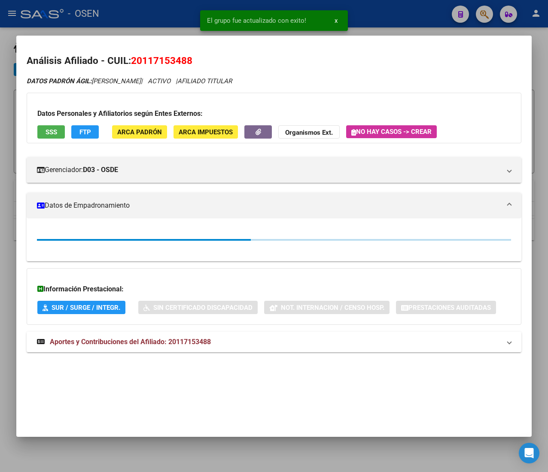
click at [140, 16] on div at bounding box center [274, 236] width 548 height 472
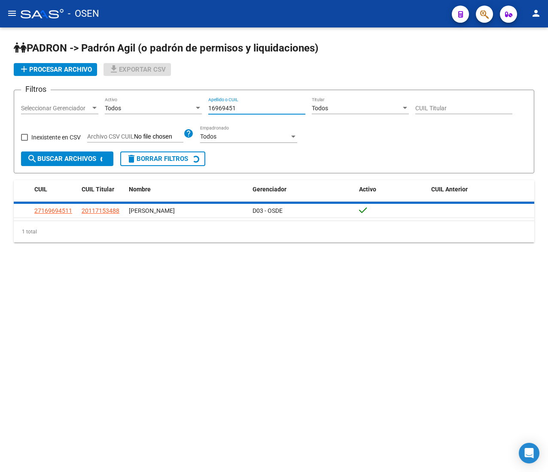
drag, startPoint x: 244, startPoint y: 108, endPoint x: 155, endPoint y: 121, distance: 89.9
click at [170, 106] on div "Filtros Seleccionar Gerenciador Seleccionar Gerenciador Todos Activo 16969451 A…" at bounding box center [274, 124] width 506 height 55
paste input "3380800"
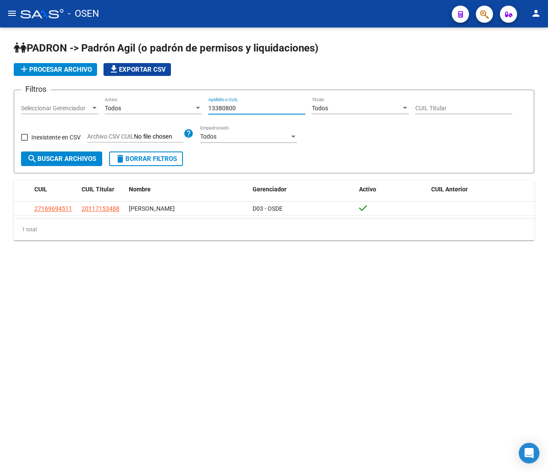
type input "13380800"
click at [67, 162] on span "search Buscar Archivos" at bounding box center [61, 159] width 69 height 8
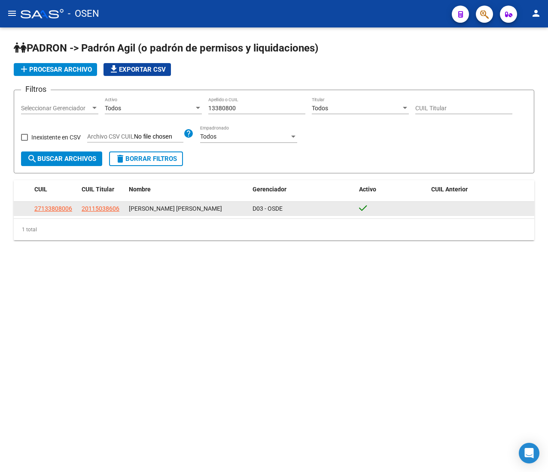
click at [95, 204] on app-link-go-to "20115038606" at bounding box center [101, 209] width 38 height 10
click at [105, 207] on span "20115038606" at bounding box center [101, 208] width 38 height 7
type textarea "20115038606"
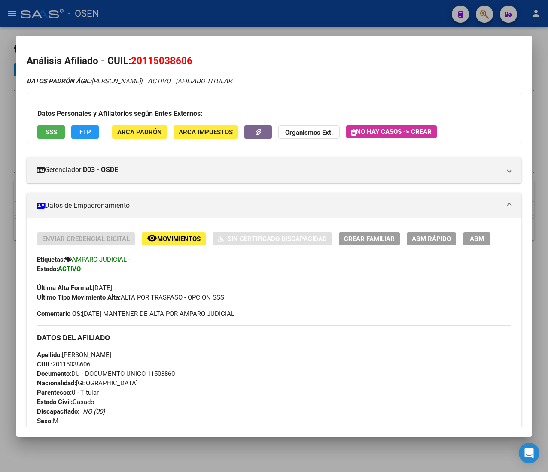
click at [83, 366] on span "CUIL: 20115038606" at bounding box center [63, 365] width 53 height 8
click at [432, 239] on span "ABM Rápido" at bounding box center [431, 239] width 39 height 8
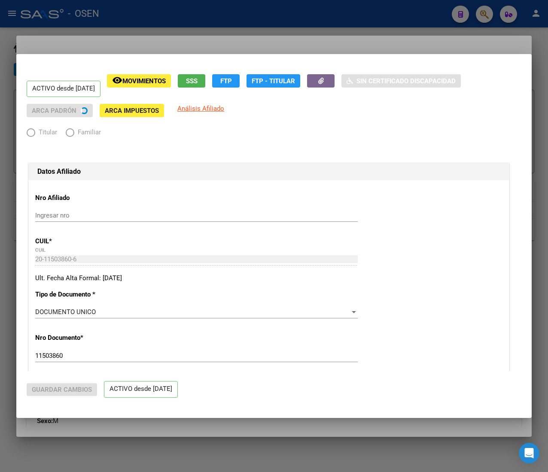
radio input "true"
type input "30-99903208-3"
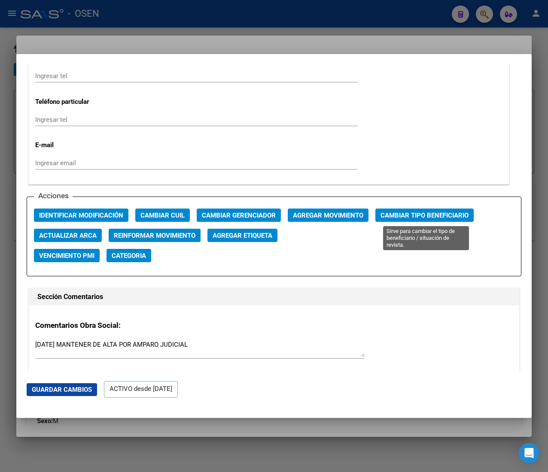
click at [419, 213] on span "Cambiar Tipo Beneficiario" at bounding box center [424, 216] width 88 height 8
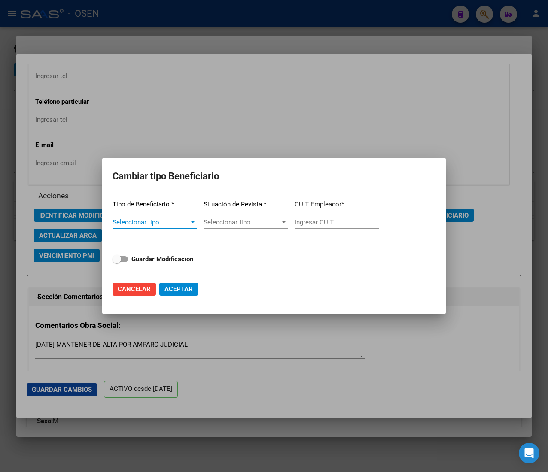
click at [169, 215] on app-drop-down-list "Tipo de Beneficiario * Seleccionar tipo Seleccionar tipo" at bounding box center [154, 214] width 84 height 43
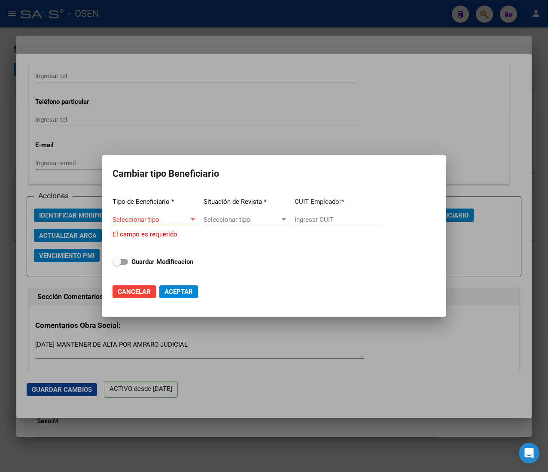
click at [179, 214] on div "Seleccionar tipo Seleccionar tipo" at bounding box center [154, 219] width 84 height 13
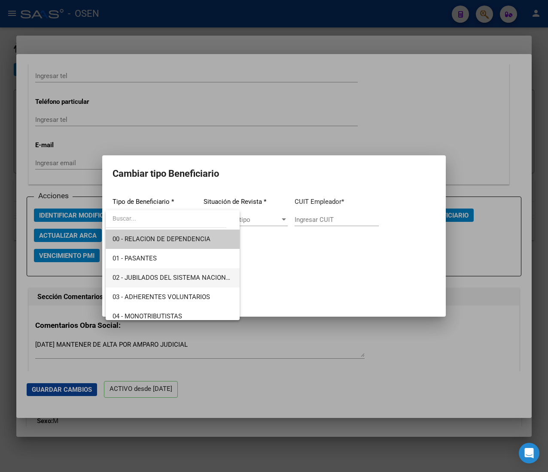
click at [193, 276] on span "02 - JUBILADOS DEL SISTEMA NACIONAL DEL SEGURO DE SALUD" at bounding box center [208, 278] width 192 height 8
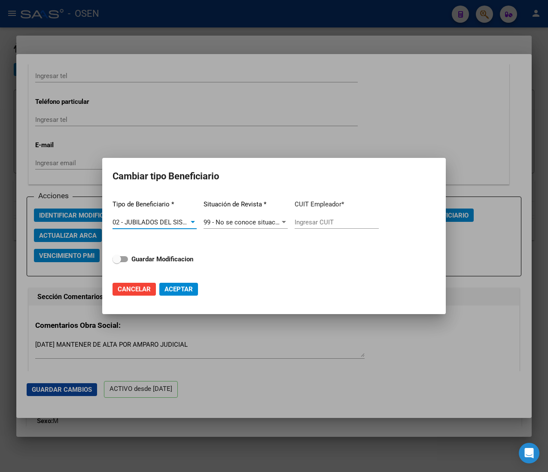
click at [339, 221] on input "Ingresar CUIT" at bounding box center [337, 223] width 84 height 8
paste input "20-11503860-6"
type input "20-11503860-6"
click at [162, 258] on strong "Guardar Modificacion" at bounding box center [162, 259] width 62 height 8
click at [117, 262] on input "Guardar Modificacion" at bounding box center [116, 262] width 0 height 0
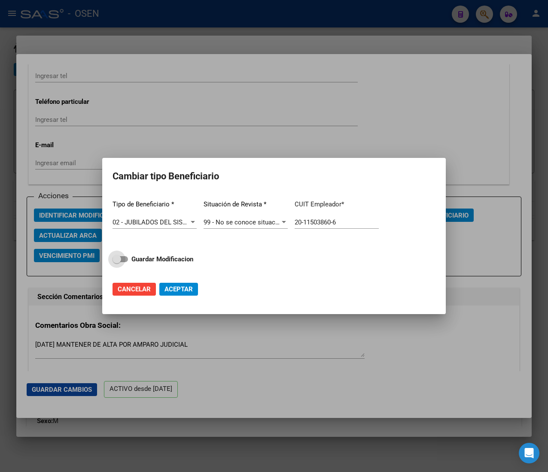
checkbox input "true"
click at [176, 288] on span "Aceptar" at bounding box center [178, 290] width 28 height 8
type input "20-11503860-6"
checkbox input "false"
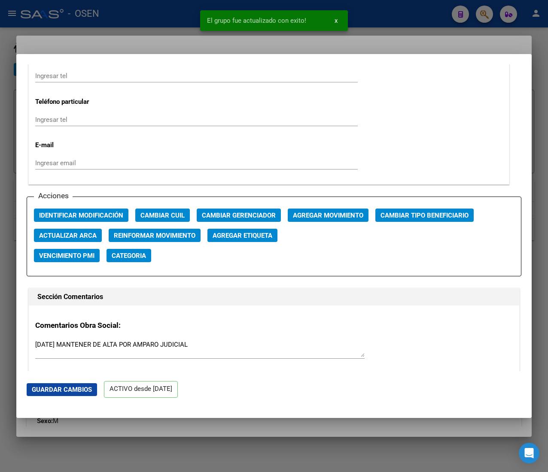
click at [160, 15] on div at bounding box center [274, 236] width 548 height 472
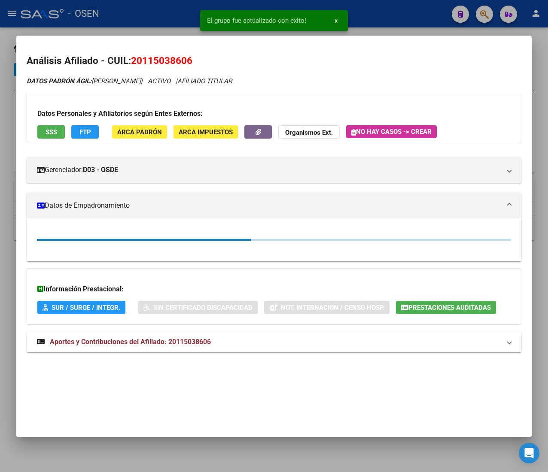
click at [158, 11] on div at bounding box center [274, 236] width 548 height 472
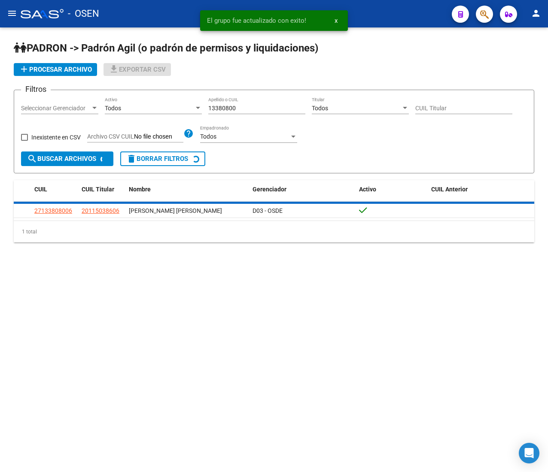
drag, startPoint x: 248, startPoint y: 109, endPoint x: 171, endPoint y: 104, distance: 77.5
click at [172, 104] on div "Filtros Seleccionar Gerenciador Seleccionar Gerenciador Todos Activo 13380800 A…" at bounding box center [274, 124] width 506 height 55
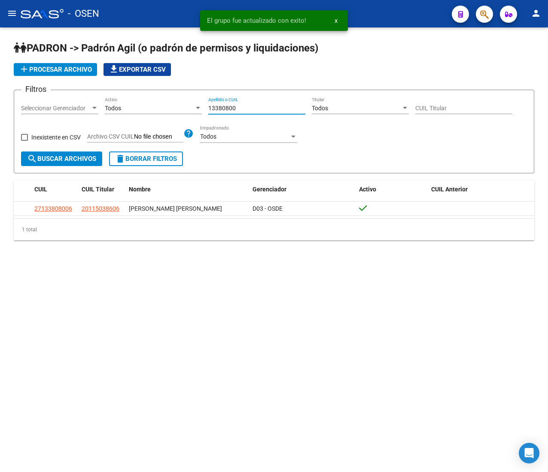
paste input "45544187"
type input "45544187"
click at [83, 158] on span "search Buscar Archivos" at bounding box center [61, 159] width 69 height 8
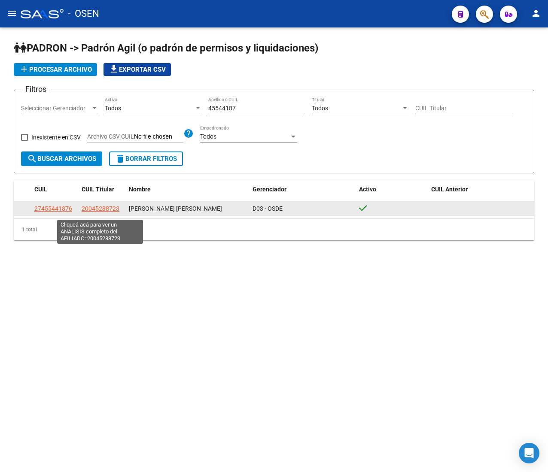
click at [106, 210] on span "20045288723" at bounding box center [101, 208] width 38 height 7
type textarea "20045288723"
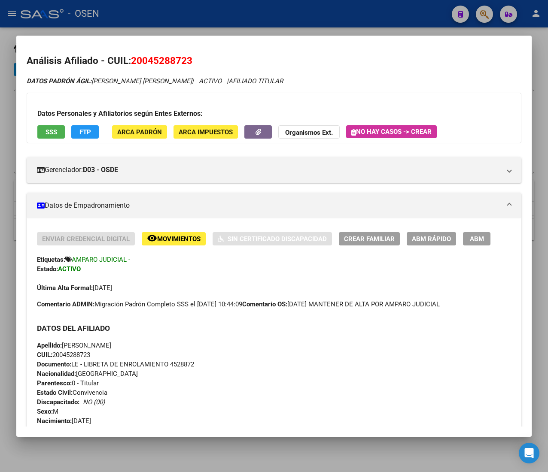
click at [83, 351] on span "CUIL: 20045288723" at bounding box center [63, 355] width 53 height 8
click at [438, 235] on span "ABM Rápido" at bounding box center [431, 239] width 39 height 8
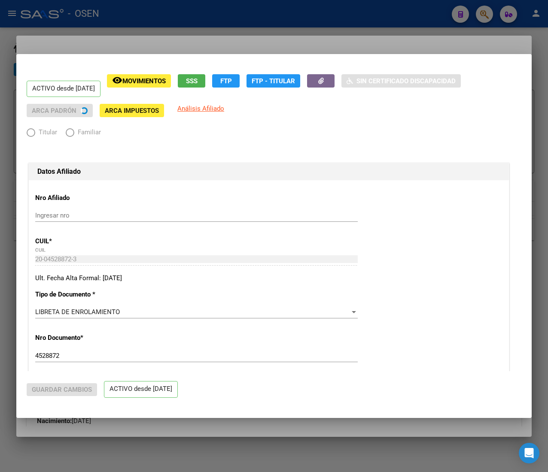
radio input "true"
type input "33-63761744-9"
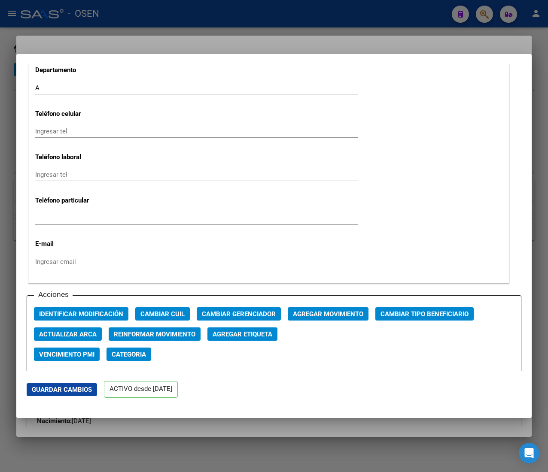
scroll to position [1030, 0]
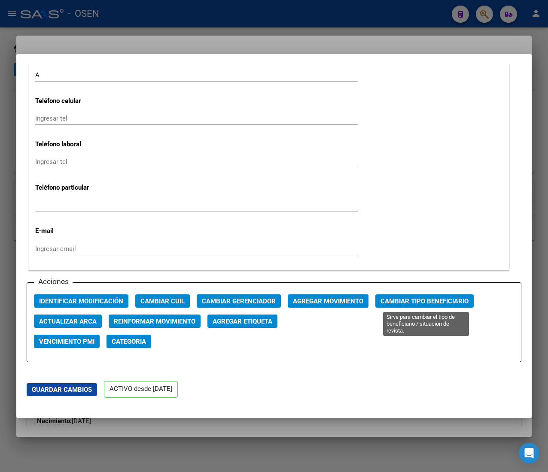
click at [418, 299] on span "Cambiar Tipo Beneficiario" at bounding box center [424, 302] width 88 height 8
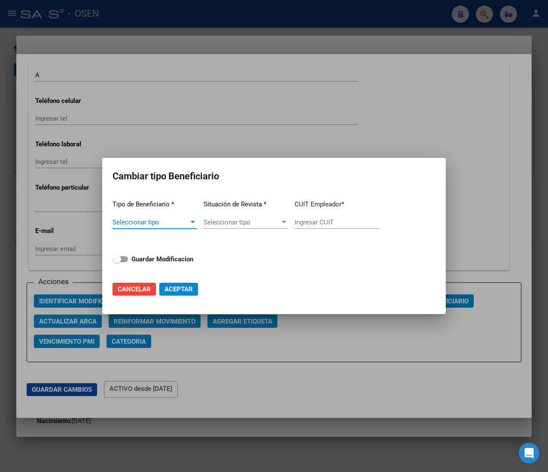
click at [181, 222] on span "Seleccionar tipo" at bounding box center [150, 223] width 76 height 8
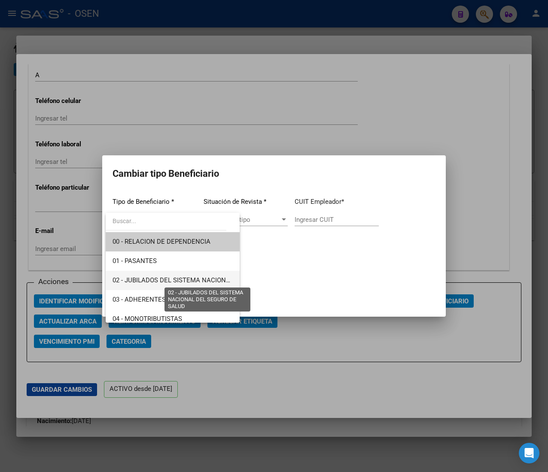
click at [204, 278] on span "02 - JUBILADOS DEL SISTEMA NACIONAL DEL SEGURO DE SALUD" at bounding box center [208, 281] width 192 height 8
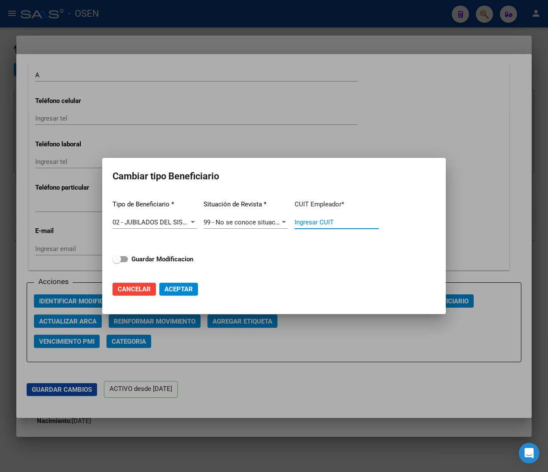
click at [317, 222] on input "Ingresar CUIT" at bounding box center [337, 223] width 84 height 8
paste input "20-04528872-3"
type input "20-04528872-3"
click at [182, 261] on strong "Guardar Modificacion" at bounding box center [162, 259] width 62 height 8
click at [117, 262] on input "Guardar Modificacion" at bounding box center [116, 262] width 0 height 0
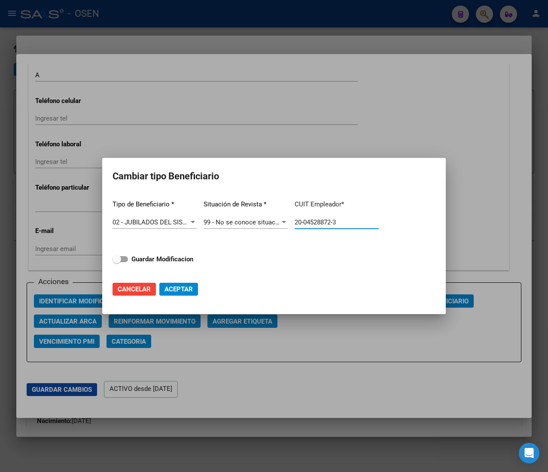
checkbox input "true"
click at [190, 290] on span "Aceptar" at bounding box center [178, 290] width 28 height 8
type input "20-04528872-3"
checkbox input "false"
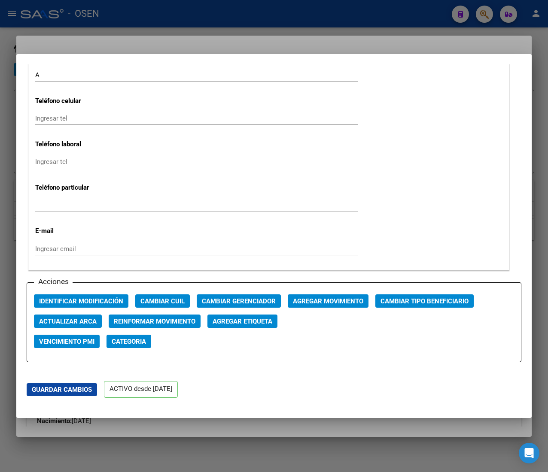
click at [170, 27] on div at bounding box center [274, 236] width 548 height 472
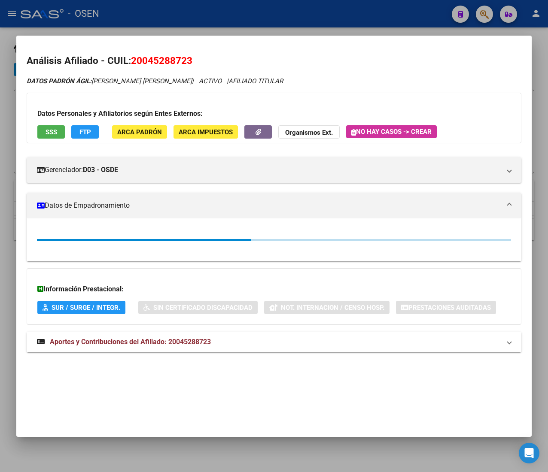
click at [181, 20] on div at bounding box center [274, 236] width 548 height 472
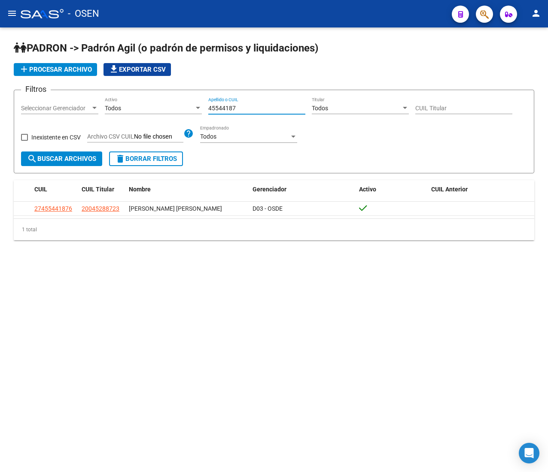
drag, startPoint x: 244, startPoint y: 108, endPoint x: 184, endPoint y: 107, distance: 60.5
click at [185, 106] on div "Filtros Seleccionar Gerenciador Seleccionar Gerenciador Todos Activo 45544187 A…" at bounding box center [274, 124] width 506 height 55
paste input "4595135"
type input "44595135"
click at [88, 158] on span "search Buscar Archivos" at bounding box center [61, 159] width 69 height 8
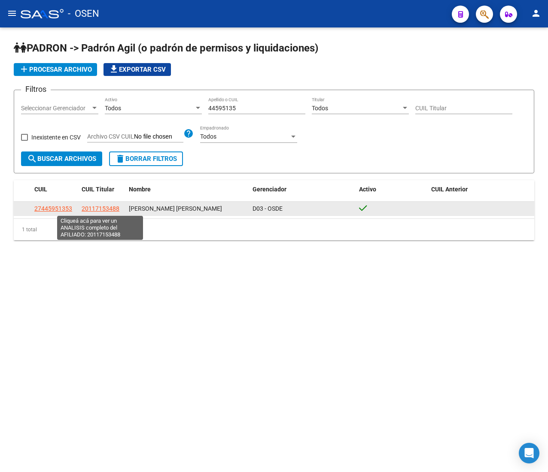
click at [100, 207] on span "20117153488" at bounding box center [101, 208] width 38 height 7
type textarea "20117153488"
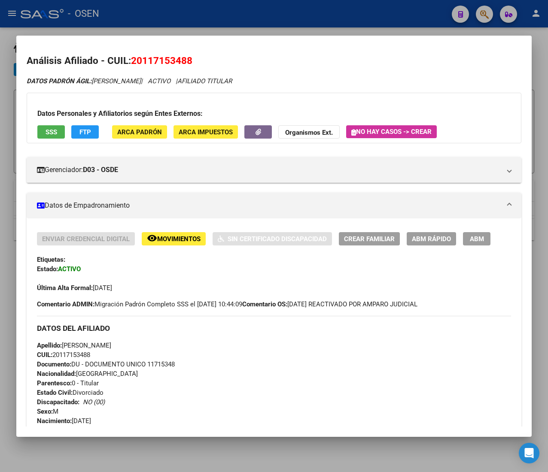
click at [78, 356] on span "CUIL: 20117153488" at bounding box center [63, 355] width 53 height 8
click at [434, 238] on span "ABM Rápido" at bounding box center [431, 239] width 39 height 8
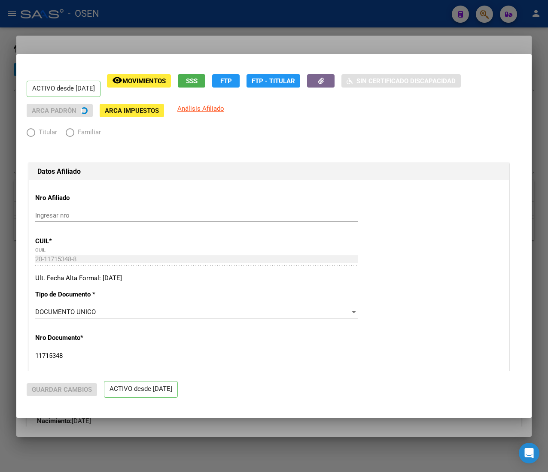
radio input "true"
type input "20-11715348-8"
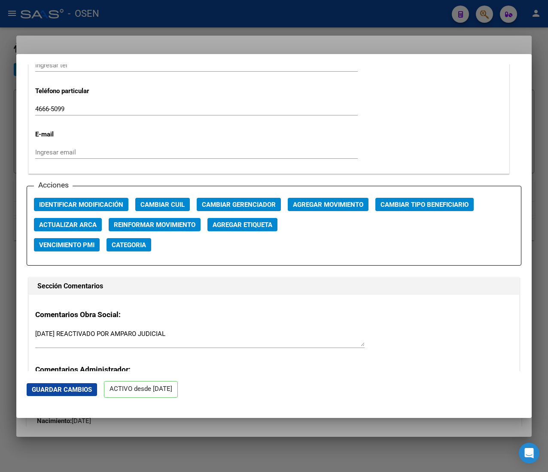
scroll to position [1172, 0]
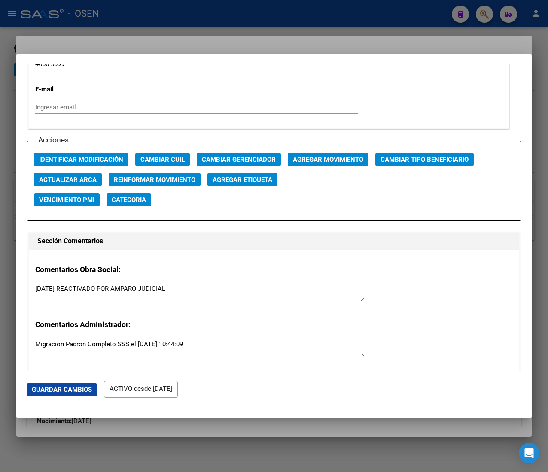
click at [395, 152] on div "Acciones Identificar Modificación Cambiar CUIL Cambiar Gerenciador Agregar Movi…" at bounding box center [274, 181] width 495 height 80
click at [397, 161] on span "Cambiar Tipo Beneficiario" at bounding box center [424, 160] width 88 height 8
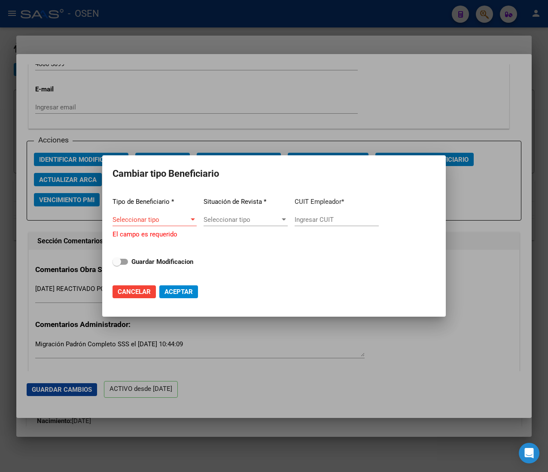
click at [176, 216] on div "Seleccionar tipo Seleccionar tipo" at bounding box center [154, 219] width 84 height 13
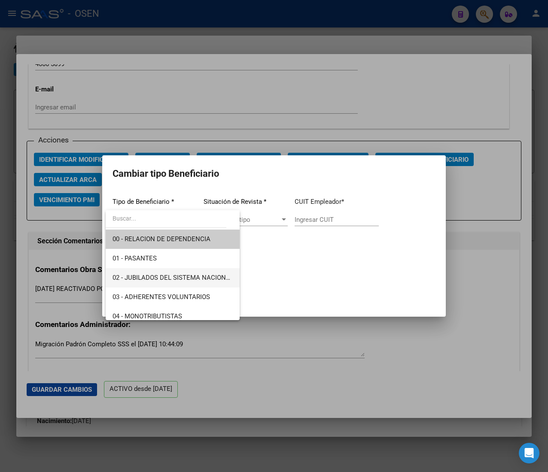
drag, startPoint x: 173, startPoint y: 276, endPoint x: 243, endPoint y: 261, distance: 70.7
click at [174, 276] on span "02 - JUBILADOS DEL SISTEMA NACIONAL DEL SEGURO DE SALUD" at bounding box center [208, 278] width 192 height 8
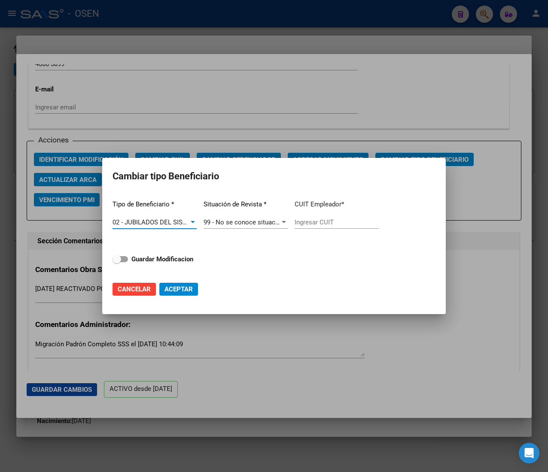
click at [325, 223] on input "Ingresar CUIT" at bounding box center [337, 223] width 84 height 8
paste input "20-11715348-8"
click at [167, 258] on strong "Guardar Modificacion" at bounding box center [162, 259] width 62 height 8
click at [117, 262] on input "Guardar Modificacion" at bounding box center [116, 262] width 0 height 0
click at [178, 288] on span "Aceptar" at bounding box center [178, 290] width 28 height 8
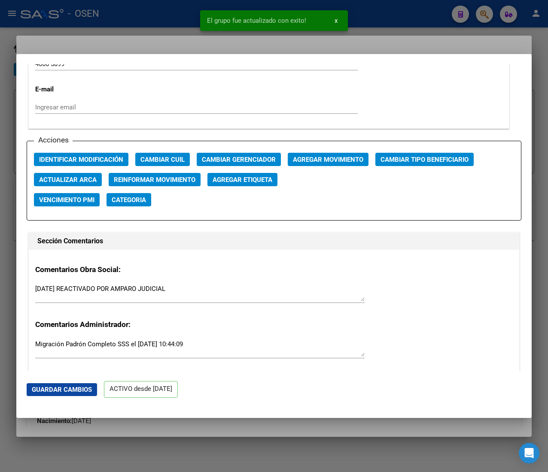
click at [173, 8] on div at bounding box center [274, 236] width 548 height 472
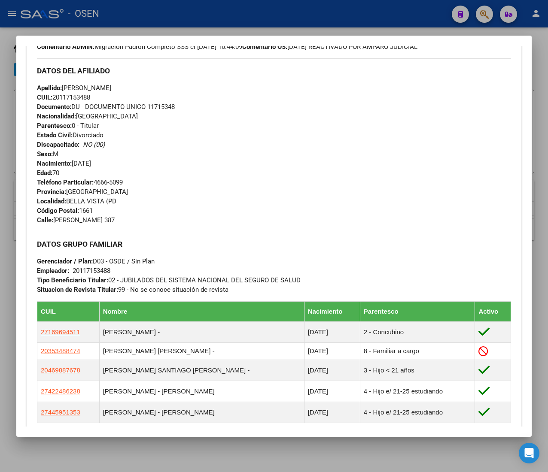
scroll to position [343, 0]
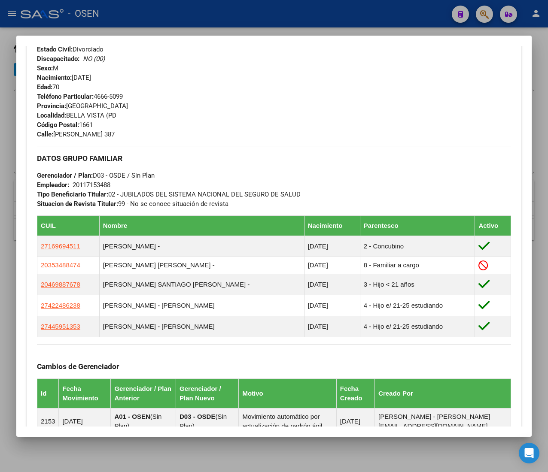
click at [219, 13] on div at bounding box center [274, 236] width 548 height 472
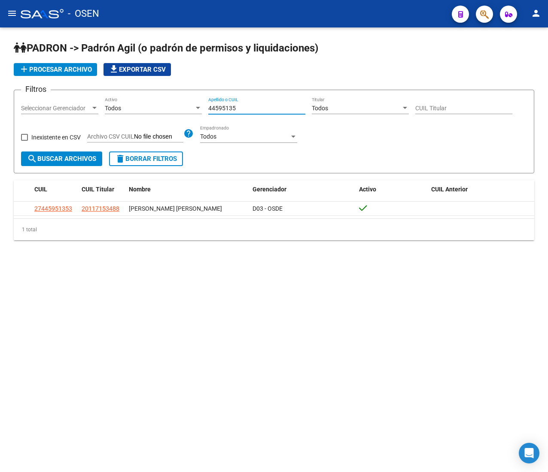
drag, startPoint x: 252, startPoint y: 111, endPoint x: 171, endPoint y: 107, distance: 80.8
click at [172, 107] on div "Filtros Seleccionar Gerenciador Seleccionar Gerenciador Todos Activo 44595135 A…" at bounding box center [274, 124] width 506 height 55
paste input "13430074"
click at [70, 157] on span "search Buscar Archivos" at bounding box center [61, 159] width 69 height 8
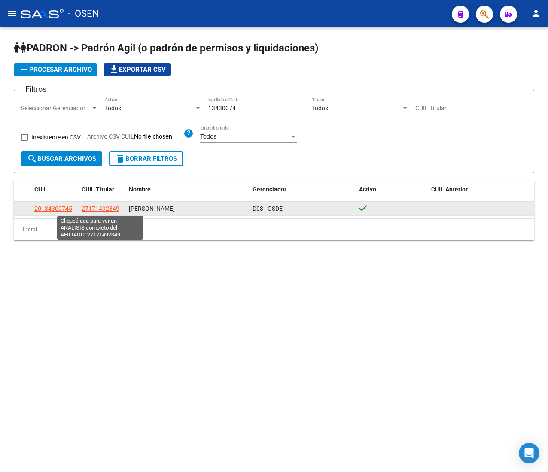
click at [89, 209] on span "27171492349" at bounding box center [101, 208] width 38 height 7
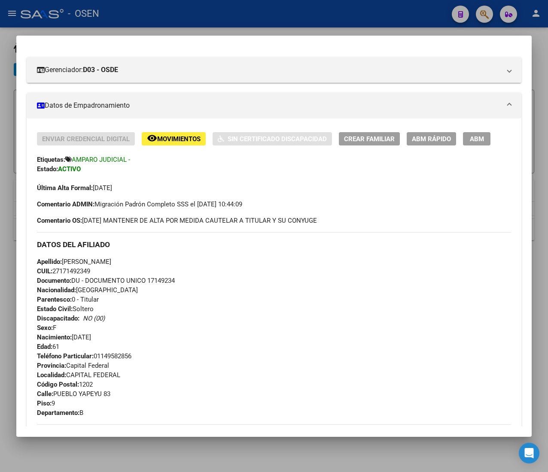
scroll to position [0, 0]
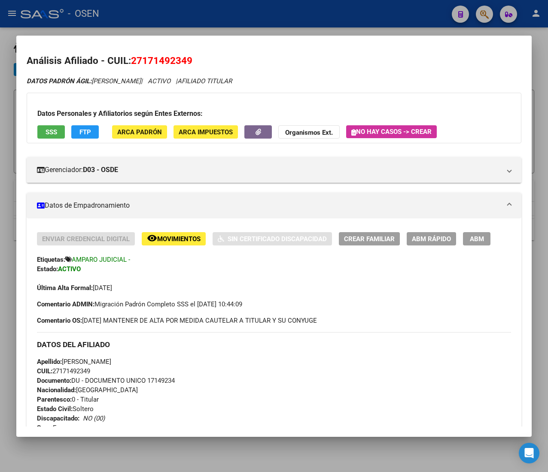
click at [74, 371] on span "CUIL: 27171492349" at bounding box center [63, 372] width 53 height 8
click at [432, 244] on button "ABM Rápido" at bounding box center [431, 238] width 49 height 13
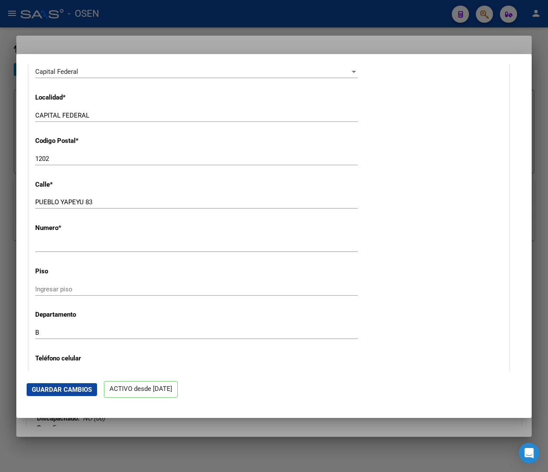
scroll to position [1030, 0]
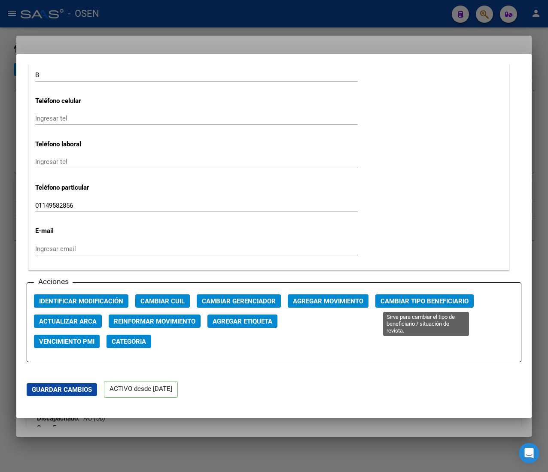
click at [416, 301] on span "Cambiar Tipo Beneficiario" at bounding box center [424, 302] width 88 height 8
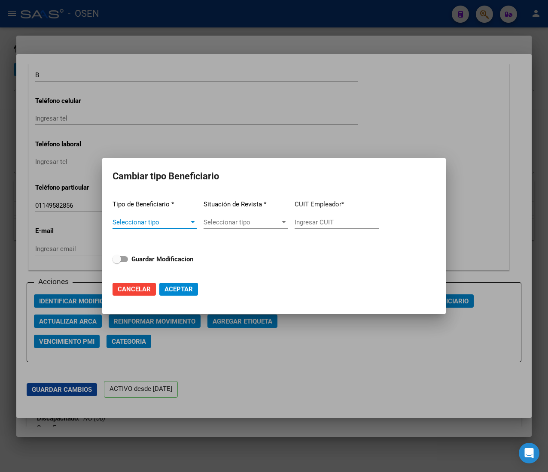
click at [182, 219] on span "Seleccionar tipo" at bounding box center [150, 223] width 76 height 8
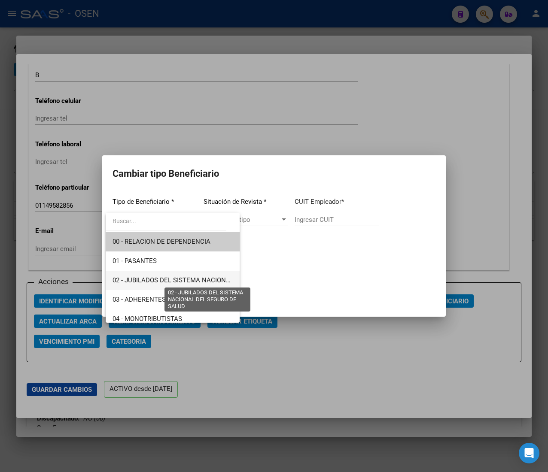
click at [198, 277] on span "02 - JUBILADOS DEL SISTEMA NACIONAL DEL SEGURO DE SALUD" at bounding box center [208, 281] width 192 height 8
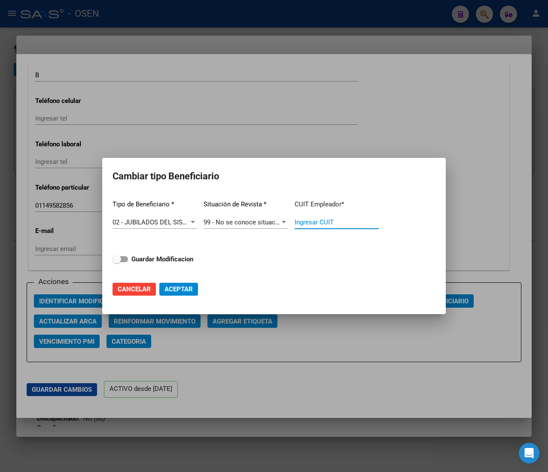
click at [328, 222] on input "Ingresar CUIT" at bounding box center [337, 223] width 84 height 8
paste input "27-17149234-9"
click at [170, 259] on strong "Guardar Modificacion" at bounding box center [162, 259] width 62 height 8
click at [117, 262] on input "Guardar Modificacion" at bounding box center [116, 262] width 0 height 0
click at [171, 288] on span "Aceptar" at bounding box center [178, 290] width 28 height 8
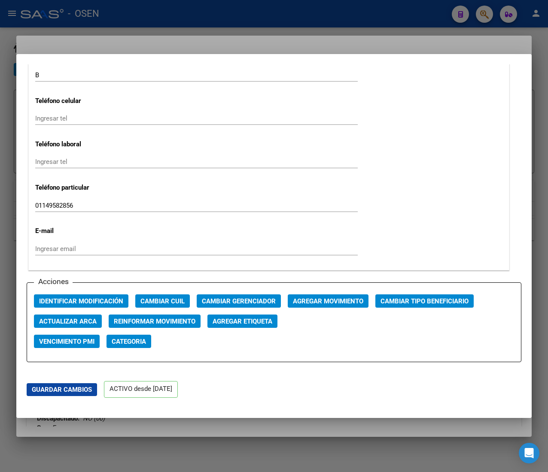
click at [186, 13] on div at bounding box center [274, 236] width 548 height 472
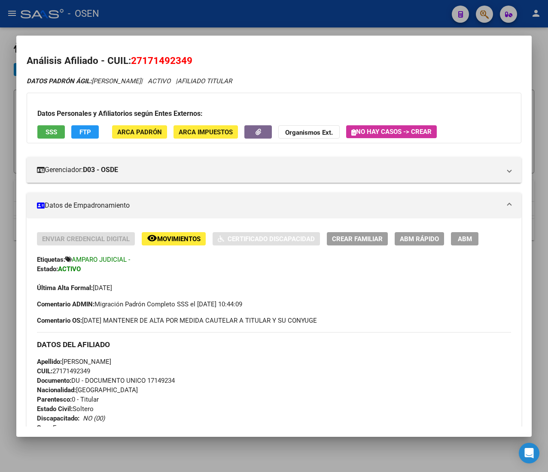
click at [190, 15] on div at bounding box center [274, 236] width 548 height 472
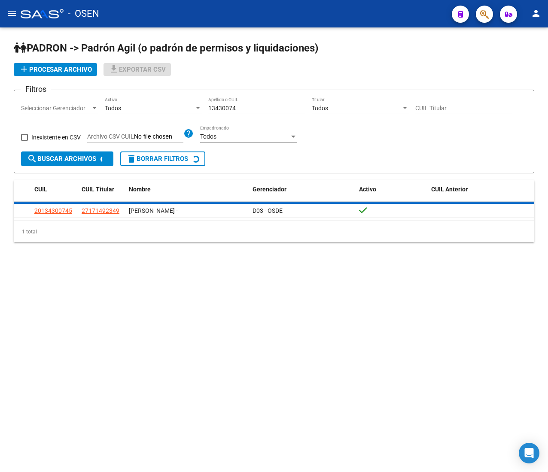
drag, startPoint x: 253, startPoint y: 108, endPoint x: 174, endPoint y: 108, distance: 79.4
click at [195, 108] on div "Filtros Seleccionar Gerenciador Seleccionar Gerenciador Todos Activo 13430074 A…" at bounding box center [274, 124] width 506 height 55
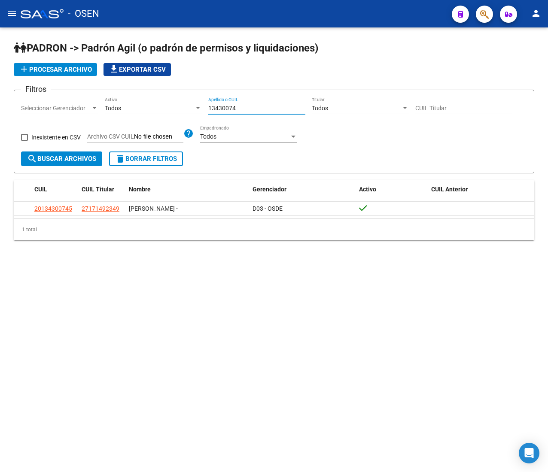
paste input "43835555"
click at [70, 163] on button "search Buscar Archivos" at bounding box center [61, 159] width 81 height 15
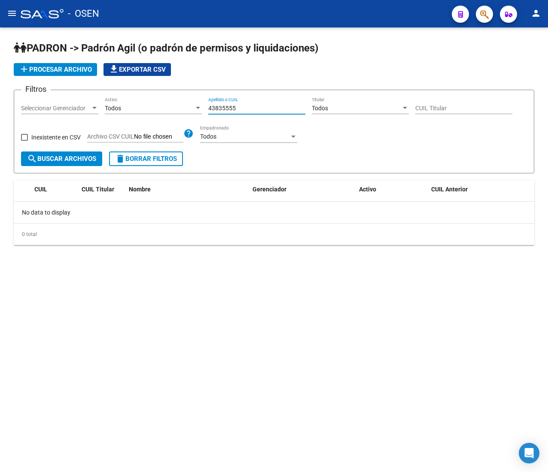
click at [264, 107] on input "43835555" at bounding box center [256, 108] width 97 height 7
drag, startPoint x: 250, startPoint y: 109, endPoint x: 195, endPoint y: 103, distance: 55.8
click at [195, 103] on div "Filtros Seleccionar Gerenciador Seleccionar Gerenciador Todos Activo 43835555 A…" at bounding box center [274, 124] width 506 height 55
paste input "14868267"
click at [86, 159] on span "search Buscar Archivos" at bounding box center [61, 159] width 69 height 8
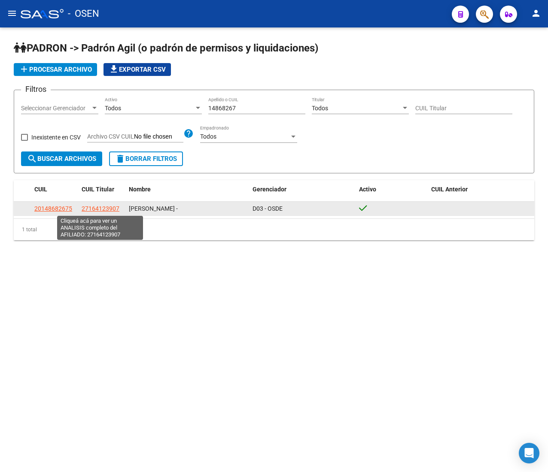
click at [112, 209] on span "27164123907" at bounding box center [101, 208] width 38 height 7
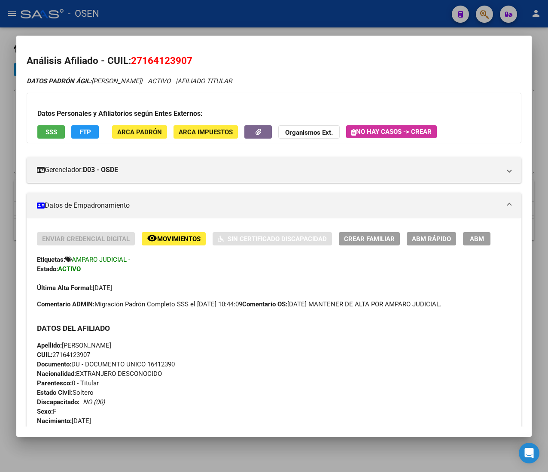
click at [83, 356] on span "CUIL: 27164123907" at bounding box center [63, 355] width 53 height 8
click at [427, 240] on span "ABM Rápido" at bounding box center [431, 239] width 39 height 8
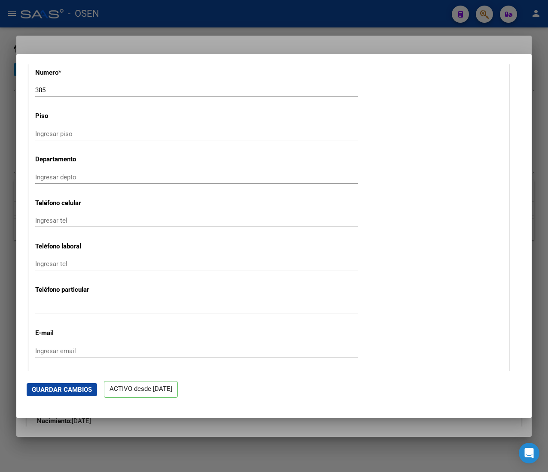
scroll to position [1116, 0]
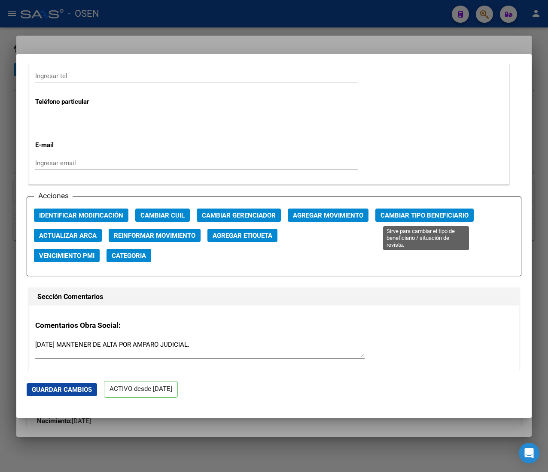
click at [432, 214] on span "Cambiar Tipo Beneficiario" at bounding box center [424, 216] width 88 height 8
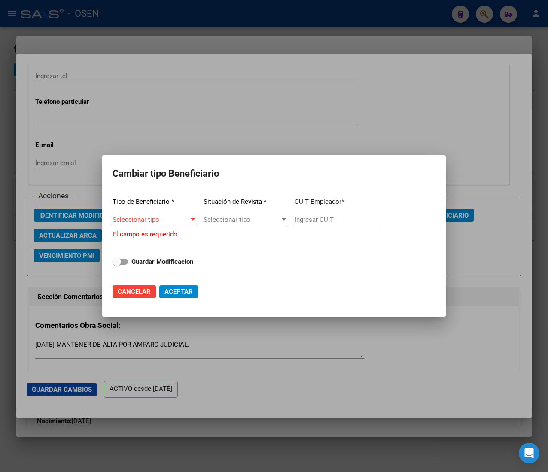
click at [172, 217] on div "Seleccionar tipo Seleccionar tipo" at bounding box center [154, 219] width 84 height 13
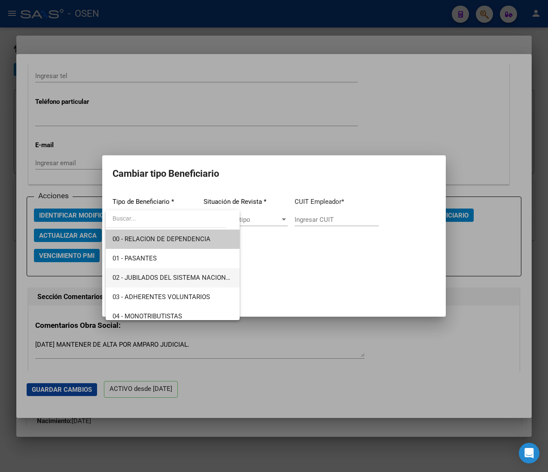
click at [189, 277] on span "02 - JUBILADOS DEL SISTEMA NACIONAL DEL SEGURO DE SALUD" at bounding box center [208, 278] width 192 height 8
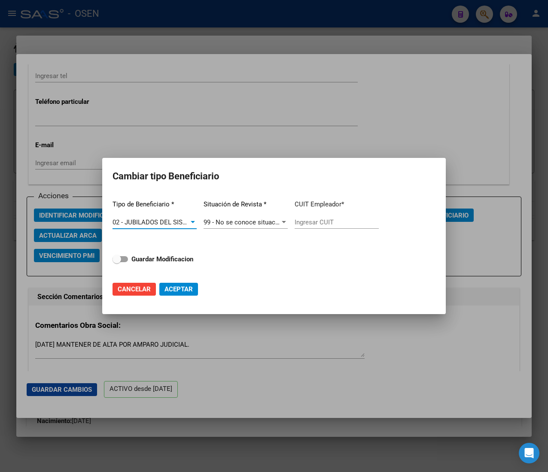
click at [325, 220] on input "Ingresar CUIT" at bounding box center [337, 223] width 84 height 8
paste input "27-16412390-7"
click at [191, 261] on strong "Guardar Modificacion" at bounding box center [162, 259] width 62 height 8
click at [117, 262] on input "Guardar Modificacion" at bounding box center [116, 262] width 0 height 0
click at [184, 288] on span "Aceptar" at bounding box center [178, 290] width 28 height 8
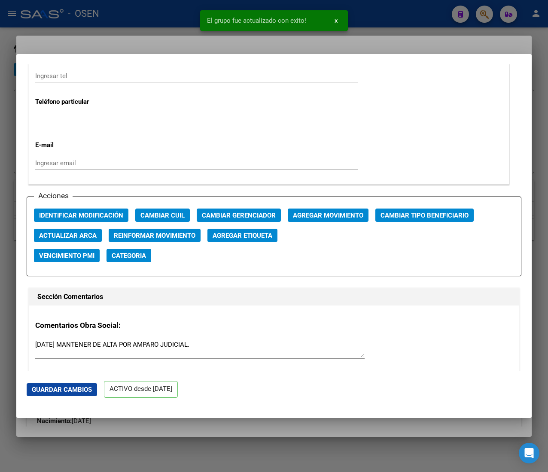
click at [128, 18] on div at bounding box center [274, 236] width 548 height 472
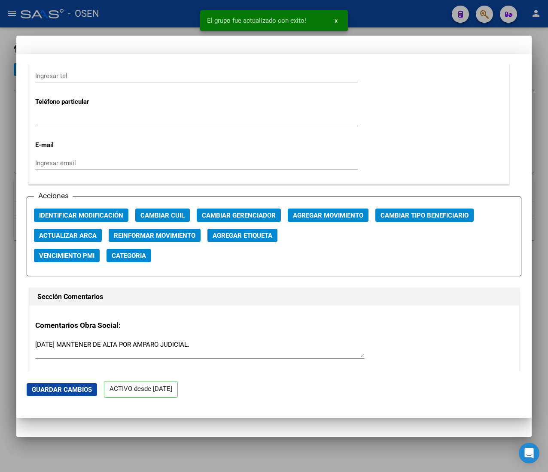
click at [148, 13] on div at bounding box center [274, 236] width 548 height 472
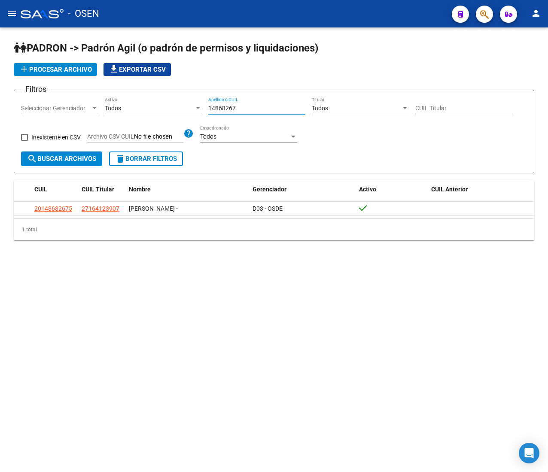
drag, startPoint x: 252, startPoint y: 104, endPoint x: 194, endPoint y: 105, distance: 57.5
click at [196, 105] on div "Filtros Seleccionar Gerenciador Seleccionar Gerenciador Todos Activo 14868267 A…" at bounding box center [274, 124] width 506 height 55
paste input "3677716"
click at [78, 163] on span "search Buscar Archivos" at bounding box center [61, 159] width 69 height 8
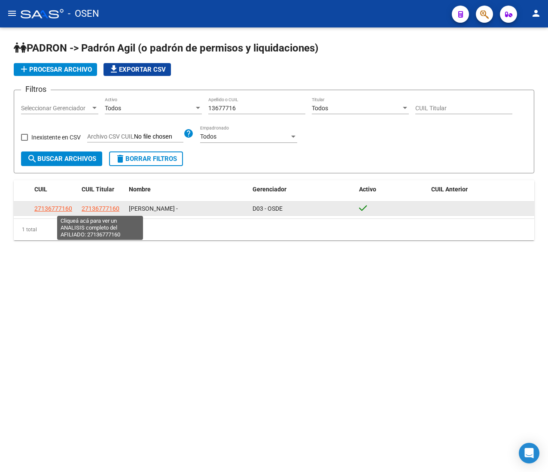
click at [105, 210] on span "27136777160" at bounding box center [101, 208] width 38 height 7
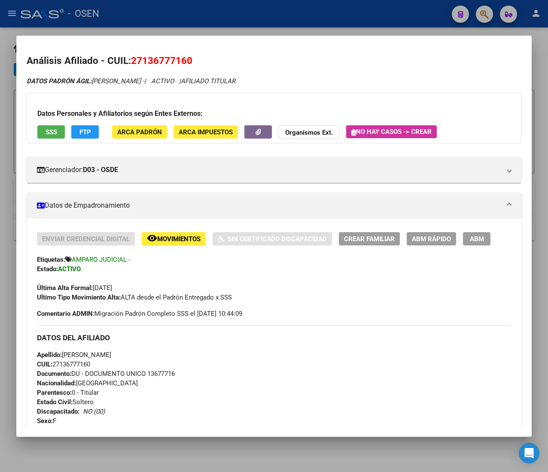
click at [76, 365] on span "CUIL: 27136777160" at bounding box center [63, 365] width 53 height 8
click at [433, 241] on span "ABM Rápido" at bounding box center [431, 239] width 39 height 8
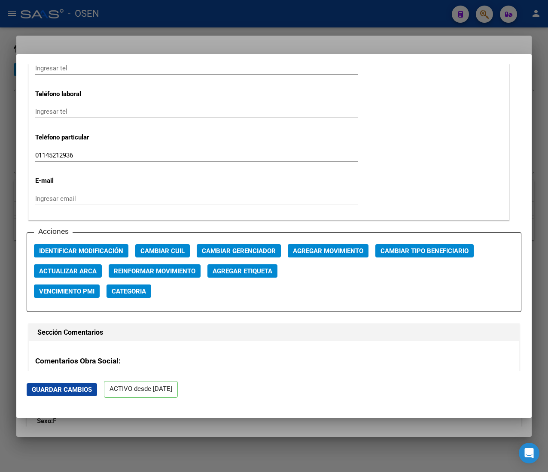
scroll to position [1202, 0]
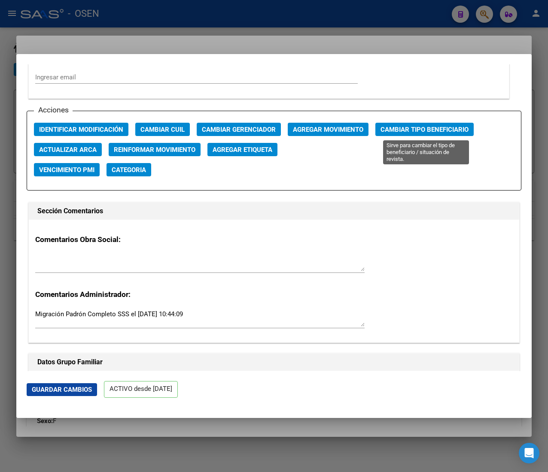
click at [437, 131] on span "Cambiar Tipo Beneficiario" at bounding box center [424, 130] width 88 height 8
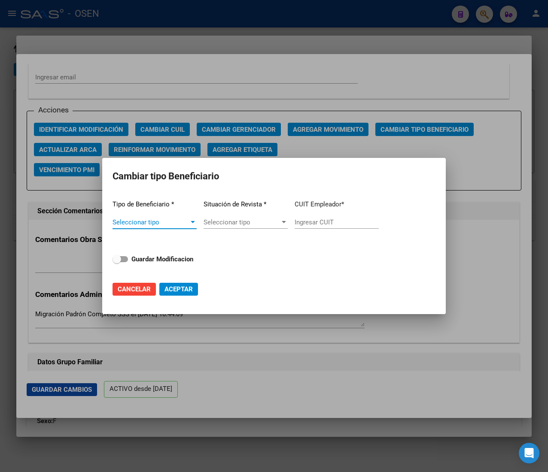
click at [182, 219] on span "Seleccionar tipo" at bounding box center [150, 223] width 76 height 8
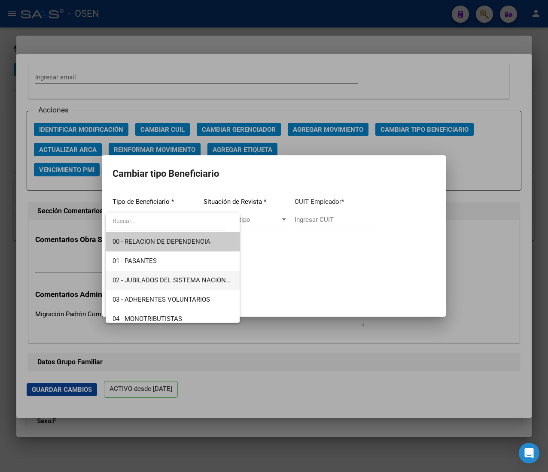
drag, startPoint x: 170, startPoint y: 277, endPoint x: 182, endPoint y: 270, distance: 14.7
click at [172, 277] on span "02 - JUBILADOS DEL SISTEMA NACIONAL DEL SEGURO DE SALUD" at bounding box center [208, 281] width 192 height 8
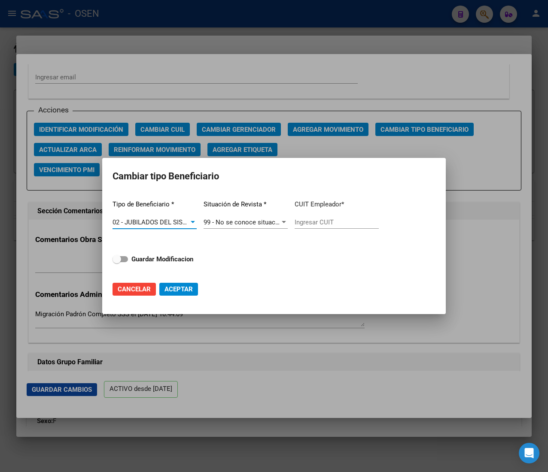
click at [321, 220] on input "Ingresar CUIT" at bounding box center [337, 223] width 84 height 8
paste input "27-13677716-0"
click at [170, 257] on strong "Guardar Modificacion" at bounding box center [162, 259] width 62 height 8
click at [117, 262] on input "Guardar Modificacion" at bounding box center [116, 262] width 0 height 0
click at [179, 288] on span "Aceptar" at bounding box center [178, 290] width 28 height 8
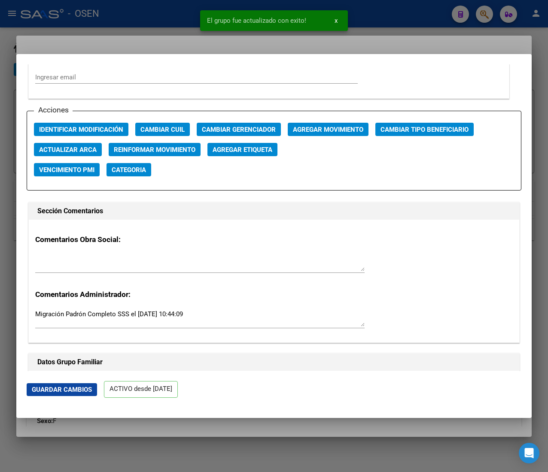
click at [153, 17] on div at bounding box center [274, 236] width 548 height 472
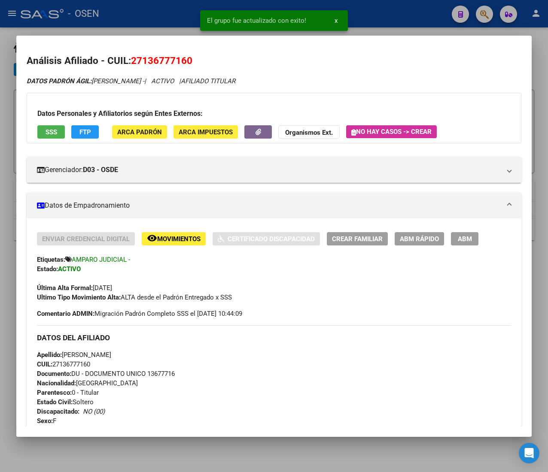
click at [156, 11] on div at bounding box center [274, 236] width 548 height 472
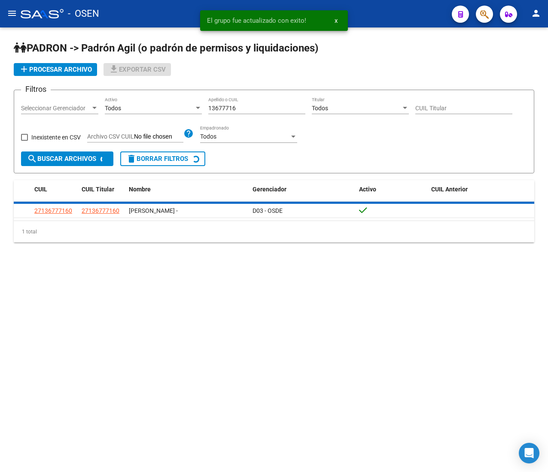
drag, startPoint x: 258, startPoint y: 108, endPoint x: 171, endPoint y: 106, distance: 87.2
click at [172, 106] on div "Filtros Seleccionar Gerenciador Seleccionar Gerenciador Todos Activo 13677716 A…" at bounding box center [274, 124] width 506 height 55
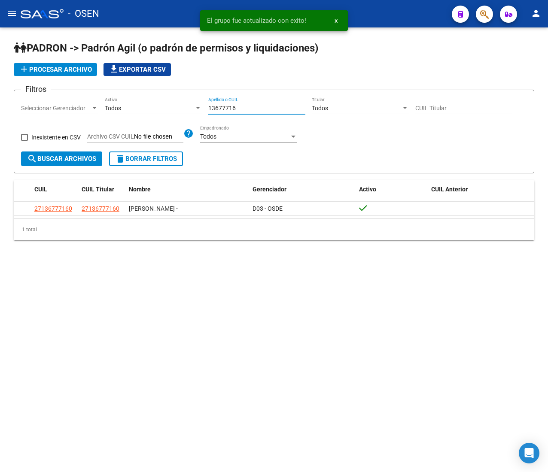
paste input "08298098"
click at [81, 163] on button "search Buscar Archivos" at bounding box center [61, 159] width 81 height 15
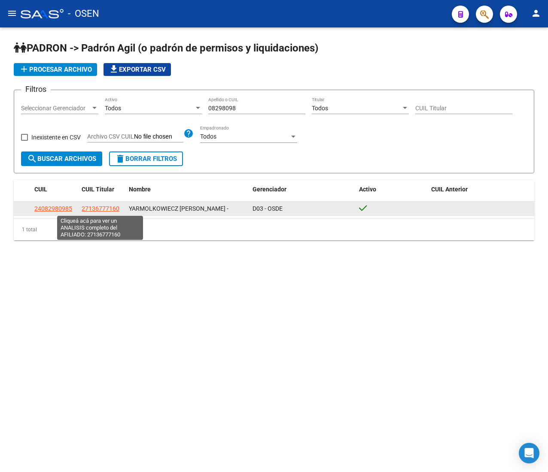
click at [113, 210] on span "27136777160" at bounding box center [101, 208] width 38 height 7
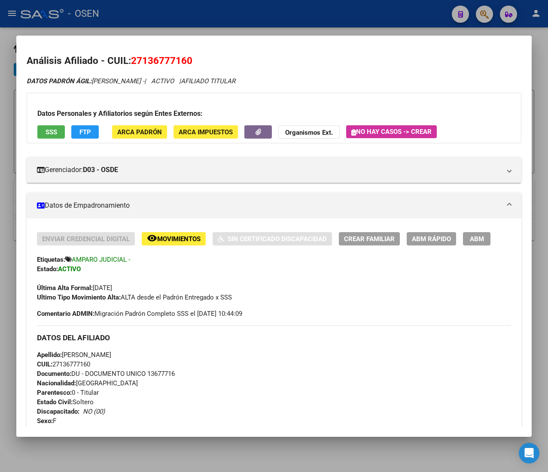
click at [85, 364] on span "CUIL: 27136777160" at bounding box center [63, 365] width 53 height 8
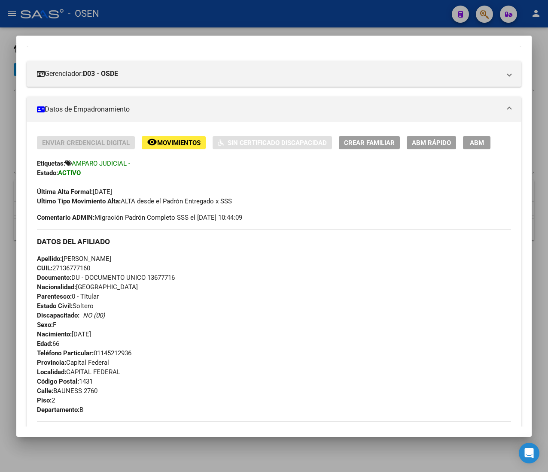
scroll to position [433, 0]
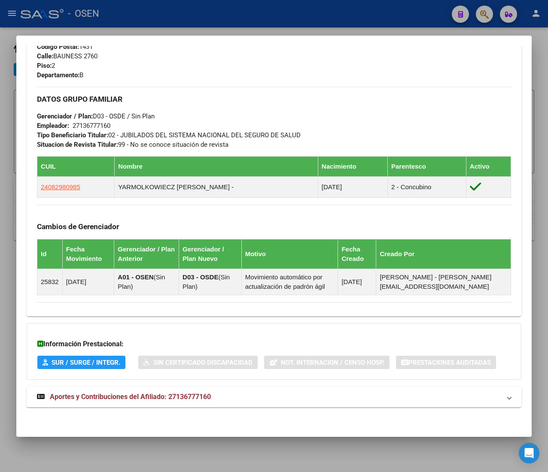
click at [164, 16] on div at bounding box center [274, 236] width 548 height 472
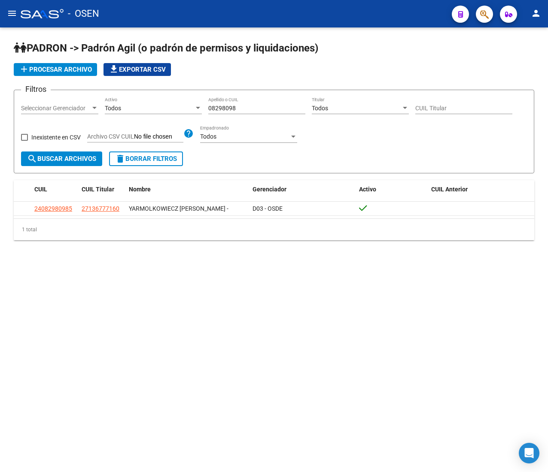
drag, startPoint x: 247, startPoint y: 109, endPoint x: 175, endPoint y: 106, distance: 72.2
click at [178, 106] on div "Filtros Seleccionar Gerenciador Seleccionar Gerenciador Todos Activo 08298098 A…" at bounding box center [274, 124] width 506 height 55
paste input "14868267"
click at [77, 154] on button "search Buscar Archivos" at bounding box center [61, 159] width 81 height 15
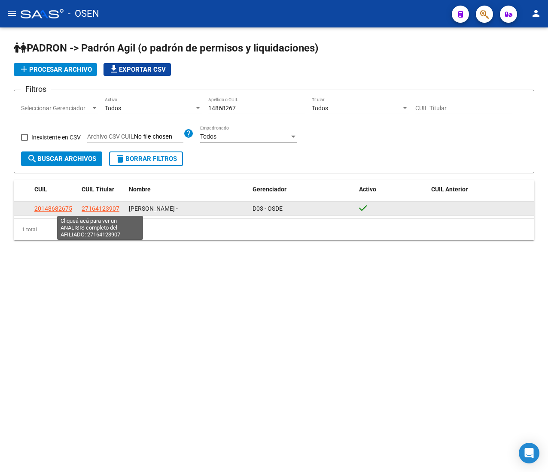
click at [110, 208] on span "27164123907" at bounding box center [101, 208] width 38 height 7
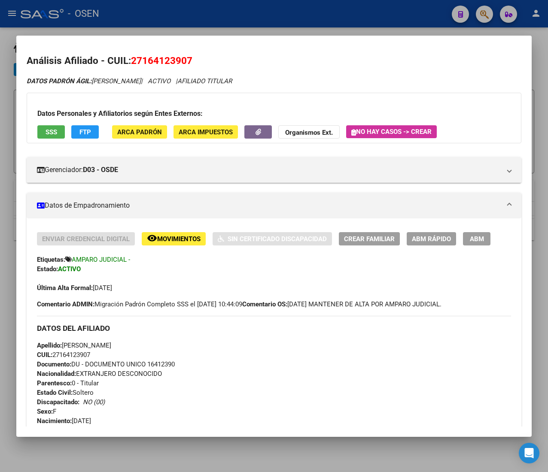
click at [85, 354] on span "CUIL: 27164123907" at bounding box center [63, 355] width 53 height 8
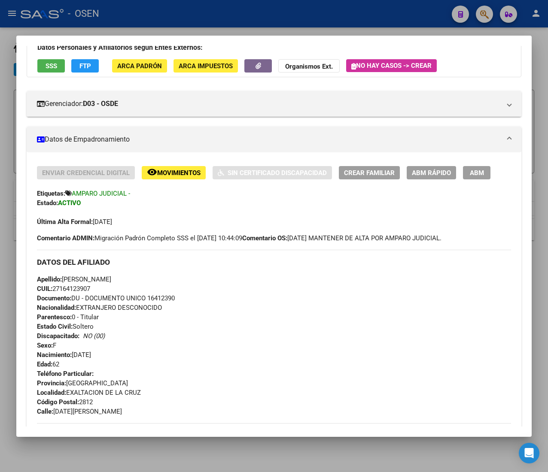
scroll to position [404, 0]
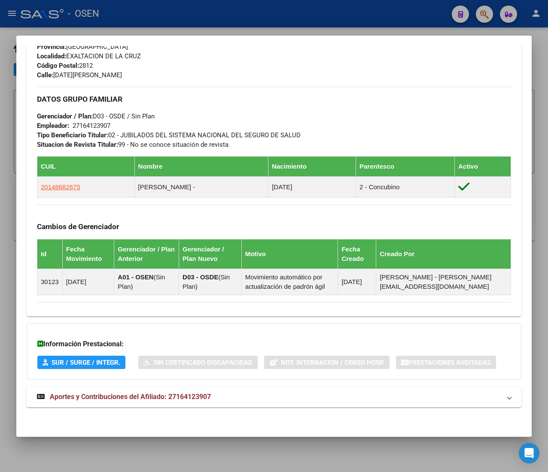
click at [251, 22] on div at bounding box center [274, 236] width 548 height 472
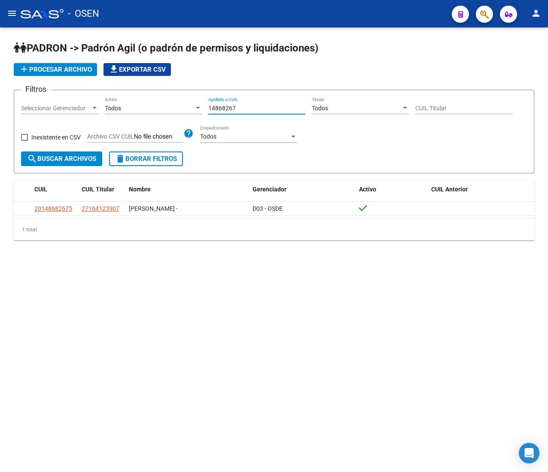
drag, startPoint x: 231, startPoint y: 106, endPoint x: 189, endPoint y: 101, distance: 41.9
click at [193, 101] on div "Filtros Seleccionar Gerenciador Seleccionar Gerenciador Todos Activo 14868267 A…" at bounding box center [274, 124] width 506 height 55
paste input "6497211"
click at [78, 153] on button "search Buscar Archivos" at bounding box center [61, 159] width 81 height 15
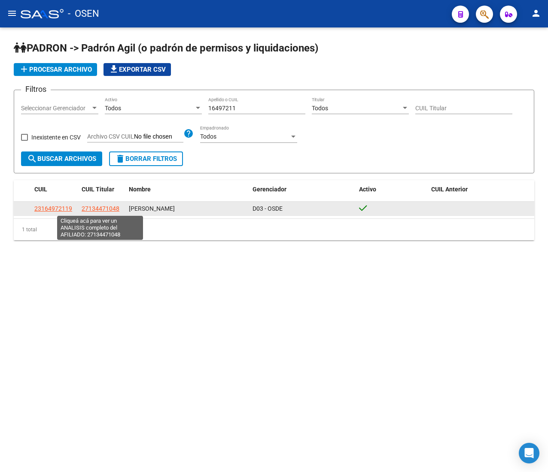
click at [113, 209] on span "27134471048" at bounding box center [101, 208] width 38 height 7
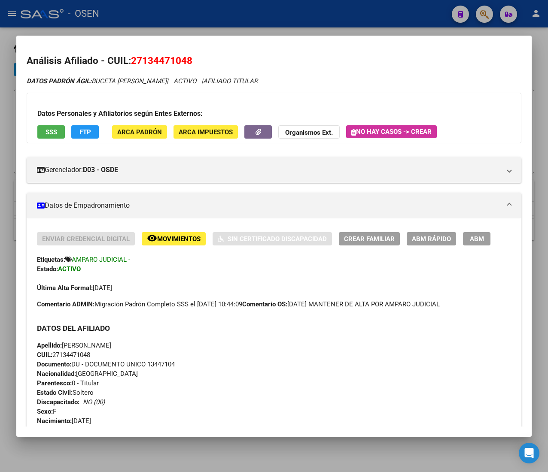
click at [81, 354] on span "CUIL: 27134471048" at bounding box center [63, 355] width 53 height 8
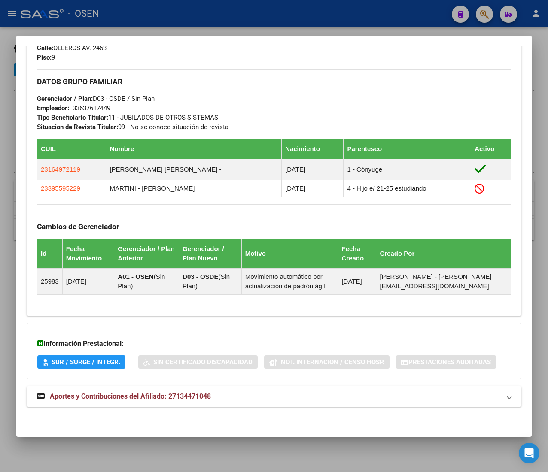
scroll to position [174, 0]
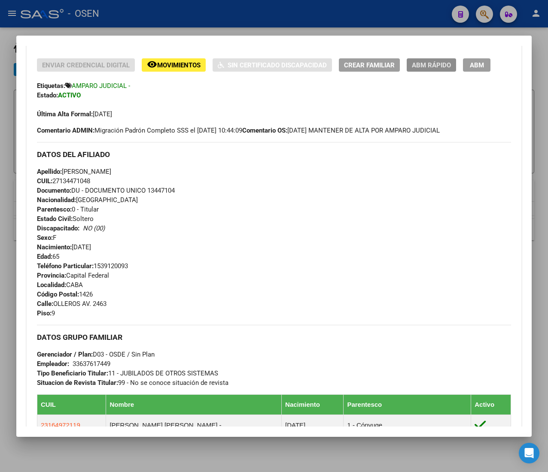
click at [439, 61] on span "ABM Rápido" at bounding box center [431, 65] width 39 height 8
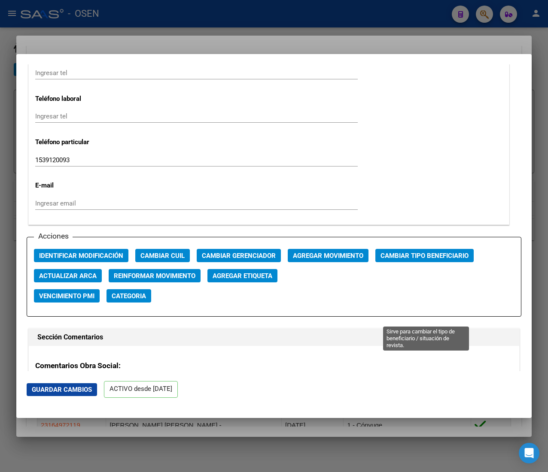
scroll to position [1116, 0]
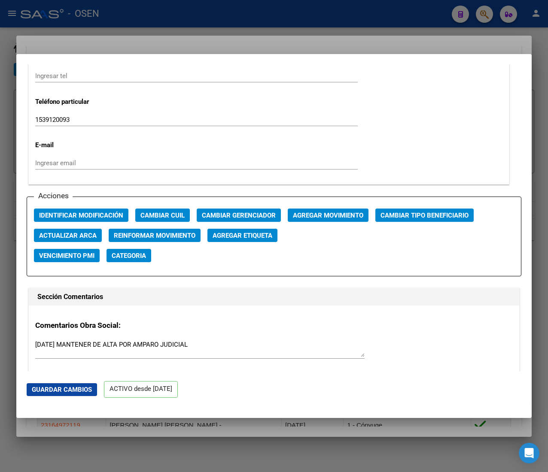
click at [422, 216] on span "Cambiar Tipo Beneficiario" at bounding box center [424, 216] width 88 height 8
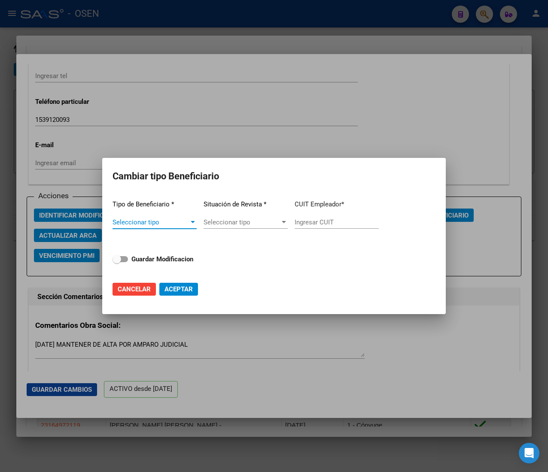
click at [173, 221] on span "Seleccionar tipo" at bounding box center [150, 223] width 76 height 8
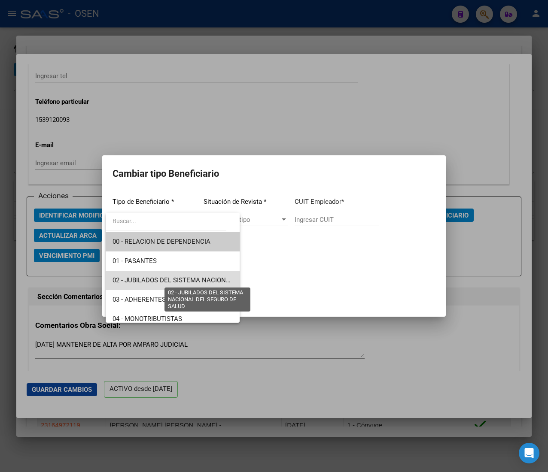
drag, startPoint x: 186, startPoint y: 276, endPoint x: 299, endPoint y: 238, distance: 119.1
click at [187, 277] on span "02 - JUBILADOS DEL SISTEMA NACIONAL DEL SEGURO DE SALUD" at bounding box center [208, 281] width 192 height 8
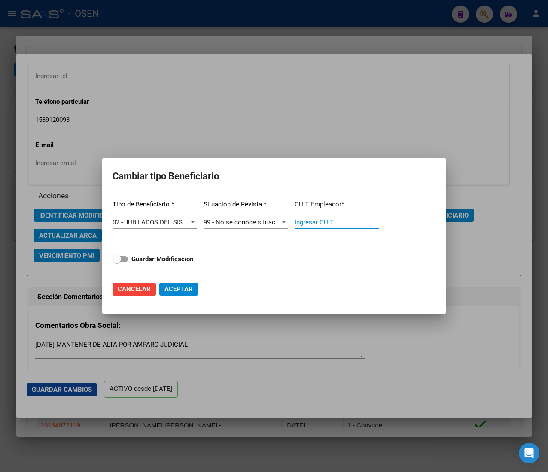
click at [315, 221] on input "Ingresar CUIT" at bounding box center [337, 223] width 84 height 8
paste input "27-13447104-8"
click at [170, 263] on span "Guardar Modificacion" at bounding box center [162, 259] width 62 height 10
click at [117, 263] on input "Guardar Modificacion" at bounding box center [116, 262] width 0 height 0
click at [176, 284] on button "Aceptar" at bounding box center [178, 289] width 39 height 13
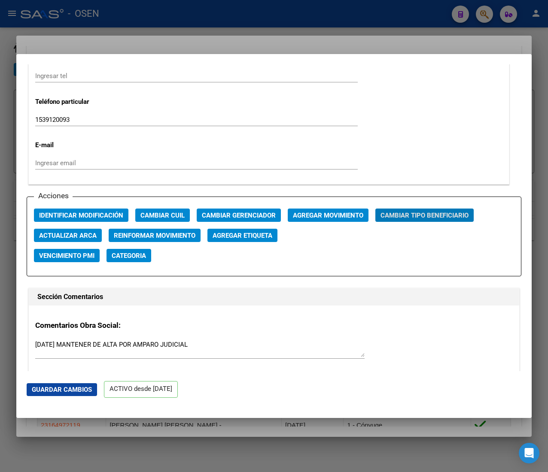
click at [233, 17] on div at bounding box center [274, 236] width 548 height 472
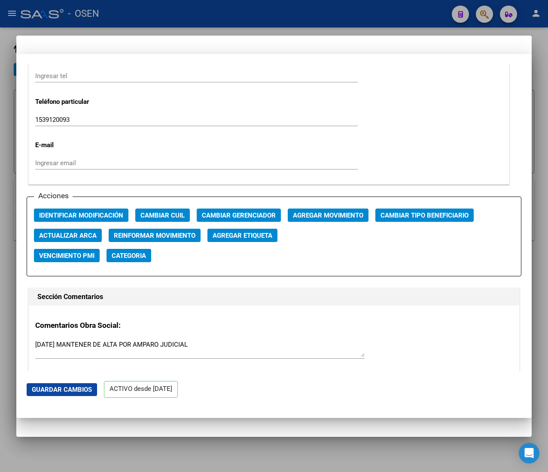
scroll to position [0, 0]
click at [233, 14] on div at bounding box center [274, 236] width 548 height 472
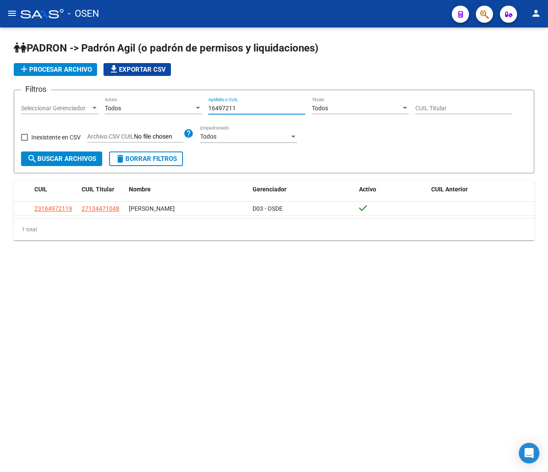
drag, startPoint x: 215, startPoint y: 106, endPoint x: 163, endPoint y: 107, distance: 52.0
click at [172, 106] on div "Filtros Seleccionar Gerenciador Seleccionar Gerenciador Todos Activo 16497211 A…" at bounding box center [274, 124] width 506 height 55
paste input "3447104"
click at [78, 166] on button "search Buscar Archivos" at bounding box center [61, 159] width 81 height 15
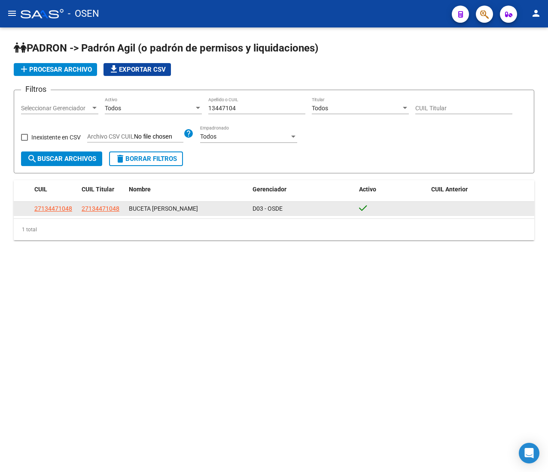
click at [107, 209] on span "27134471048" at bounding box center [101, 208] width 38 height 7
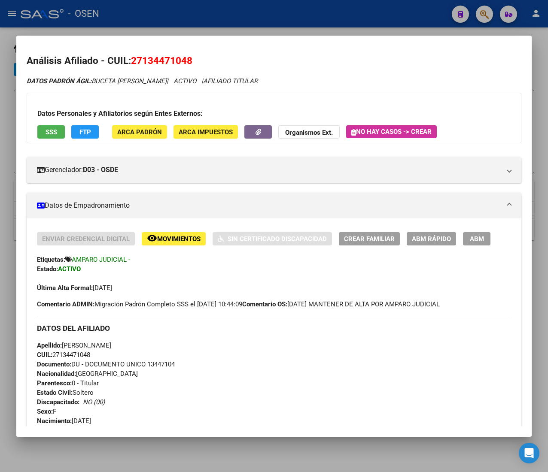
click at [80, 355] on span "CUIL: 27134471048" at bounding box center [63, 355] width 53 height 8
click at [425, 235] on span "ABM Rápido" at bounding box center [431, 239] width 39 height 8
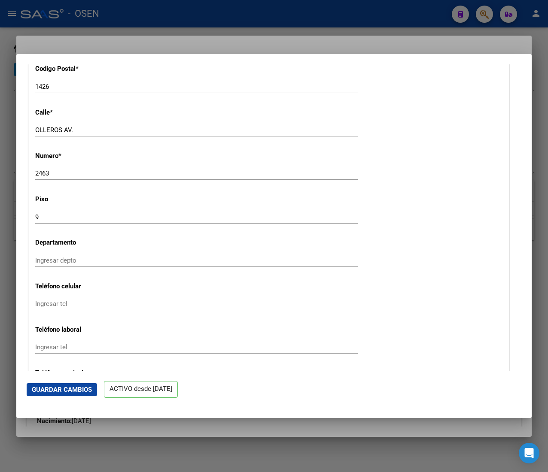
scroll to position [1030, 0]
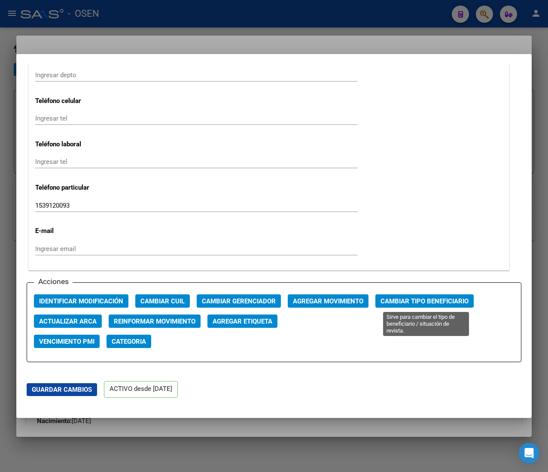
click at [407, 300] on span "Cambiar Tipo Beneficiario" at bounding box center [424, 302] width 88 height 8
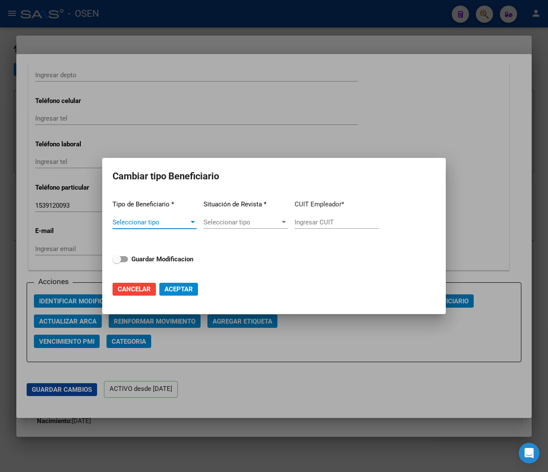
click at [179, 220] on span "Seleccionar tipo" at bounding box center [150, 223] width 76 height 8
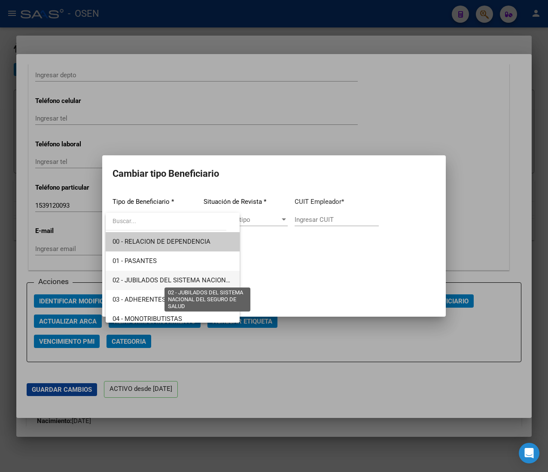
drag, startPoint x: 182, startPoint y: 277, endPoint x: 224, endPoint y: 273, distance: 41.5
click at [188, 277] on span "02 - JUBILADOS DEL SISTEMA NACIONAL DEL SEGURO DE SALUD" at bounding box center [208, 281] width 192 height 8
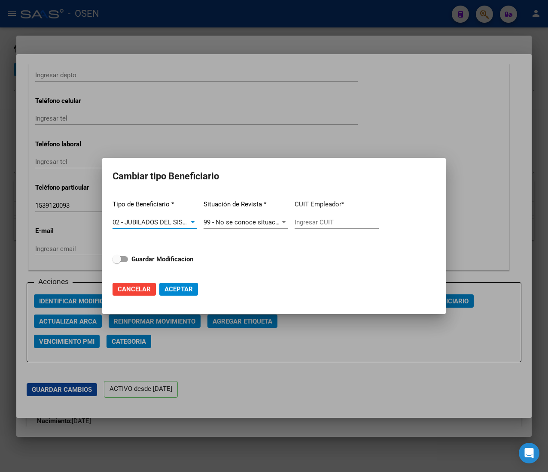
click at [314, 226] on div "Ingresar CUIT" at bounding box center [337, 222] width 84 height 13
paste input "27-13447104-8"
click at [148, 259] on strong "Guardar Modificacion" at bounding box center [162, 259] width 62 height 8
click at [117, 262] on input "Guardar Modificacion" at bounding box center [116, 262] width 0 height 0
click at [178, 283] on button "Aceptar" at bounding box center [178, 289] width 39 height 13
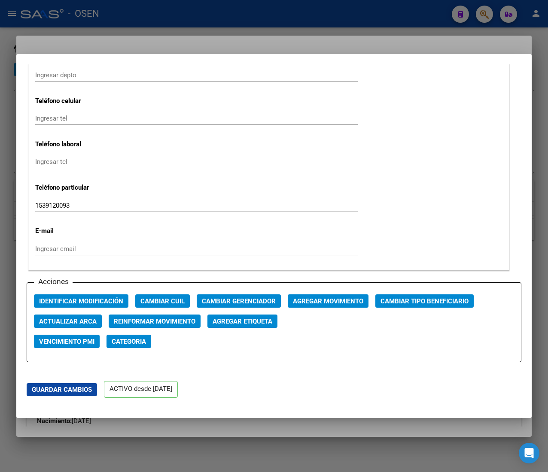
click at [205, 9] on div at bounding box center [274, 236] width 548 height 472
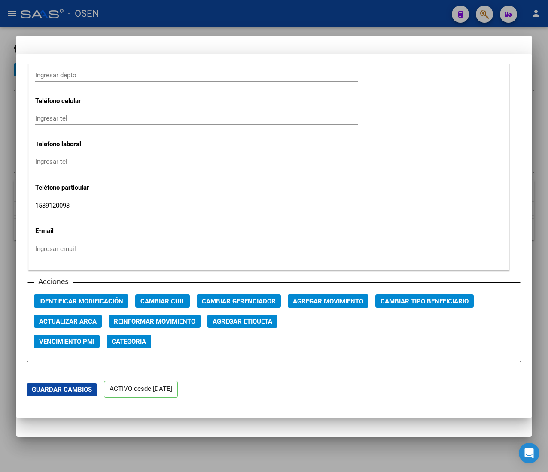
click at [204, 8] on div at bounding box center [274, 236] width 548 height 472
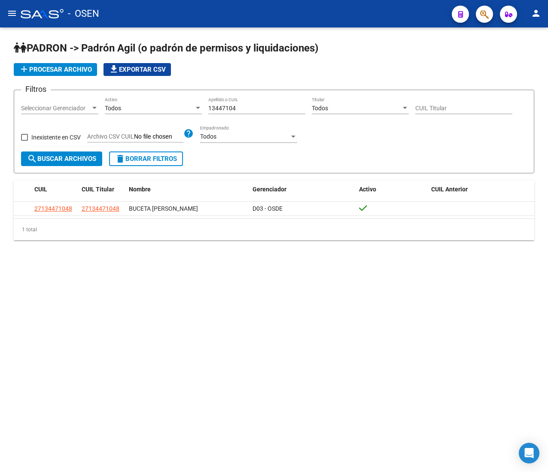
drag, startPoint x: 248, startPoint y: 107, endPoint x: 176, endPoint y: 104, distance: 71.8
click at [176, 104] on div "Filtros Seleccionar Gerenciador Seleccionar Gerenciador Todos Activo 13447104 A…" at bounding box center [274, 124] width 506 height 55
paste input "2890737"
drag, startPoint x: 104, startPoint y: 156, endPoint x: 95, endPoint y: 159, distance: 9.0
click at [103, 156] on form "Filtros Seleccionar Gerenciador Seleccionar Gerenciador Todos Activo 12890737 A…" at bounding box center [274, 132] width 520 height 84
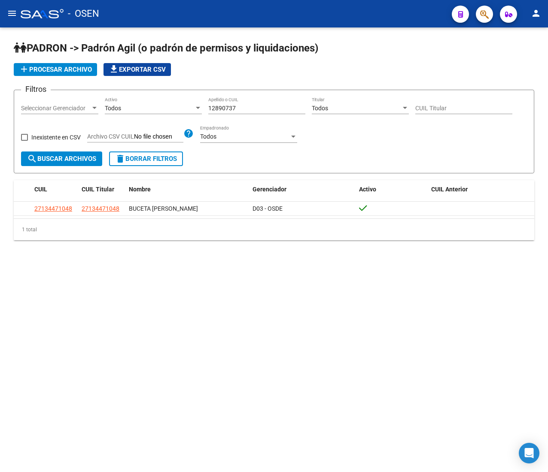
click at [90, 161] on span "search Buscar Archivos" at bounding box center [61, 159] width 69 height 8
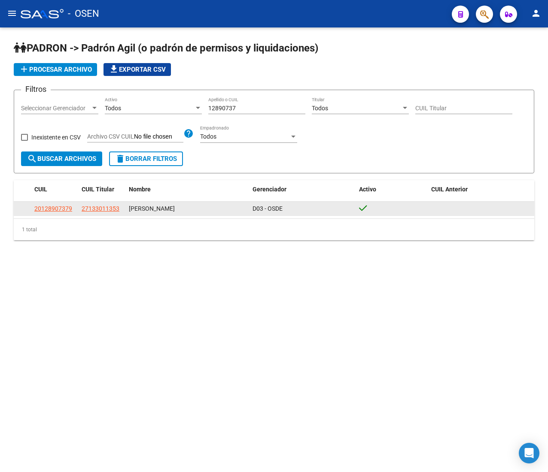
click at [97, 212] on span "27133011353" at bounding box center [101, 208] width 38 height 7
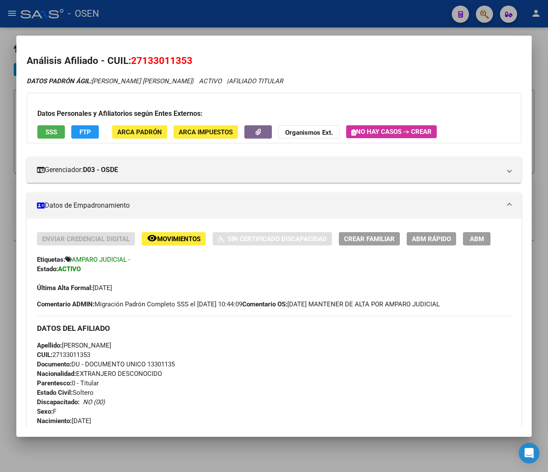
click at [76, 353] on span "CUIL: 27133011353" at bounding box center [63, 355] width 53 height 8
click at [441, 230] on div "Enviar Credencial Digital remove_red_eye Movimientos Sin Certificado Discapacid…" at bounding box center [274, 479] width 495 height 520
click at [440, 238] on span "ABM Rápido" at bounding box center [431, 239] width 39 height 8
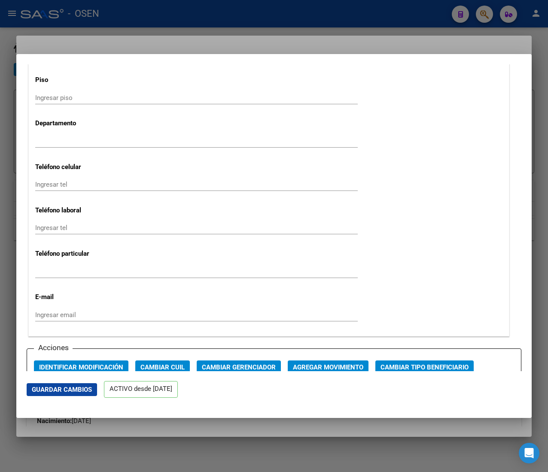
scroll to position [1202, 0]
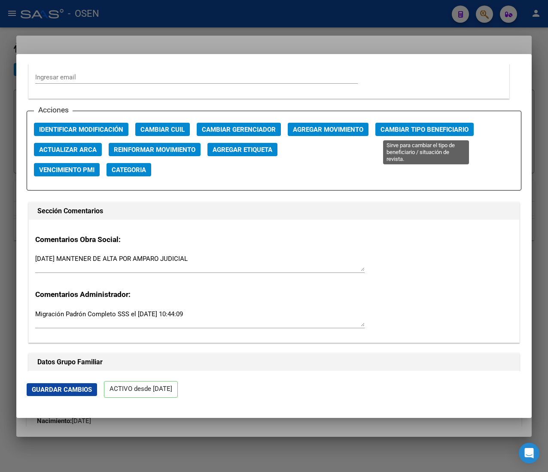
click at [414, 129] on span "Cambiar Tipo Beneficiario" at bounding box center [424, 130] width 88 height 8
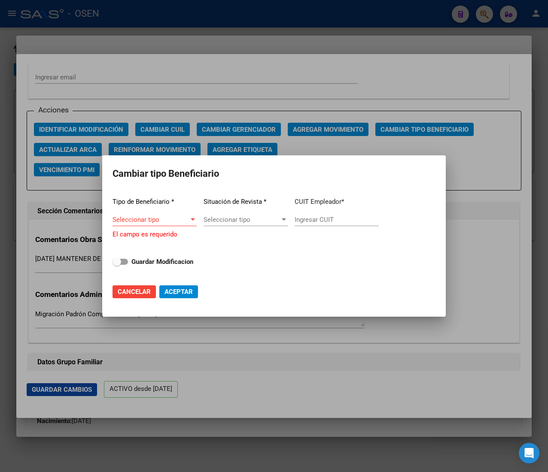
click at [182, 216] on div "Seleccionar tipo Seleccionar tipo" at bounding box center [154, 219] width 84 height 13
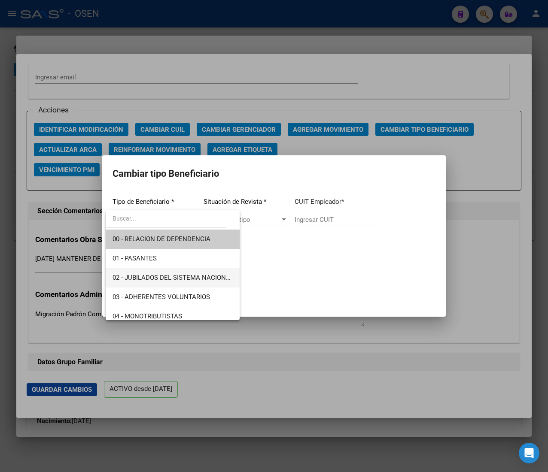
click at [180, 271] on span "02 - JUBILADOS DEL SISTEMA NACIONAL DEL SEGURO DE SALUD" at bounding box center [172, 277] width 120 height 19
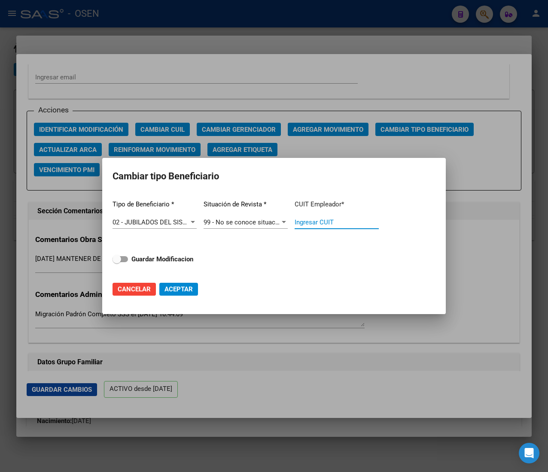
click at [309, 220] on input "Ingresar CUIT" at bounding box center [337, 223] width 84 height 8
paste input "27-13301135-3"
click at [163, 258] on strong "Guardar Modificacion" at bounding box center [162, 259] width 62 height 8
click at [117, 262] on input "Guardar Modificacion" at bounding box center [116, 262] width 0 height 0
drag, startPoint x: 179, startPoint y: 289, endPoint x: 15, endPoint y: 205, distance: 184.0
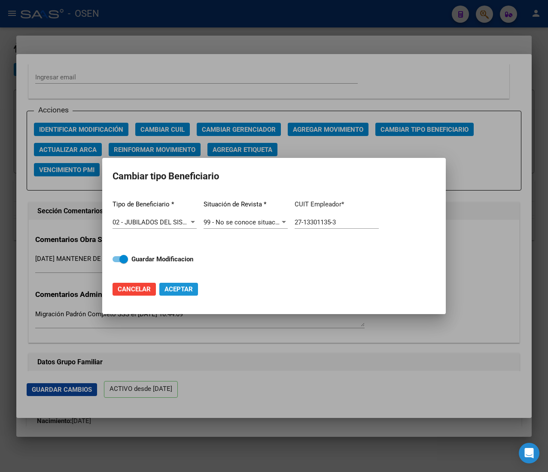
click at [179, 288] on span "Aceptar" at bounding box center [178, 290] width 28 height 8
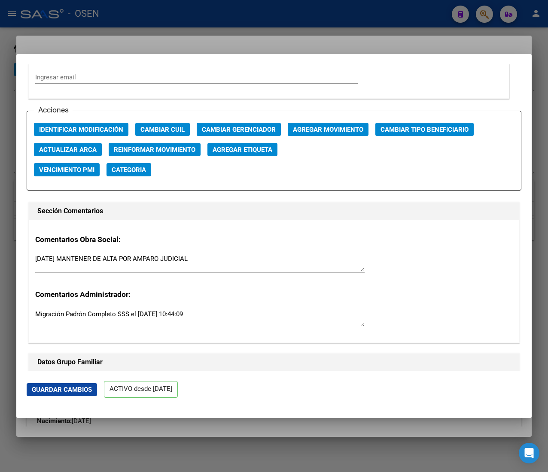
drag, startPoint x: 250, startPoint y: 27, endPoint x: 236, endPoint y: 22, distance: 14.4
click at [249, 27] on div at bounding box center [274, 236] width 548 height 472
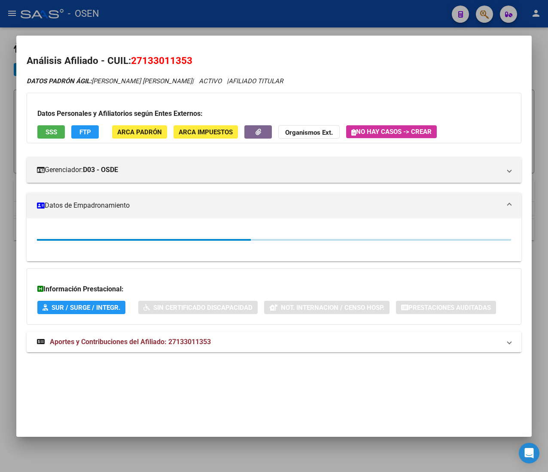
click at [236, 21] on div at bounding box center [274, 236] width 548 height 472
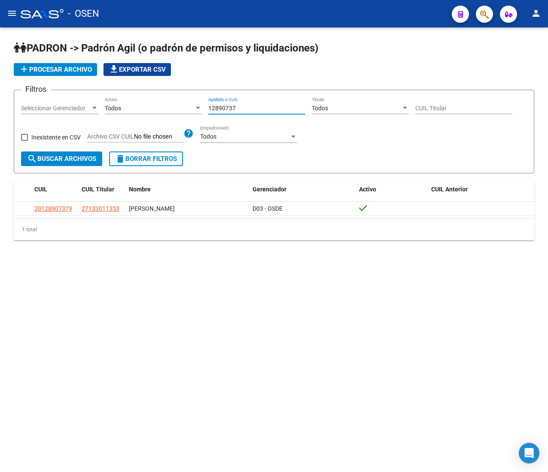
drag, startPoint x: 246, startPoint y: 109, endPoint x: 145, endPoint y: 101, distance: 101.3
click at [146, 101] on div "Filtros Seleccionar Gerenciador Seleccionar Gerenciador Todos Activo 12890737 A…" at bounding box center [274, 124] width 506 height 55
paste input "3464380"
click at [84, 159] on span "search Buscar Archivos" at bounding box center [61, 159] width 69 height 8
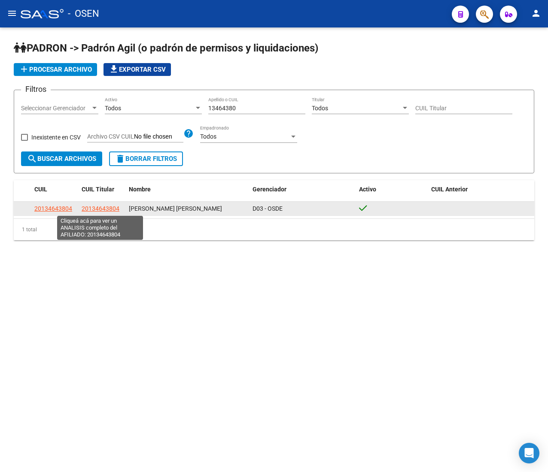
click at [98, 208] on span "20134643804" at bounding box center [101, 208] width 38 height 7
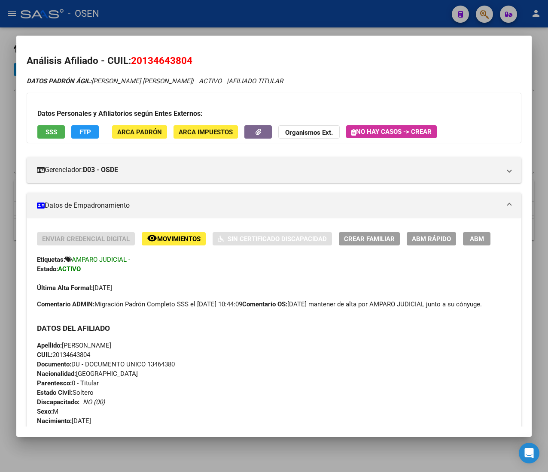
click at [87, 359] on span "CUIL: 20134643804" at bounding box center [63, 355] width 53 height 8
click at [433, 247] on div "Enviar Credencial Digital remove_red_eye Movimientos Sin Certificado Discapacid…" at bounding box center [274, 262] width 474 height 61
click at [432, 238] on span "ABM Rápido" at bounding box center [431, 239] width 39 height 8
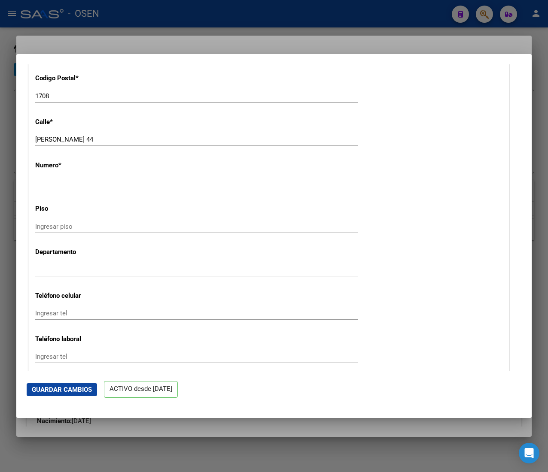
scroll to position [1116, 0]
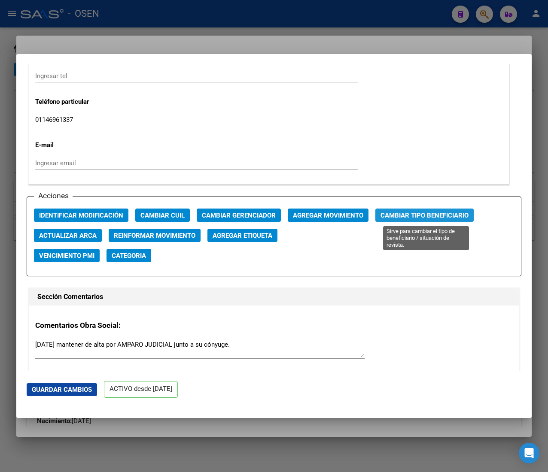
click at [391, 215] on span "Cambiar Tipo Beneficiario" at bounding box center [424, 216] width 88 height 8
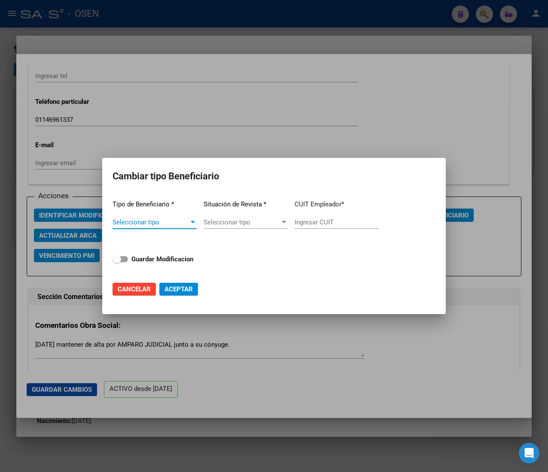
click at [178, 220] on span "Seleccionar tipo" at bounding box center [150, 223] width 76 height 8
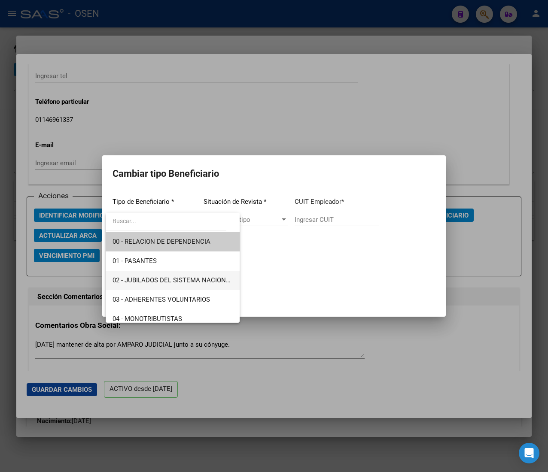
click at [175, 278] on span "02 - JUBILADOS DEL SISTEMA NACIONAL DEL SEGURO DE SALUD" at bounding box center [208, 281] width 192 height 8
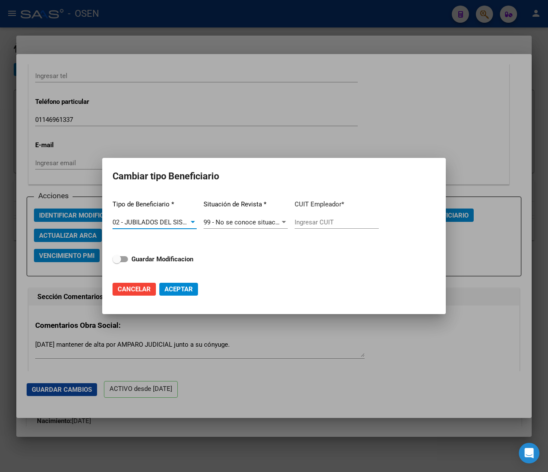
click at [331, 221] on input "Ingresar CUIT" at bounding box center [337, 223] width 84 height 8
paste input "20-13464380-4"
click at [170, 261] on strong "Guardar Modificacion" at bounding box center [162, 259] width 62 height 8
click at [117, 262] on input "Guardar Modificacion" at bounding box center [116, 262] width 0 height 0
drag, startPoint x: 179, startPoint y: 291, endPoint x: 165, endPoint y: 283, distance: 16.3
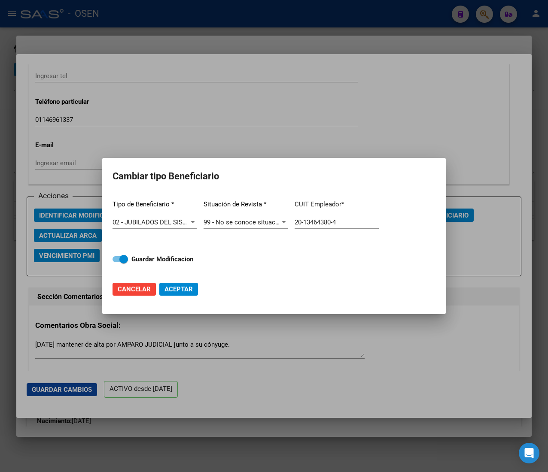
click at [179, 292] on span "Aceptar" at bounding box center [178, 290] width 28 height 8
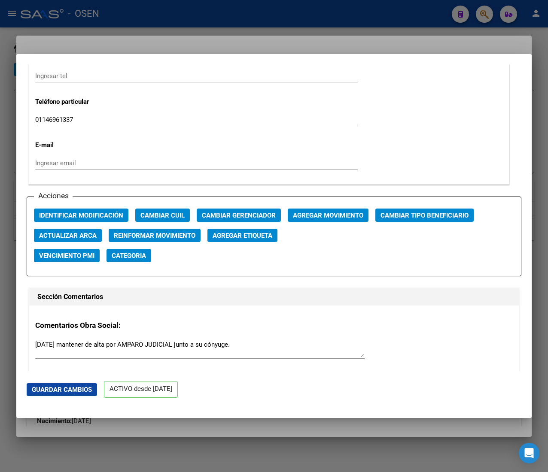
click at [243, 20] on div at bounding box center [274, 236] width 548 height 472
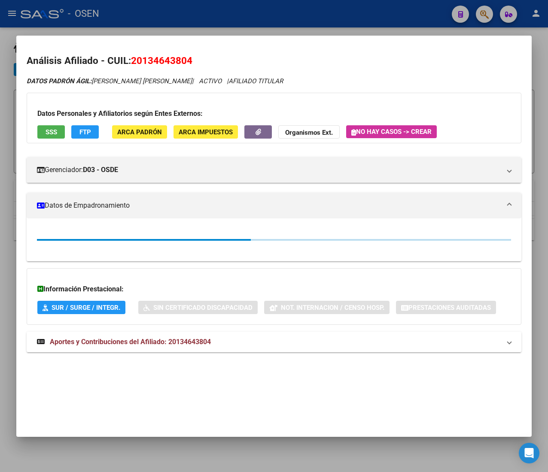
click at [243, 14] on div at bounding box center [274, 236] width 548 height 472
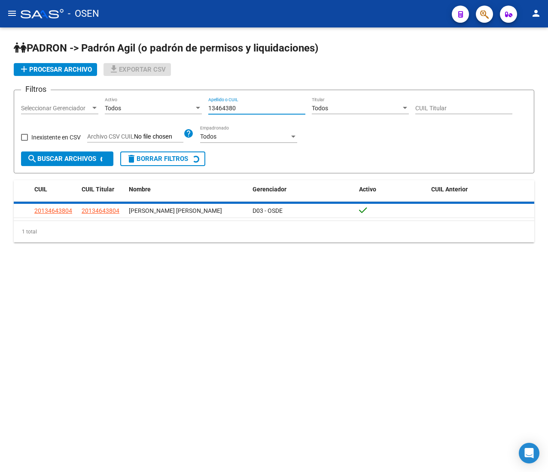
drag, startPoint x: 249, startPoint y: 109, endPoint x: 185, endPoint y: 105, distance: 64.6
click at [187, 105] on div "Filtros Seleccionar Gerenciador Seleccionar Gerenciador Todos Activo 13464380 A…" at bounding box center [274, 124] width 506 height 55
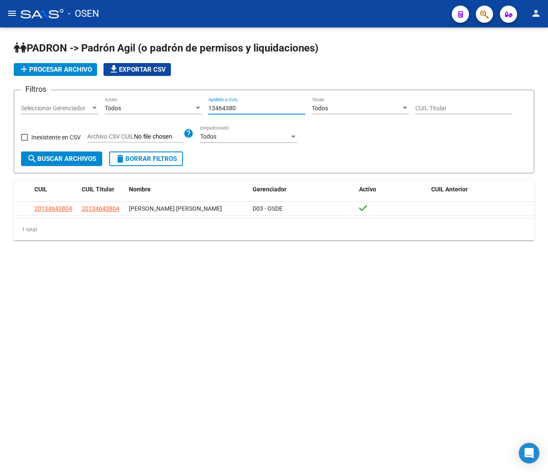
paste input "42081213"
click at [88, 157] on span "search Buscar Archivos" at bounding box center [61, 159] width 69 height 8
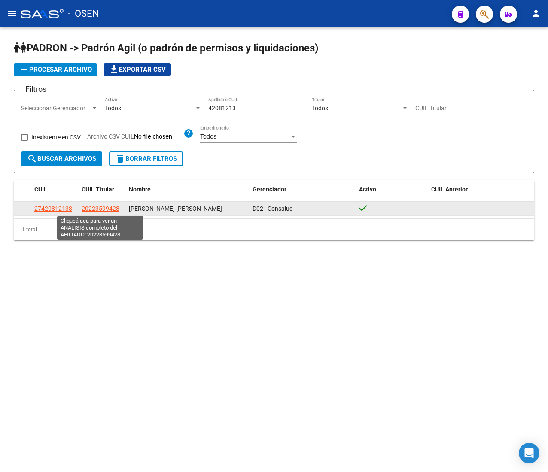
click at [110, 207] on span "20223599428" at bounding box center [101, 208] width 38 height 7
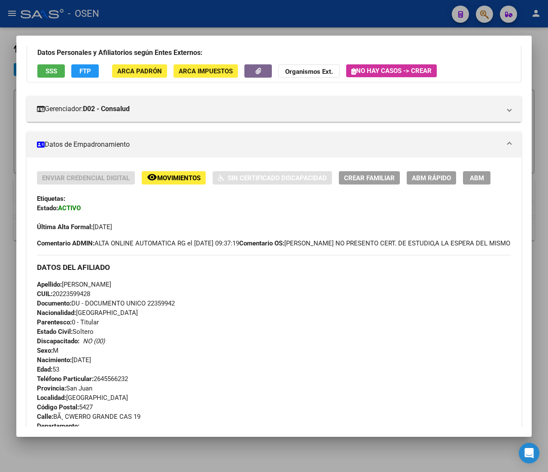
scroll to position [86, 0]
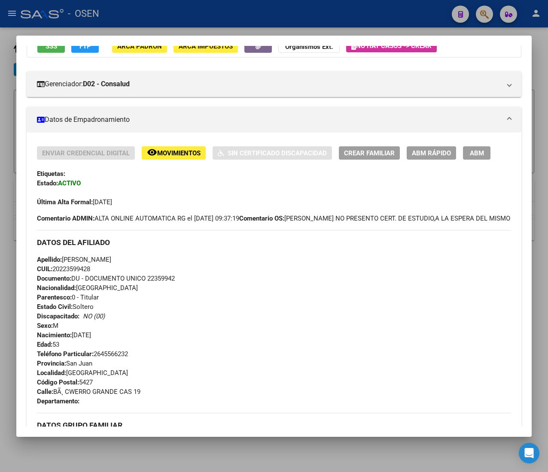
click at [200, 12] on div at bounding box center [274, 236] width 548 height 472
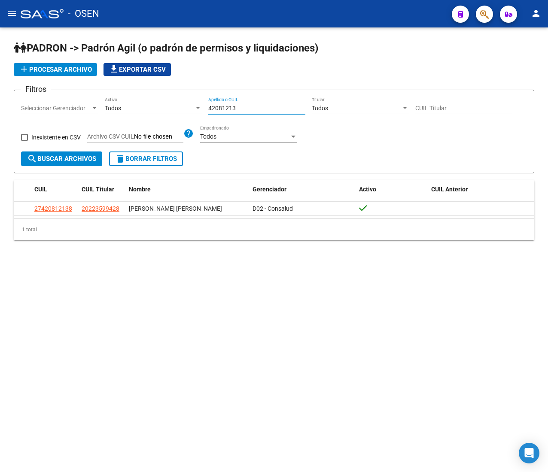
drag, startPoint x: 236, startPoint y: 109, endPoint x: 186, endPoint y: 107, distance: 49.8
click at [191, 108] on div "Filtros Seleccionar Gerenciador Seleccionar Gerenciador Todos Activo 42081213 A…" at bounding box center [274, 124] width 506 height 55
paste input "35430144"
click at [71, 161] on span "search Buscar Archivos" at bounding box center [61, 159] width 69 height 8
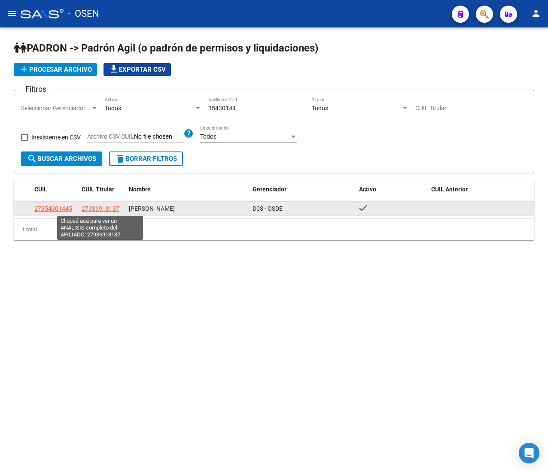
click at [100, 207] on span "27936918137" at bounding box center [101, 208] width 38 height 7
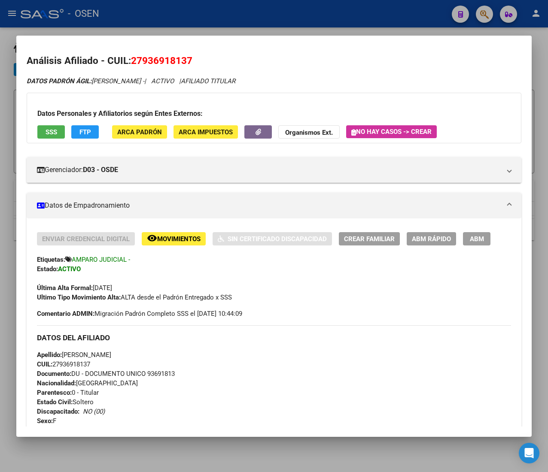
click at [82, 365] on span "CUIL: 27936918137" at bounding box center [63, 365] width 53 height 8
click at [430, 237] on span "ABM Rápido" at bounding box center [431, 239] width 39 height 8
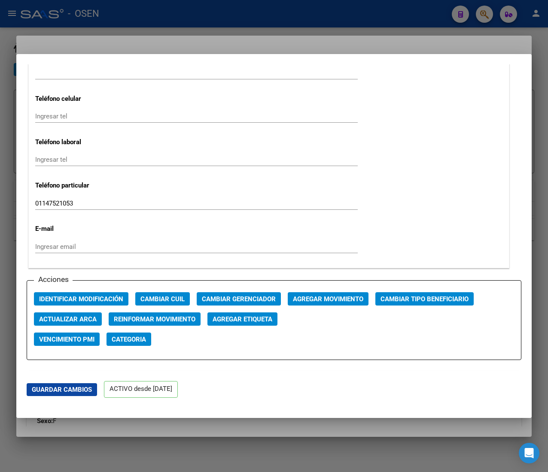
scroll to position [1116, 0]
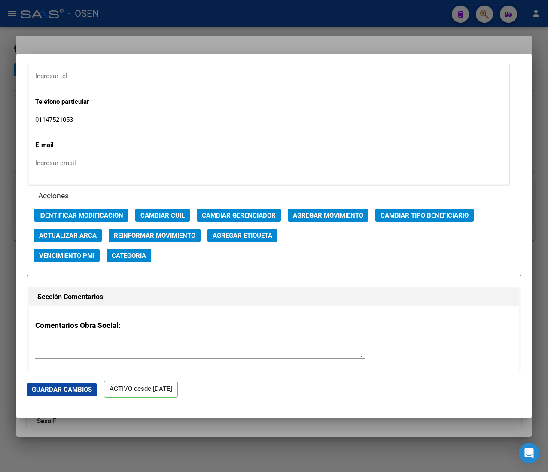
drag, startPoint x: 407, startPoint y: 209, endPoint x: 409, endPoint y: 214, distance: 5.0
click at [407, 212] on div "Acciones Identificar Modificación Cambiar CUIL Cambiar Gerenciador Agregar Movi…" at bounding box center [274, 237] width 495 height 80
click at [394, 205] on div "Acciones Identificar Modificación Cambiar CUIL Cambiar Gerenciador Agregar Movi…" at bounding box center [274, 237] width 495 height 80
click at [395, 215] on span "Cambiar Tipo Beneficiario" at bounding box center [424, 216] width 88 height 8
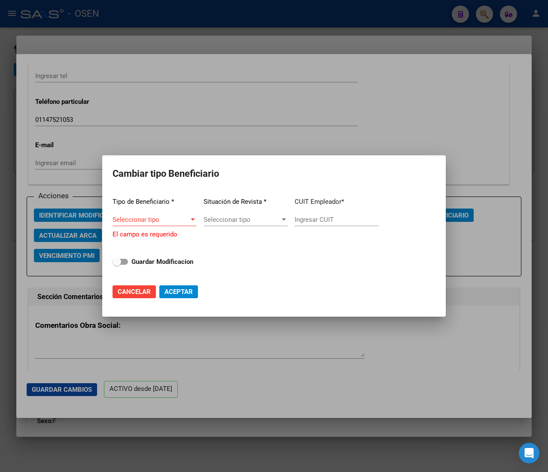
click at [173, 218] on div "Seleccionar tipo Seleccionar tipo" at bounding box center [154, 219] width 84 height 13
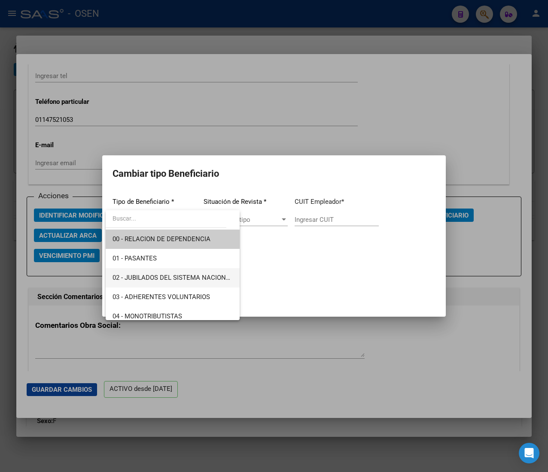
click at [186, 272] on span "02 - JUBILADOS DEL SISTEMA NACIONAL DEL SEGURO DE SALUD" at bounding box center [172, 277] width 120 height 19
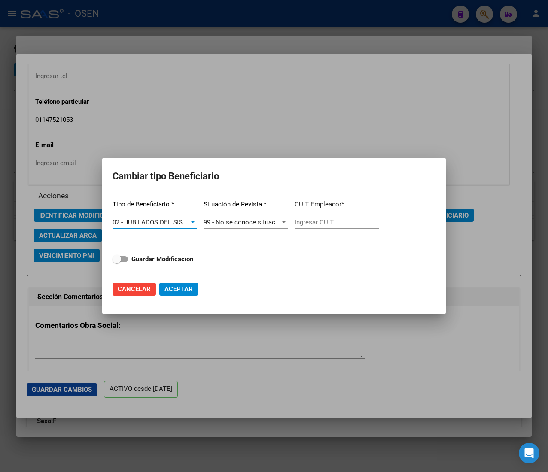
click at [306, 219] on input "Ingresar CUIT" at bounding box center [337, 223] width 84 height 8
paste input "27-93691813-7"
click at [181, 261] on strong "Guardar Modificacion" at bounding box center [162, 259] width 62 height 8
click at [117, 262] on input "Guardar Modificacion" at bounding box center [116, 262] width 0 height 0
drag, startPoint x: 182, startPoint y: 295, endPoint x: 95, endPoint y: 255, distance: 95.1
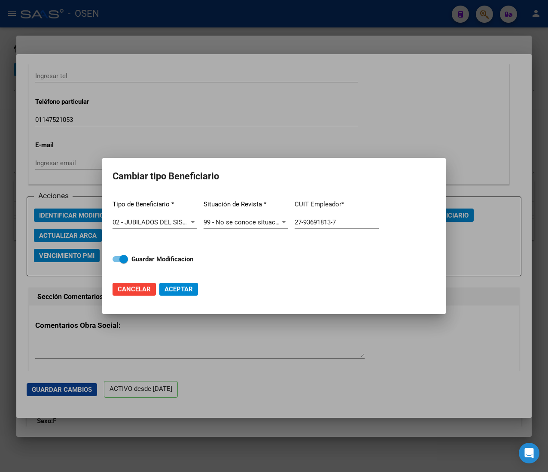
click at [181, 295] on button "Aceptar" at bounding box center [178, 289] width 39 height 13
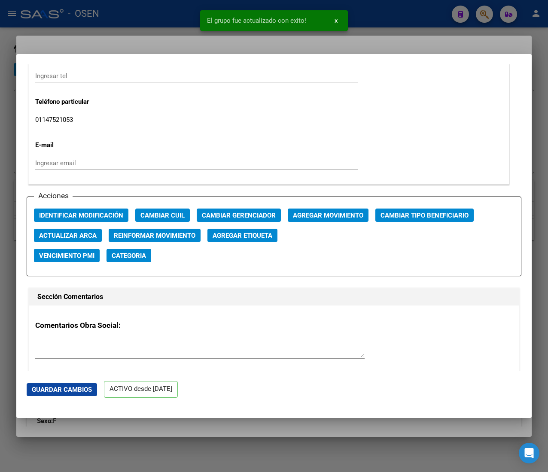
drag, startPoint x: 90, startPoint y: 27, endPoint x: 112, endPoint y: 26, distance: 22.3
click at [91, 27] on div at bounding box center [274, 236] width 548 height 472
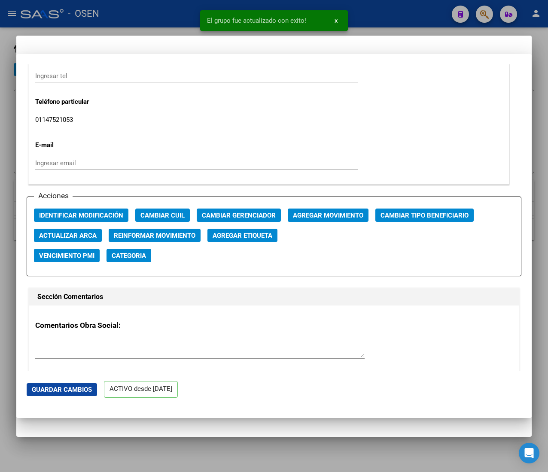
click at [149, 17] on div at bounding box center [274, 236] width 548 height 472
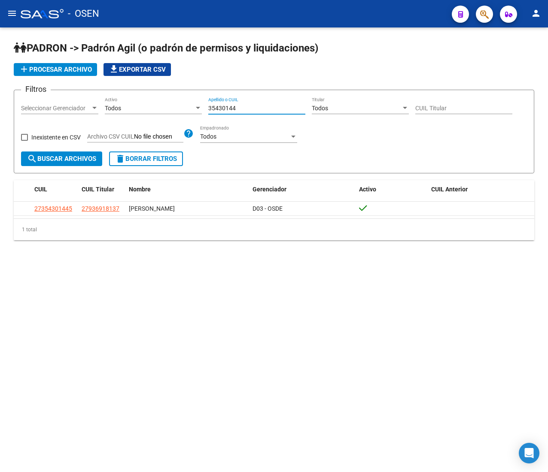
drag, startPoint x: 247, startPoint y: 110, endPoint x: 158, endPoint y: 108, distance: 89.3
click at [181, 104] on div "Filtros Seleccionar Gerenciador Seleccionar Gerenciador Todos Activo 35430144 A…" at bounding box center [274, 124] width 506 height 55
paste input "05389883"
click at [86, 164] on button "search Buscar Archivos" at bounding box center [61, 159] width 81 height 15
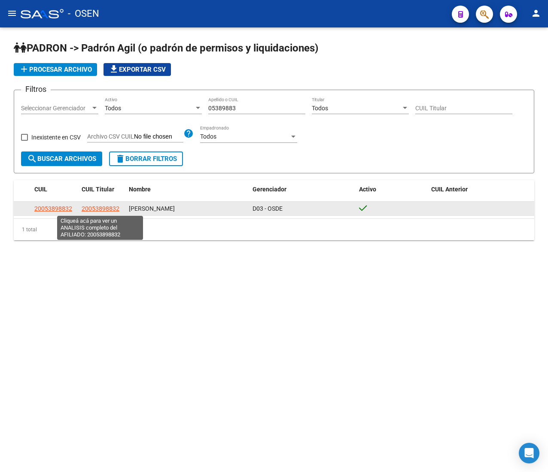
click at [108, 206] on span "20053898832" at bounding box center [101, 208] width 38 height 7
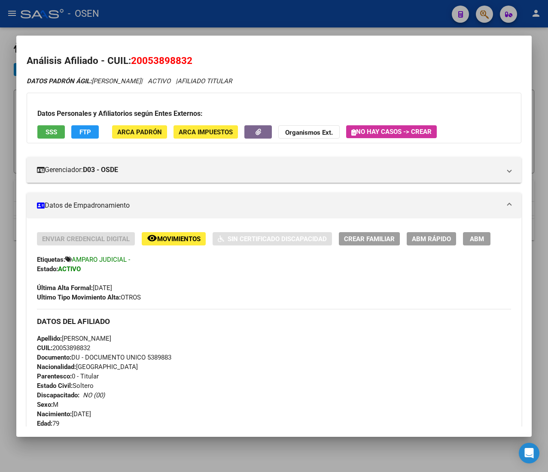
click at [84, 347] on span "CUIL: 20053898832" at bounding box center [63, 348] width 53 height 8
drag, startPoint x: 445, startPoint y: 231, endPoint x: 442, endPoint y: 235, distance: 4.9
click at [445, 234] on div "Enviar Credencial Digital remove_red_eye Movimientos Sin Certificado Discapacid…" at bounding box center [274, 420] width 495 height 402
click at [442, 237] on span "ABM Rápido" at bounding box center [431, 239] width 39 height 8
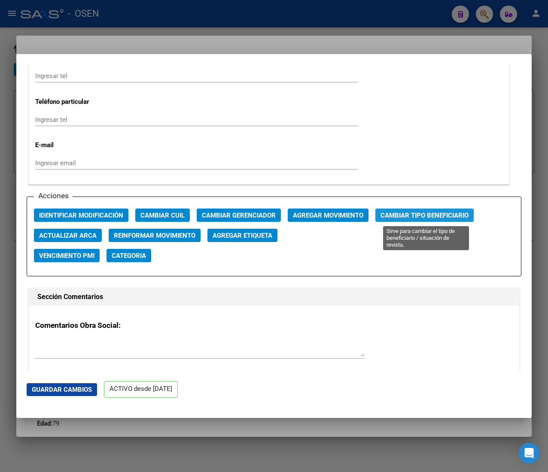
click at [411, 218] on span "Cambiar Tipo Beneficiario" at bounding box center [424, 216] width 88 height 8
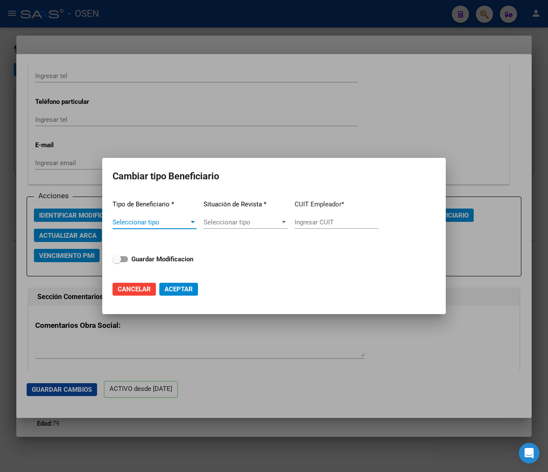
click at [184, 221] on span "Seleccionar tipo" at bounding box center [150, 223] width 76 height 8
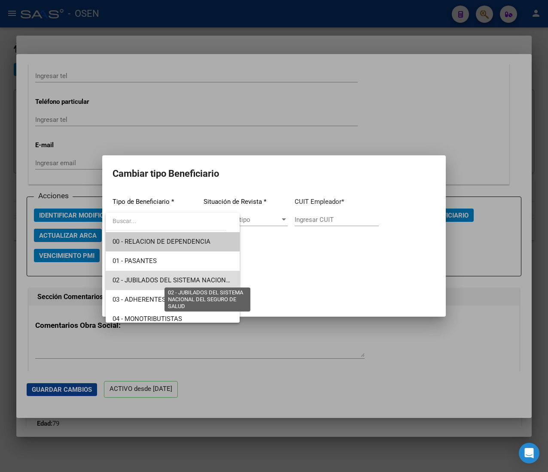
drag, startPoint x: 192, startPoint y: 279, endPoint x: 315, endPoint y: 246, distance: 127.3
click at [193, 278] on span "02 - JUBILADOS DEL SISTEMA NACIONAL DEL SEGURO DE SALUD" at bounding box center [208, 281] width 192 height 8
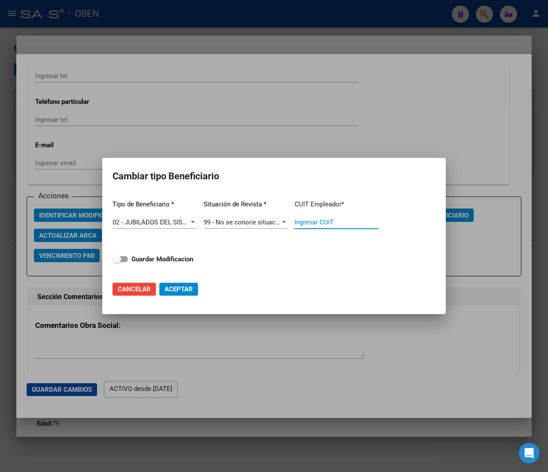
click at [347, 221] on input "Ingresar CUIT" at bounding box center [337, 223] width 84 height 8
paste input "20-05389883-2"
drag, startPoint x: 169, startPoint y: 254, endPoint x: 173, endPoint y: 273, distance: 19.5
click at [169, 254] on span "Guardar Modificacion" at bounding box center [162, 259] width 62 height 10
click at [117, 262] on input "Guardar Modificacion" at bounding box center [116, 262] width 0 height 0
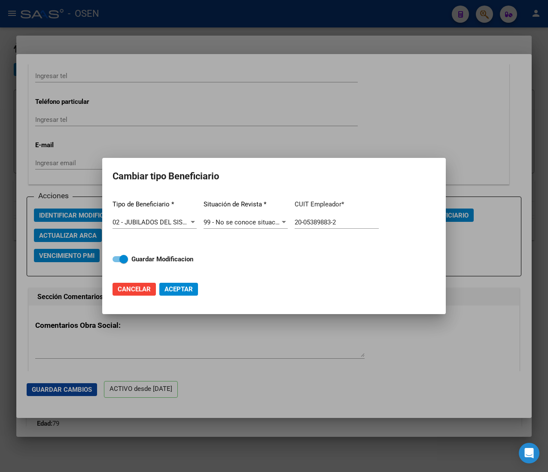
click at [175, 286] on span "Aceptar" at bounding box center [178, 290] width 28 height 8
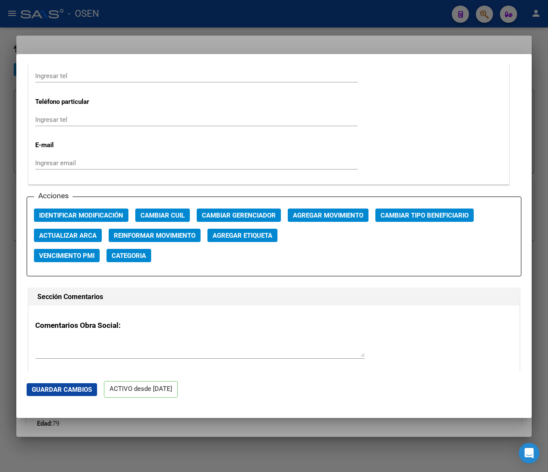
click at [231, 23] on div at bounding box center [274, 236] width 548 height 472
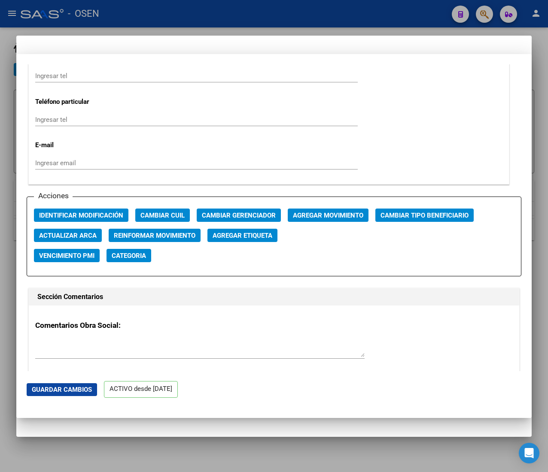
click at [231, 17] on div at bounding box center [274, 236] width 548 height 472
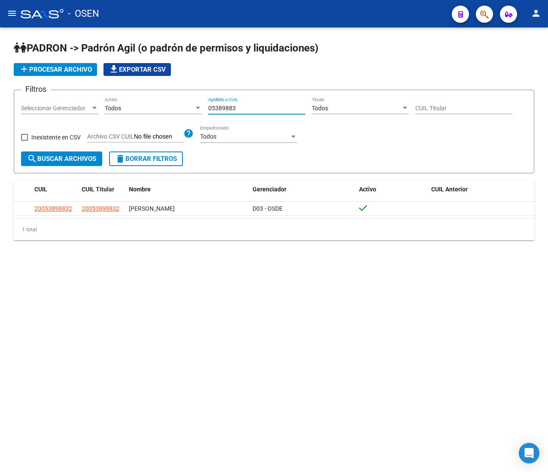
drag, startPoint x: 254, startPoint y: 105, endPoint x: 166, endPoint y: 107, distance: 88.5
click at [166, 107] on div "Filtros Seleccionar Gerenciador Seleccionar Gerenciador Todos Activo 05389883 A…" at bounding box center [274, 124] width 506 height 55
paste input "13208342"
click at [69, 154] on button "search Buscar Archivos" at bounding box center [61, 159] width 81 height 15
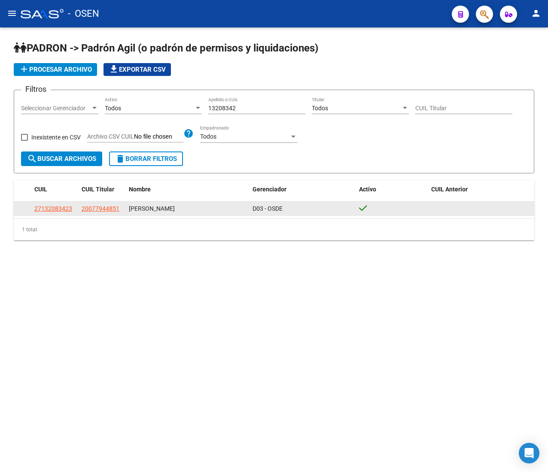
click at [106, 202] on datatable-body-cell "20077944851" at bounding box center [101, 208] width 47 height 13
click at [107, 211] on span "20077944851" at bounding box center [101, 208] width 38 height 7
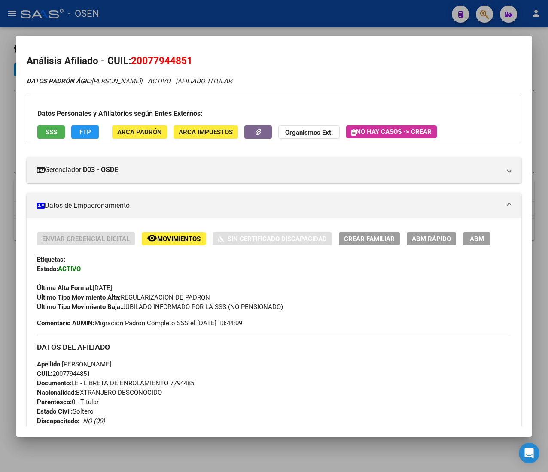
click at [86, 375] on span "CUIL: 20077944851" at bounding box center [63, 374] width 53 height 8
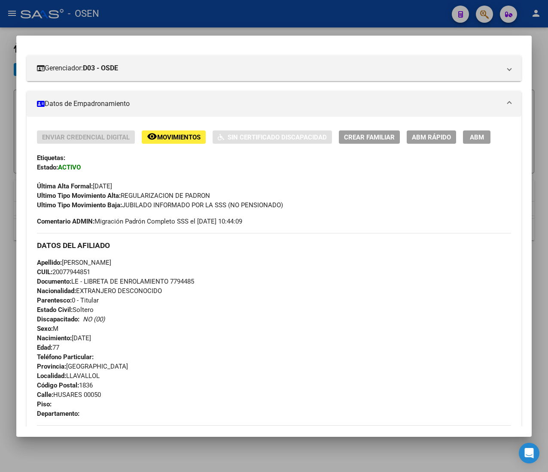
scroll to position [13, 0]
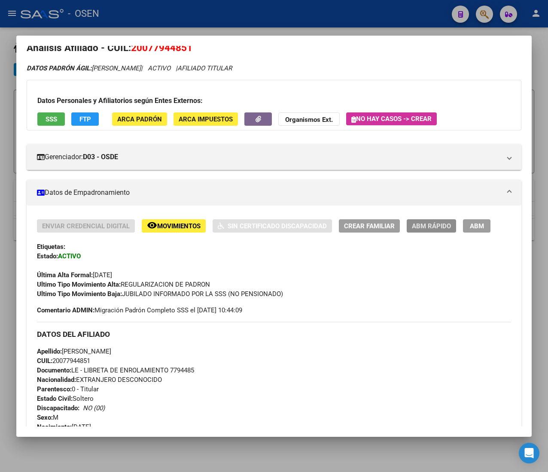
click at [421, 229] on span "ABM Rápido" at bounding box center [431, 226] width 39 height 8
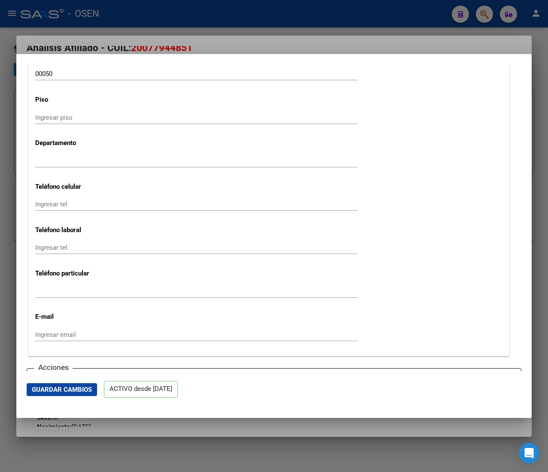
scroll to position [1116, 0]
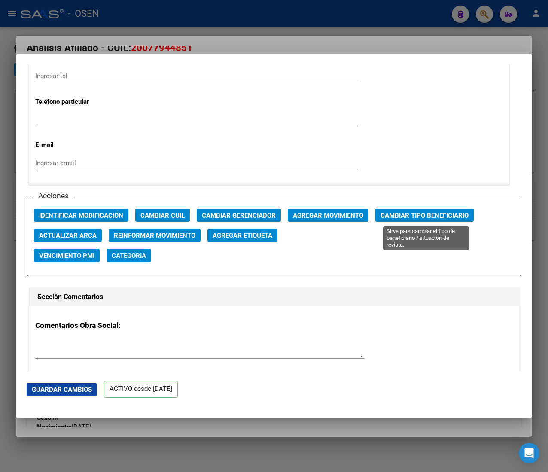
click at [407, 219] on span "Cambiar Tipo Beneficiario" at bounding box center [424, 216] width 88 height 8
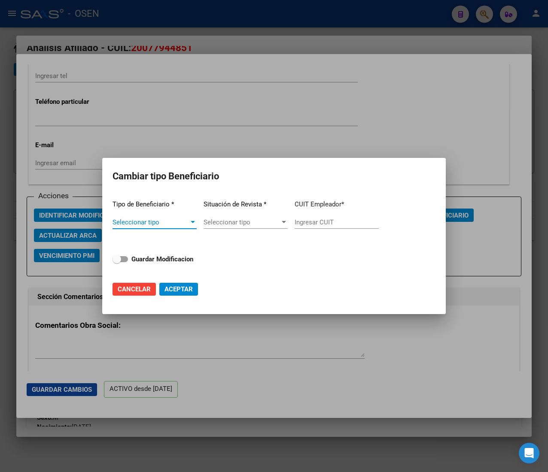
click at [186, 221] on span "Seleccionar tipo" at bounding box center [150, 223] width 76 height 8
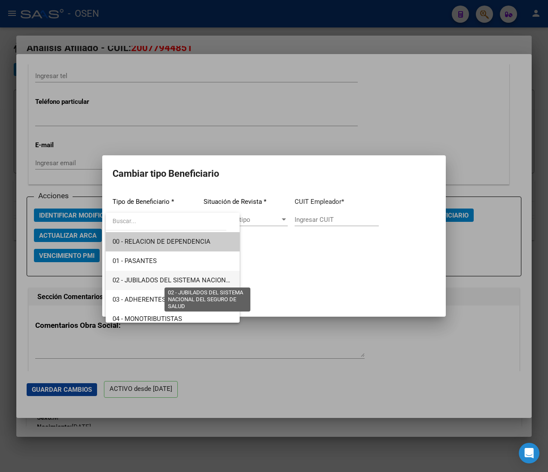
drag, startPoint x: 186, startPoint y: 276, endPoint x: 264, endPoint y: 266, distance: 79.1
click at [198, 277] on span "02 - JUBILADOS DEL SISTEMA NACIONAL DEL SEGURO DE SALUD" at bounding box center [208, 281] width 192 height 8
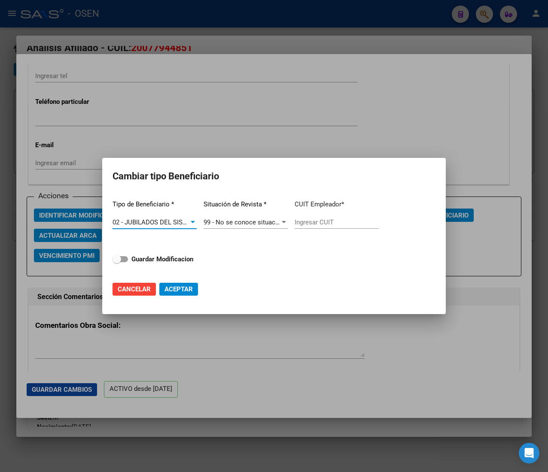
click at [319, 217] on div "Ingresar CUIT" at bounding box center [337, 222] width 84 height 13
paste input "20-07794485-1"
click at [179, 262] on strong "Guardar Modificacion" at bounding box center [162, 259] width 62 height 8
click at [117, 262] on input "Guardar Modificacion" at bounding box center [116, 262] width 0 height 0
click at [177, 286] on span "Aceptar" at bounding box center [178, 290] width 28 height 8
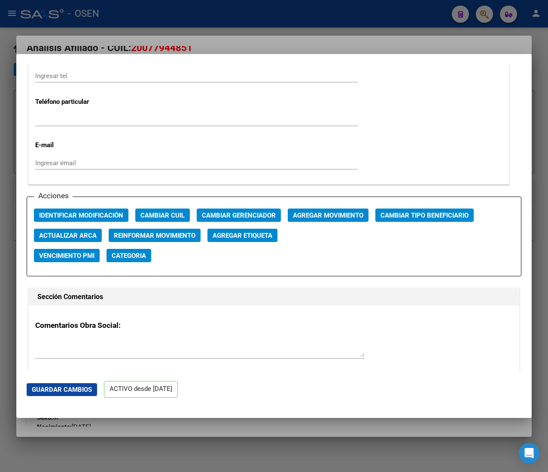
click at [185, 17] on div at bounding box center [274, 236] width 548 height 472
drag, startPoint x: 185, startPoint y: 17, endPoint x: 196, endPoint y: 18, distance: 10.8
click at [188, 17] on div at bounding box center [274, 236] width 548 height 472
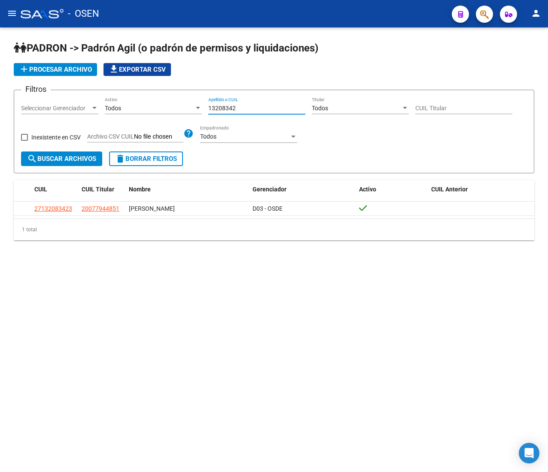
drag, startPoint x: 255, startPoint y: 107, endPoint x: 174, endPoint y: 109, distance: 80.7
click at [174, 109] on div "Filtros Seleccionar Gerenciador Seleccionar Gerenciador Todos Activo 13208342 A…" at bounding box center [274, 124] width 506 height 55
paste input "431045"
click at [74, 161] on span "search Buscar Archivos" at bounding box center [61, 159] width 69 height 8
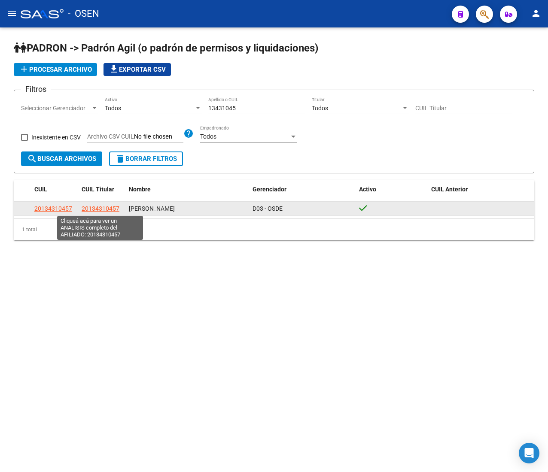
click at [107, 210] on span "20134310457" at bounding box center [101, 208] width 38 height 7
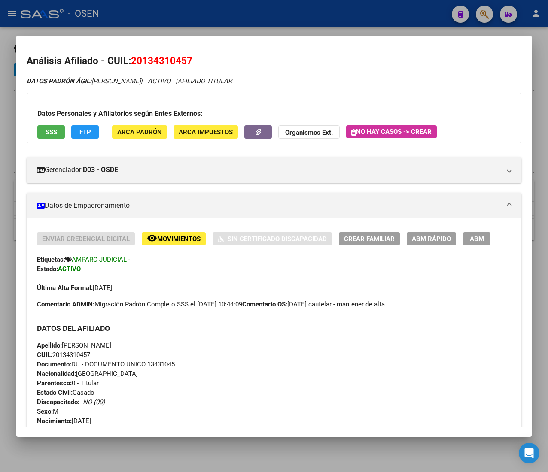
click at [82, 358] on span "CUIL: 20134310457" at bounding box center [63, 355] width 53 height 8
click at [442, 233] on button "ABM Rápido" at bounding box center [431, 238] width 49 height 13
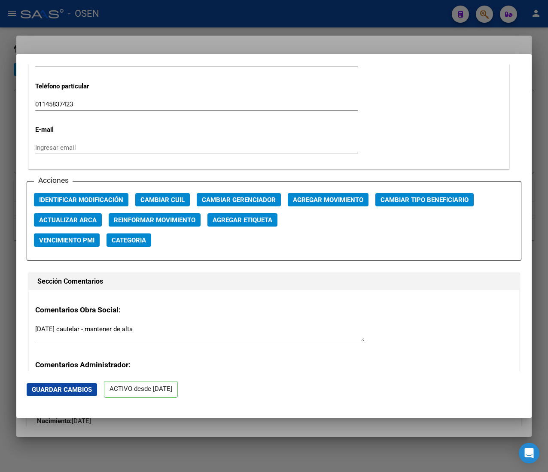
scroll to position [1116, 0]
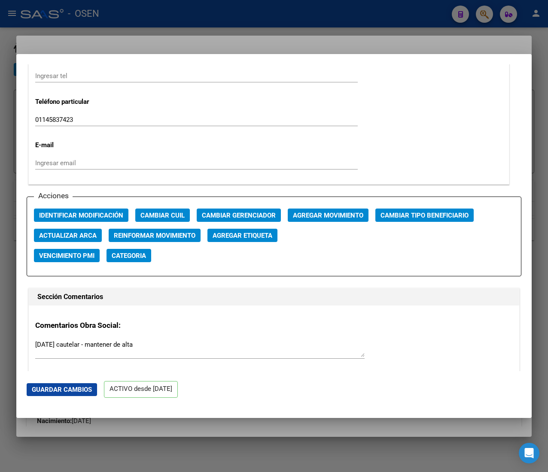
click at [414, 208] on div "Acciones Identificar Modificación Cambiar CUIL Cambiar Gerenciador Agregar Movi…" at bounding box center [274, 237] width 495 height 80
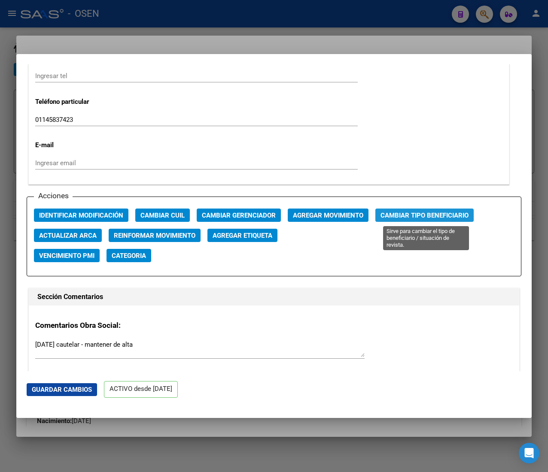
click at [411, 210] on button "Cambiar Tipo Beneficiario" at bounding box center [424, 215] width 98 height 13
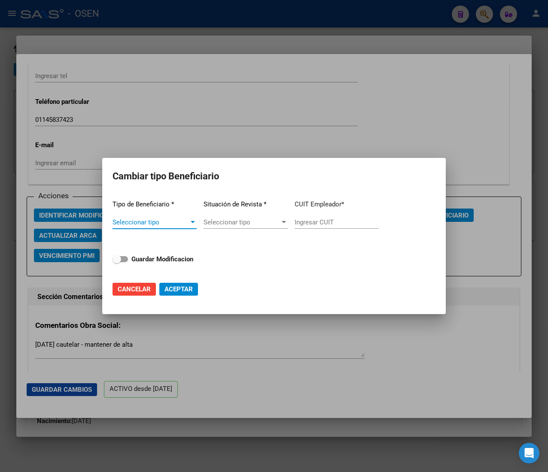
click at [181, 216] on div "Seleccionar tipo Seleccionar tipo" at bounding box center [154, 222] width 84 height 13
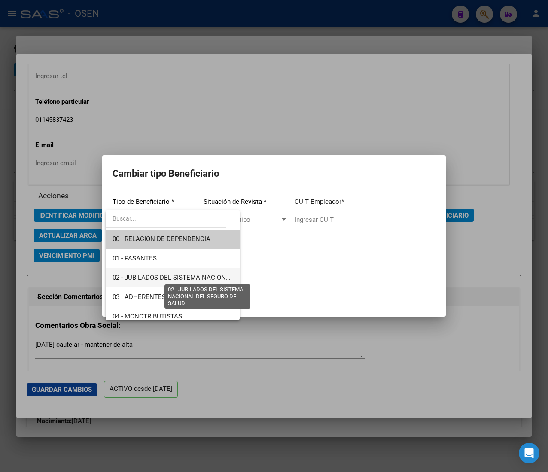
click at [191, 278] on span "02 - JUBILADOS DEL SISTEMA NACIONAL DEL SEGURO DE SALUD" at bounding box center [208, 278] width 192 height 8
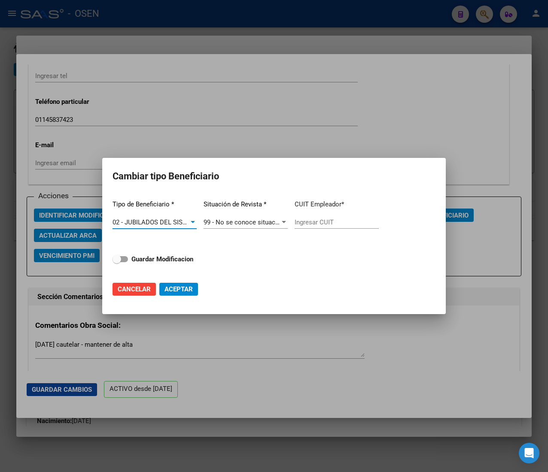
click at [347, 219] on input "Ingresar CUIT" at bounding box center [337, 223] width 84 height 8
paste input "20-13431045-7"
click at [181, 260] on strong "Guardar Modificacion" at bounding box center [162, 259] width 62 height 8
click at [117, 262] on input "Guardar Modificacion" at bounding box center [116, 262] width 0 height 0
click at [179, 287] on span "Aceptar" at bounding box center [178, 290] width 28 height 8
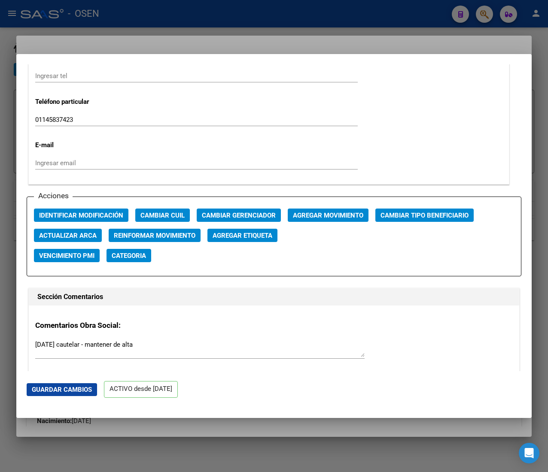
click at [213, 6] on div at bounding box center [274, 236] width 548 height 472
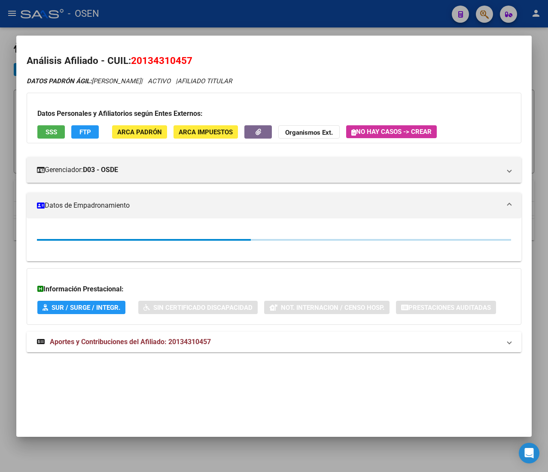
drag, startPoint x: 213, startPoint y: 9, endPoint x: 261, endPoint y: 85, distance: 89.7
click at [213, 10] on div at bounding box center [274, 236] width 548 height 472
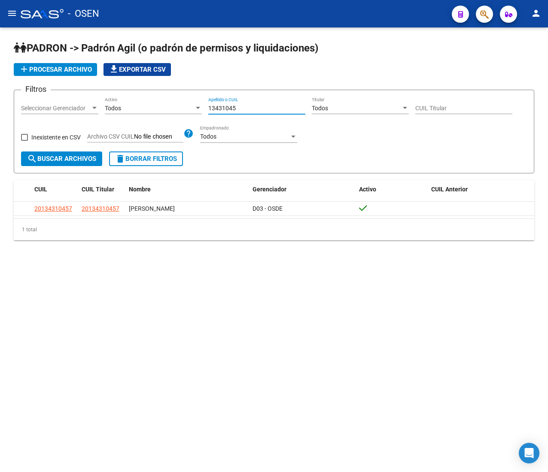
drag, startPoint x: 255, startPoint y: 109, endPoint x: 185, endPoint y: 106, distance: 69.6
click at [185, 106] on div "Filtros Seleccionar Gerenciador Seleccionar Gerenciador Todos Activo 13431045 A…" at bounding box center [274, 124] width 506 height 55
paste input "2204174"
drag, startPoint x: 63, startPoint y: 164, endPoint x: 80, endPoint y: 159, distance: 17.8
click at [63, 163] on button "search Buscar Archivos" at bounding box center [61, 159] width 81 height 15
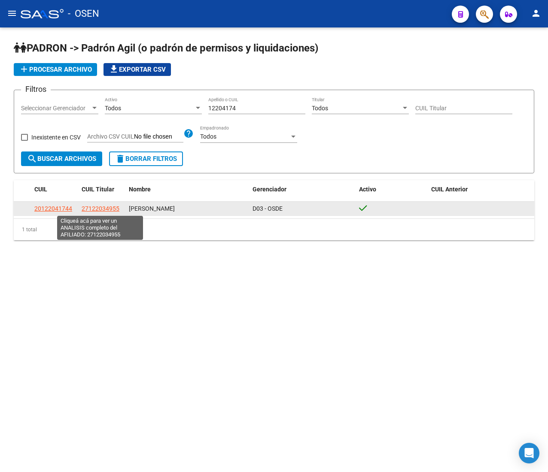
click at [95, 207] on span "27122034955" at bounding box center [101, 208] width 38 height 7
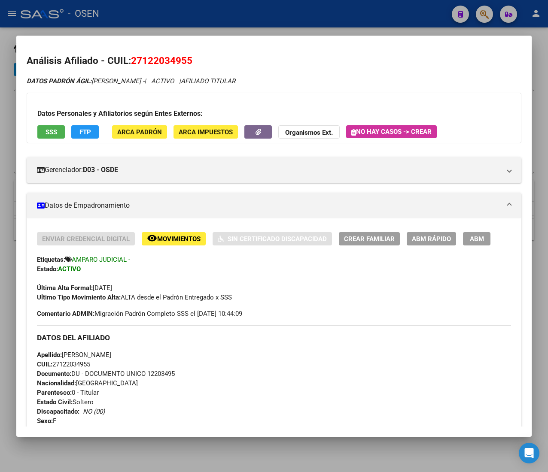
click at [70, 363] on span "CUIL: 27122034955" at bounding box center [63, 365] width 53 height 8
click at [423, 243] on span "ABM Rápido" at bounding box center [431, 239] width 39 height 8
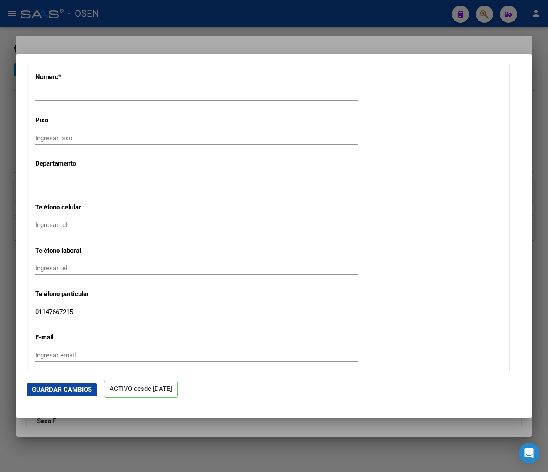
scroll to position [1030, 0]
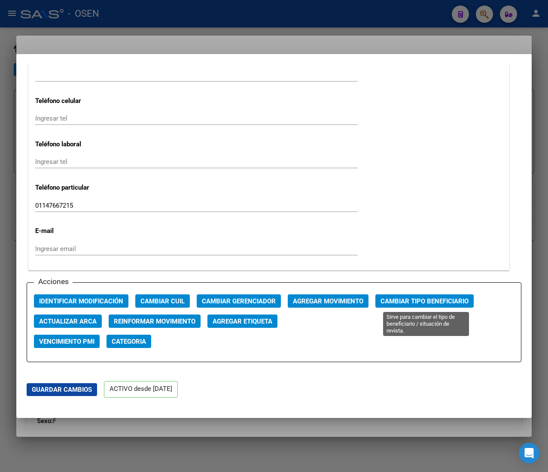
click at [390, 300] on span "Cambiar Tipo Beneficiario" at bounding box center [424, 302] width 88 height 8
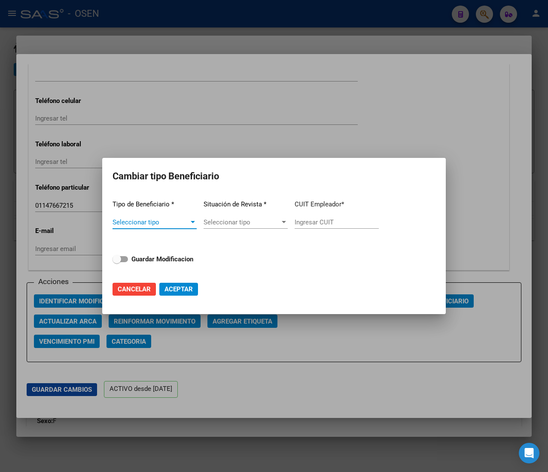
click at [169, 220] on span "Seleccionar tipo" at bounding box center [150, 223] width 76 height 8
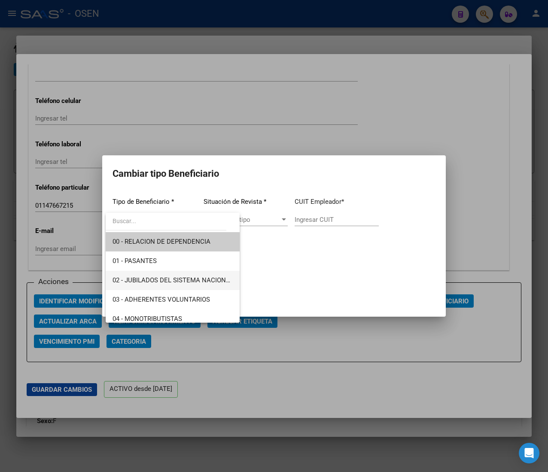
drag, startPoint x: 195, startPoint y: 280, endPoint x: 200, endPoint y: 278, distance: 5.4
click at [195, 280] on span "02 - JUBILADOS DEL SISTEMA NACIONAL DEL SEGURO DE SALUD" at bounding box center [208, 281] width 192 height 8
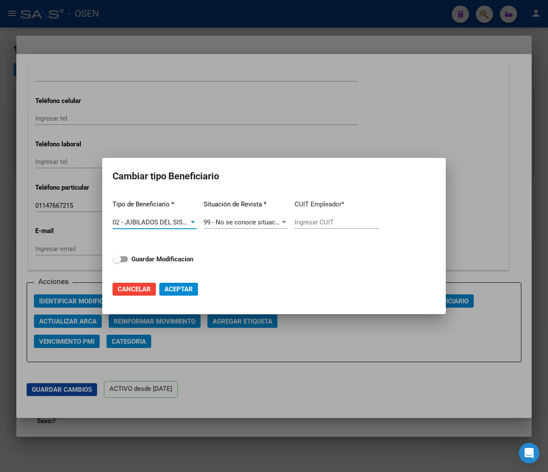
click at [307, 218] on div "Ingresar CUIT" at bounding box center [337, 222] width 84 height 13
paste input "27-12203495-5"
click at [172, 258] on strong "Guardar Modificacion" at bounding box center [162, 259] width 62 height 8
click at [117, 262] on input "Guardar Modificacion" at bounding box center [116, 262] width 0 height 0
click at [176, 290] on span "Aceptar" at bounding box center [178, 290] width 28 height 8
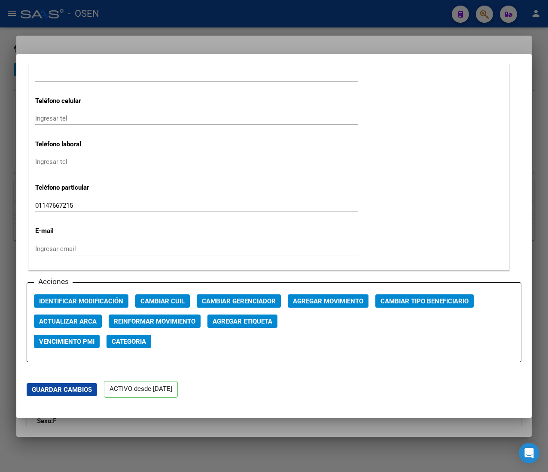
click at [153, 20] on div at bounding box center [274, 236] width 548 height 472
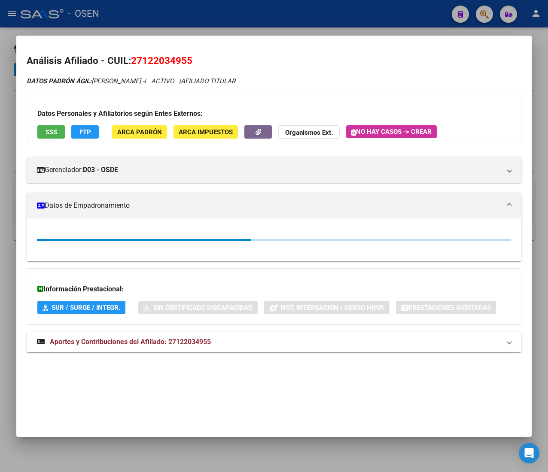
drag, startPoint x: 163, startPoint y: 12, endPoint x: 215, endPoint y: 69, distance: 76.6
click at [164, 12] on div at bounding box center [274, 236] width 548 height 472
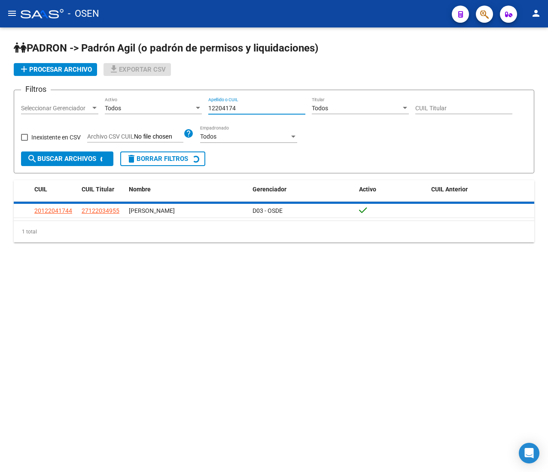
drag, startPoint x: 252, startPoint y: 109, endPoint x: 157, endPoint y: 104, distance: 95.9
click at [157, 104] on div "Filtros Seleccionar Gerenciador Seleccionar Gerenciador Todos Activo 12204174 A…" at bounding box center [274, 124] width 506 height 55
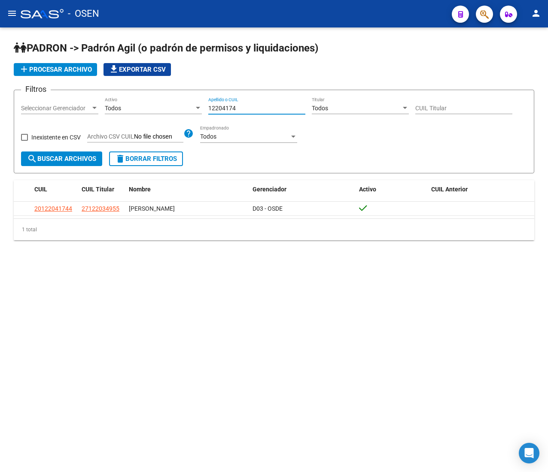
paste input "45927681"
click at [61, 159] on span "search Buscar Archivos" at bounding box center [61, 159] width 69 height 8
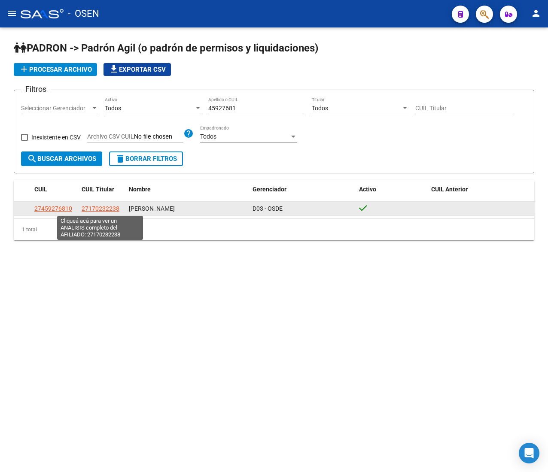
click at [98, 209] on span "27170232238" at bounding box center [101, 208] width 38 height 7
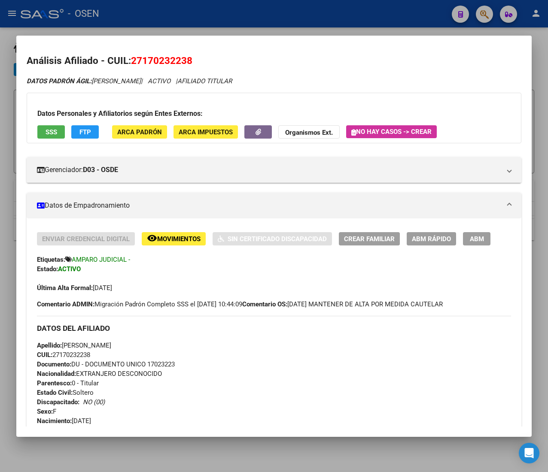
click at [83, 357] on span "CUIL: 27170232238" at bounding box center [63, 355] width 53 height 8
click at [419, 240] on span "ABM Rápido" at bounding box center [431, 239] width 39 height 8
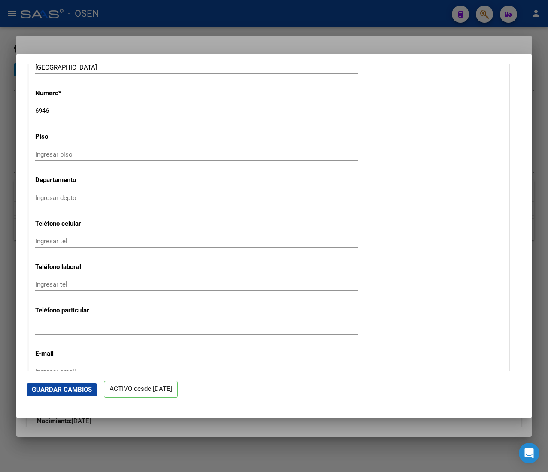
scroll to position [1116, 0]
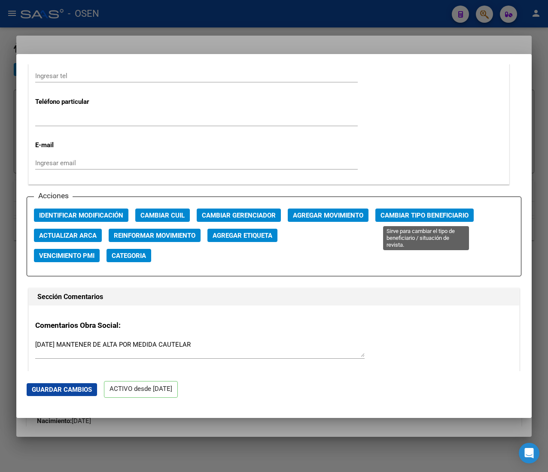
click at [414, 219] on span "Cambiar Tipo Beneficiario" at bounding box center [424, 216] width 88 height 8
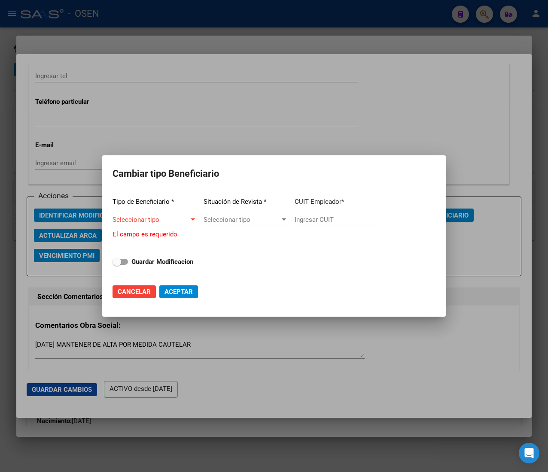
click at [180, 217] on div "Seleccionar tipo Seleccionar tipo" at bounding box center [154, 219] width 84 height 13
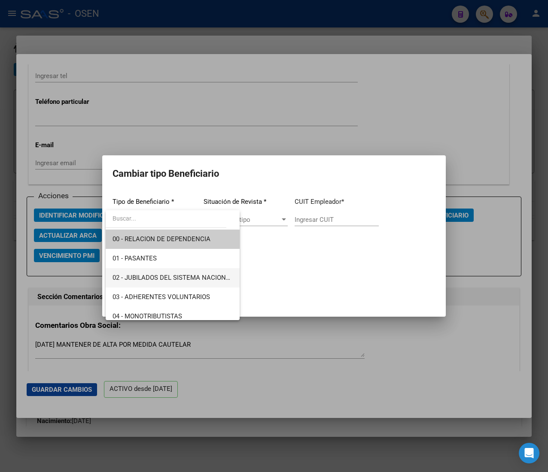
click at [173, 276] on span "02 - JUBILADOS DEL SISTEMA NACIONAL DEL SEGURO DE SALUD" at bounding box center [208, 278] width 192 height 8
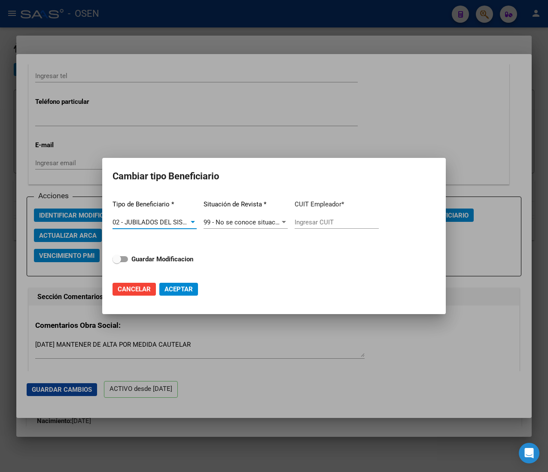
click at [310, 225] on input "Ingresar CUIT" at bounding box center [337, 223] width 84 height 8
paste input "27-17023223-8"
click at [166, 257] on strong "Guardar Modificacion" at bounding box center [162, 259] width 62 height 8
click at [117, 262] on input "Guardar Modificacion" at bounding box center [116, 262] width 0 height 0
click at [174, 288] on span "Aceptar" at bounding box center [178, 290] width 28 height 8
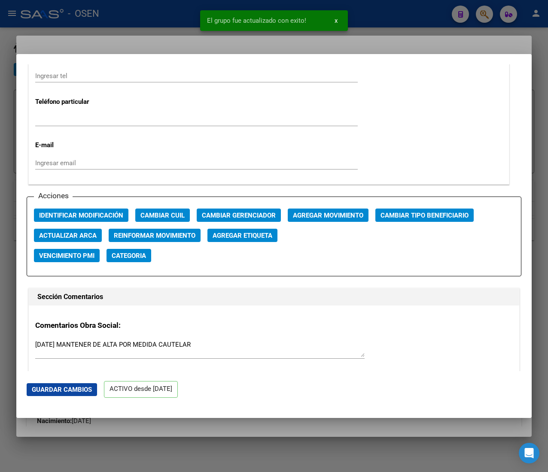
click at [136, 18] on div at bounding box center [274, 236] width 548 height 472
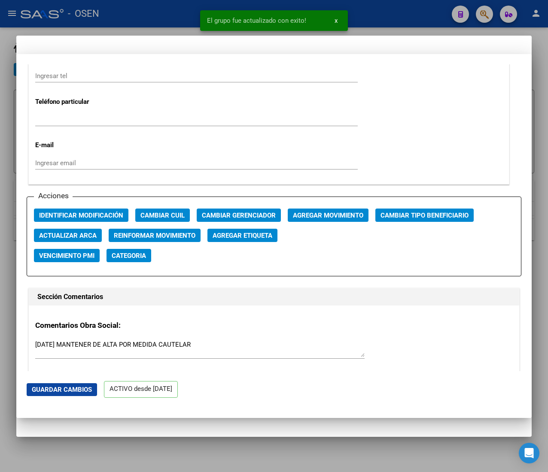
click at [136, 17] on div at bounding box center [274, 236] width 548 height 472
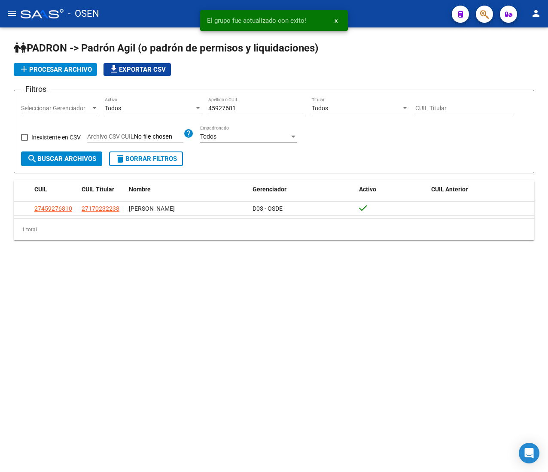
drag, startPoint x: 250, startPoint y: 109, endPoint x: 191, endPoint y: 103, distance: 59.2
click at [193, 103] on div "Filtros Seleccionar Gerenciador Seleccionar Gerenciador Todos Activo 45927681 A…" at bounding box center [274, 124] width 506 height 55
paste input "20227553"
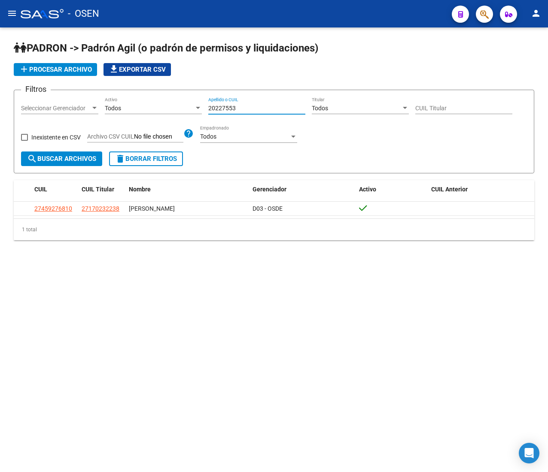
click at [79, 158] on span "search Buscar Archivos" at bounding box center [61, 159] width 69 height 8
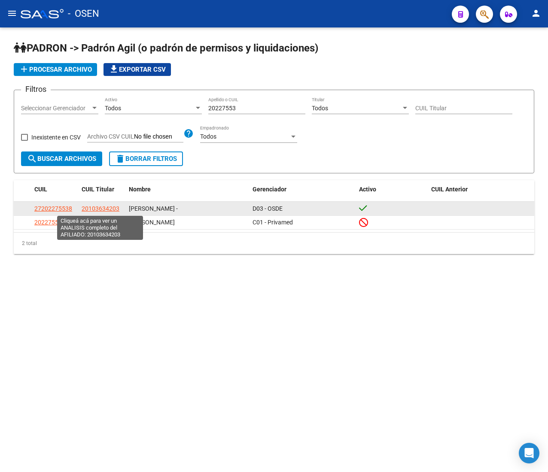
click at [103, 209] on span "20103634203" at bounding box center [101, 208] width 38 height 7
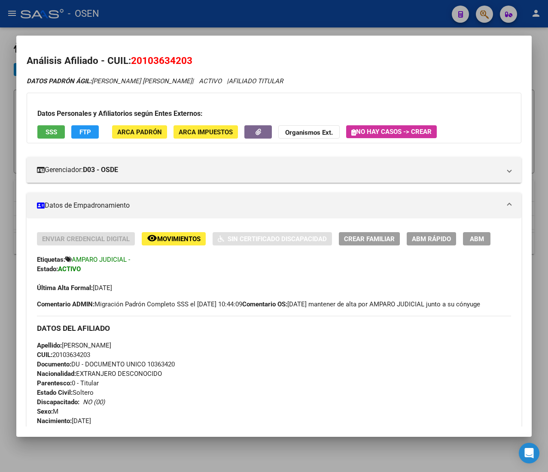
click at [76, 359] on span "CUIL: 20103634203" at bounding box center [63, 355] width 53 height 8
click at [424, 246] on div "Enviar Credencial Digital remove_red_eye Movimientos Sin Certificado Discapacid…" at bounding box center [274, 262] width 474 height 61
click at [423, 240] on span "ABM Rápido" at bounding box center [431, 239] width 39 height 8
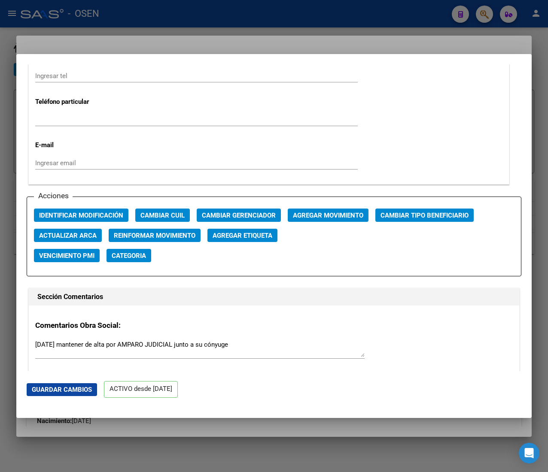
click at [424, 216] on span "Cambiar Tipo Beneficiario" at bounding box center [424, 216] width 88 height 8
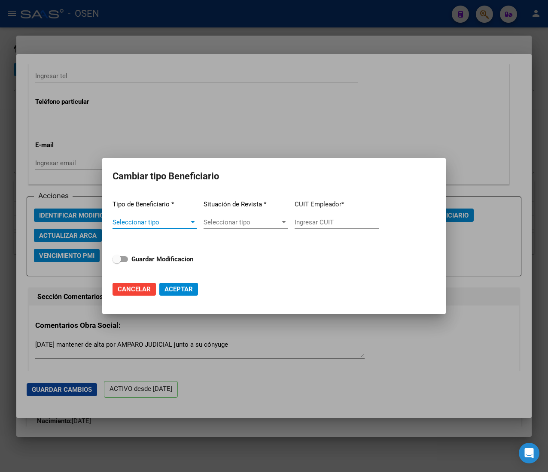
click at [190, 219] on div at bounding box center [193, 222] width 8 height 7
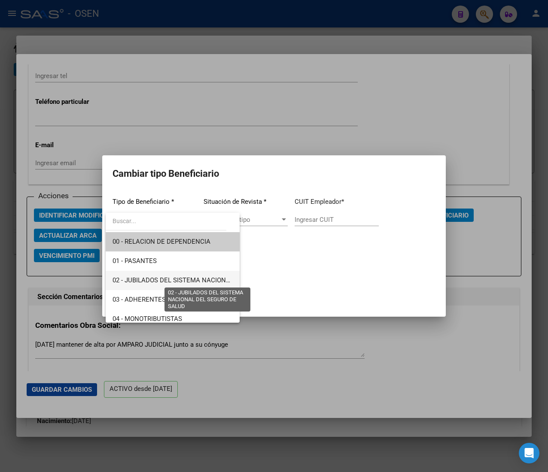
drag, startPoint x: 187, startPoint y: 280, endPoint x: 192, endPoint y: 277, distance: 6.0
click at [187, 279] on span "02 - JUBILADOS DEL SISTEMA NACIONAL DEL SEGURO DE SALUD" at bounding box center [208, 281] width 192 height 8
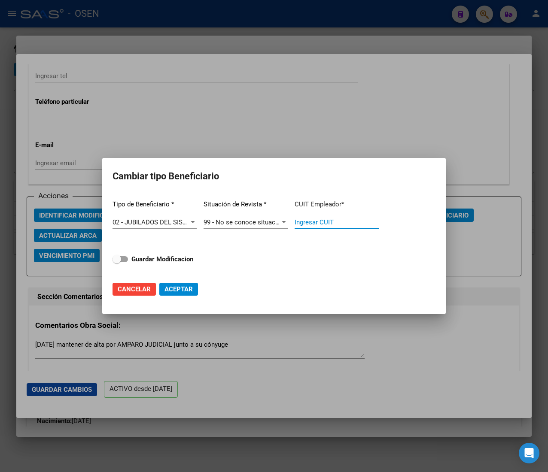
click at [329, 220] on input "Ingresar CUIT" at bounding box center [337, 223] width 84 height 8
paste input "20-10363420-3"
click at [177, 257] on strong "Guardar Modificacion" at bounding box center [162, 259] width 62 height 8
click at [117, 262] on input "Guardar Modificacion" at bounding box center [116, 262] width 0 height 0
click at [182, 292] on span "Aceptar" at bounding box center [178, 290] width 28 height 8
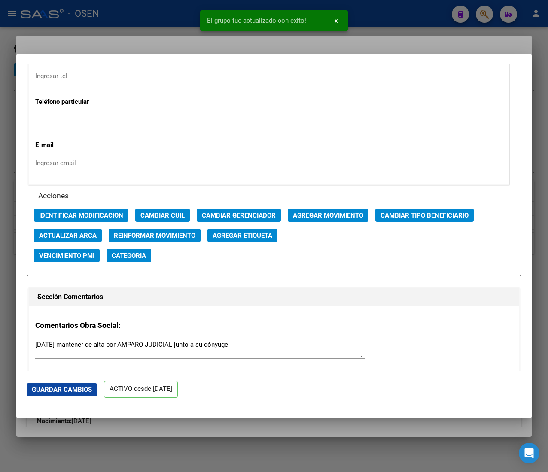
click at [157, 22] on div at bounding box center [274, 236] width 548 height 472
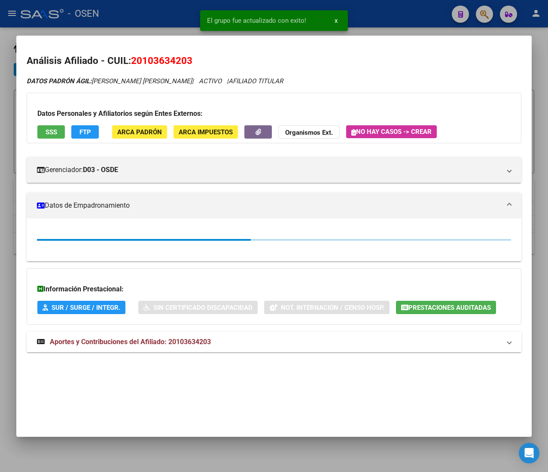
click at [163, 13] on div at bounding box center [274, 236] width 548 height 472
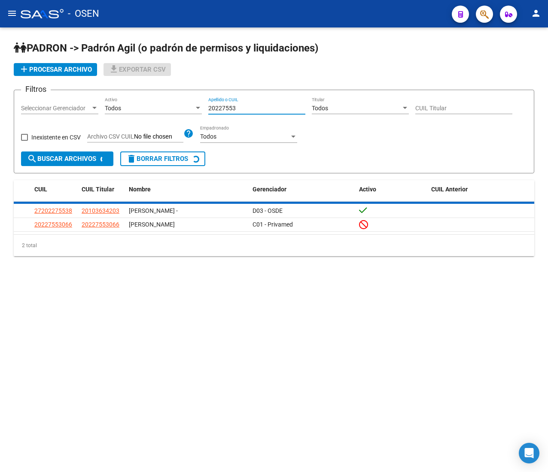
drag, startPoint x: 248, startPoint y: 110, endPoint x: 186, endPoint y: 104, distance: 62.1
click at [187, 104] on div "Filtros Seleccionar Gerenciador Seleccionar Gerenciador Todos Activo 20227553 A…" at bounding box center [274, 124] width 506 height 55
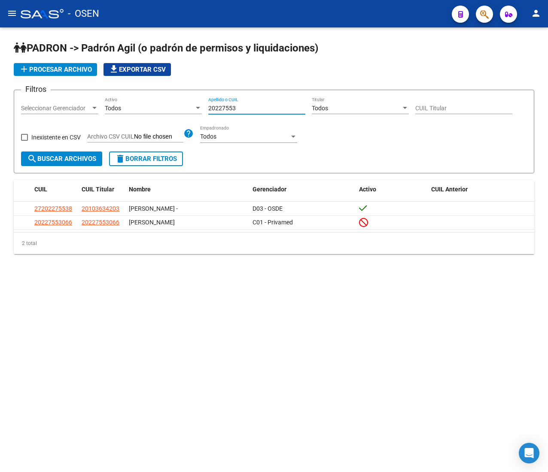
paste input "14181418"
click at [100, 156] on button "search Buscar Archivos" at bounding box center [61, 159] width 81 height 15
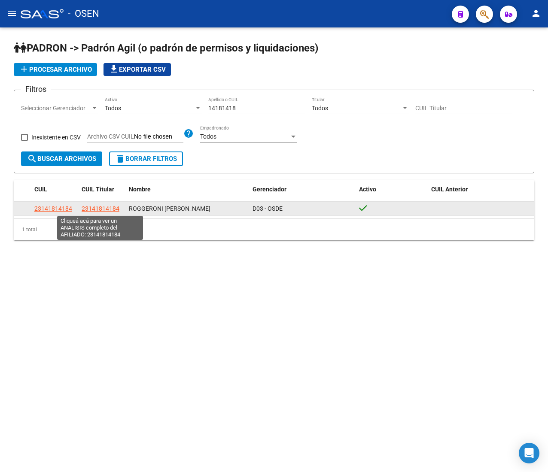
click at [96, 211] on span "23141814184" at bounding box center [101, 208] width 38 height 7
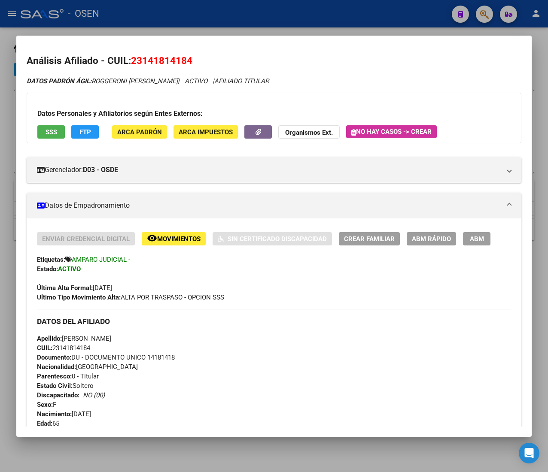
click at [83, 348] on span "CUIL: 23141814184" at bounding box center [63, 348] width 53 height 8
click at [430, 234] on button "ABM Rápido" at bounding box center [431, 238] width 49 height 13
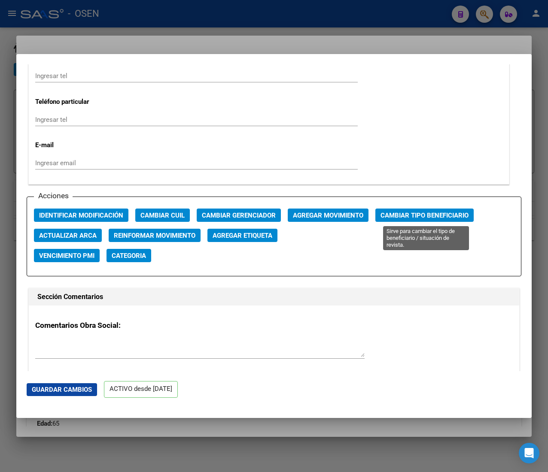
click at [401, 213] on span "Cambiar Tipo Beneficiario" at bounding box center [424, 216] width 88 height 8
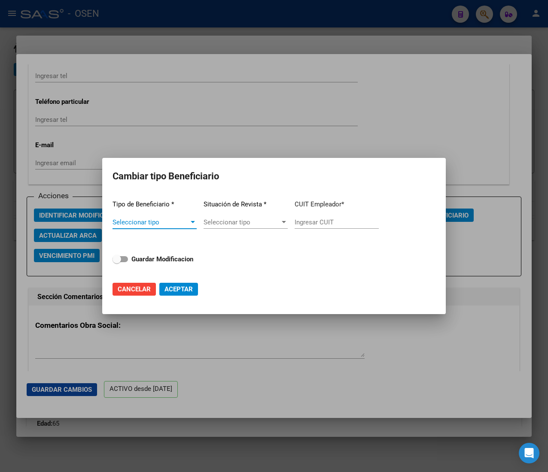
click at [187, 219] on span "Seleccionar tipo" at bounding box center [150, 223] width 76 height 8
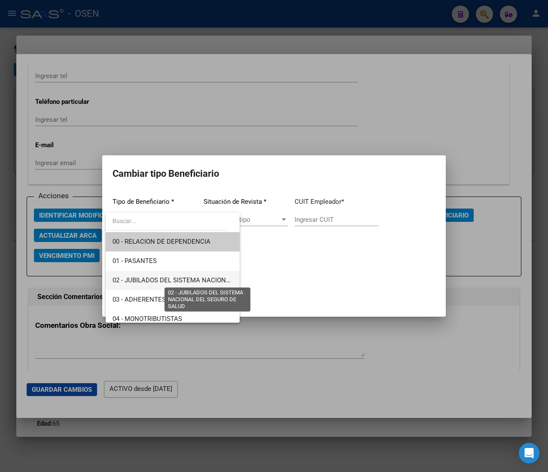
drag, startPoint x: 188, startPoint y: 277, endPoint x: 267, endPoint y: 246, distance: 84.8
click at [190, 277] on span "02 - JUBILADOS DEL SISTEMA NACIONAL DEL SEGURO DE SALUD" at bounding box center [208, 281] width 192 height 8
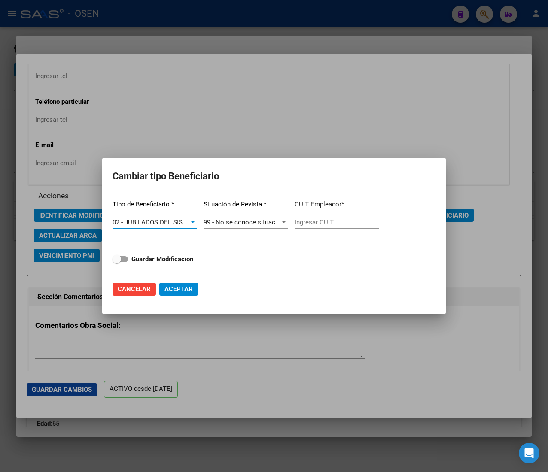
click at [304, 222] on input "Ingresar CUIT" at bounding box center [337, 223] width 84 height 8
paste input "23-14181418-4"
click at [165, 259] on strong "Guardar Modificacion" at bounding box center [162, 259] width 62 height 8
click at [117, 262] on input "Guardar Modificacion" at bounding box center [116, 262] width 0 height 0
click at [173, 290] on span "Aceptar" at bounding box center [178, 290] width 28 height 8
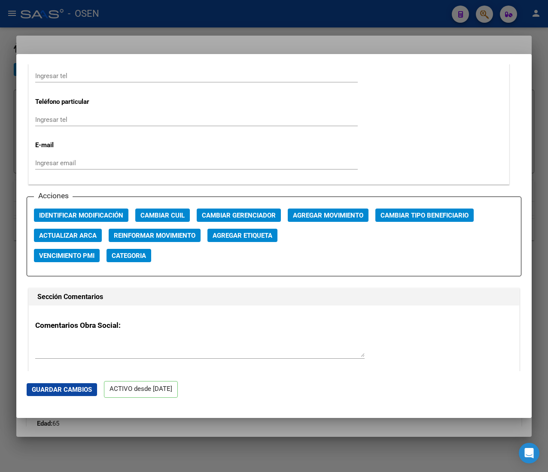
click at [196, 19] on div at bounding box center [274, 236] width 548 height 472
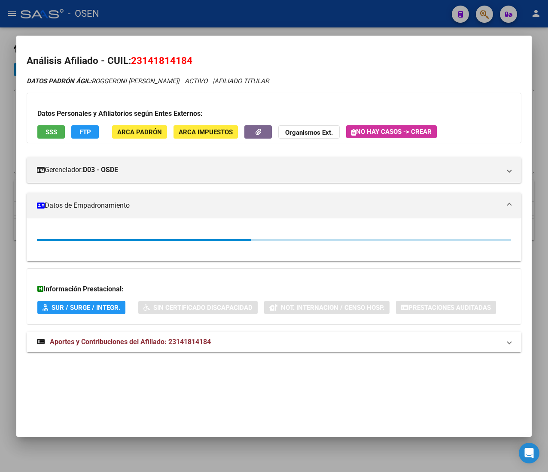
click at [196, 14] on div at bounding box center [274, 236] width 548 height 472
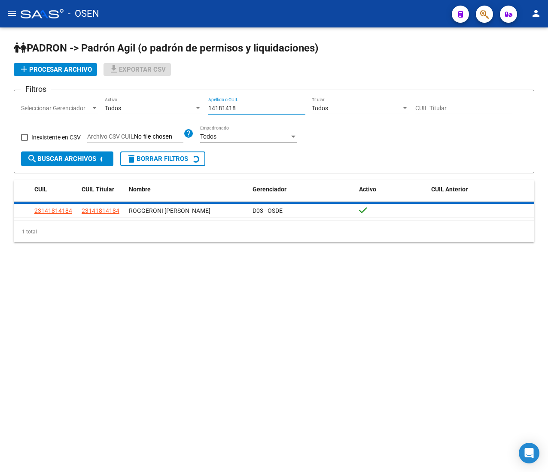
drag, startPoint x: 245, startPoint y: 106, endPoint x: 176, endPoint y: 104, distance: 69.1
click at [177, 105] on div "Filtros Seleccionar Gerenciador Seleccionar Gerenciador Todos Activo 14181418 A…" at bounding box center [274, 124] width 506 height 55
paste input "3526505"
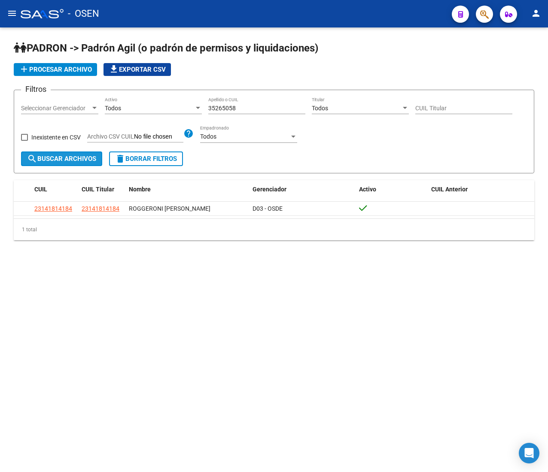
click at [93, 159] on span "search Buscar Archivos" at bounding box center [61, 159] width 69 height 8
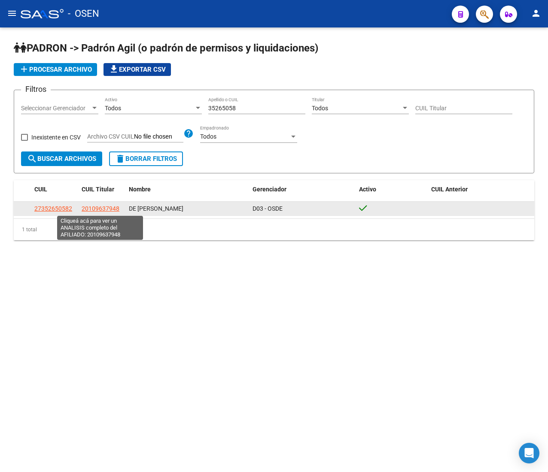
click at [112, 207] on span "20109637948" at bounding box center [101, 208] width 38 height 7
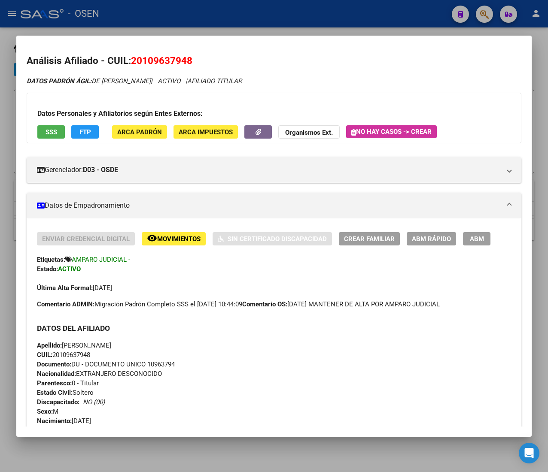
click at [76, 359] on span "CUIL: 20109637948" at bounding box center [63, 355] width 53 height 8
click at [437, 238] on span "ABM Rápido" at bounding box center [431, 239] width 39 height 8
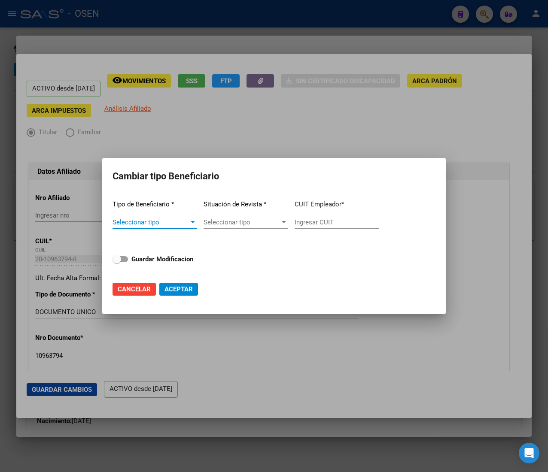
scroll to position [1116, 0]
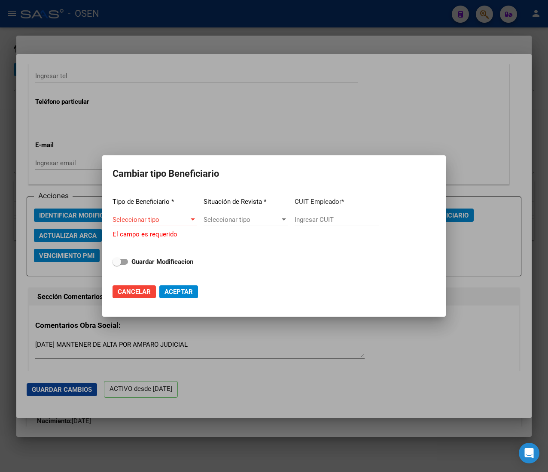
click at [180, 217] on div "Seleccionar tipo Seleccionar tipo" at bounding box center [154, 219] width 84 height 13
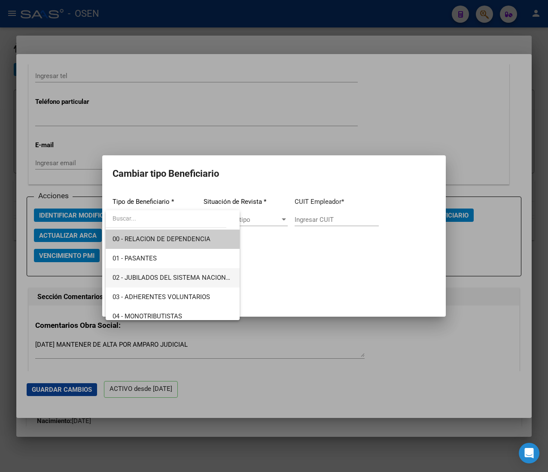
click at [182, 270] on span "02 - JUBILADOS DEL SISTEMA NACIONAL DEL SEGURO DE SALUD" at bounding box center [172, 277] width 120 height 19
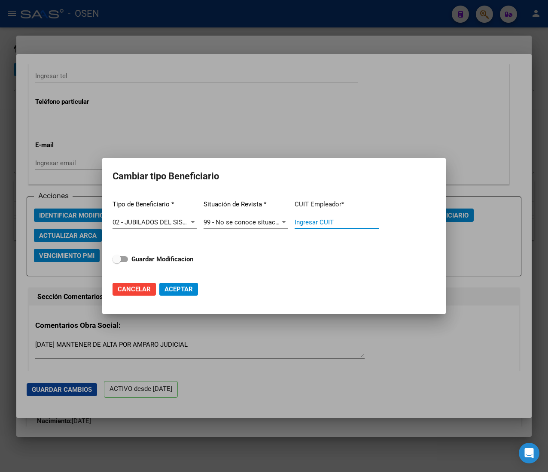
click at [319, 219] on input "Ingresar CUIT" at bounding box center [337, 223] width 84 height 8
paste input "20-10963794-8"
type input "20-10963794-8"
drag, startPoint x: 186, startPoint y: 261, endPoint x: 184, endPoint y: 274, distance: 13.0
click at [185, 261] on strong "Guardar Modificacion" at bounding box center [162, 259] width 62 height 8
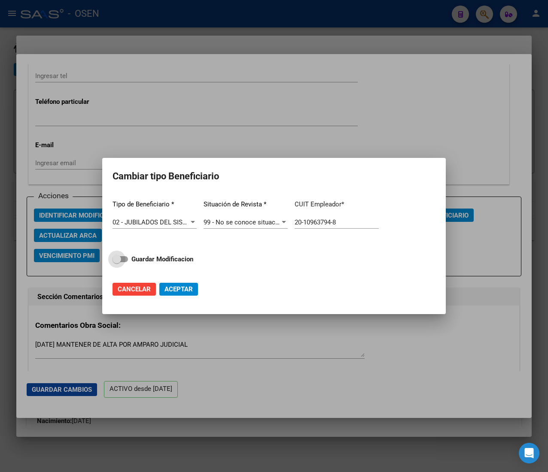
click at [117, 262] on input "Guardar Modificacion" at bounding box center [116, 262] width 0 height 0
checkbox input "true"
click at [179, 291] on span "Aceptar" at bounding box center [178, 290] width 28 height 8
type input "20-10963794-8"
checkbox input "false"
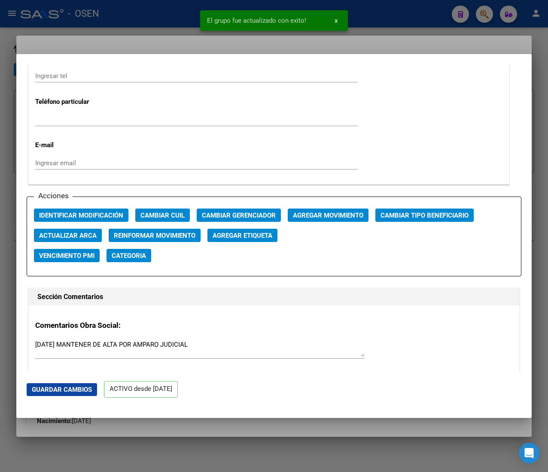
drag, startPoint x: 166, startPoint y: 34, endPoint x: 165, endPoint y: 26, distance: 8.2
click at [166, 32] on div at bounding box center [274, 236] width 548 height 472
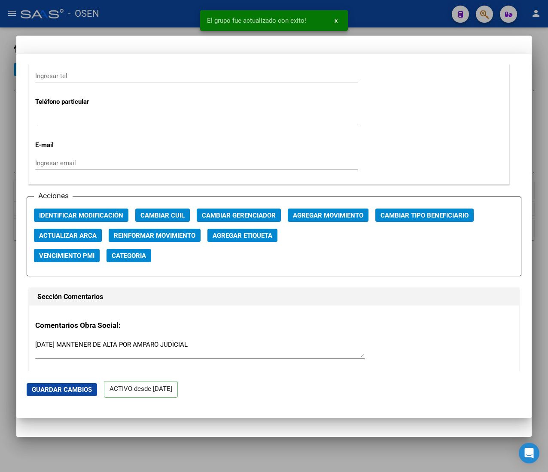
click at [165, 19] on div at bounding box center [274, 236] width 548 height 472
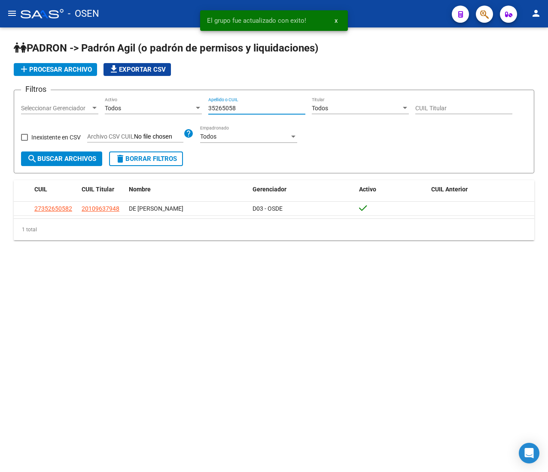
drag, startPoint x: 261, startPoint y: 106, endPoint x: 155, endPoint y: 106, distance: 106.1
click at [161, 100] on div "Filtros Seleccionar Gerenciador Seleccionar Gerenciador Todos Activo 35265058 A…" at bounding box center [274, 124] width 506 height 55
paste input "13256732"
type input "13256732"
click at [60, 162] on span "search Buscar Archivos" at bounding box center [61, 159] width 69 height 8
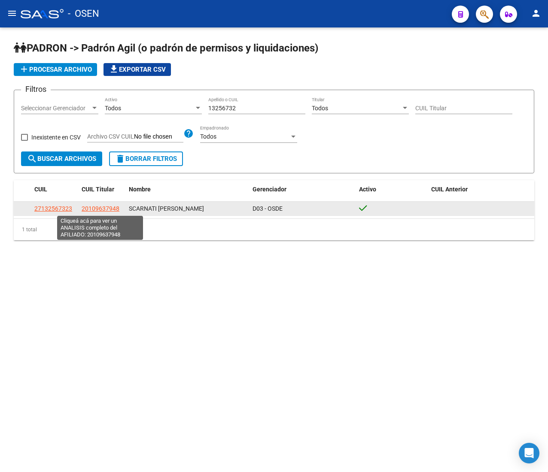
click at [108, 208] on span "20109637948" at bounding box center [101, 208] width 38 height 7
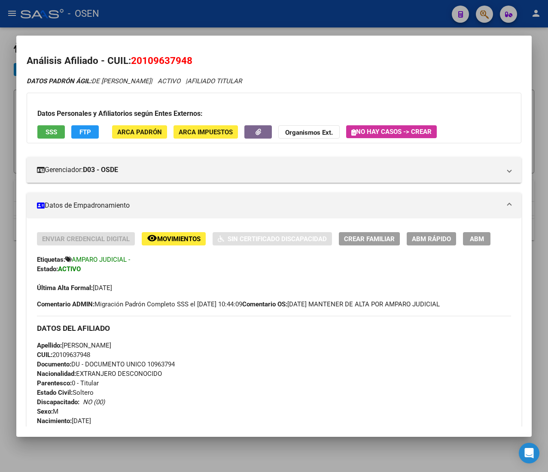
click at [78, 356] on span "CUIL: 20109637948" at bounding box center [63, 355] width 53 height 8
copy span "20109637948"
click at [424, 235] on span "ABM Rápido" at bounding box center [431, 239] width 39 height 8
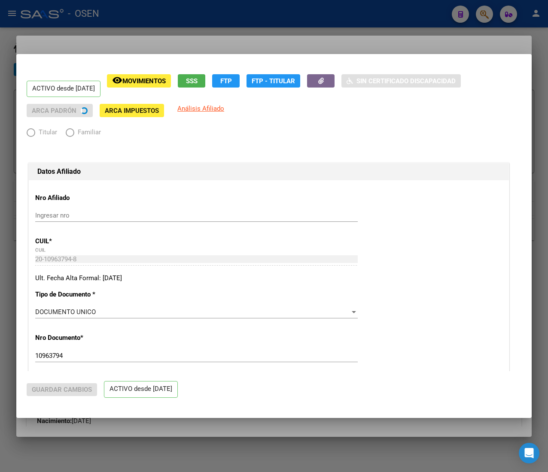
radio input "true"
type input "20-10963794-8"
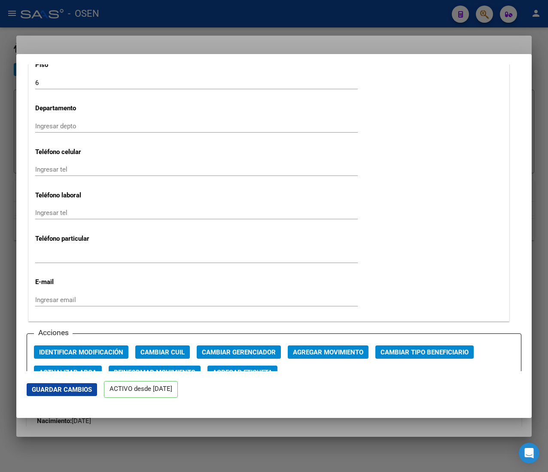
scroll to position [1086, 0]
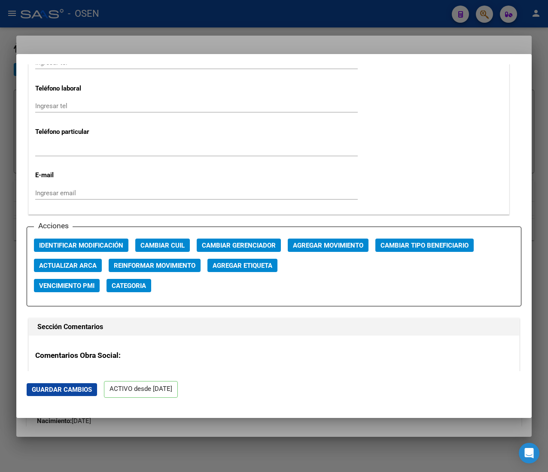
click at [421, 248] on button "Cambiar Tipo Beneficiario" at bounding box center [424, 245] width 98 height 13
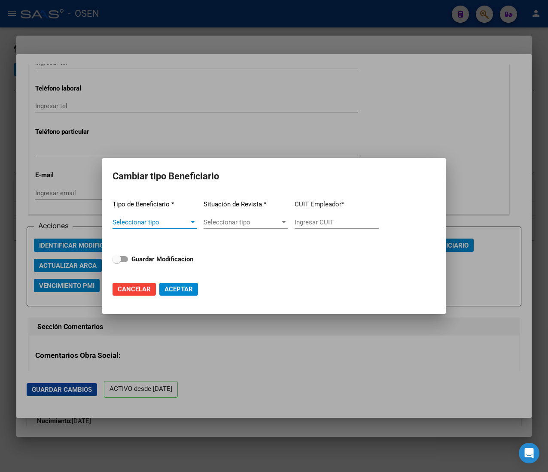
click at [185, 221] on span "Seleccionar tipo" at bounding box center [150, 223] width 76 height 8
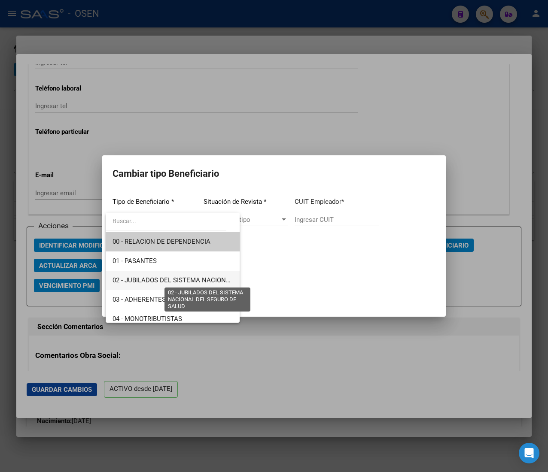
drag, startPoint x: 189, startPoint y: 281, endPoint x: 256, endPoint y: 247, distance: 74.9
click at [190, 280] on span "02 - JUBILADOS DEL SISTEMA NACIONAL DEL SEGURO DE SALUD" at bounding box center [208, 281] width 192 height 8
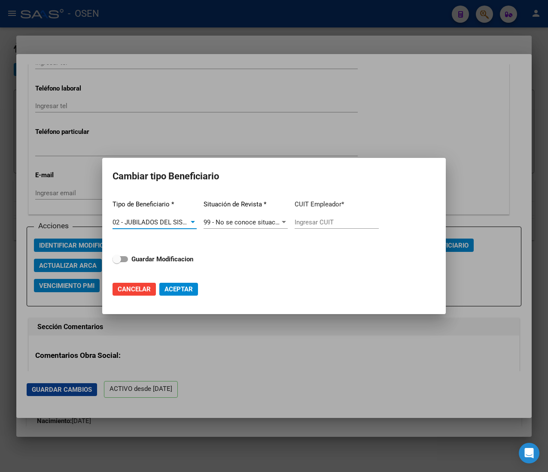
click at [314, 220] on input "Ingresar CUIT" at bounding box center [337, 223] width 84 height 8
paste input "20-10963794-8"
type input "20-10963794-8"
click at [179, 258] on strong "Guardar Modificacion" at bounding box center [162, 259] width 62 height 8
click at [117, 262] on input "Guardar Modificacion" at bounding box center [116, 262] width 0 height 0
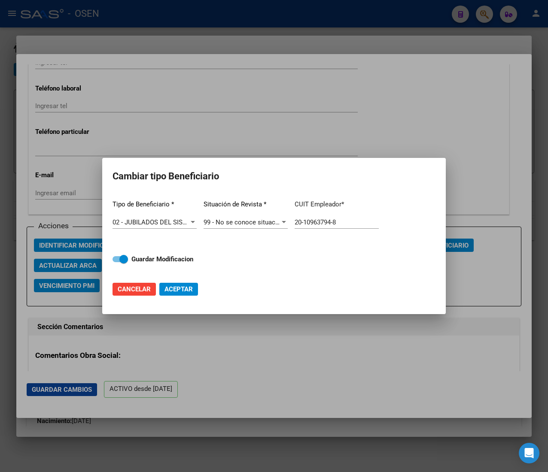
click at [181, 289] on span "Aceptar" at bounding box center [178, 290] width 28 height 8
checkbox input "false"
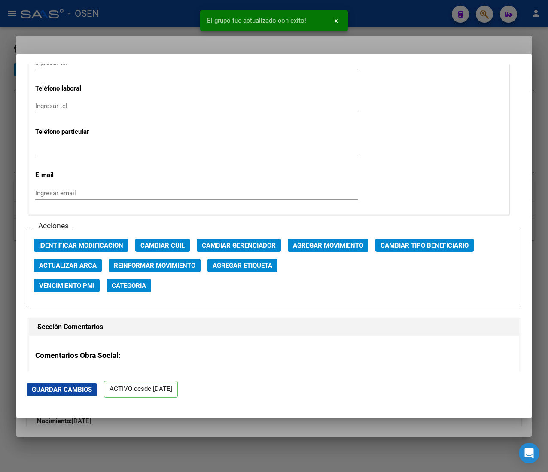
click at [155, 11] on div at bounding box center [274, 236] width 548 height 472
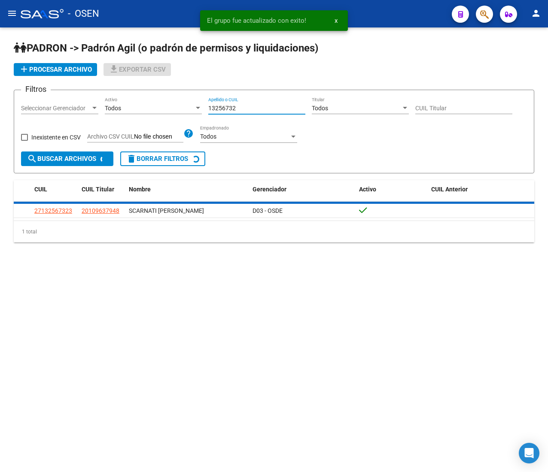
drag, startPoint x: 243, startPoint y: 110, endPoint x: 186, endPoint y: 106, distance: 56.4
click at [189, 106] on div "Filtros Seleccionar Gerenciador Seleccionar Gerenciador Todos Activo 13256732 A…" at bounding box center [274, 124] width 506 height 55
paste input "47206330"
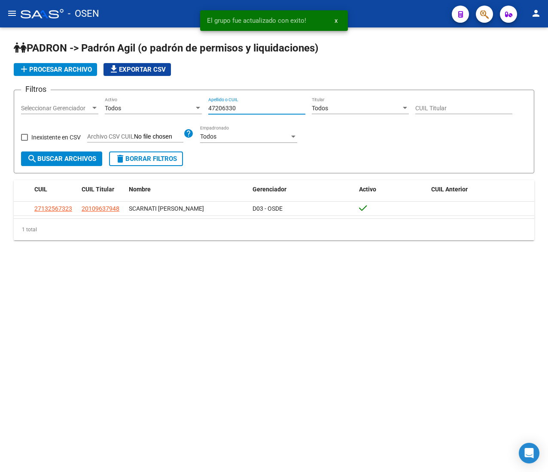
type input "47206330"
click at [74, 159] on span "search Buscar Archivos" at bounding box center [61, 159] width 69 height 8
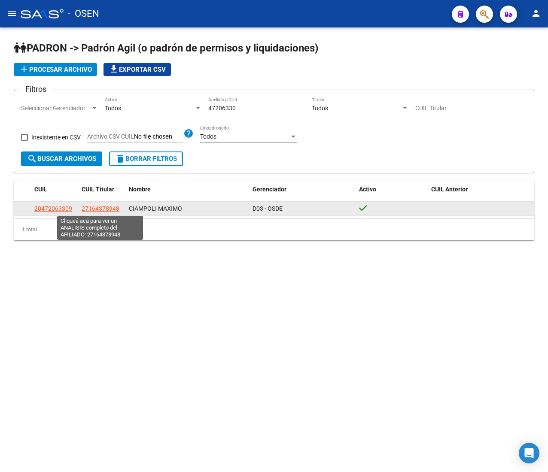
click at [90, 207] on span "27164378948" at bounding box center [101, 208] width 38 height 7
type textarea "27164378948"
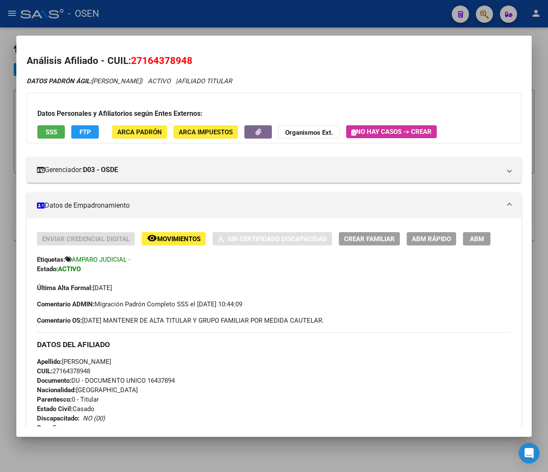
drag, startPoint x: 441, startPoint y: 229, endPoint x: 438, endPoint y: 240, distance: 10.7
click at [438, 240] on span "ABM Rápido" at bounding box center [431, 239] width 39 height 8
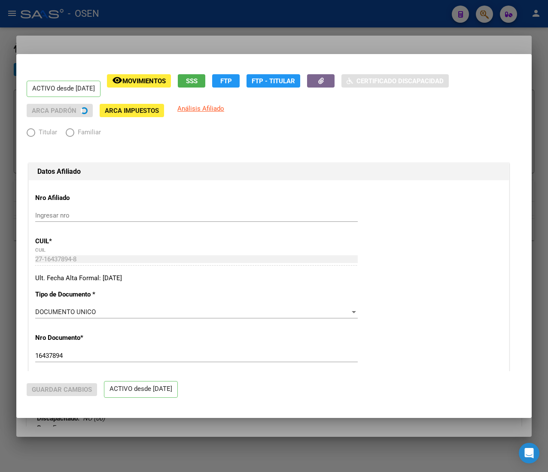
radio input "true"
type input "33-63761744-9"
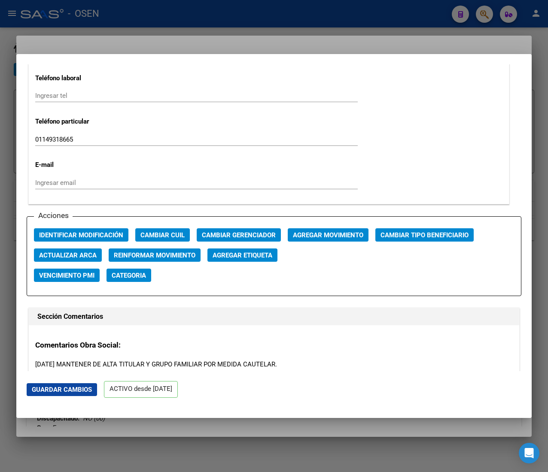
scroll to position [1116, 0]
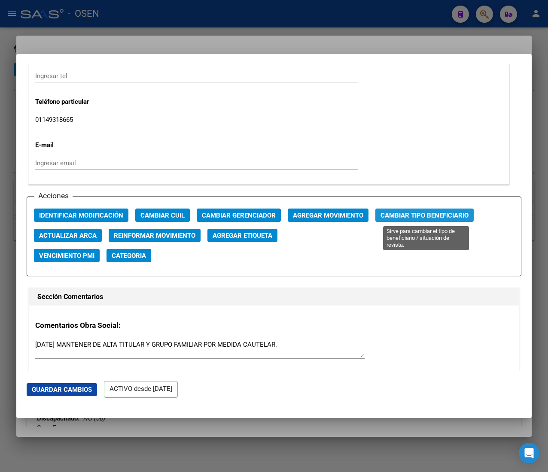
click at [406, 219] on span "Cambiar Tipo Beneficiario" at bounding box center [424, 216] width 88 height 8
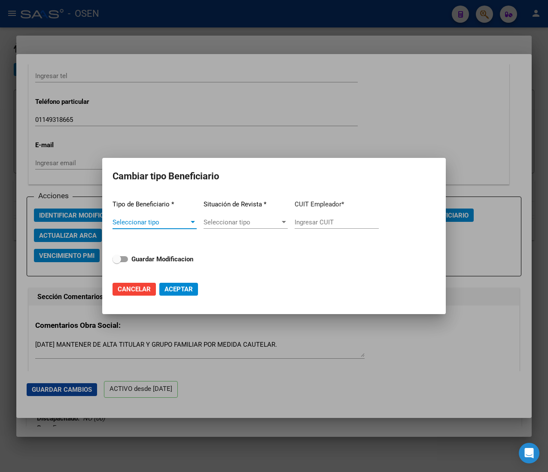
click at [162, 224] on span "Seleccionar tipo" at bounding box center [150, 223] width 76 height 8
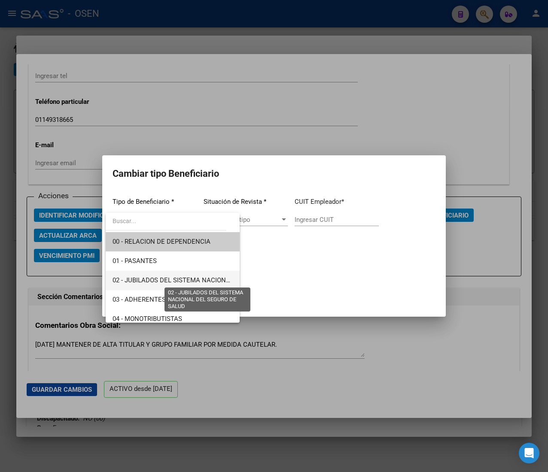
drag, startPoint x: 189, startPoint y: 277, endPoint x: 306, endPoint y: 240, distance: 122.5
click at [189, 277] on span "02 - JUBILADOS DEL SISTEMA NACIONAL DEL SEGURO DE SALUD" at bounding box center [208, 281] width 192 height 8
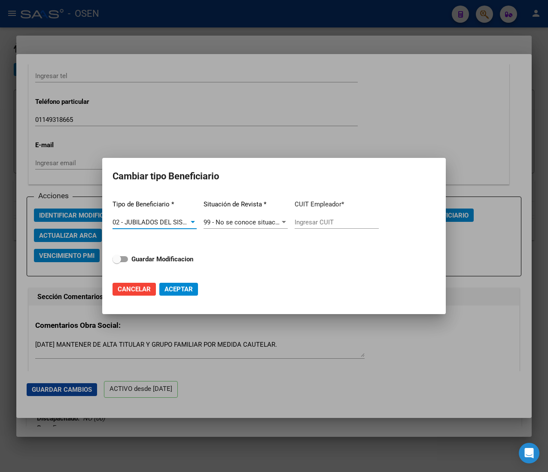
click at [317, 219] on input "Ingresar CUIT" at bounding box center [337, 223] width 84 height 8
paste input "27-16437894-8"
type input "27-16437894-8"
click at [165, 259] on strong "Guardar Modificacion" at bounding box center [162, 259] width 62 height 8
click at [117, 262] on input "Guardar Modificacion" at bounding box center [116, 262] width 0 height 0
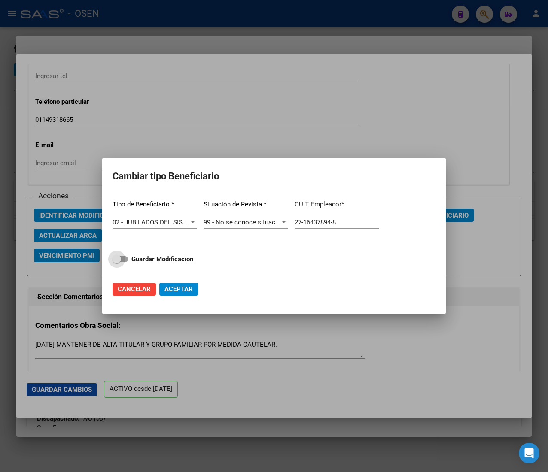
checkbox input "true"
click at [184, 288] on span "Aceptar" at bounding box center [178, 290] width 28 height 8
type input "27-16437894-8"
checkbox input "false"
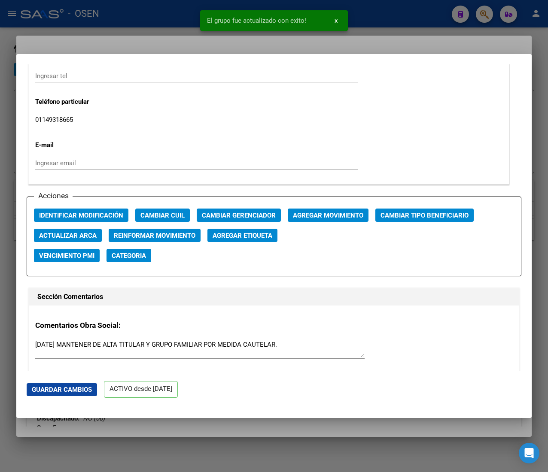
drag, startPoint x: 188, startPoint y: 13, endPoint x: 172, endPoint y: 15, distance: 15.7
click at [186, 14] on div at bounding box center [274, 236] width 548 height 472
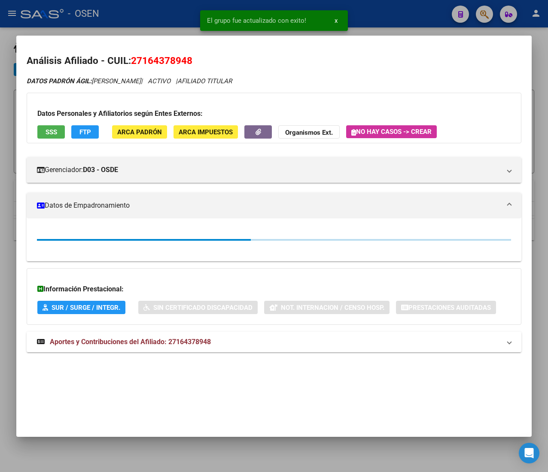
click at [171, 15] on div at bounding box center [274, 236] width 548 height 472
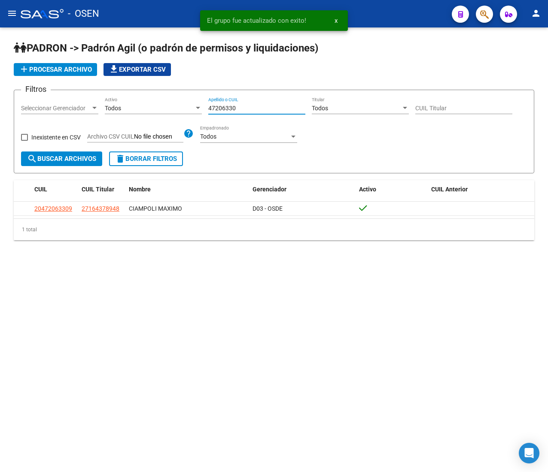
drag, startPoint x: 263, startPoint y: 111, endPoint x: 164, endPoint y: 103, distance: 99.6
click at [169, 103] on div "Filtros Seleccionar Gerenciador Seleccionar Gerenciador Todos Activo 47206330 A…" at bounding box center [274, 124] width 506 height 55
paste input "29"
type input "47206329"
click at [87, 160] on span "search Buscar Archivos" at bounding box center [61, 159] width 69 height 8
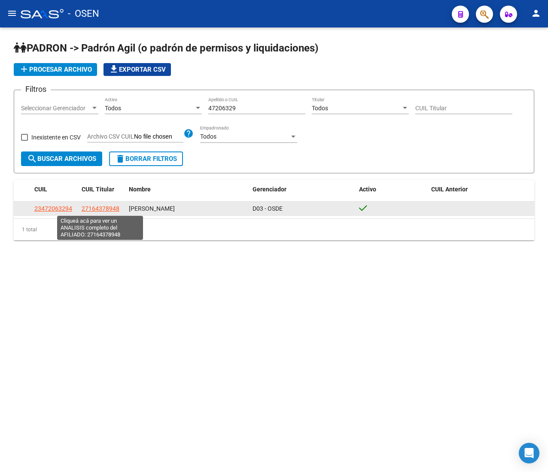
click at [112, 207] on span "27164378948" at bounding box center [101, 208] width 38 height 7
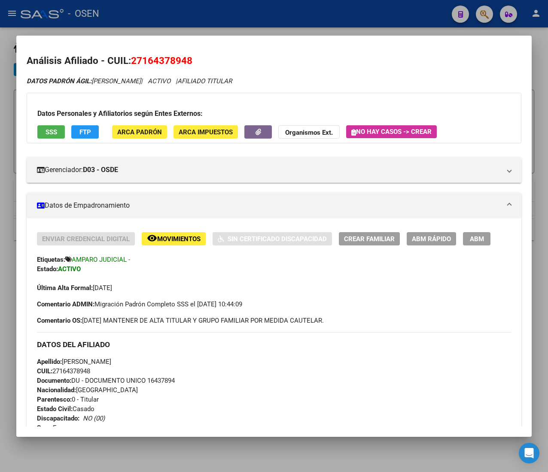
click at [85, 371] on span "CUIL: 27164378948" at bounding box center [63, 372] width 53 height 8
copy span "27164378948"
click at [445, 234] on button "ABM Rápido" at bounding box center [431, 238] width 49 height 13
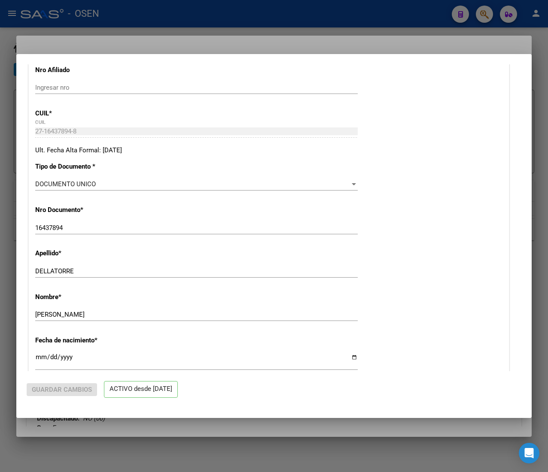
radio input "true"
type input "27-16437894-8"
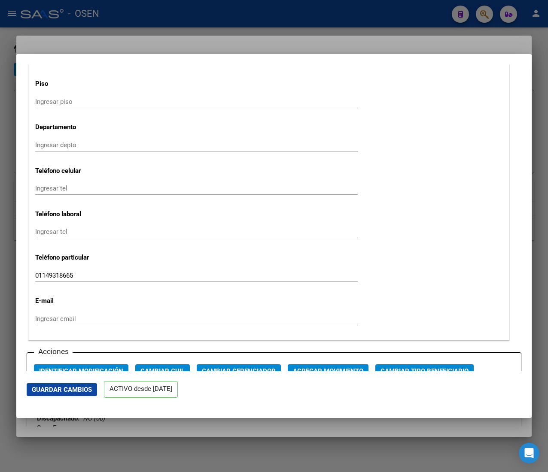
scroll to position [1030, 0]
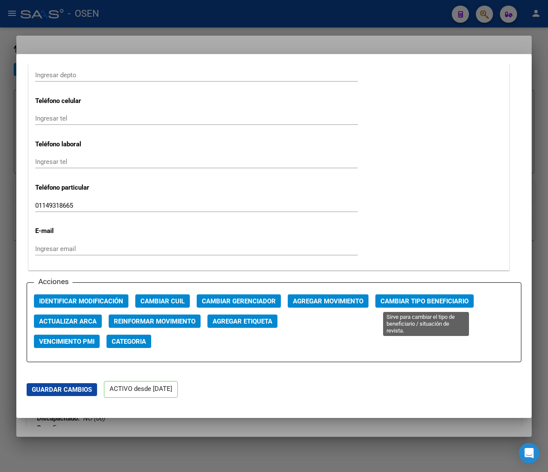
click at [407, 303] on span "Cambiar Tipo Beneficiario" at bounding box center [424, 302] width 88 height 8
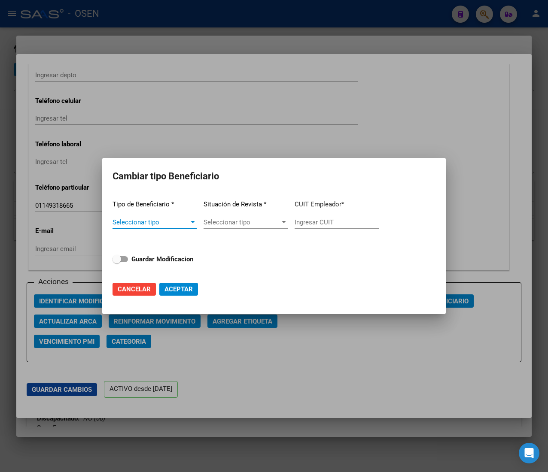
click at [167, 221] on span "Seleccionar tipo" at bounding box center [150, 223] width 76 height 8
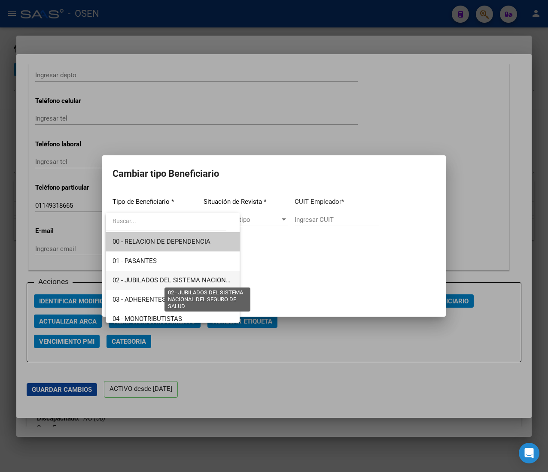
click at [191, 280] on span "02 - JUBILADOS DEL SISTEMA NACIONAL DEL SEGURO DE SALUD" at bounding box center [208, 281] width 192 height 8
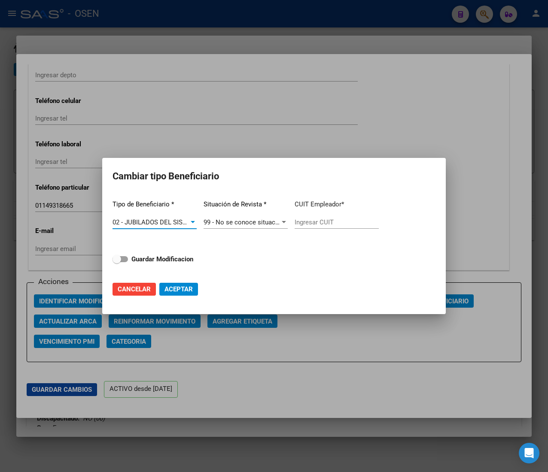
click at [308, 223] on input "Ingresar CUIT" at bounding box center [337, 223] width 84 height 8
paste input "27-16437894-8"
type input "27-16437894-8"
click at [161, 258] on strong "Guardar Modificacion" at bounding box center [162, 259] width 62 height 8
click at [117, 262] on input "Guardar Modificacion" at bounding box center [116, 262] width 0 height 0
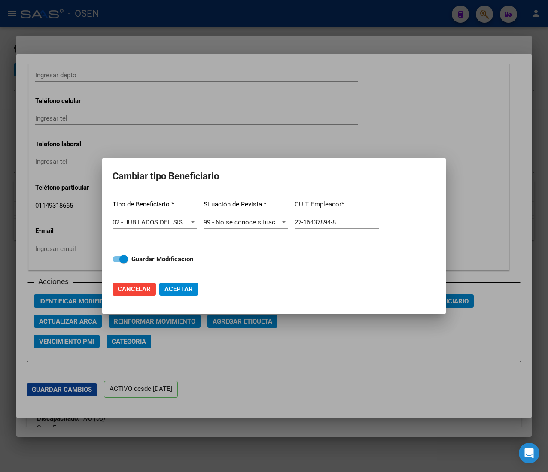
click at [179, 291] on span "Aceptar" at bounding box center [178, 290] width 28 height 8
checkbox input "false"
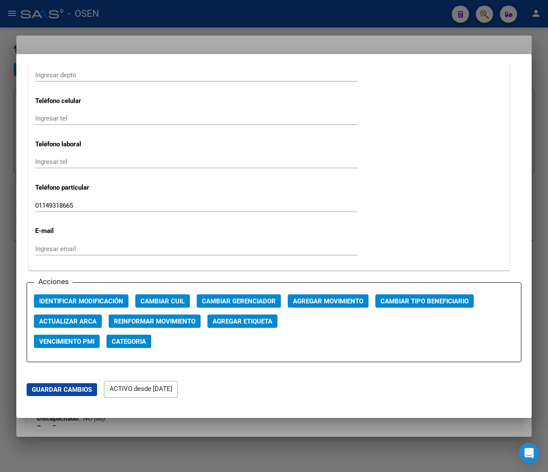
click at [167, 15] on div at bounding box center [274, 236] width 548 height 472
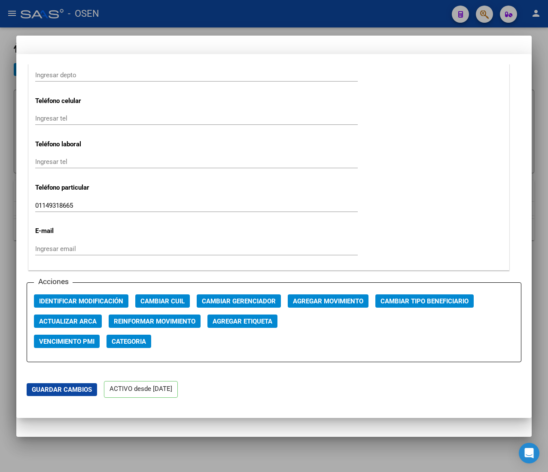
click at [172, 17] on div at bounding box center [274, 236] width 548 height 472
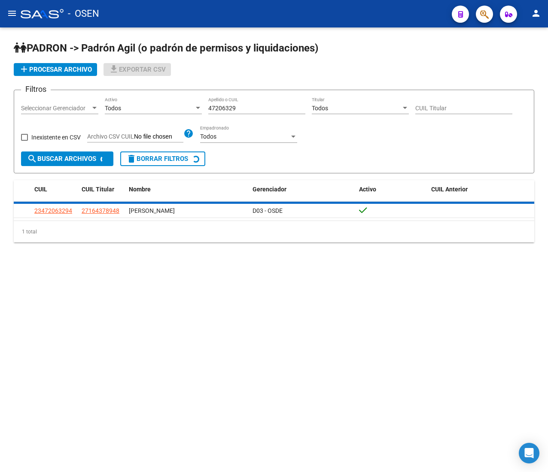
drag, startPoint x: 253, startPoint y: 110, endPoint x: 171, endPoint y: 103, distance: 82.3
click at [172, 103] on div "Filtros Seleccionar Gerenciador Seleccionar Gerenciador Todos Activo 47206329 A…" at bounding box center [274, 124] width 506 height 55
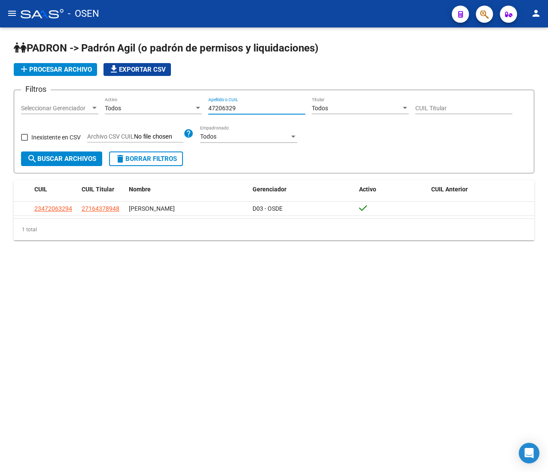
paste input "18410437"
type input "18410437"
click at [86, 161] on span "search Buscar Archivos" at bounding box center [61, 159] width 69 height 8
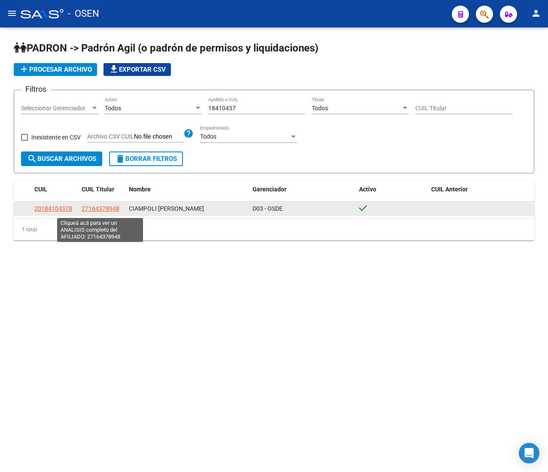
click at [98, 209] on span "27164378948" at bounding box center [101, 208] width 38 height 7
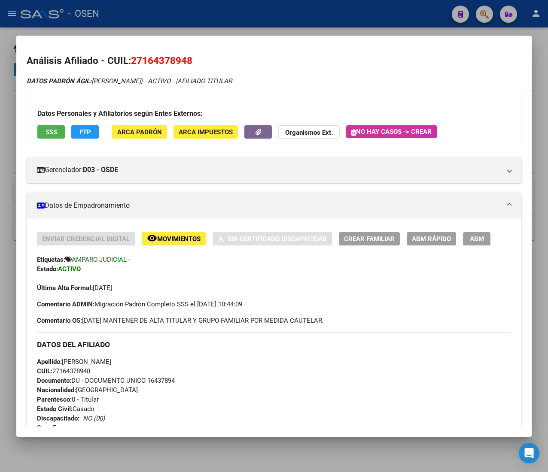
click at [83, 370] on span "CUIL: 27164378948" at bounding box center [63, 372] width 53 height 8
copy span "27164378948"
click at [423, 238] on span "ABM Rápido" at bounding box center [431, 239] width 39 height 8
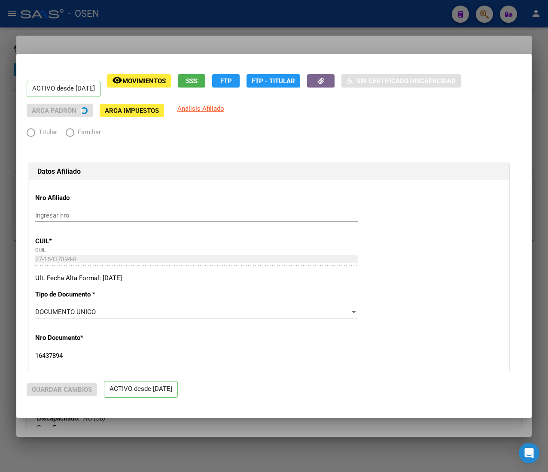
radio input "true"
type input "27-16437894-8"
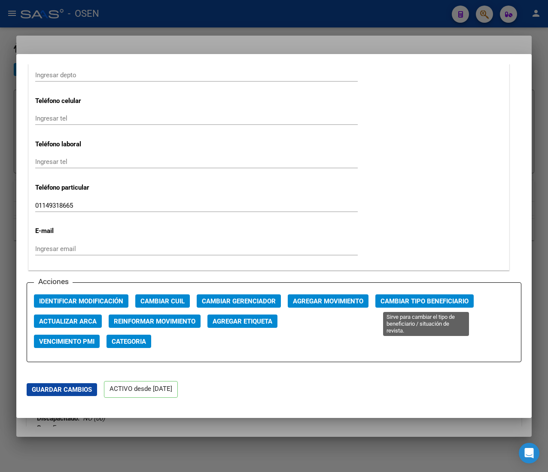
click at [401, 303] on span "Cambiar Tipo Beneficiario" at bounding box center [424, 302] width 88 height 8
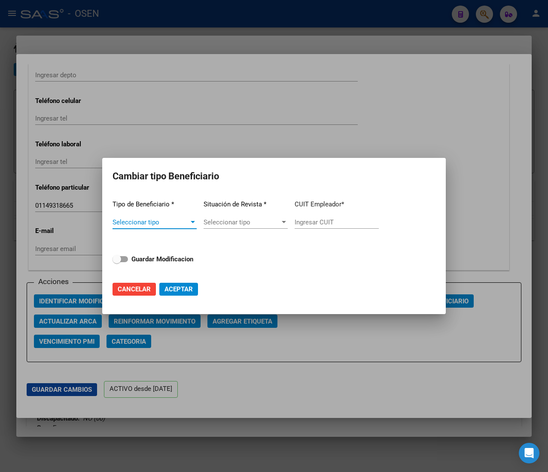
drag, startPoint x: 167, startPoint y: 223, endPoint x: 172, endPoint y: 225, distance: 4.6
click at [172, 225] on span "Seleccionar tipo" at bounding box center [150, 223] width 76 height 8
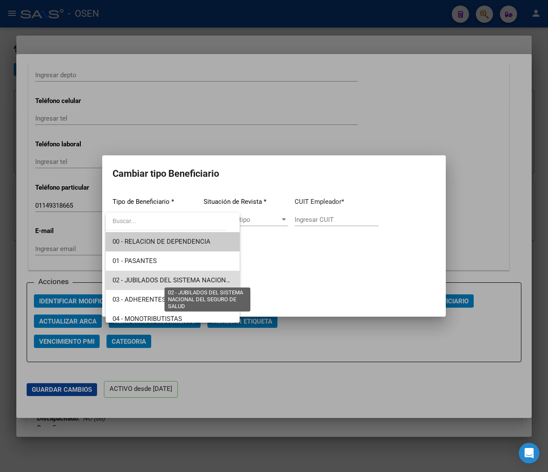
drag, startPoint x: 205, startPoint y: 280, endPoint x: 309, endPoint y: 240, distance: 111.9
click at [206, 280] on span "02 - JUBILADOS DEL SISTEMA NACIONAL DEL SEGURO DE SALUD" at bounding box center [208, 281] width 192 height 8
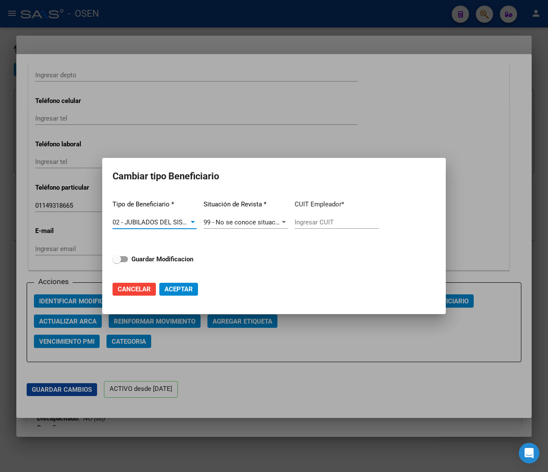
click at [319, 223] on input "Ingresar CUIT" at bounding box center [337, 223] width 84 height 8
paste input "27-16437894-8"
type input "27-16437894-8"
click at [155, 258] on strong "Guardar Modificacion" at bounding box center [162, 259] width 62 height 8
click at [117, 262] on input "Guardar Modificacion" at bounding box center [116, 262] width 0 height 0
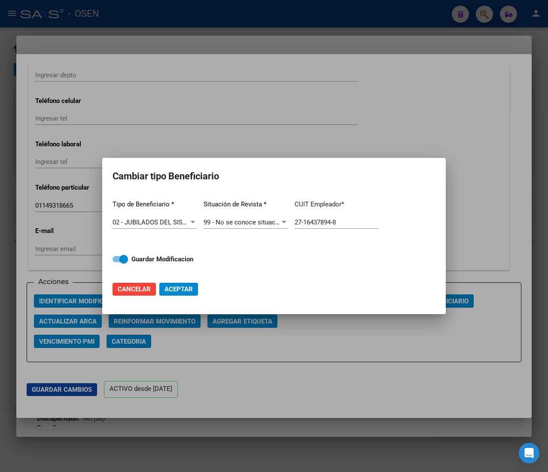
click at [177, 295] on button "Aceptar" at bounding box center [178, 289] width 39 height 13
checkbox input "false"
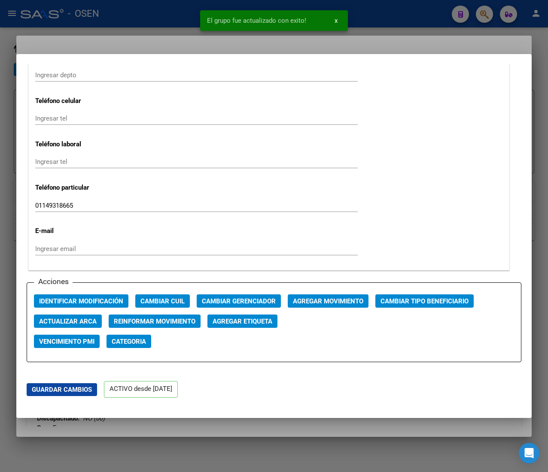
click at [157, 17] on div at bounding box center [274, 236] width 548 height 472
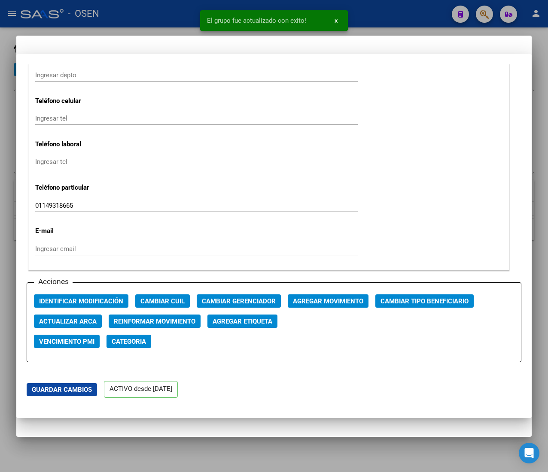
drag, startPoint x: 156, startPoint y: 13, endPoint x: 161, endPoint y: 13, distance: 5.2
click at [157, 13] on div at bounding box center [274, 236] width 548 height 472
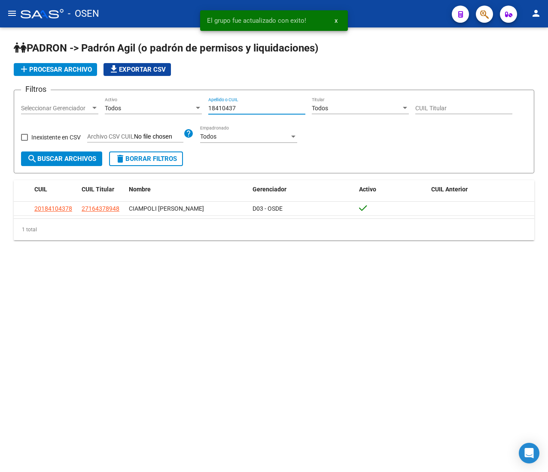
drag, startPoint x: 250, startPoint y: 108, endPoint x: 174, endPoint y: 101, distance: 76.3
click at [174, 101] on div "Filtros Seleccionar Gerenciador Seleccionar Gerenciador Todos Activo 18410437 A…" at bounding box center [274, 124] width 506 height 55
paste input "6730551"
type input "16730551"
click at [69, 157] on span "search Buscar Archivos" at bounding box center [61, 159] width 69 height 8
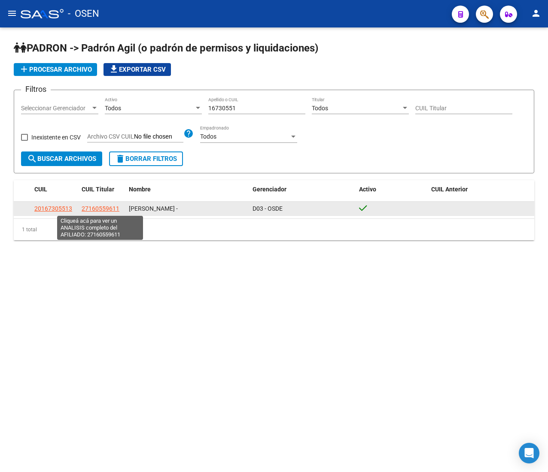
click at [115, 209] on span "27160559611" at bounding box center [101, 208] width 38 height 7
type textarea "27160559611"
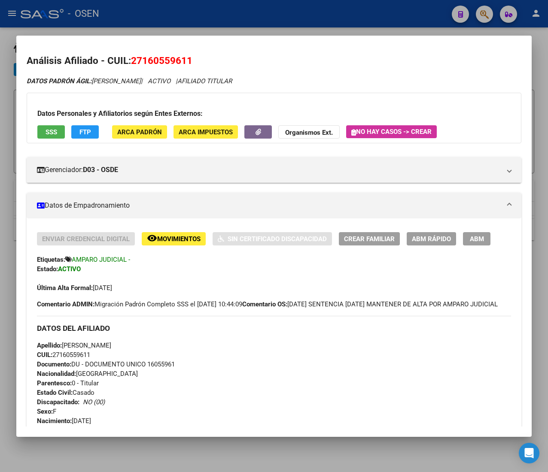
click at [414, 241] on span "ABM Rápido" at bounding box center [431, 239] width 39 height 8
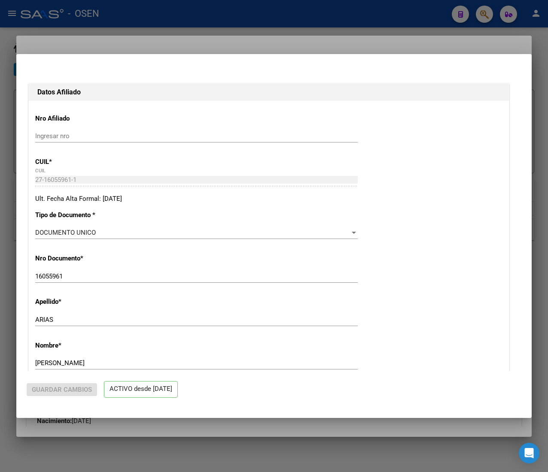
radio input "true"
type input "27-16055961-1"
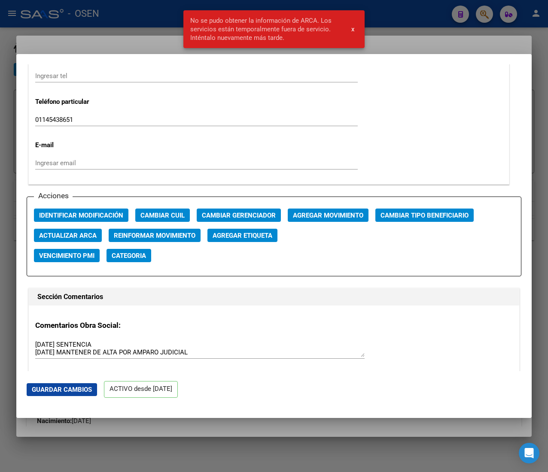
scroll to position [1202, 0]
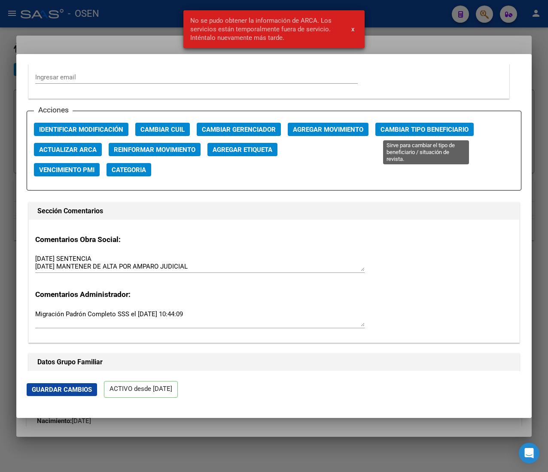
click at [407, 131] on span "Cambiar Tipo Beneficiario" at bounding box center [424, 130] width 88 height 8
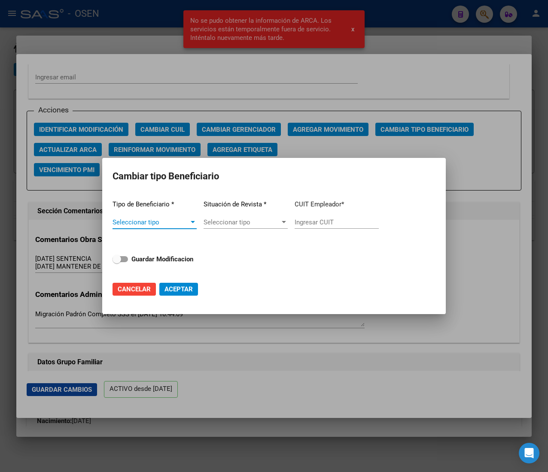
click at [172, 221] on span "Seleccionar tipo" at bounding box center [150, 223] width 76 height 8
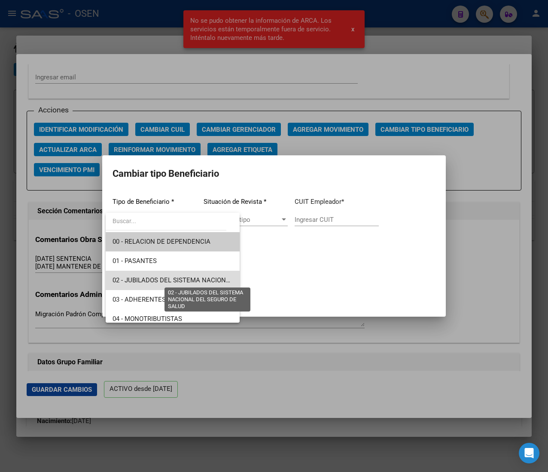
click at [178, 277] on span "02 - JUBILADOS DEL SISTEMA NACIONAL DEL SEGURO DE SALUD" at bounding box center [208, 281] width 192 height 8
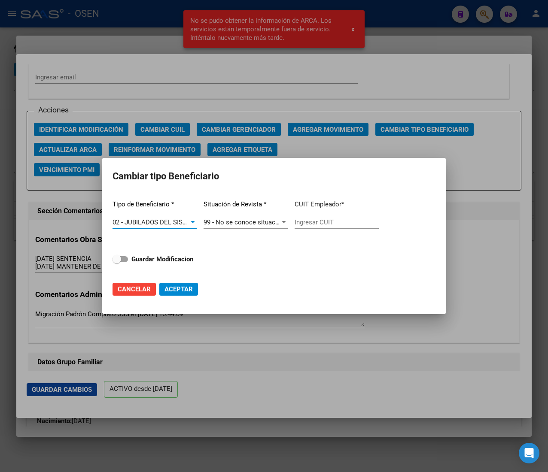
click at [322, 221] on input "Ingresar CUIT" at bounding box center [337, 223] width 84 height 8
paste input "27-16055961-1"
type input "27-16055961-1"
click at [165, 259] on strong "Guardar Modificacion" at bounding box center [162, 259] width 62 height 8
click at [117, 262] on input "Guardar Modificacion" at bounding box center [116, 262] width 0 height 0
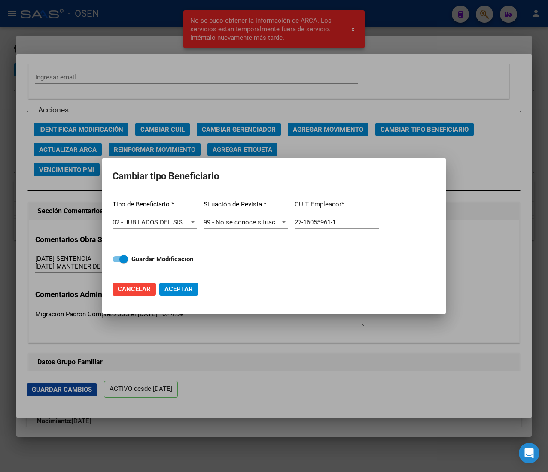
click at [176, 289] on span "Aceptar" at bounding box center [178, 290] width 28 height 8
checkbox input "false"
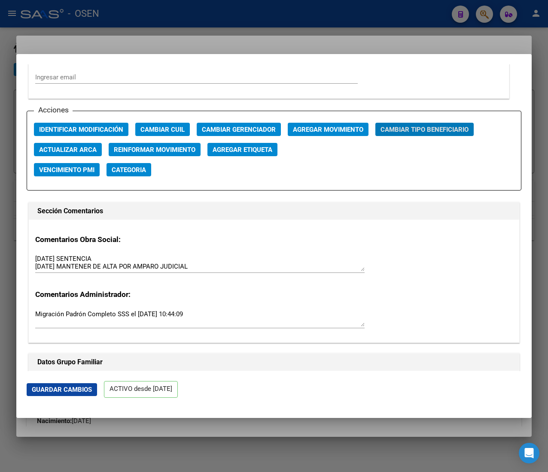
click at [134, 15] on div at bounding box center [274, 236] width 548 height 472
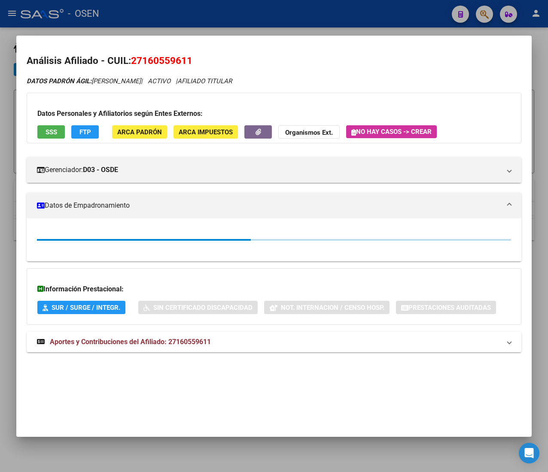
click at [134, 15] on div at bounding box center [274, 236] width 548 height 472
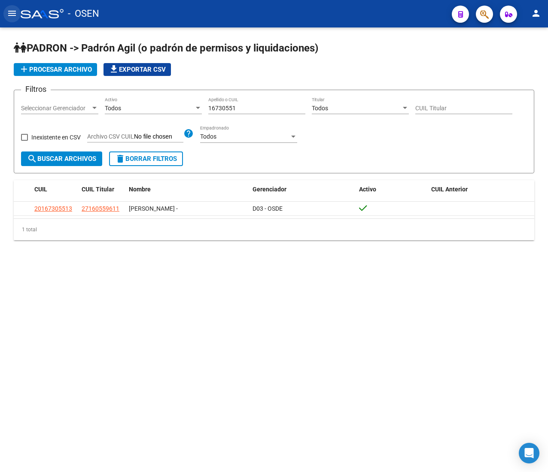
click at [11, 12] on mat-icon "menu" at bounding box center [12, 13] width 10 height 10
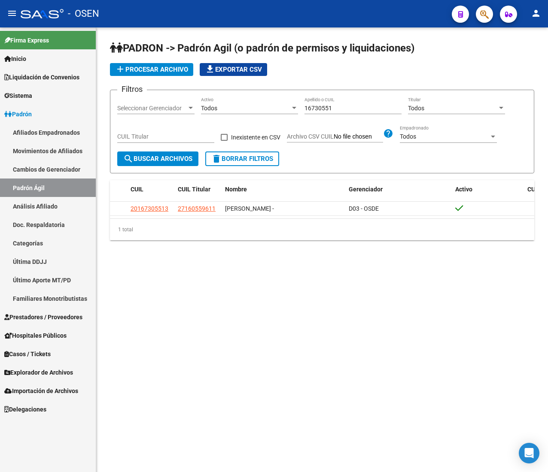
click at [69, 132] on link "Afiliados Empadronados" at bounding box center [48, 132] width 96 height 18
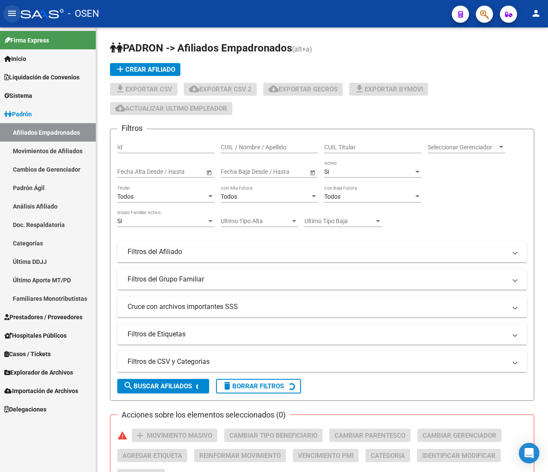
drag, startPoint x: 8, startPoint y: 10, endPoint x: 102, endPoint y: 48, distance: 101.3
click at [9, 10] on mat-icon "menu" at bounding box center [12, 13] width 10 height 10
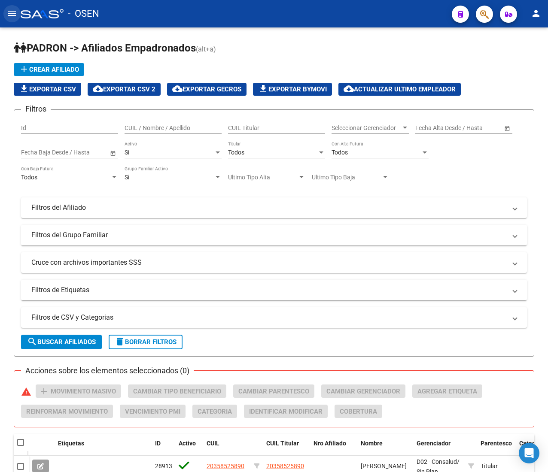
drag, startPoint x: 11, startPoint y: 12, endPoint x: 35, endPoint y: 36, distance: 33.7
click at [11, 13] on mat-icon "menu" at bounding box center [12, 13] width 10 height 10
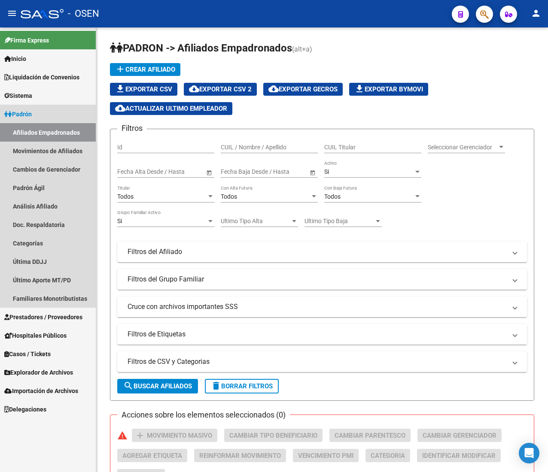
click at [47, 111] on link "Padrón" at bounding box center [48, 114] width 96 height 18
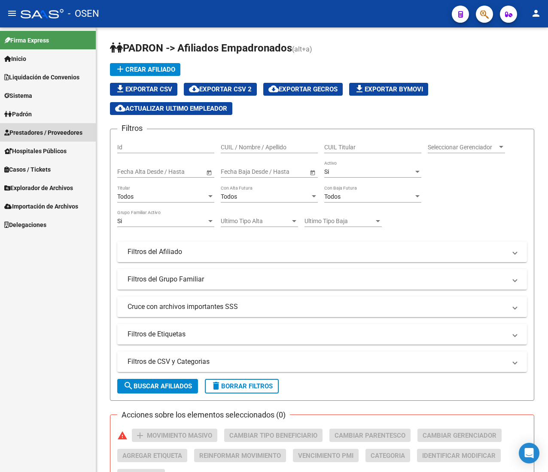
click at [66, 131] on span "Prestadores / Proveedores" at bounding box center [43, 132] width 78 height 9
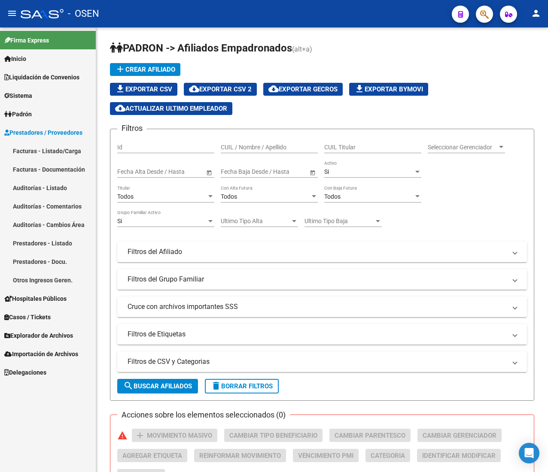
click at [67, 151] on link "Facturas - Listado/Carga" at bounding box center [48, 151] width 96 height 18
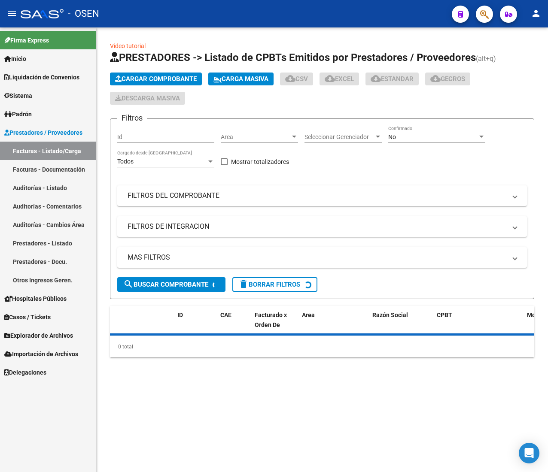
click at [11, 12] on mat-icon "menu" at bounding box center [12, 13] width 10 height 10
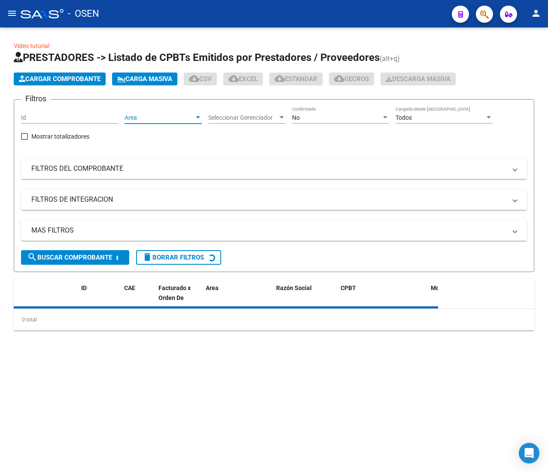
click at [163, 118] on span "Area" at bounding box center [160, 117] width 70 height 7
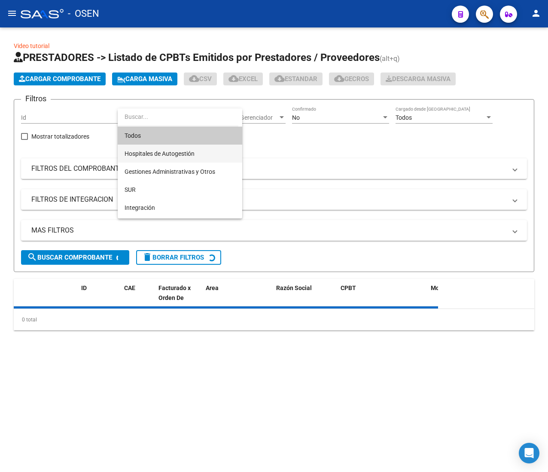
click at [179, 153] on span "Hospitales de Autogestión" at bounding box center [160, 153] width 70 height 7
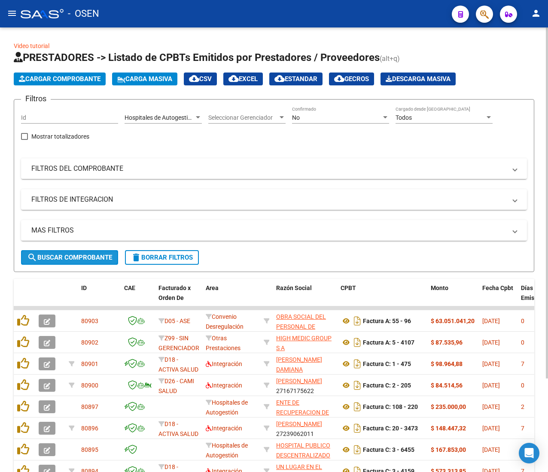
click at [83, 254] on button "search Buscar Comprobante" at bounding box center [69, 257] width 97 height 15
